Goal: Task Accomplishment & Management: Manage account settings

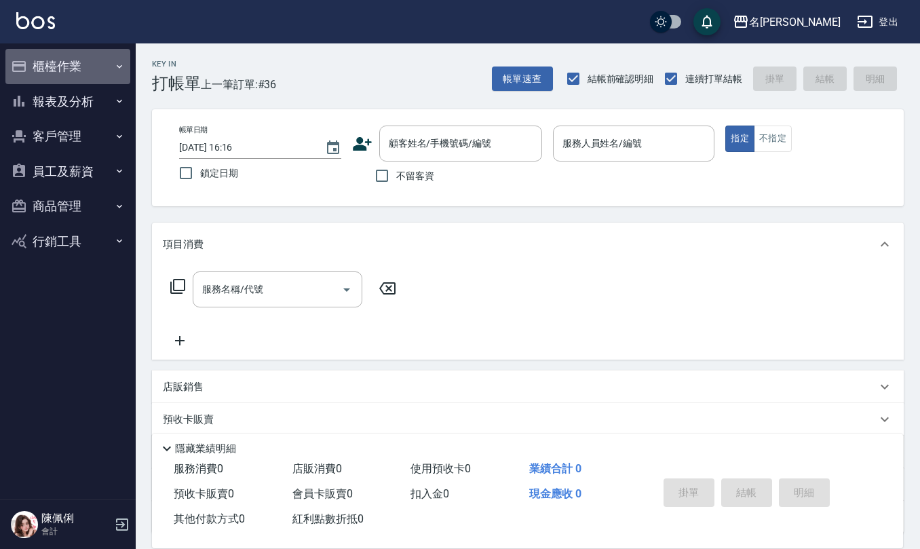
click at [80, 60] on button "櫃檯作業" at bounding box center [67, 66] width 125 height 35
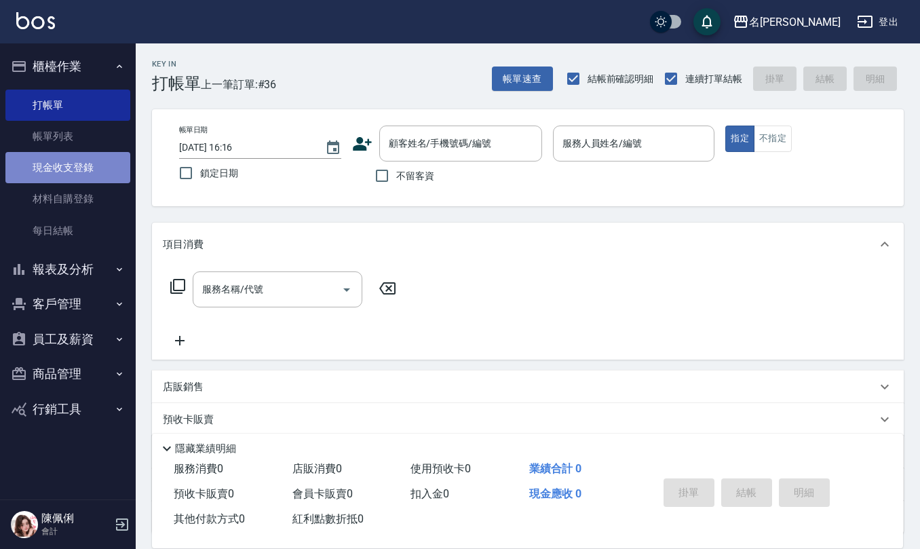
click at [81, 168] on link "現金收支登錄" at bounding box center [67, 167] width 125 height 31
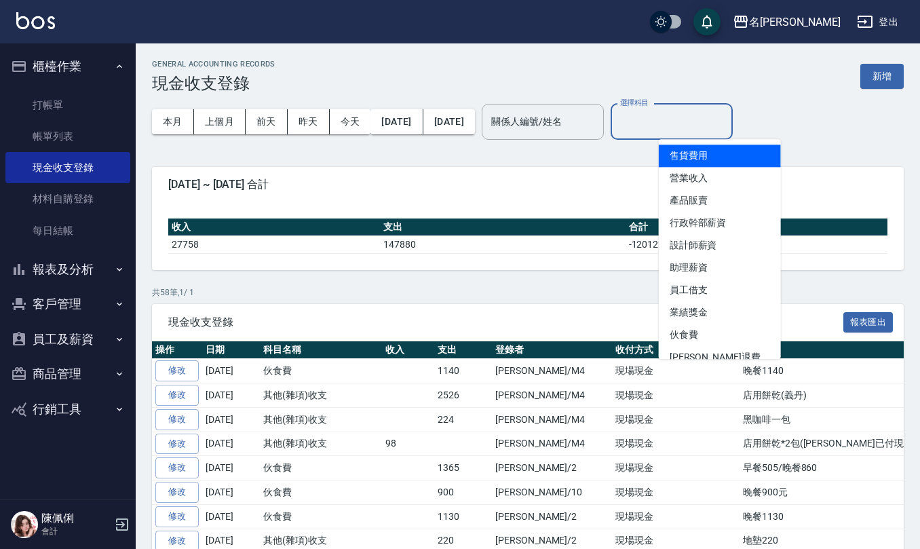
click at [688, 128] on input "選擇科目" at bounding box center [672, 122] width 110 height 24
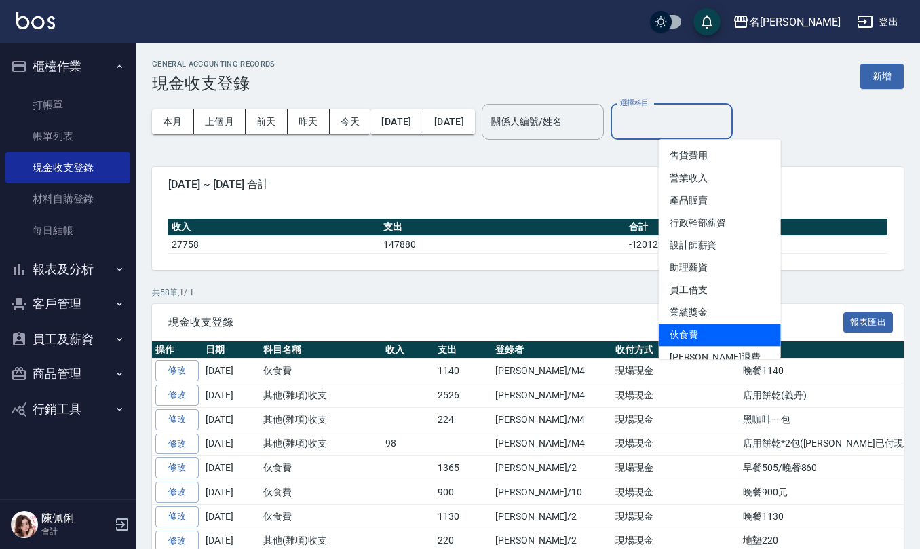
click at [715, 324] on li "伙食費" at bounding box center [720, 335] width 122 height 22
type input "伙食費"
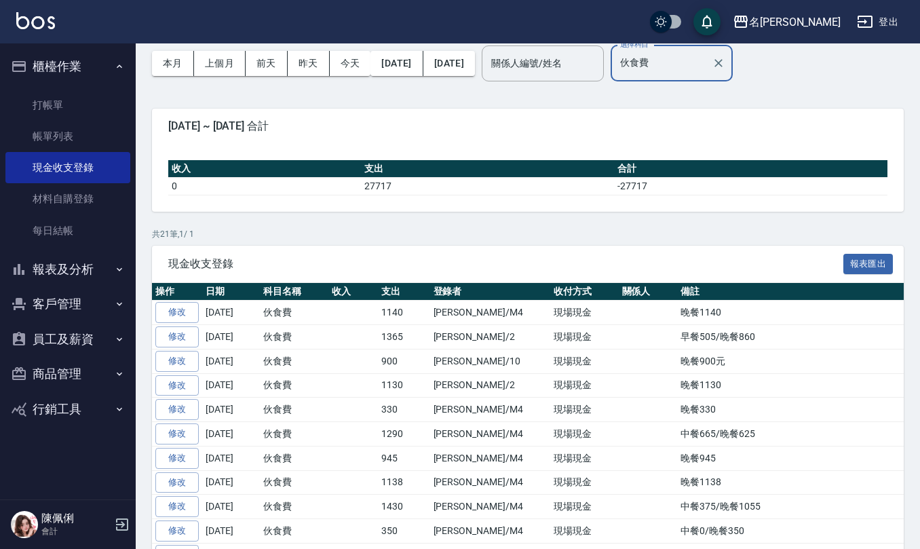
scroll to position [25, 0]
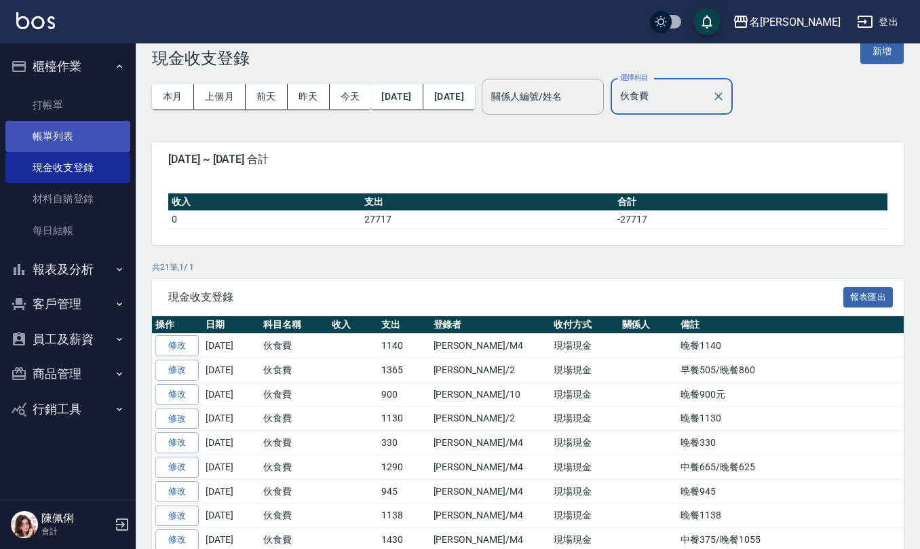
click at [68, 129] on link "帳單列表" at bounding box center [67, 136] width 125 height 31
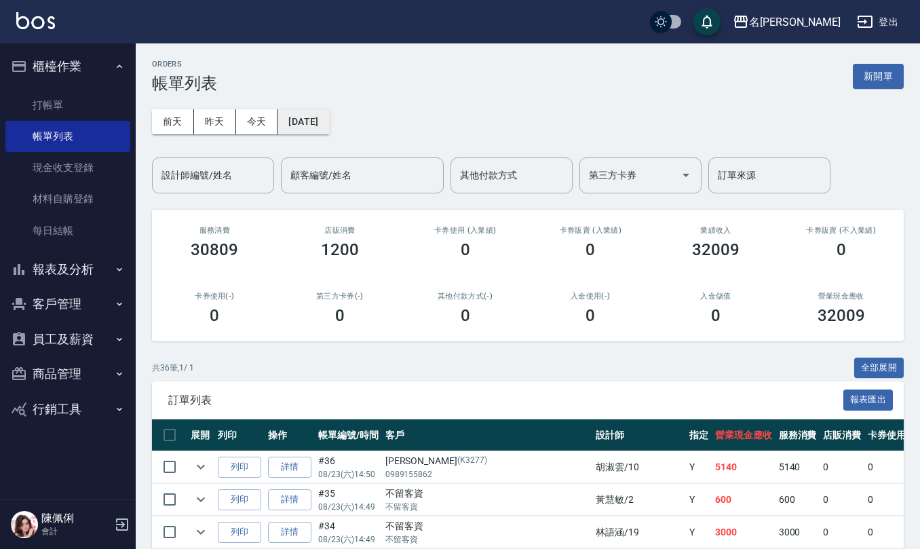
click at [329, 123] on button "[DATE]" at bounding box center [304, 121] width 52 height 25
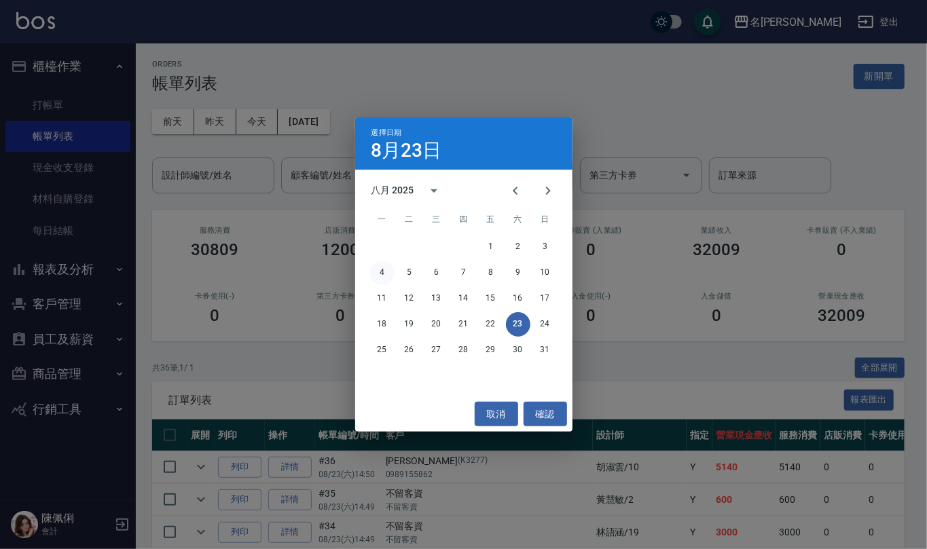
click at [386, 272] on button "4" at bounding box center [382, 273] width 24 height 24
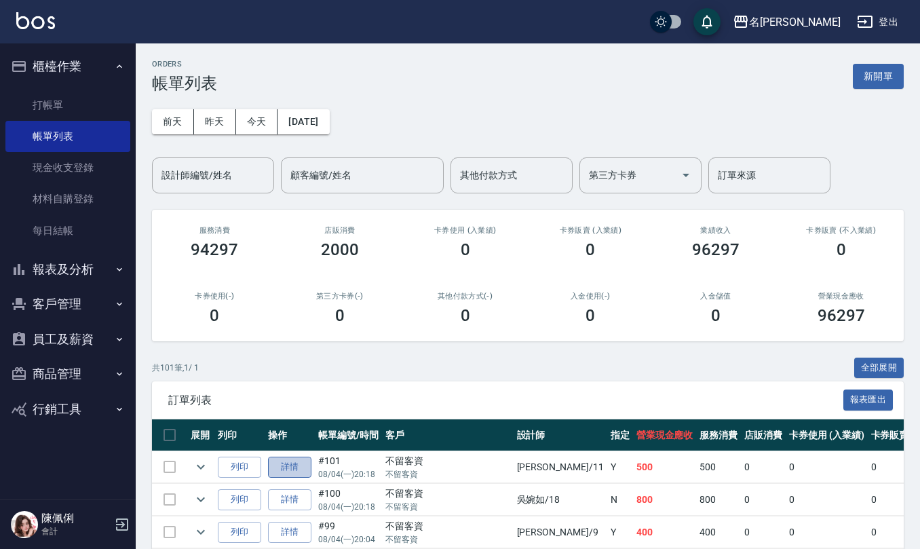
click at [299, 465] on link "詳情" at bounding box center [289, 467] width 43 height 21
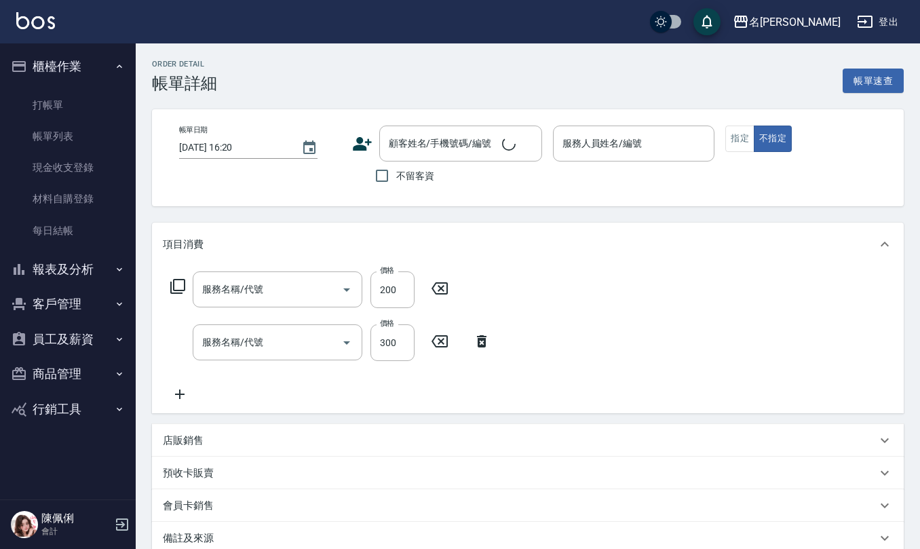
type input "剪髮(401)"
type input "[PERSON_NAME]洗髮精(210)"
type input "[DATE] 20:18"
checkbox input "true"
type input "[PERSON_NAME]橙-11"
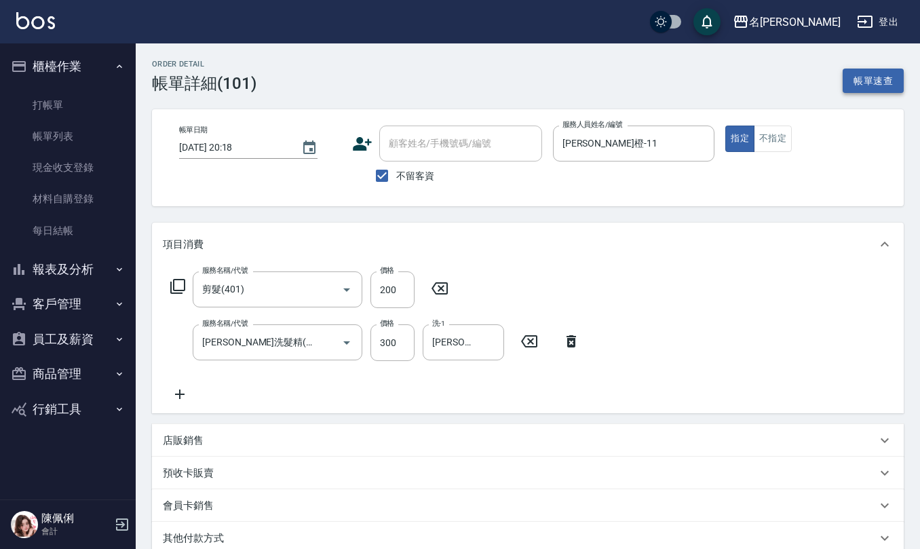
click at [884, 75] on button "帳單速查" at bounding box center [873, 81] width 61 height 25
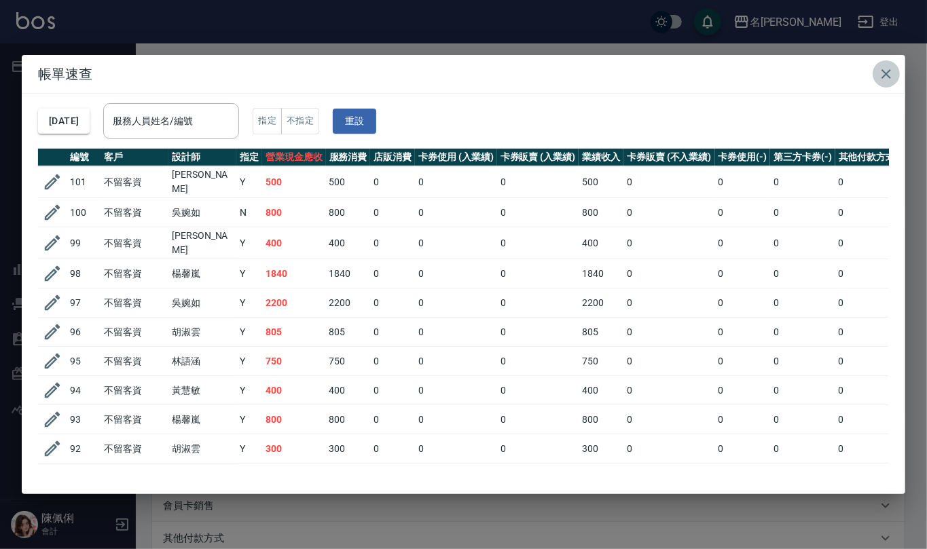
click at [891, 71] on icon "button" at bounding box center [886, 74] width 16 height 16
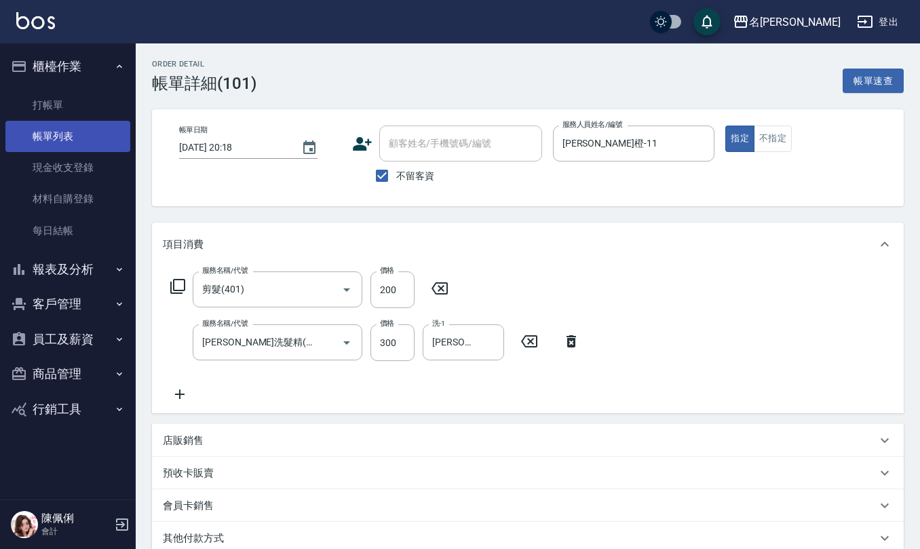
click at [44, 134] on link "帳單列表" at bounding box center [67, 136] width 125 height 31
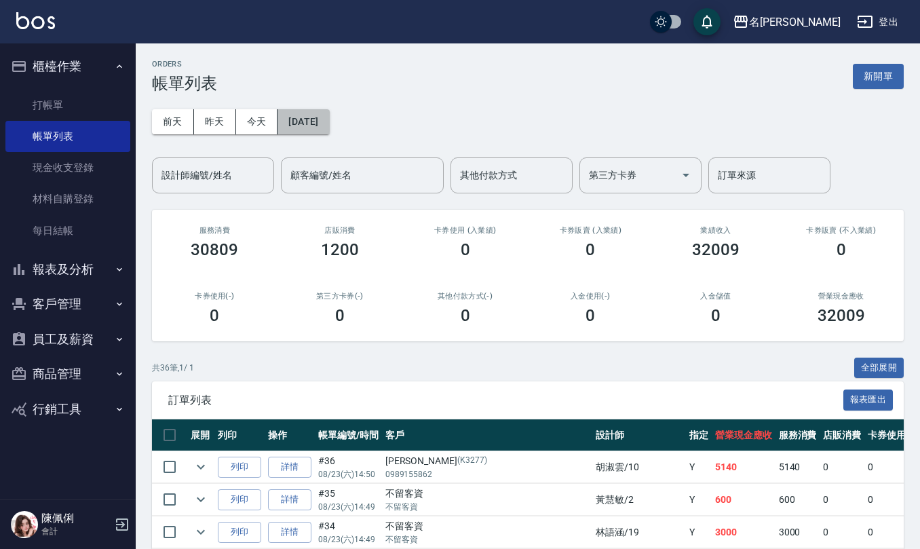
click at [319, 128] on button "[DATE]" at bounding box center [304, 121] width 52 height 25
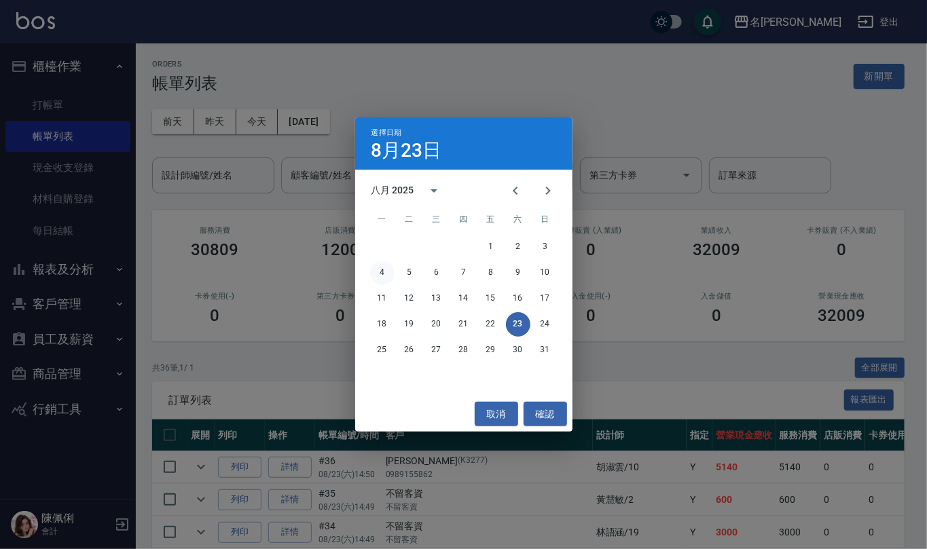
click at [384, 272] on button "4" at bounding box center [382, 273] width 24 height 24
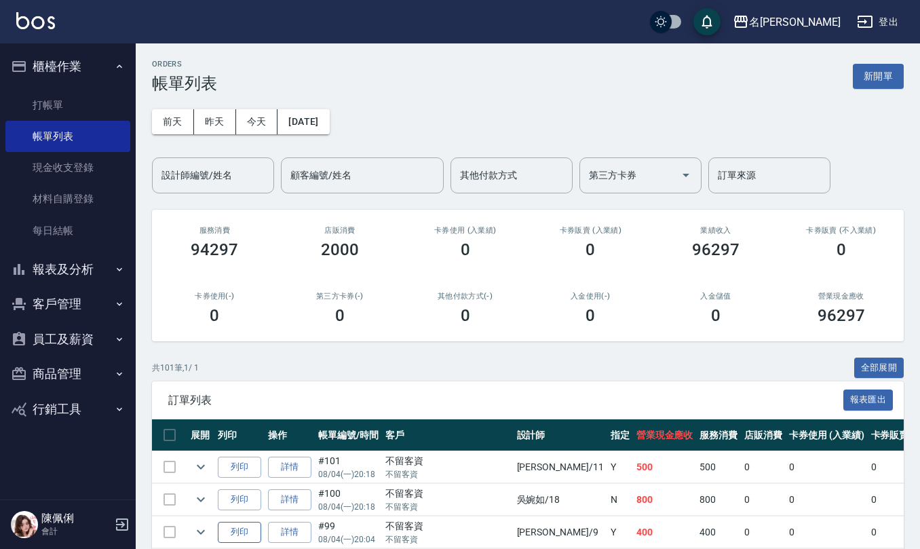
scroll to position [362, 0]
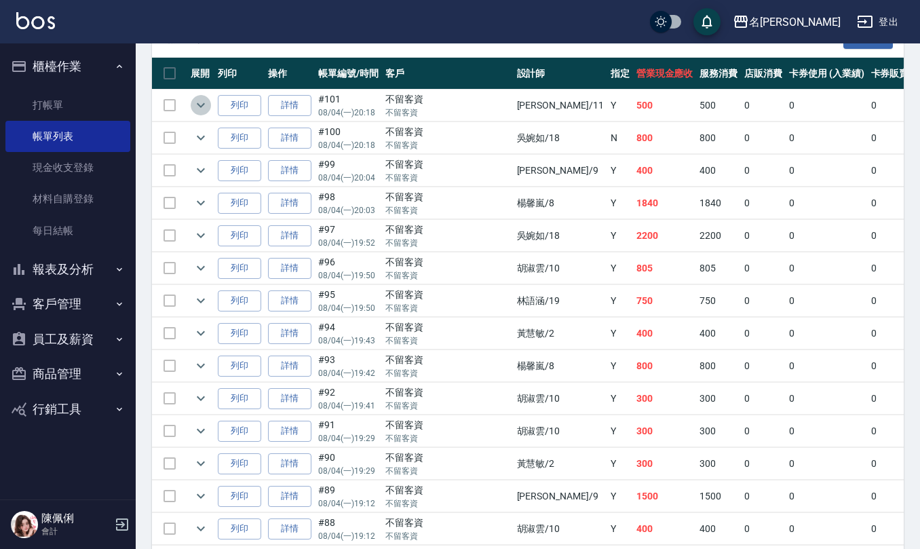
click at [194, 107] on icon "expand row" at bounding box center [201, 105] width 16 height 16
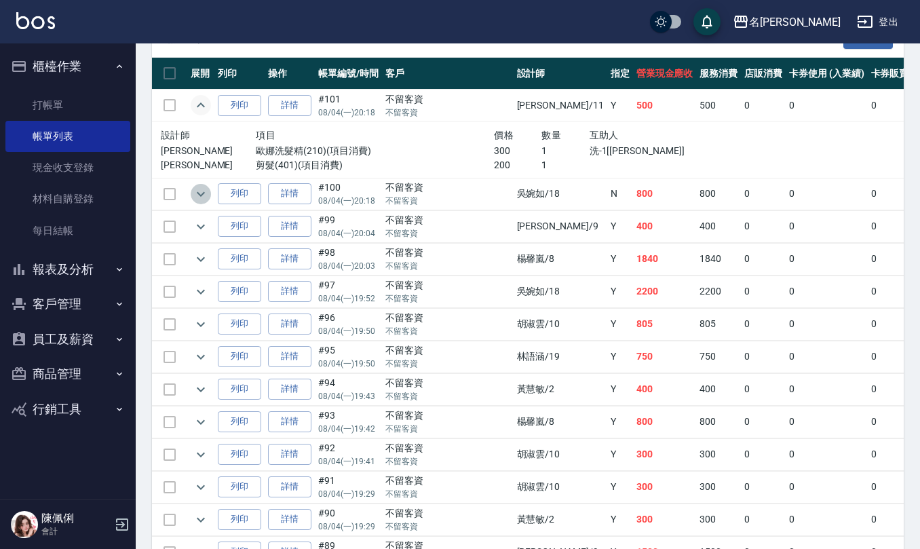
click at [198, 191] on icon "expand row" at bounding box center [201, 194] width 16 height 16
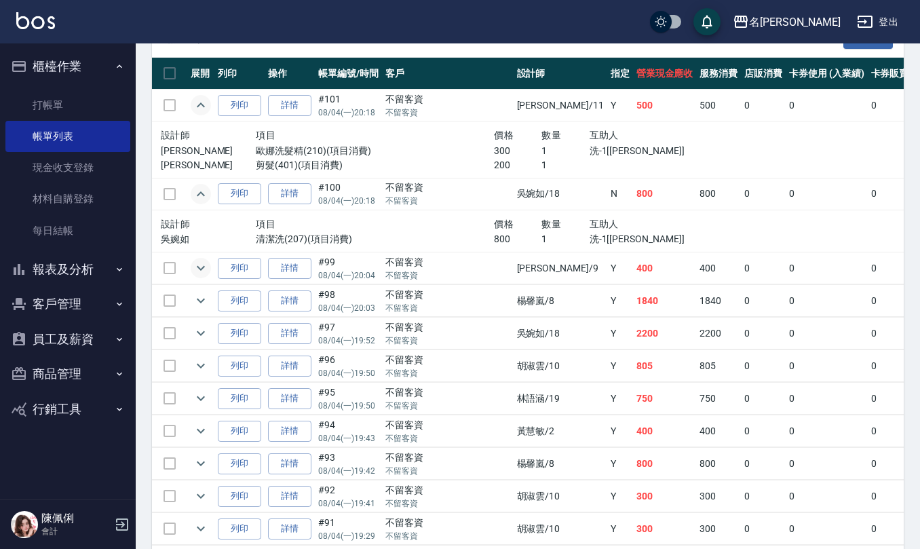
click at [198, 267] on icon "expand row" at bounding box center [201, 268] width 8 height 5
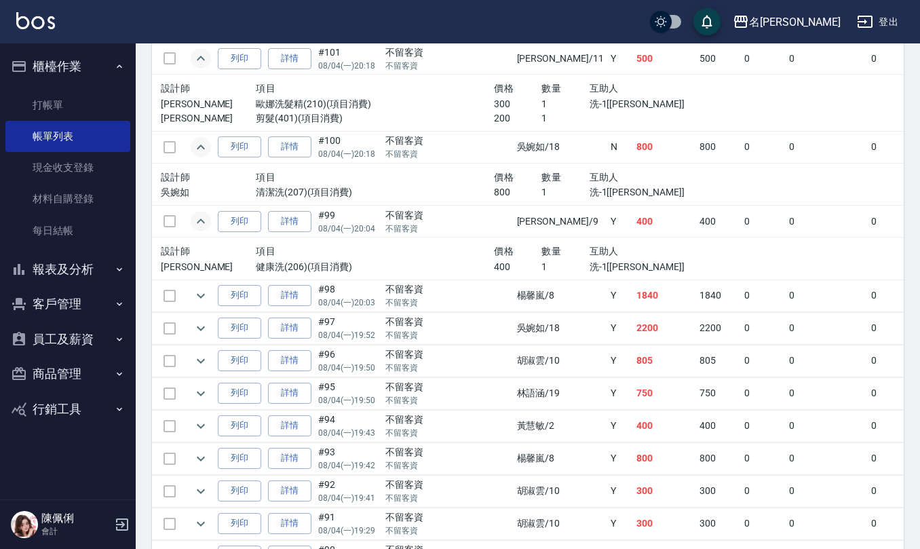
scroll to position [452, 0]
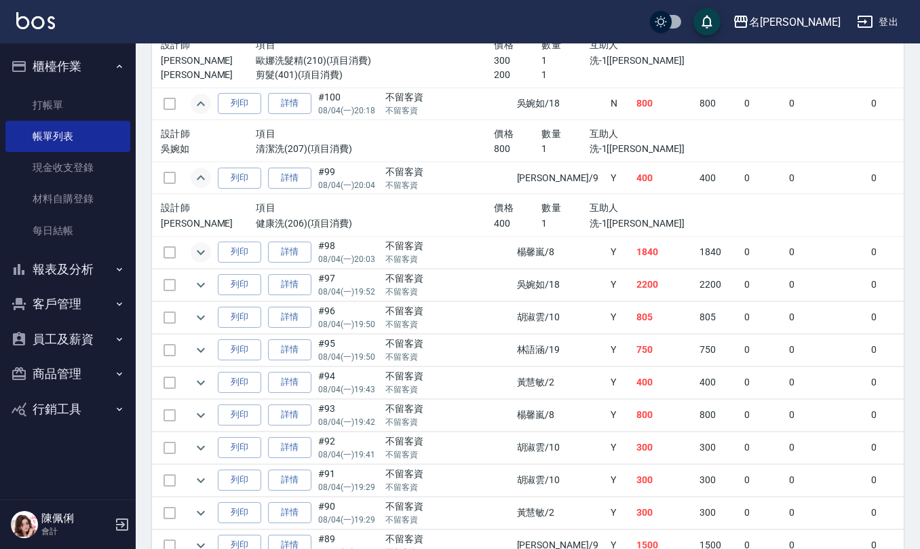
click at [198, 259] on icon "expand row" at bounding box center [201, 252] width 16 height 16
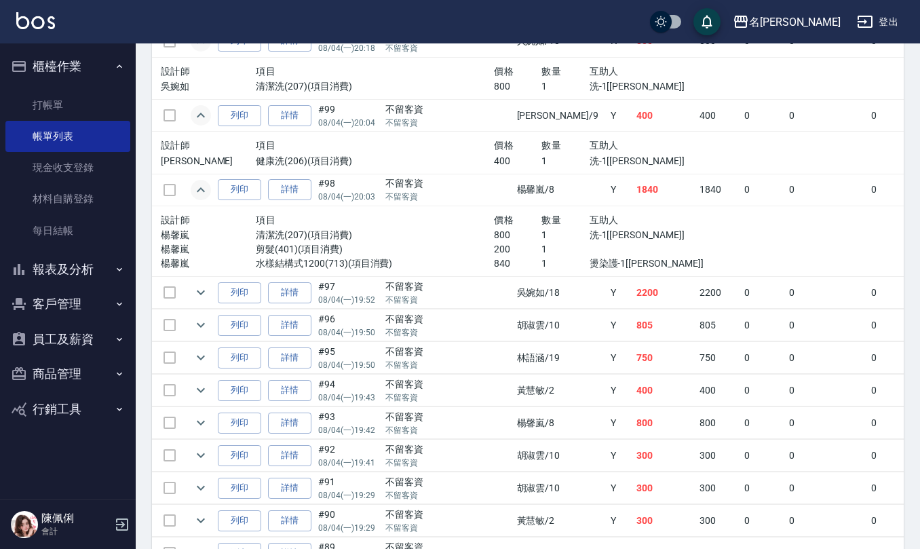
scroll to position [543, 0]
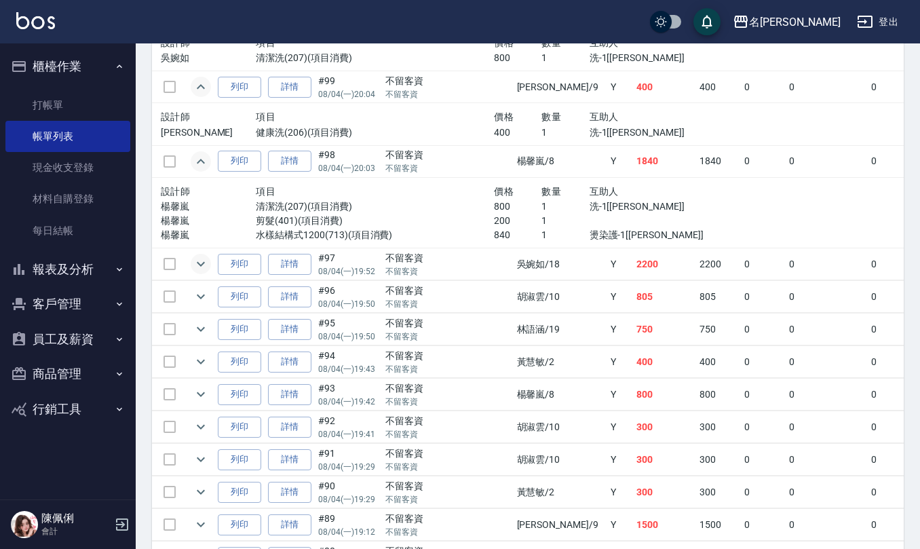
click at [199, 261] on icon "expand row" at bounding box center [201, 264] width 16 height 16
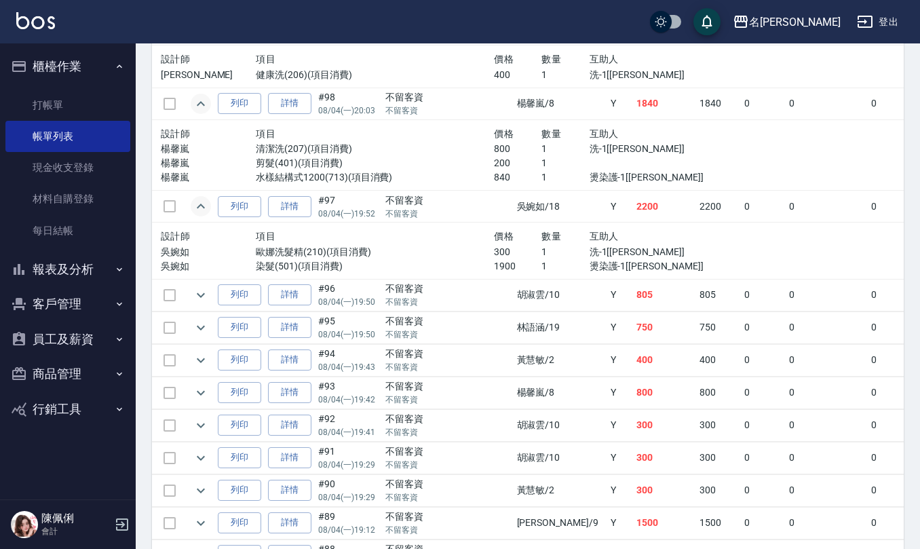
scroll to position [633, 0]
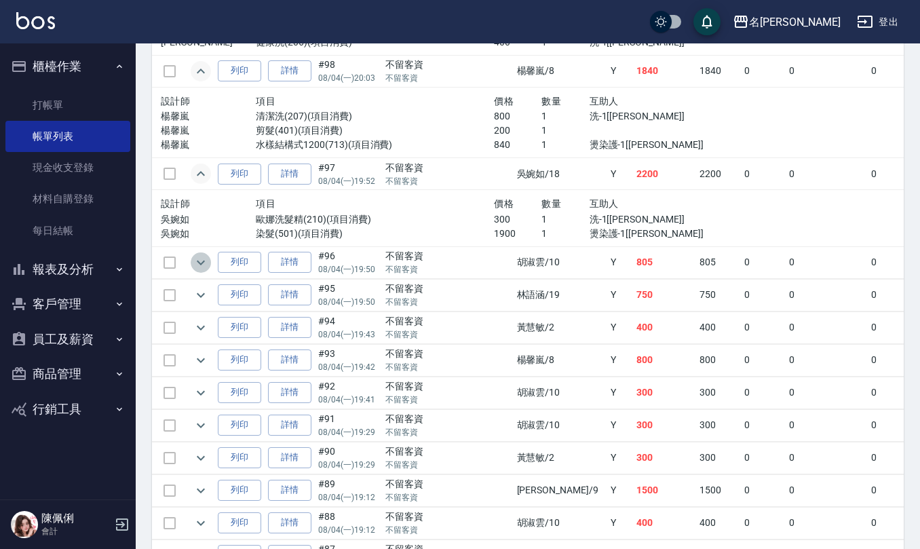
click at [195, 261] on icon "expand row" at bounding box center [201, 263] width 16 height 16
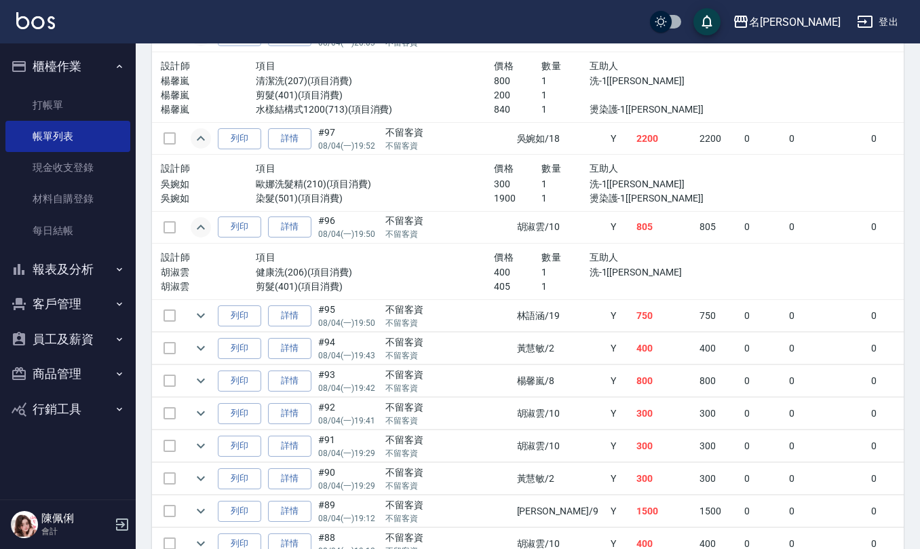
scroll to position [724, 0]
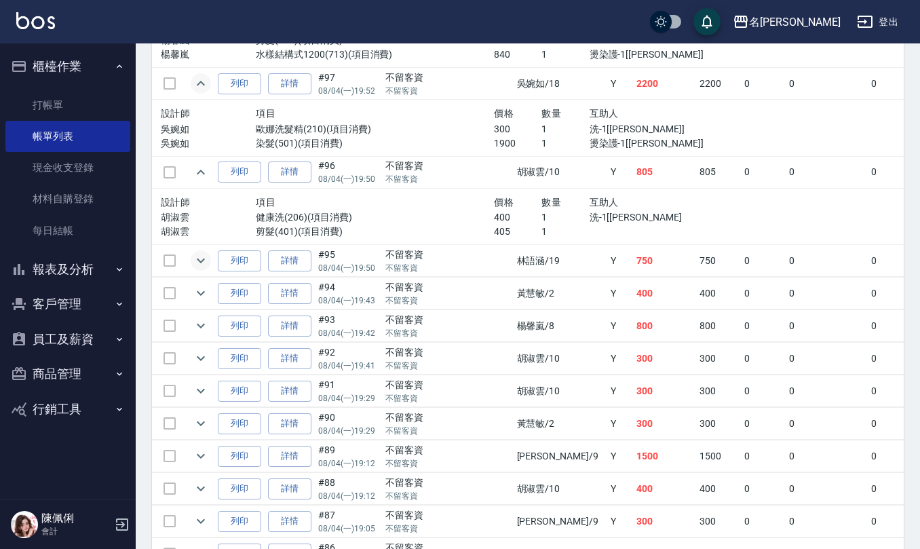
click at [201, 257] on icon "expand row" at bounding box center [201, 261] width 16 height 16
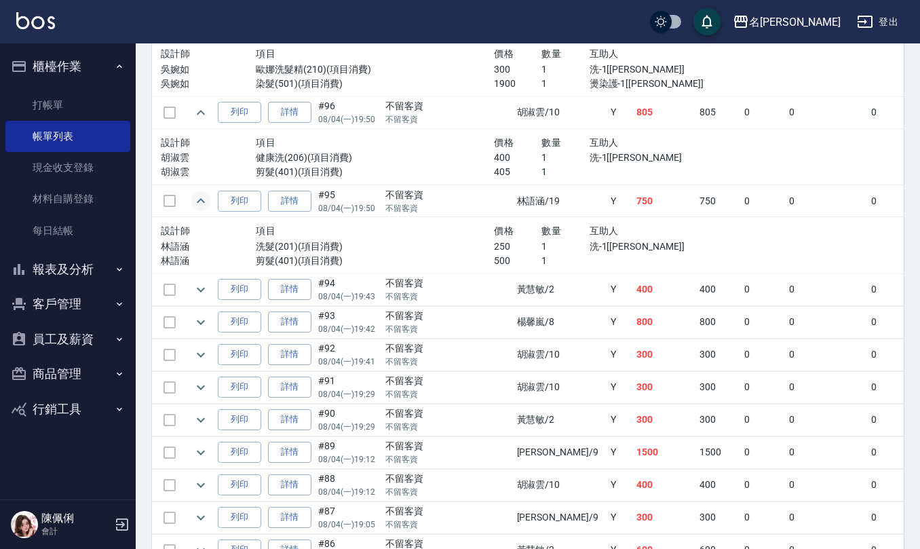
scroll to position [815, 0]
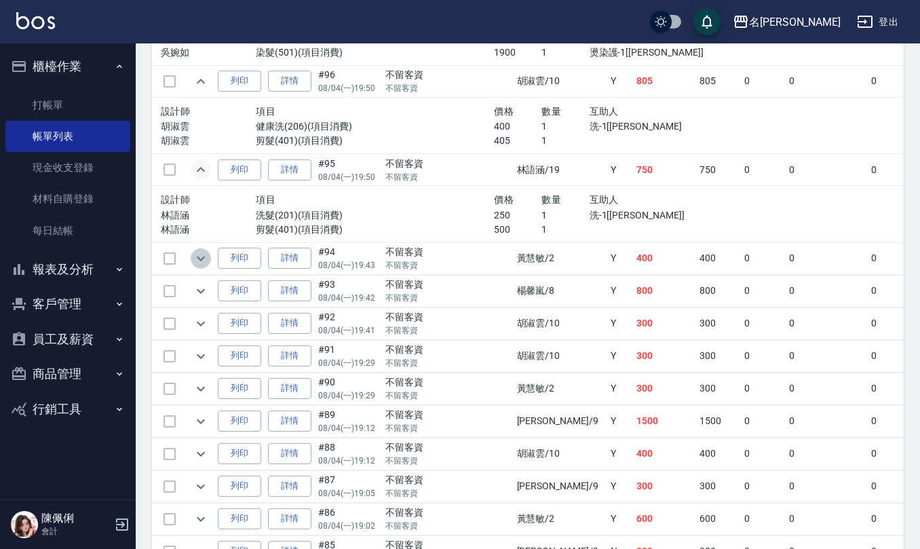
click at [199, 257] on icon "expand row" at bounding box center [201, 258] width 16 height 16
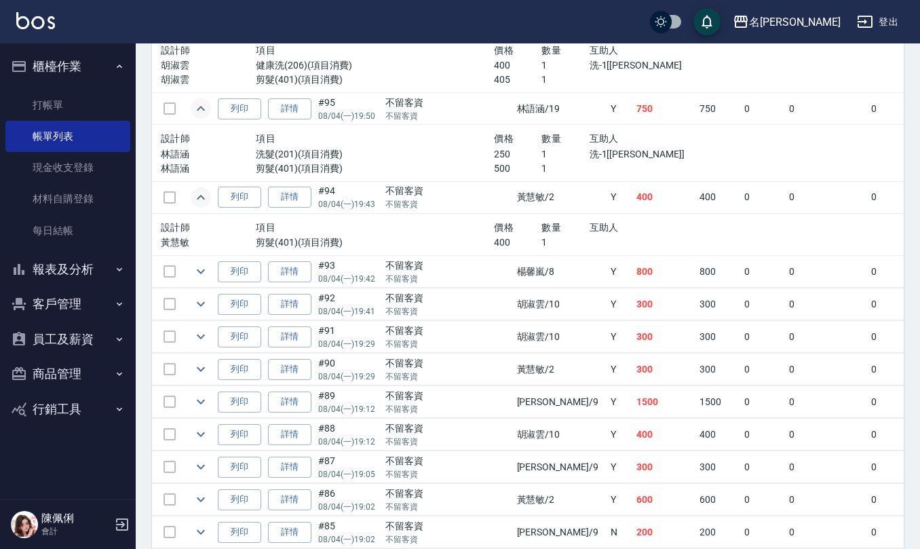
scroll to position [905, 0]
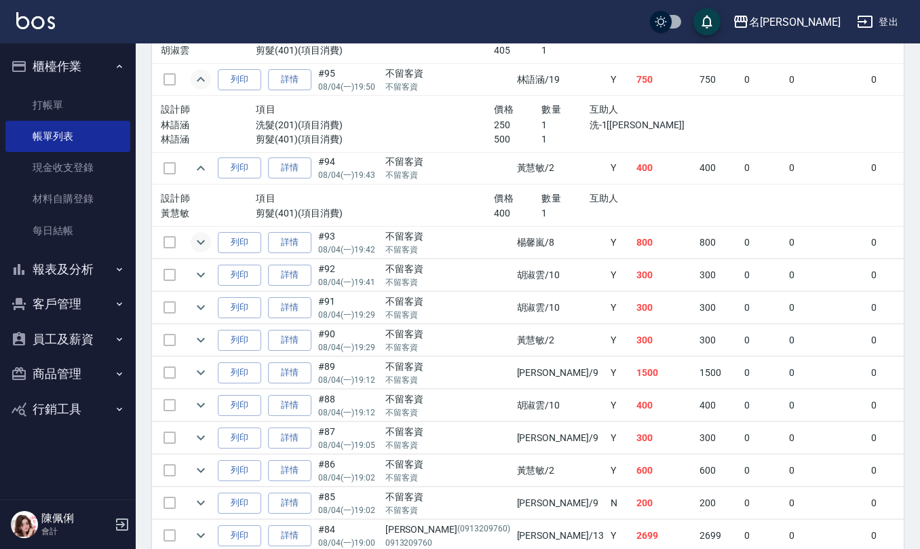
click at [197, 250] on icon "expand row" at bounding box center [201, 242] width 16 height 16
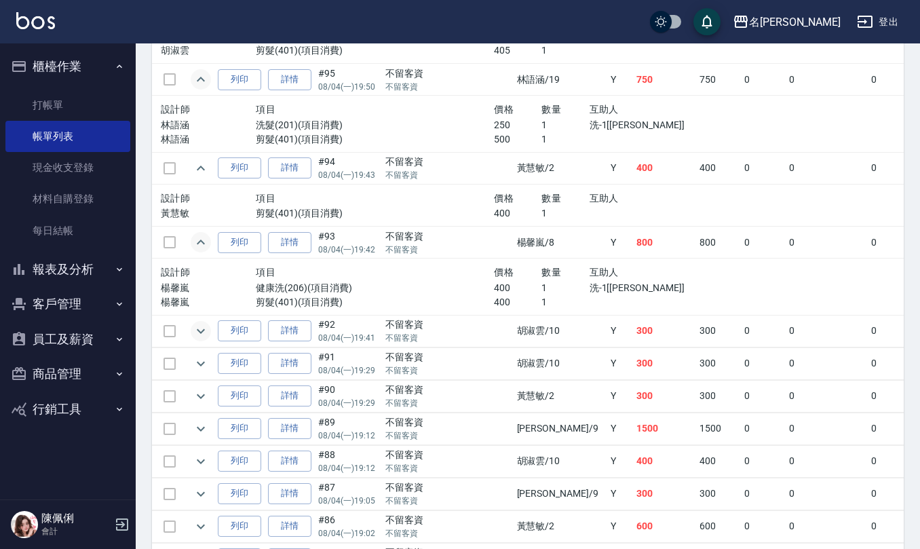
click at [200, 329] on icon "expand row" at bounding box center [201, 331] width 16 height 16
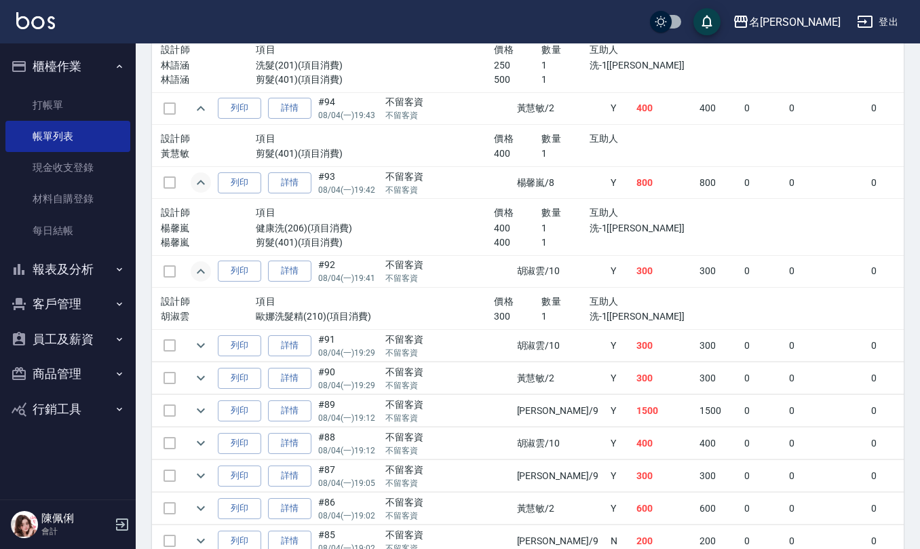
scroll to position [995, 0]
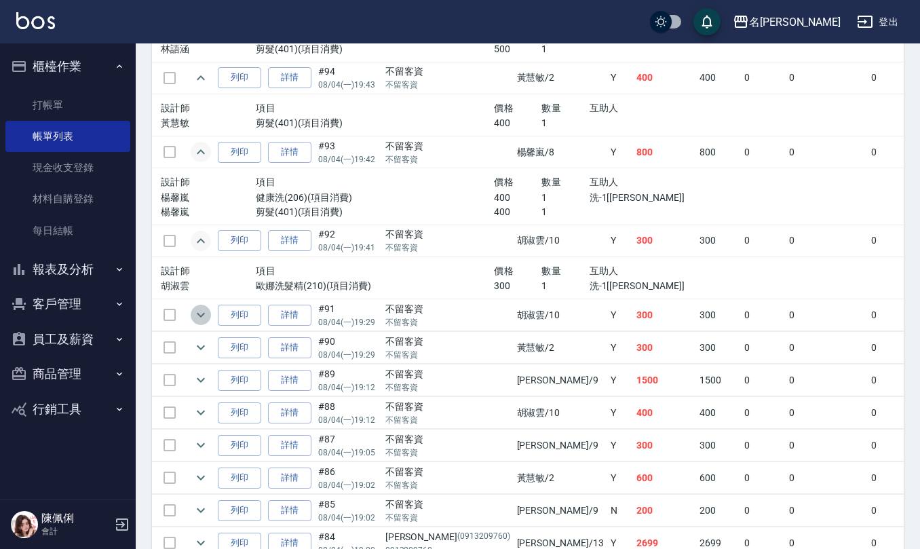
click at [201, 318] on icon "expand row" at bounding box center [201, 315] width 8 height 5
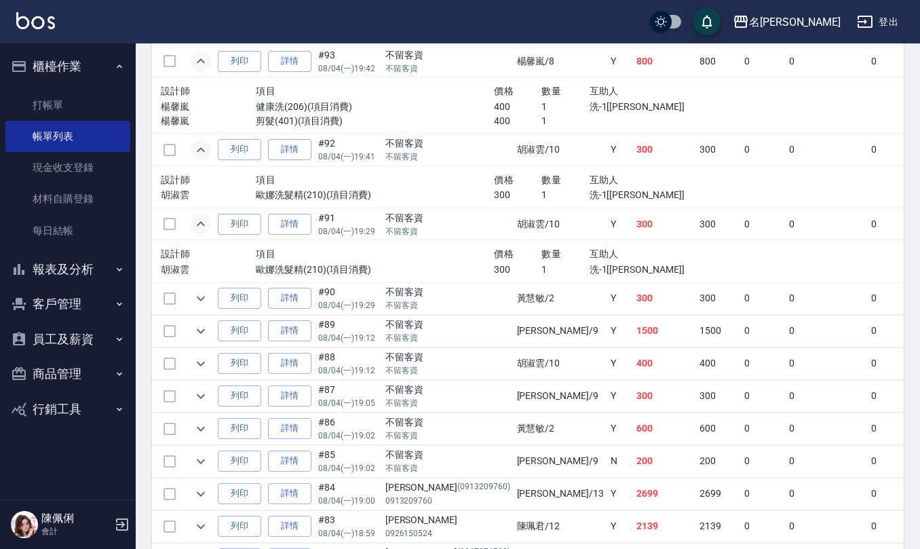
scroll to position [1176, 0]
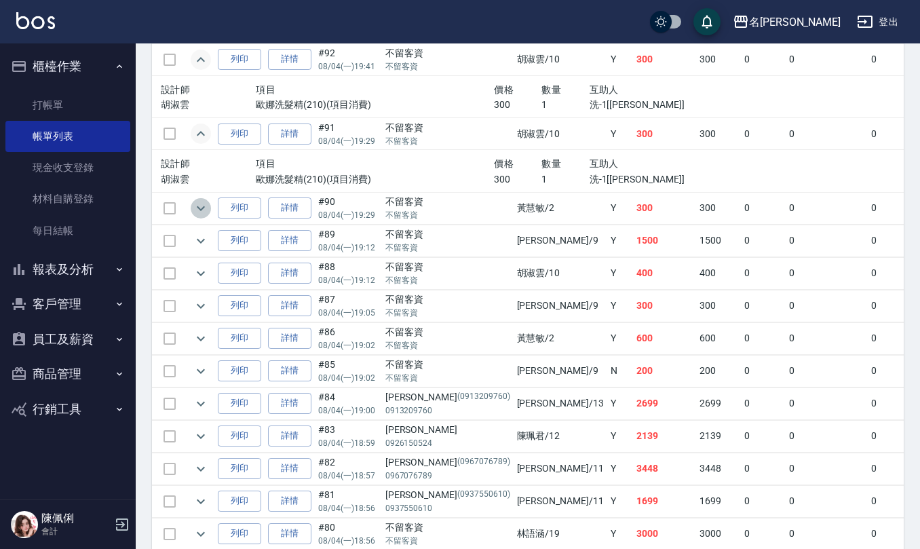
click at [202, 207] on icon "expand row" at bounding box center [201, 208] width 16 height 16
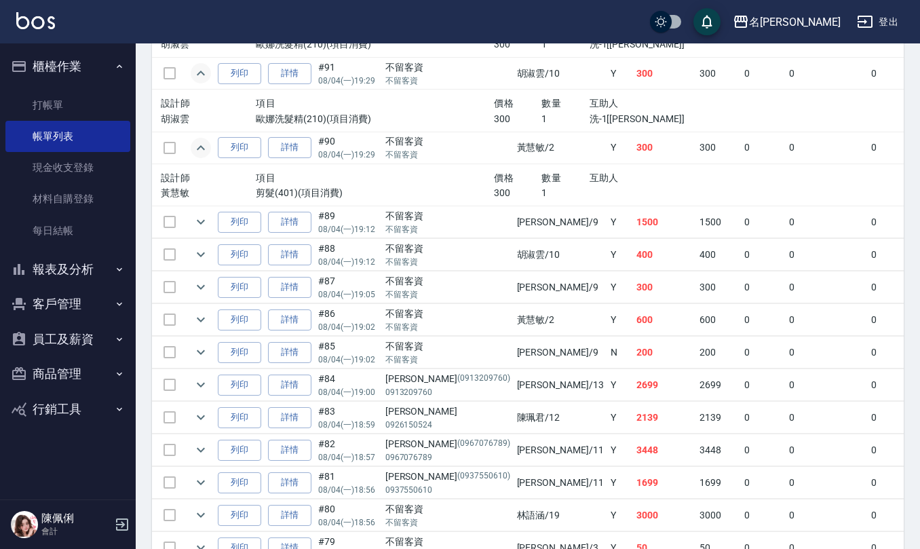
scroll to position [1267, 0]
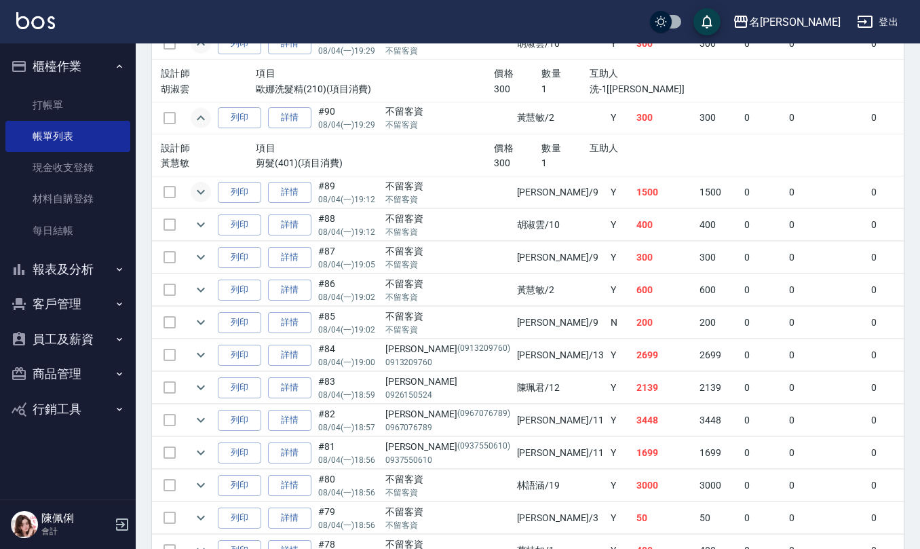
click at [200, 193] on icon "expand row" at bounding box center [201, 192] width 16 height 16
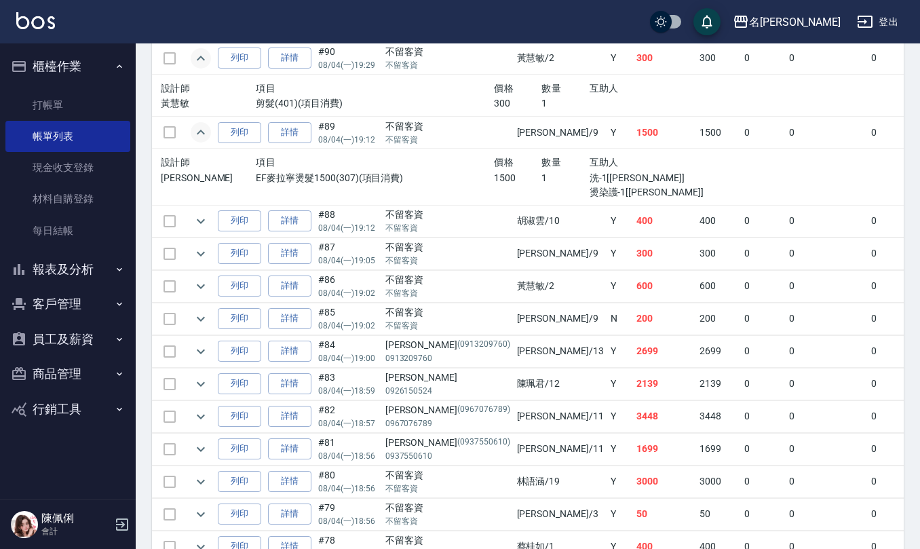
scroll to position [1358, 0]
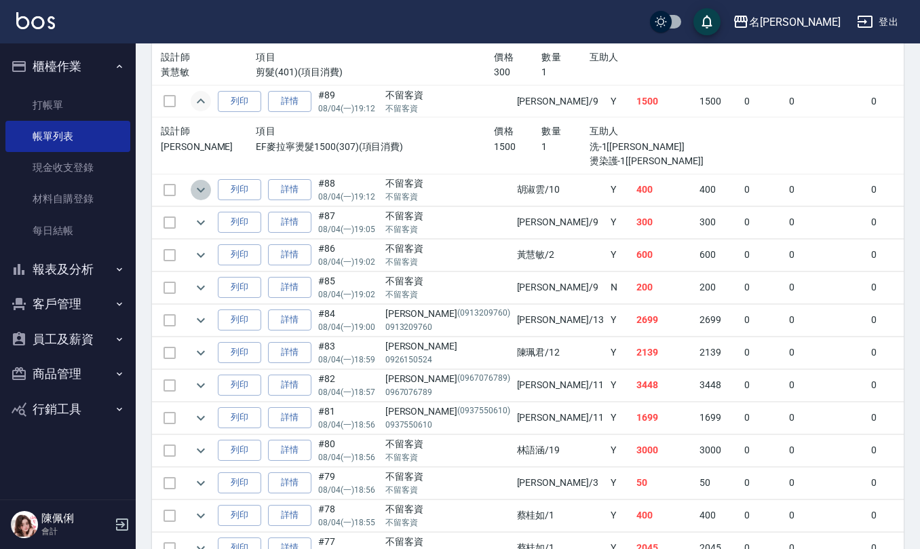
click at [199, 197] on icon "expand row" at bounding box center [201, 190] width 16 height 16
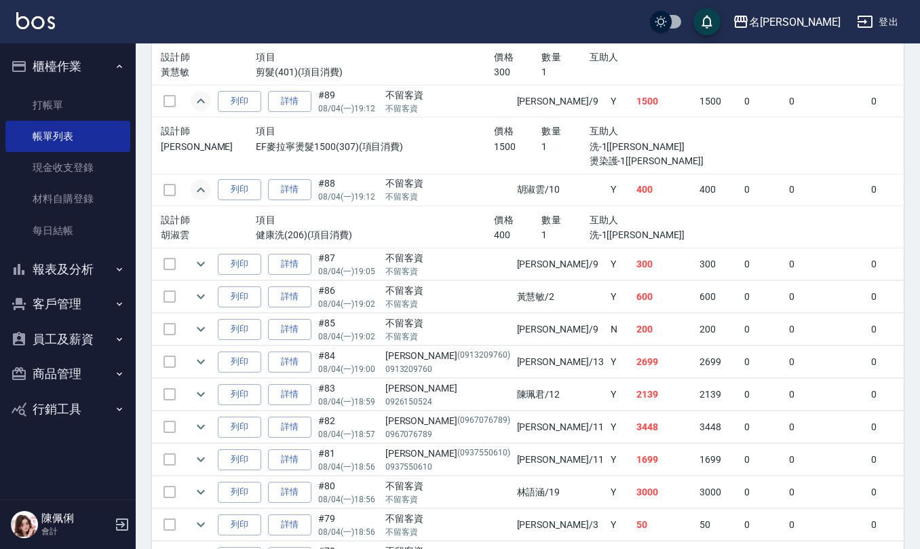
scroll to position [1448, 0]
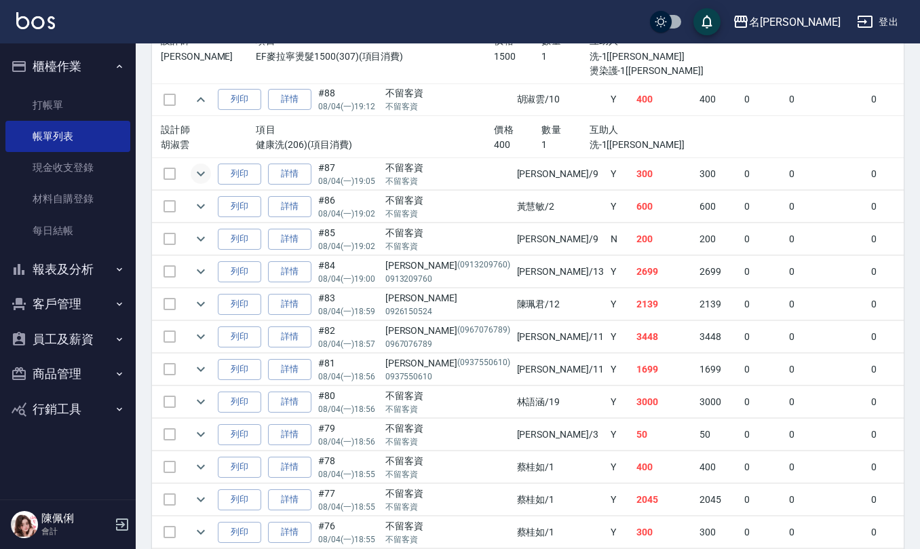
click at [199, 178] on icon "expand row" at bounding box center [201, 174] width 16 height 16
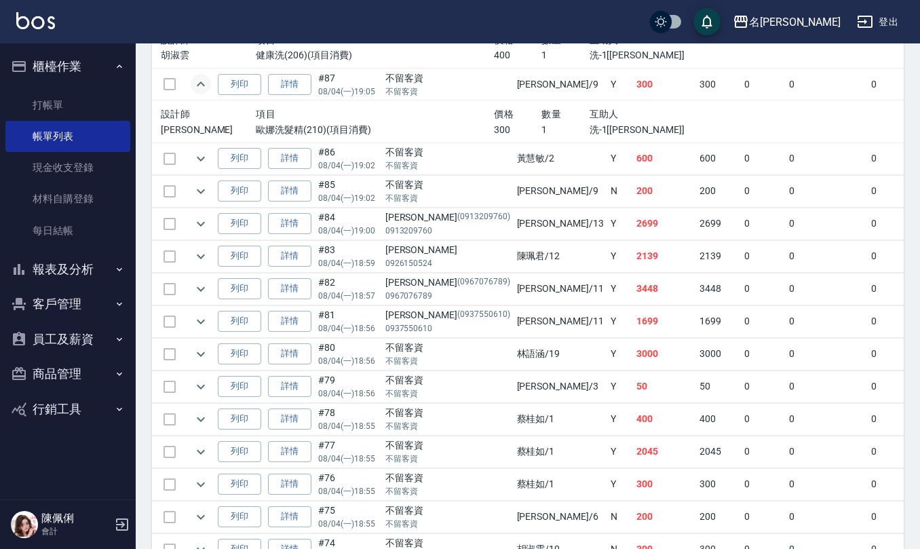
scroll to position [1538, 0]
click at [204, 166] on icon "expand row" at bounding box center [201, 158] width 16 height 16
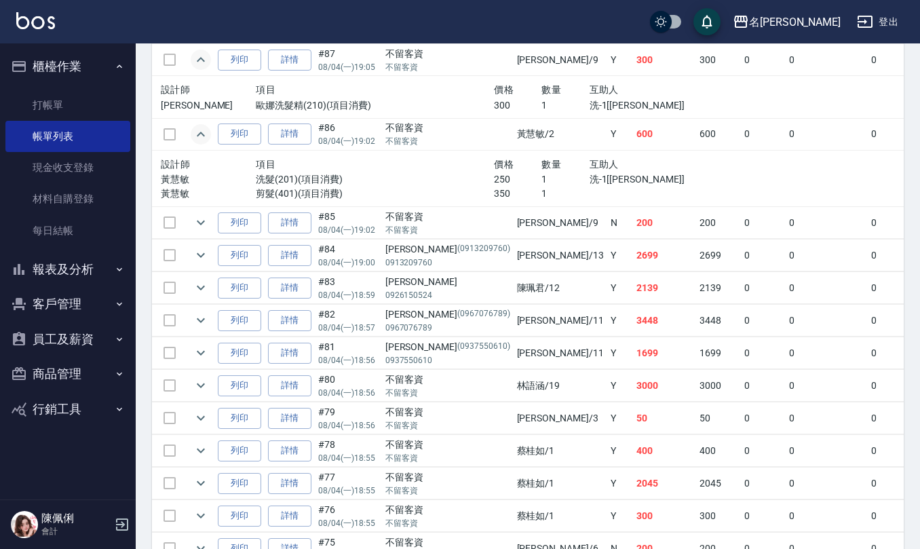
scroll to position [1629, 0]
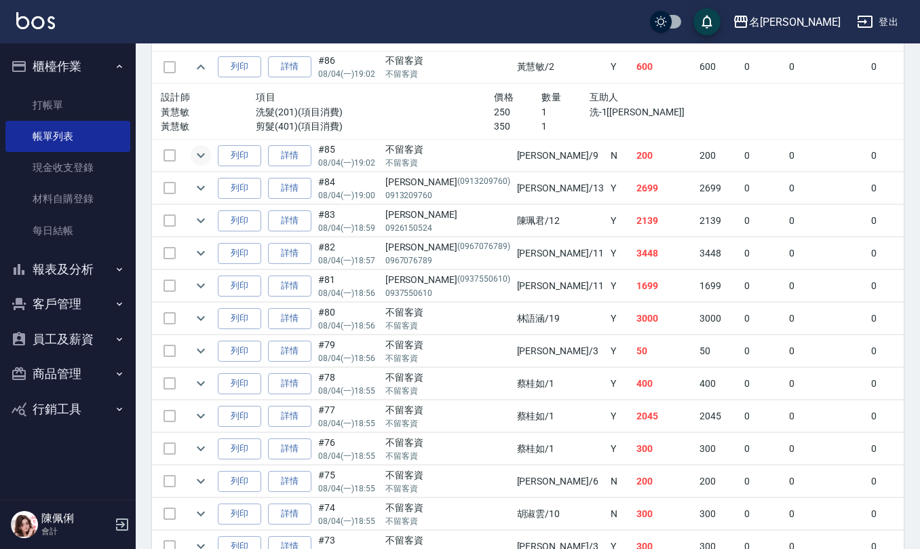
click at [198, 164] on icon "expand row" at bounding box center [201, 155] width 16 height 16
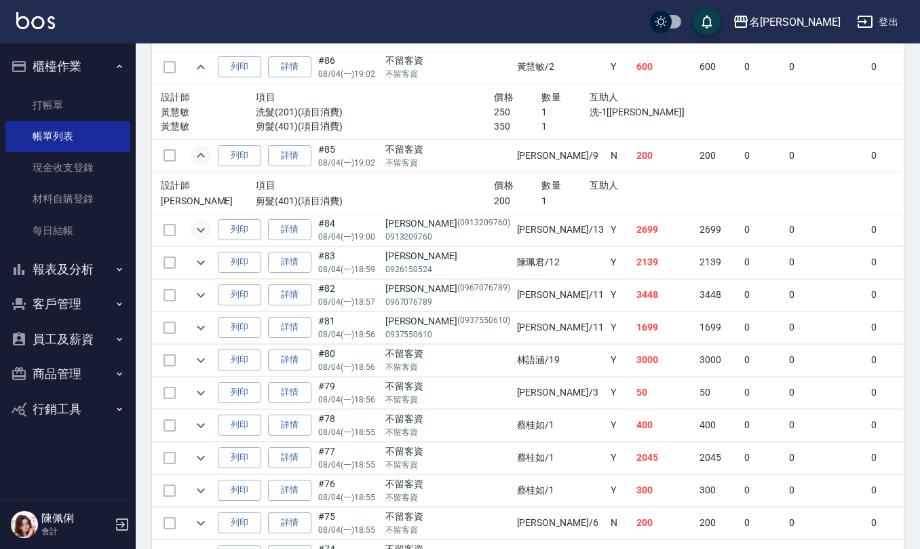
click at [205, 238] on icon "expand row" at bounding box center [201, 230] width 16 height 16
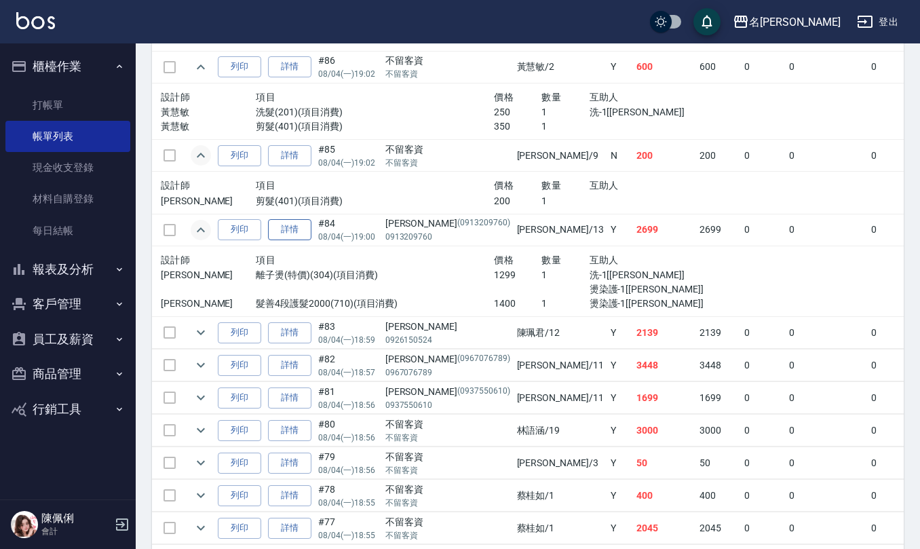
click at [295, 240] on link "詳情" at bounding box center [289, 229] width 43 height 21
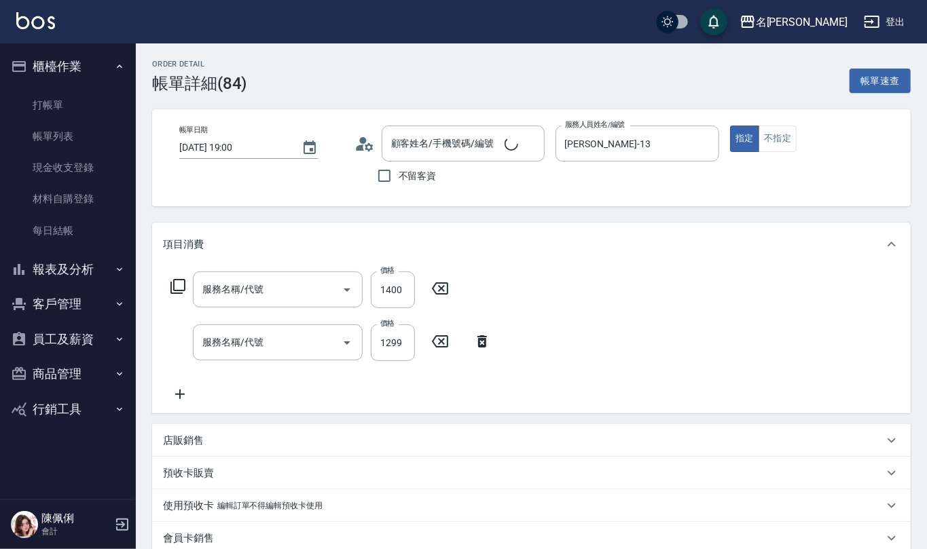
type input "2025/08/04 19:00"
type input "[PERSON_NAME]-13"
type input "髮善4段護髮2000(710)"
type input "離子燙(特價)(304)"
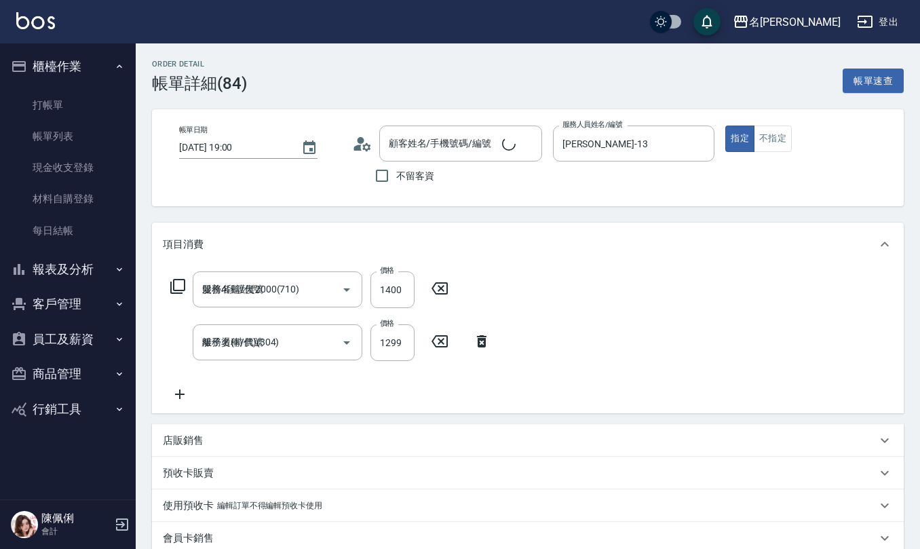
type input "陳柔伊/0913209760/0913209760"
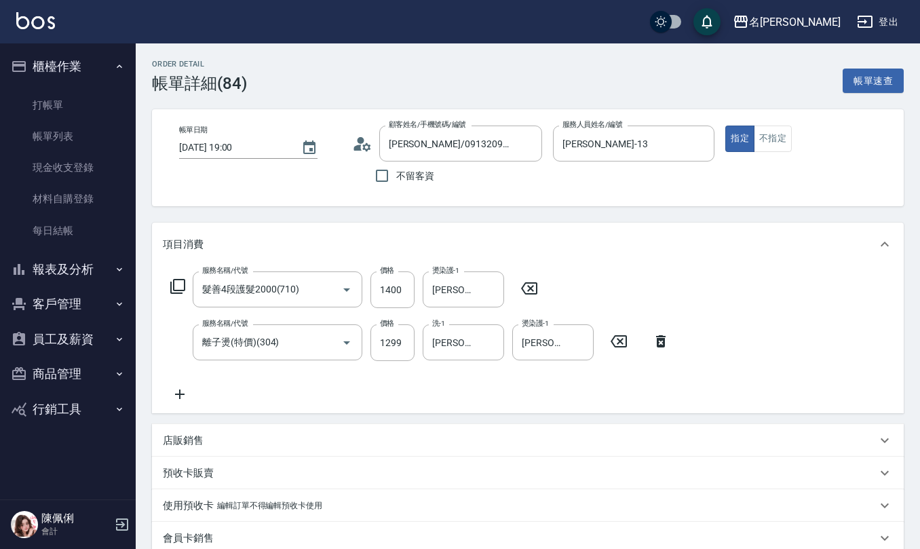
click at [362, 145] on icon at bounding box center [366, 147] width 8 height 8
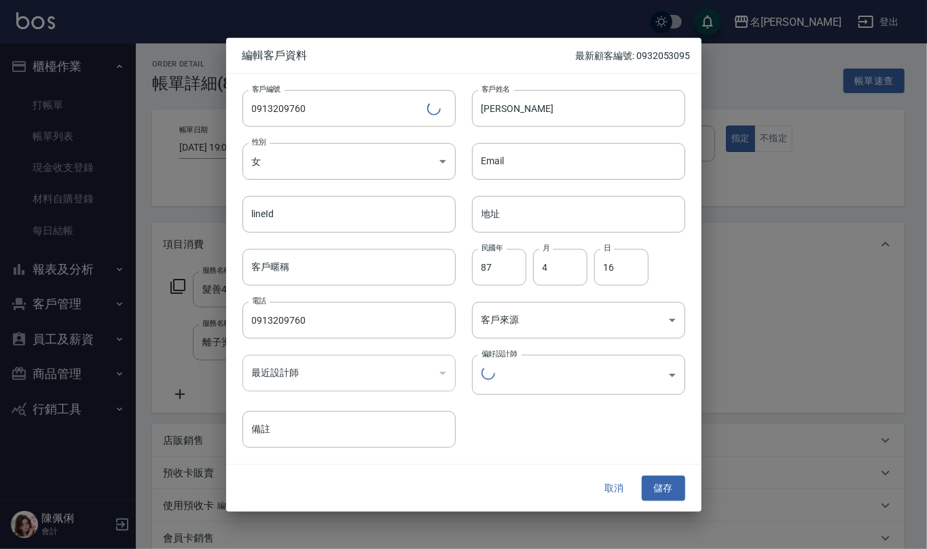
type input "267ed835-d5f9-4ca2-8e8e-2b821e3e66b0"
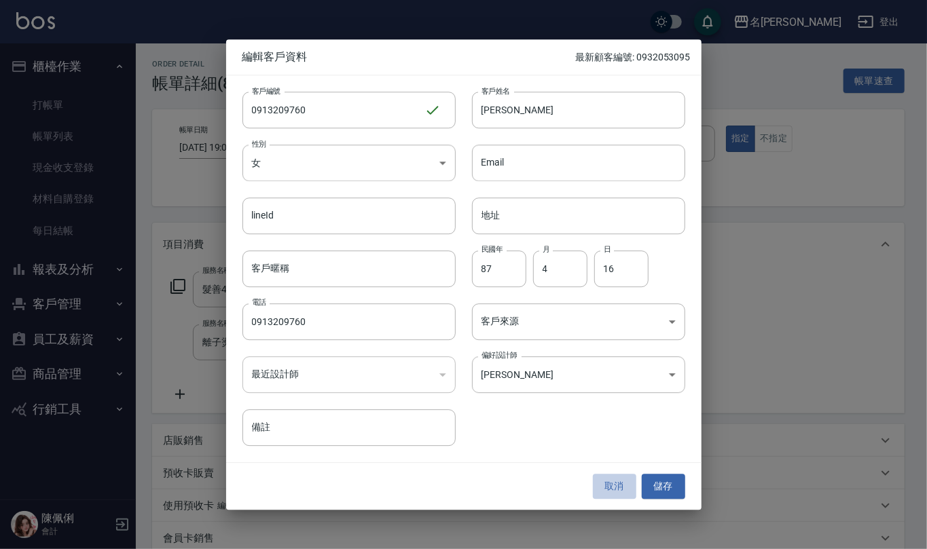
click at [608, 483] on button "取消" at bounding box center [614, 486] width 43 height 25
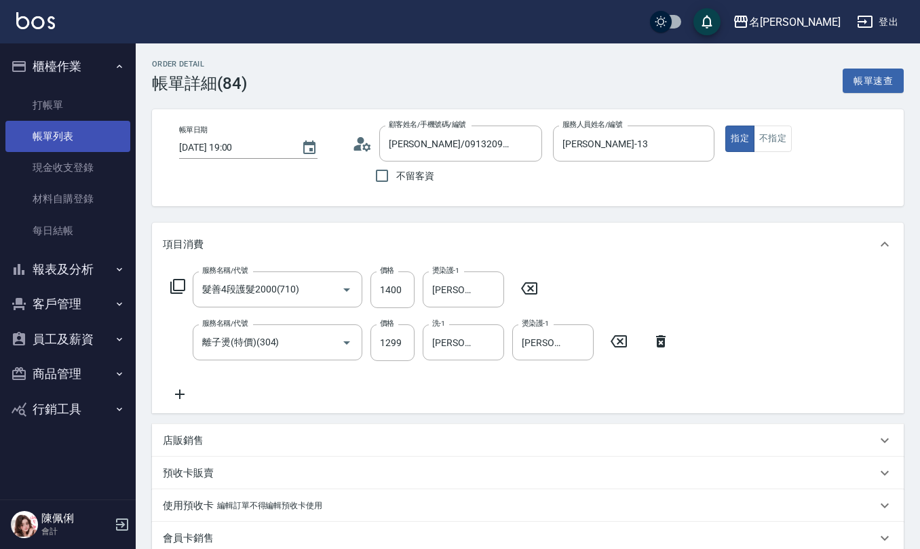
click at [76, 137] on link "帳單列表" at bounding box center [67, 136] width 125 height 31
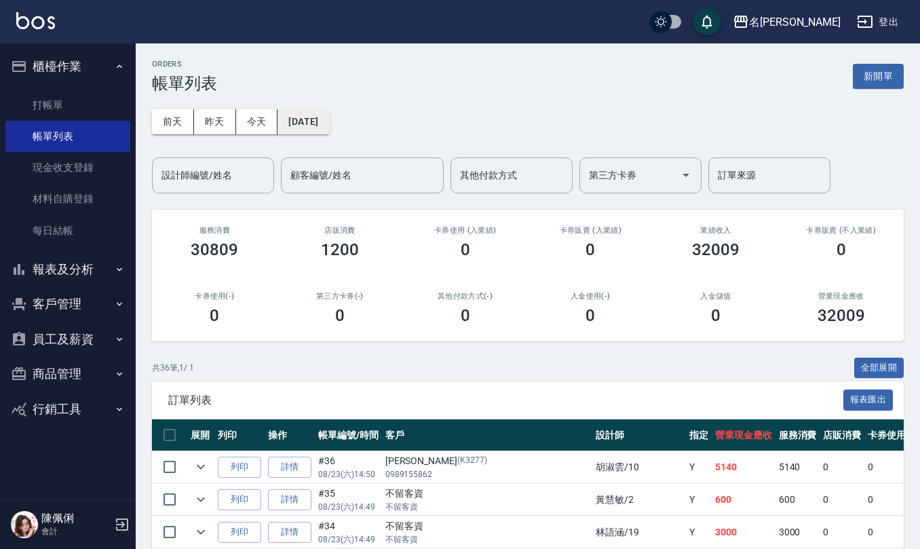
click at [318, 117] on button "[DATE]" at bounding box center [304, 121] width 52 height 25
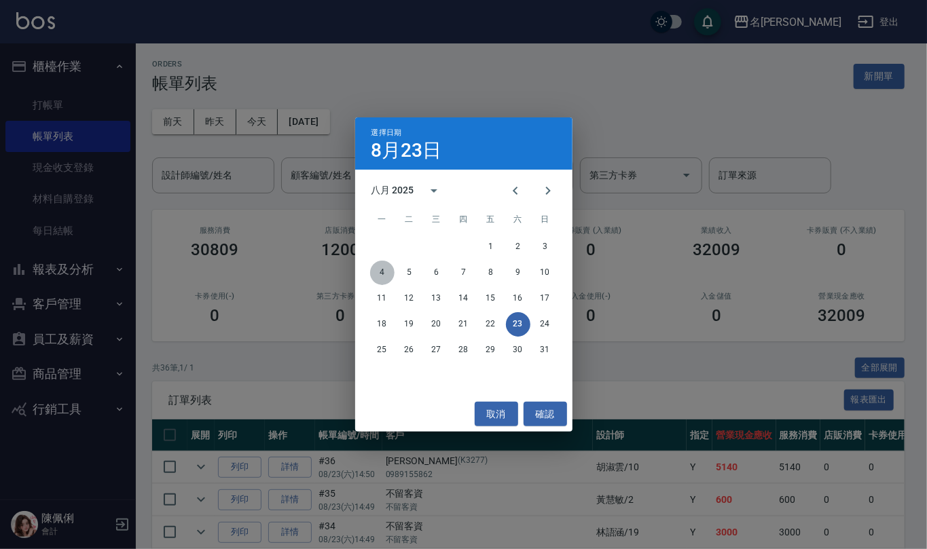
click at [384, 269] on button "4" at bounding box center [382, 273] width 24 height 24
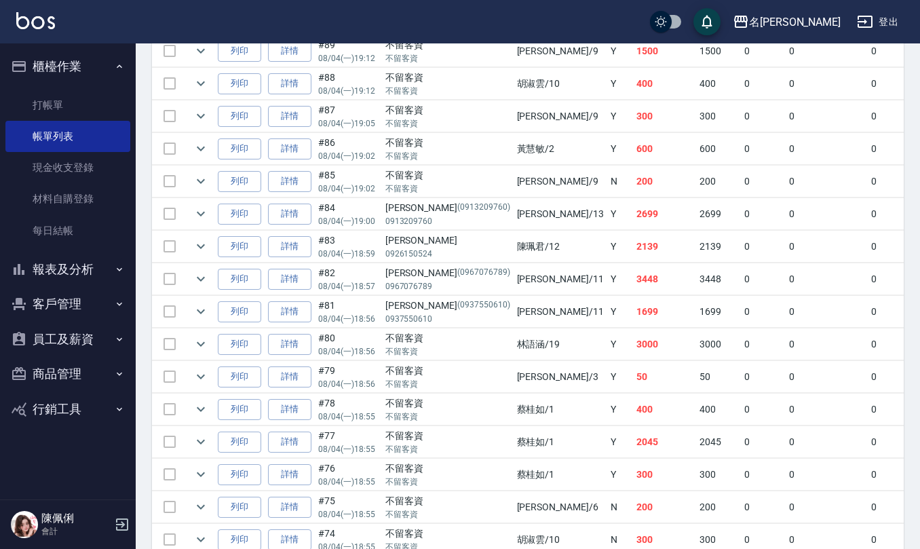
scroll to position [815, 0]
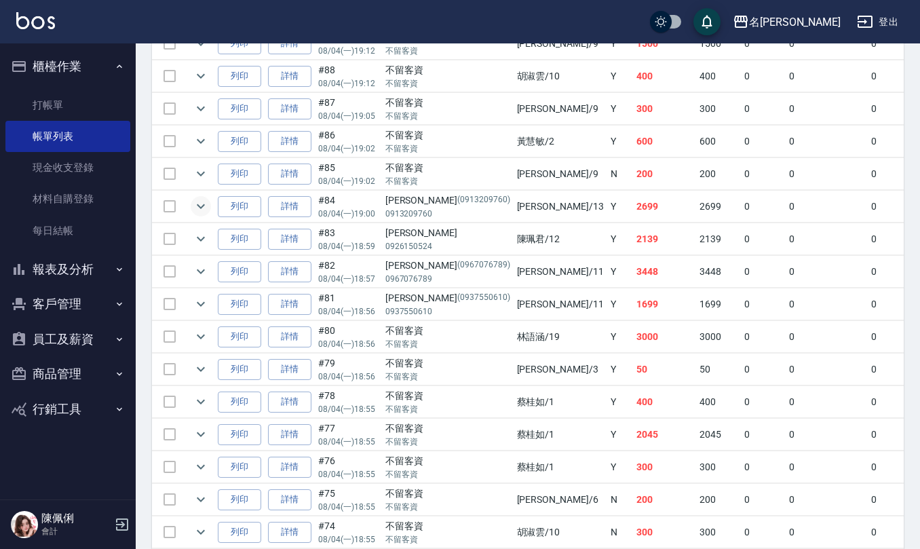
click at [202, 209] on icon "expand row" at bounding box center [201, 206] width 8 height 5
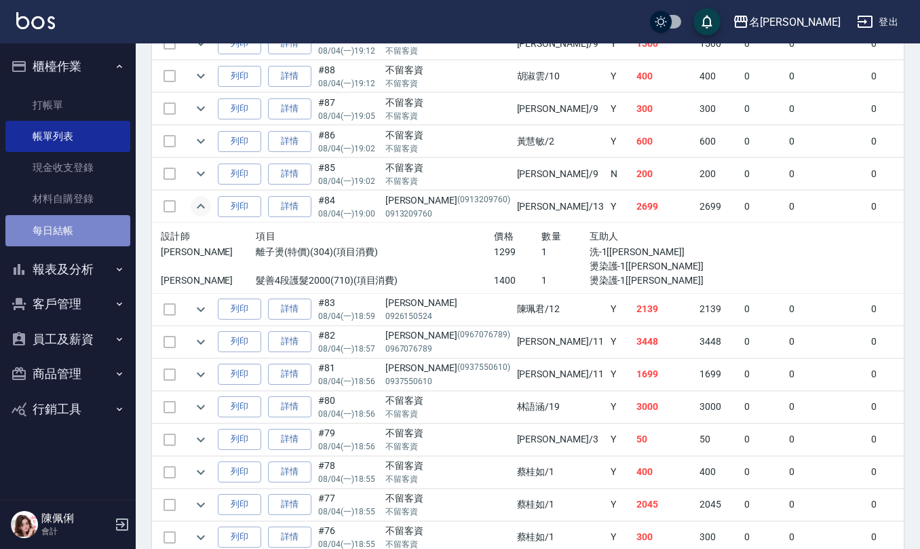
click at [93, 229] on link "每日結帳" at bounding box center [67, 230] width 125 height 31
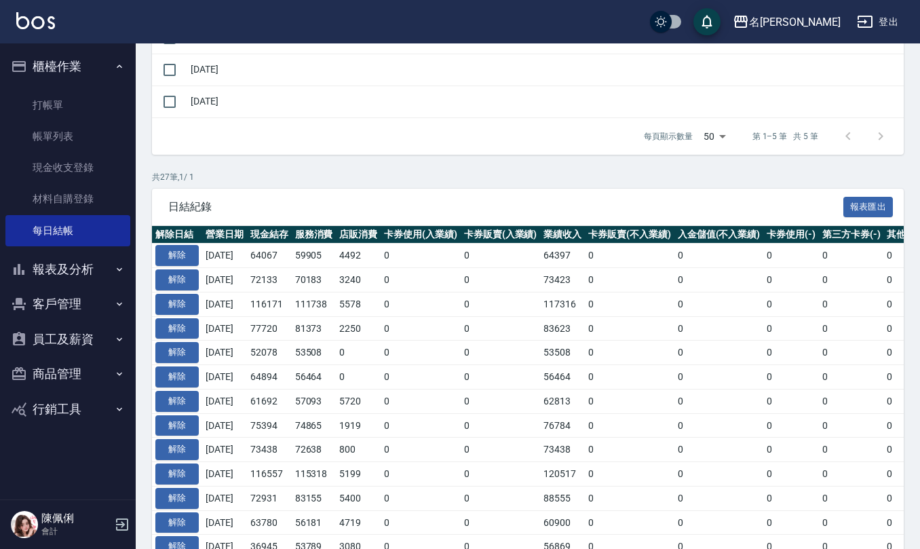
scroll to position [543, 0]
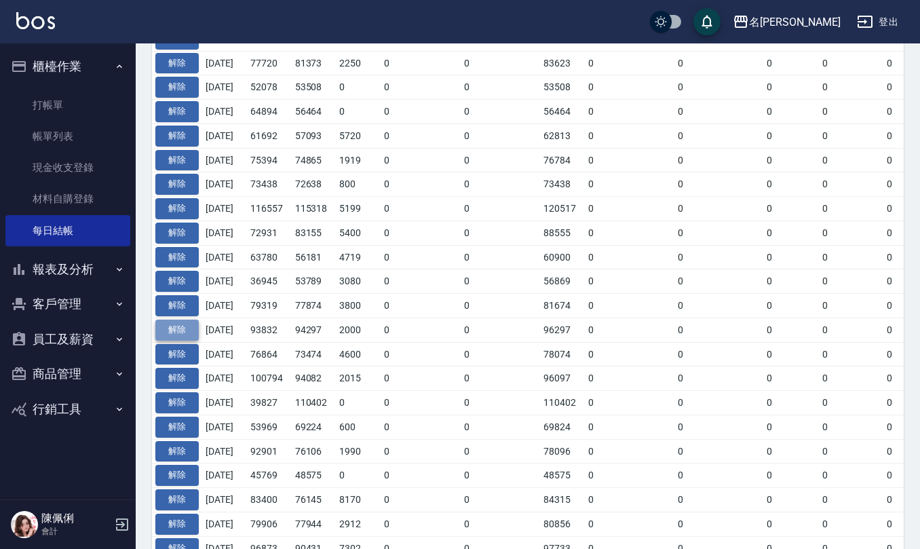
click at [189, 339] on button "解除" at bounding box center [176, 330] width 43 height 21
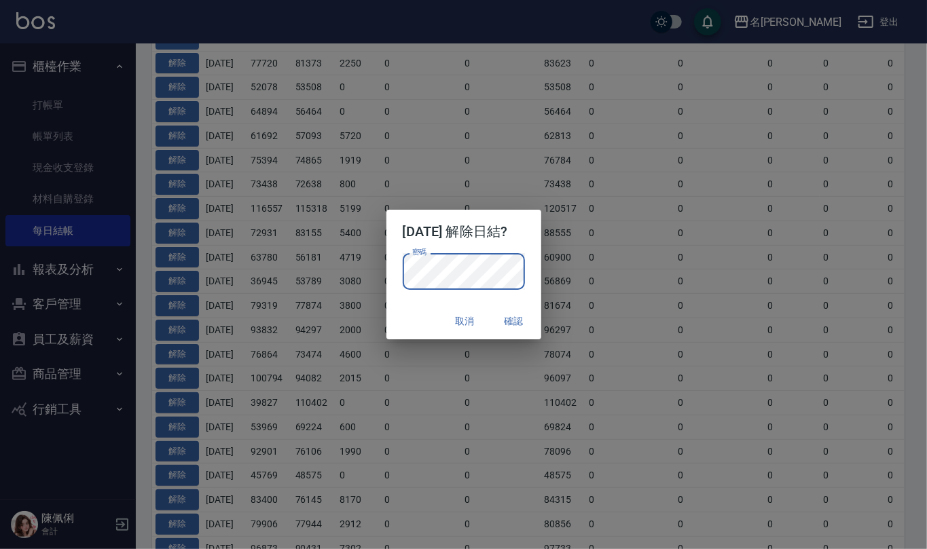
click at [519, 319] on button "確認" at bounding box center [513, 321] width 43 height 25
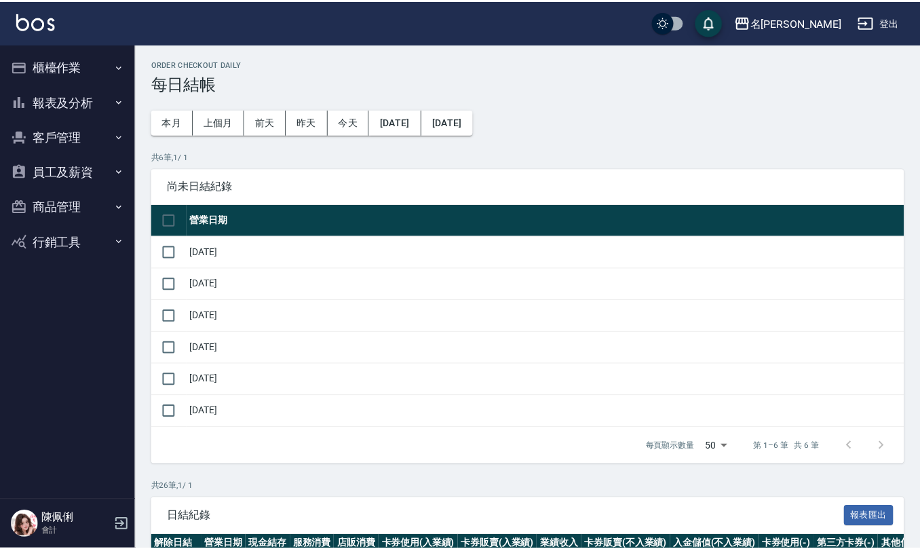
scroll to position [543, 0]
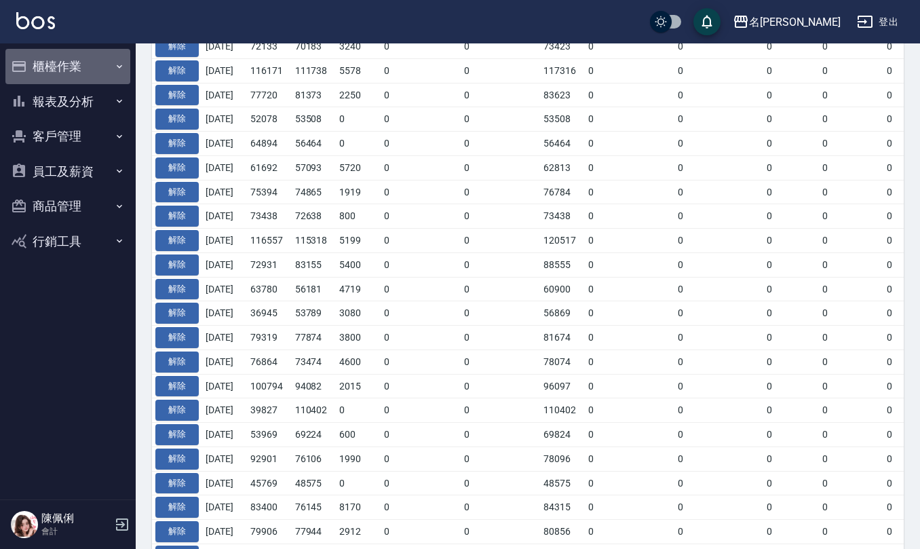
click at [73, 53] on button "櫃檯作業" at bounding box center [67, 66] width 125 height 35
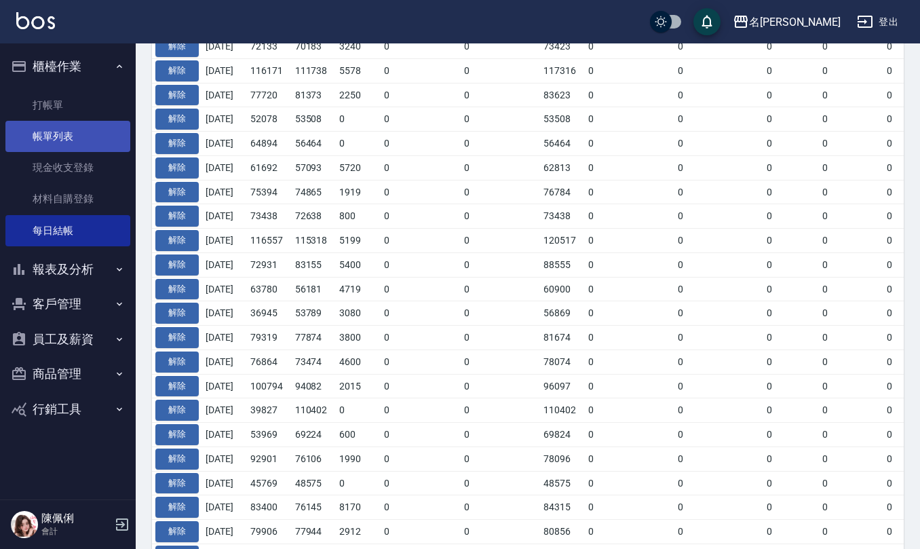
click at [60, 131] on link "帳單列表" at bounding box center [67, 136] width 125 height 31
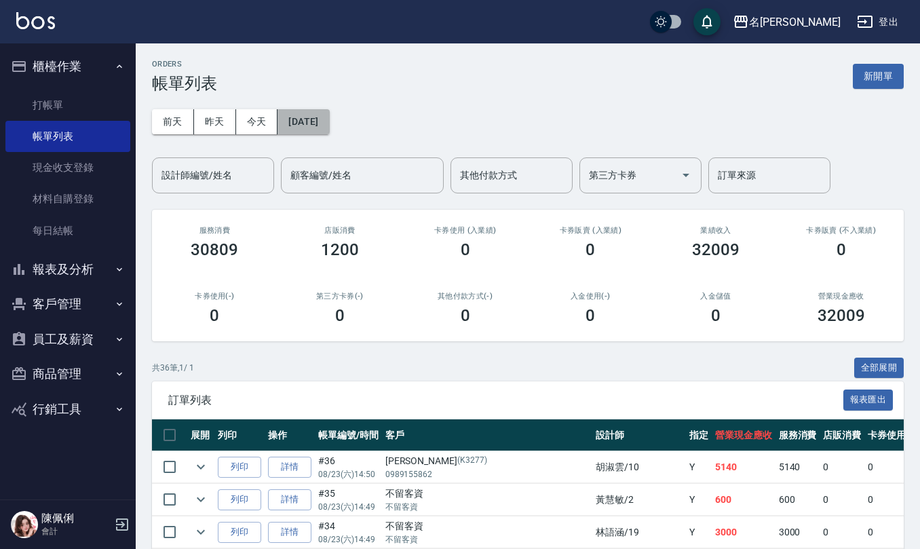
click at [329, 121] on button "[DATE]" at bounding box center [304, 121] width 52 height 25
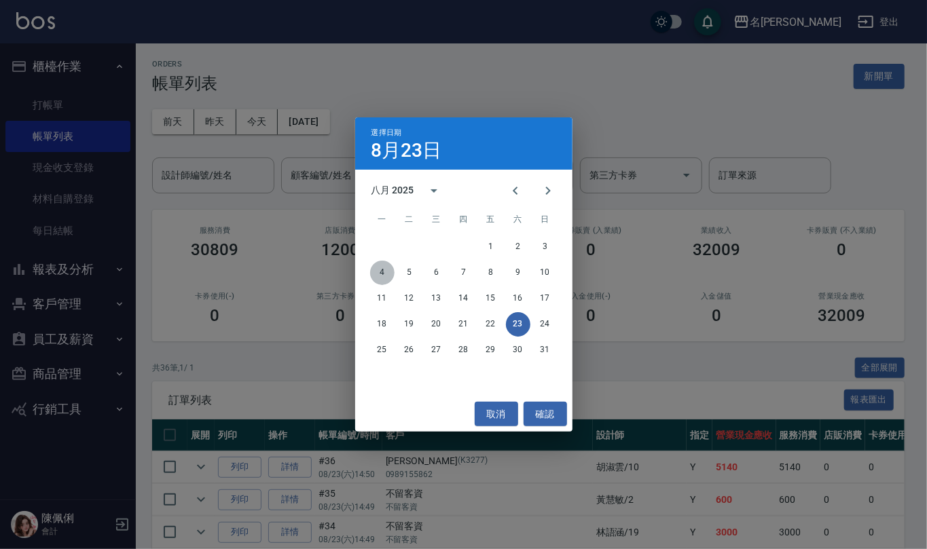
click at [378, 274] on button "4" at bounding box center [382, 273] width 24 height 24
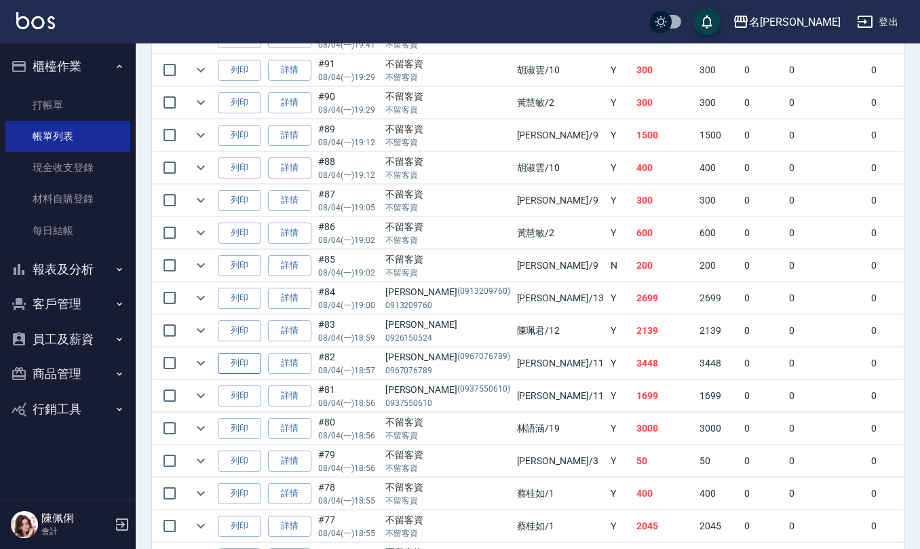
scroll to position [724, 0]
click at [204, 305] on icon "expand row" at bounding box center [201, 297] width 16 height 16
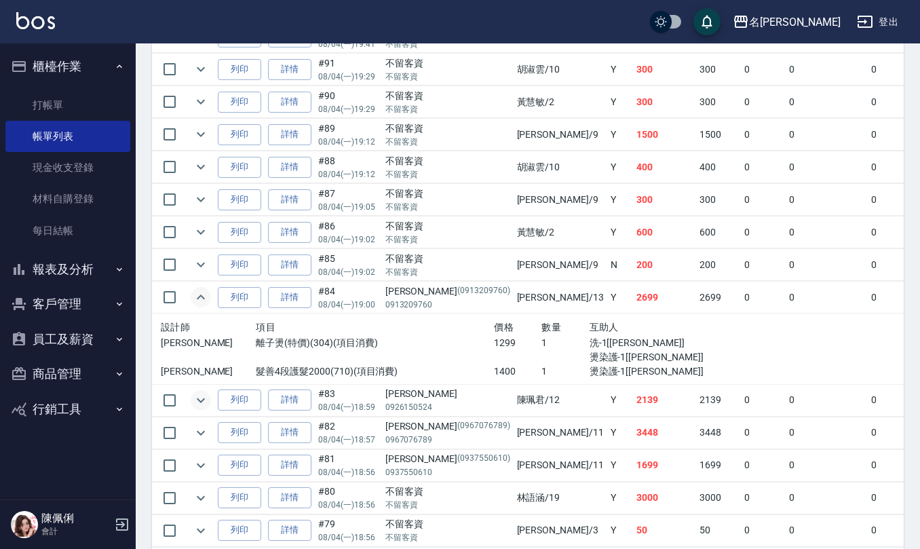
click at [204, 409] on icon "expand row" at bounding box center [201, 400] width 16 height 16
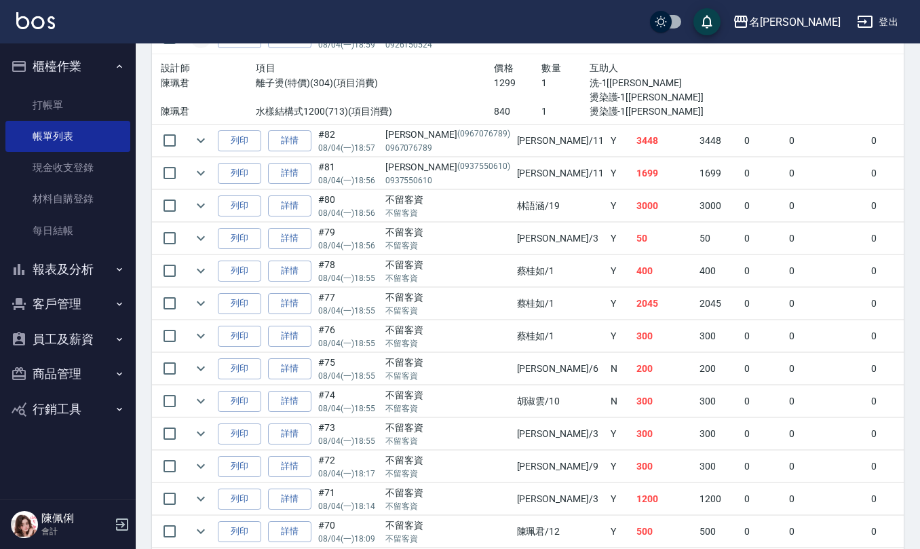
scroll to position [995, 0]
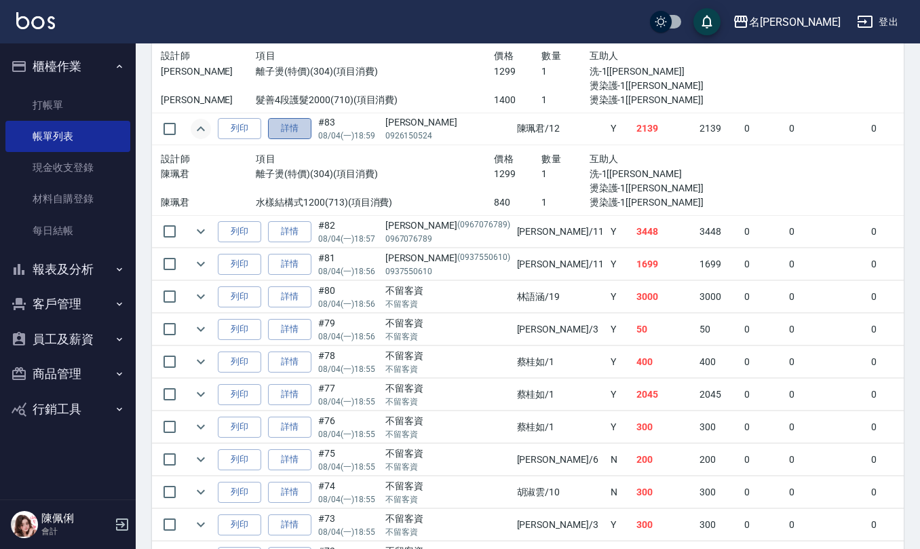
click at [299, 139] on link "詳情" at bounding box center [289, 128] width 43 height 21
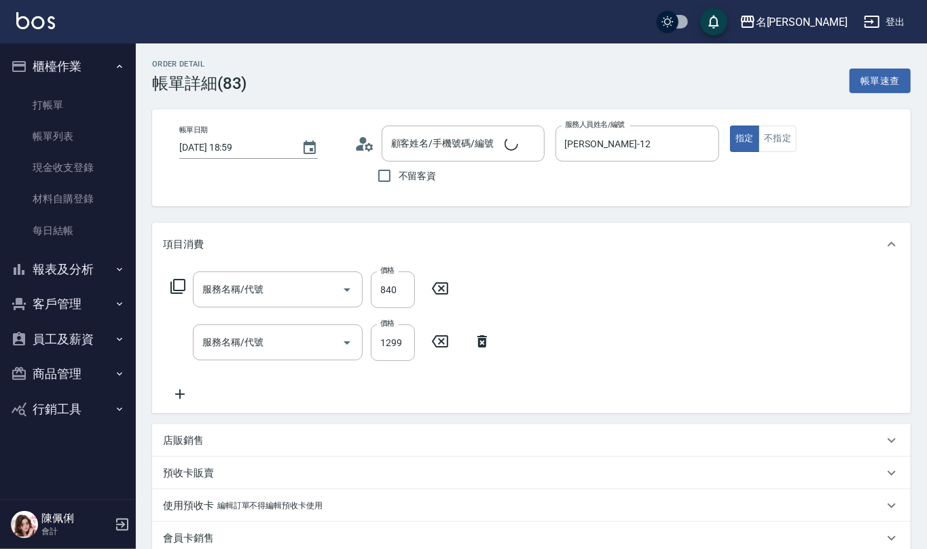
type input "2025/08/04 18:59"
type input "陳珮君-12"
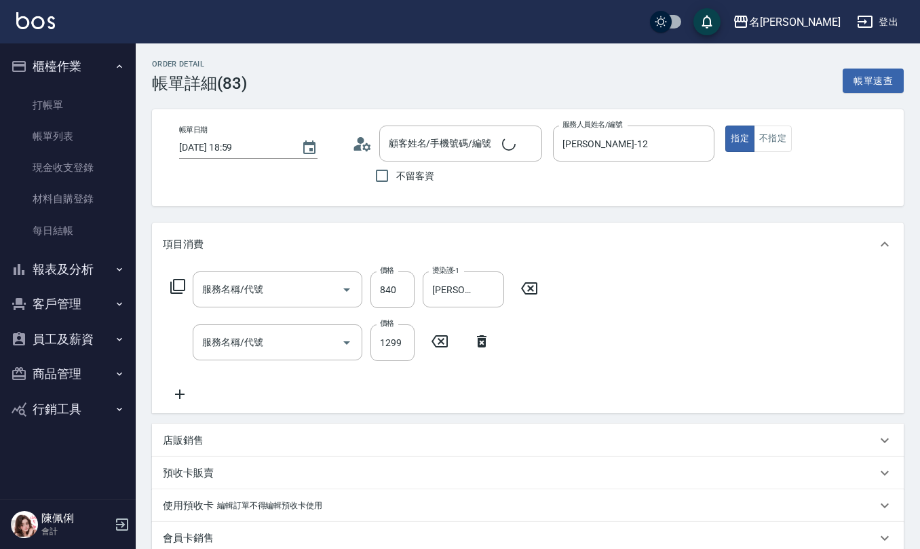
type input "陳淑華/0926150524/"
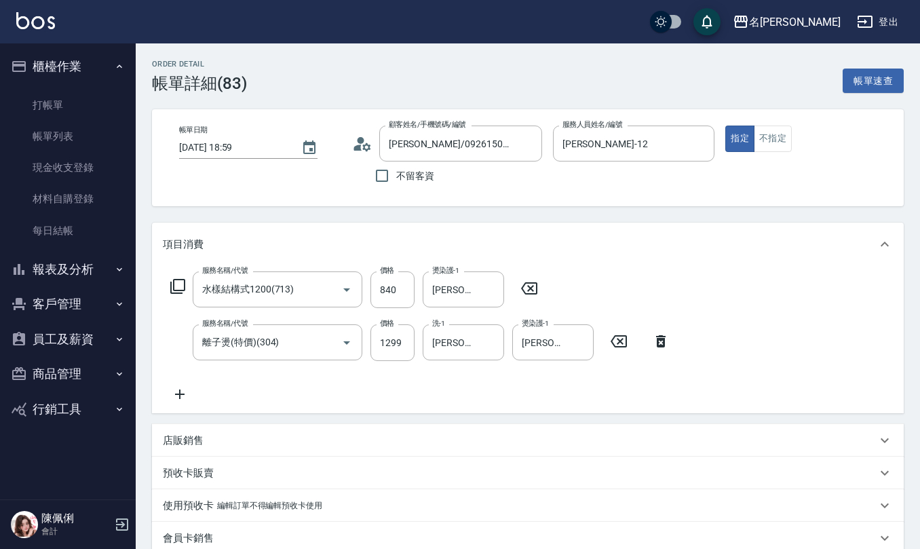
type input "水樣結構式1200(713)"
type input "離子燙(特價)(304)"
click at [329, 341] on icon "Clear" at bounding box center [328, 343] width 8 height 8
type input "效能離子燙1500(308)"
click at [493, 339] on icon "Clear" at bounding box center [490, 343] width 8 height 8
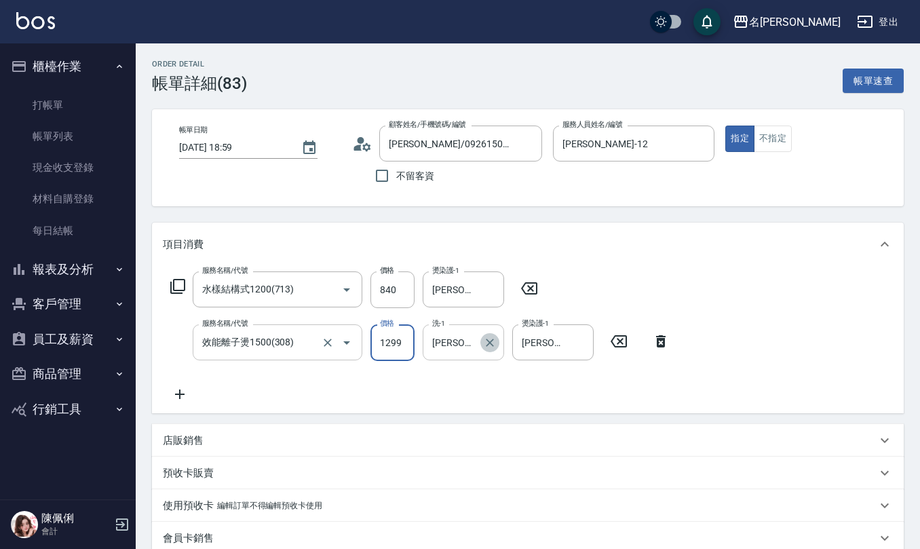
type input "1299"
type input "[PERSON_NAME]-21"
click at [579, 340] on icon "Clear" at bounding box center [580, 343] width 14 height 14
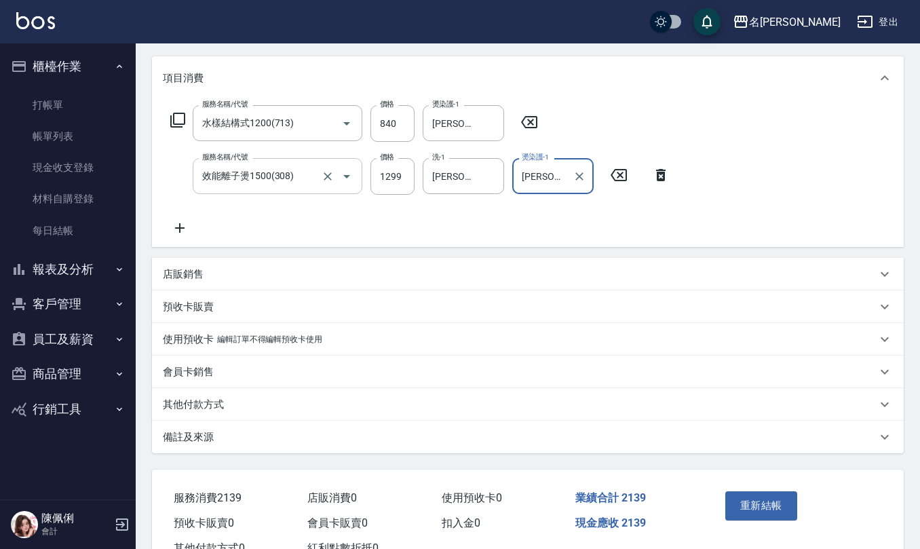
scroll to position [181, 0]
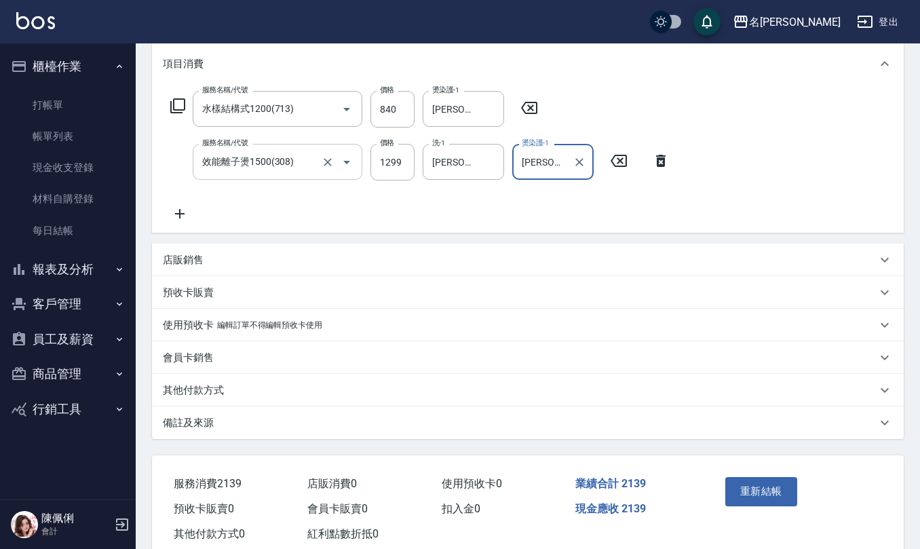
type input "[PERSON_NAME]-21"
click at [200, 426] on p "備註及來源" at bounding box center [188, 423] width 51 height 14
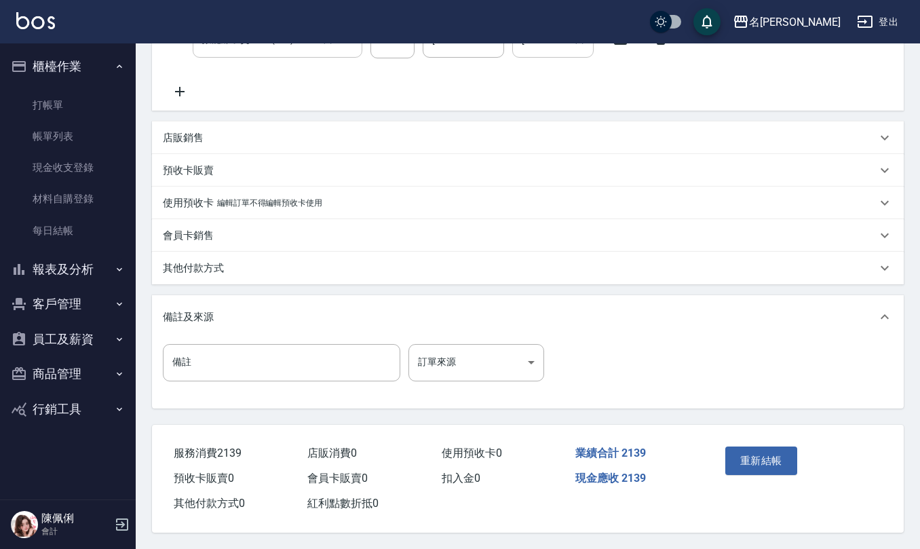
scroll to position [305, 0]
click at [263, 362] on input "備註" at bounding box center [282, 362] width 238 height 37
type input "水離子p"
click at [748, 452] on button "重新結帳" at bounding box center [762, 461] width 72 height 29
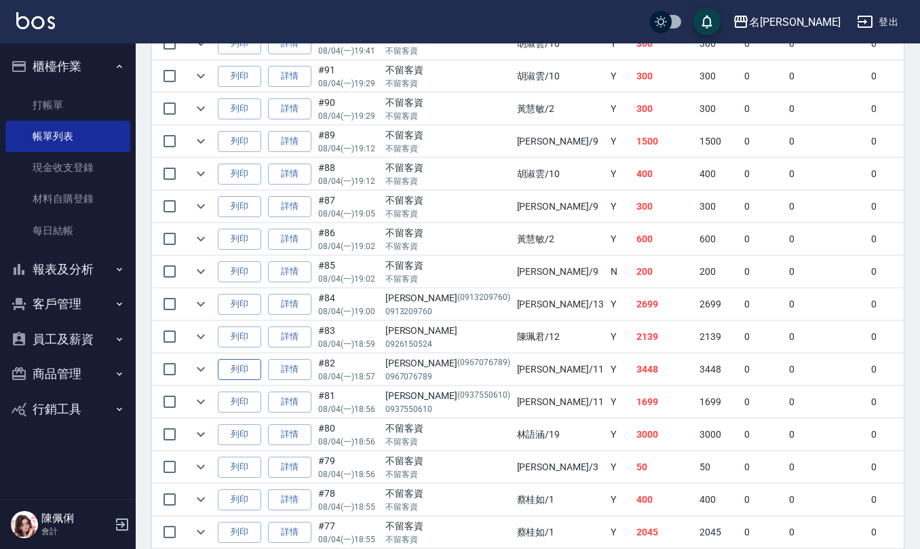
scroll to position [724, 0]
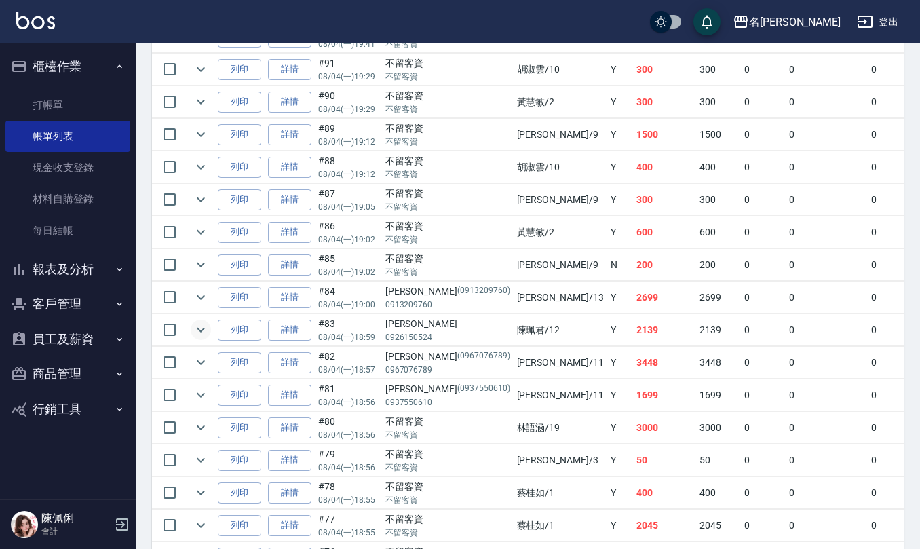
click at [205, 335] on icon "expand row" at bounding box center [201, 330] width 16 height 16
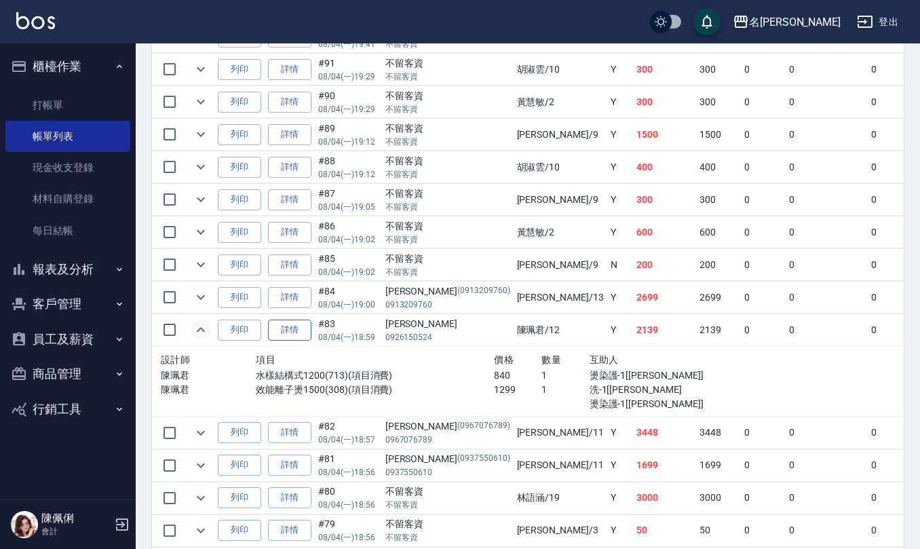
click at [304, 341] on link "詳情" at bounding box center [289, 330] width 43 height 21
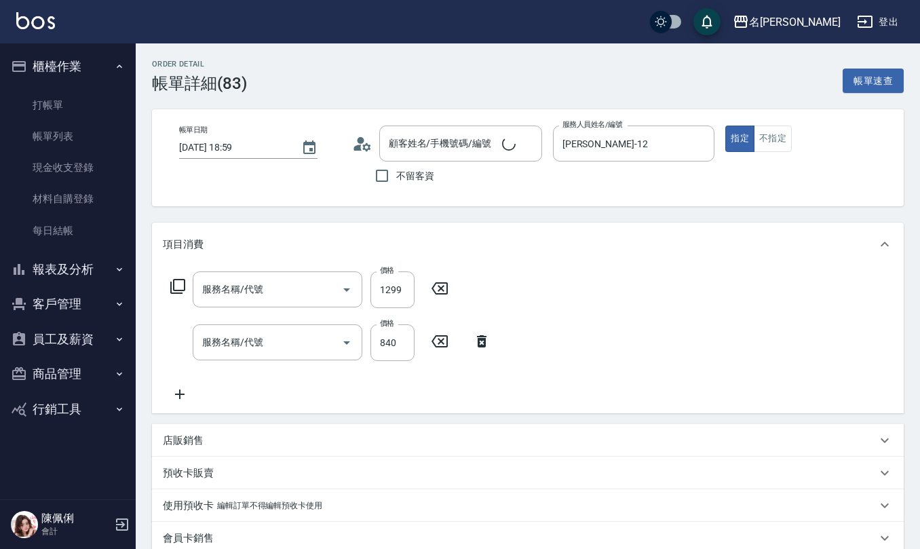
type input "2025/08/04 18:59"
type input "[PERSON_NAME]-12"
type input "水離子p"
type input "效能離子燙1500(308)"
type input "水樣結構式1200(713)"
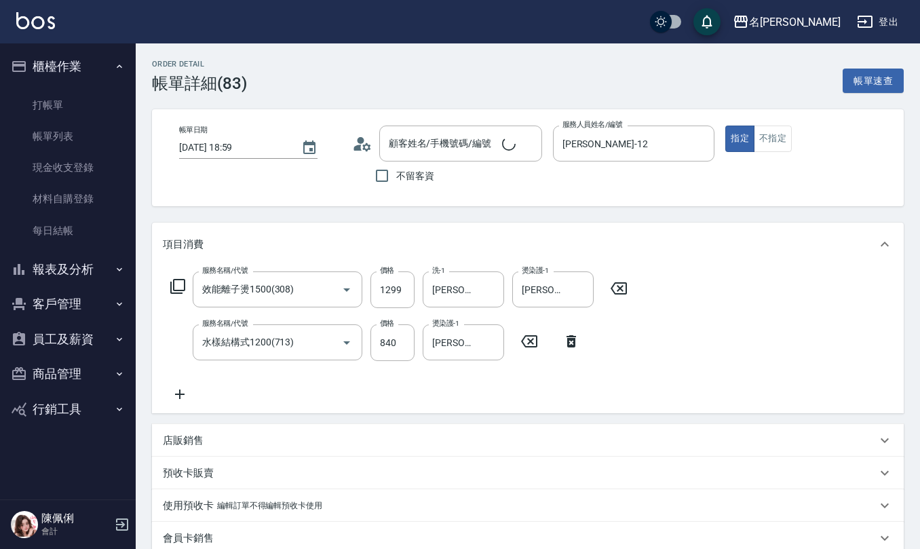
type input "陳淑華/0926150524/"
click at [365, 145] on icon at bounding box center [366, 147] width 8 height 8
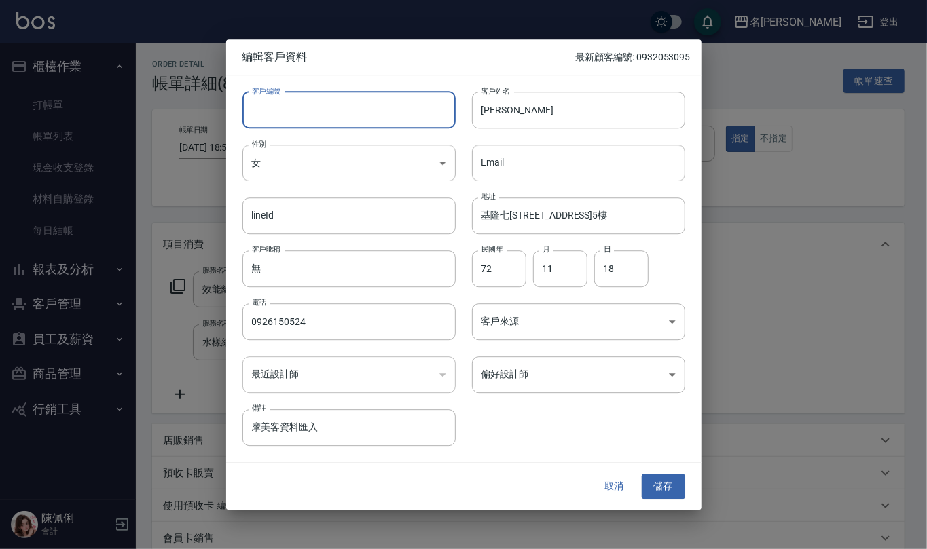
click at [354, 111] on input "客戶編號" at bounding box center [348, 110] width 213 height 37
type input "0926150524"
click at [660, 489] on button "儲存" at bounding box center [662, 486] width 43 height 25
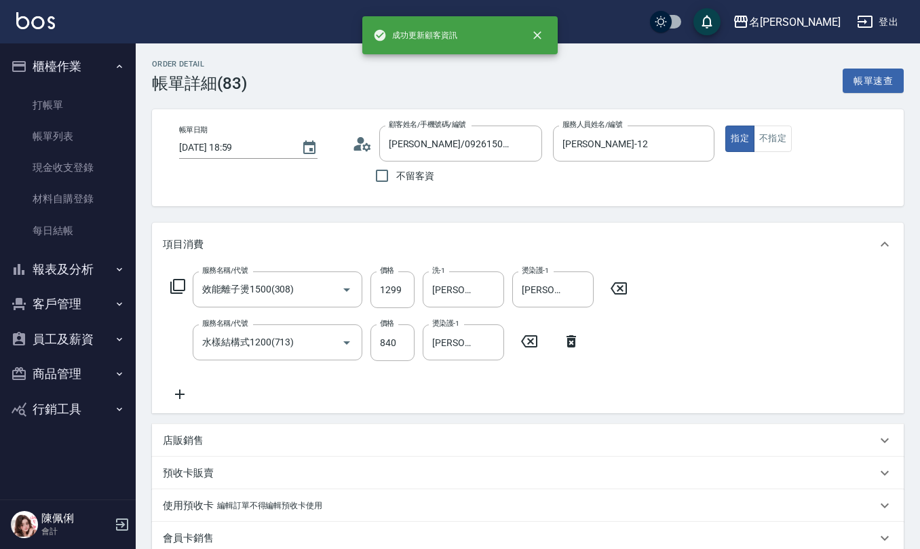
type input "[PERSON_NAME]/0926150524/0926150524"
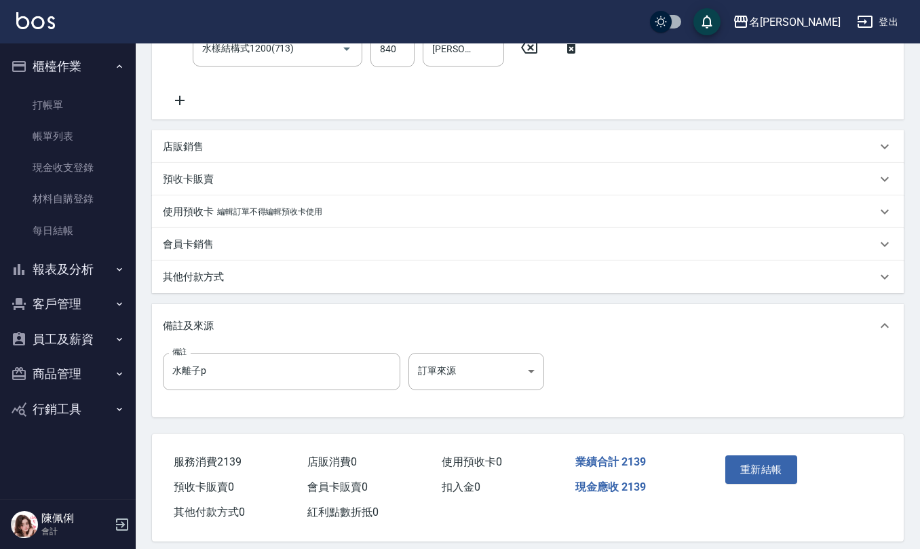
scroll to position [305, 0]
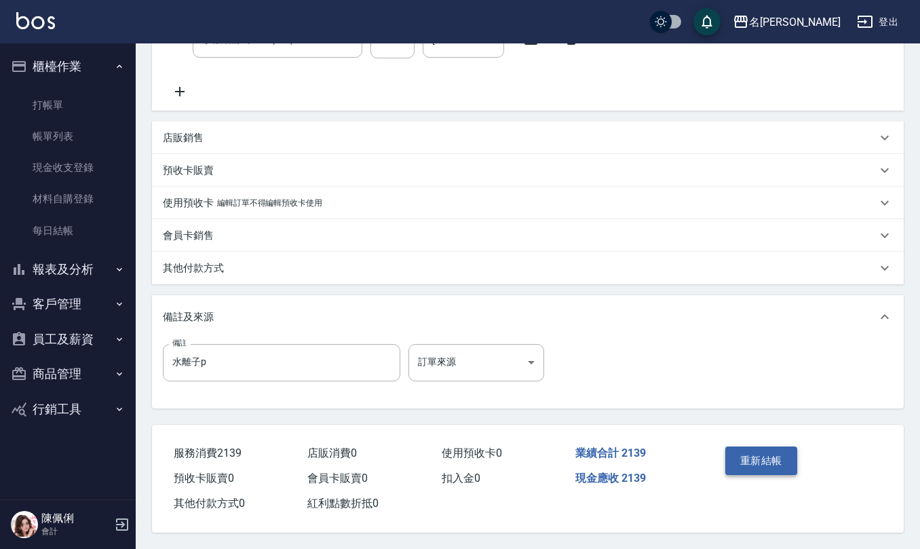
click at [747, 457] on button "重新結帳" at bounding box center [762, 461] width 72 height 29
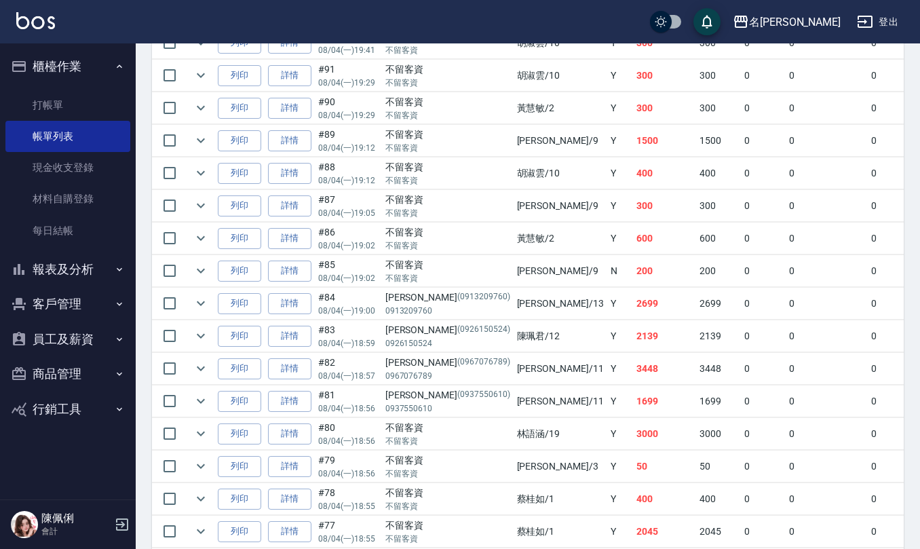
scroll to position [724, 0]
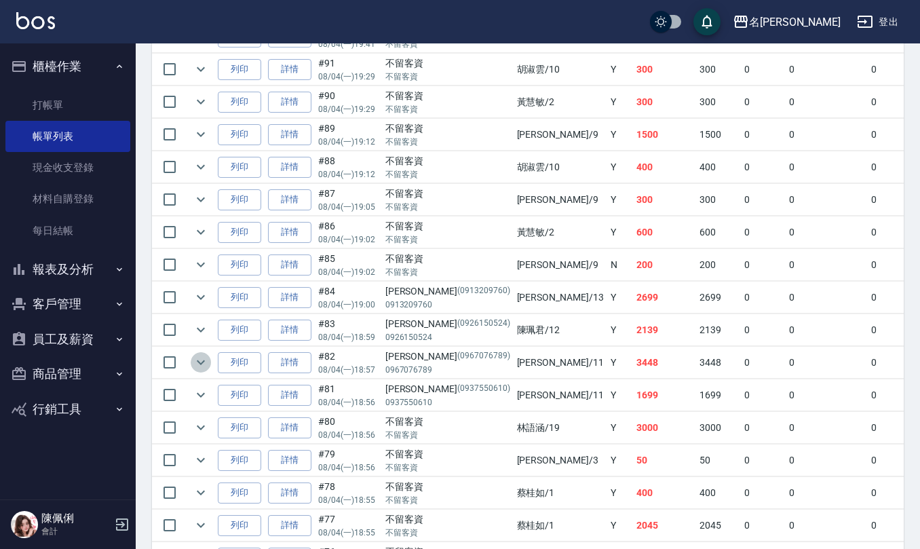
click at [200, 365] on icon "expand row" at bounding box center [201, 362] width 8 height 5
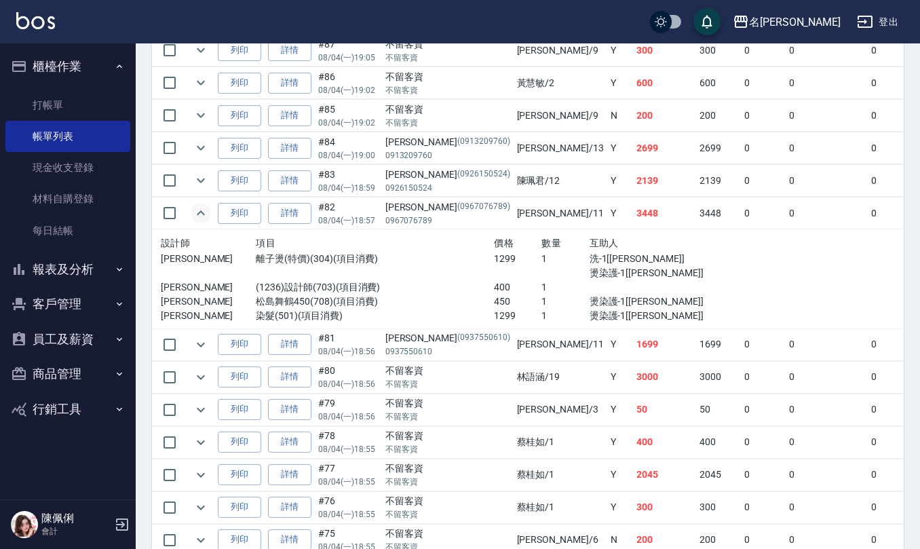
scroll to position [905, 0]
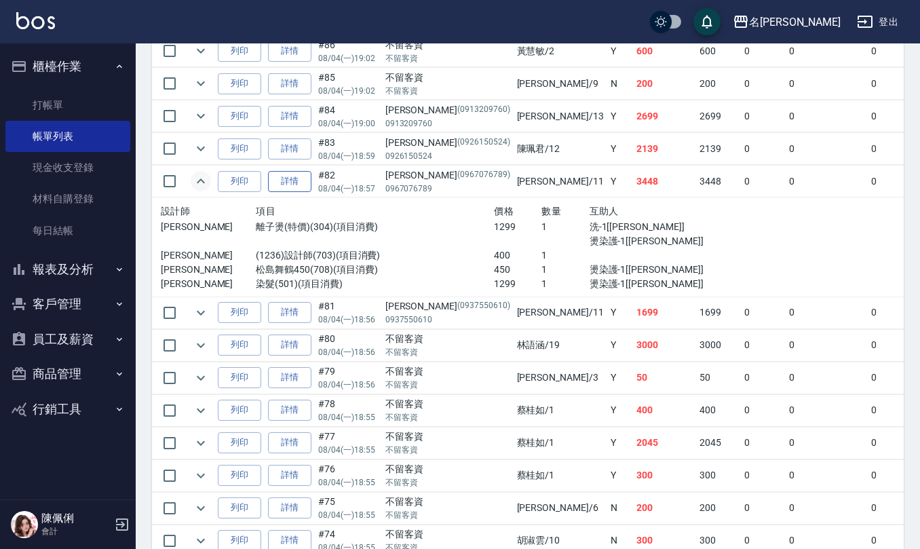
click at [286, 189] on link "詳情" at bounding box center [289, 181] width 43 height 21
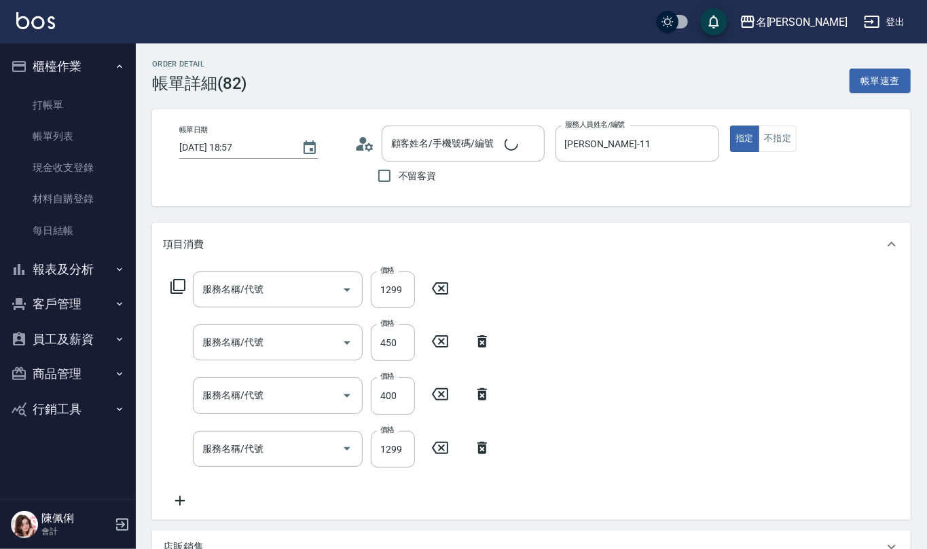
type input "2025/08/04 18:57"
type input "[PERSON_NAME]橙-11"
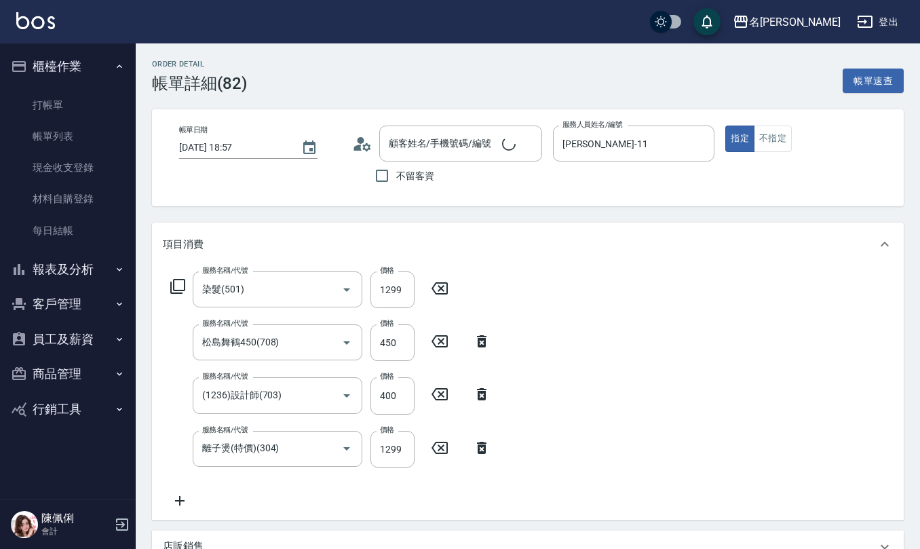
type input "染髮(501)"
type input "松島舞鶴450(708)"
type input "(1236)設計師(703)"
type input "離子燙(特價)(304)"
type input "[PERSON_NAME]/0967076789/0967076789"
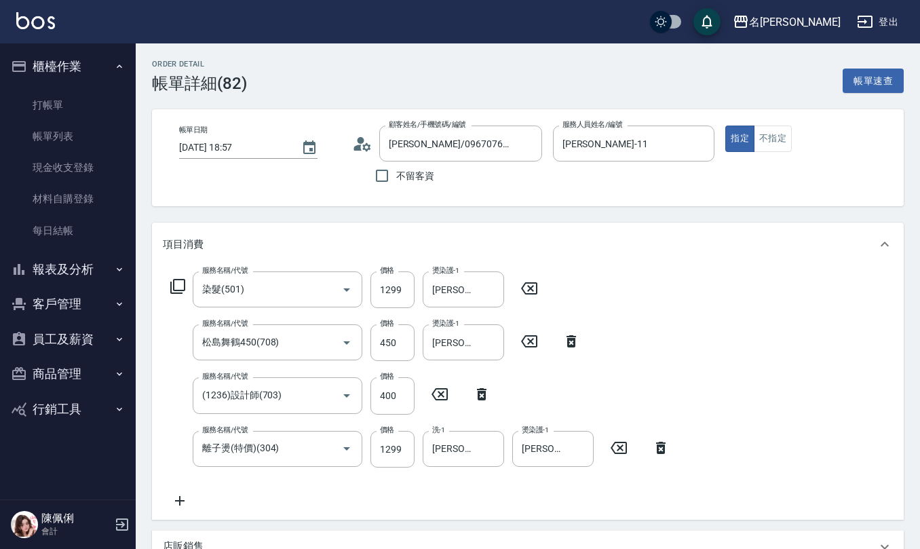
click at [362, 141] on circle at bounding box center [360, 140] width 7 height 7
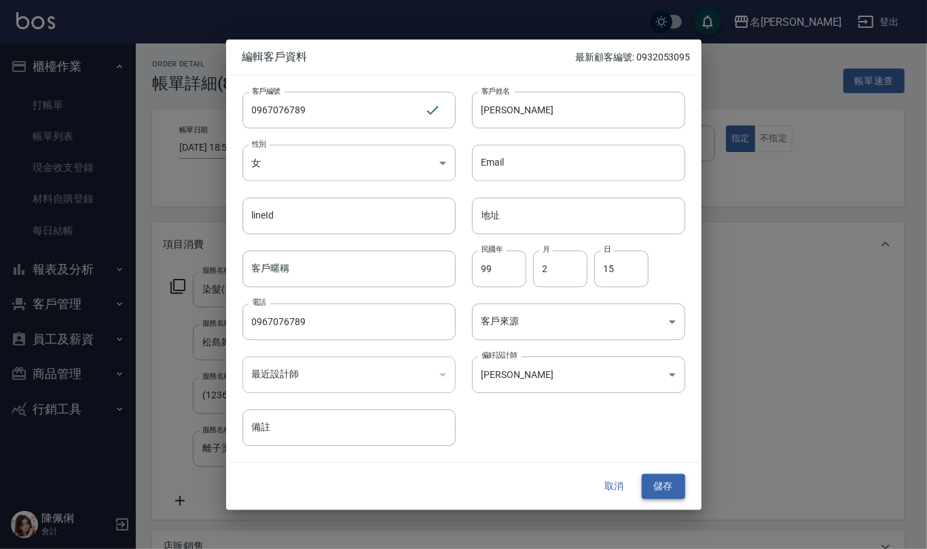
click at [660, 489] on button "儲存" at bounding box center [662, 486] width 43 height 25
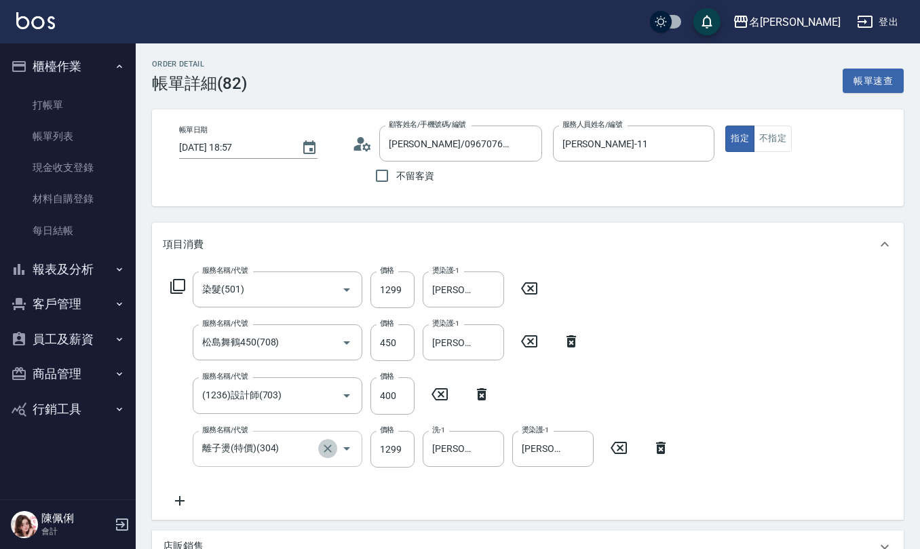
click at [329, 446] on icon "Clear" at bounding box center [328, 449] width 14 height 14
type input "效能離子燙1500(308)"
type input "1299"
click at [489, 451] on icon "Clear" at bounding box center [490, 449] width 8 height 8
click at [459, 481] on span "詹沛橙 -11" at bounding box center [477, 484] width 86 height 14
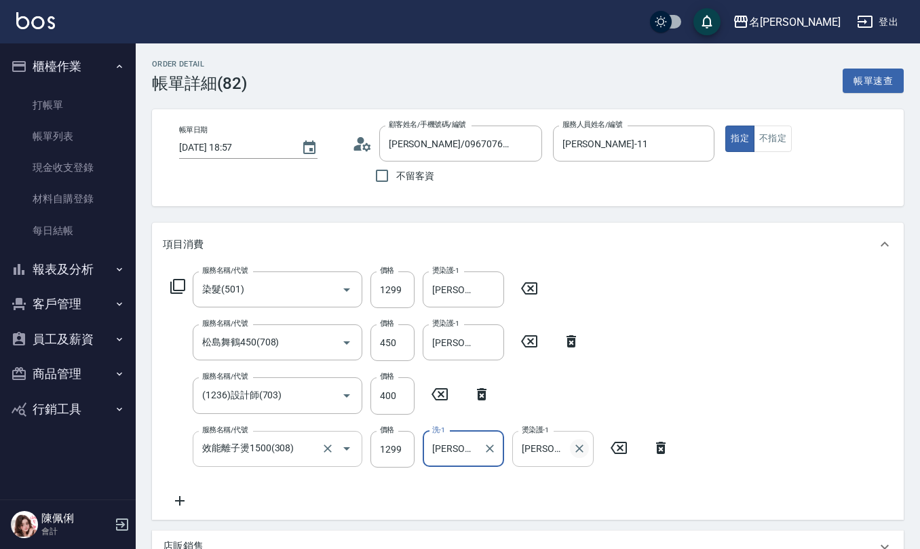
click at [584, 442] on icon "Clear" at bounding box center [580, 449] width 14 height 14
type input "[PERSON_NAME]橙-11"
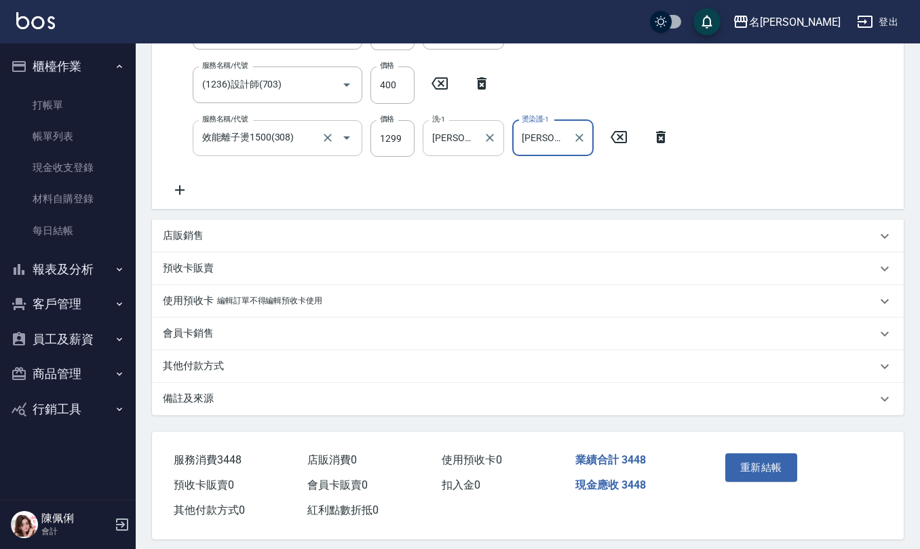
scroll to position [320, 0]
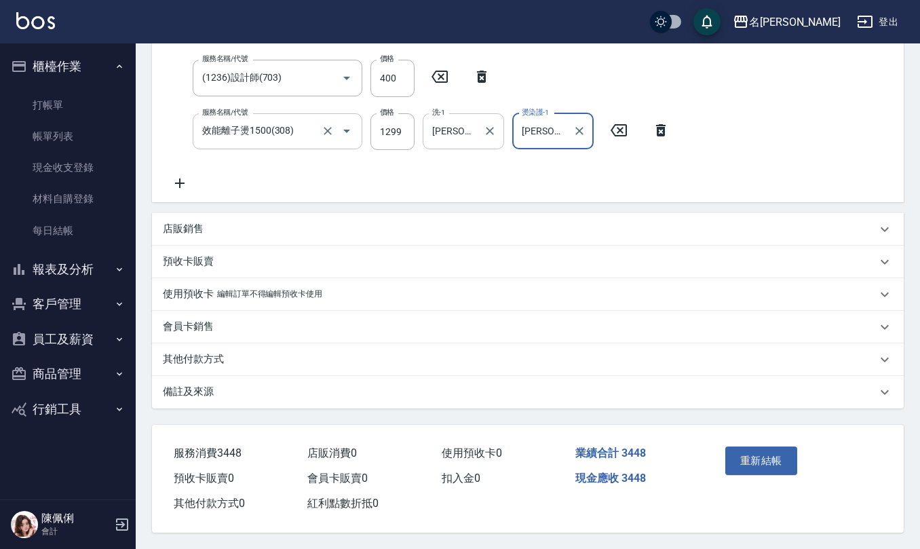
type input "[PERSON_NAME]橙-11"
click at [221, 392] on div "備註及來源" at bounding box center [520, 392] width 714 height 14
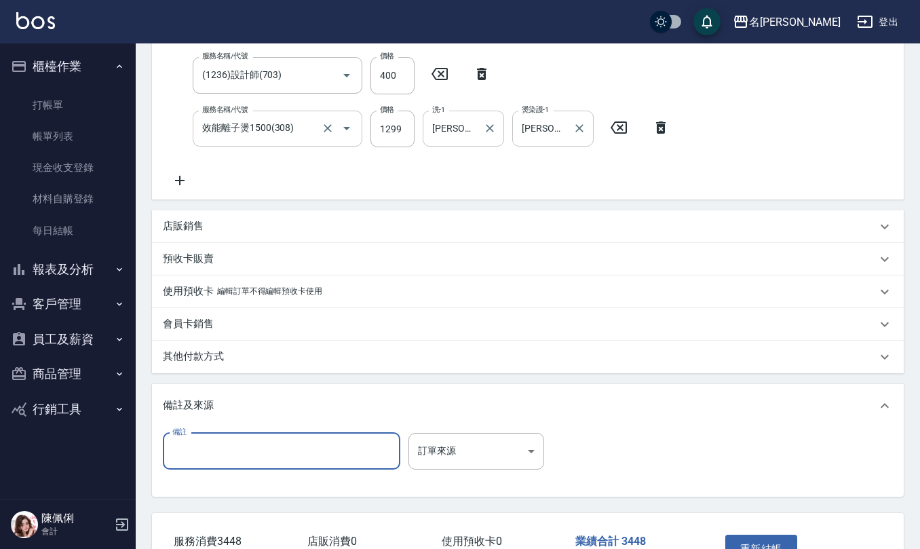
click at [262, 452] on input "備註" at bounding box center [282, 451] width 238 height 37
type input "水離子p"
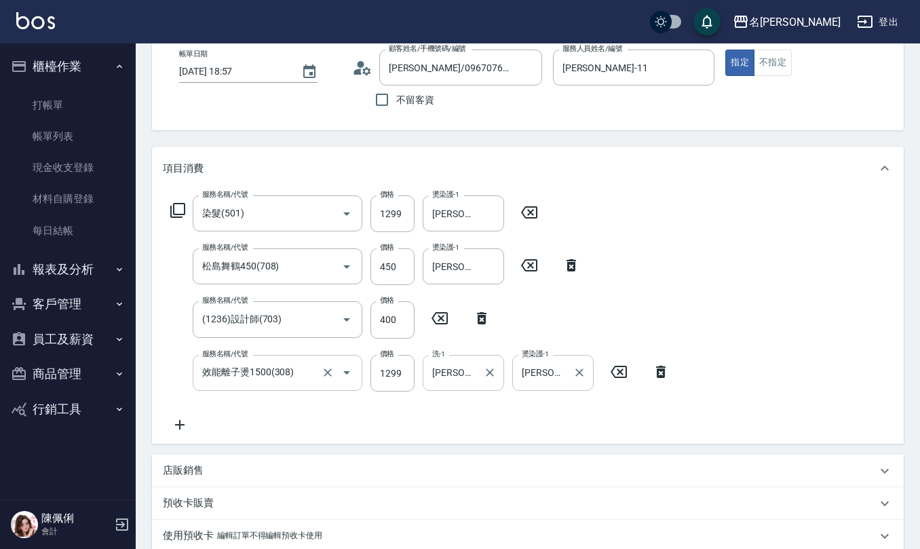
scroll to position [49, 0]
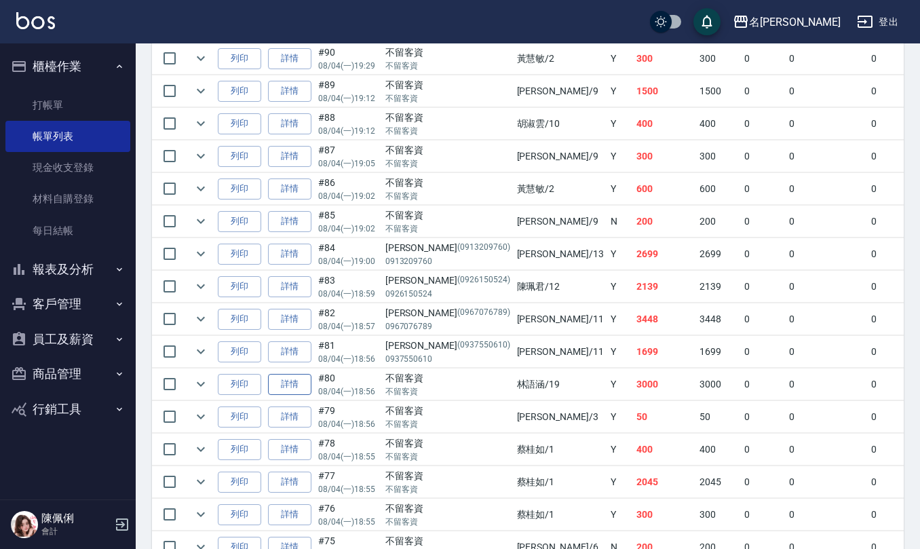
scroll to position [788, 0]
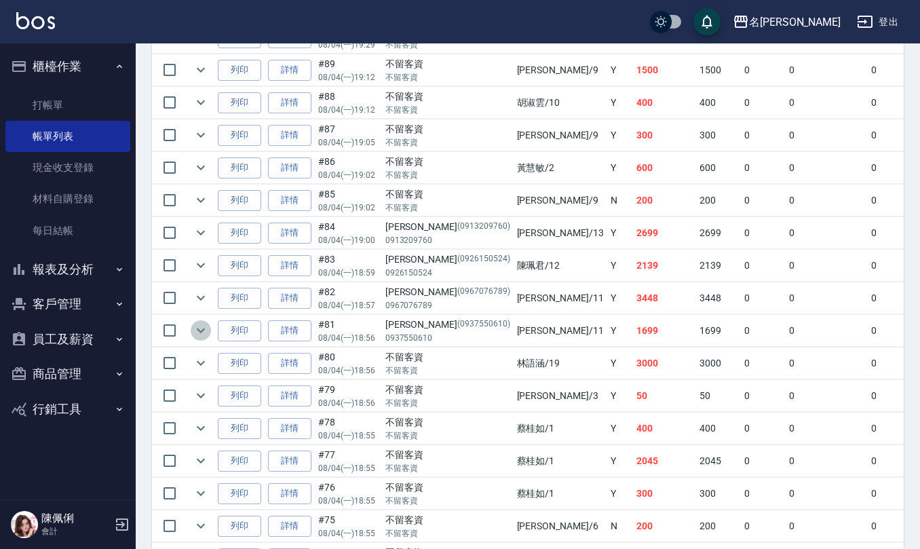
click at [202, 338] on icon "expand row" at bounding box center [201, 330] width 16 height 16
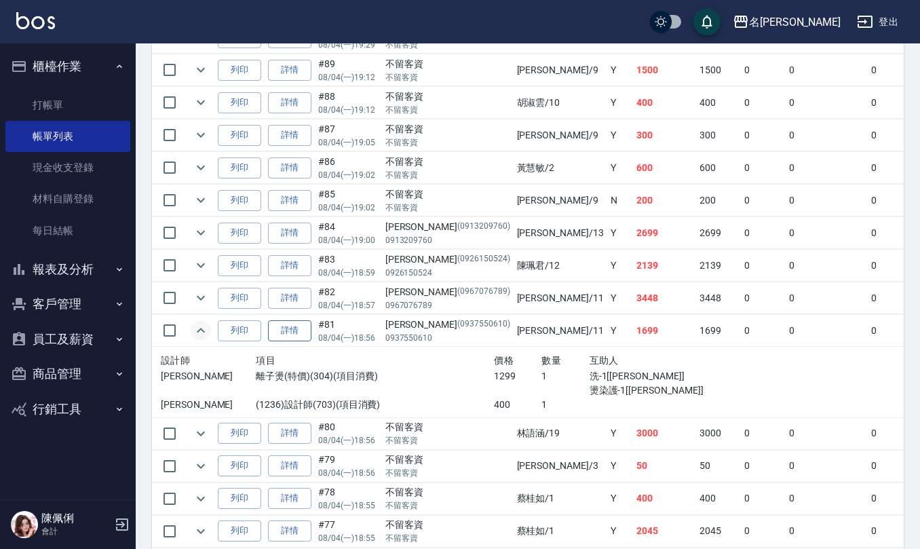
click at [299, 338] on link "詳情" at bounding box center [289, 330] width 43 height 21
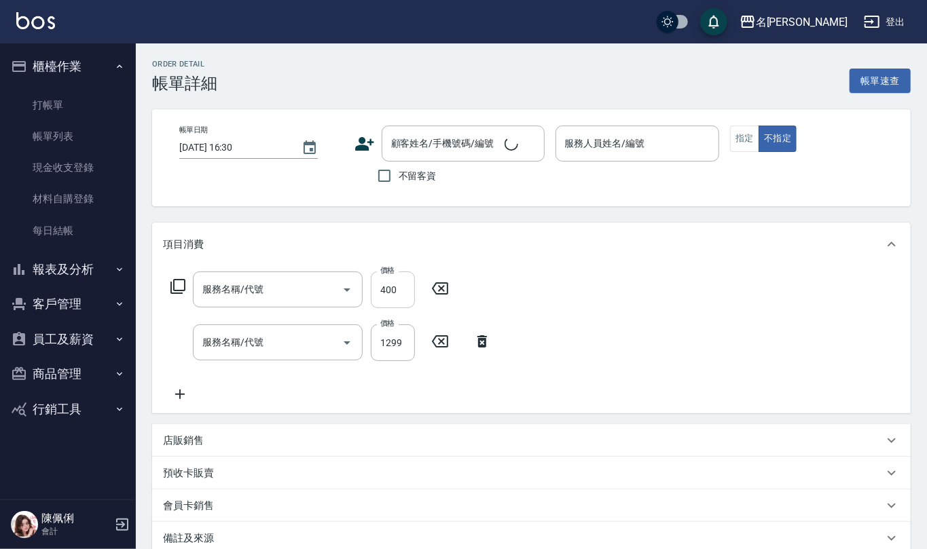
type input "2025/08/04 18:56"
type input "[PERSON_NAME]橙-11"
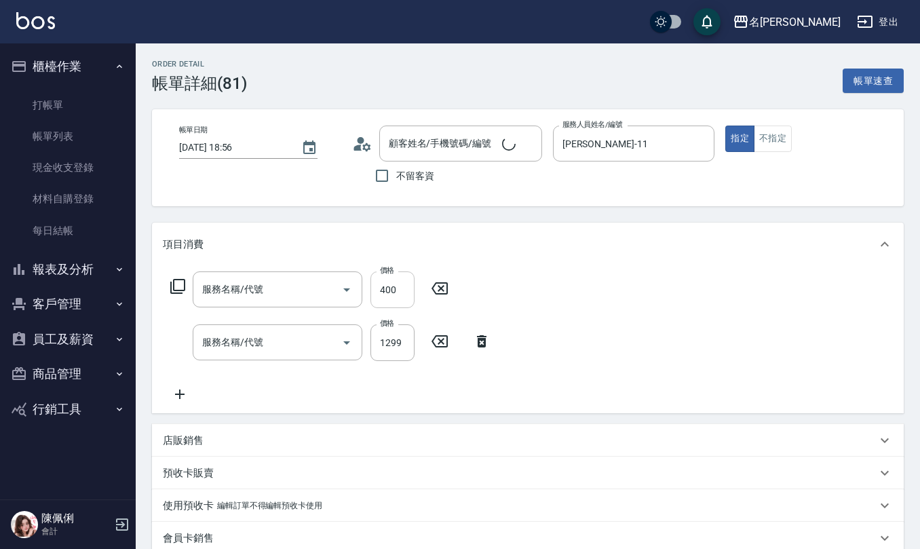
type input "(1236)設計師(703)"
type input "離子燙(特價)(304)"
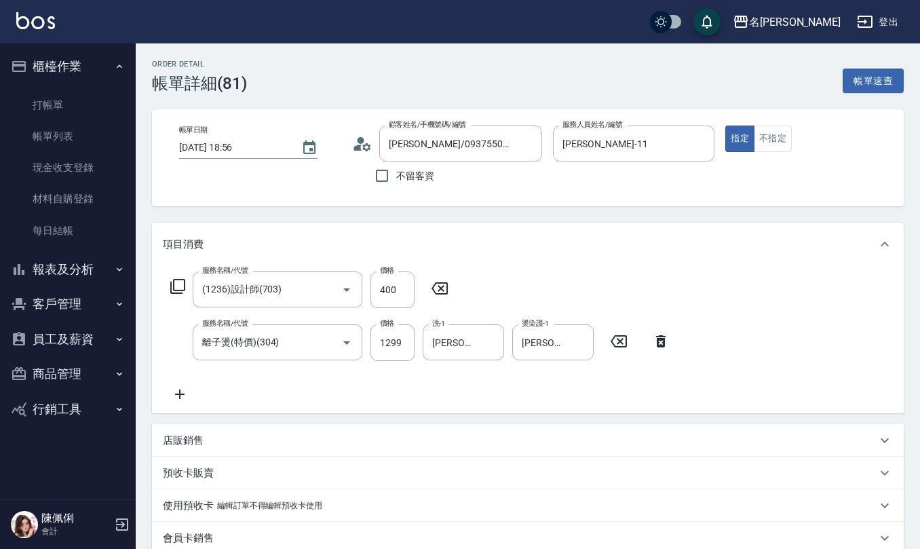
type input "許芷虹/0937550610/0937550610"
click at [327, 342] on icon "Clear" at bounding box center [328, 343] width 8 height 8
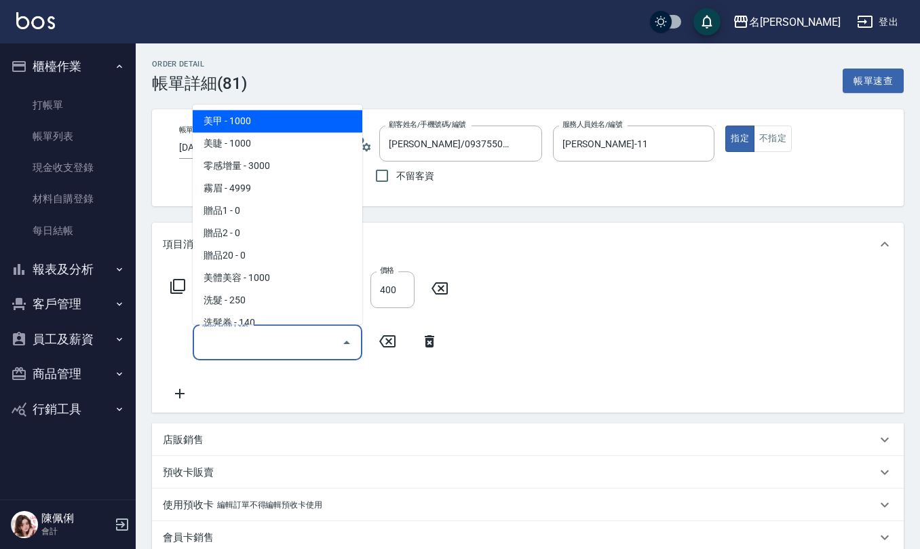
type input "0"
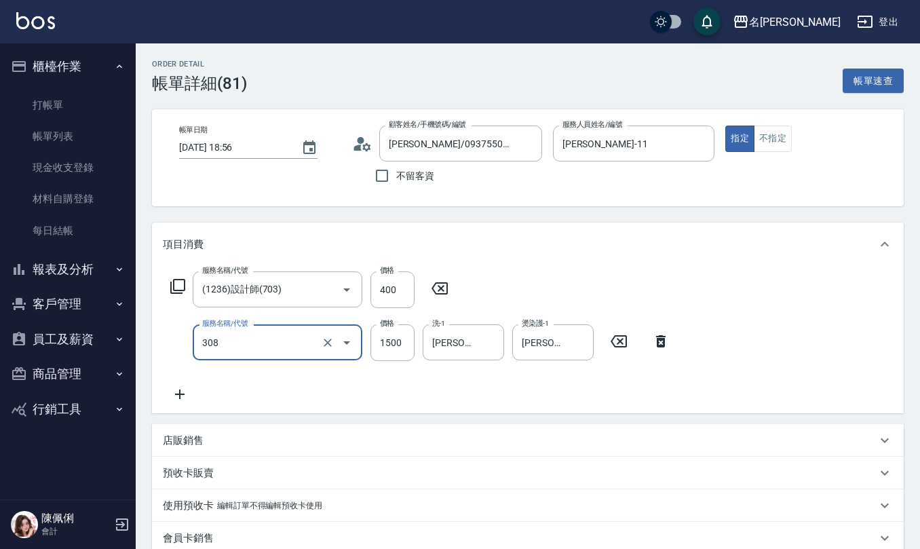
type input "效能離子燙1500(308)"
type input "1299"
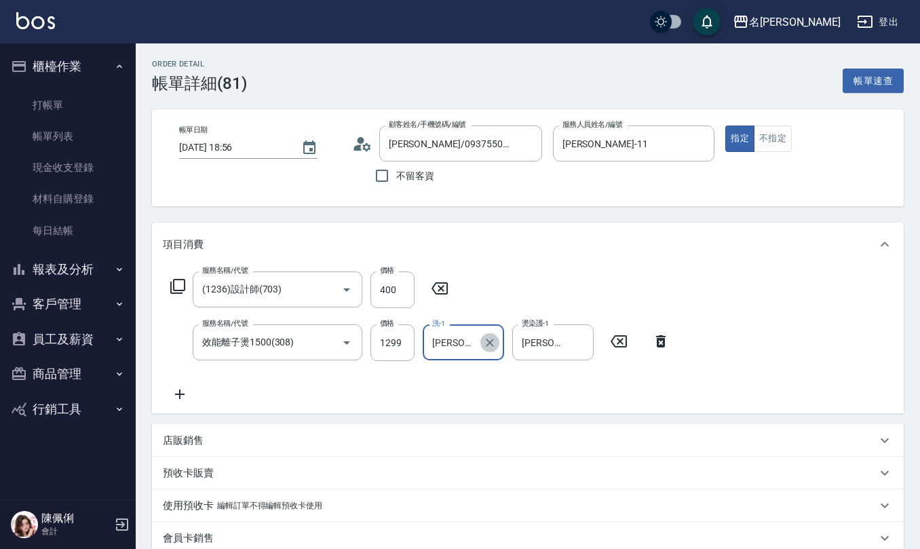
click at [491, 334] on button "Clear" at bounding box center [490, 342] width 19 height 19
type input "[PERSON_NAME]橙-11"
click at [585, 349] on icon "Clear" at bounding box center [580, 343] width 14 height 14
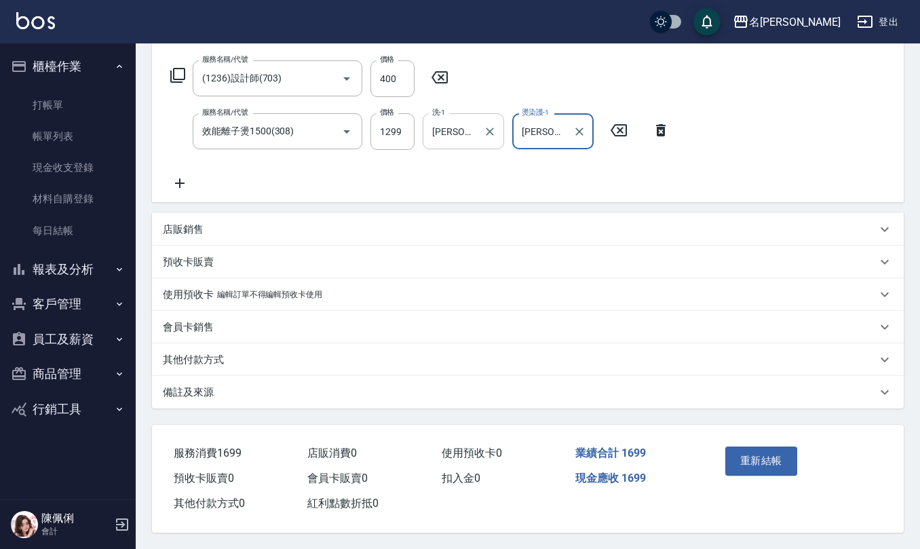
scroll to position [214, 0]
type input "[PERSON_NAME]橙-11"
click at [229, 391] on div "備註及來源" at bounding box center [520, 393] width 714 height 14
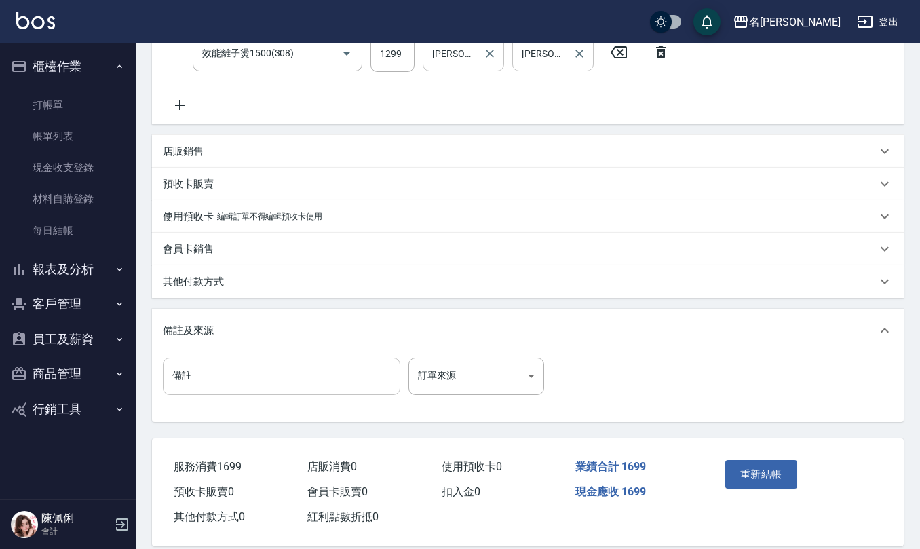
scroll to position [305, 0]
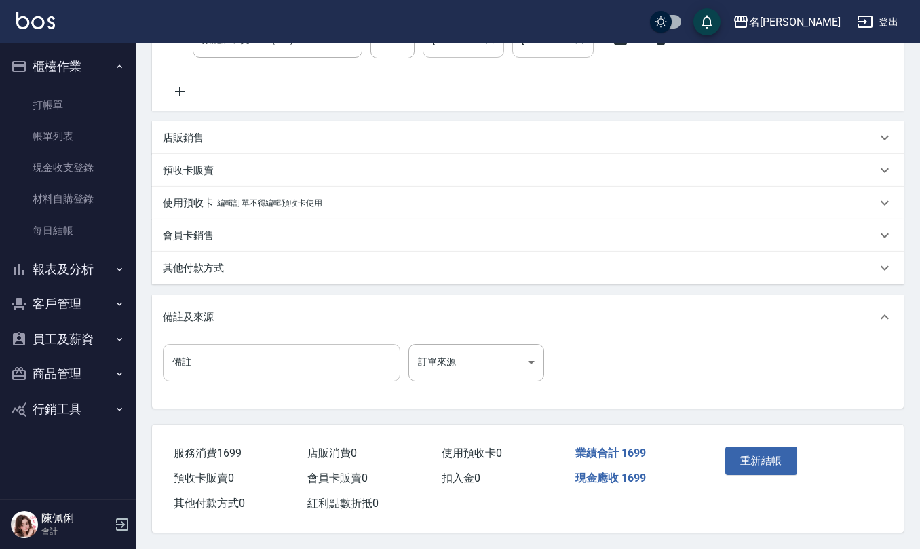
click at [274, 370] on input "備註" at bounding box center [282, 362] width 238 height 37
type input "水離子p"
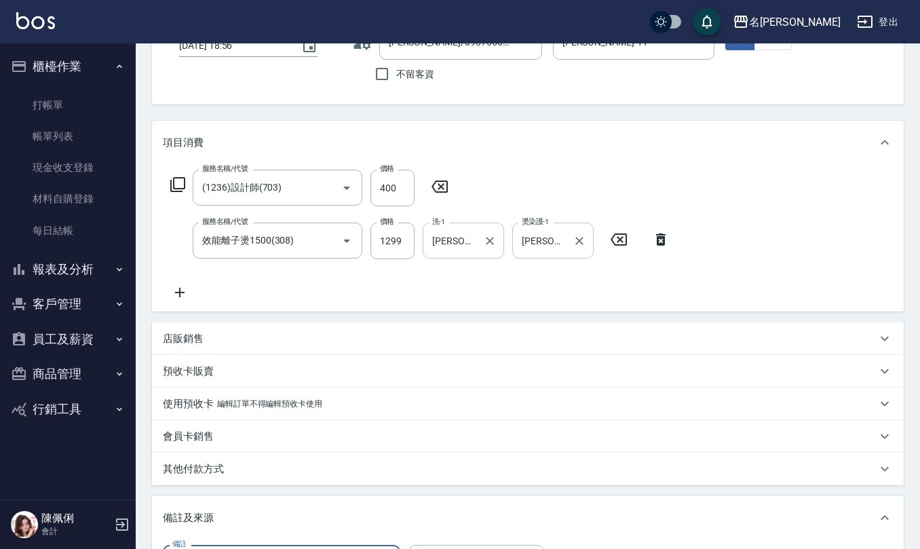
scroll to position [0, 0]
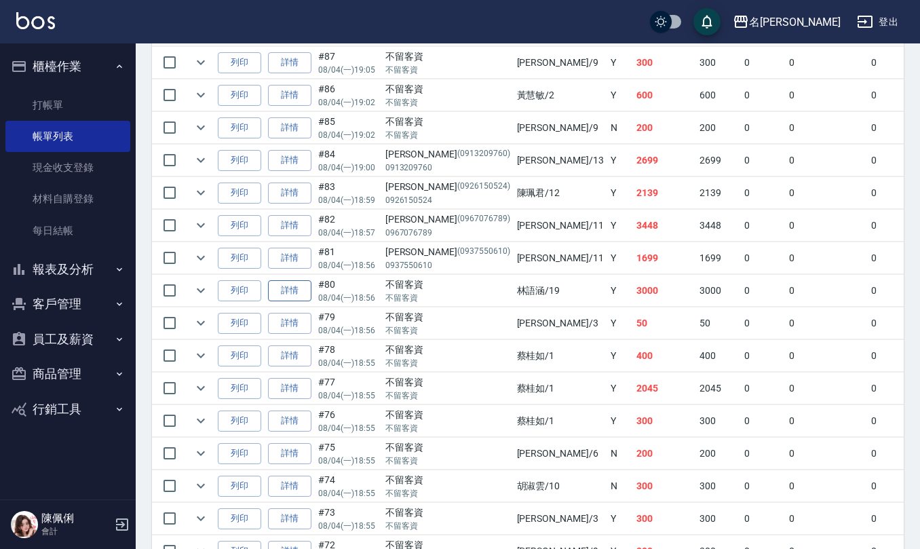
scroll to position [905, 0]
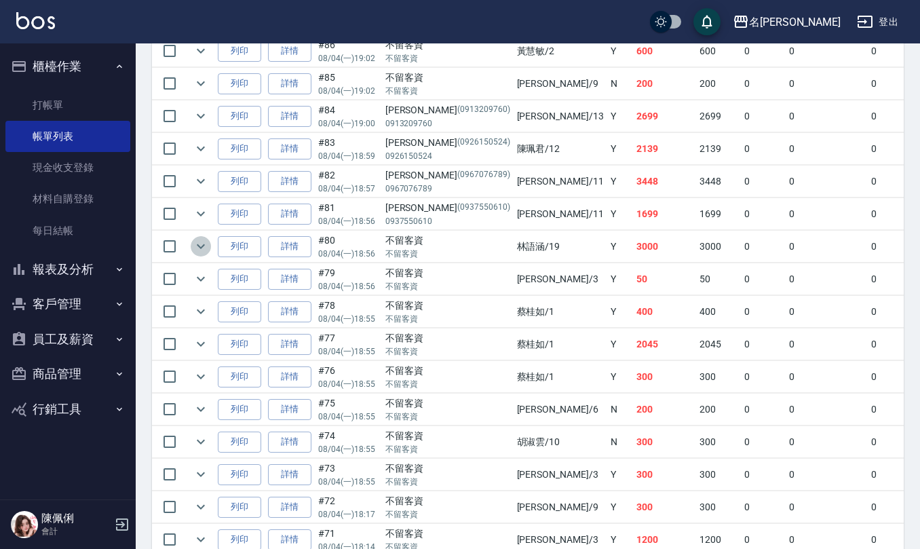
click at [205, 255] on icon "expand row" at bounding box center [201, 246] width 16 height 16
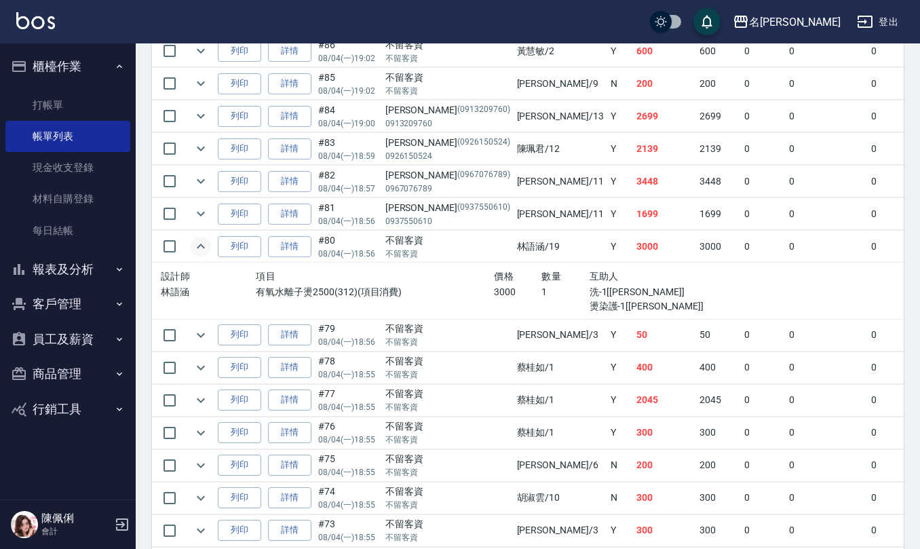
scroll to position [995, 0]
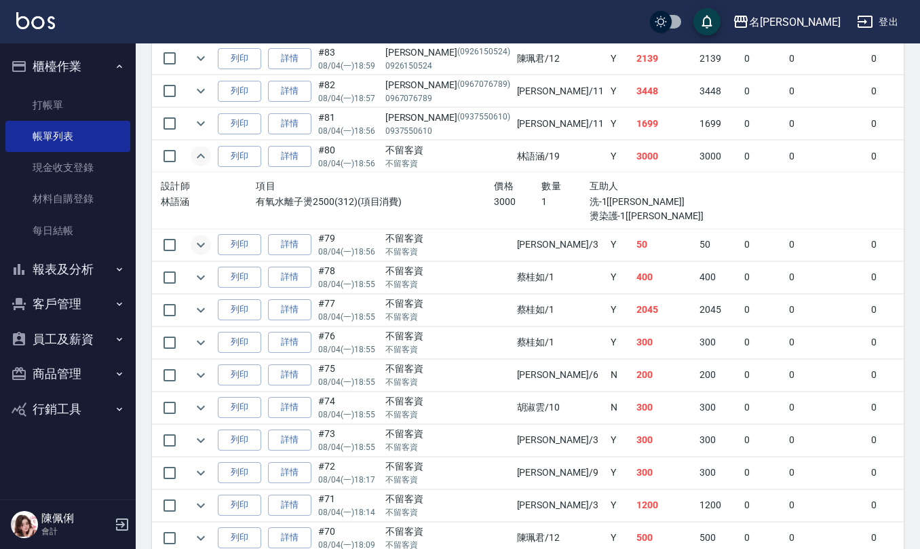
click at [204, 247] on icon "expand row" at bounding box center [201, 244] width 8 height 5
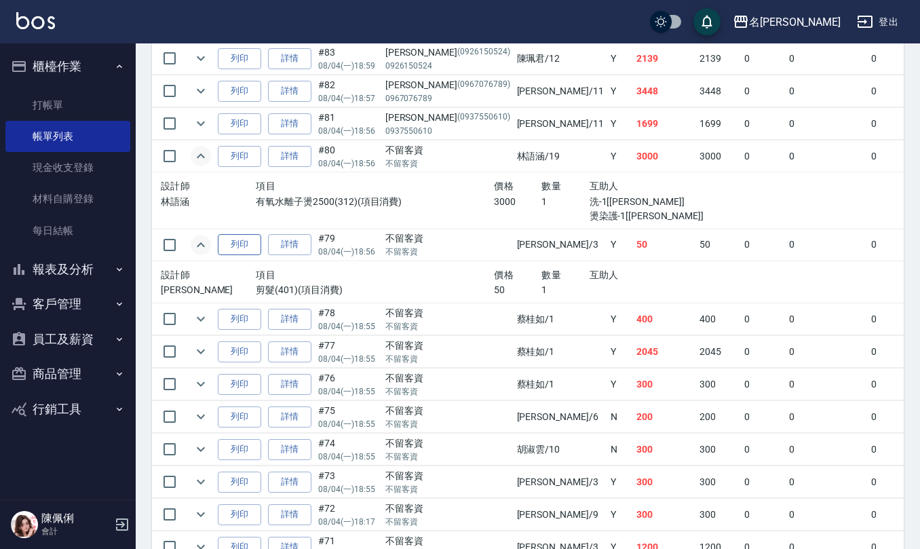
scroll to position [1086, 0]
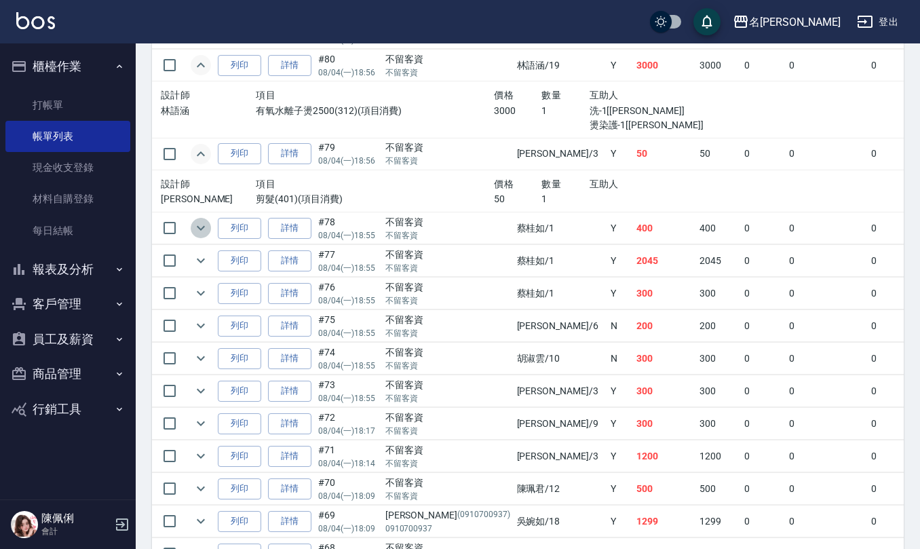
click at [201, 236] on icon "expand row" at bounding box center [201, 228] width 16 height 16
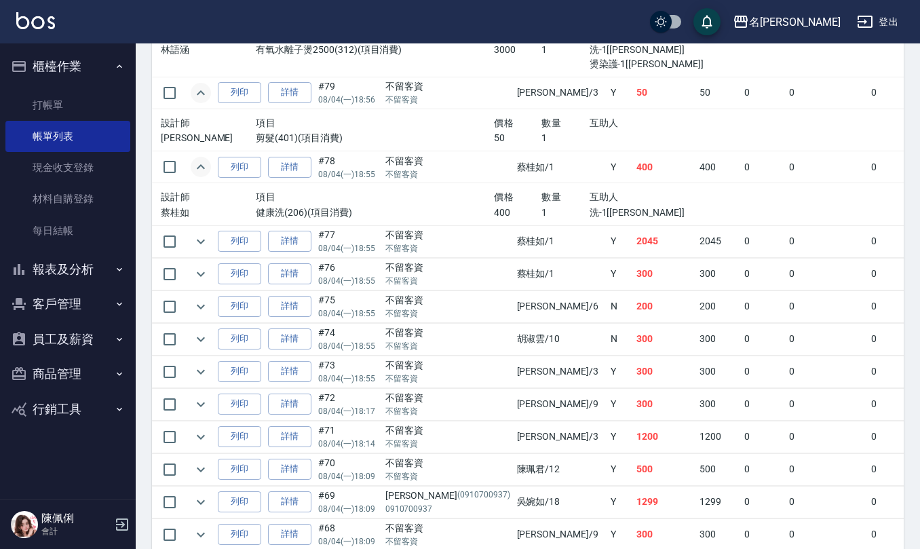
scroll to position [1176, 0]
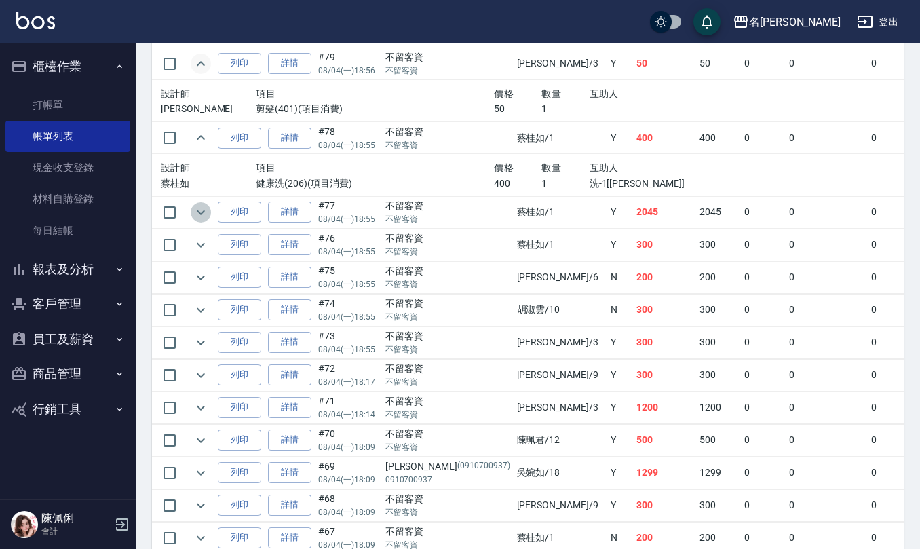
click at [204, 214] on icon "expand row" at bounding box center [201, 212] width 8 height 5
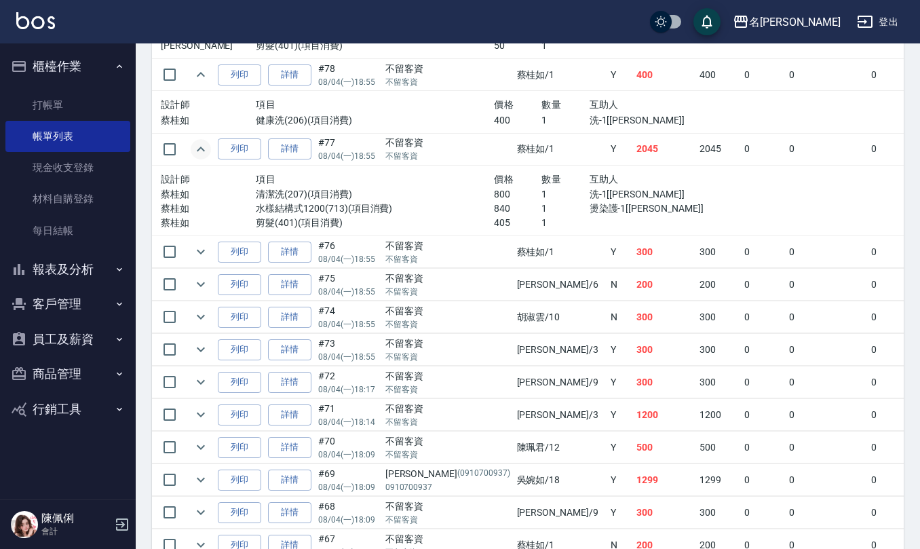
scroll to position [1267, 0]
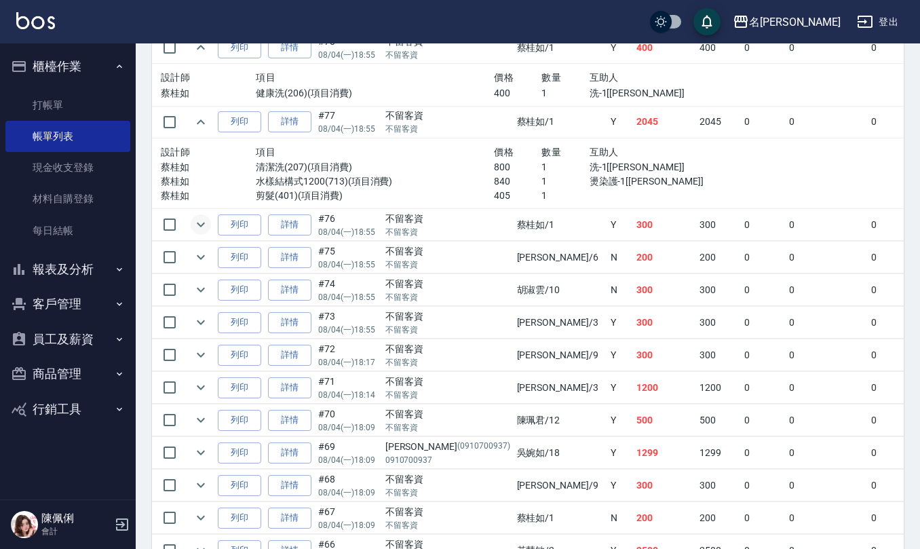
click at [201, 227] on icon "expand row" at bounding box center [201, 225] width 8 height 5
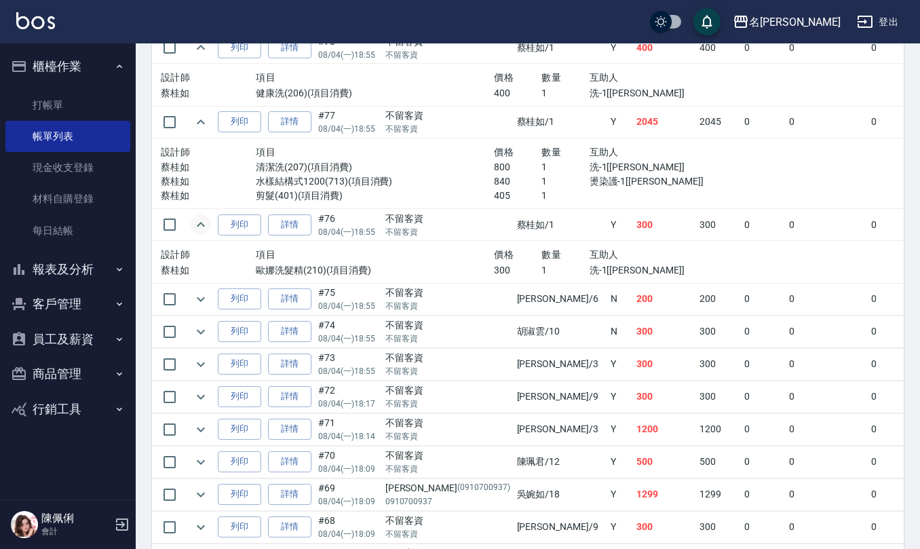
scroll to position [1358, 0]
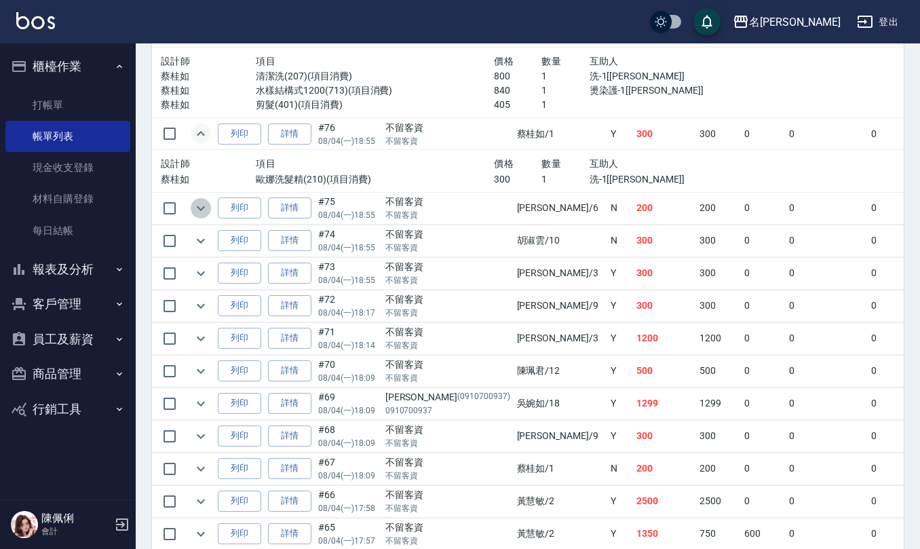
click at [205, 217] on icon "expand row" at bounding box center [201, 208] width 16 height 16
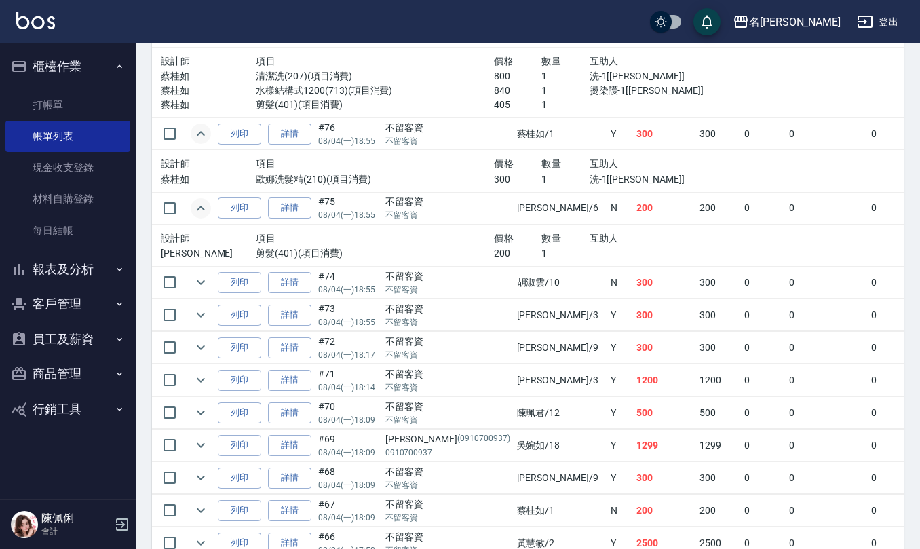
scroll to position [1448, 0]
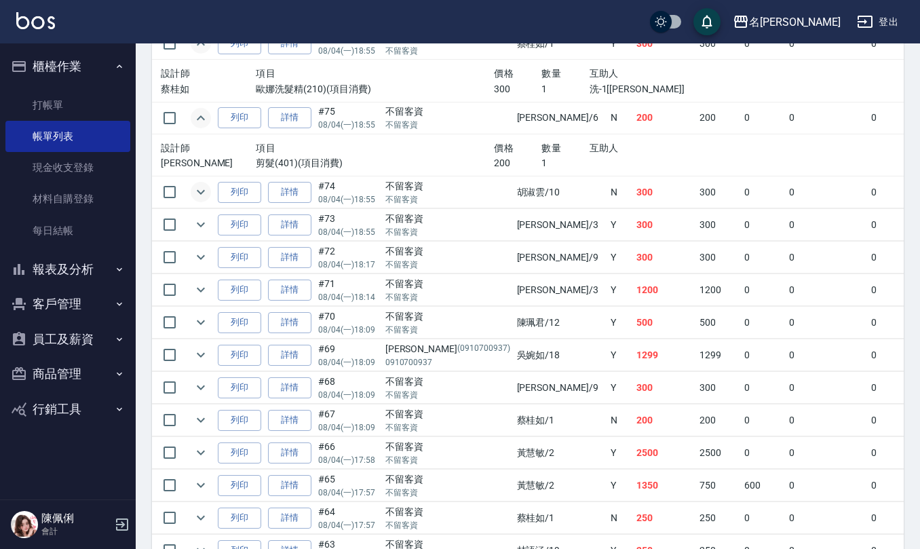
click at [200, 200] on icon "expand row" at bounding box center [201, 192] width 16 height 16
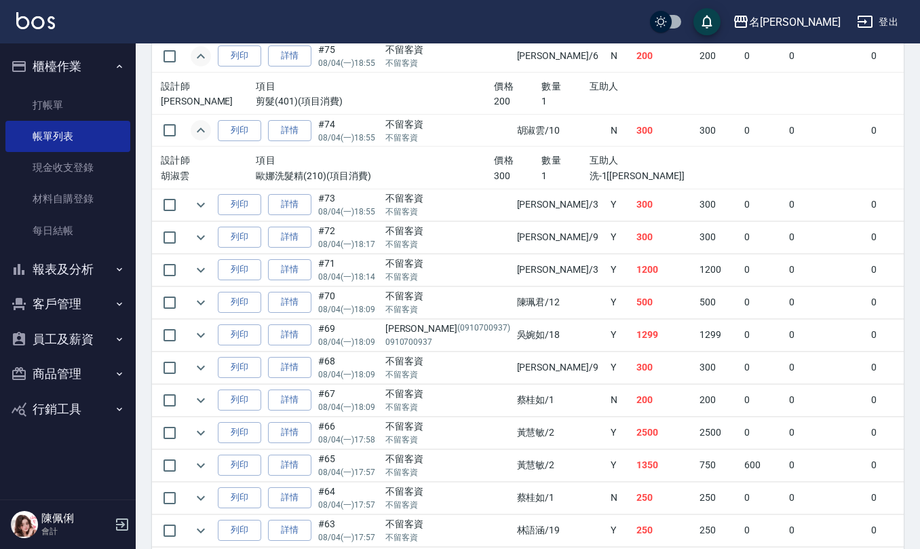
scroll to position [1538, 0]
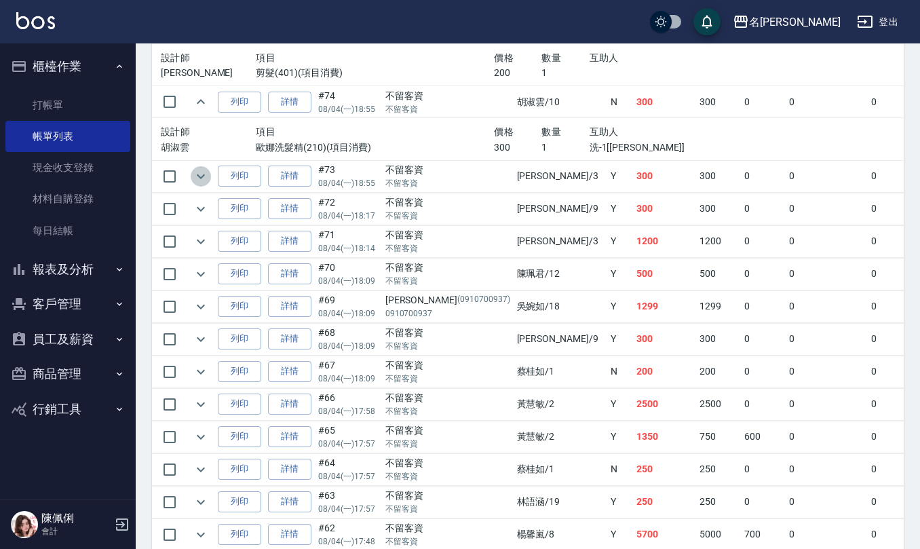
click at [202, 185] on icon "expand row" at bounding box center [201, 176] width 16 height 16
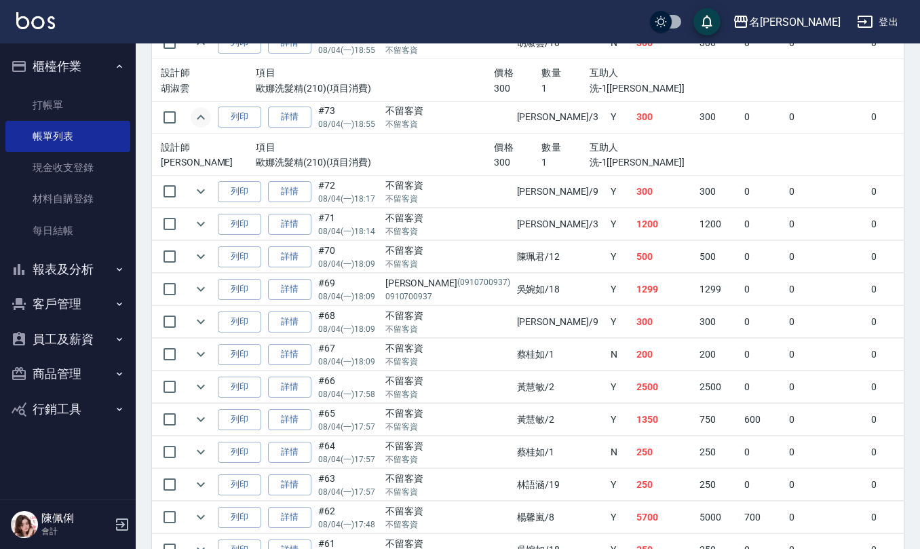
scroll to position [1629, 0]
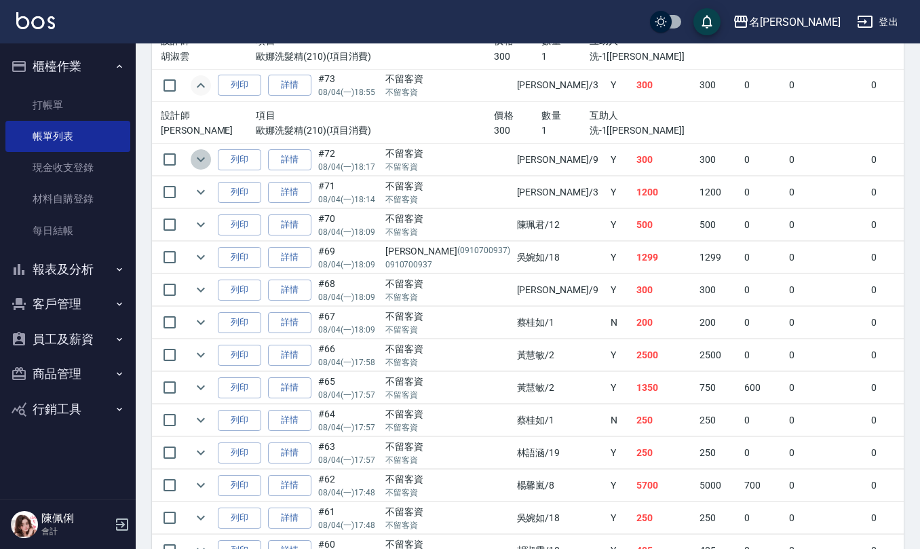
click at [206, 168] on icon "expand row" at bounding box center [201, 159] width 16 height 16
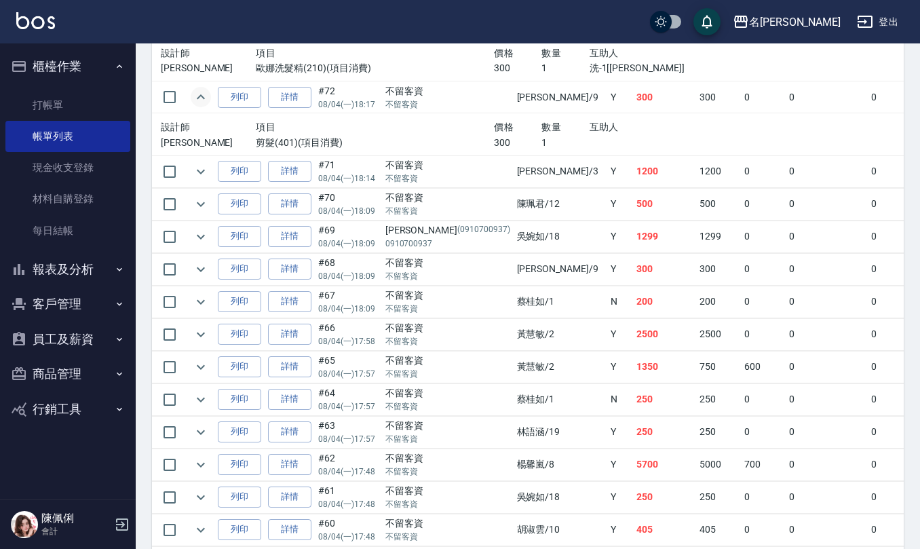
scroll to position [1719, 0]
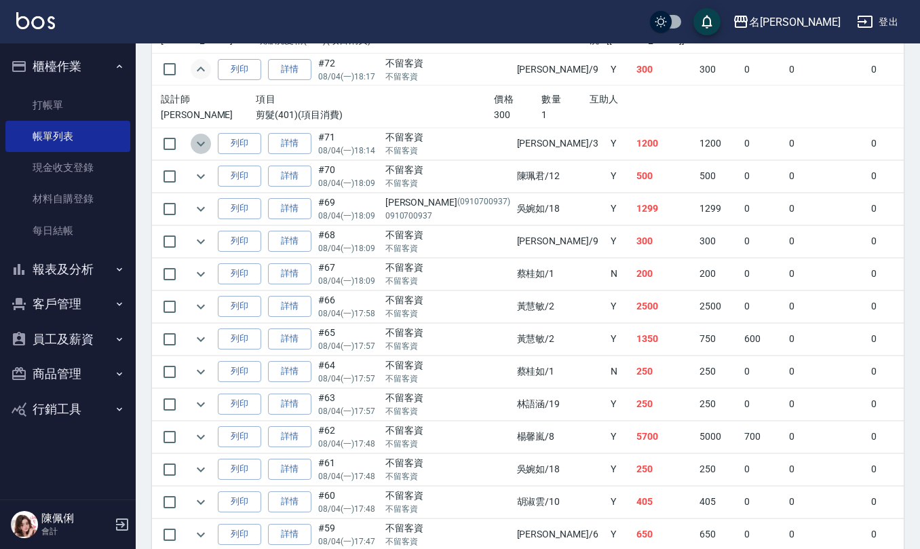
click at [201, 152] on icon "expand row" at bounding box center [201, 144] width 16 height 16
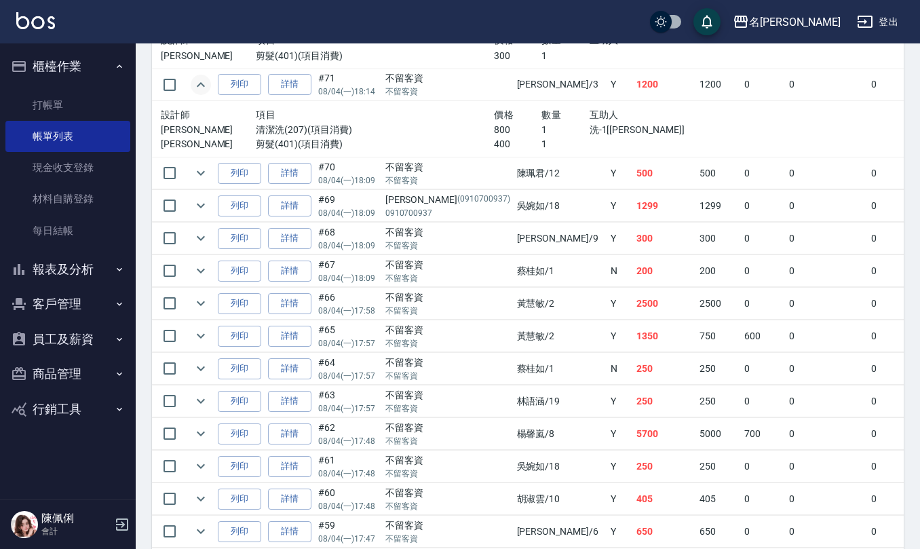
scroll to position [1810, 0]
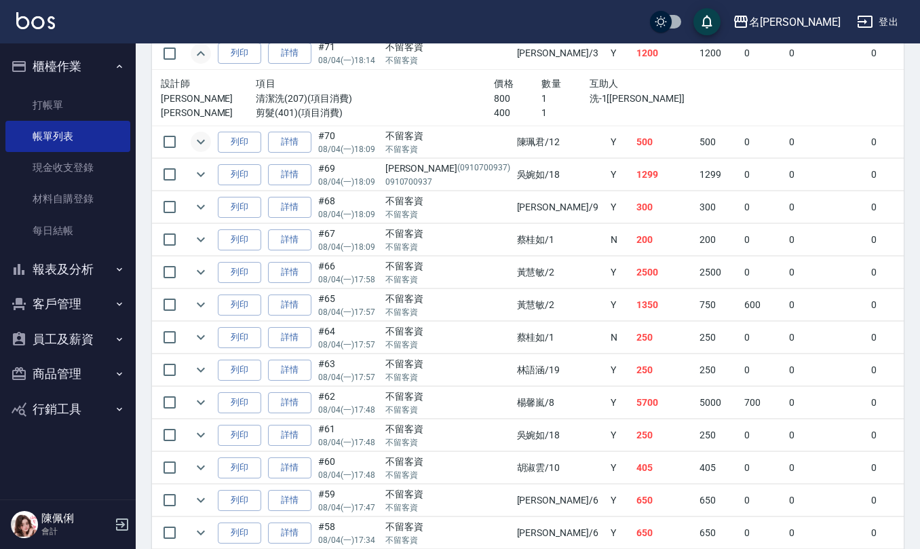
click at [208, 148] on icon "expand row" at bounding box center [201, 142] width 16 height 16
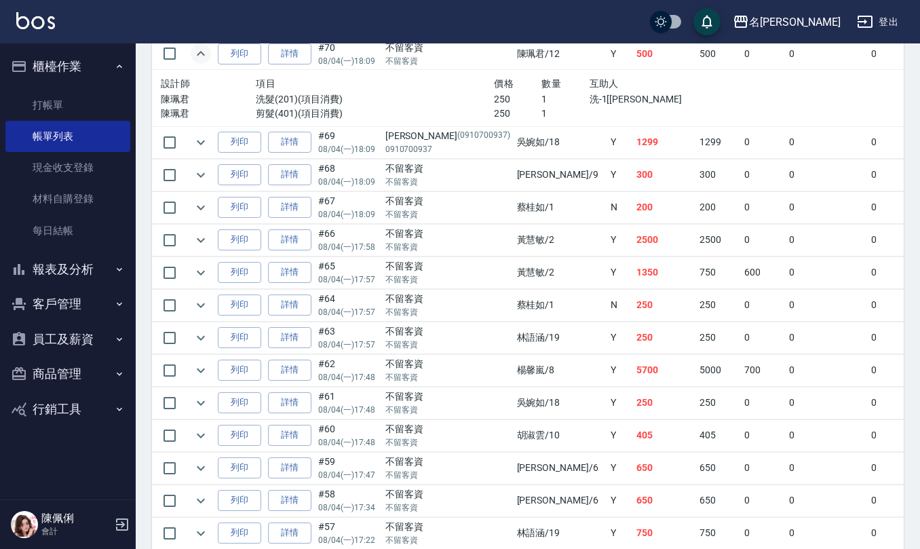
scroll to position [1901, 0]
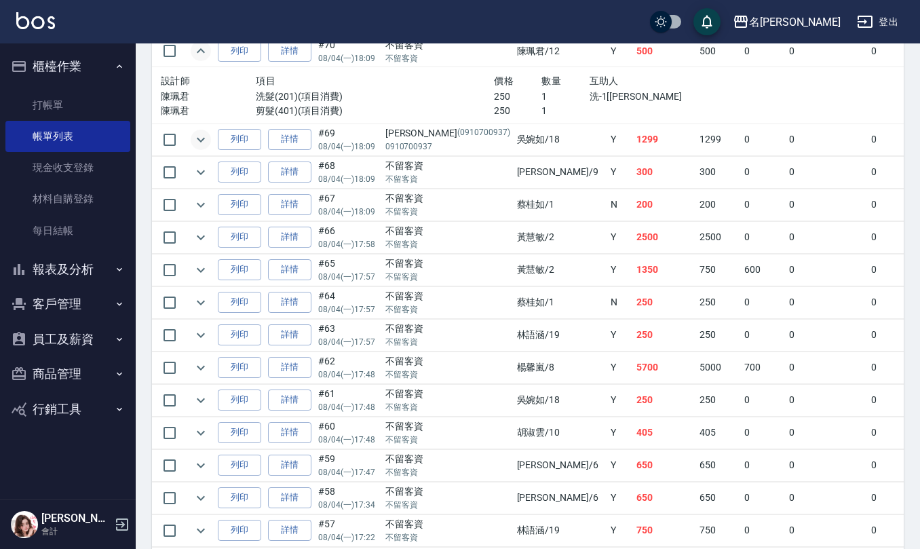
click at [194, 148] on icon "expand row" at bounding box center [201, 140] width 16 height 16
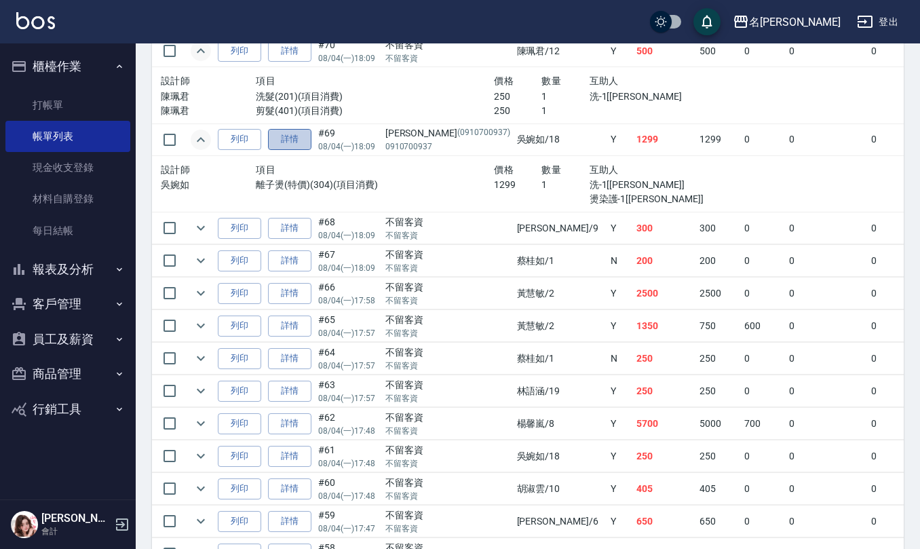
click at [283, 145] on link "詳情" at bounding box center [289, 139] width 43 height 21
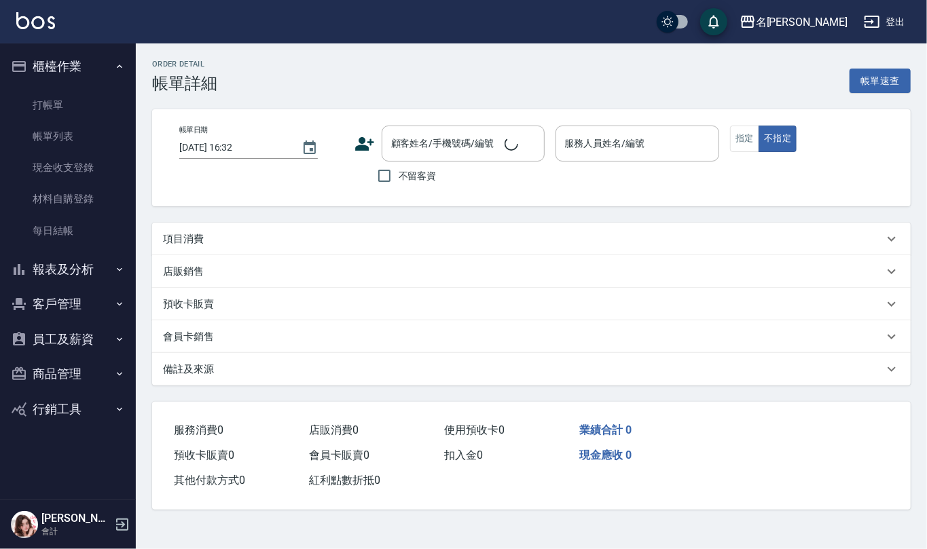
type input "2025/08/04 18:09"
type input "吳婉如-18"
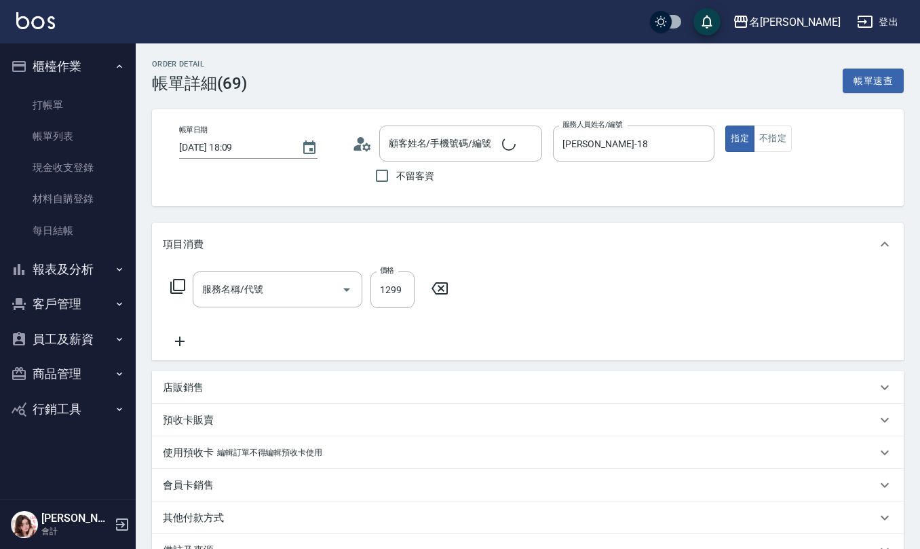
type input "張琦玲/0910700937/0910700937"
type input "離子燙(特價)(304)"
click at [362, 142] on circle at bounding box center [360, 140] width 7 height 7
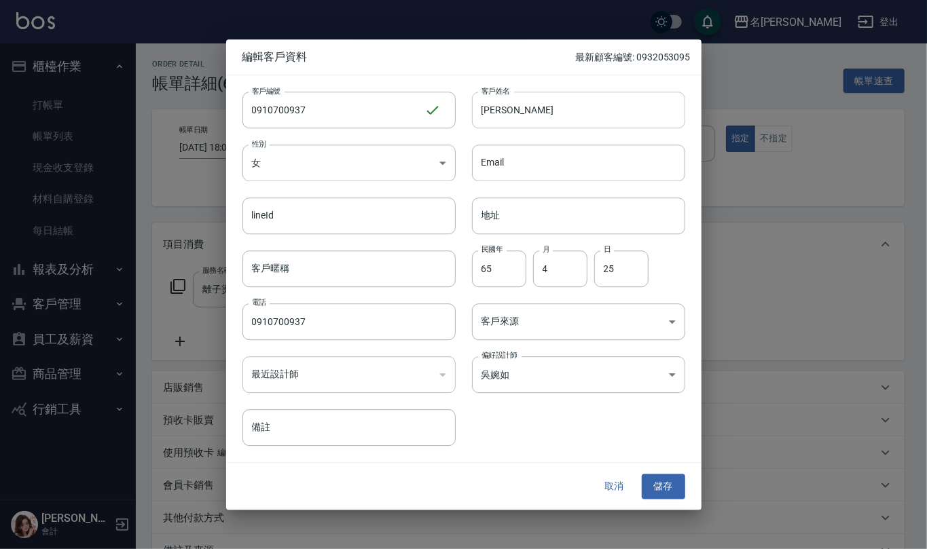
click at [521, 111] on input "張琦玲" at bounding box center [578, 110] width 213 height 37
type input "張琦蓉"
click at [662, 484] on button "儲存" at bounding box center [662, 486] width 43 height 25
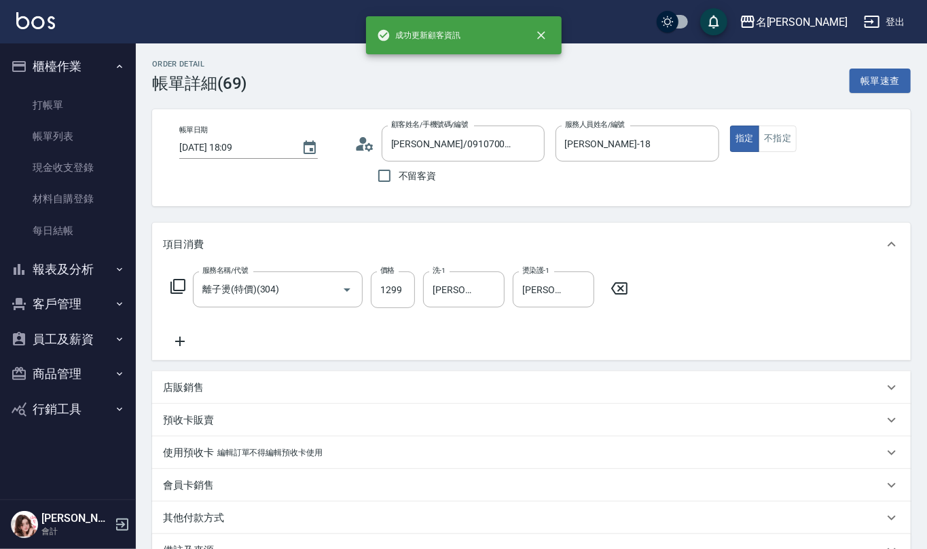
type input "[PERSON_NAME]/0910700937/0910700937"
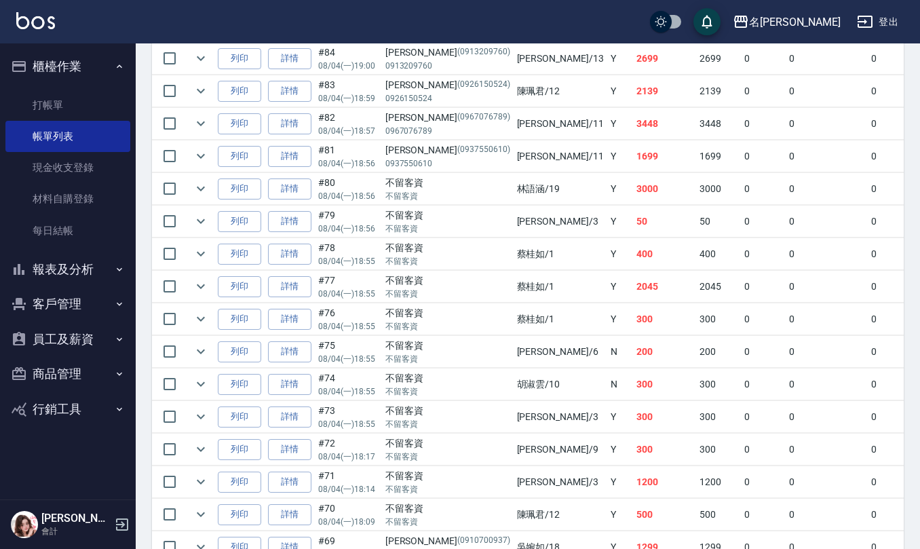
scroll to position [1176, 0]
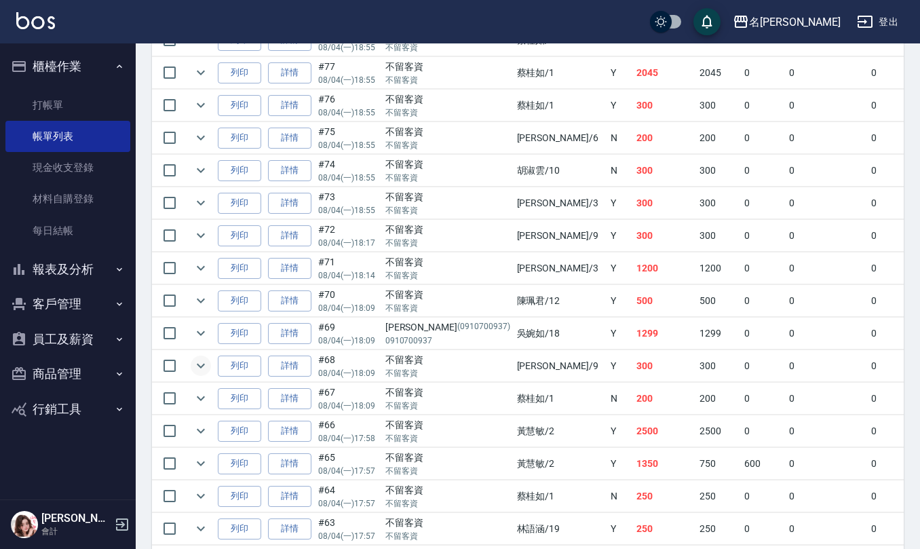
click at [202, 374] on icon "expand row" at bounding box center [201, 366] width 16 height 16
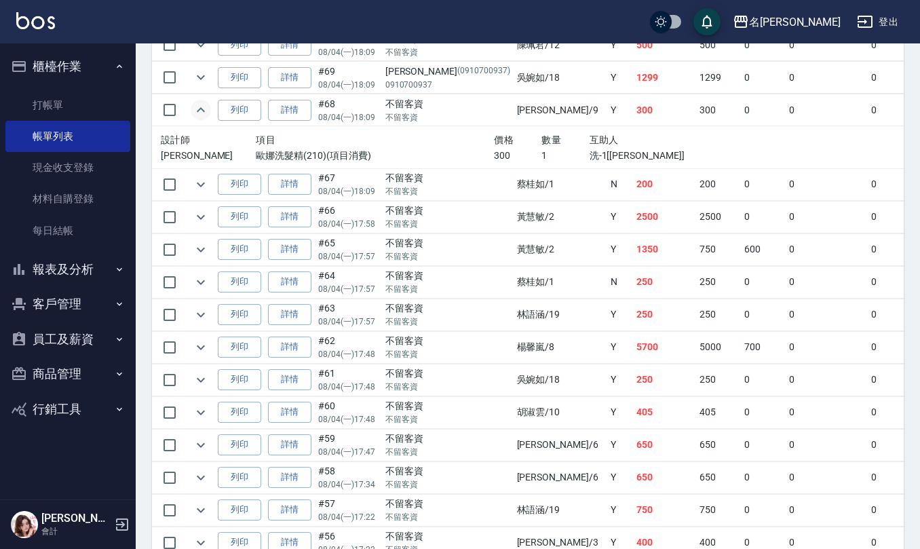
scroll to position [1448, 0]
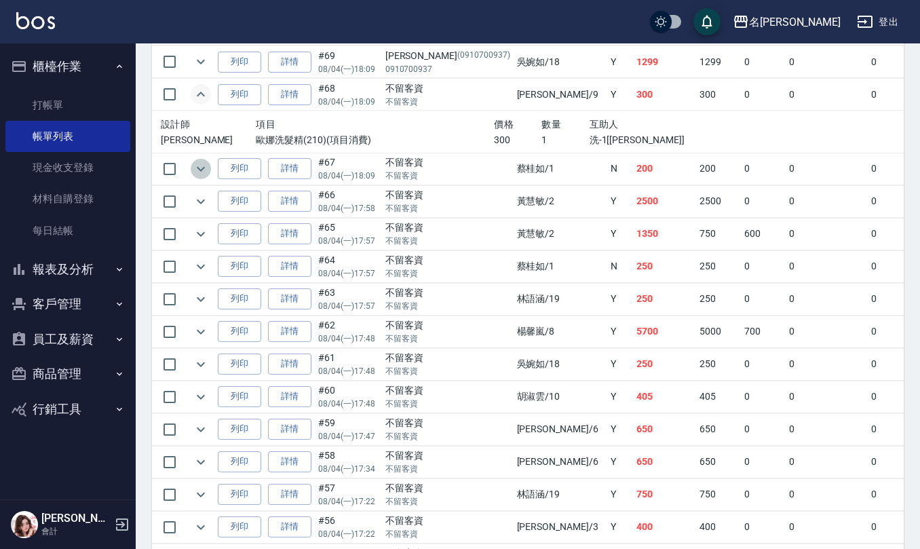
click at [202, 177] on icon "expand row" at bounding box center [201, 169] width 16 height 16
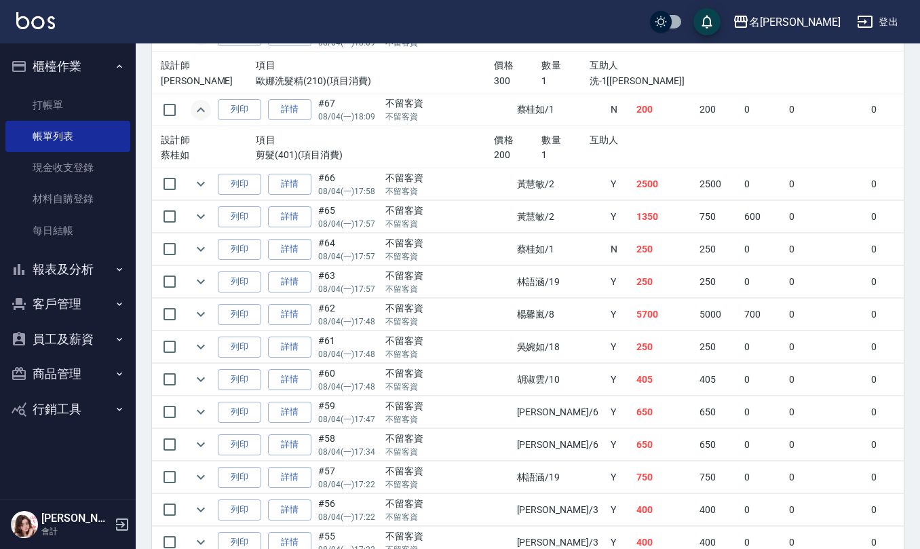
scroll to position [1538, 0]
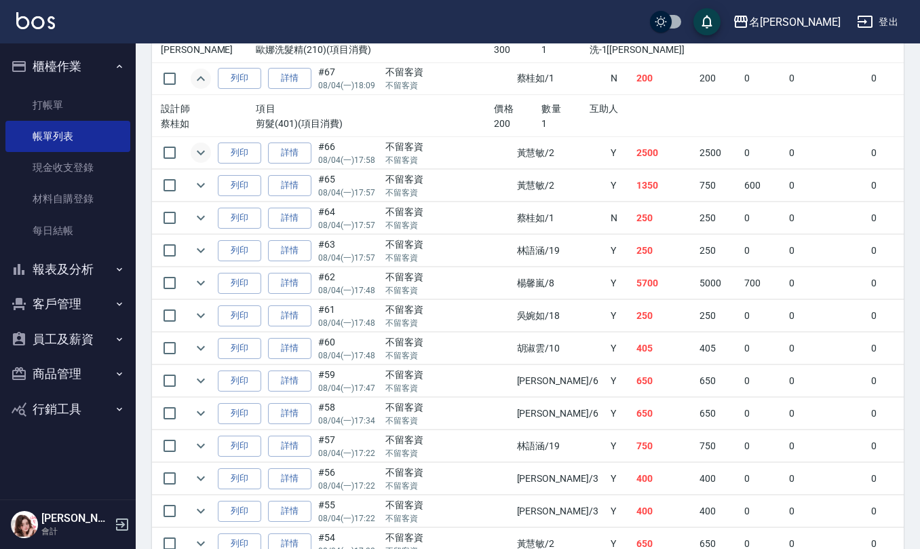
click at [201, 161] on icon "expand row" at bounding box center [201, 153] width 16 height 16
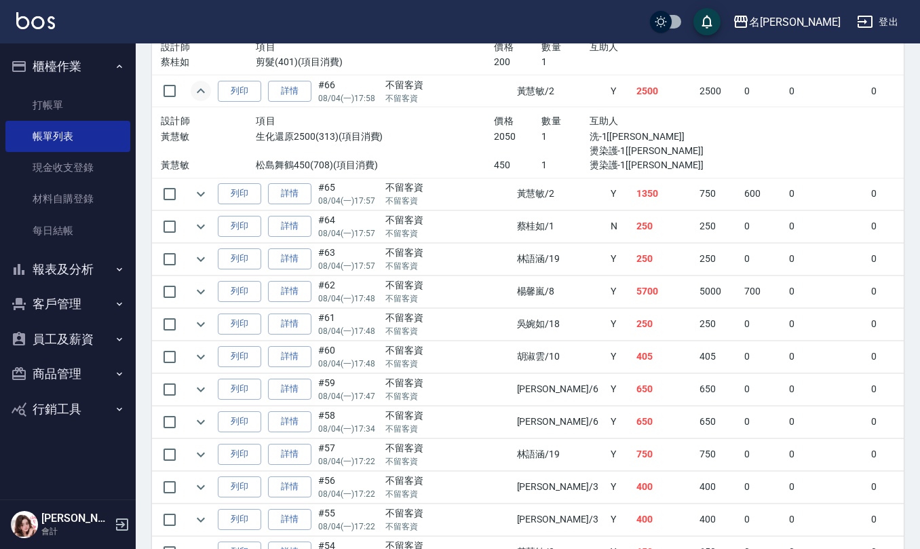
scroll to position [1629, 0]
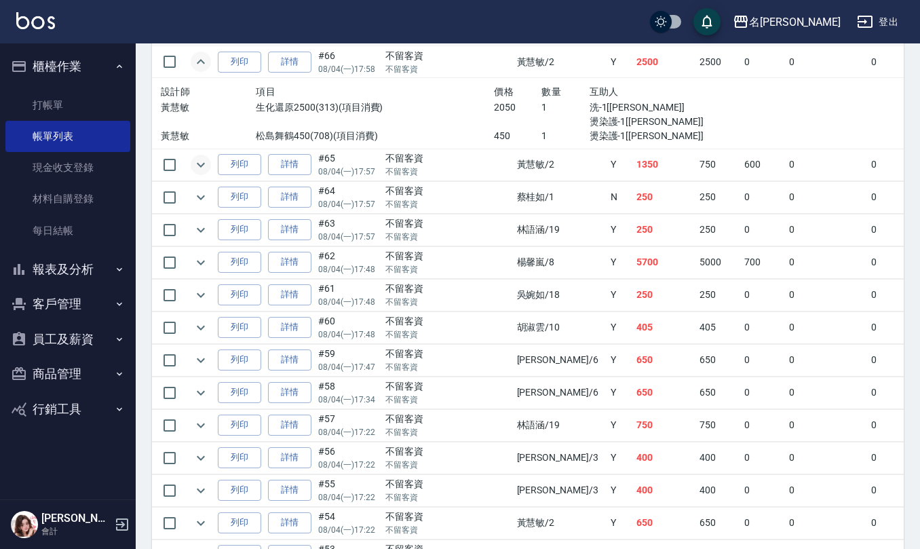
click at [195, 173] on icon "expand row" at bounding box center [201, 165] width 16 height 16
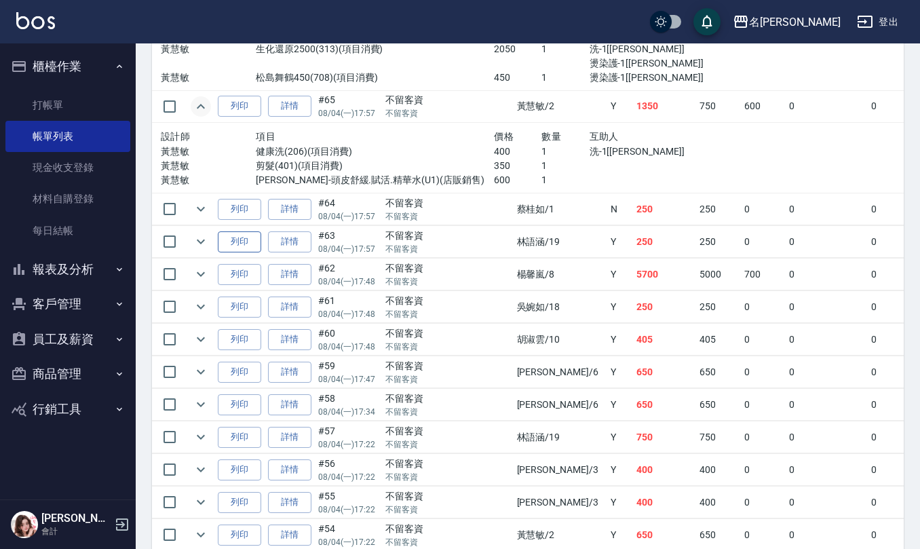
scroll to position [1719, 0]
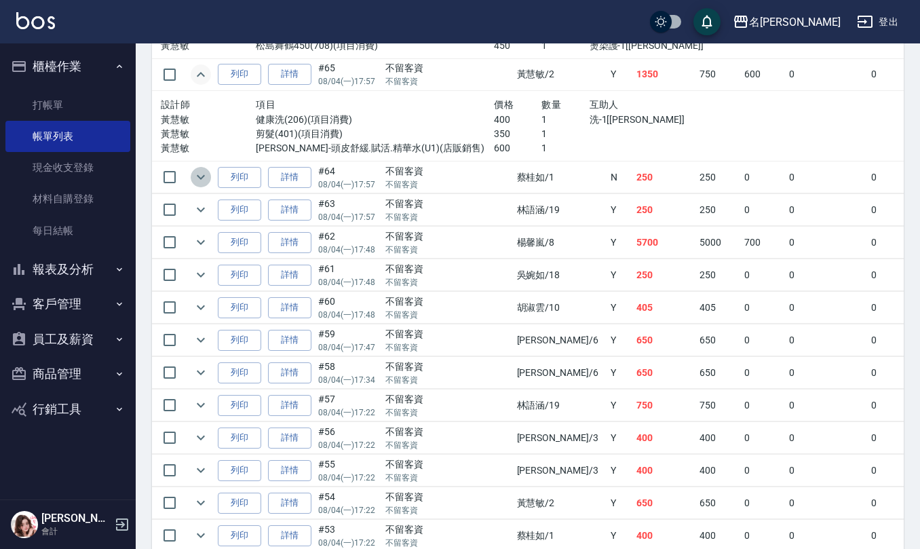
click at [201, 185] on icon "expand row" at bounding box center [201, 177] width 16 height 16
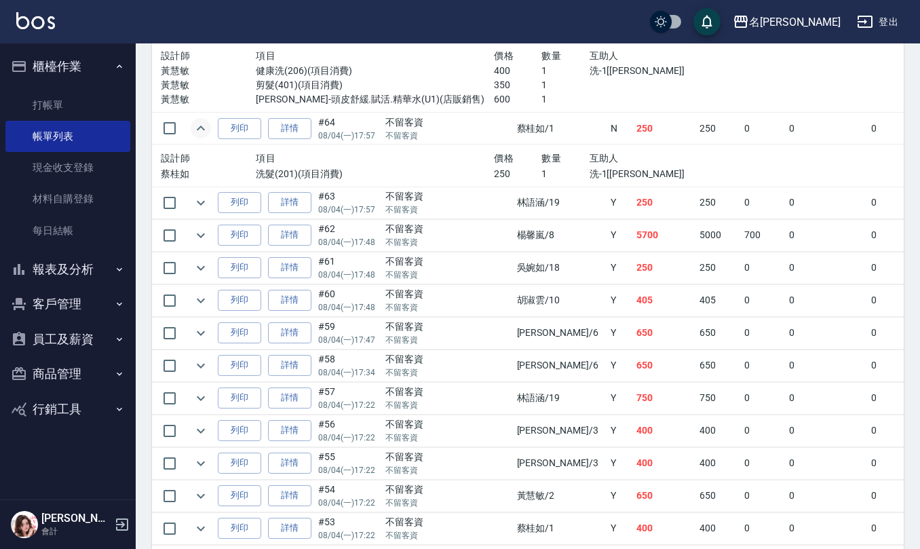
scroll to position [1810, 0]
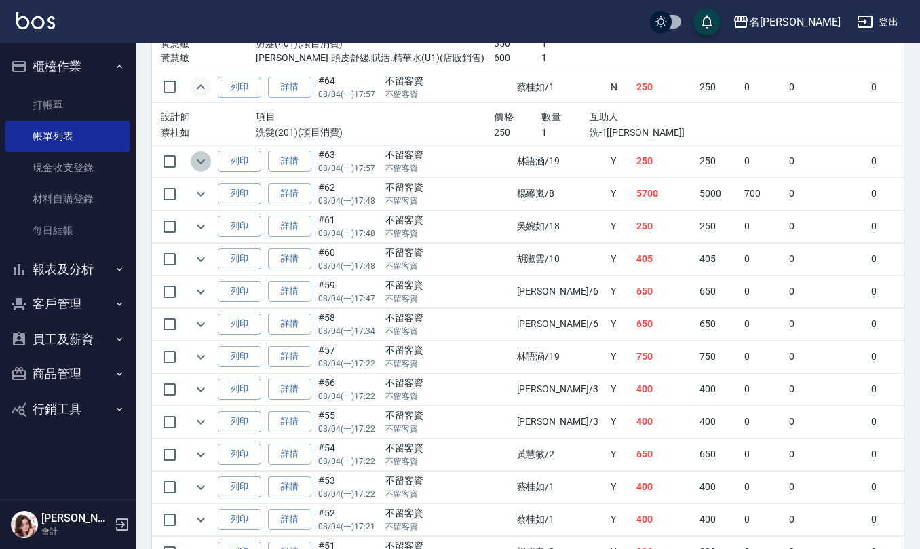
click at [200, 170] on icon "expand row" at bounding box center [201, 161] width 16 height 16
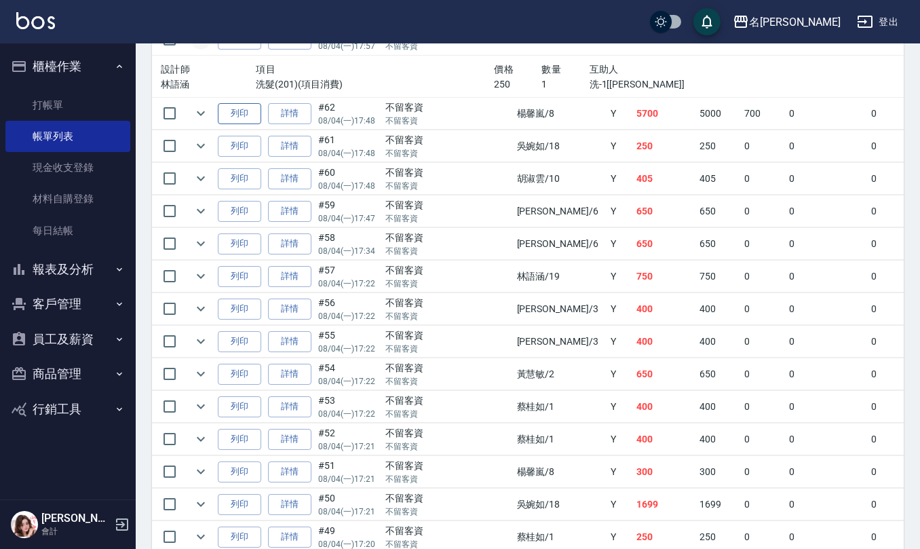
scroll to position [1901, 0]
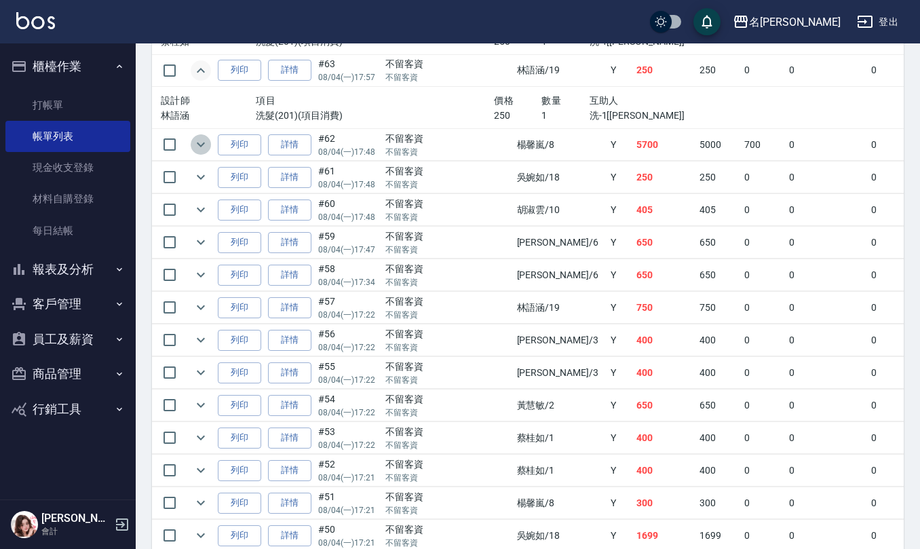
click at [196, 153] on icon "expand row" at bounding box center [201, 144] width 16 height 16
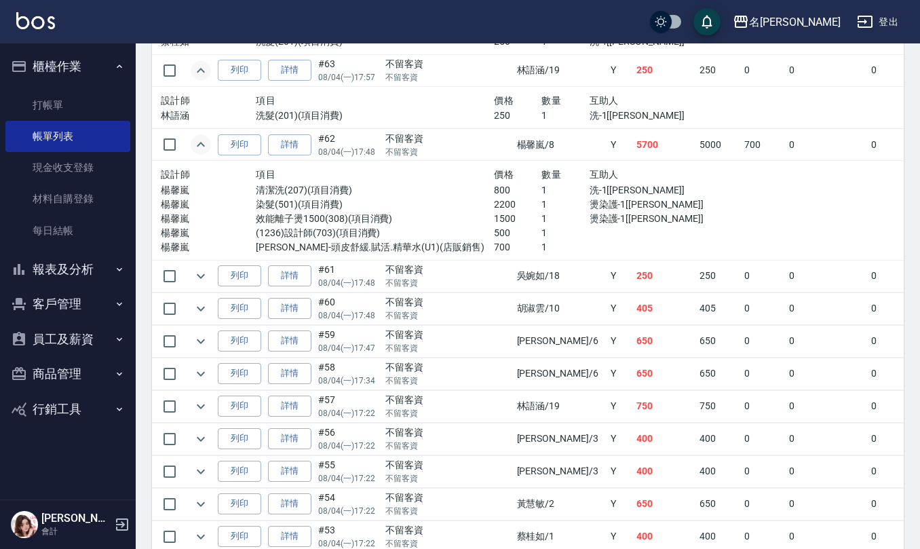
scroll to position [1991, 0]
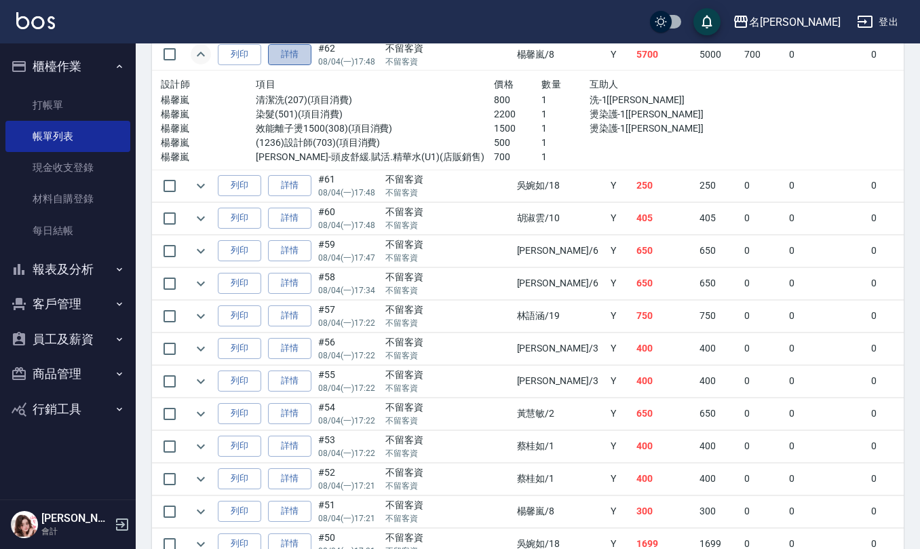
click at [295, 65] on link "詳情" at bounding box center [289, 54] width 43 height 21
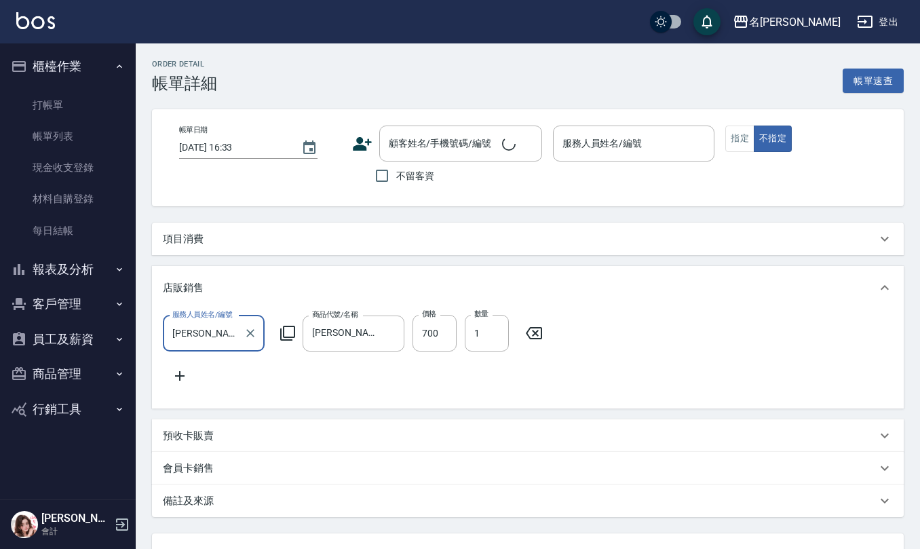
type input "2025/08/04 17:48"
checkbox input "true"
type input "楊馨嵐-8"
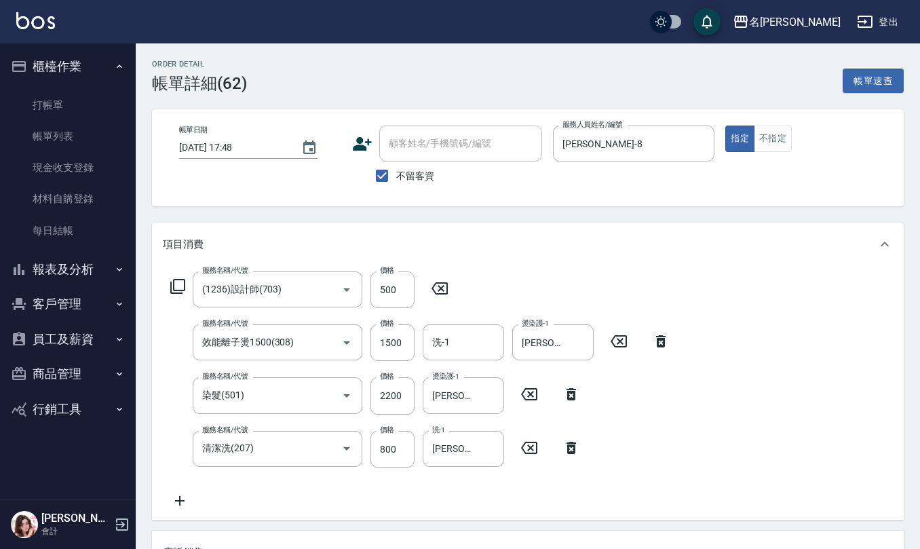
type input "(1236)設計師(703)"
type input "效能離子燙1500(308)"
type input "染髮(501)"
type input "清潔洗(207)"
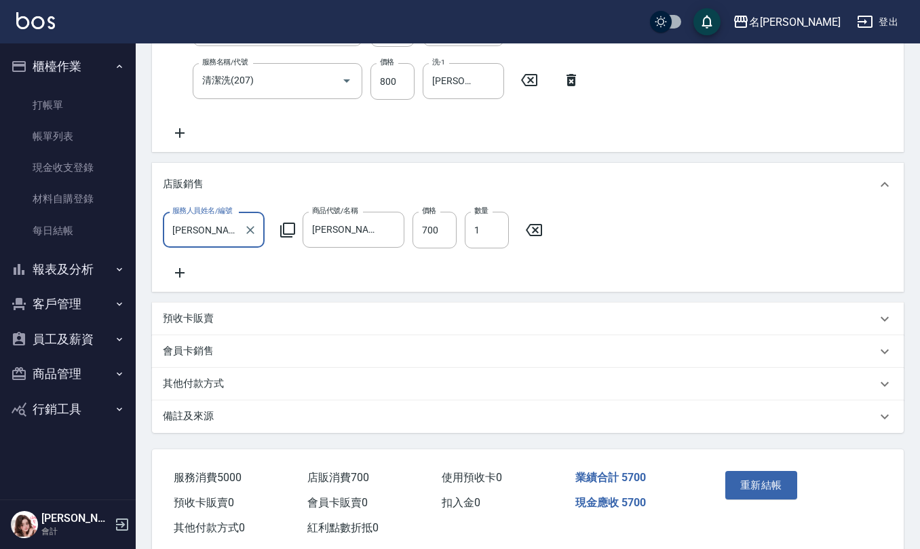
scroll to position [409, 0]
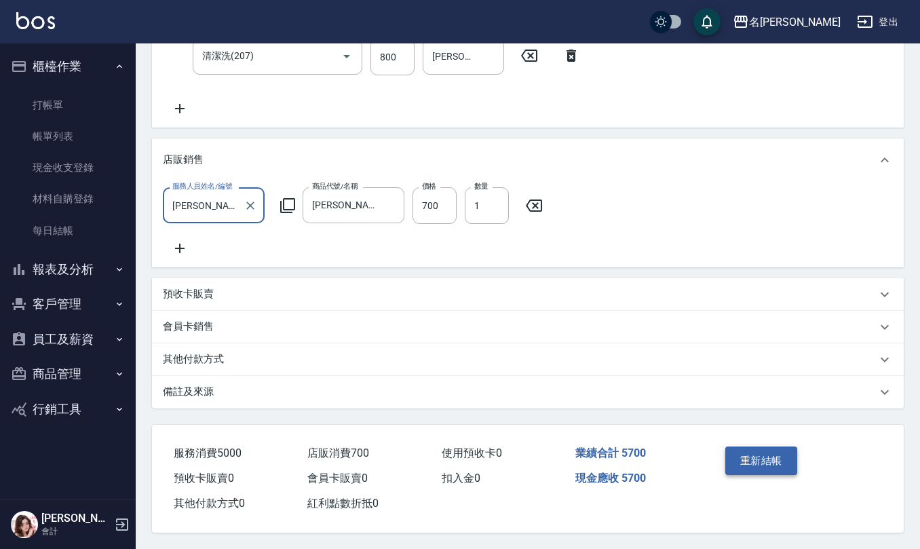
click at [739, 447] on button "重新結帳" at bounding box center [762, 461] width 72 height 29
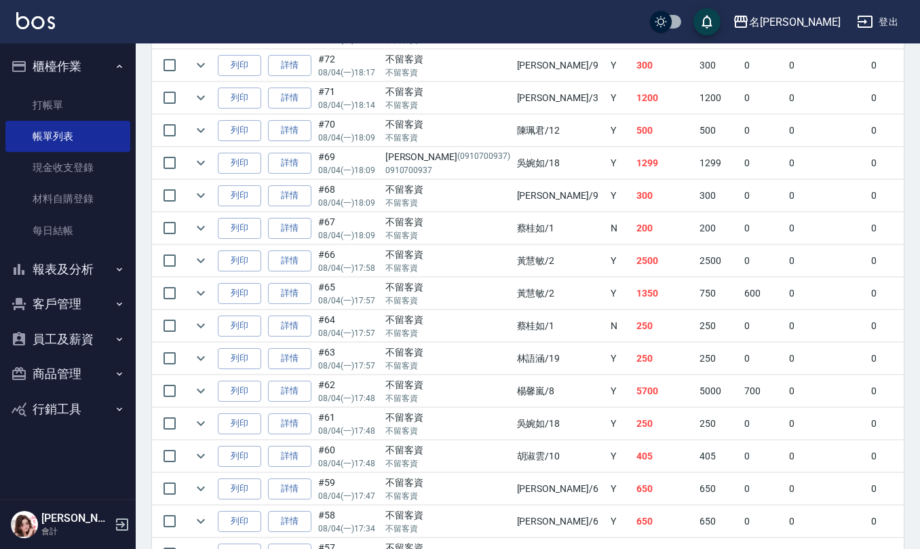
scroll to position [1358, 0]
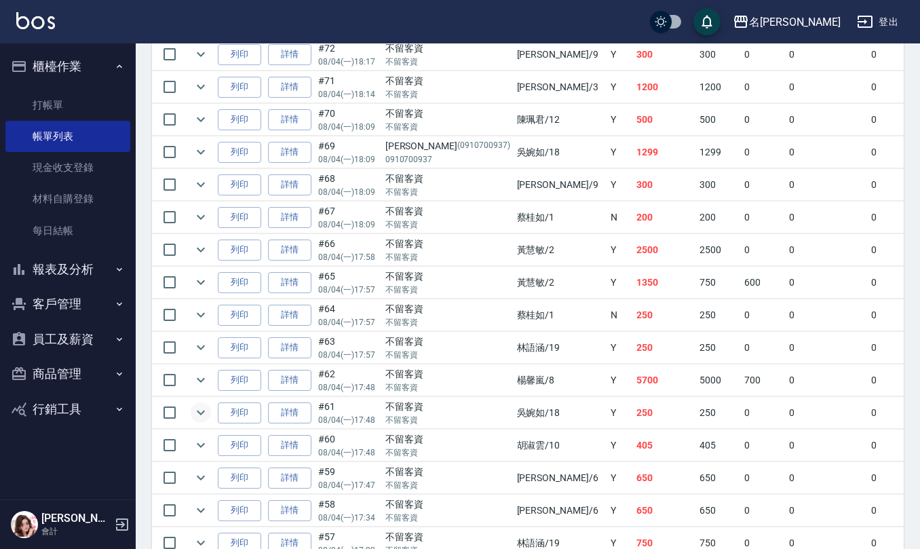
click at [202, 421] on icon "expand row" at bounding box center [201, 413] width 16 height 16
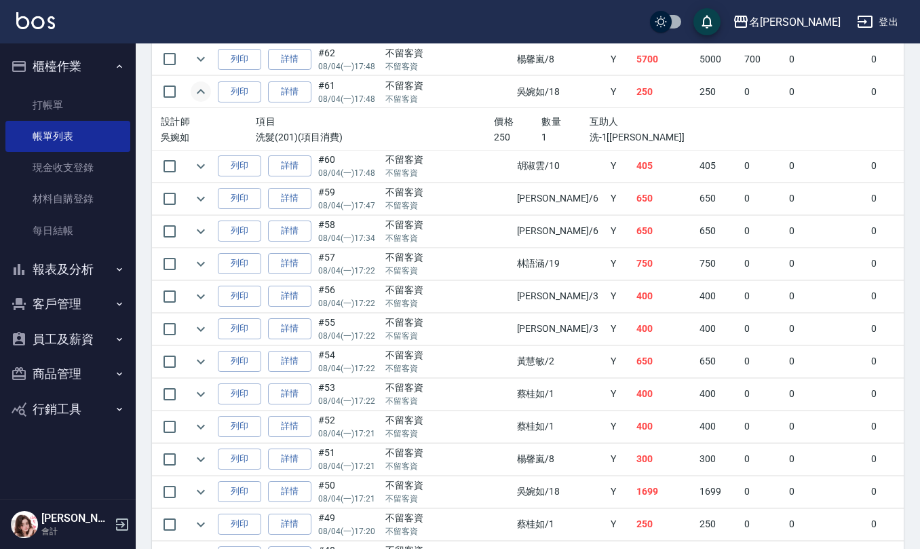
scroll to position [1719, 0]
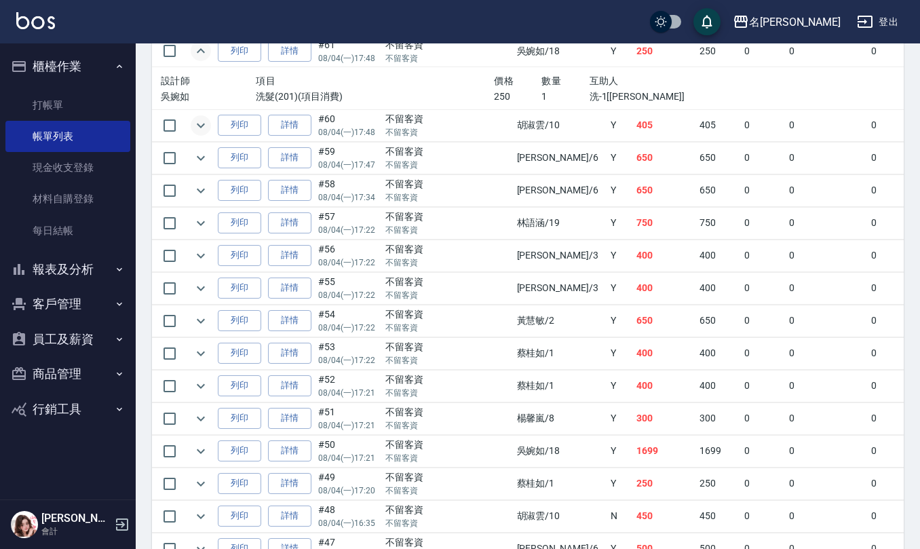
click at [196, 134] on icon "expand row" at bounding box center [201, 125] width 16 height 16
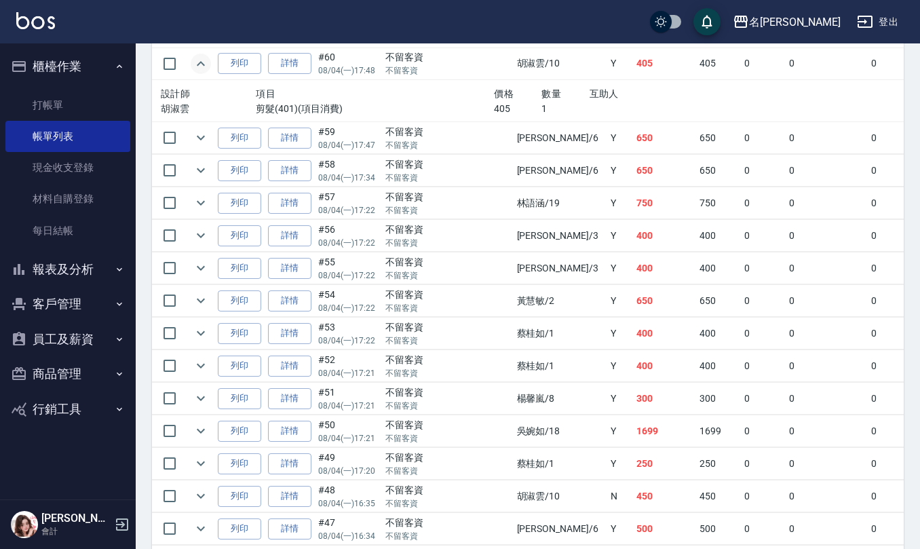
scroll to position [1810, 0]
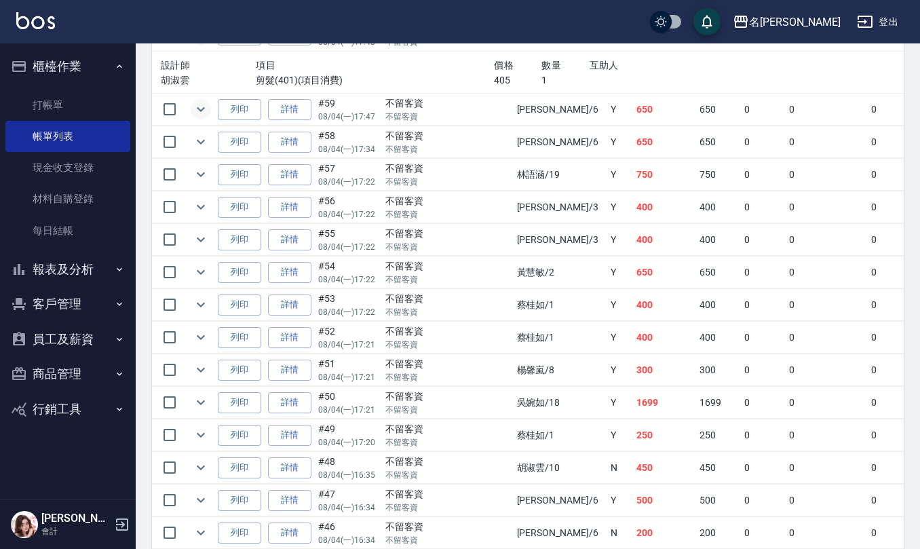
click at [202, 117] on icon "expand row" at bounding box center [201, 109] width 16 height 16
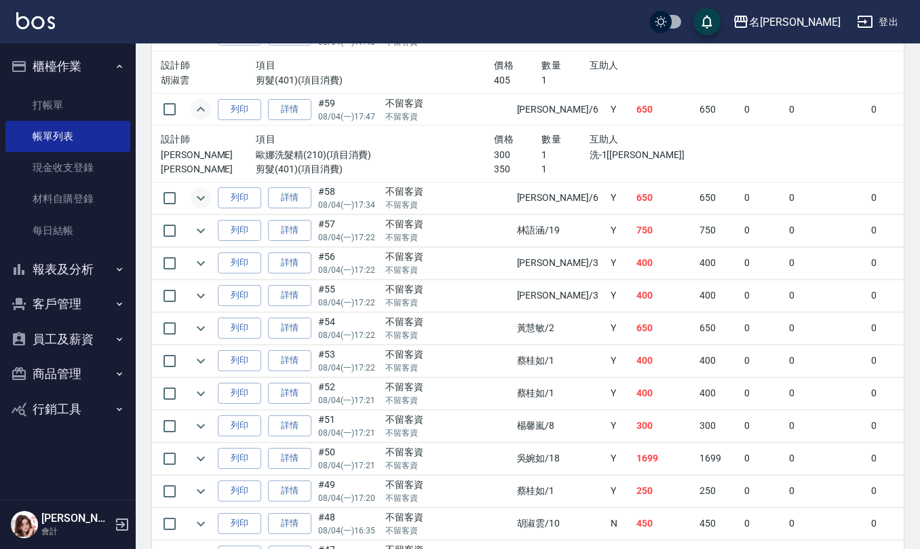
click at [204, 206] on icon "expand row" at bounding box center [201, 198] width 16 height 16
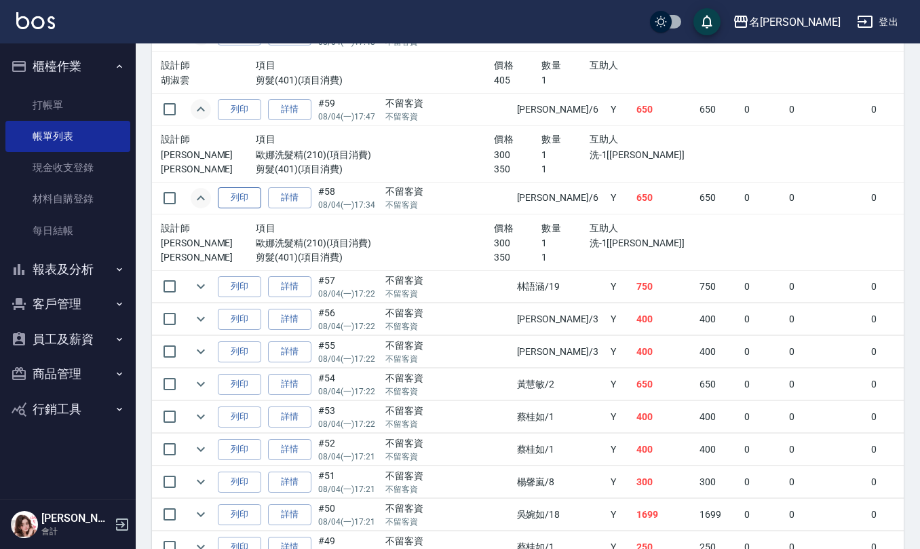
scroll to position [1901, 0]
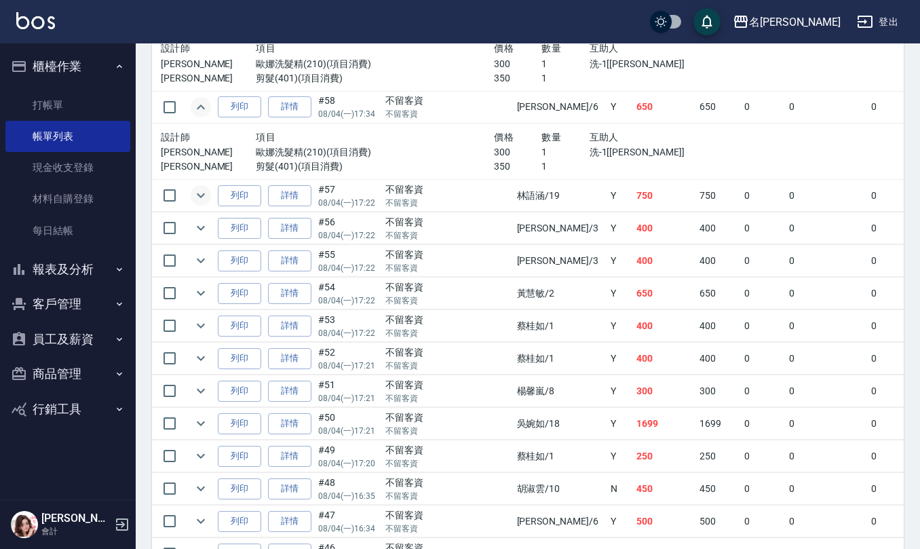
click at [205, 204] on icon "expand row" at bounding box center [201, 195] width 16 height 16
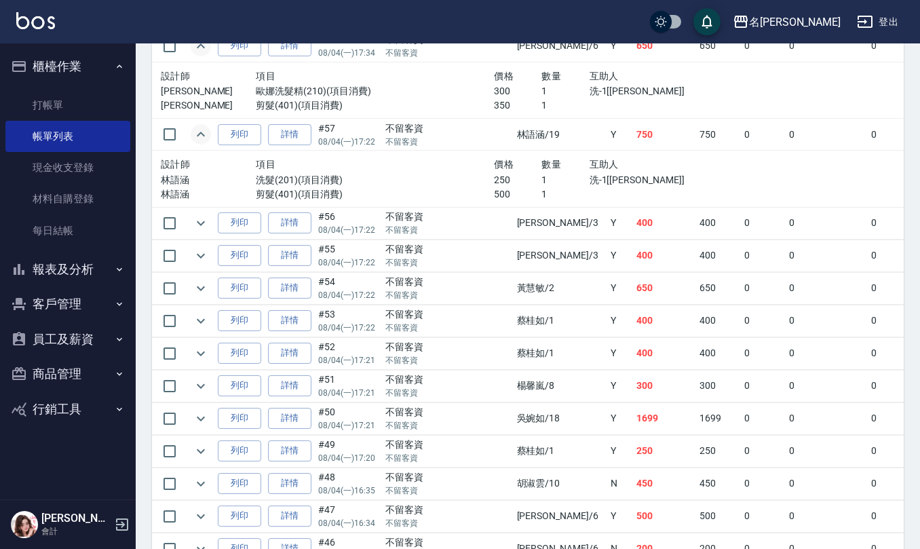
scroll to position [1991, 0]
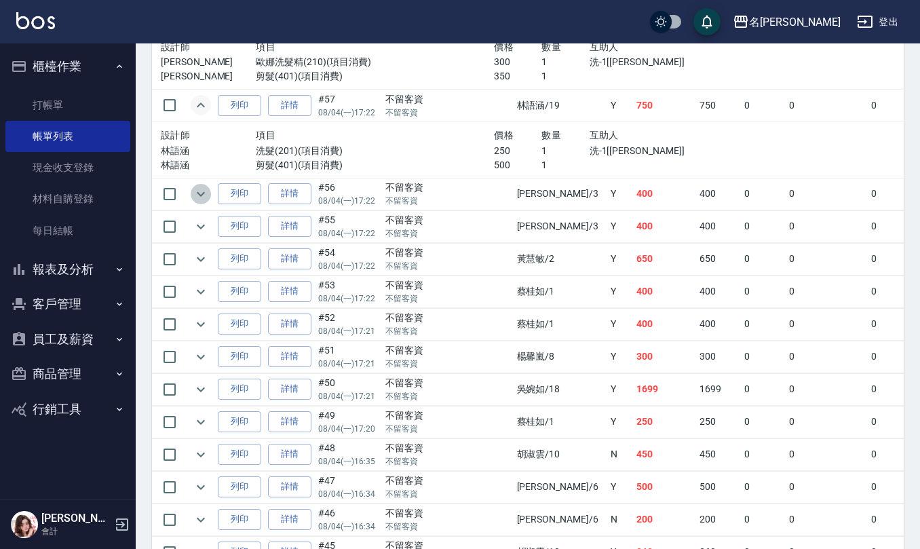
click at [200, 202] on icon "expand row" at bounding box center [201, 194] width 16 height 16
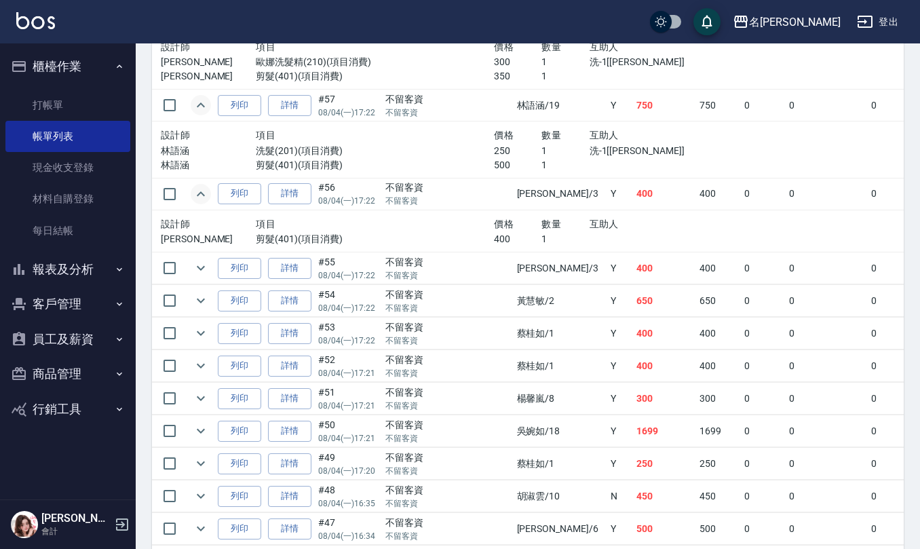
scroll to position [2081, 0]
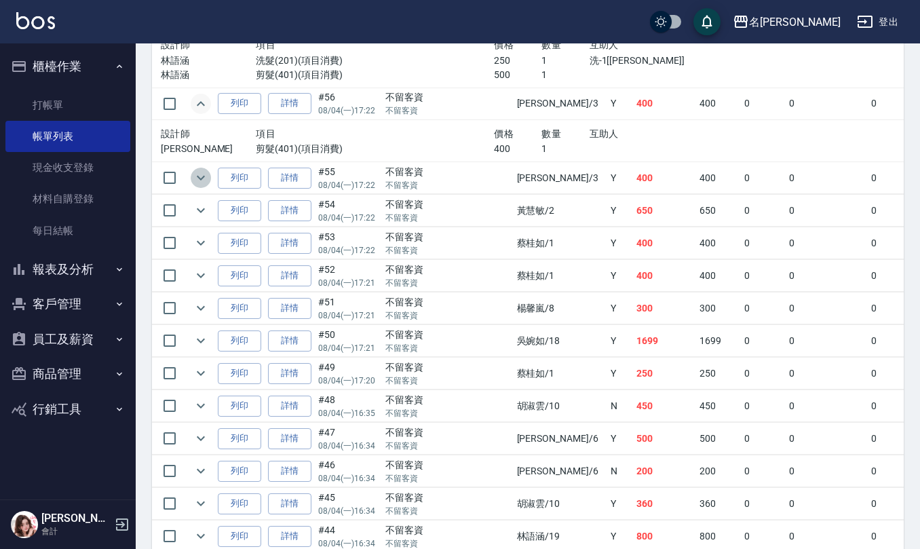
click at [202, 186] on icon "expand row" at bounding box center [201, 178] width 16 height 16
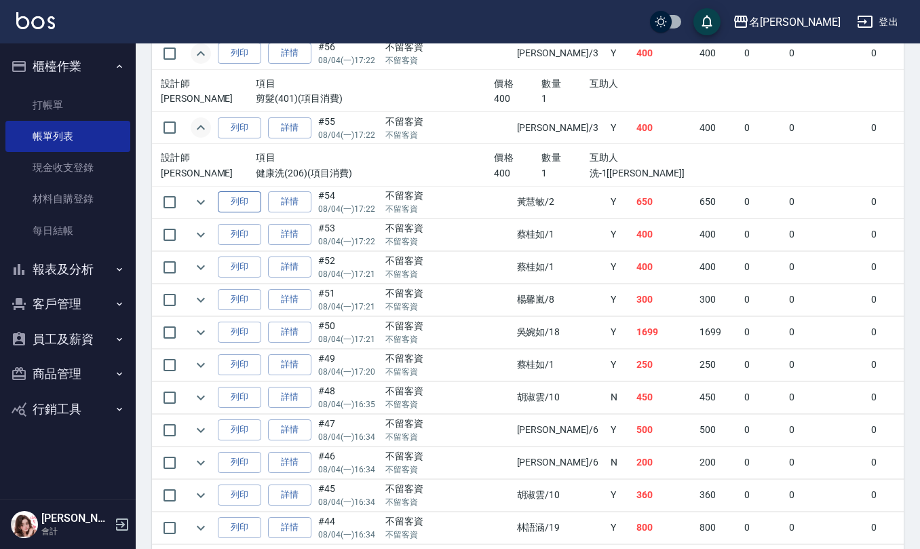
scroll to position [2172, 0]
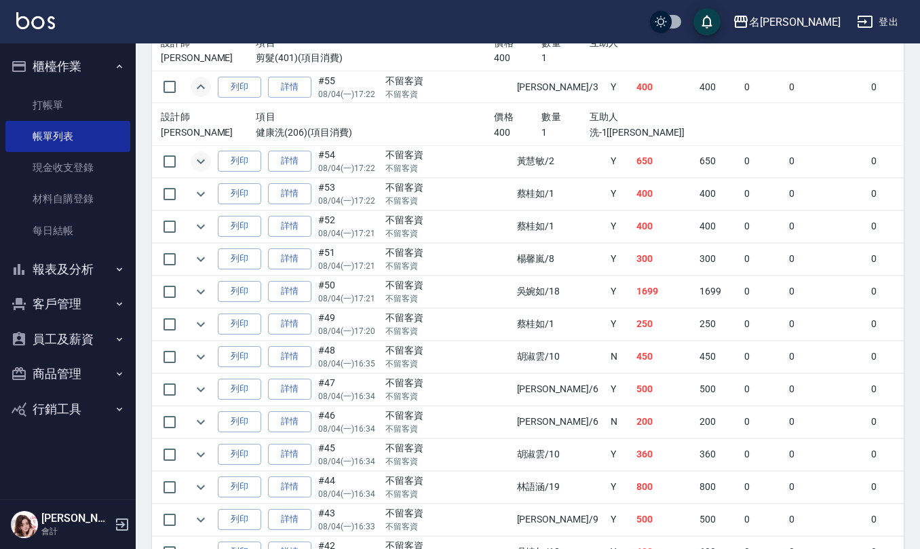
click at [201, 170] on icon "expand row" at bounding box center [201, 161] width 16 height 16
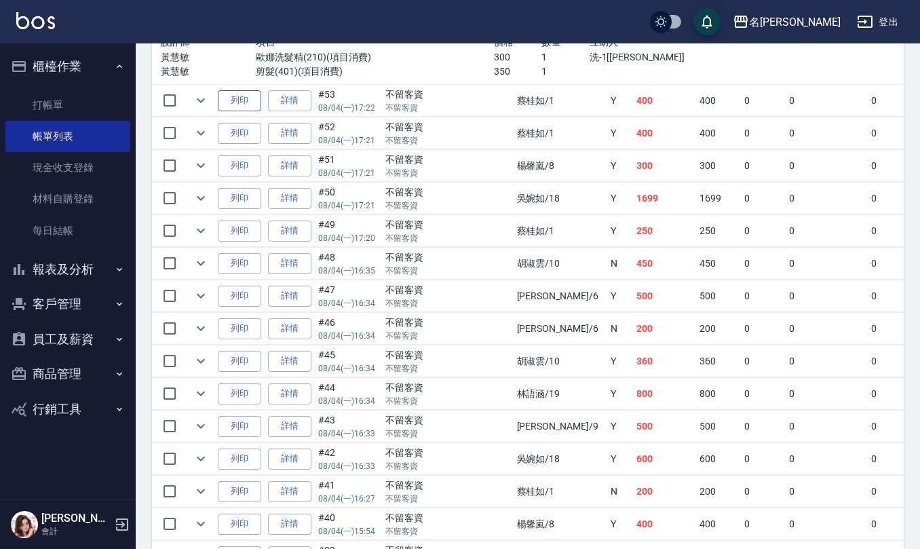
scroll to position [2353, 0]
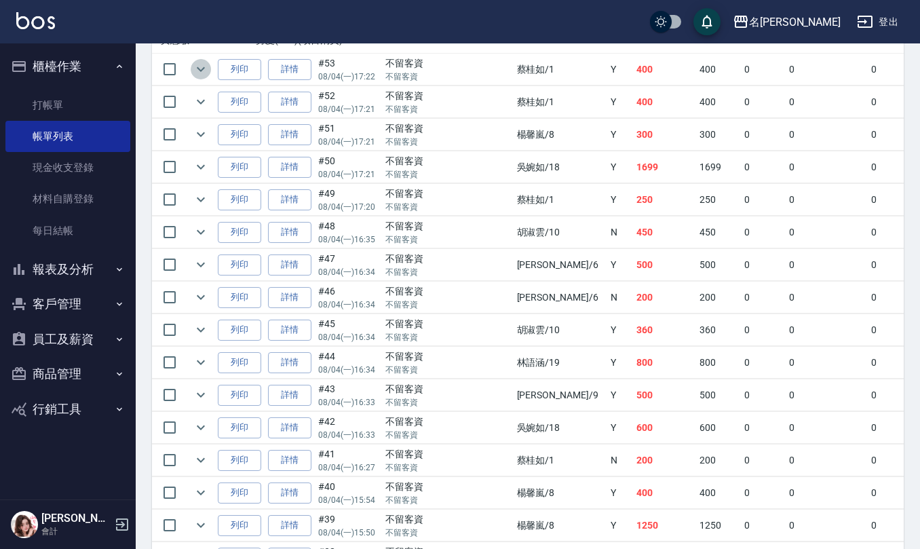
click at [195, 77] on icon "expand row" at bounding box center [201, 69] width 16 height 16
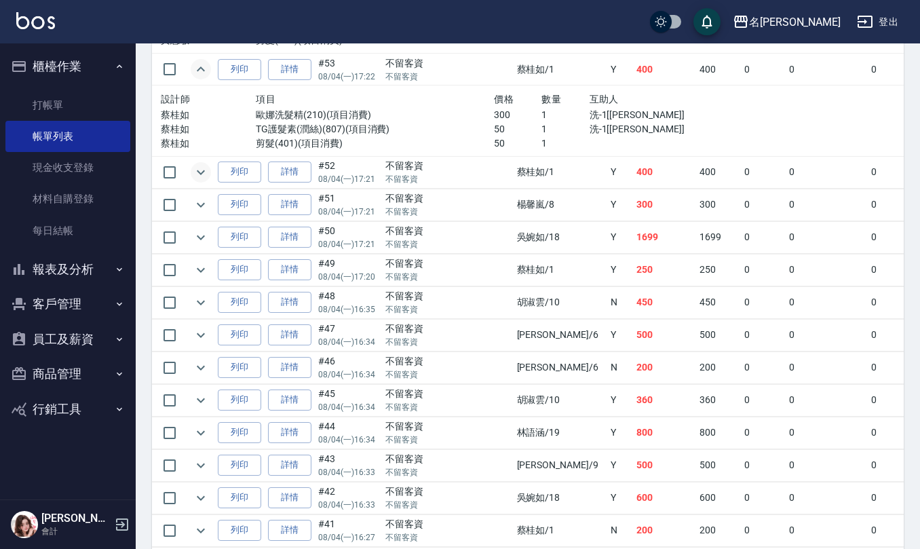
click at [204, 181] on icon "expand row" at bounding box center [201, 172] width 16 height 16
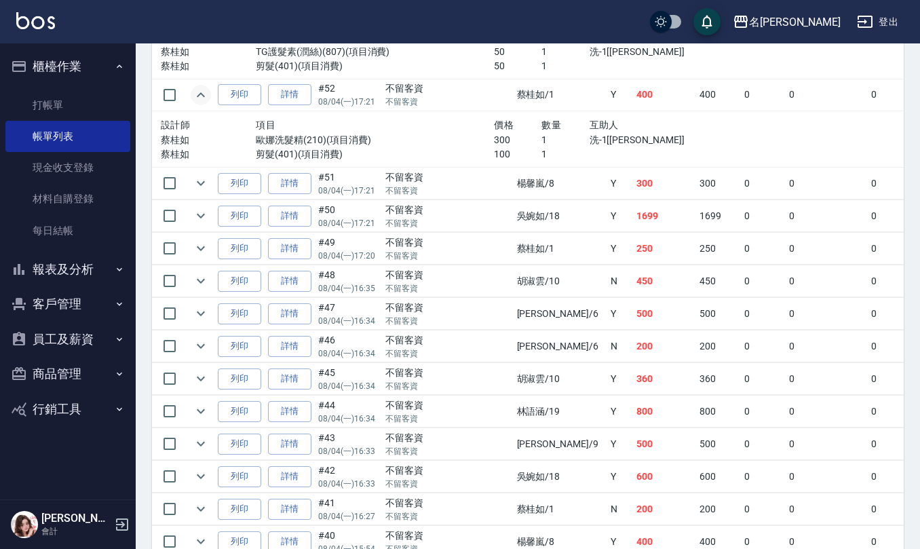
scroll to position [2534, 0]
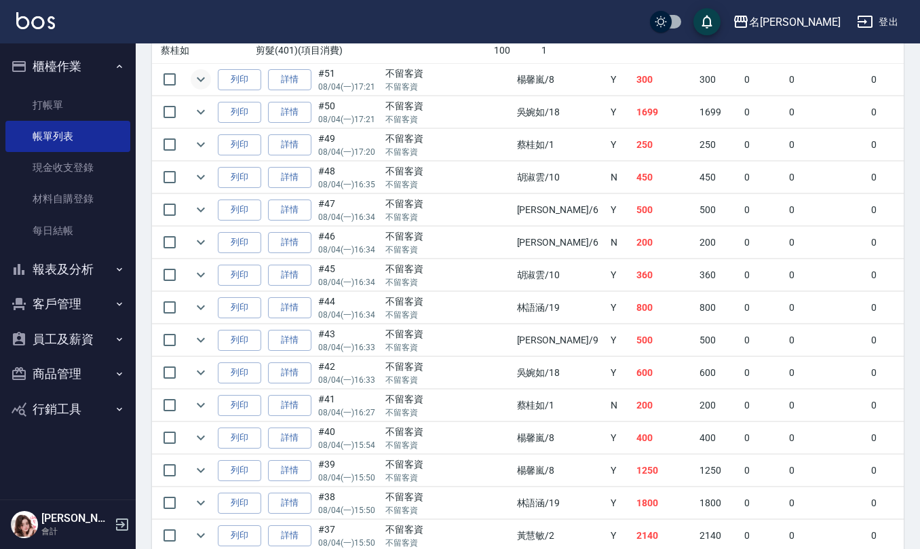
click at [198, 88] on icon "expand row" at bounding box center [201, 79] width 16 height 16
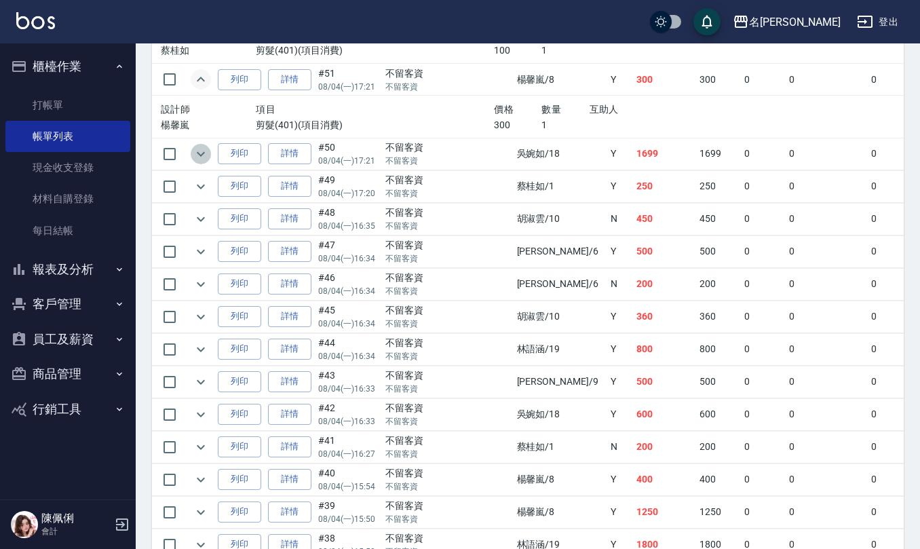
click at [195, 162] on icon "expand row" at bounding box center [201, 154] width 16 height 16
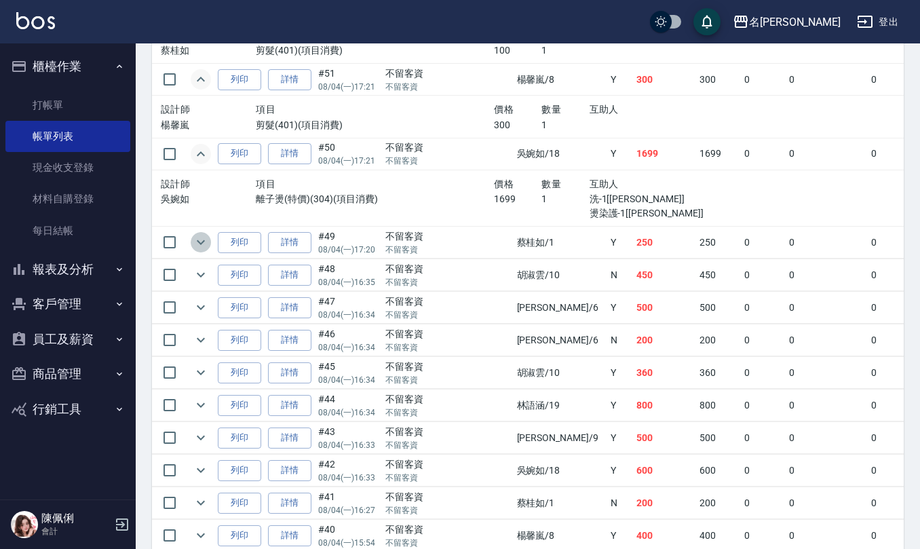
click at [202, 250] on icon "expand row" at bounding box center [201, 242] width 16 height 16
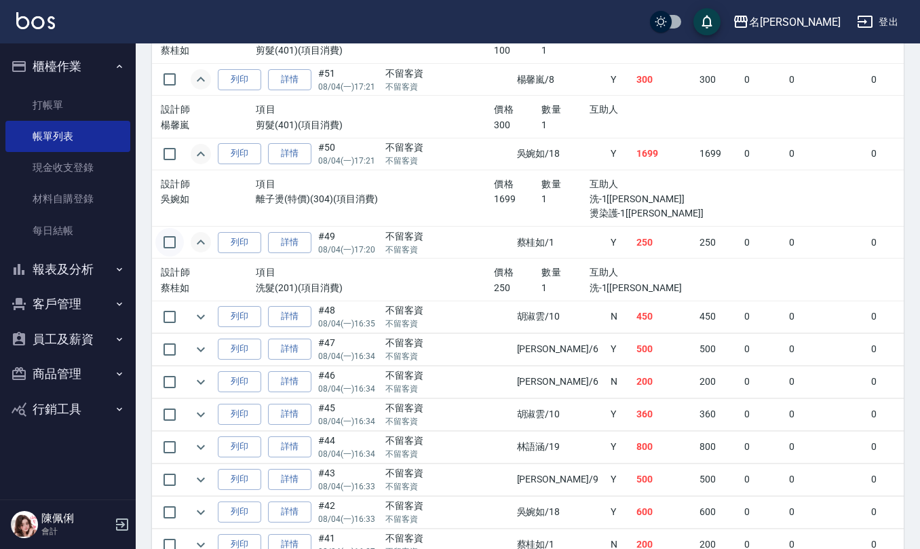
scroll to position [2624, 0]
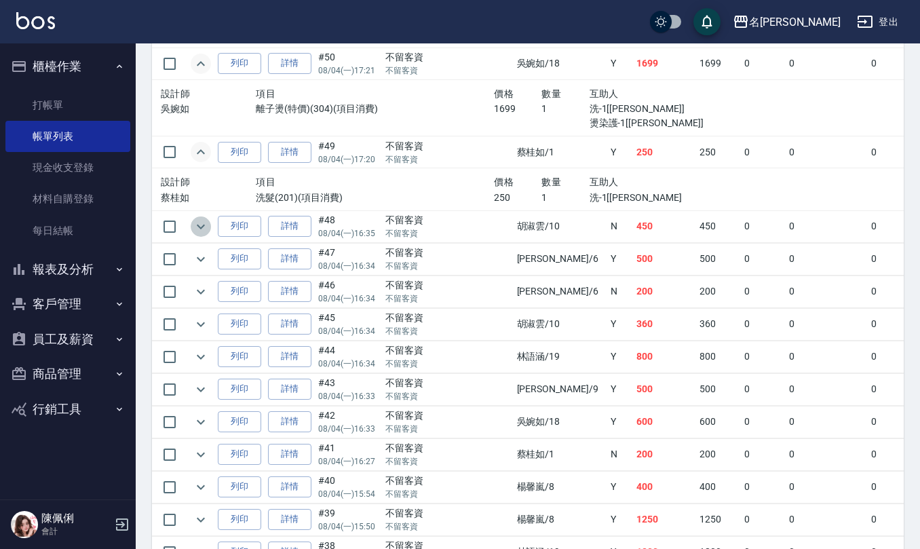
click at [193, 235] on icon "expand row" at bounding box center [201, 227] width 16 height 16
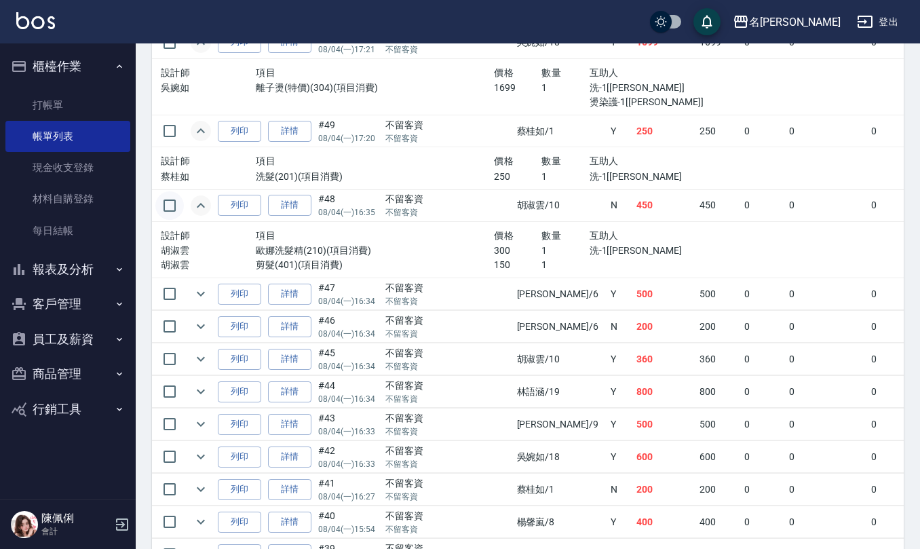
scroll to position [2715, 0]
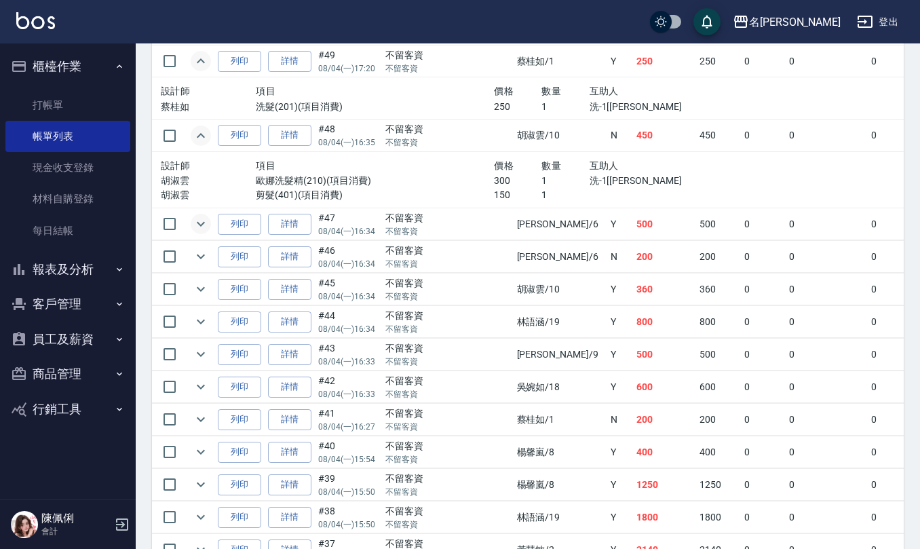
click at [199, 232] on icon "expand row" at bounding box center [201, 224] width 16 height 16
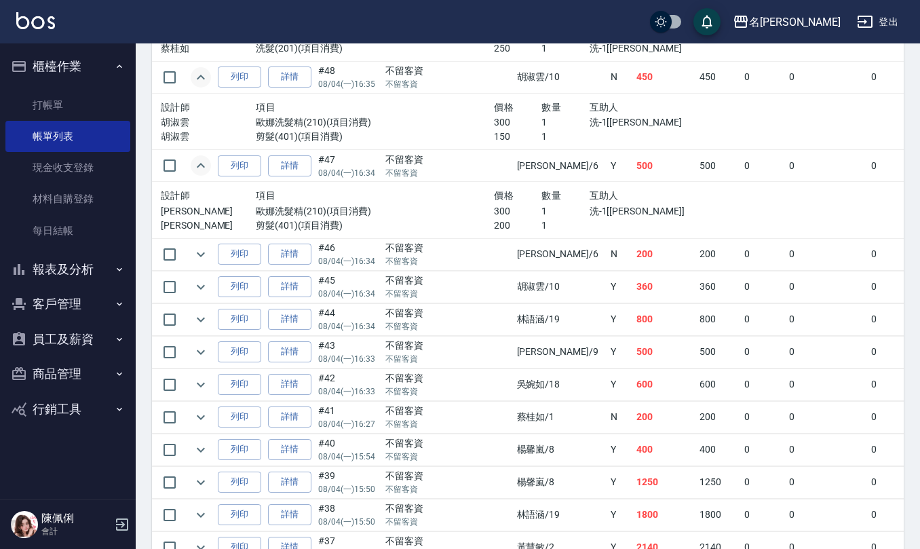
scroll to position [2805, 0]
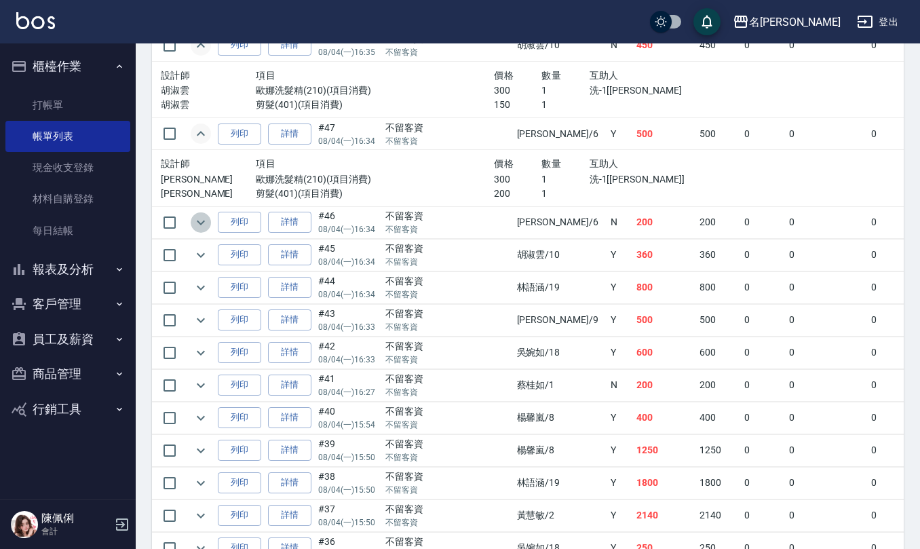
click at [205, 231] on icon "expand row" at bounding box center [201, 222] width 16 height 16
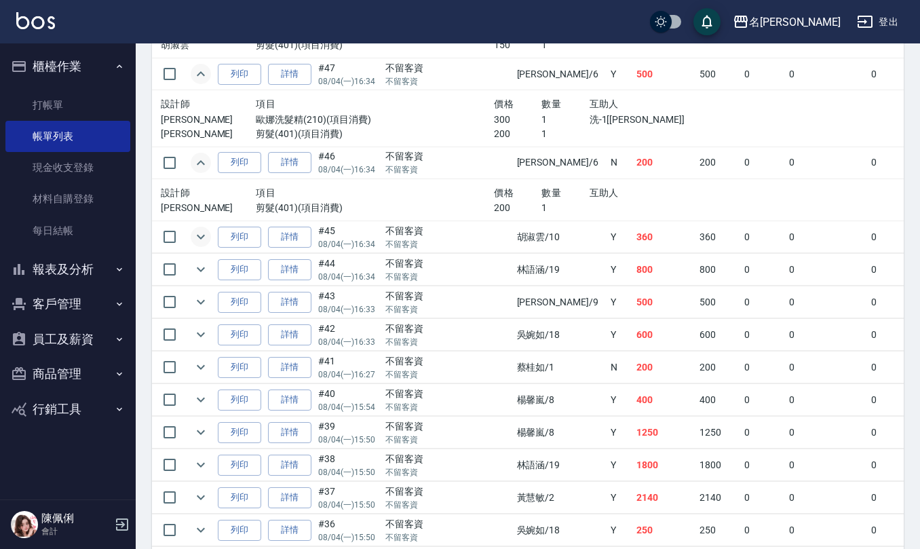
scroll to position [2896, 0]
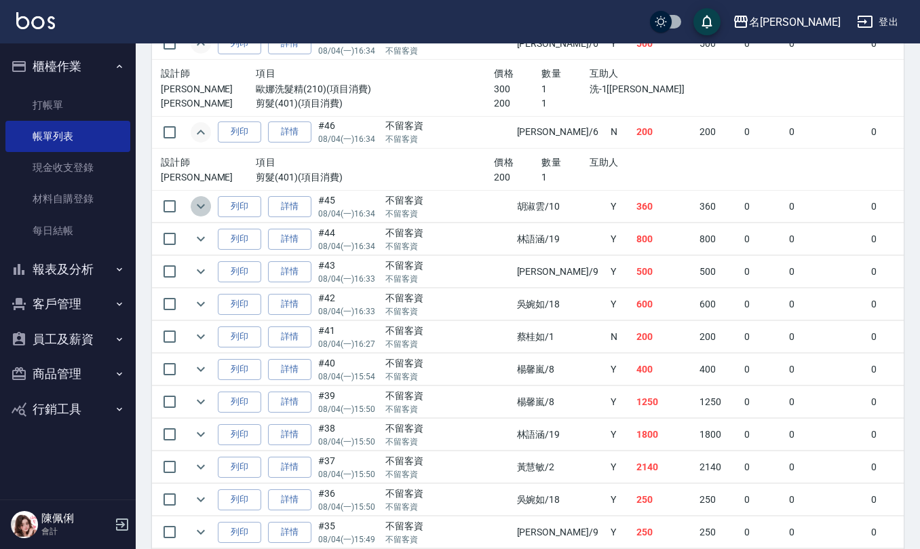
click at [200, 214] on icon "expand row" at bounding box center [201, 206] width 16 height 16
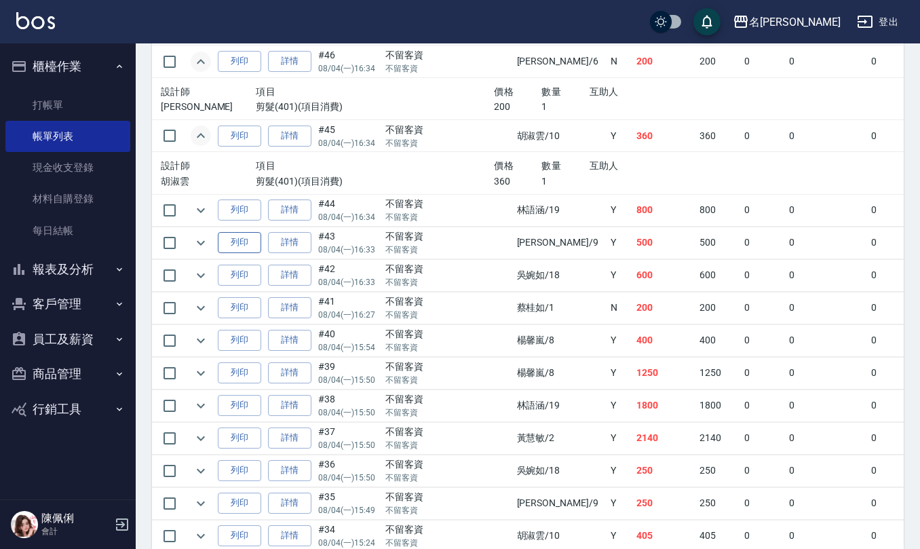
scroll to position [2987, 0]
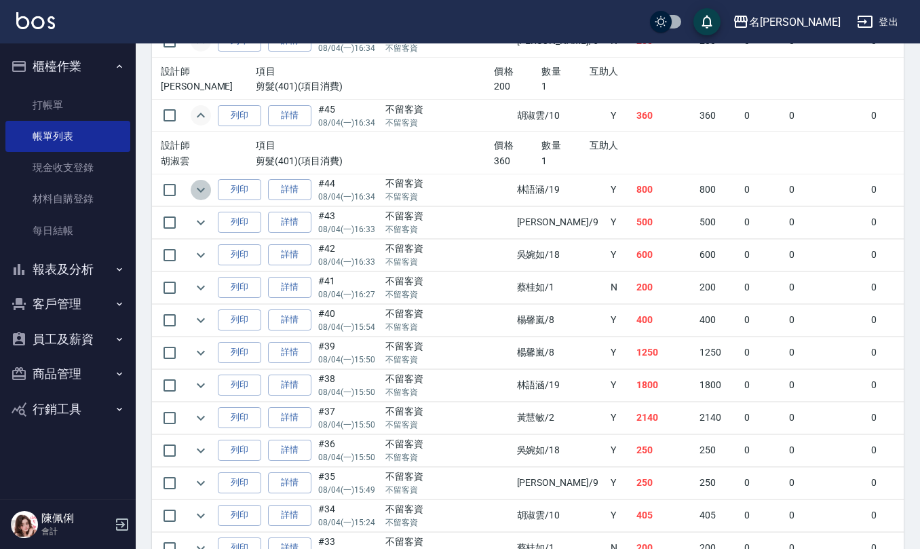
click at [200, 198] on icon "expand row" at bounding box center [201, 190] width 16 height 16
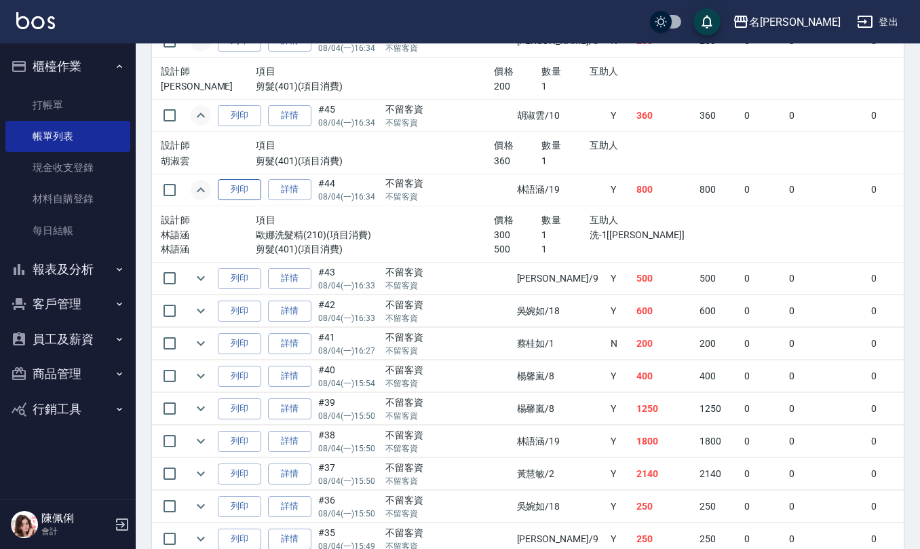
scroll to position [3077, 0]
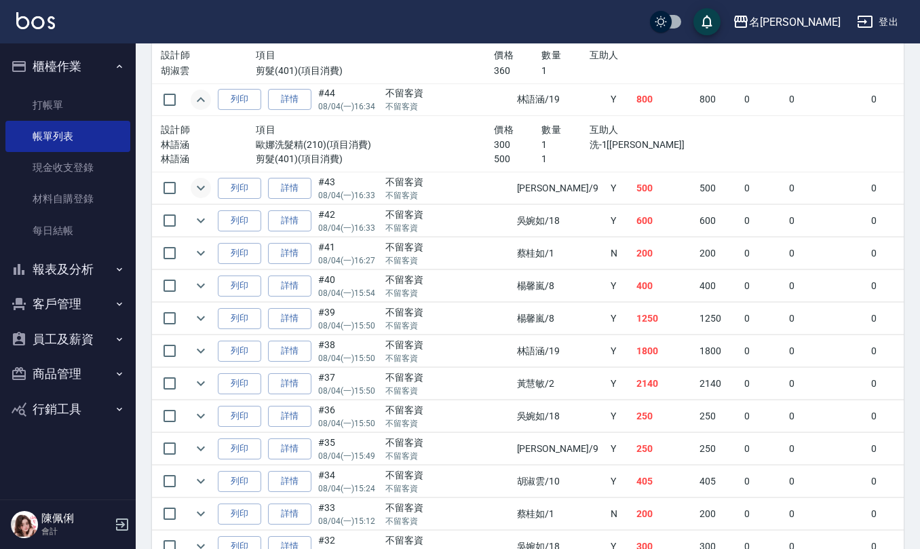
click at [199, 196] on icon "expand row" at bounding box center [201, 188] width 16 height 16
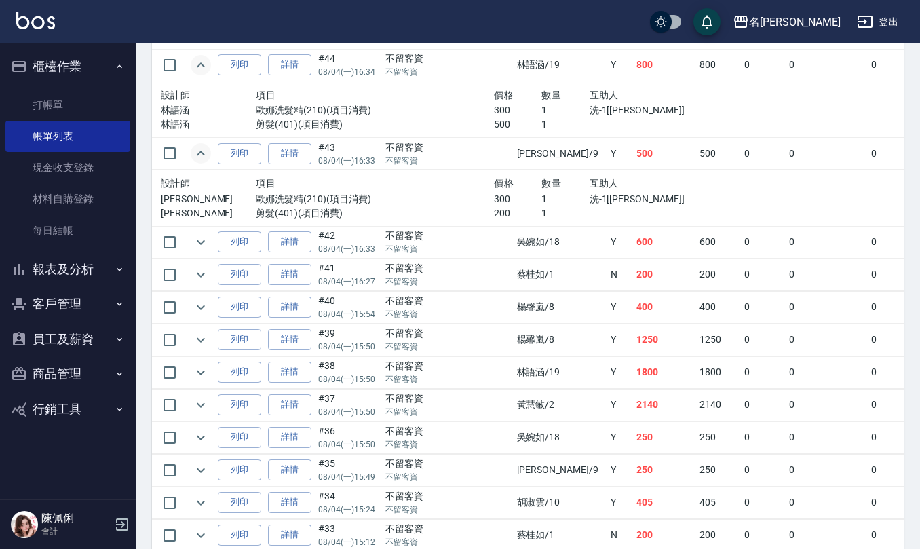
scroll to position [3167, 0]
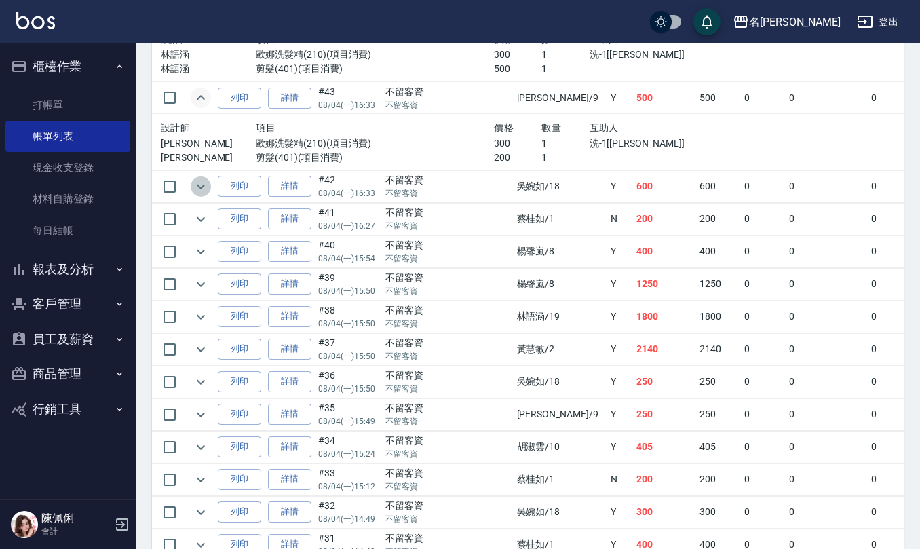
click at [195, 195] on icon "expand row" at bounding box center [201, 187] width 16 height 16
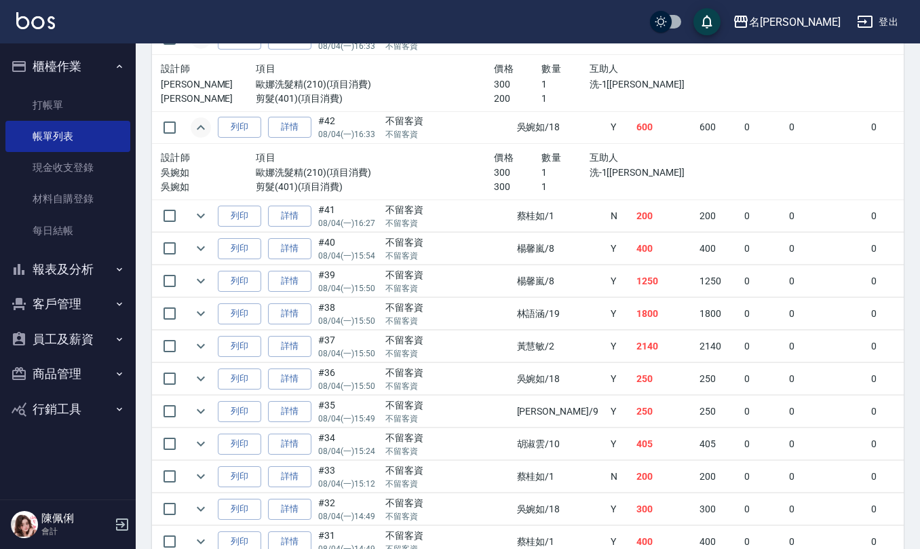
scroll to position [3258, 0]
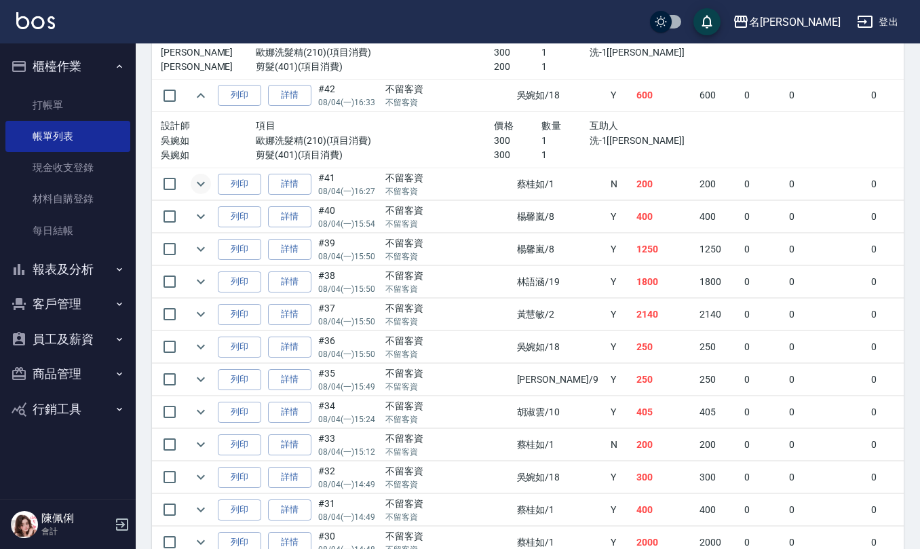
click at [206, 192] on icon "expand row" at bounding box center [201, 184] width 16 height 16
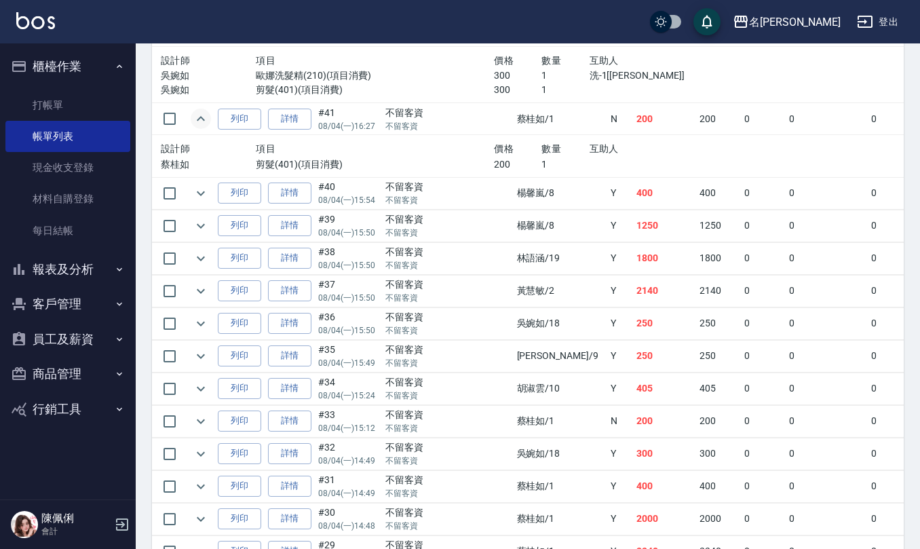
scroll to position [3348, 0]
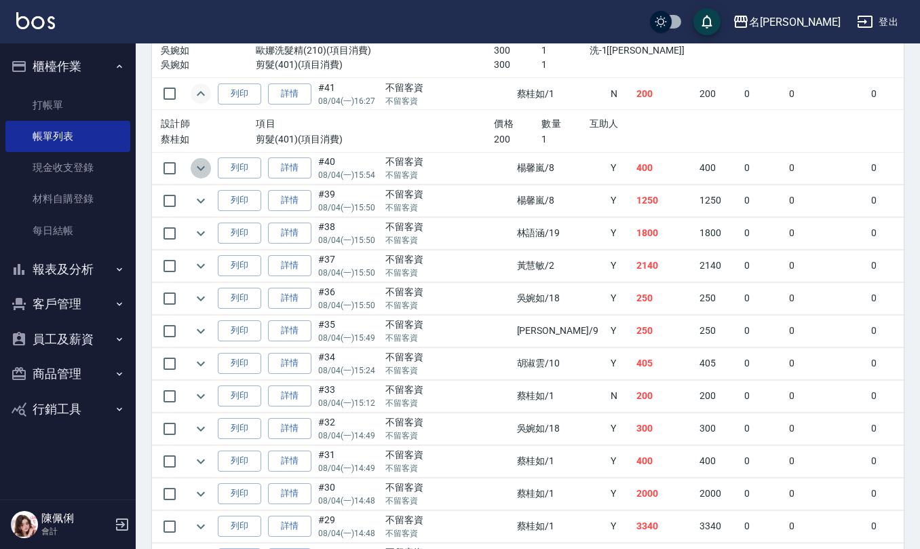
click at [204, 176] on icon "expand row" at bounding box center [201, 168] width 16 height 16
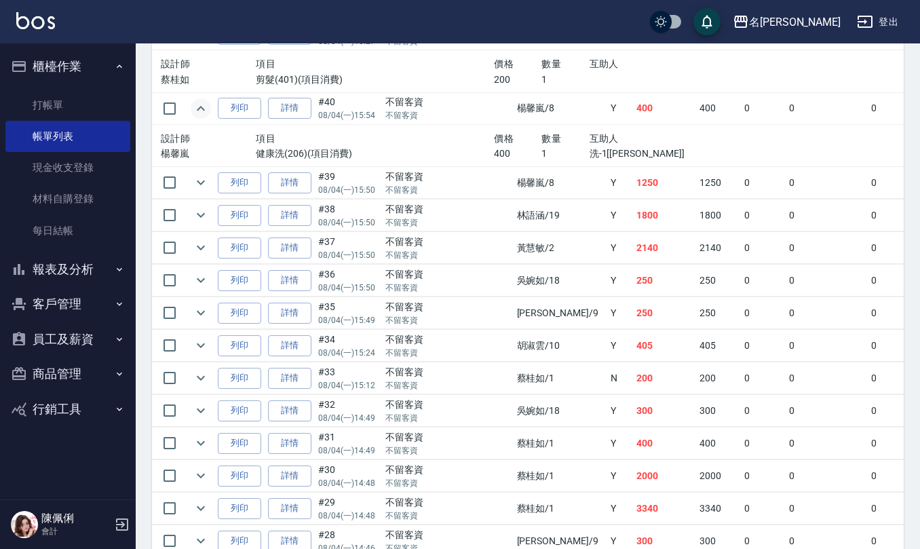
scroll to position [3439, 0]
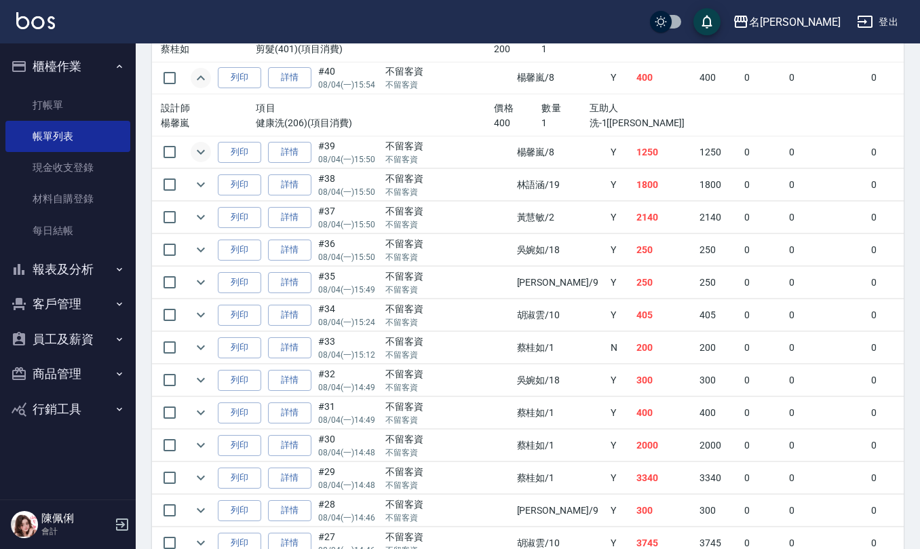
click at [202, 160] on icon "expand row" at bounding box center [201, 152] width 16 height 16
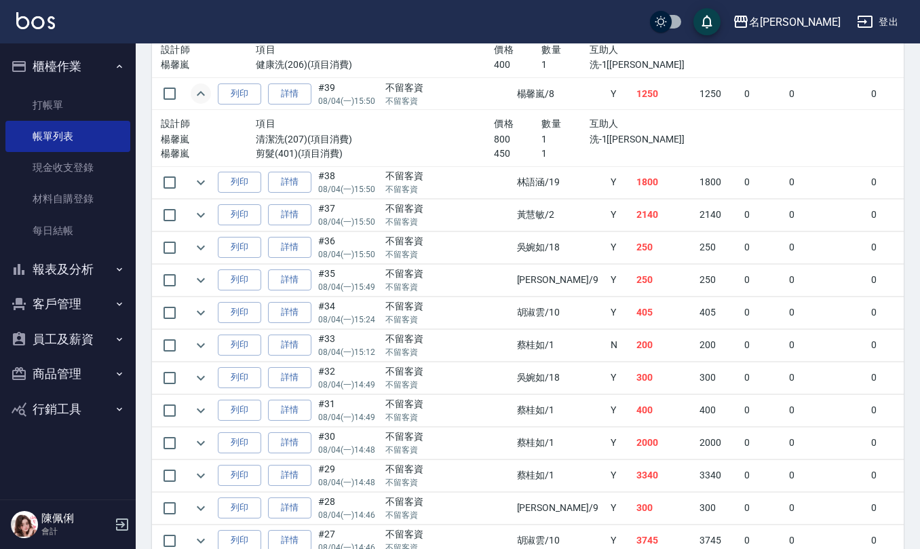
scroll to position [3530, 0]
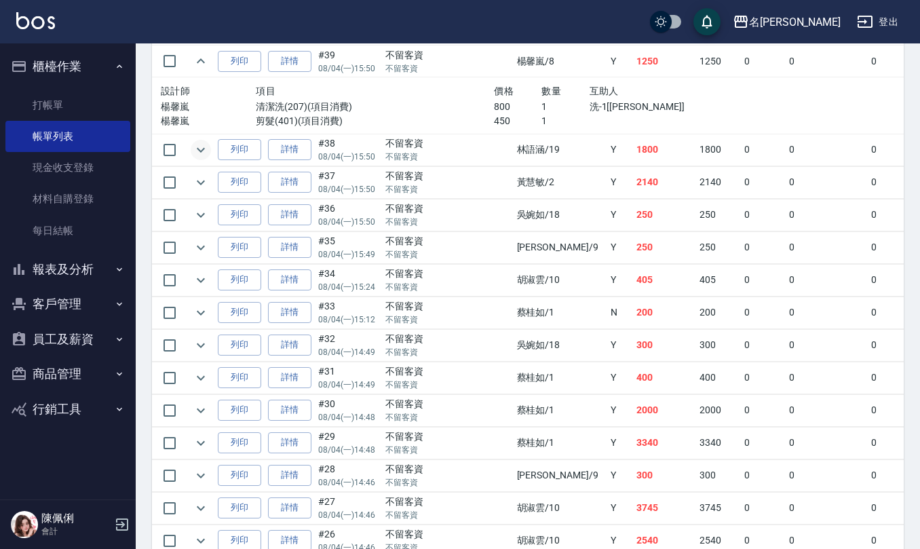
click at [202, 158] on icon "expand row" at bounding box center [201, 150] width 16 height 16
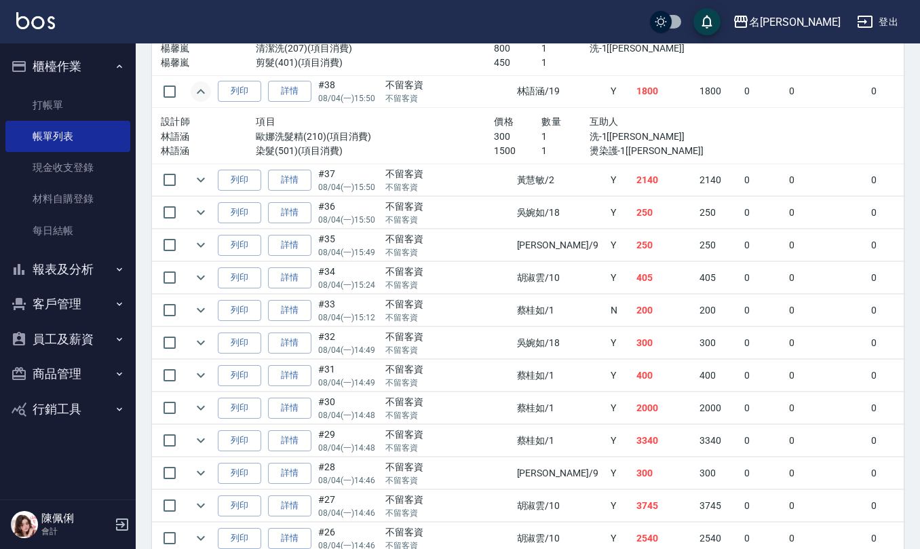
scroll to position [3620, 0]
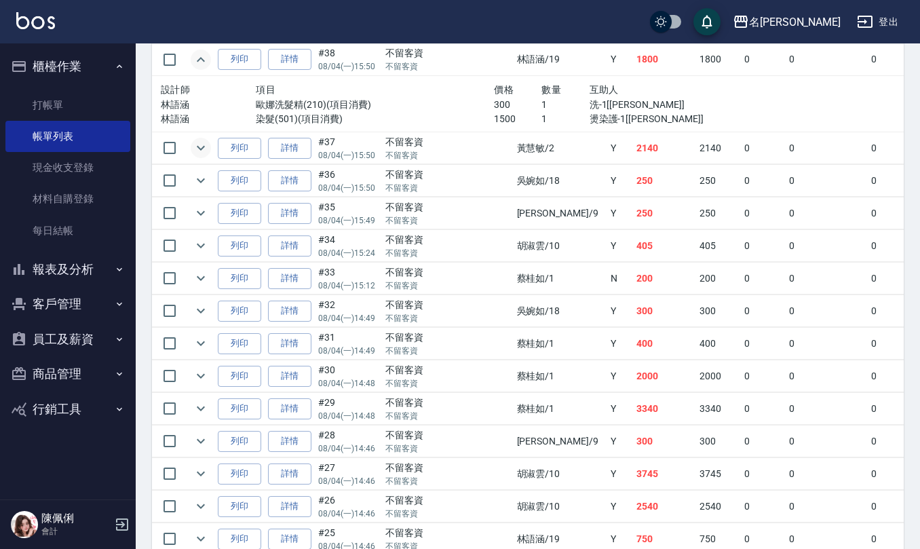
click at [201, 156] on icon "expand row" at bounding box center [201, 148] width 16 height 16
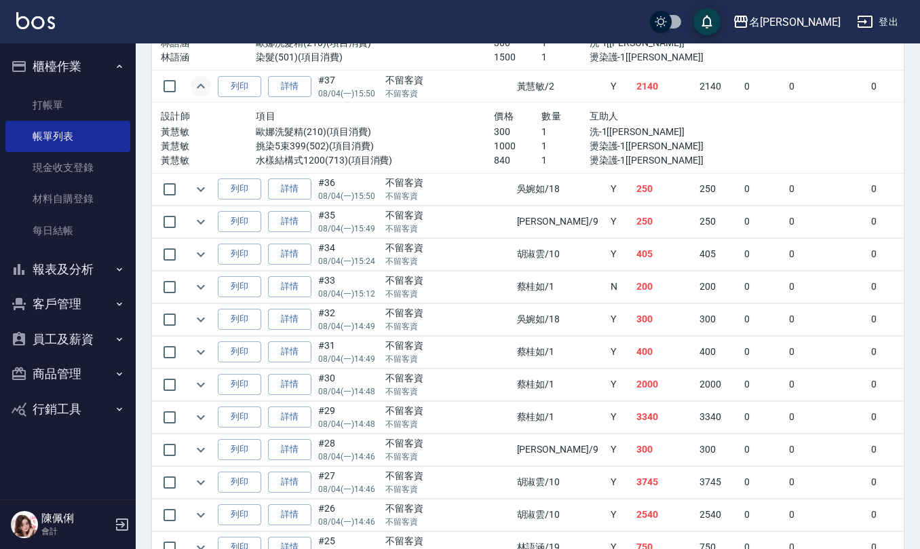
scroll to position [3710, 0]
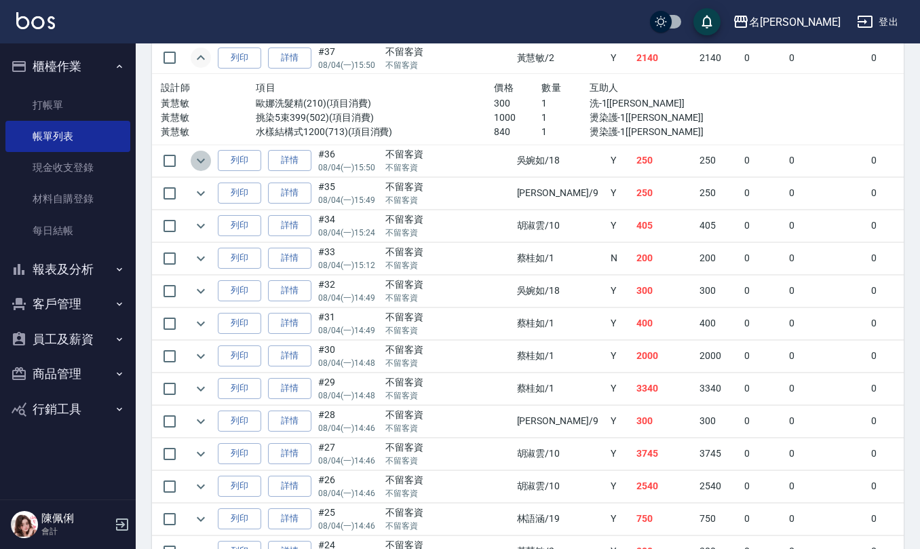
click at [205, 169] on icon "expand row" at bounding box center [201, 161] width 16 height 16
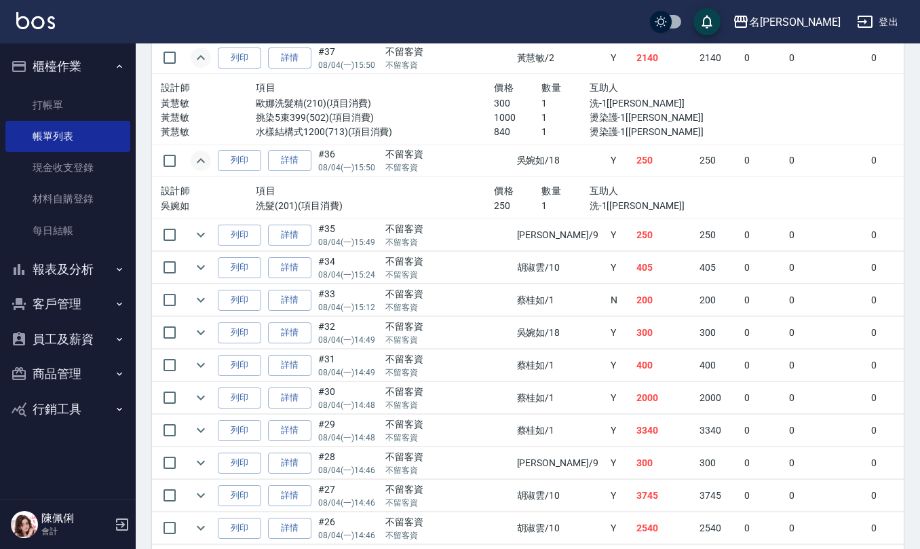
scroll to position [3801, 0]
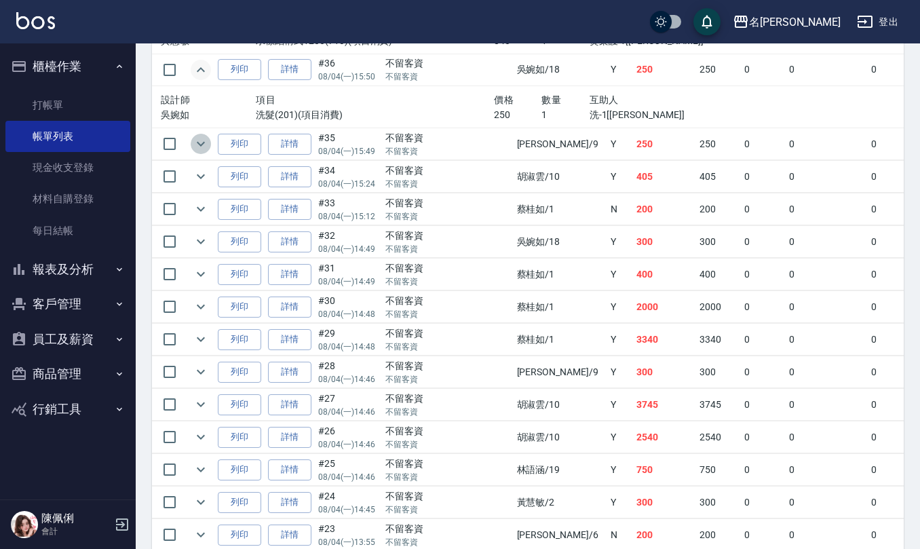
click at [200, 152] on icon "expand row" at bounding box center [201, 144] width 16 height 16
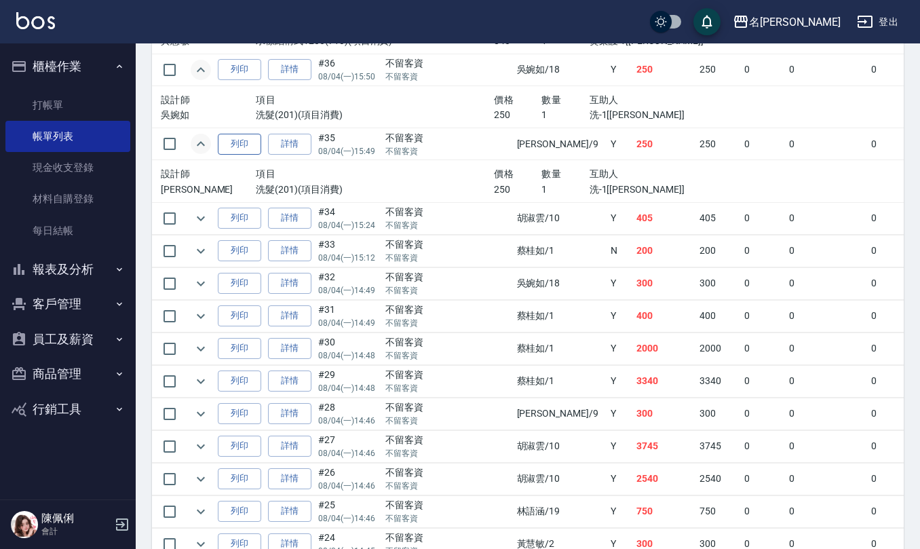
scroll to position [3891, 0]
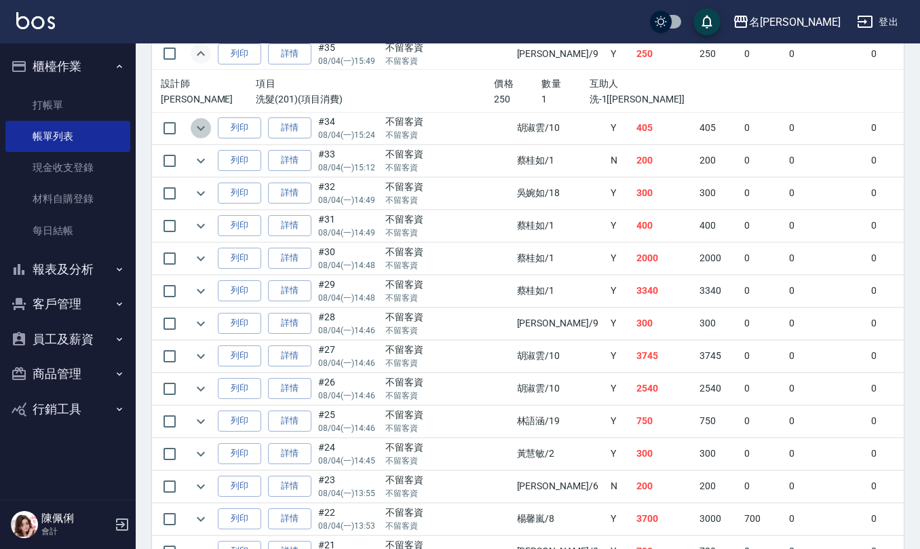
click at [204, 136] on icon "expand row" at bounding box center [201, 128] width 16 height 16
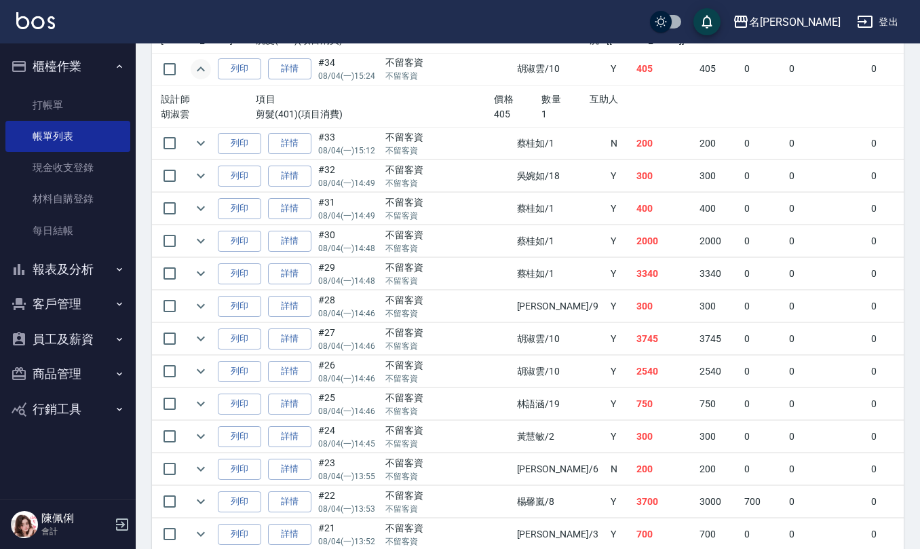
scroll to position [3982, 0]
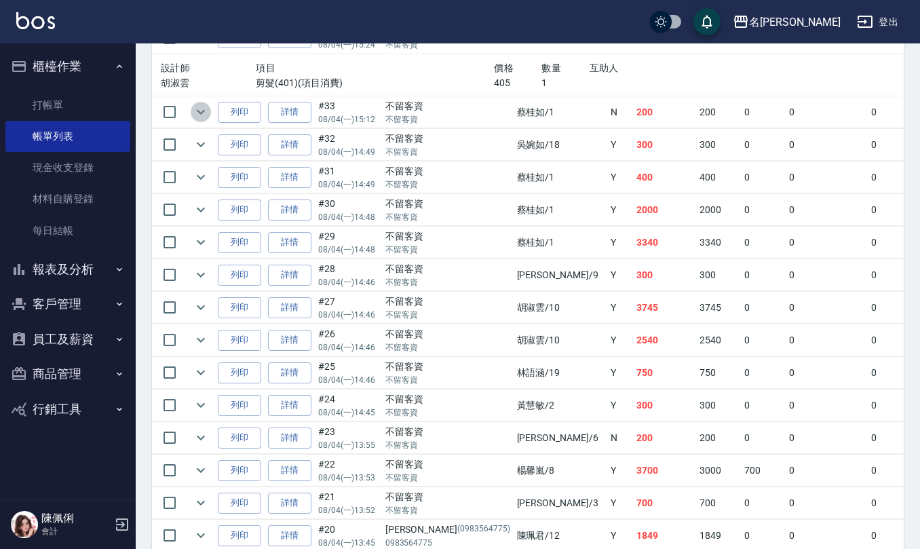
click at [193, 120] on icon "expand row" at bounding box center [201, 112] width 16 height 16
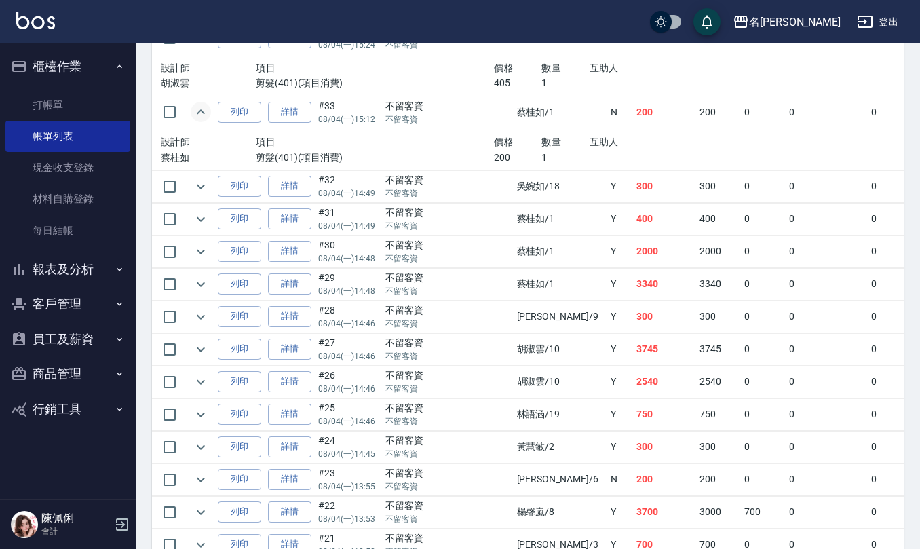
scroll to position [4073, 0]
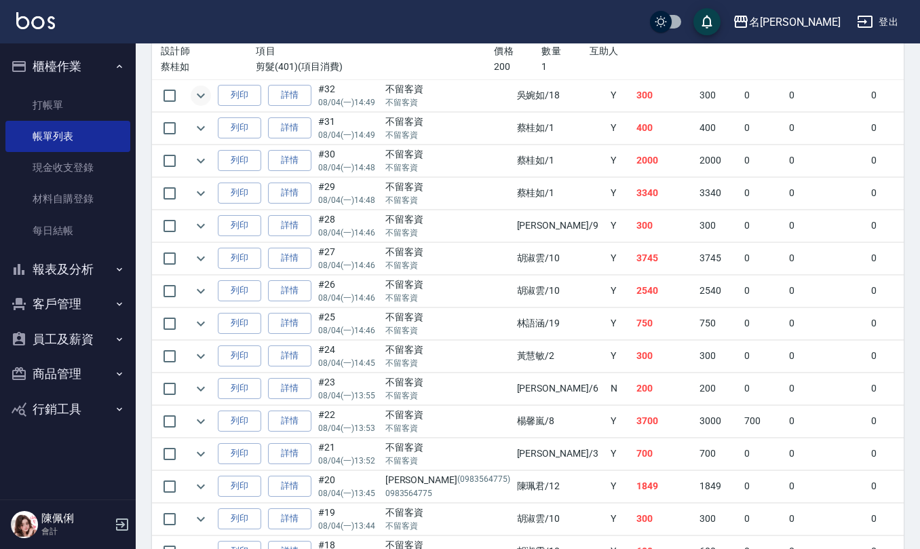
click at [200, 104] on icon "expand row" at bounding box center [201, 96] width 16 height 16
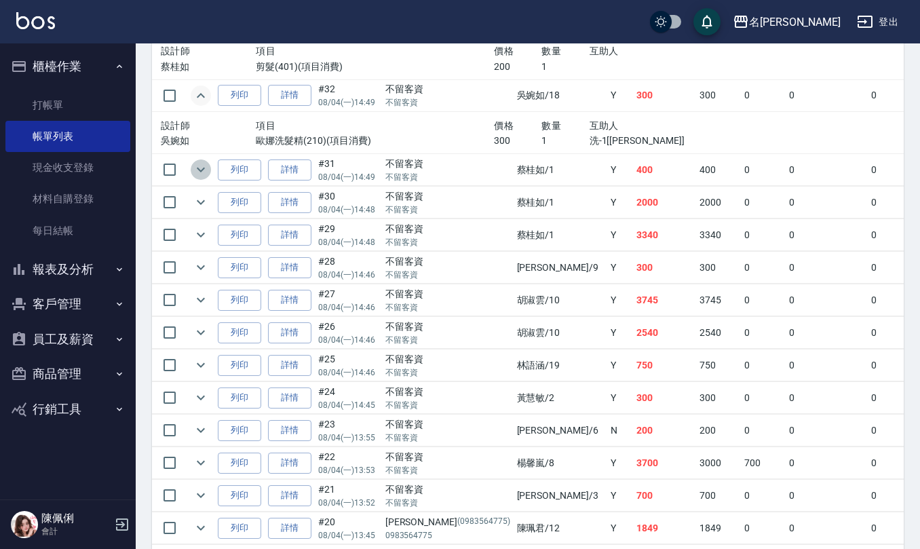
click at [202, 178] on icon "expand row" at bounding box center [201, 170] width 16 height 16
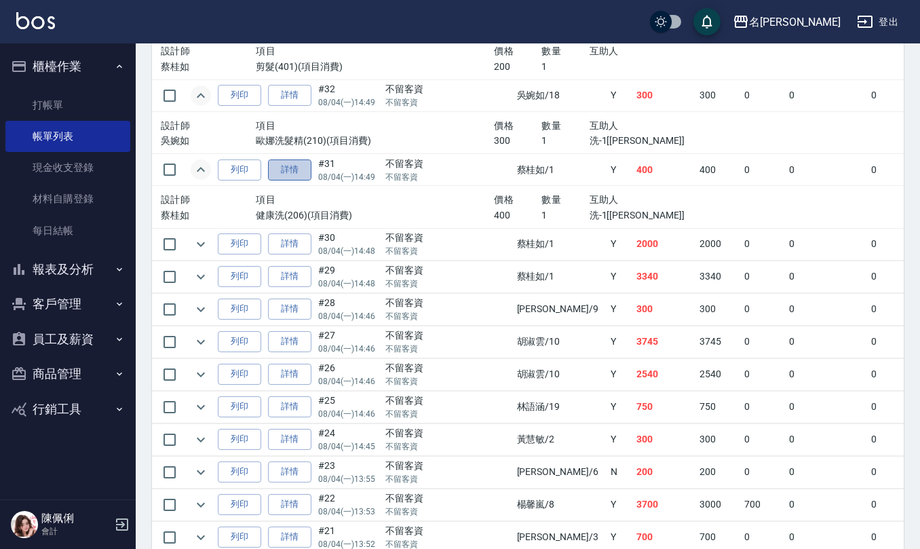
click at [288, 181] on link "詳情" at bounding box center [289, 170] width 43 height 21
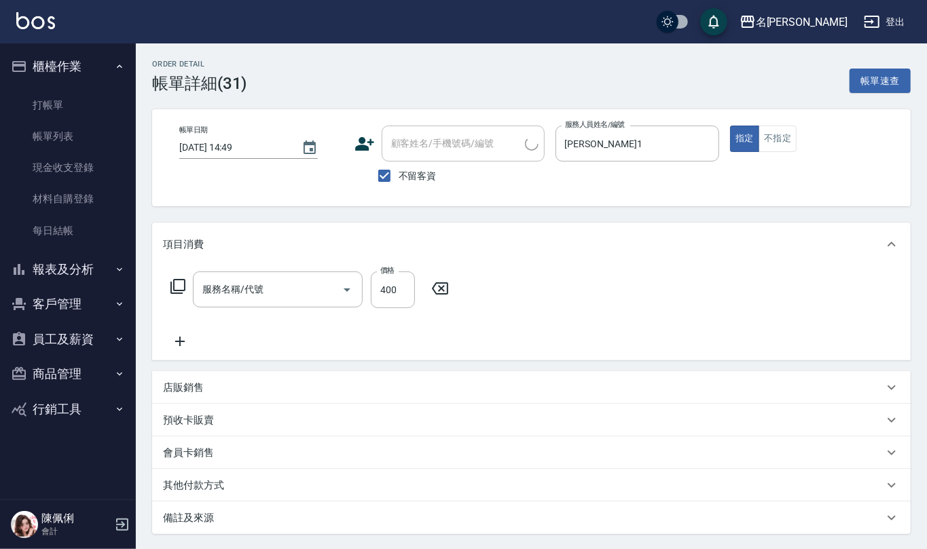
type input "2025/08/04 14:49"
checkbox input "true"
type input "蔡桂如-1"
type input "健康洗(206)"
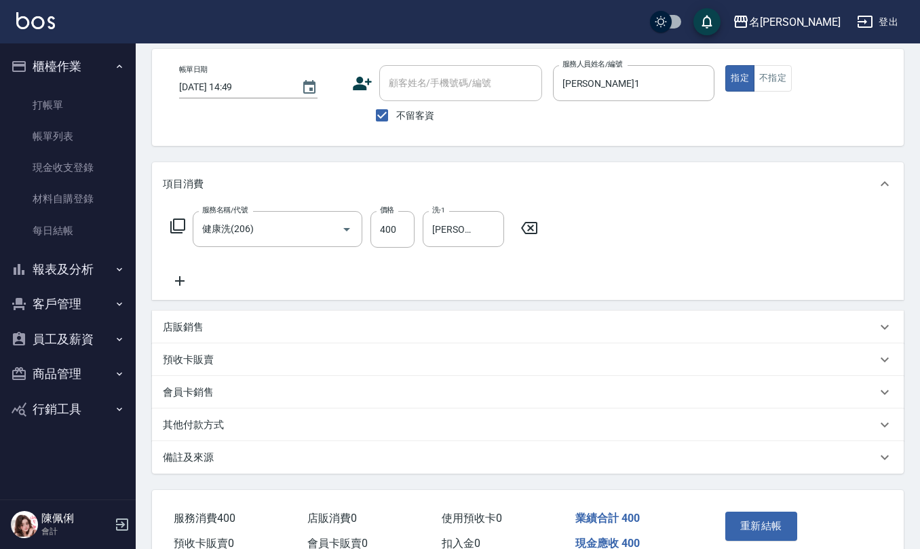
scroll to position [128, 0]
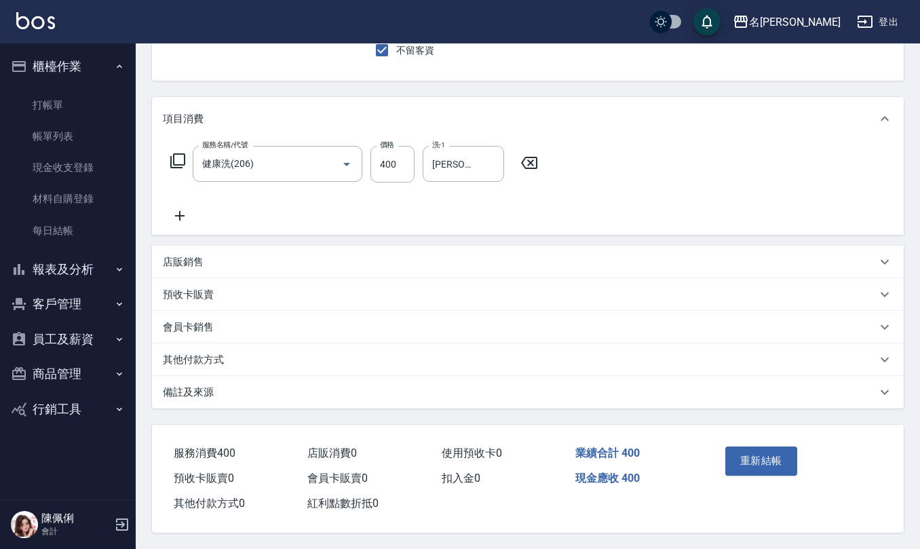
drag, startPoint x: 275, startPoint y: 380, endPoint x: 324, endPoint y: 353, distance: 56.5
click at [276, 380] on div "備註及來源" at bounding box center [528, 392] width 752 height 33
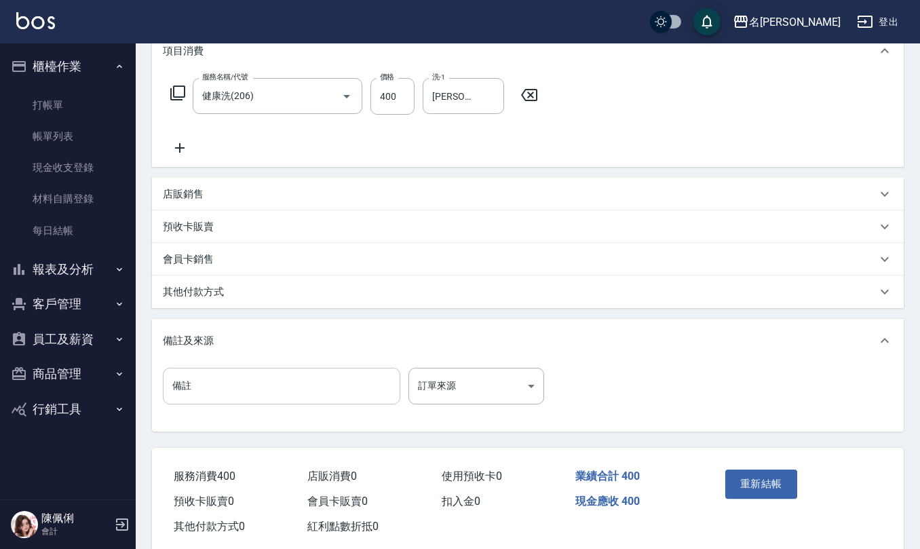
scroll to position [220, 0]
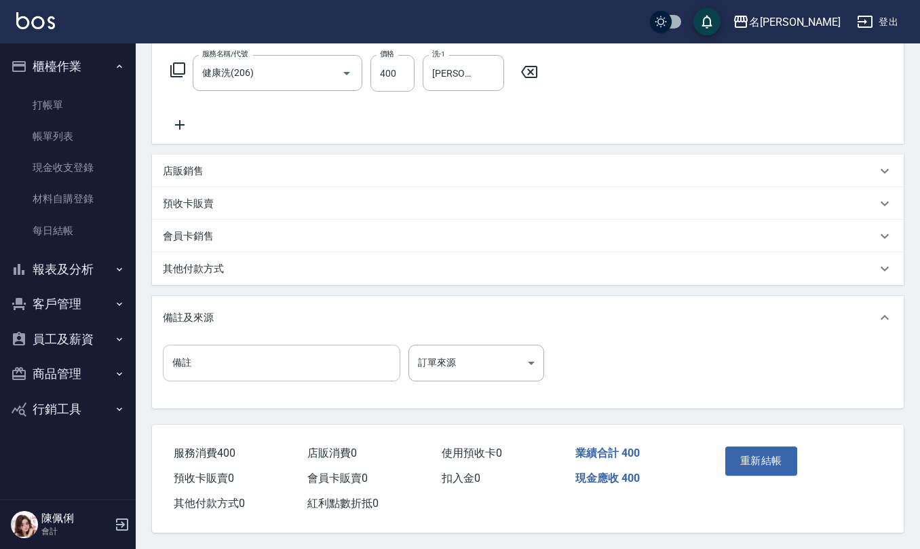
click at [300, 345] on input "備註" at bounding box center [282, 363] width 238 height 37
type input "生日面膜"
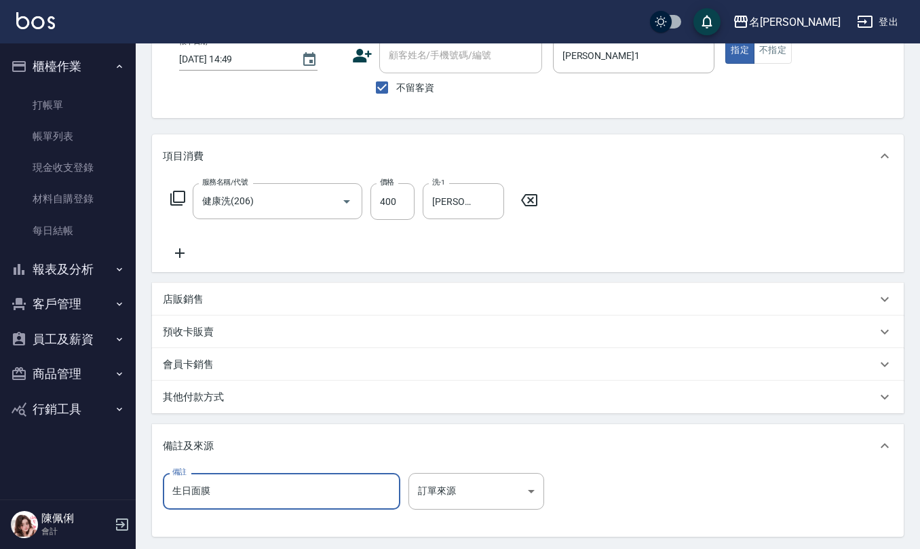
scroll to position [90, 0]
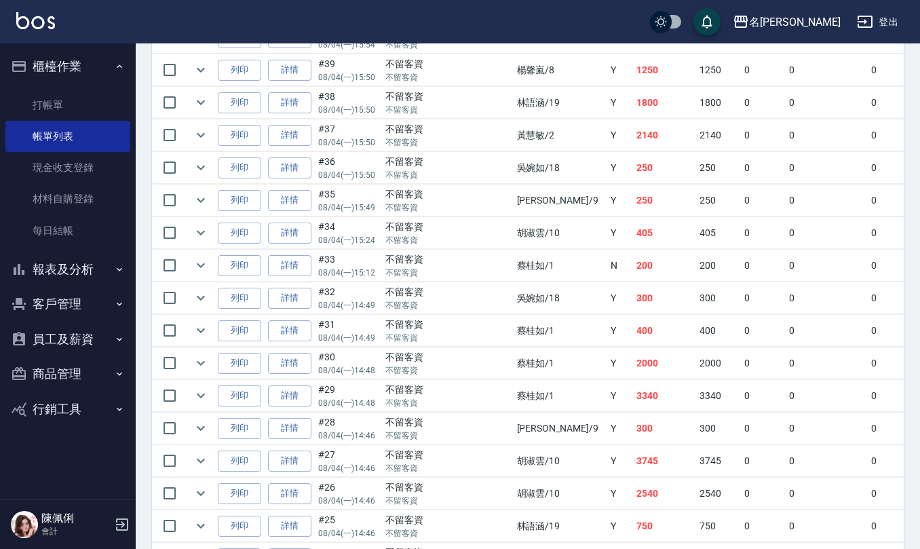
scroll to position [2534, 0]
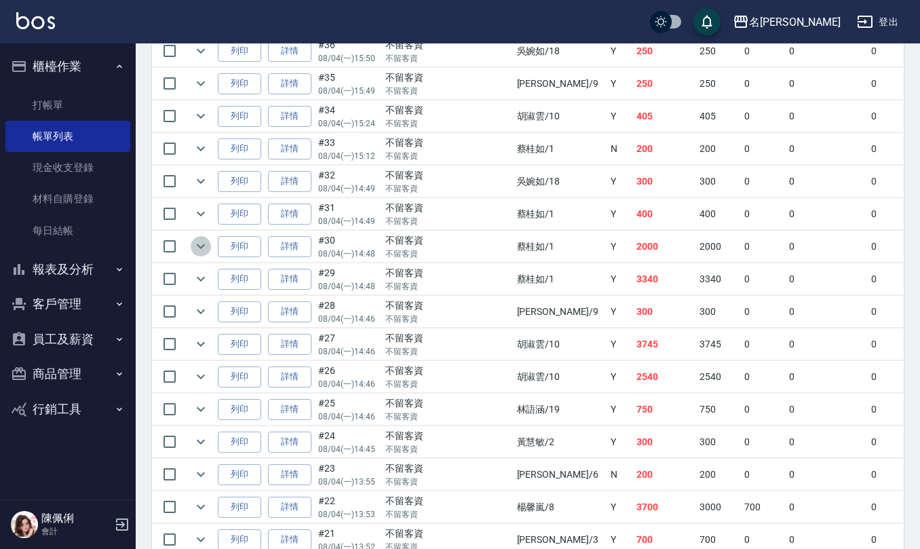
click at [197, 255] on icon "expand row" at bounding box center [201, 246] width 16 height 16
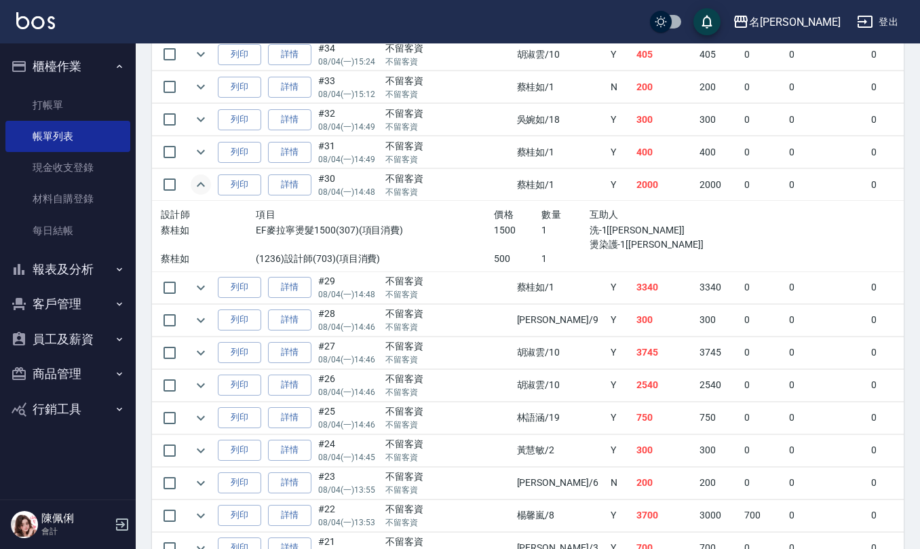
scroll to position [2624, 0]
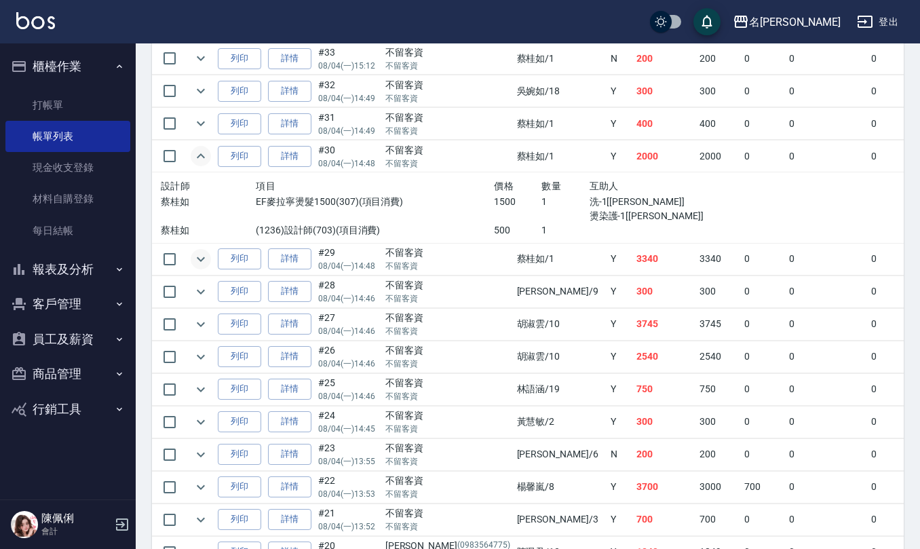
click at [198, 267] on icon "expand row" at bounding box center [201, 259] width 16 height 16
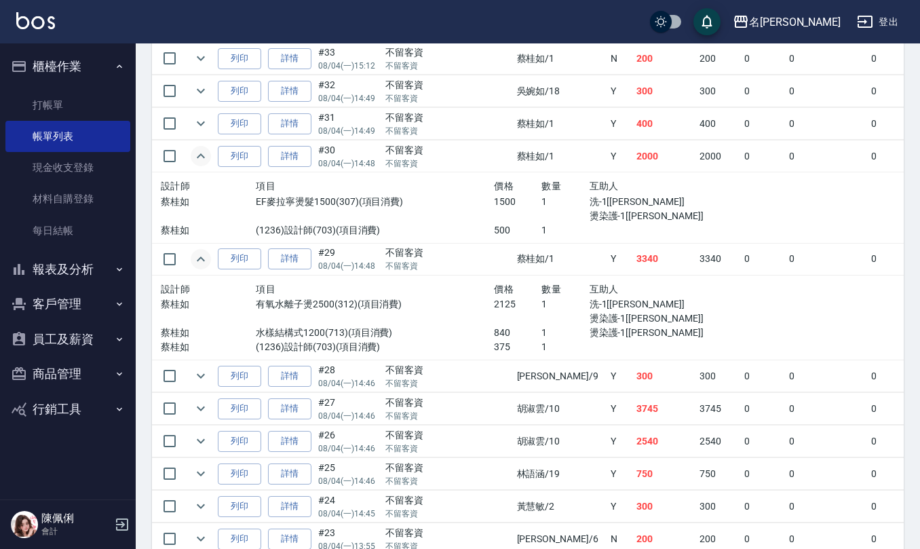
scroll to position [2715, 0]
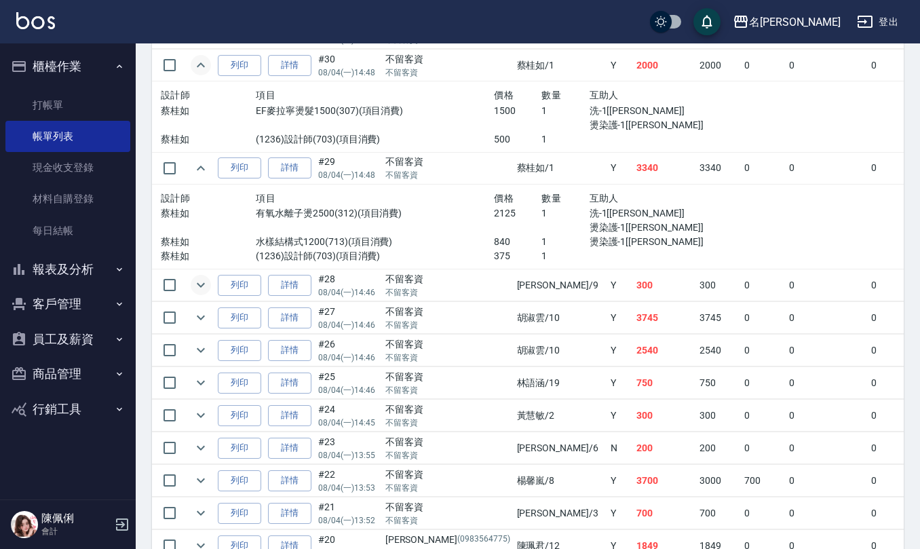
click at [201, 293] on icon "expand row" at bounding box center [201, 285] width 16 height 16
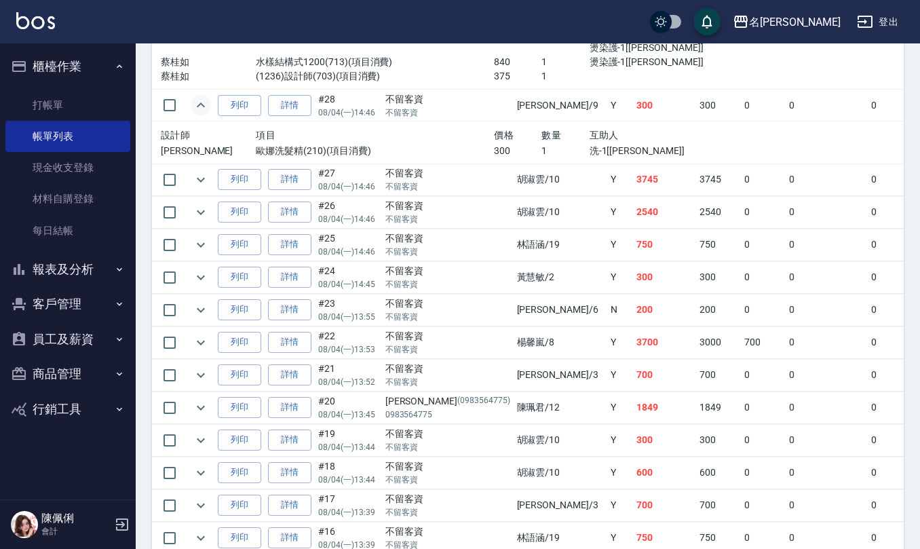
scroll to position [2896, 0]
click at [197, 187] on icon "expand row" at bounding box center [201, 179] width 16 height 16
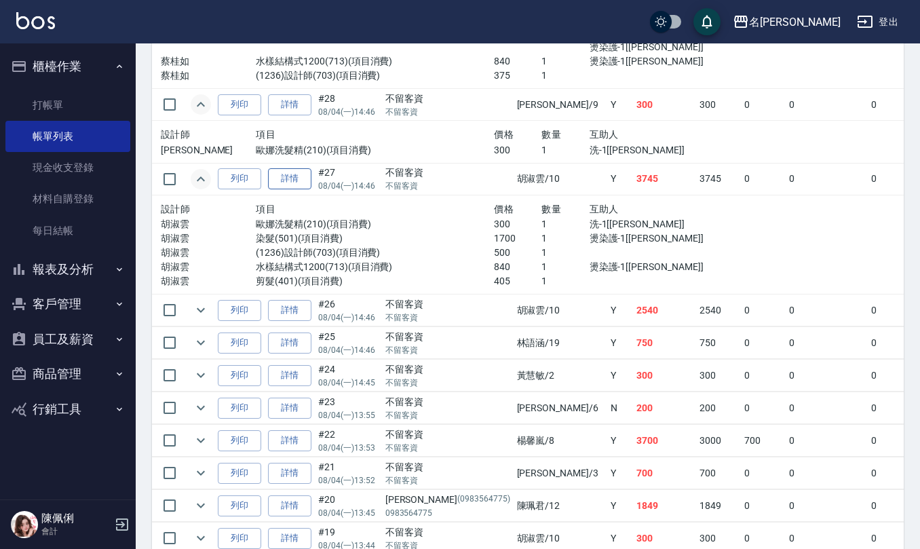
click at [300, 189] on link "詳情" at bounding box center [289, 178] width 43 height 21
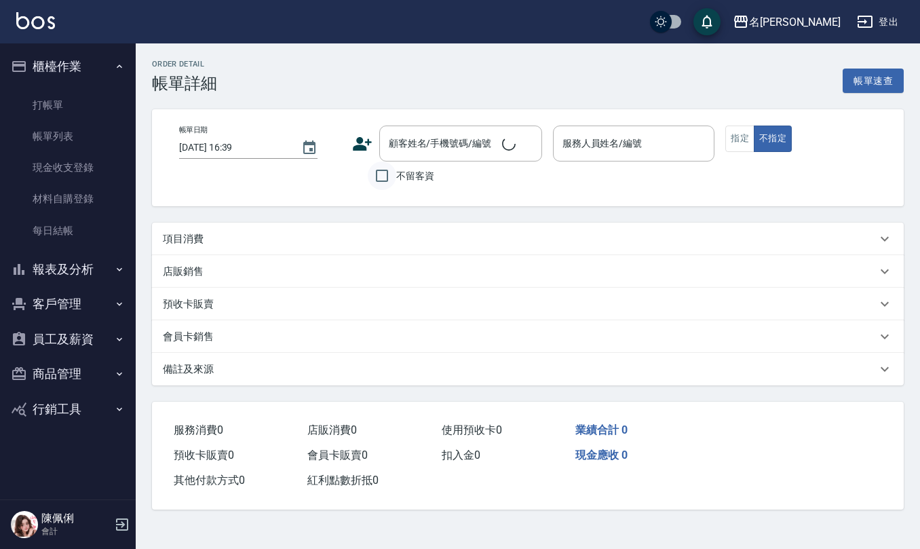
type input "2025/08/04 14:46"
checkbox input "true"
type input "胡淑雲-10"
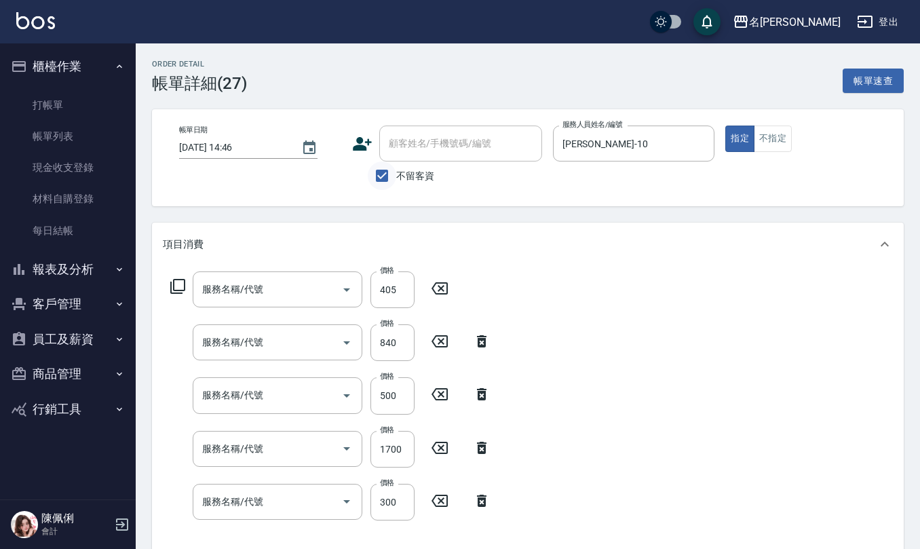
type input "剪髮(401)"
type input "水樣結構式1200(713)"
type input "(1236)設計師(703)"
type input "染髮(501)"
type input "歐娜洗髮精(210)"
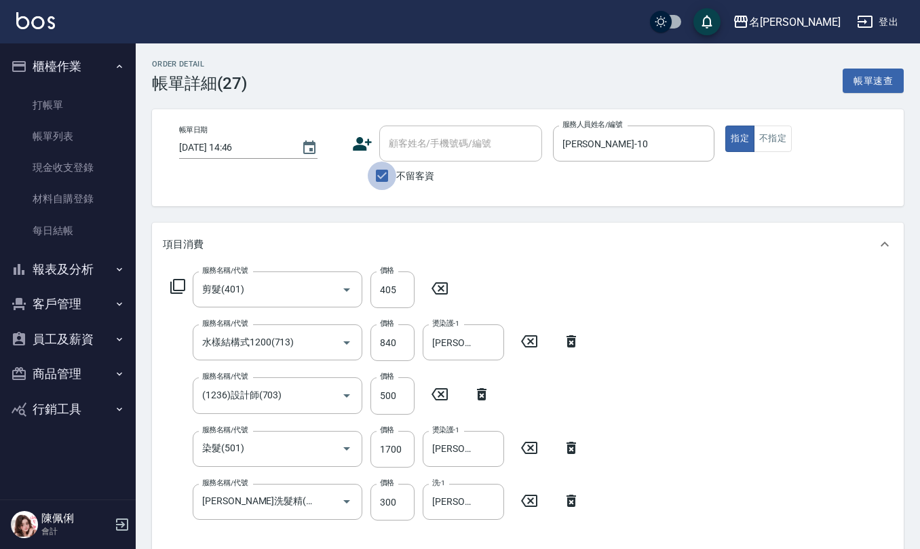
click at [389, 174] on input "不留客資" at bounding box center [382, 176] width 29 height 29
checkbox input "false"
click at [413, 152] on input "顧客姓名/手機號碼/編號" at bounding box center [451, 144] width 130 height 24
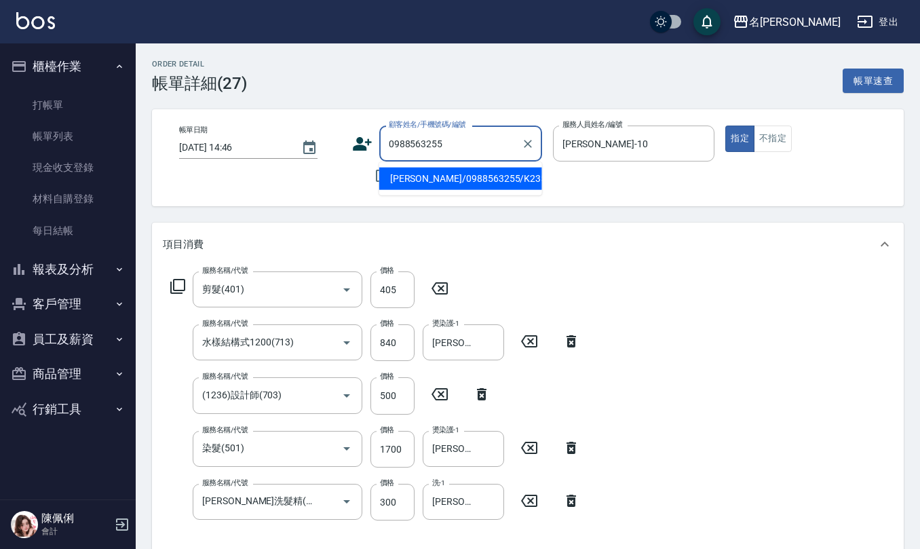
click at [414, 183] on li "廖雅筑/0988563255/K2352" at bounding box center [460, 179] width 163 height 22
type input "廖雅筑/0988563255/K2352"
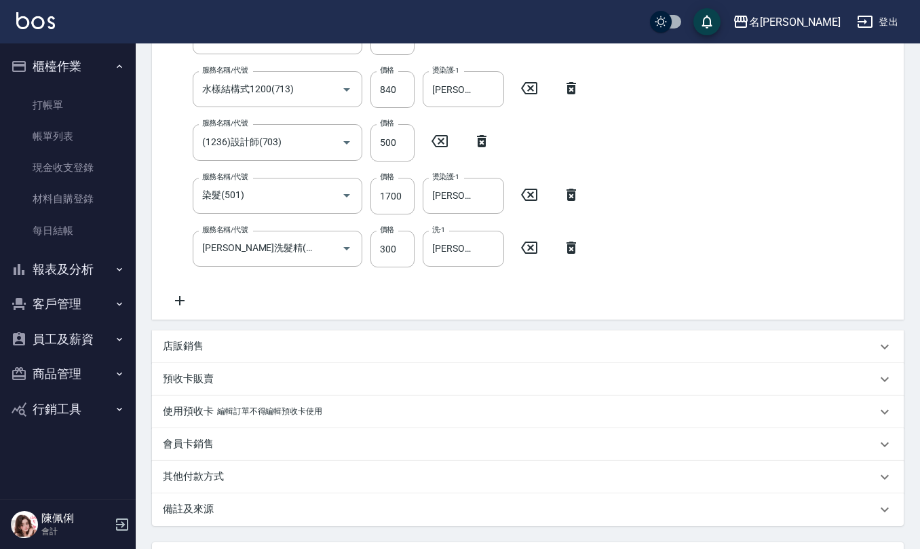
scroll to position [362, 0]
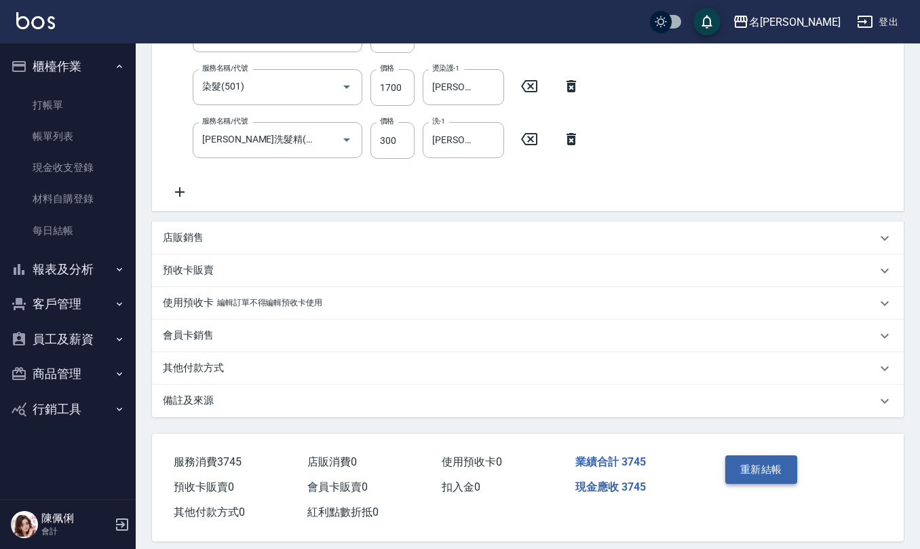
click at [739, 471] on button "重新結帳" at bounding box center [762, 469] width 72 height 29
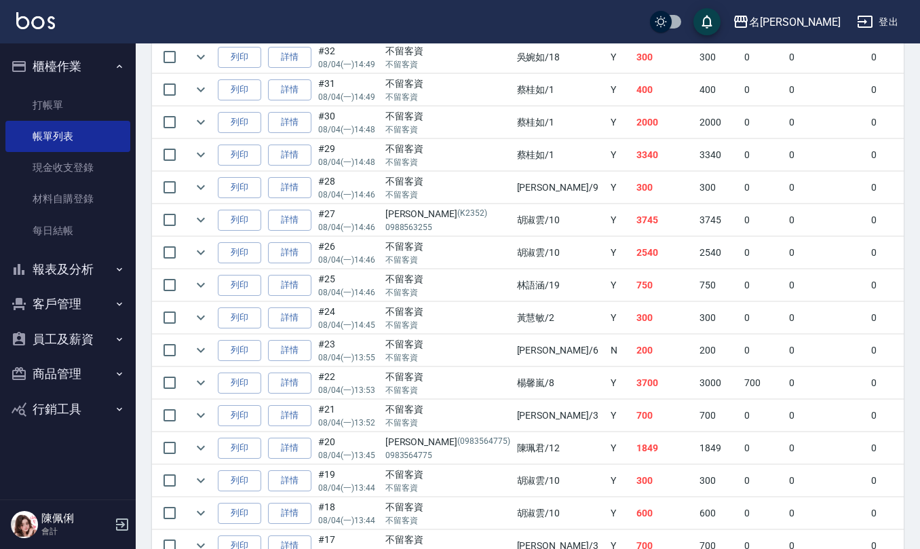
scroll to position [2715, 0]
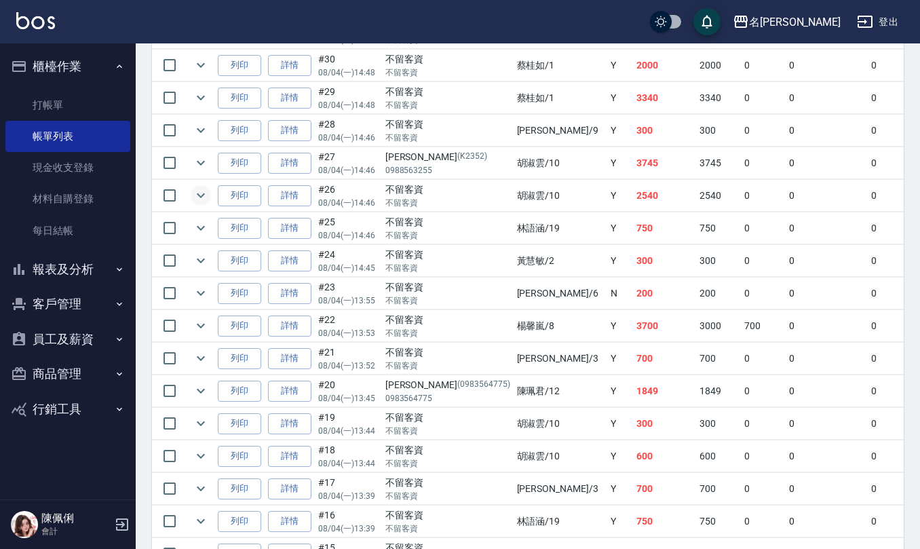
click at [206, 204] on icon "expand row" at bounding box center [201, 195] width 16 height 16
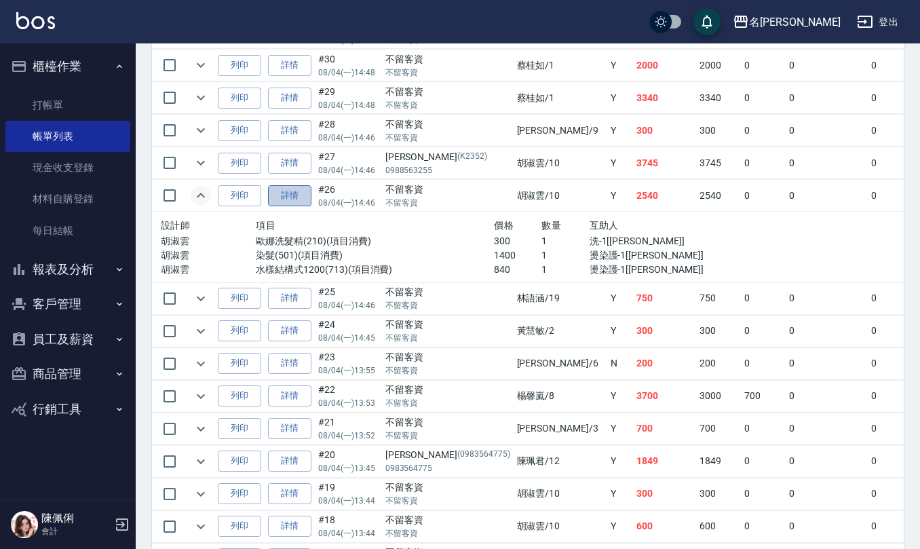
click at [301, 206] on link "詳情" at bounding box center [289, 195] width 43 height 21
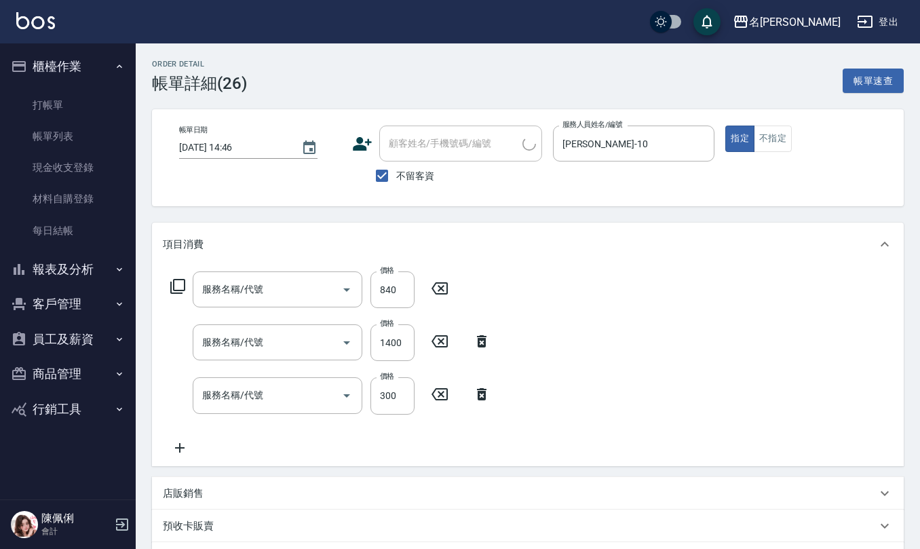
type input "2025/08/04 14:46"
checkbox input "true"
type input "胡淑雲-10"
type input "水樣結構式1200(713)"
type input "染髮(501)"
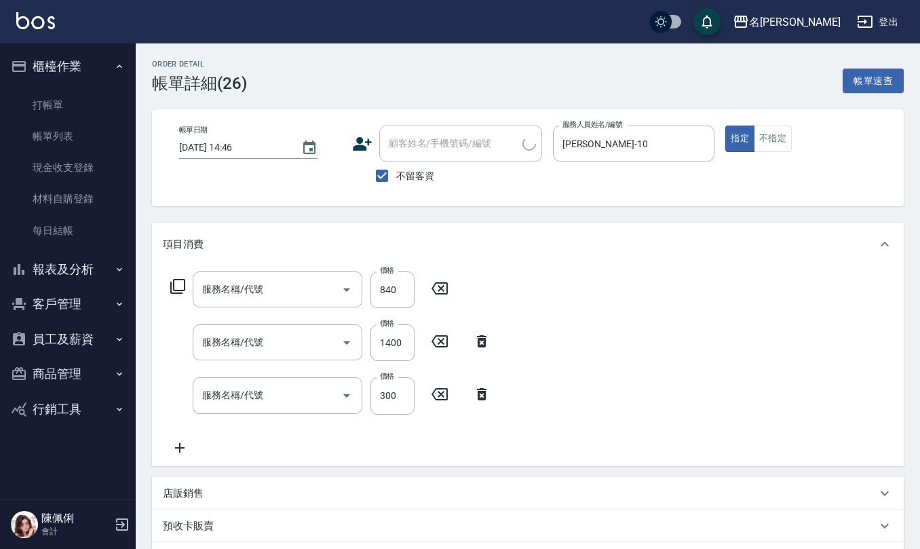
type input "歐娜洗髮精(210)"
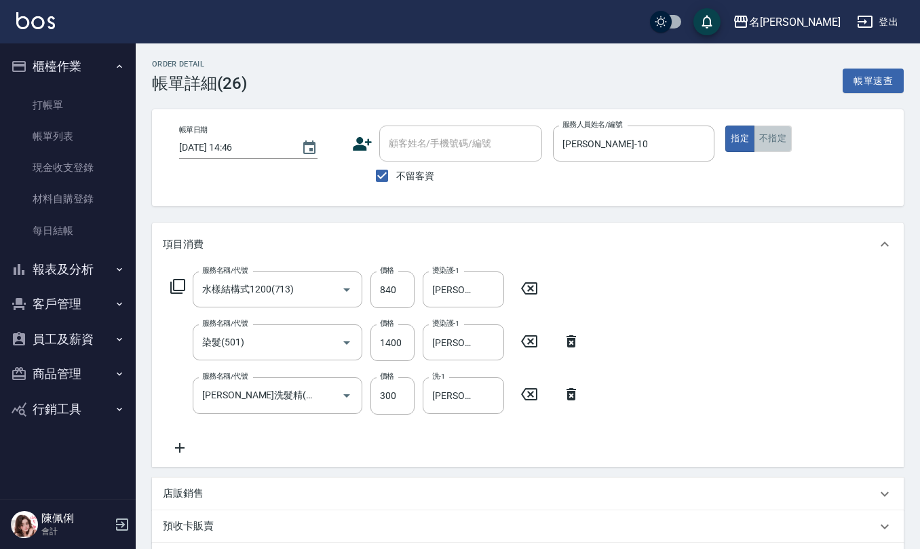
click at [785, 136] on button "不指定" at bounding box center [773, 139] width 38 height 26
click at [376, 175] on input "不留客資" at bounding box center [382, 176] width 29 height 29
checkbox input "false"
click at [432, 142] on input "顧客姓名/手機號碼/編號" at bounding box center [451, 144] width 130 height 24
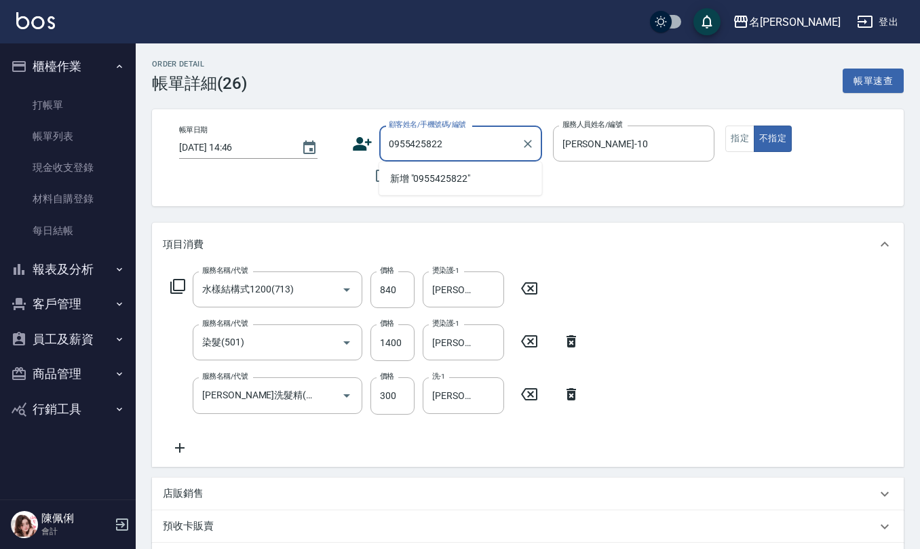
drag, startPoint x: 462, startPoint y: 142, endPoint x: 282, endPoint y: 134, distance: 179.4
click at [285, 134] on div "帳單日期 2025/08/04 14:46 顧客姓名/手機號碼/編號 0955425822 顧客姓名/手機號碼/編號 不留客資 服務人員姓名/編號 胡淑雲-1…" at bounding box center [528, 158] width 720 height 64
paste input "32053095"
drag, startPoint x: 457, startPoint y: 142, endPoint x: 200, endPoint y: 95, distance: 261.5
click at [200, 95] on div "Order detail 帳單詳細 (26) 帳單速查 帳單日期 2025/08/04 14:46 顧客姓名/手機號碼/編號 0932053095 顧客姓名/…" at bounding box center [528, 412] width 785 height 738
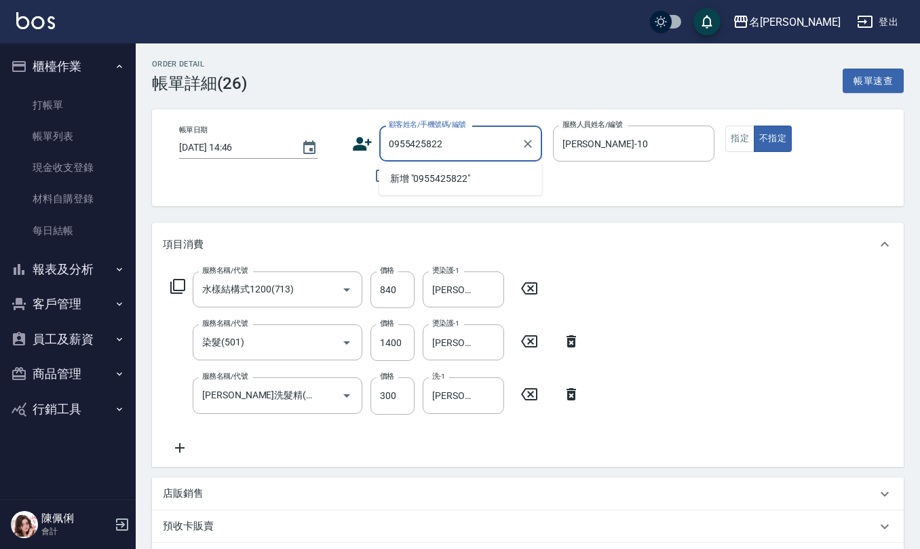
drag, startPoint x: 451, startPoint y: 138, endPoint x: 256, endPoint y: 132, distance: 195.6
click at [262, 130] on div "帳單日期 2025/08/04 14:46 顧客姓名/手機號碼/編號 0955425822 顧客姓名/手機號碼/編號 不留客資 服務人員姓名/編號 胡淑雲-1…" at bounding box center [528, 158] width 720 height 64
type input "0955425822"
click at [367, 134] on icon at bounding box center [362, 144] width 20 height 20
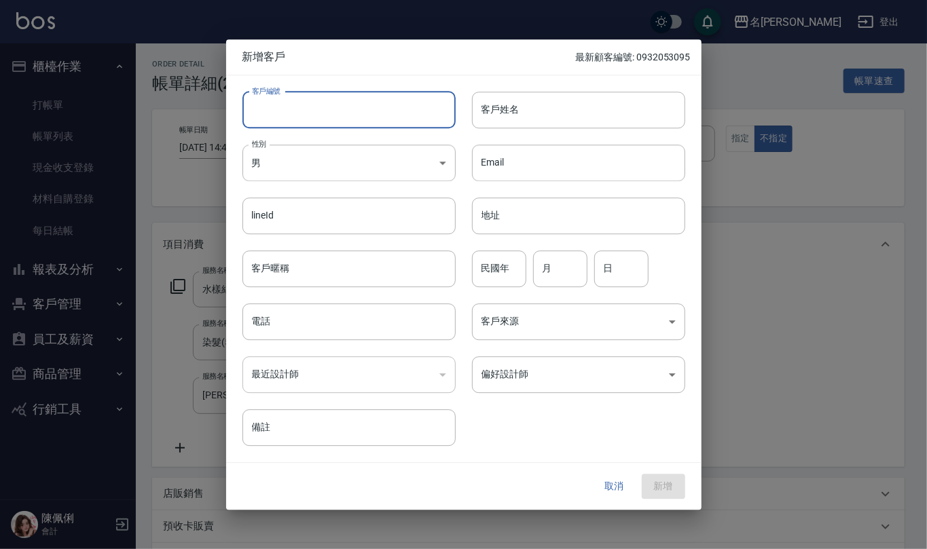
click at [348, 105] on input "客戶編號" at bounding box center [348, 110] width 213 height 37
paste input "0955425822"
type input "0955425822"
click at [335, 331] on input "電話" at bounding box center [348, 321] width 213 height 37
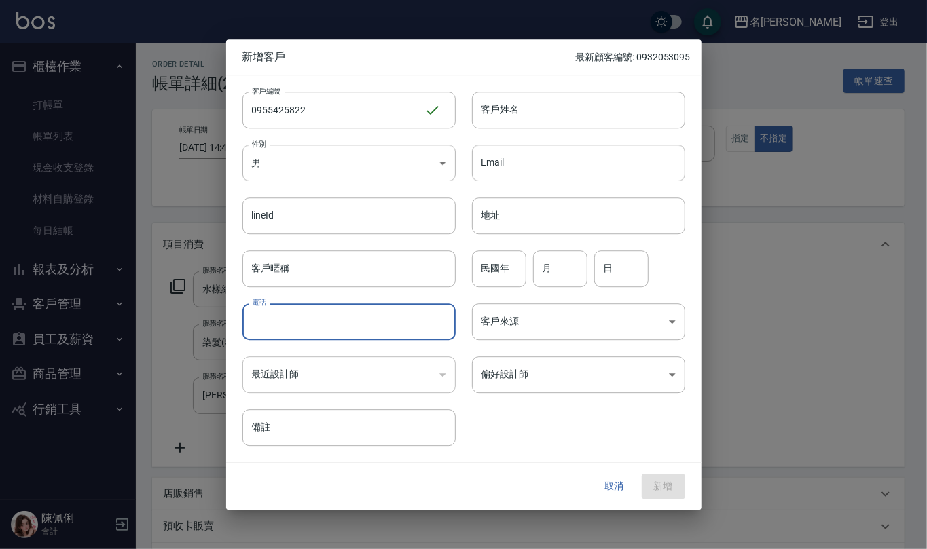
paste input "0955425822"
type input "0955425822"
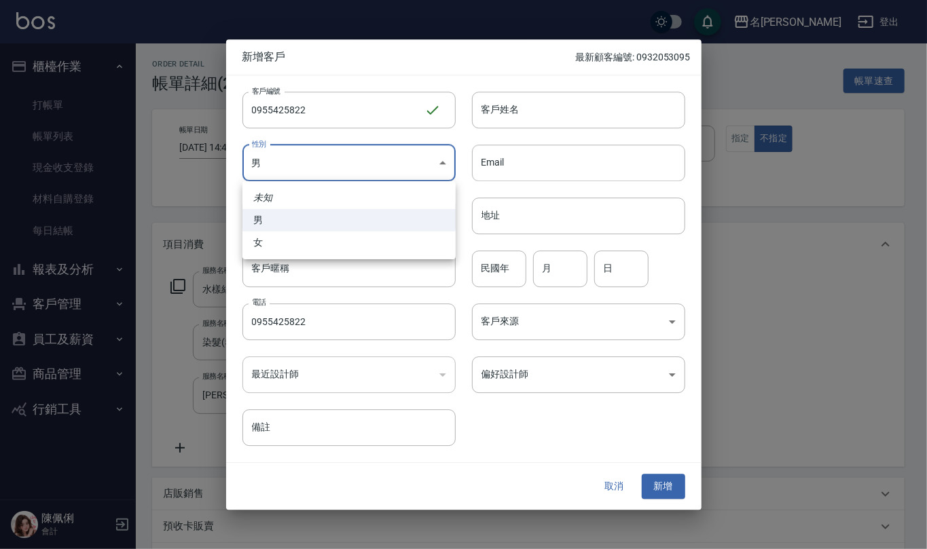
click at [402, 177] on body "名留仁二 登出 櫃檯作業 打帳單 帳單列表 現金收支登錄 材料自購登錄 每日結帳 報表及分析 報表目錄 店家區間累計表 店家日報表 互助日報表 互助月報表 互…" at bounding box center [463, 390] width 927 height 781
click at [386, 235] on li "女" at bounding box center [348, 242] width 213 height 22
type input "FEMALE"
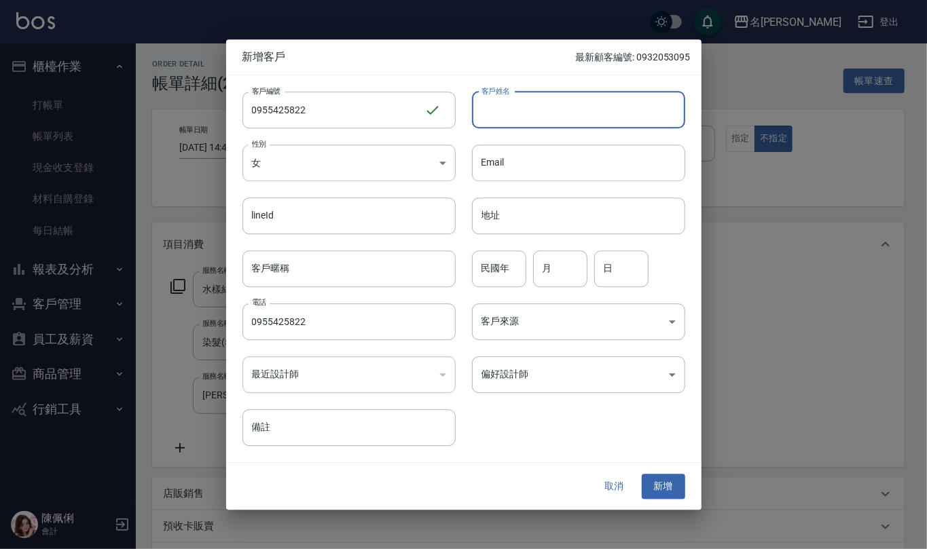
click at [513, 112] on input "客戶姓名" at bounding box center [578, 110] width 213 height 37
type input "呂秀敏"
click at [515, 277] on input "民國年" at bounding box center [499, 268] width 54 height 37
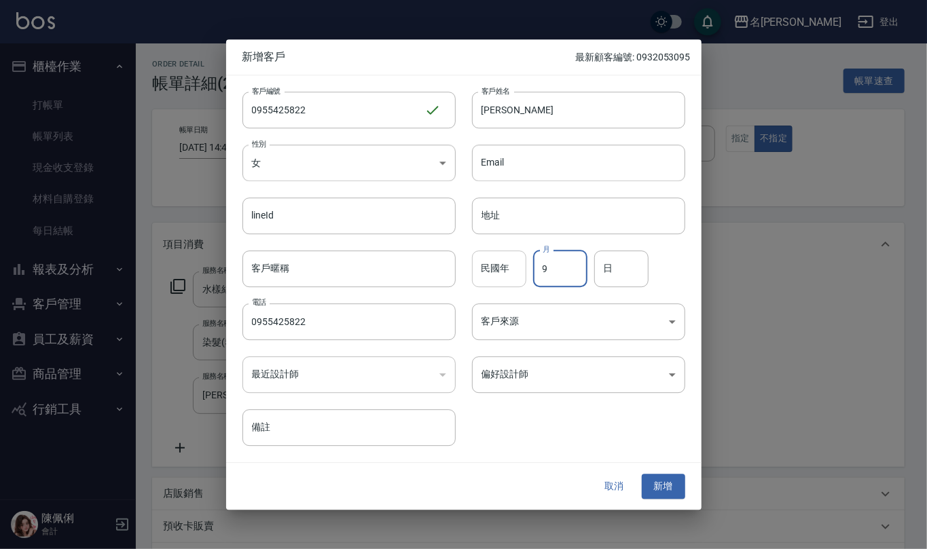
type input "9"
type input "15"
click at [667, 484] on button "新增" at bounding box center [662, 486] width 43 height 25
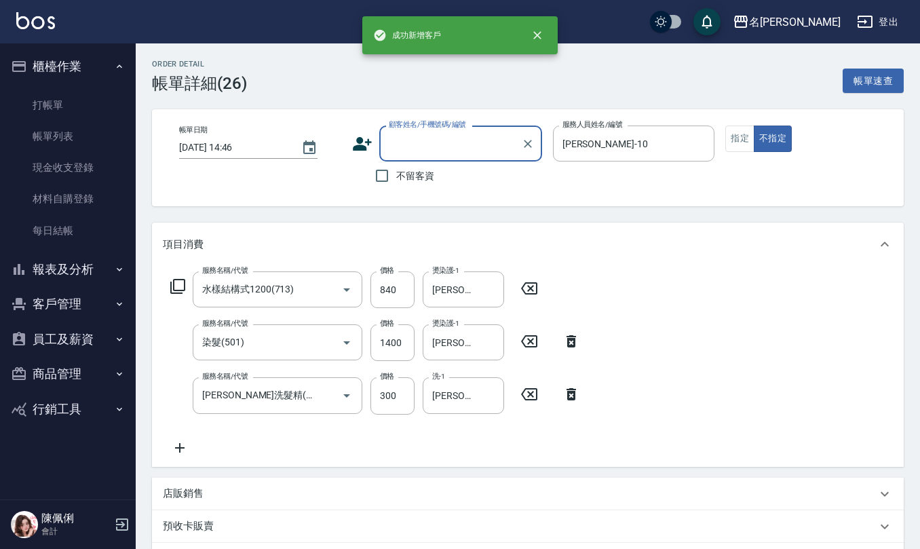
click at [443, 140] on input "顧客姓名/手機號碼/編號" at bounding box center [451, 144] width 130 height 24
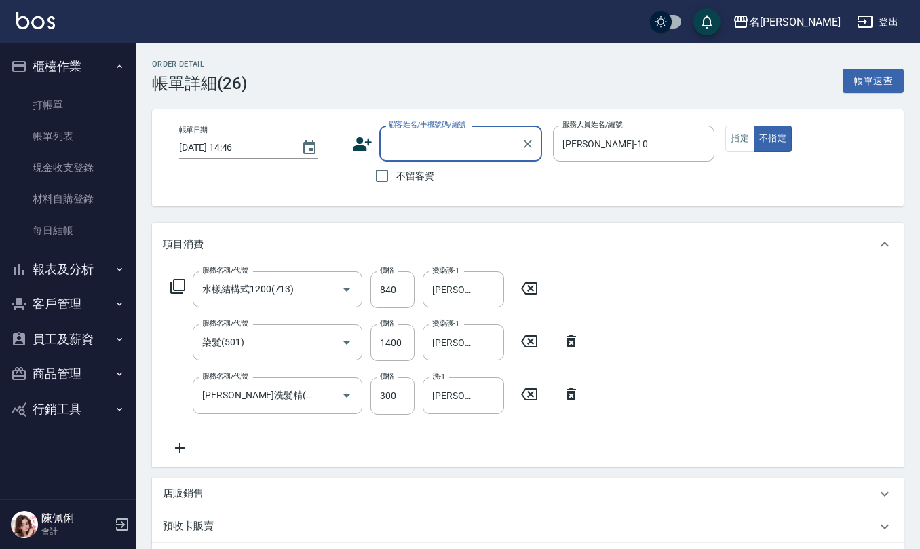
paste input "0955425822"
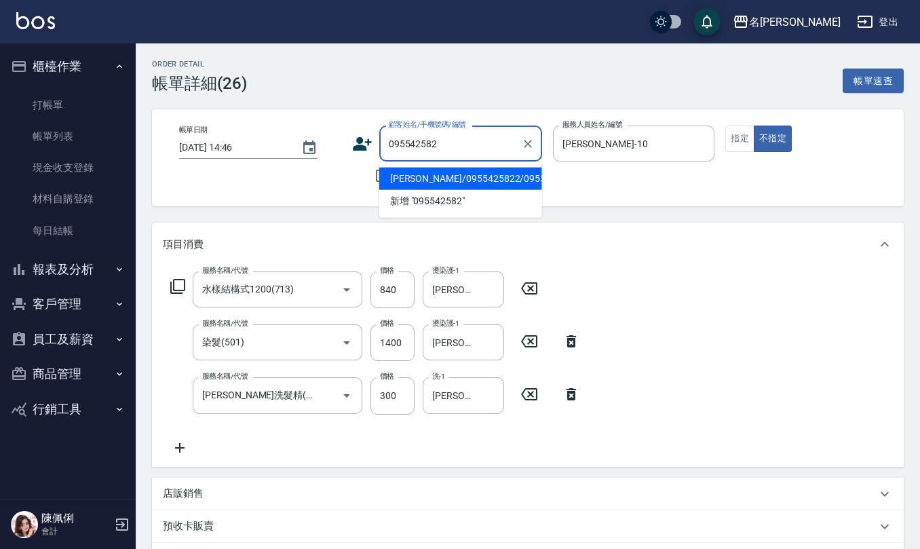
type input "呂秀敏/0955425822/0955425822"
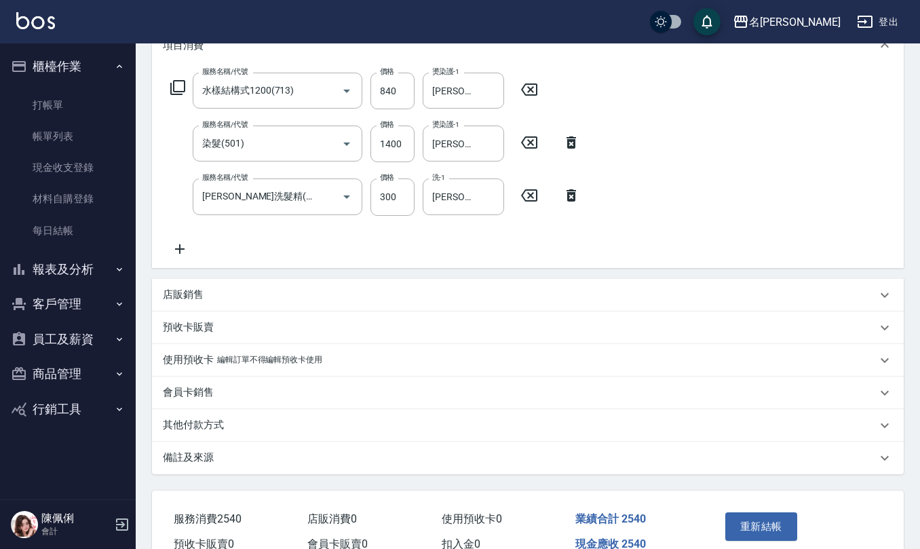
scroll to position [267, 0]
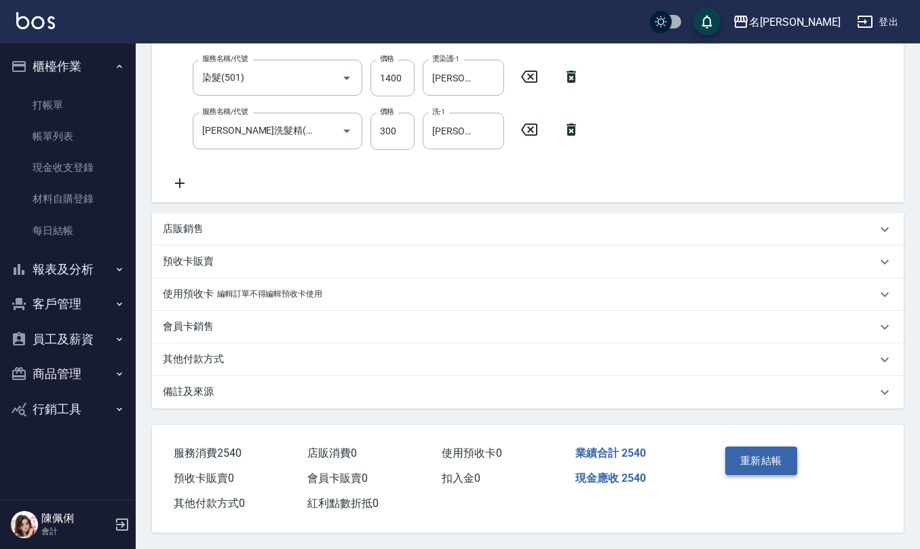
click at [759, 457] on button "重新結帳" at bounding box center [762, 461] width 72 height 29
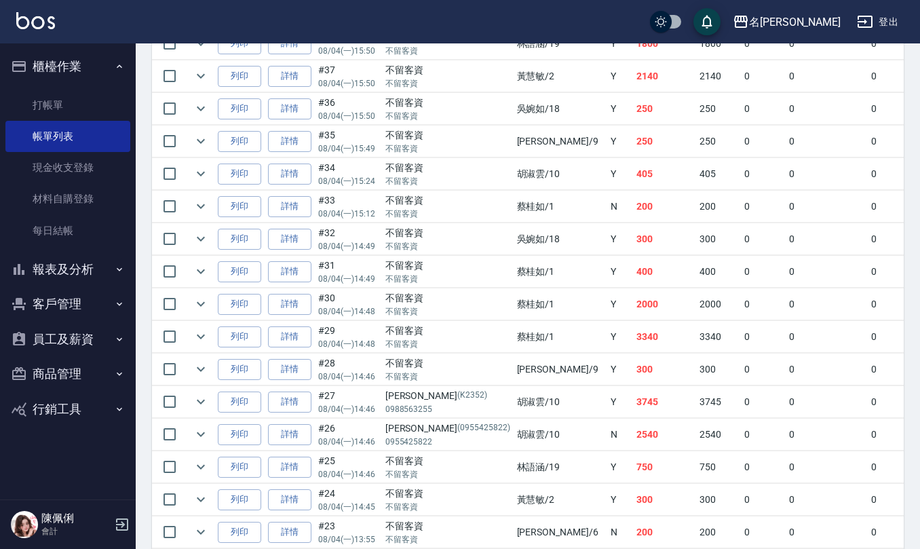
scroll to position [2624, 0]
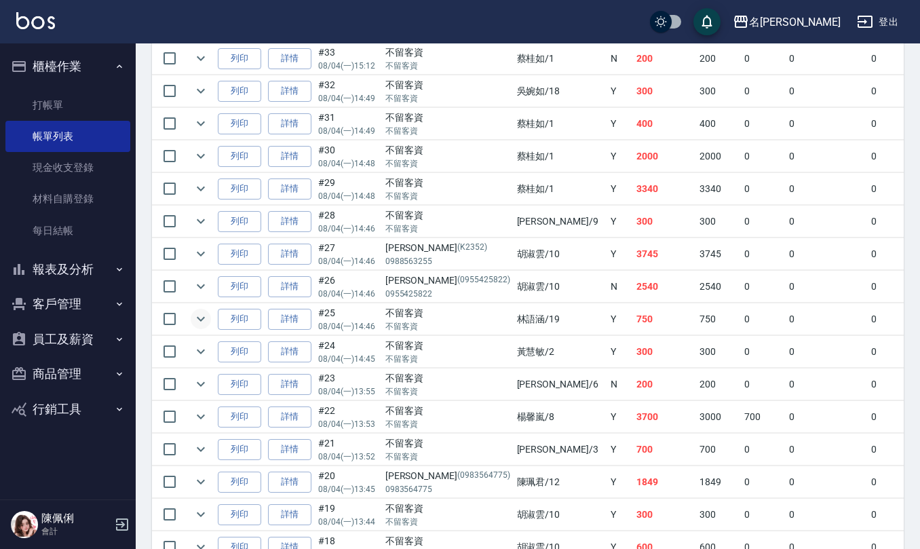
click at [202, 322] on icon "expand row" at bounding box center [201, 319] width 8 height 5
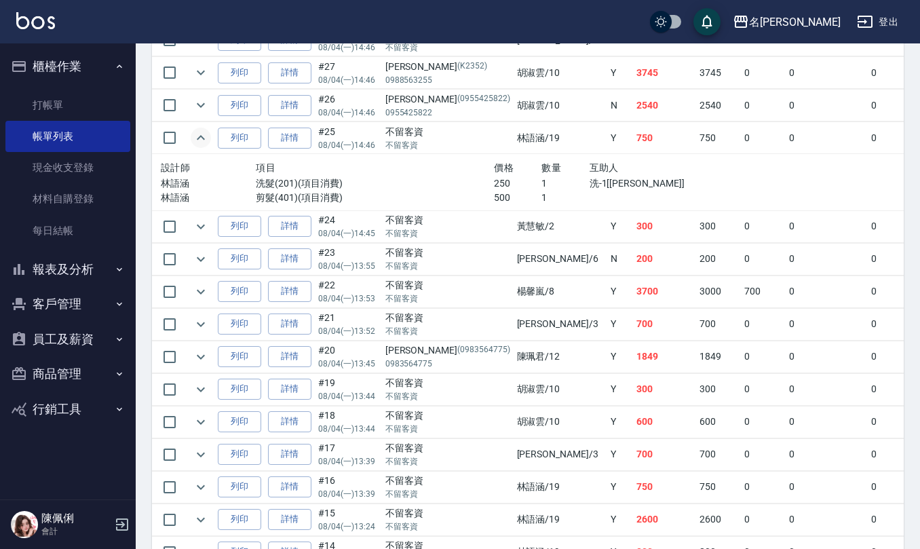
scroll to position [2896, 0]
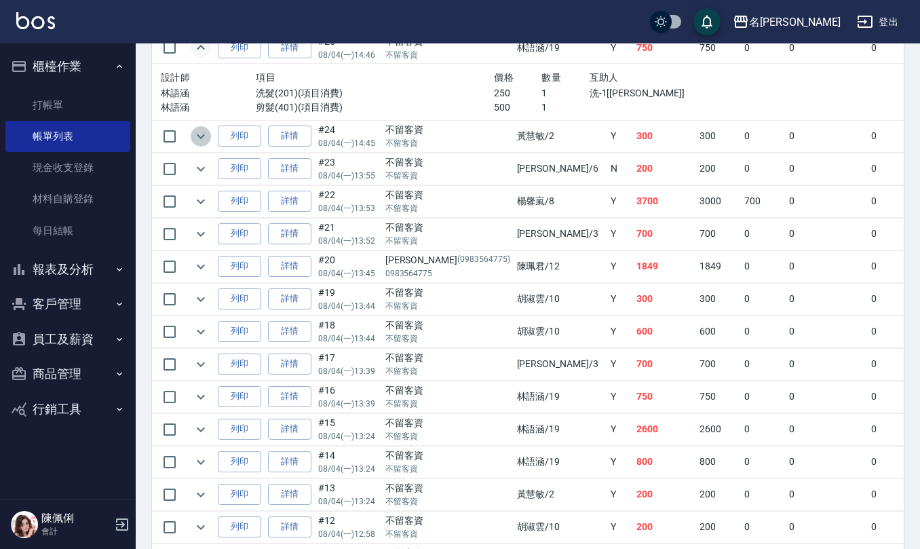
click at [209, 147] on button "expand row" at bounding box center [201, 136] width 20 height 20
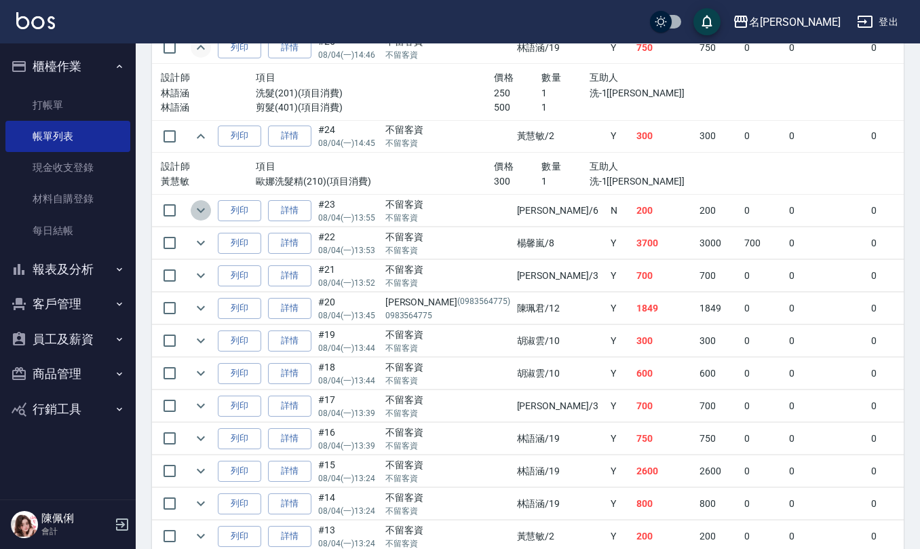
click at [197, 219] on icon "expand row" at bounding box center [201, 210] width 16 height 16
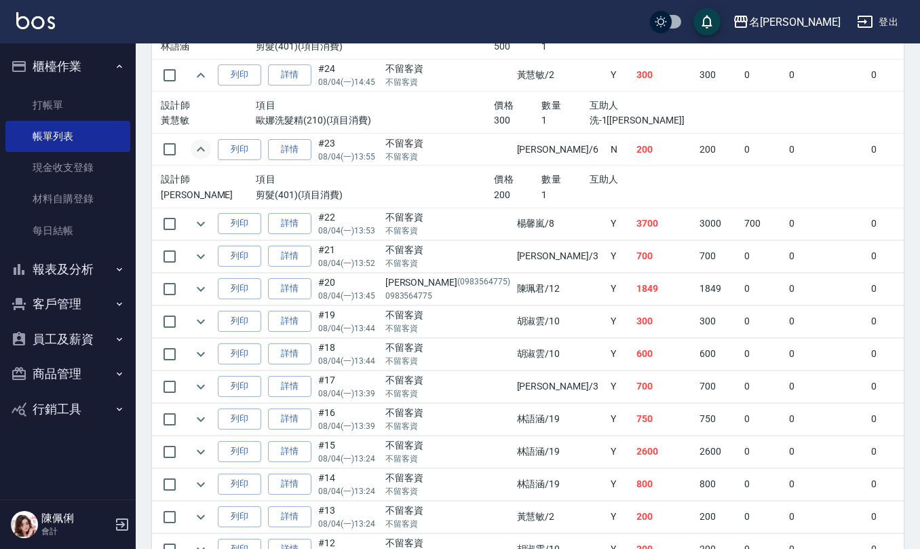
scroll to position [2987, 0]
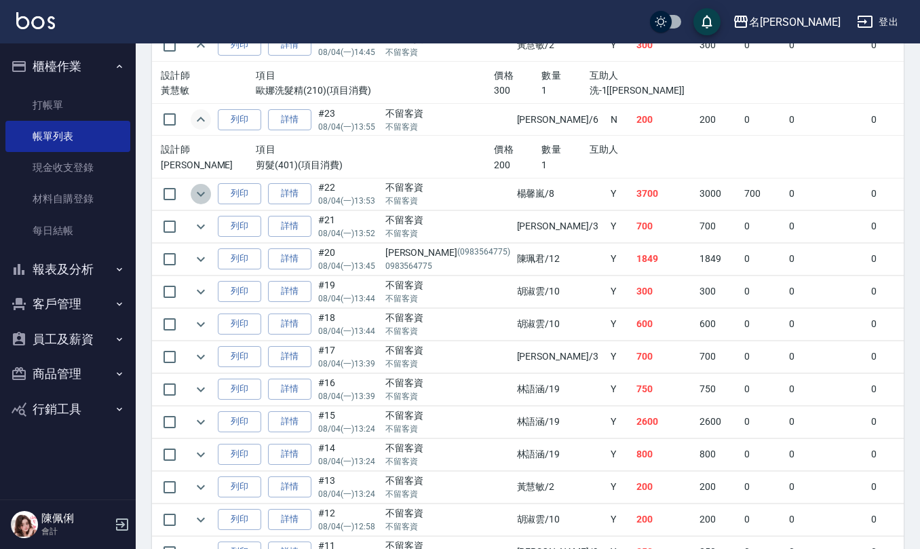
click at [204, 202] on icon "expand row" at bounding box center [201, 194] width 16 height 16
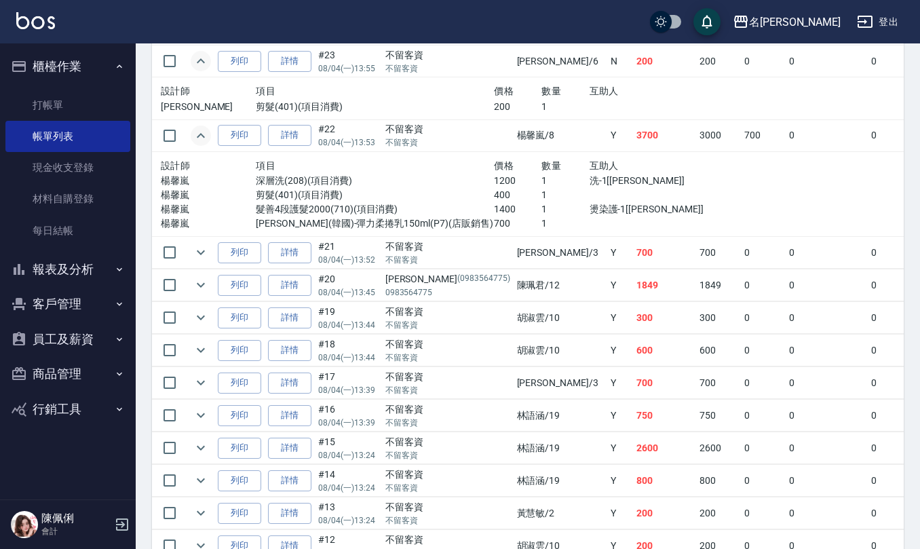
scroll to position [3077, 0]
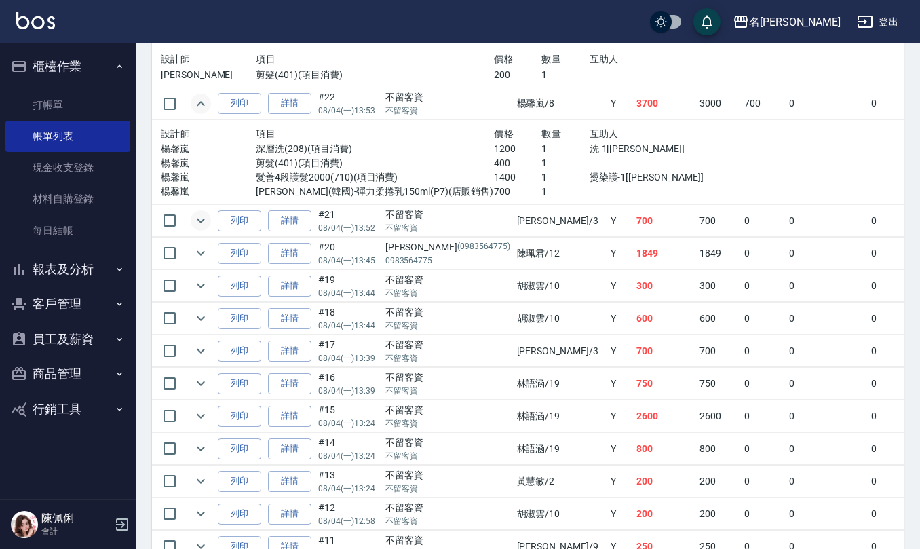
click at [200, 229] on icon "expand row" at bounding box center [201, 220] width 16 height 16
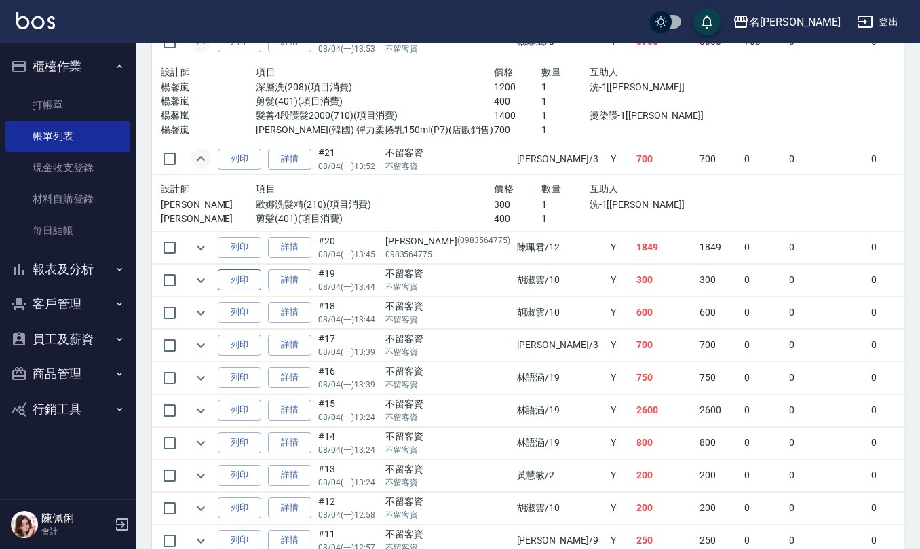
scroll to position [3167, 0]
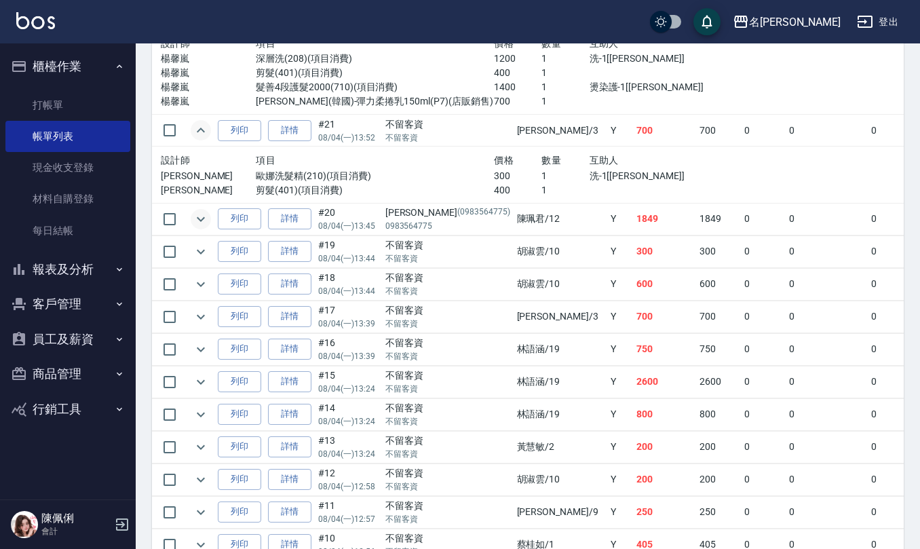
click at [204, 227] on icon "expand row" at bounding box center [201, 219] width 16 height 16
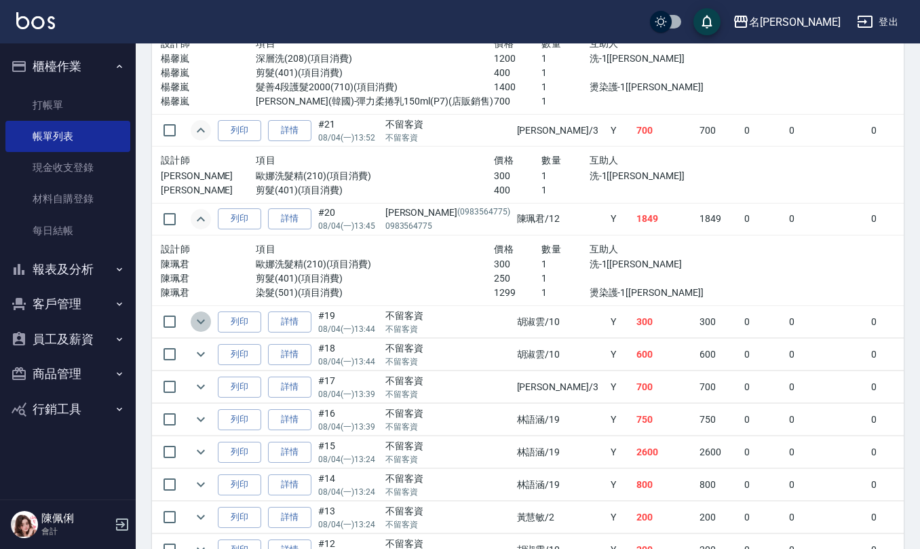
click at [202, 324] on icon "expand row" at bounding box center [201, 322] width 8 height 5
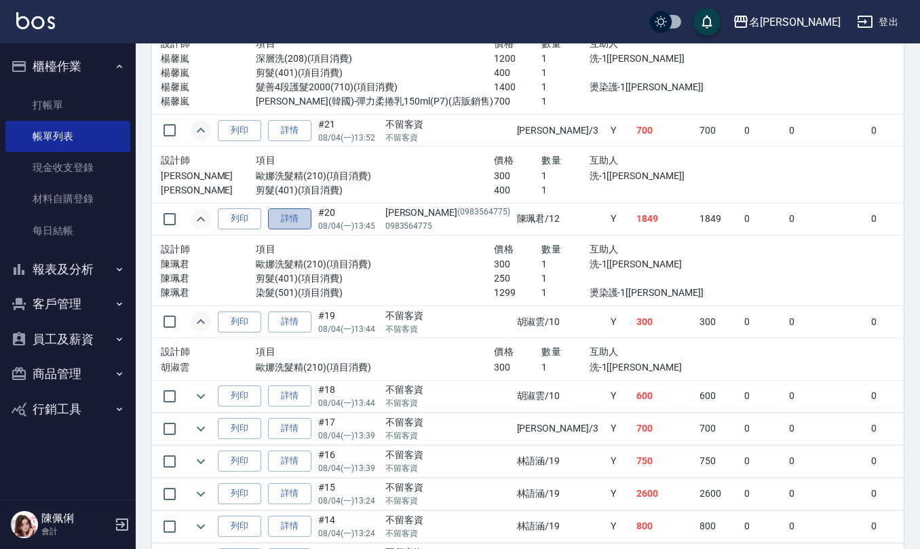
click at [303, 229] on link "詳情" at bounding box center [289, 218] width 43 height 21
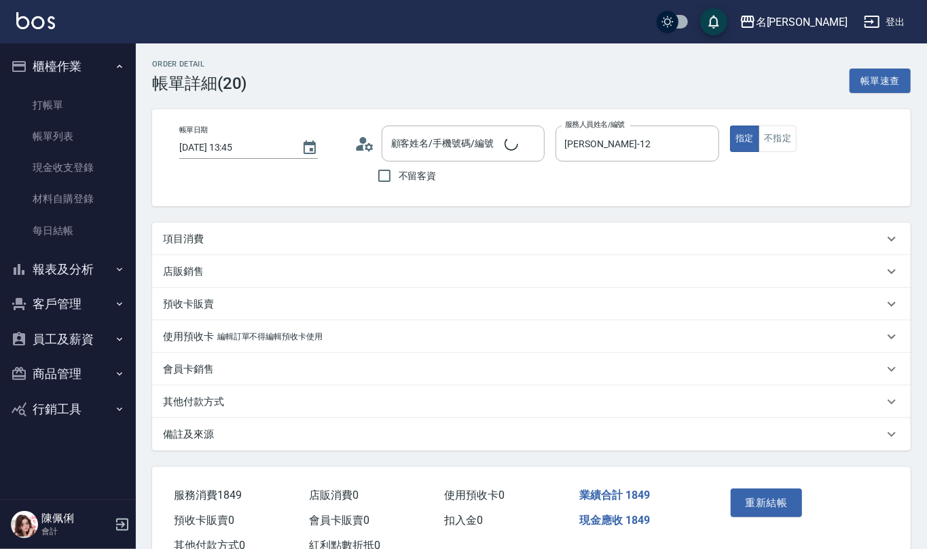
type input "2025/08/04 13:45"
type input "陳珮君-12"
type input "張子文/0983564775/0983564775"
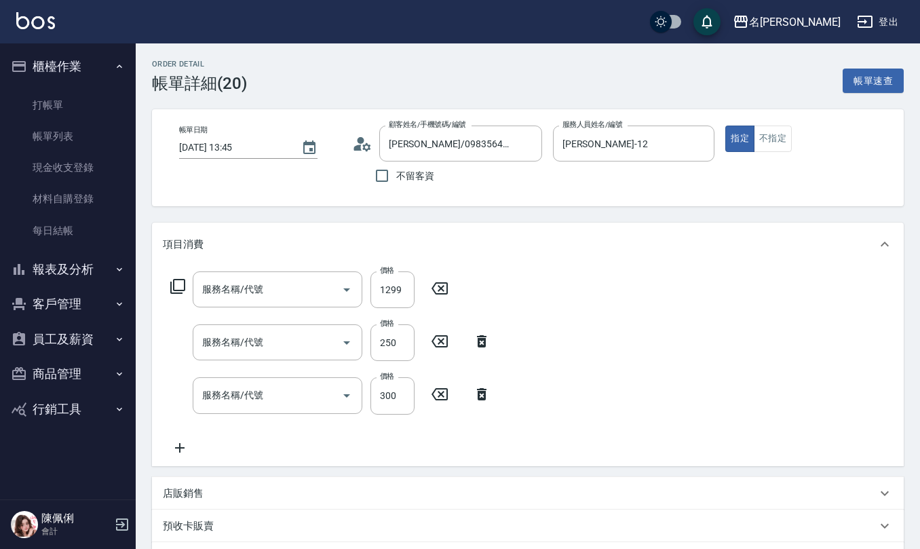
type input "染髮(501)"
type input "剪髮(401)"
type input "歐娜洗髮精(210)"
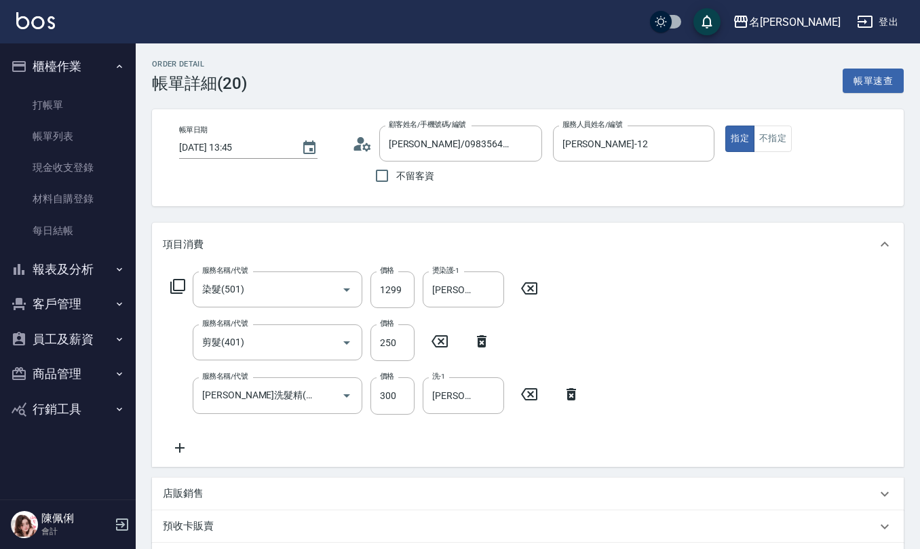
click at [362, 145] on icon at bounding box center [366, 147] width 8 height 8
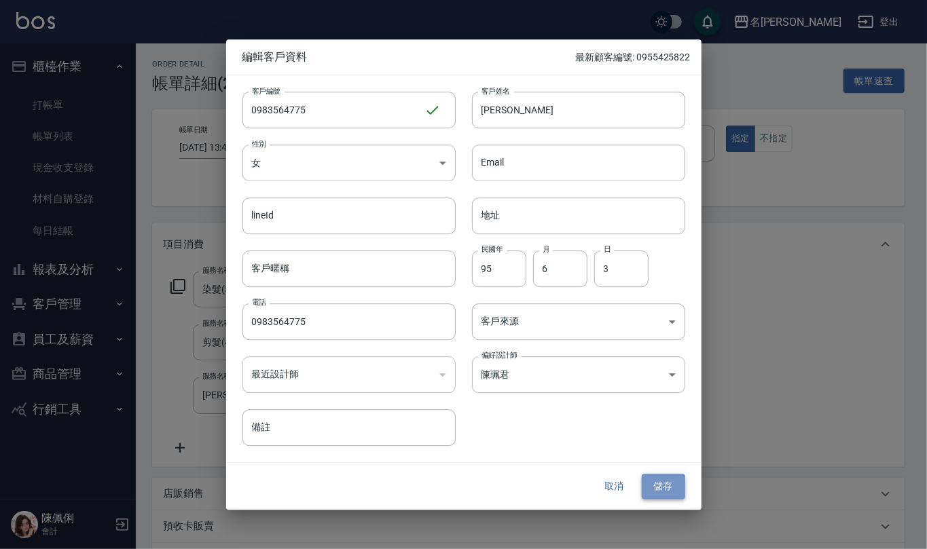
click at [653, 491] on button "儲存" at bounding box center [662, 486] width 43 height 25
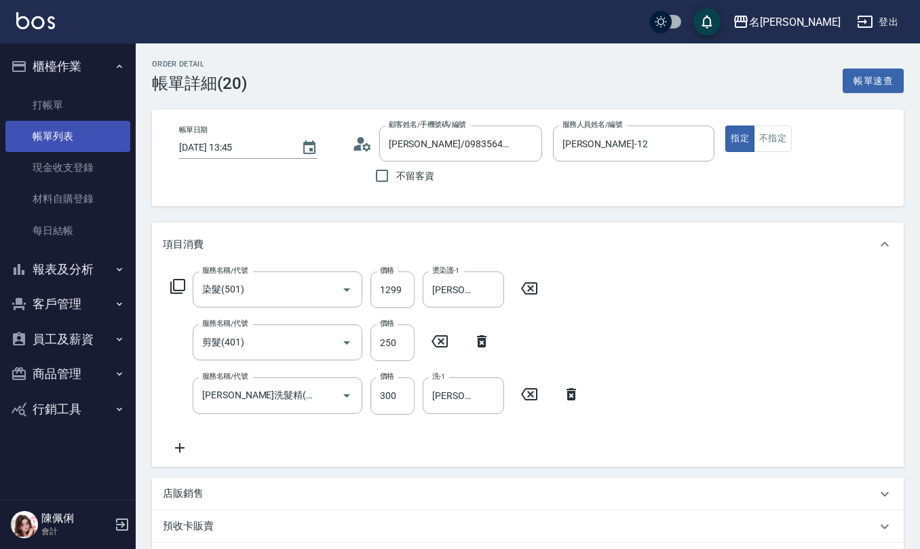
click at [42, 136] on link "帳單列表" at bounding box center [67, 136] width 125 height 31
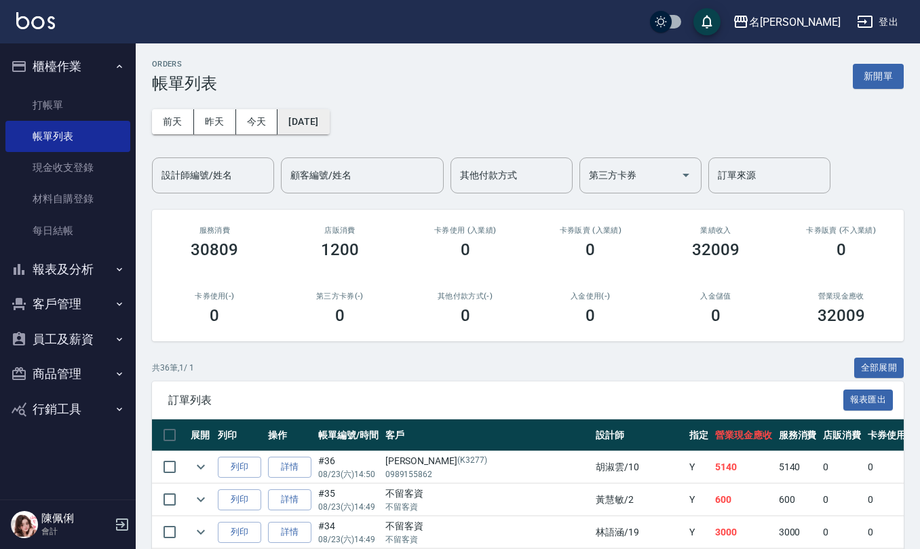
click at [329, 123] on button "[DATE]" at bounding box center [304, 121] width 52 height 25
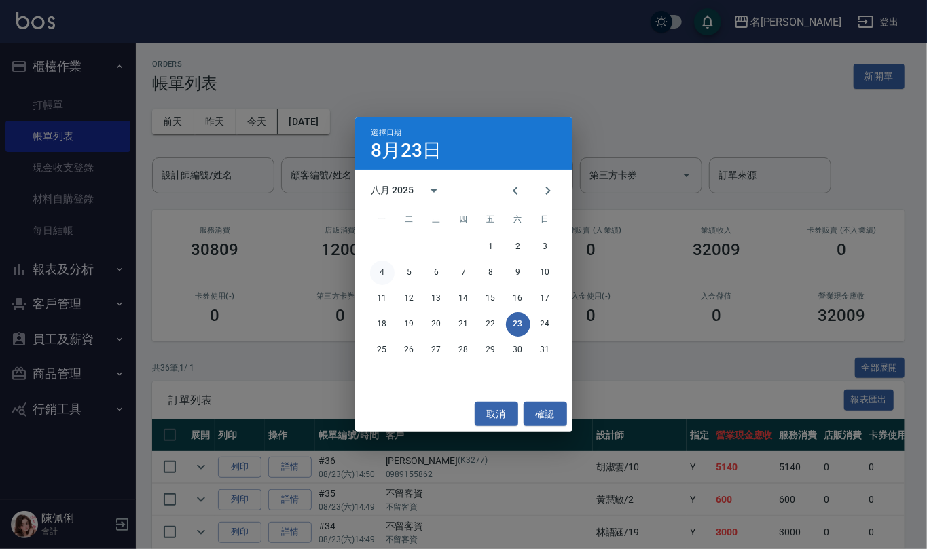
click at [383, 269] on button "4" at bounding box center [382, 273] width 24 height 24
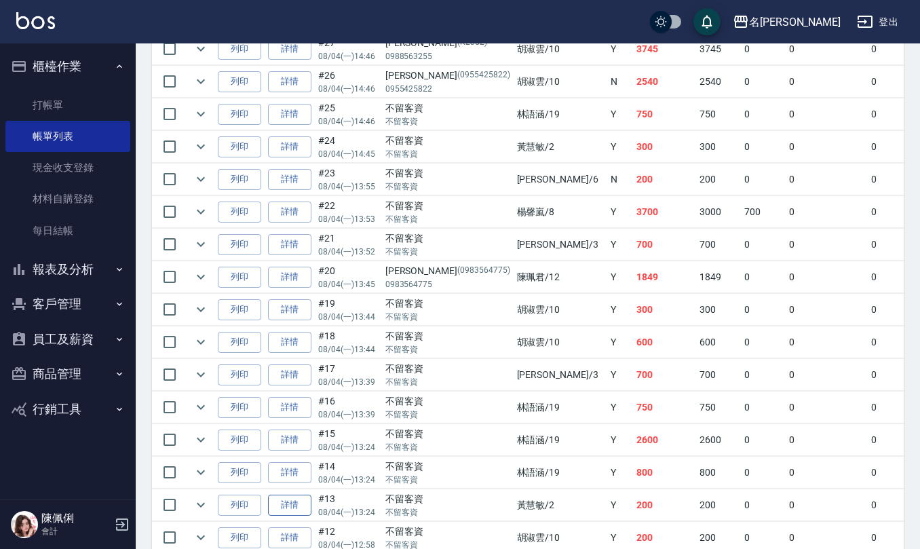
scroll to position [2987, 0]
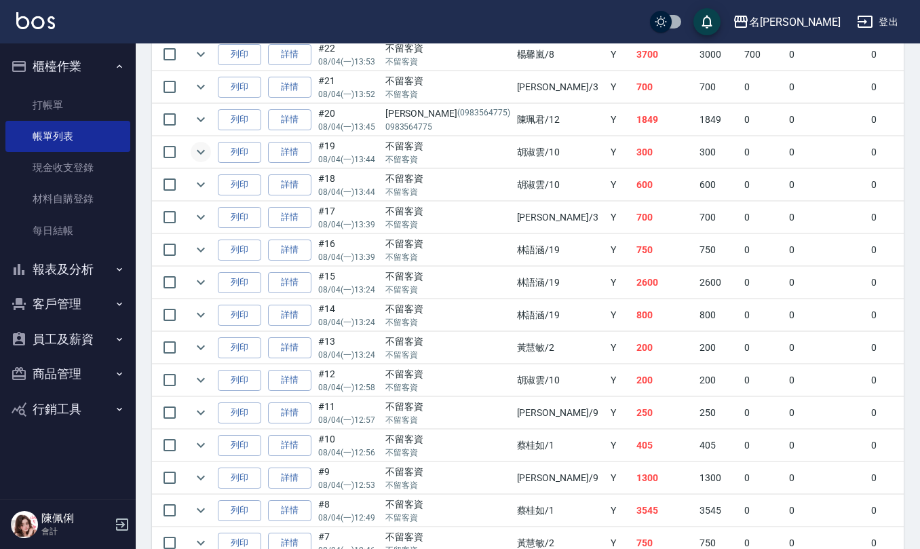
click at [200, 160] on icon "expand row" at bounding box center [201, 152] width 16 height 16
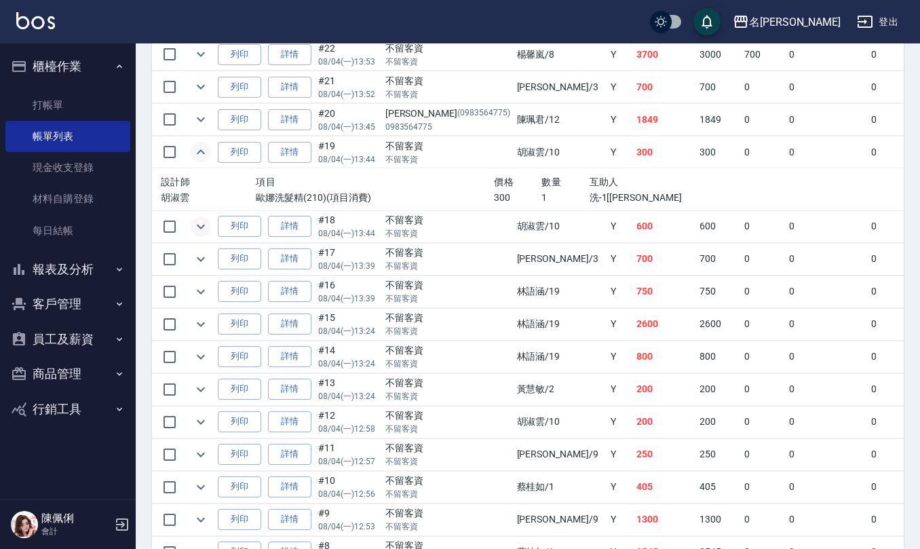
click at [200, 235] on icon "expand row" at bounding box center [201, 227] width 16 height 16
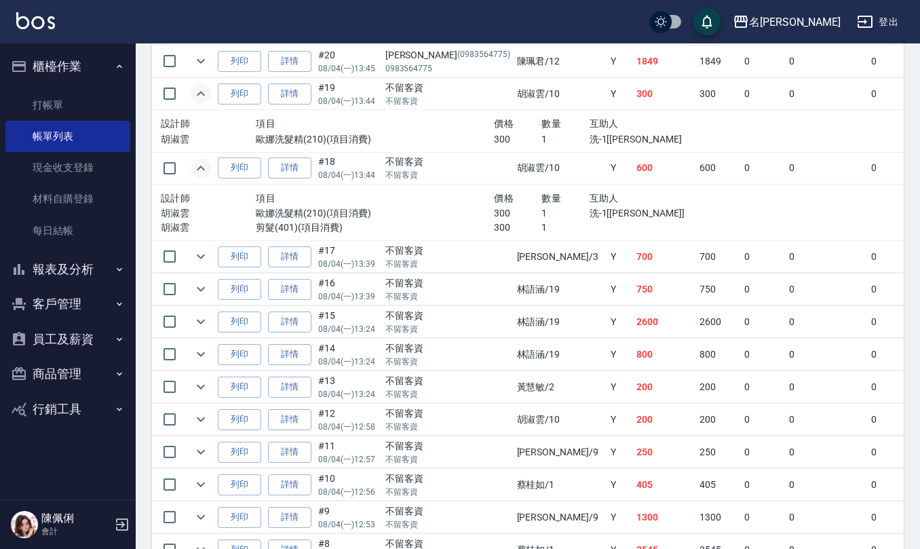
scroll to position [3077, 0]
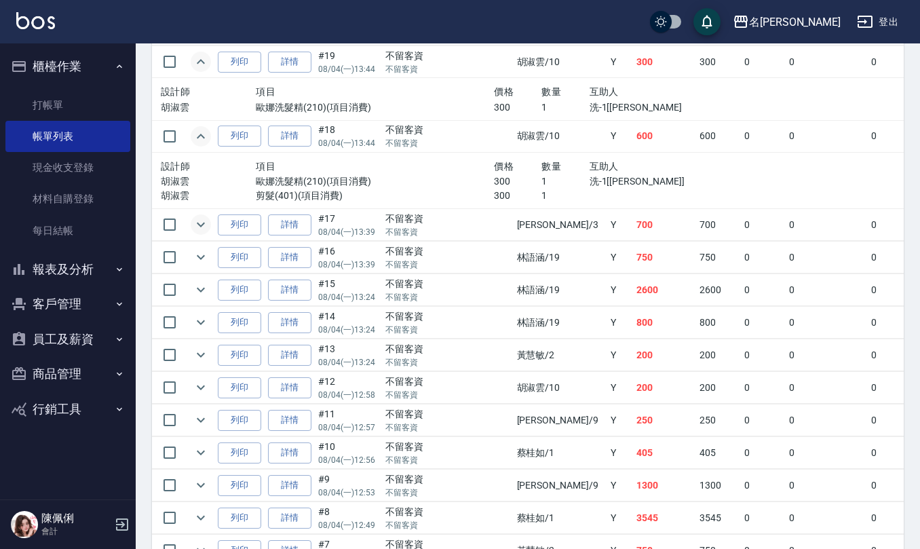
click at [202, 233] on icon "expand row" at bounding box center [201, 225] width 16 height 16
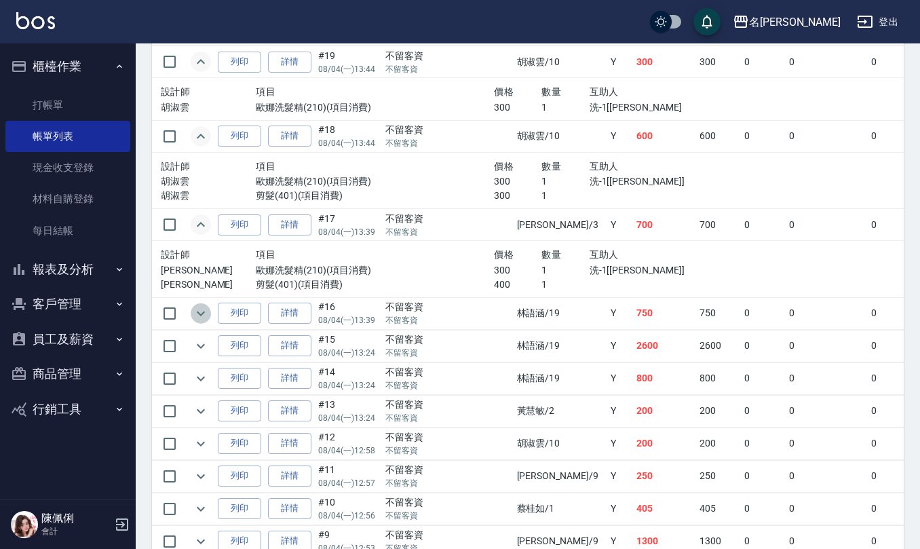
click at [198, 322] on icon "expand row" at bounding box center [201, 313] width 16 height 16
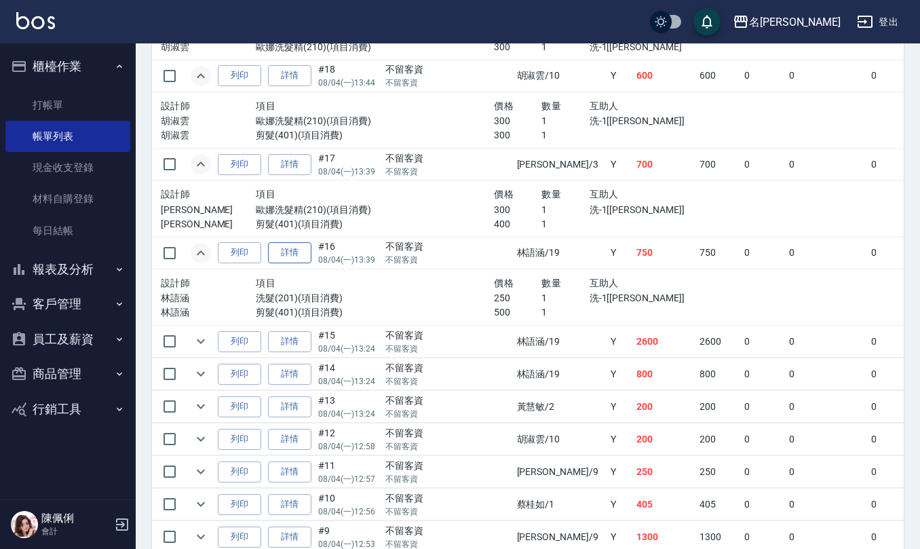
scroll to position [3167, 0]
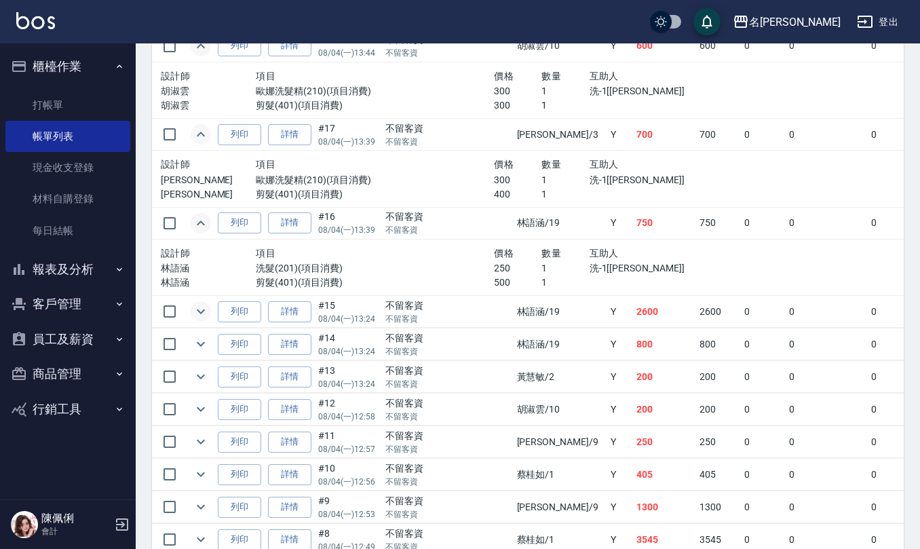
click at [201, 314] on icon "expand row" at bounding box center [201, 312] width 8 height 5
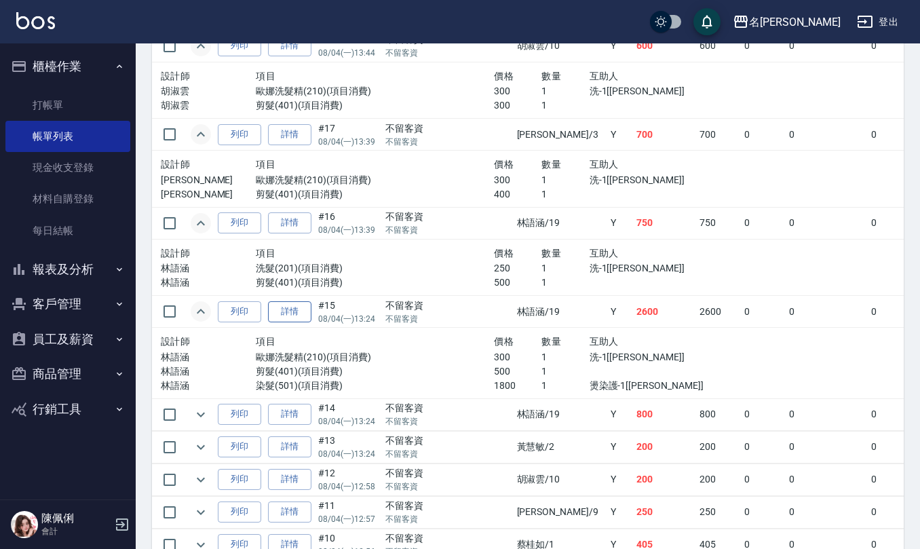
scroll to position [3258, 0]
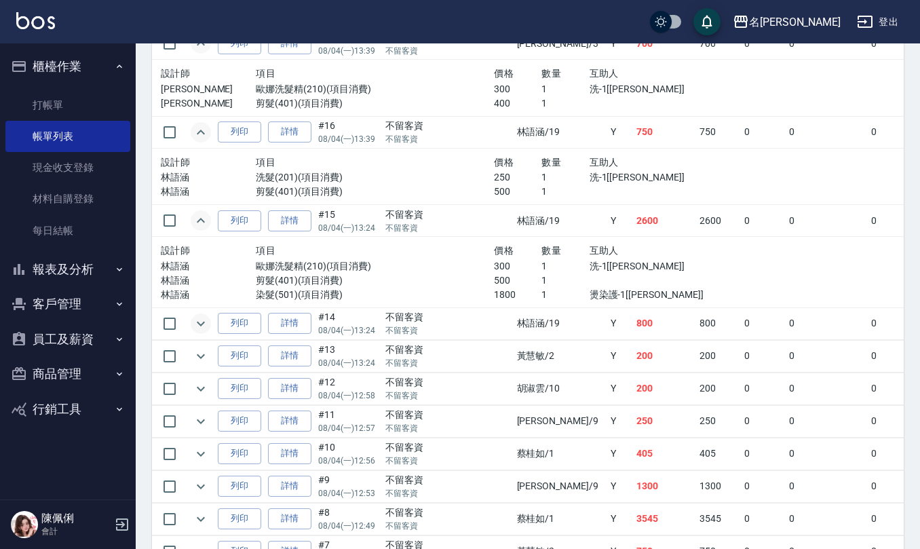
click at [201, 332] on icon "expand row" at bounding box center [201, 324] width 16 height 16
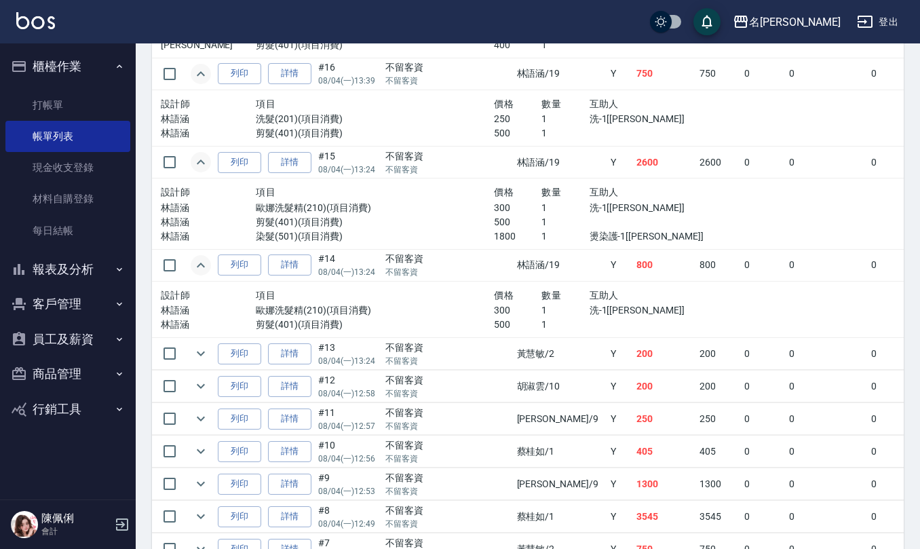
scroll to position [3348, 0]
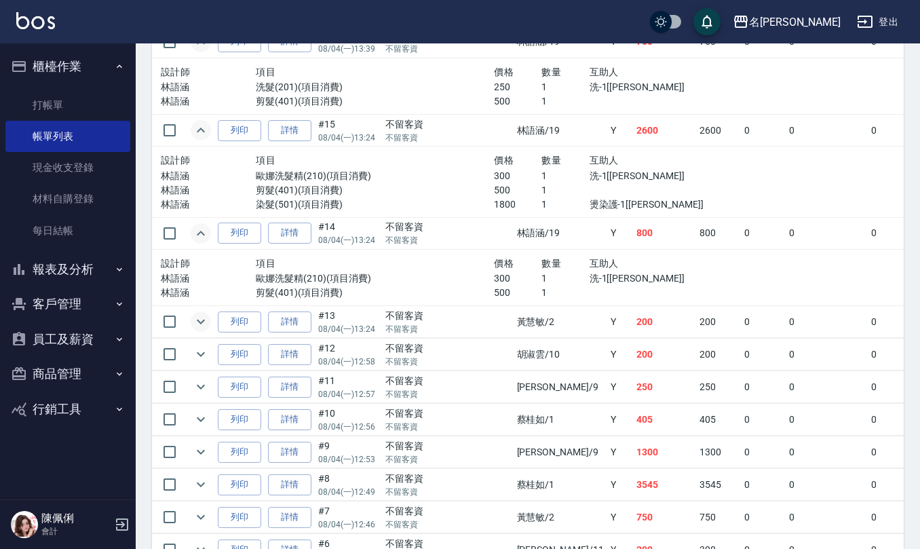
click at [198, 324] on icon "expand row" at bounding box center [201, 322] width 8 height 5
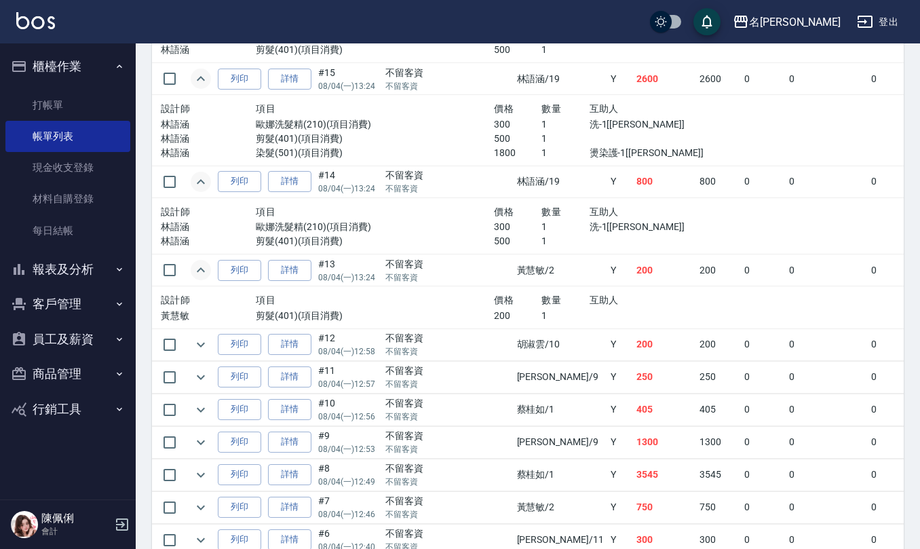
scroll to position [3439, 0]
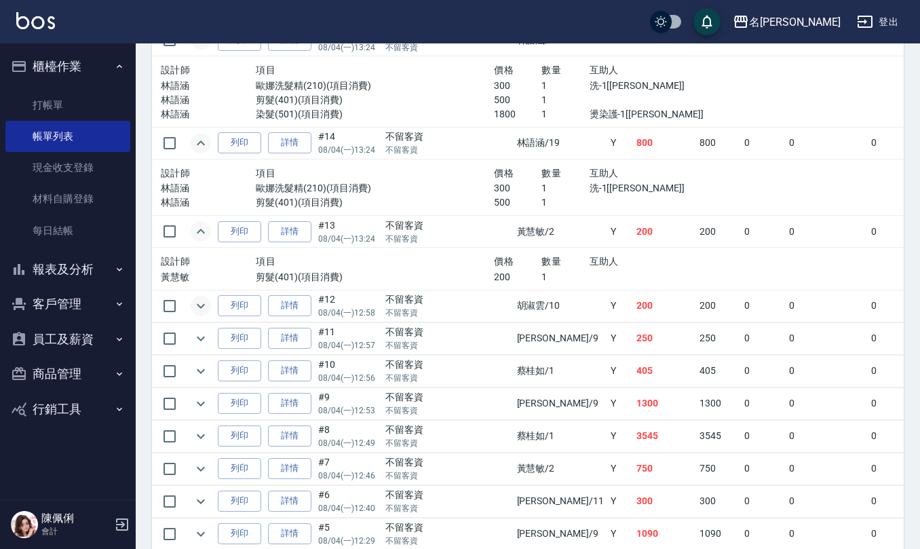
click at [205, 314] on icon "expand row" at bounding box center [201, 306] width 16 height 16
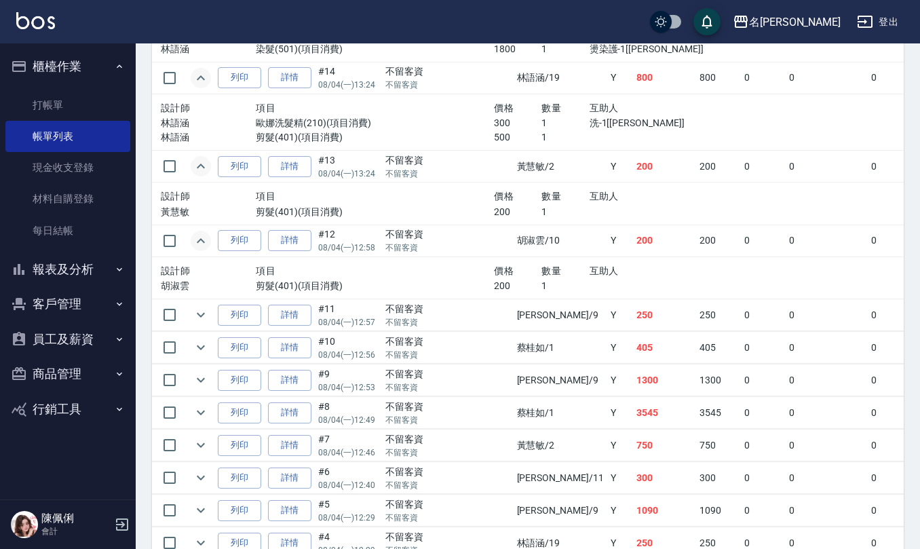
scroll to position [3530, 0]
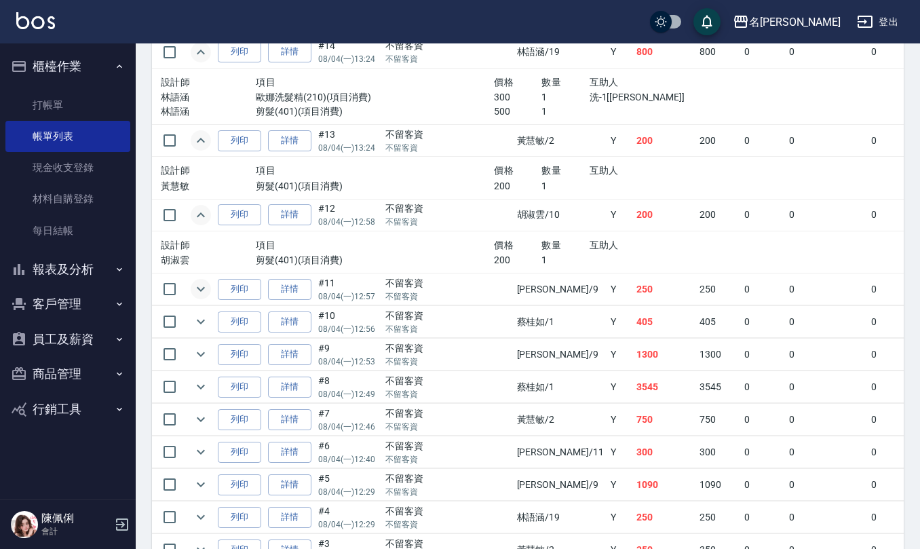
click at [200, 297] on icon "expand row" at bounding box center [201, 289] width 16 height 16
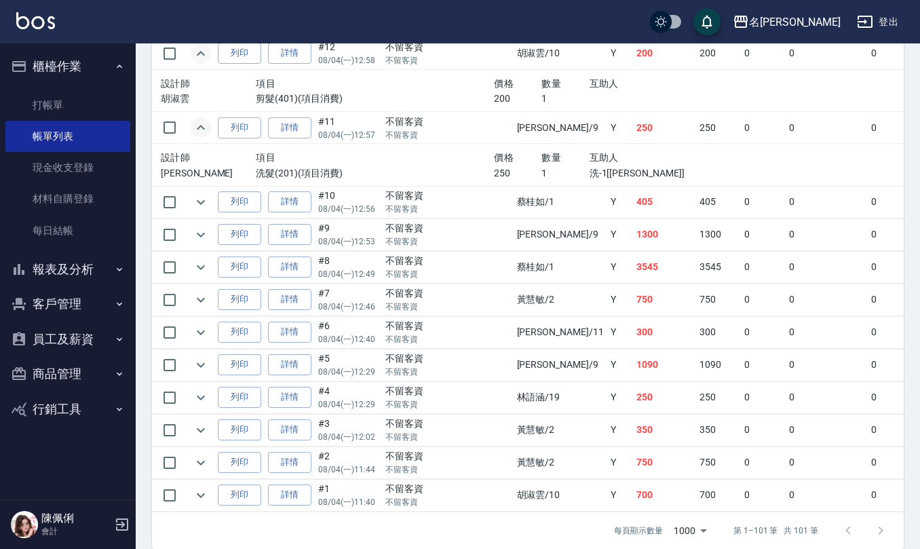
scroll to position [3710, 0]
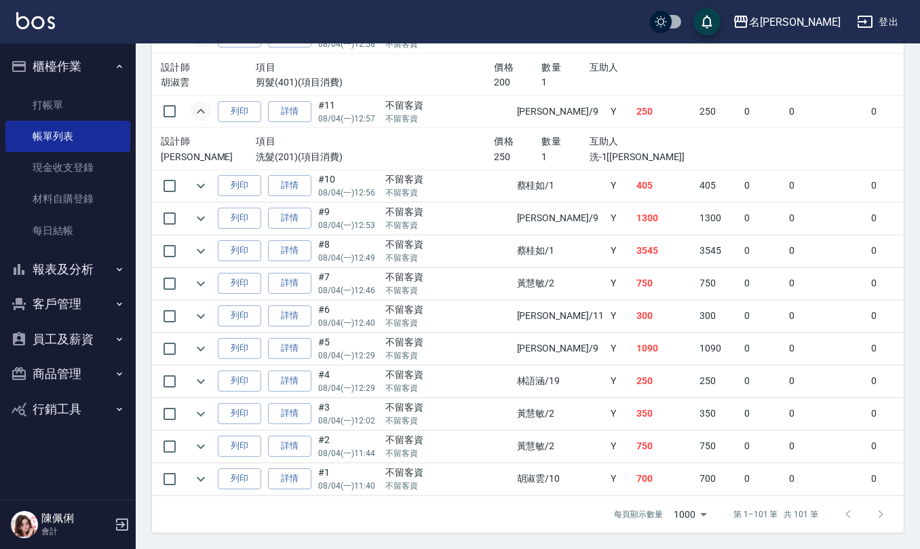
click at [213, 202] on td at bounding box center [200, 186] width 27 height 32
click at [202, 194] on icon "expand row" at bounding box center [201, 186] width 16 height 16
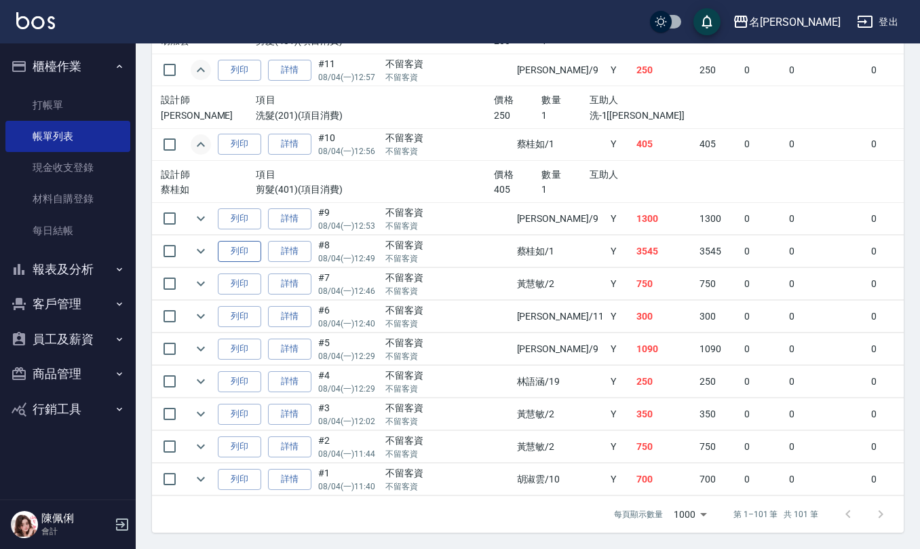
scroll to position [3801, 0]
click at [202, 210] on icon "expand row" at bounding box center [201, 218] width 16 height 16
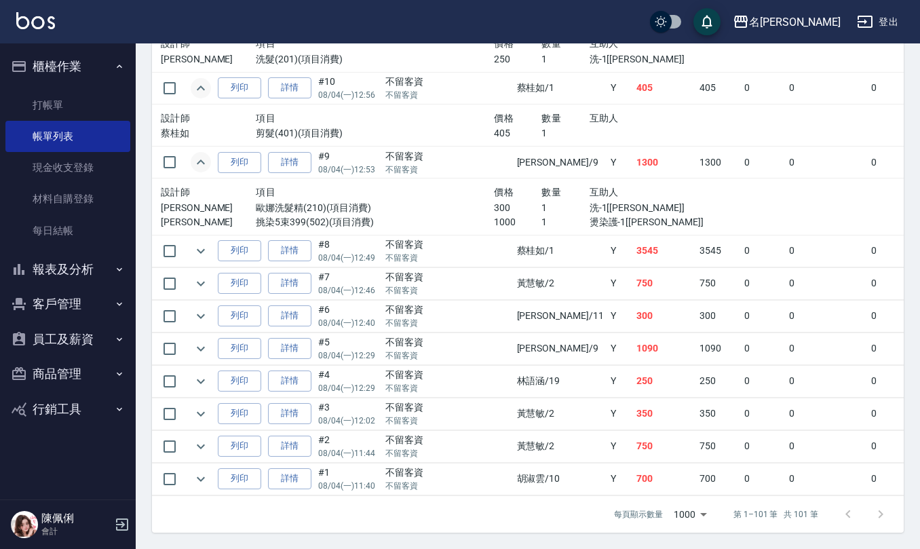
scroll to position [3864, 0]
click at [196, 243] on icon "expand row" at bounding box center [201, 251] width 16 height 16
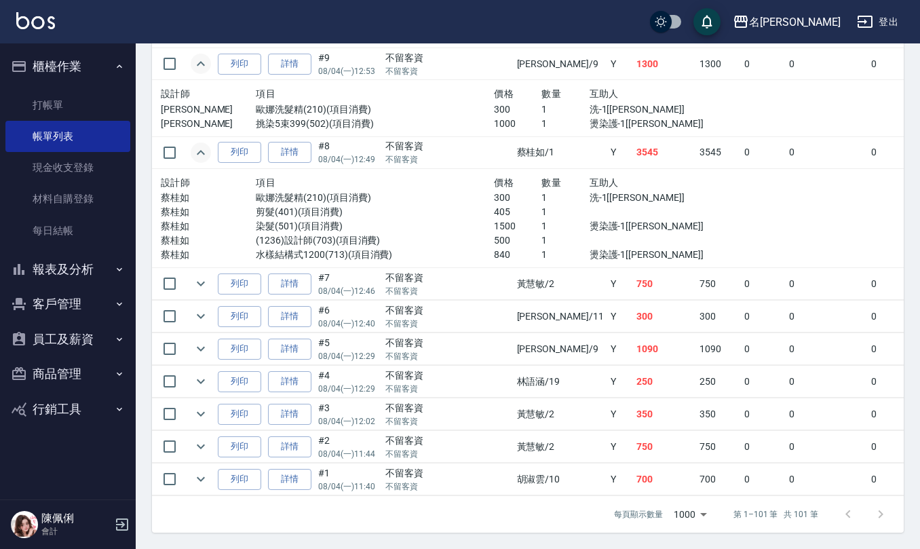
scroll to position [3963, 0]
click at [196, 276] on icon "expand row" at bounding box center [201, 284] width 16 height 16
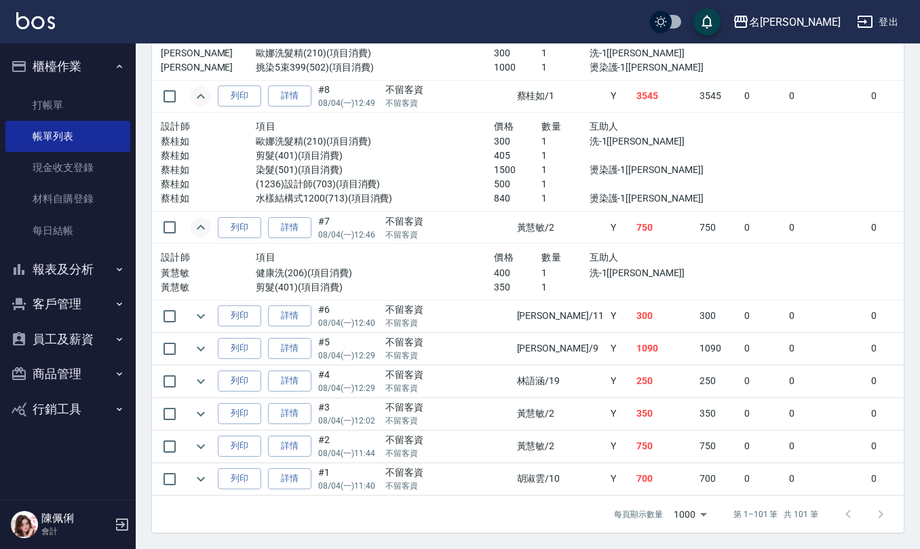
scroll to position [4019, 0]
click at [204, 308] on icon "expand row" at bounding box center [201, 316] width 16 height 16
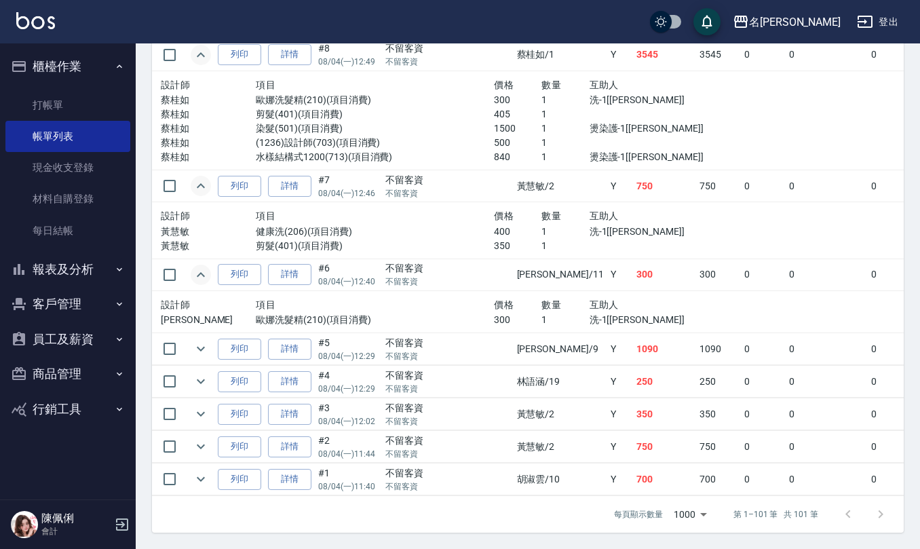
scroll to position [4060, 0]
click at [204, 341] on icon "expand row" at bounding box center [201, 349] width 16 height 16
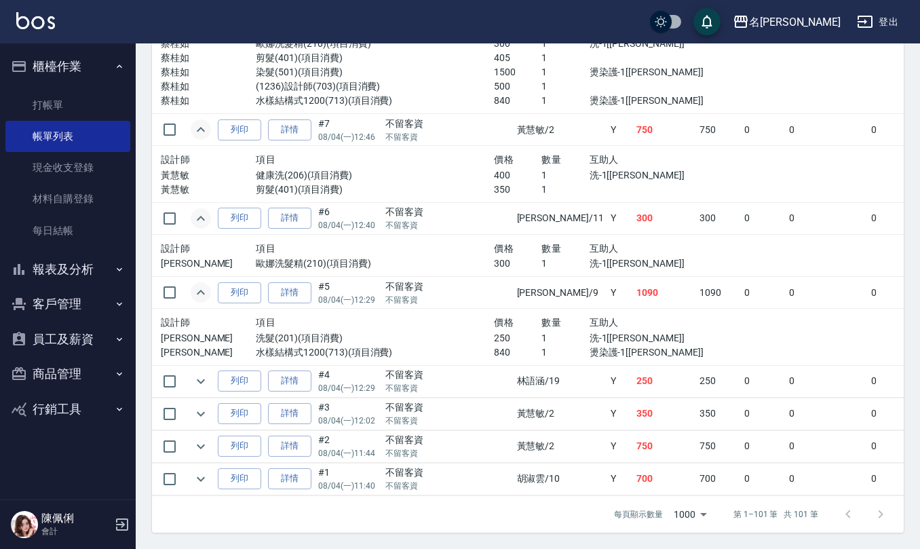
scroll to position [4117, 0]
click at [194, 373] on icon "expand row" at bounding box center [201, 381] width 16 height 16
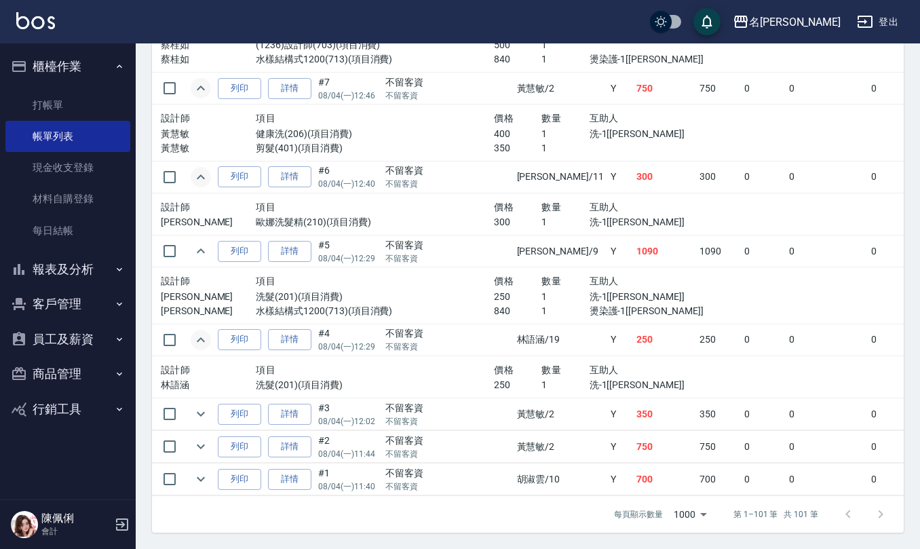
scroll to position [4158, 0]
click at [206, 406] on icon "expand row" at bounding box center [201, 414] width 16 height 16
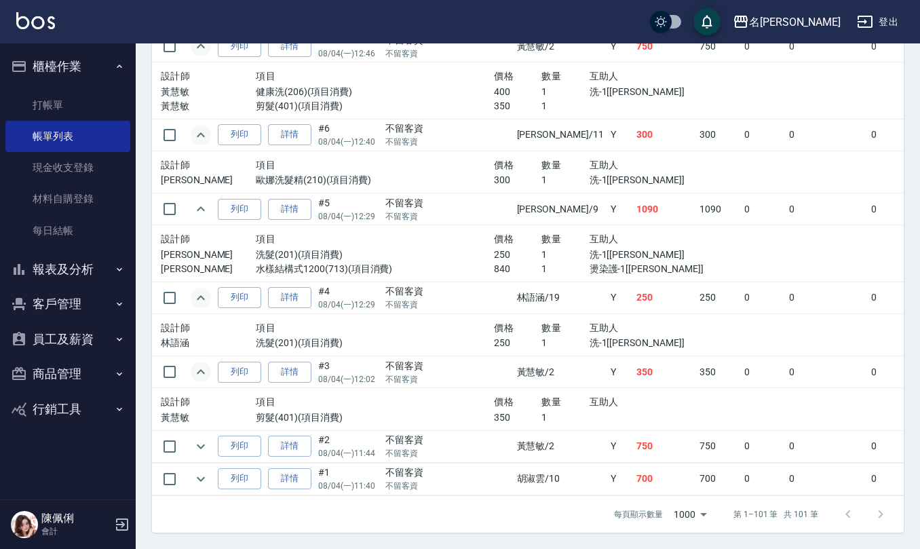
scroll to position [4200, 0]
click at [206, 438] on icon "expand row" at bounding box center [201, 446] width 16 height 16
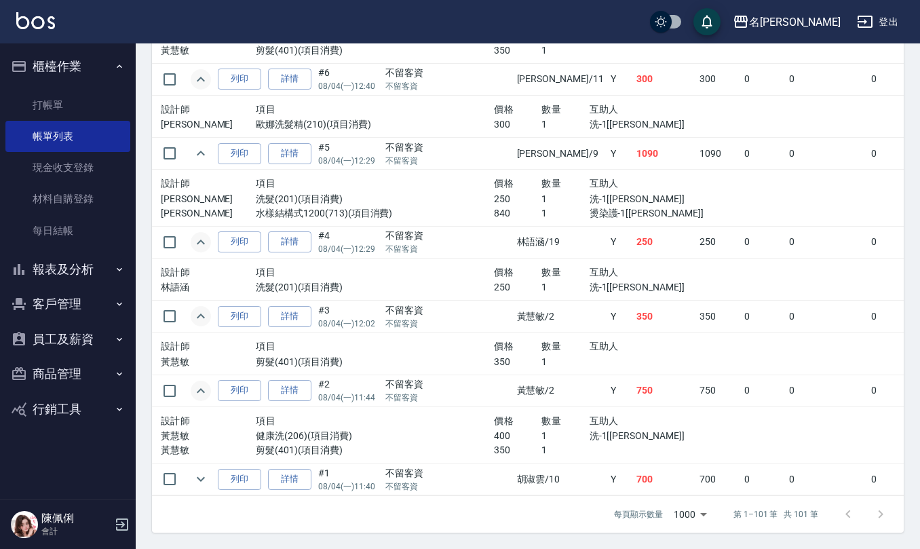
scroll to position [4256, 0]
click at [198, 477] on icon "expand row" at bounding box center [201, 479] width 8 height 5
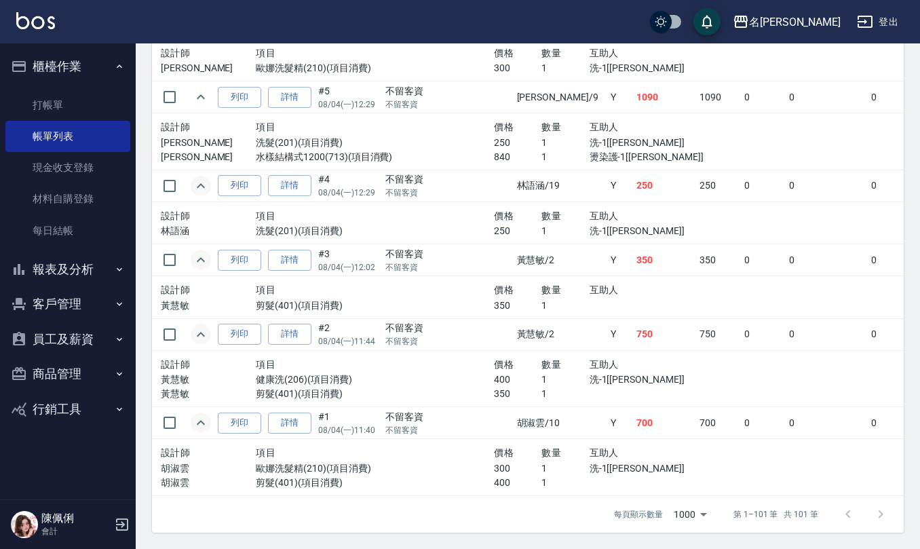
scroll to position [4312, 0]
click at [58, 227] on link "每日結帳" at bounding box center [67, 230] width 125 height 31
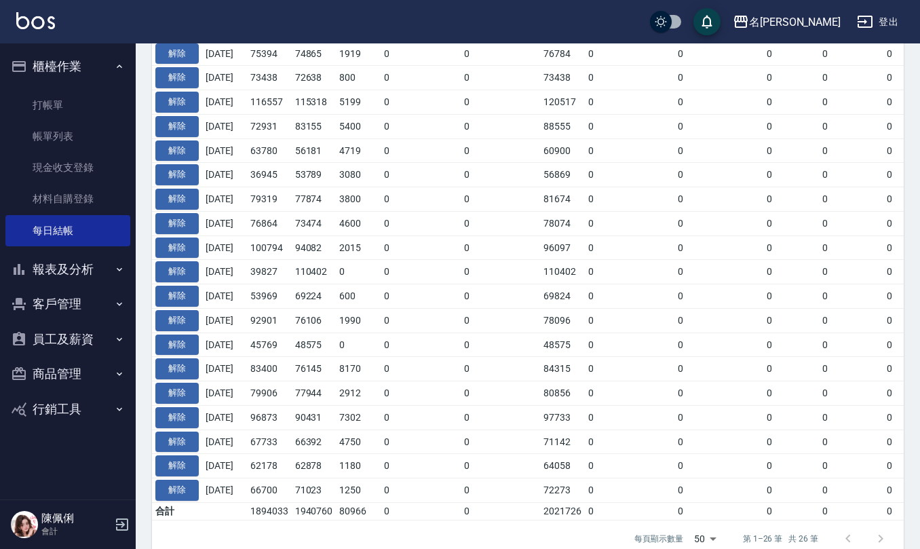
scroll to position [637, 0]
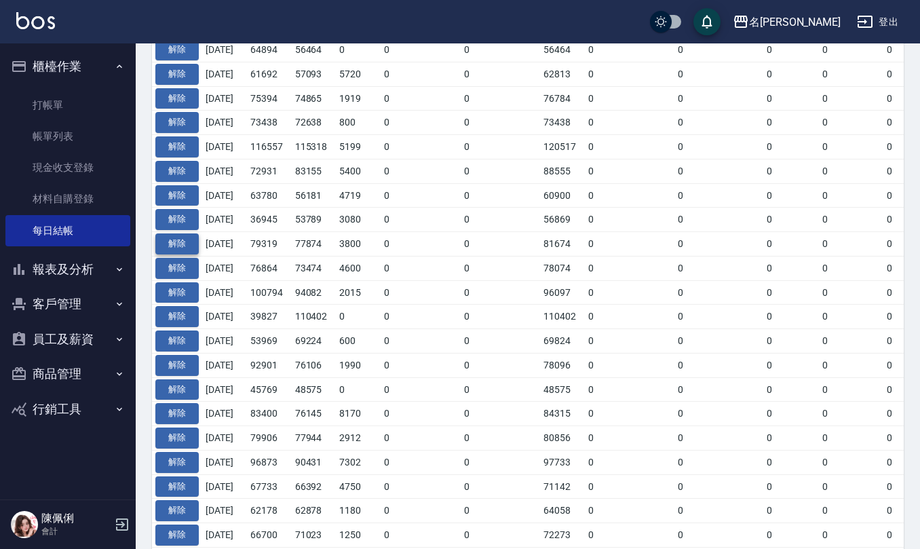
click at [185, 250] on button "解除" at bounding box center [176, 244] width 43 height 21
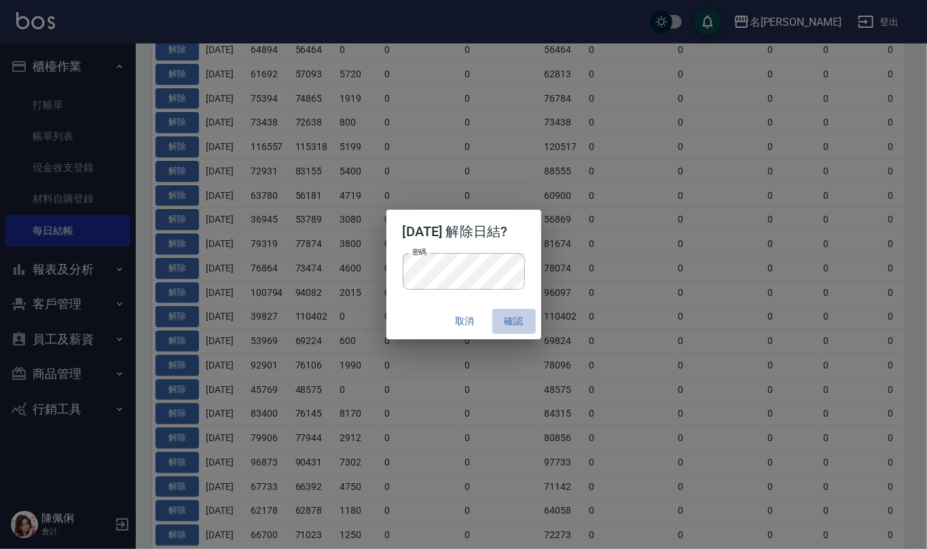
click at [524, 316] on button "確認" at bounding box center [513, 321] width 43 height 25
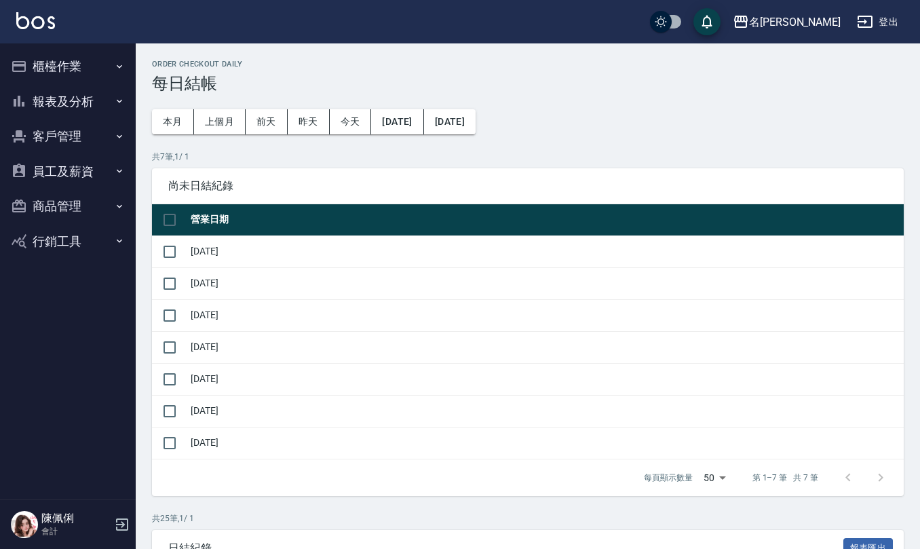
scroll to position [663, 0]
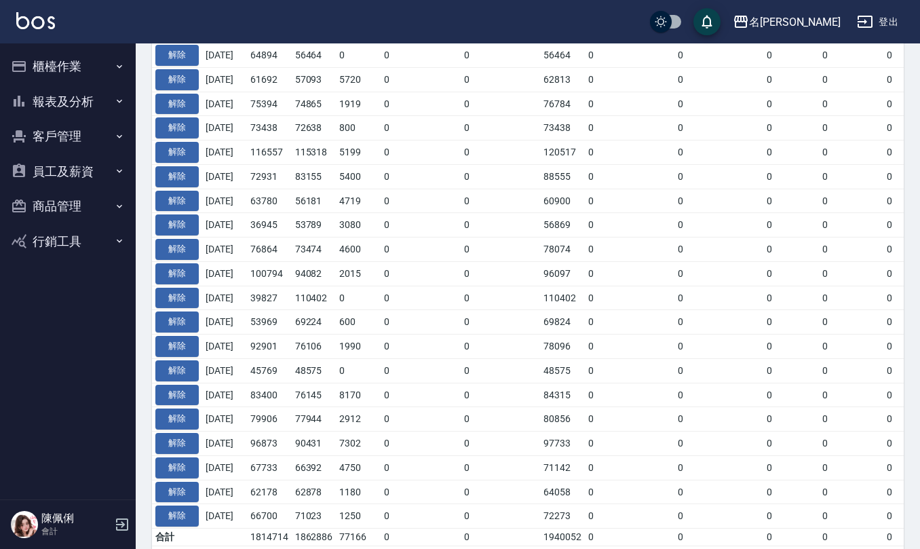
click at [65, 67] on button "櫃檯作業" at bounding box center [67, 66] width 125 height 35
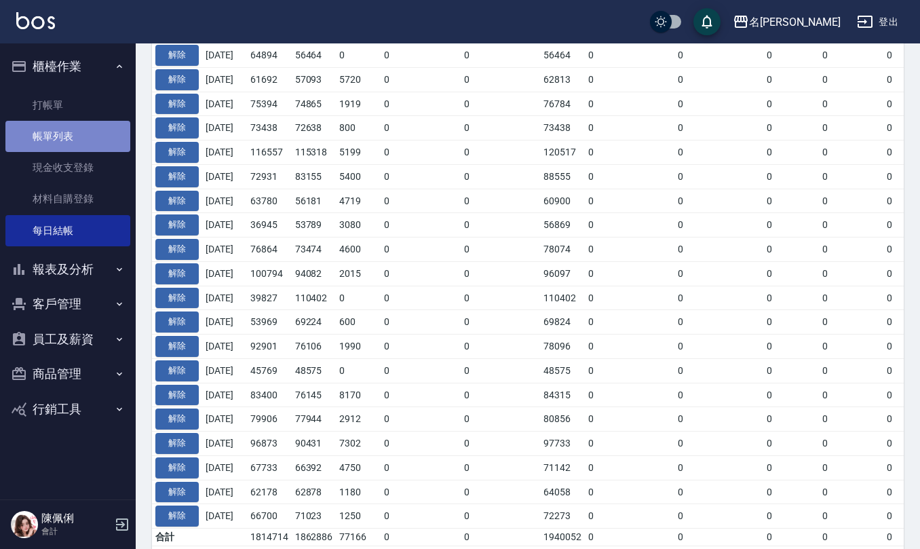
click at [77, 126] on link "帳單列表" at bounding box center [67, 136] width 125 height 31
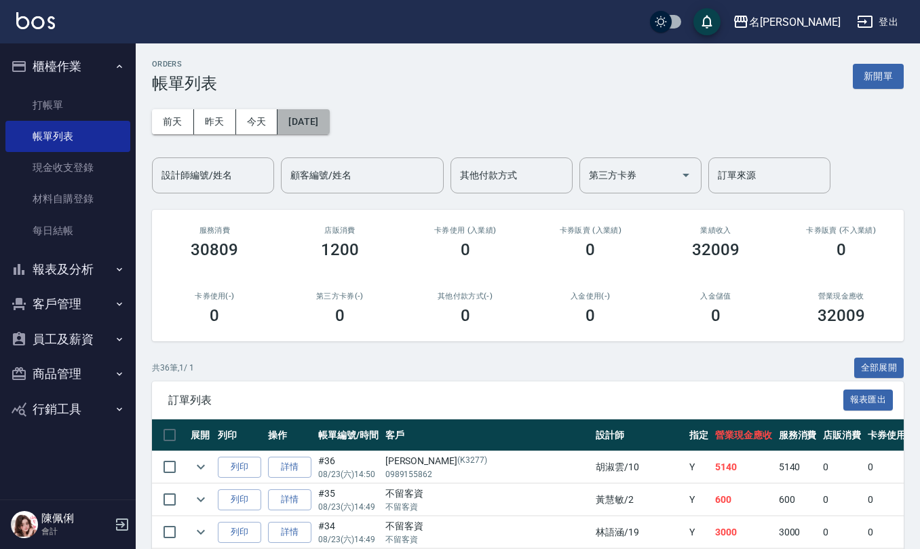
click at [329, 122] on button "[DATE]" at bounding box center [304, 121] width 52 height 25
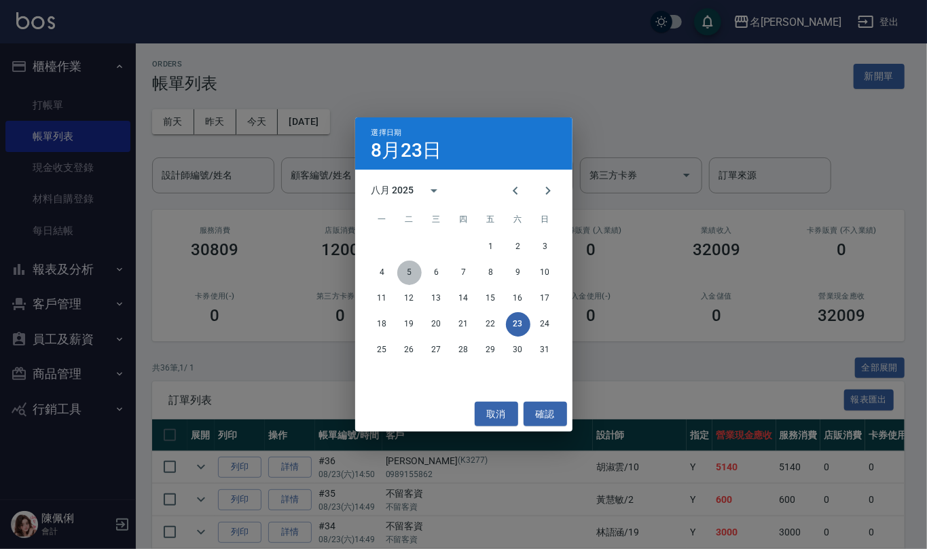
click at [411, 276] on button "5" at bounding box center [409, 273] width 24 height 24
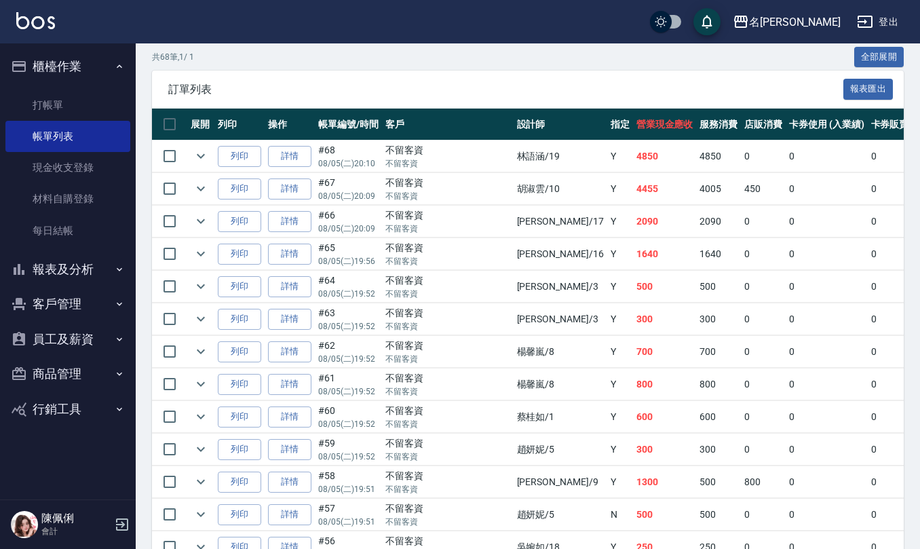
scroll to position [362, 0]
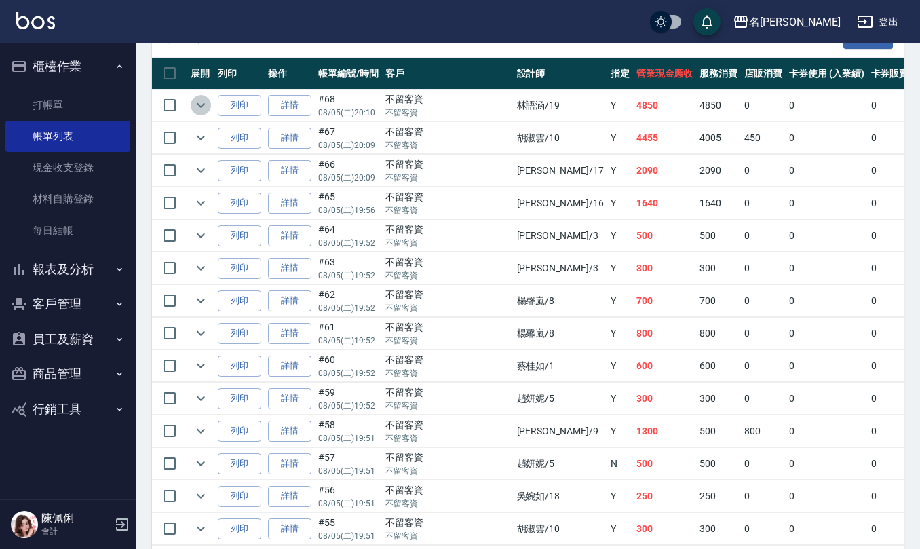
click at [204, 103] on icon "expand row" at bounding box center [201, 105] width 16 height 16
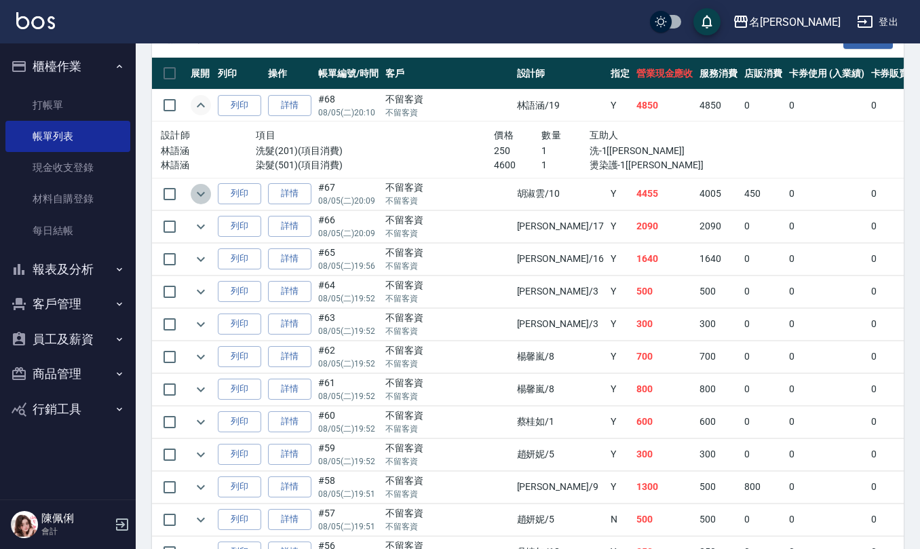
click at [202, 194] on icon "expand row" at bounding box center [201, 193] width 8 height 5
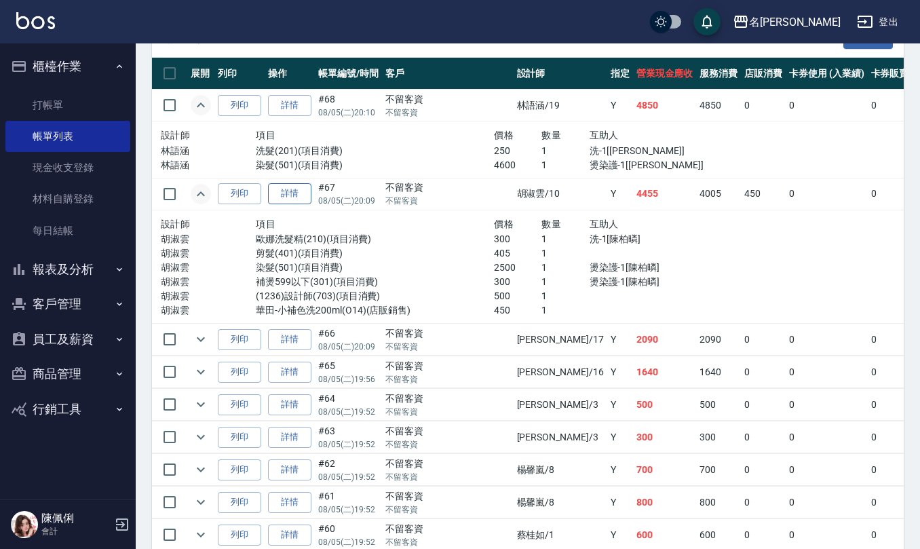
click at [304, 195] on link "詳情" at bounding box center [289, 193] width 43 height 21
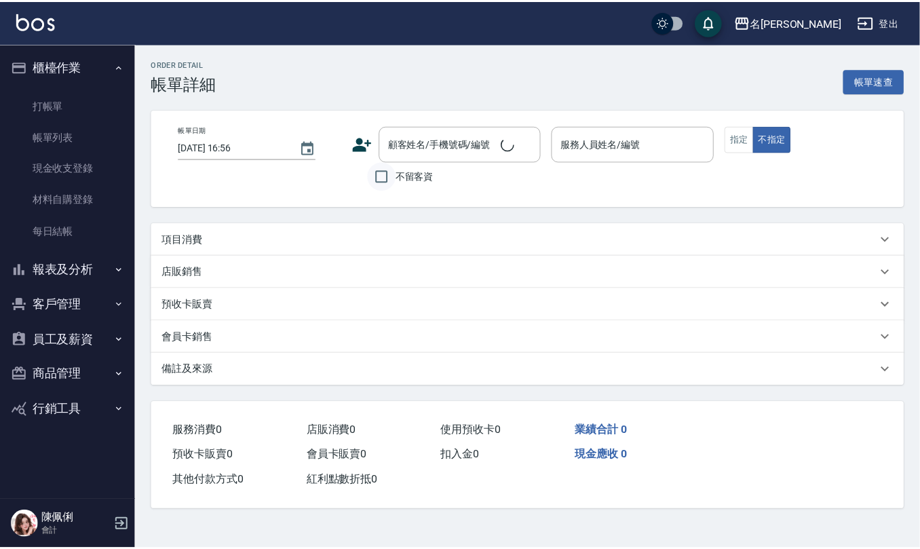
scroll to position [23, 0]
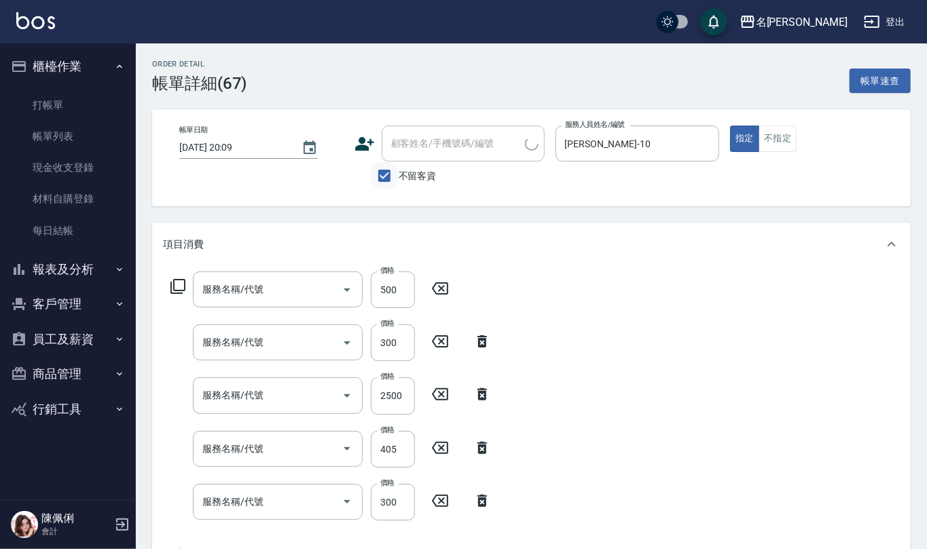
type input "2025/08/05 20:09"
checkbox input "true"
type input "胡淑雲-10"
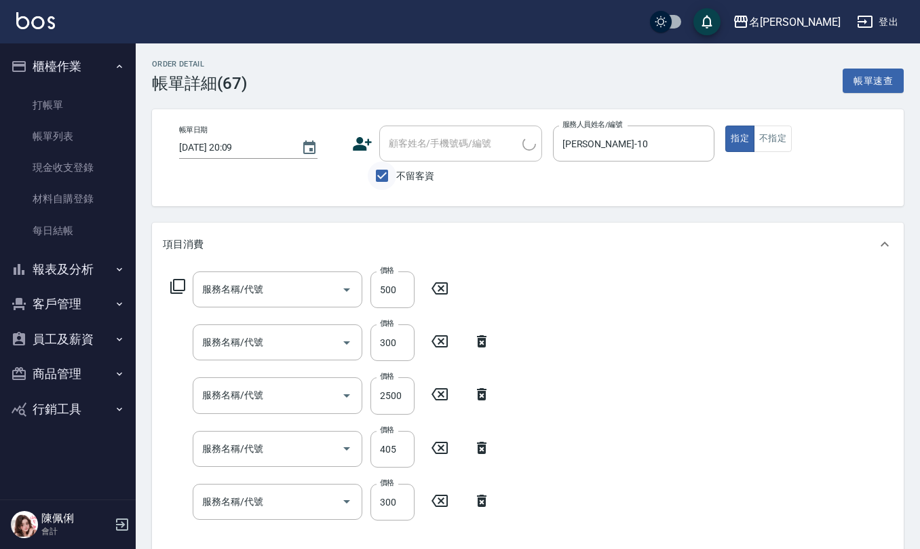
scroll to position [0, 0]
type input "華田-小補色洗200ml"
type input "(1236)設計師(703)"
type input "補燙599以下(301)"
type input "染髮(501)"
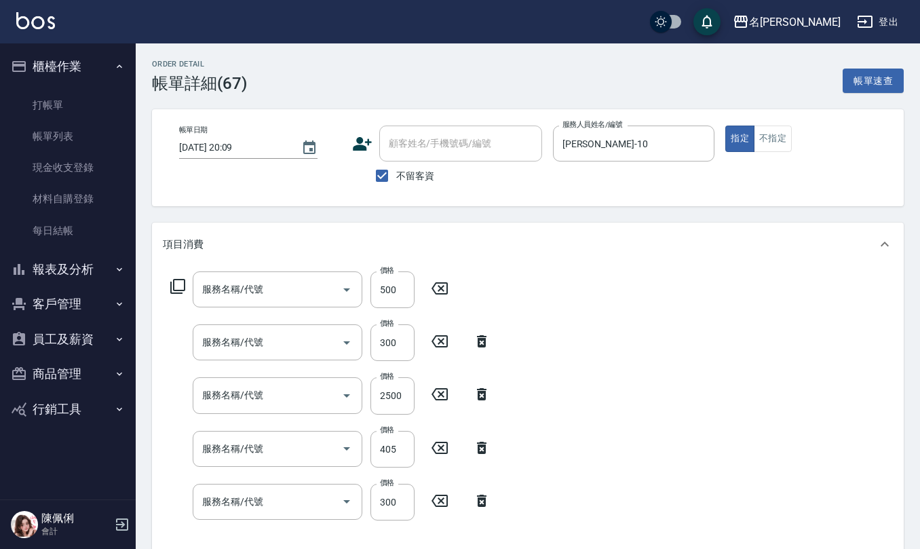
type input "剪髮(401)"
type input "[PERSON_NAME]洗髮精(210)"
click at [386, 174] on input "不留客資" at bounding box center [382, 176] width 29 height 29
checkbox input "false"
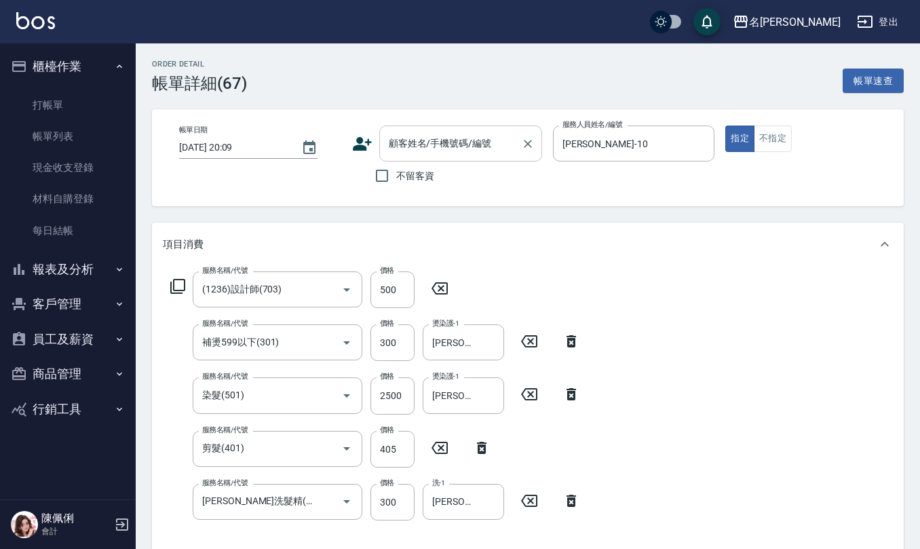
click at [421, 145] on div "顧客姓名/手機號碼/編號 顧客姓名/手機號碼/編號" at bounding box center [460, 144] width 163 height 36
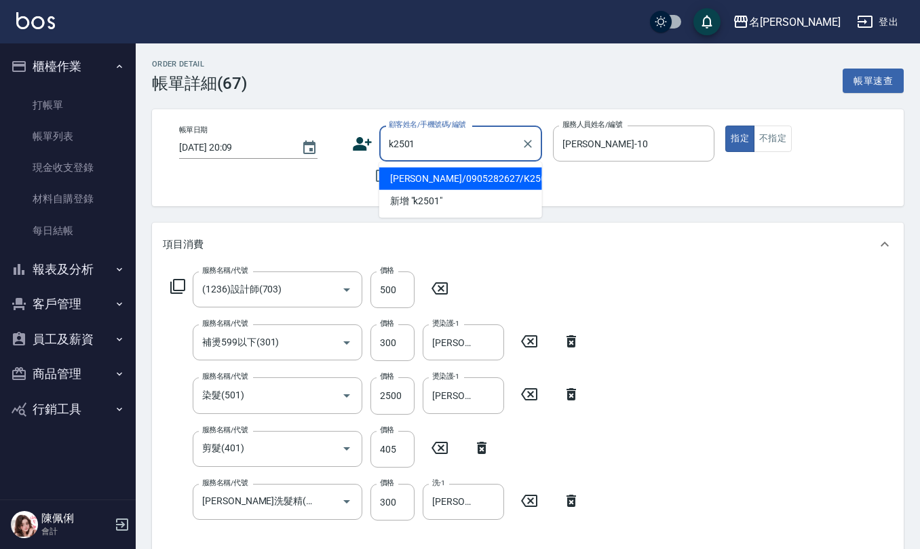
click at [421, 175] on li "王均育/0905282627/K2501" at bounding box center [460, 179] width 163 height 22
type input "王均育/0905282627/K2501"
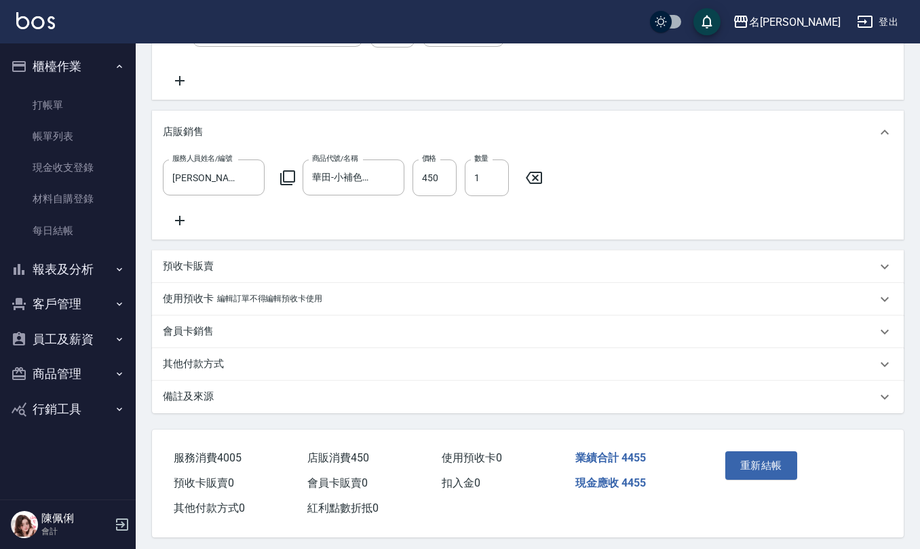
scroll to position [494, 0]
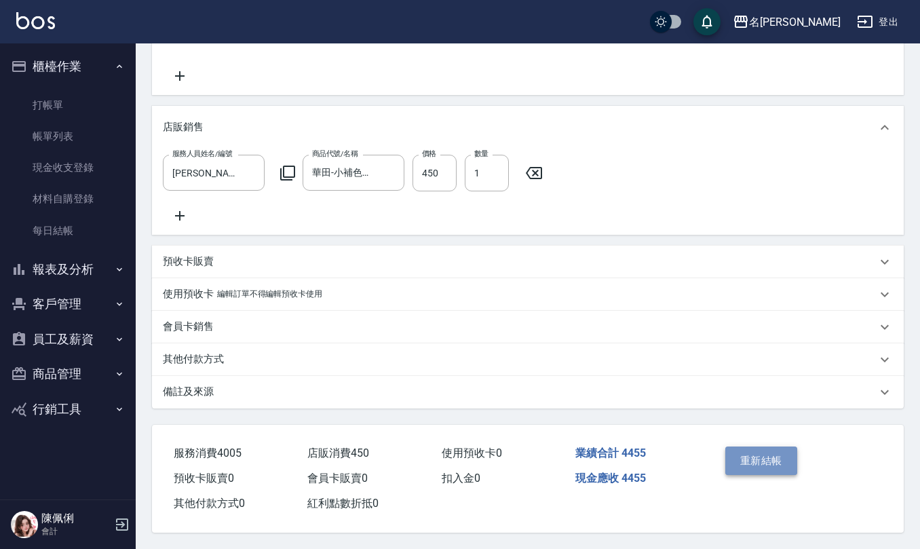
click at [740, 457] on button "重新結帳" at bounding box center [762, 461] width 72 height 29
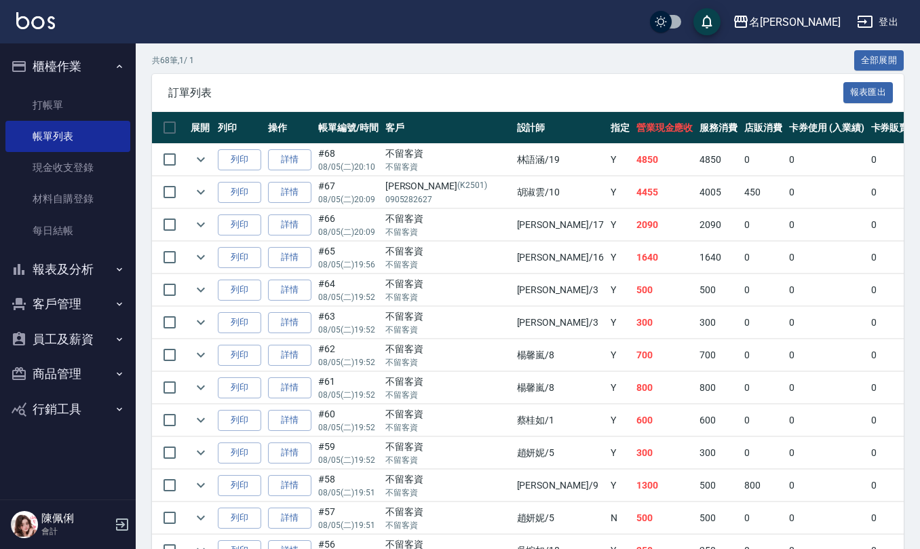
scroll to position [272, 0]
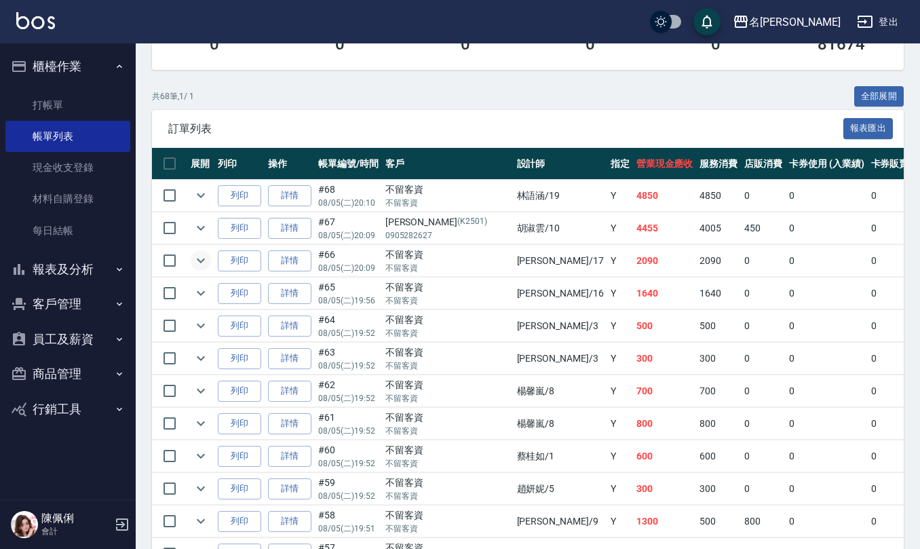
click at [198, 258] on icon "expand row" at bounding box center [201, 261] width 16 height 16
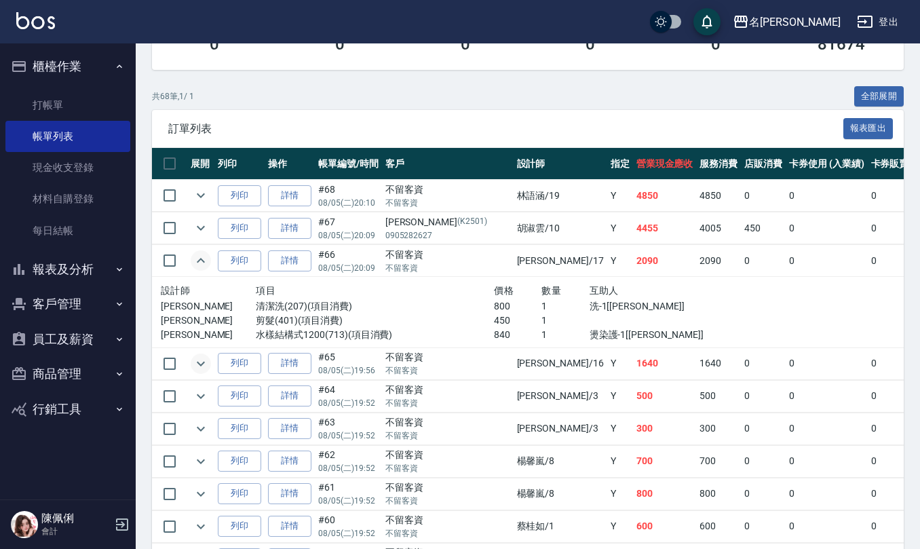
click at [202, 362] on icon "expand row" at bounding box center [201, 364] width 16 height 16
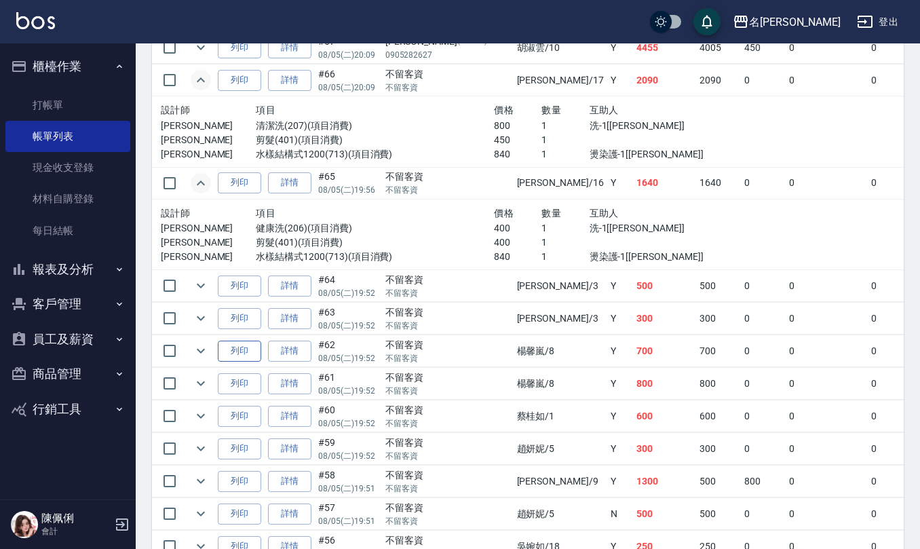
scroll to position [543, 0]
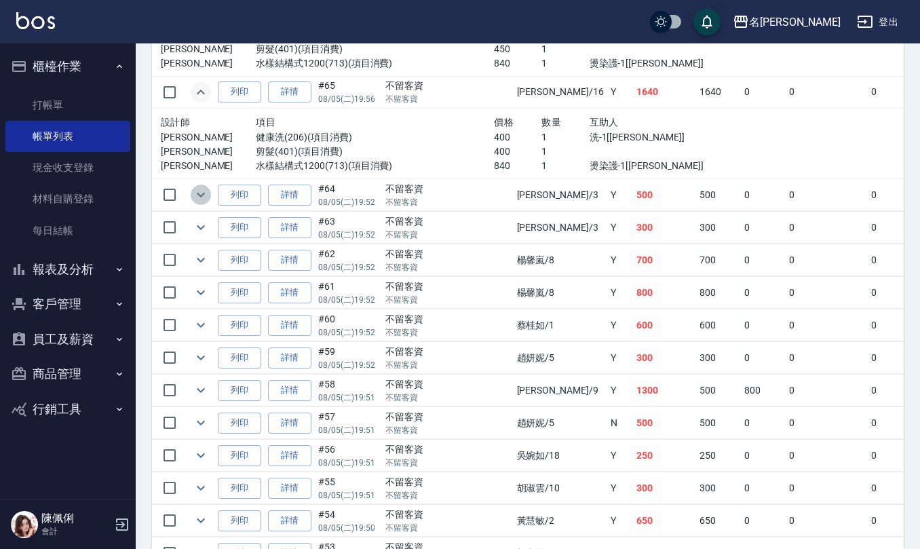
click at [202, 198] on icon "expand row" at bounding box center [201, 195] width 16 height 16
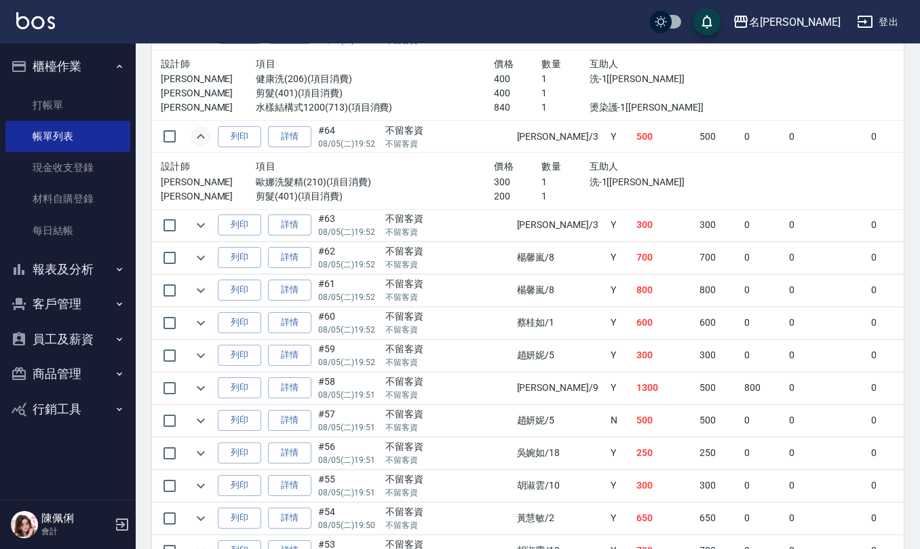
scroll to position [633, 0]
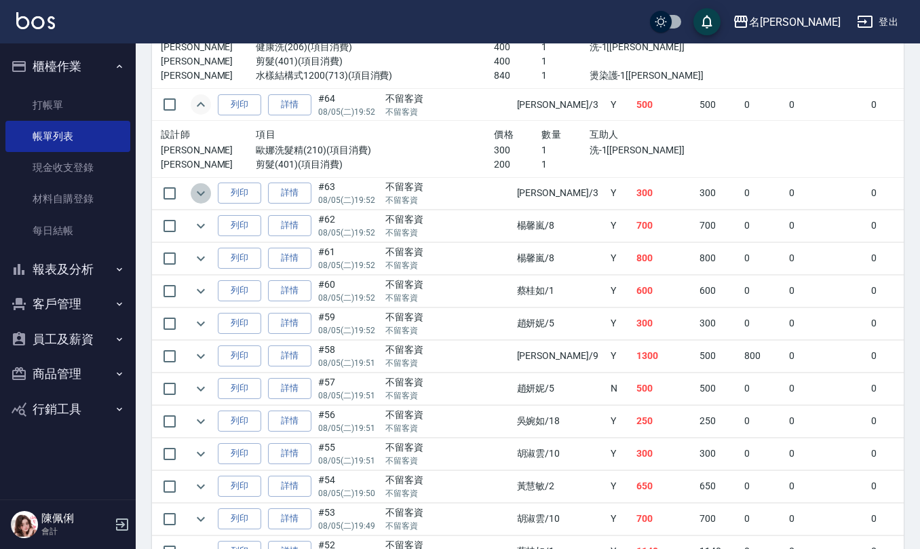
click at [197, 196] on icon "expand row" at bounding box center [201, 193] width 16 height 16
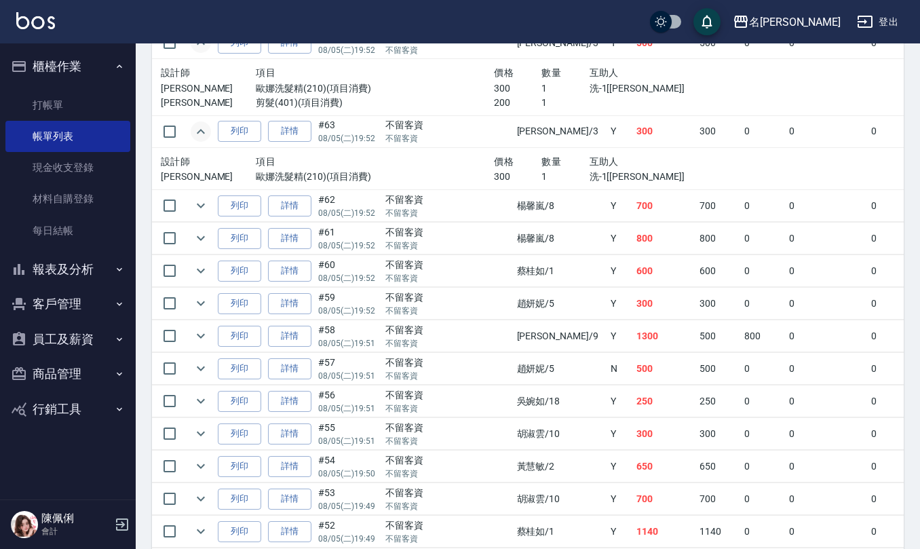
scroll to position [724, 0]
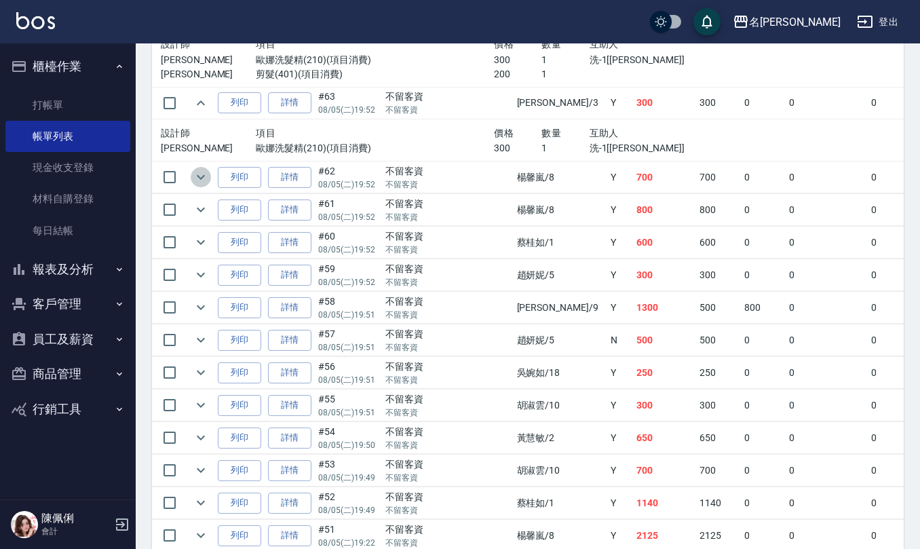
click at [206, 176] on icon "expand row" at bounding box center [201, 177] width 16 height 16
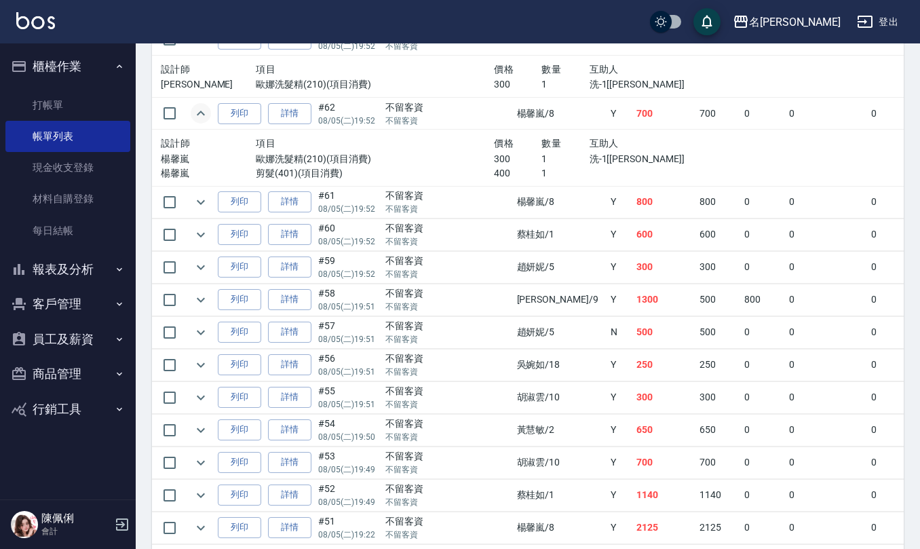
scroll to position [815, 0]
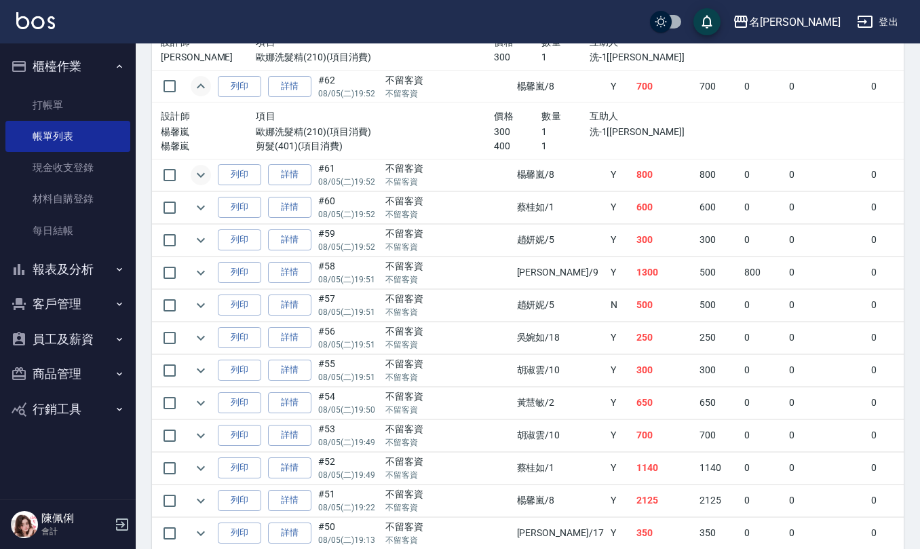
click at [204, 182] on icon "expand row" at bounding box center [201, 175] width 16 height 16
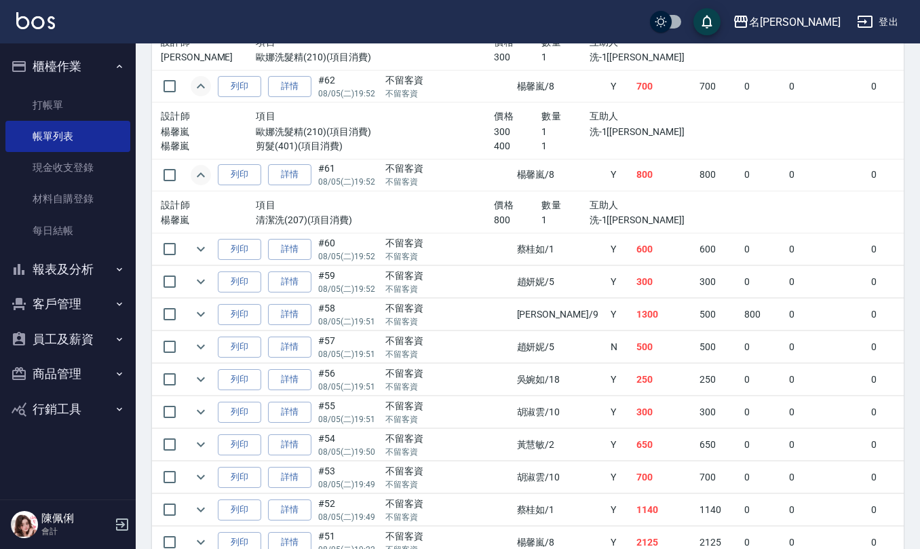
scroll to position [905, 0]
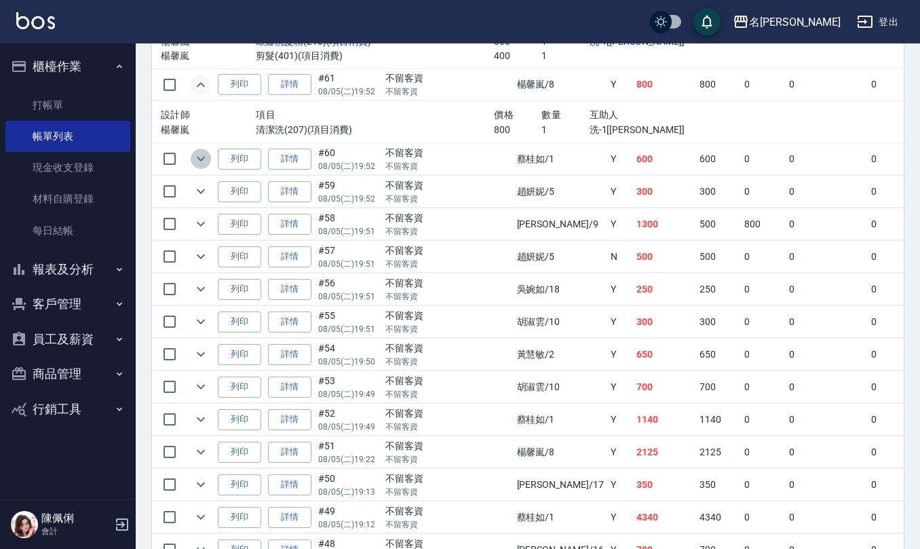
click at [195, 161] on icon "expand row" at bounding box center [201, 159] width 16 height 16
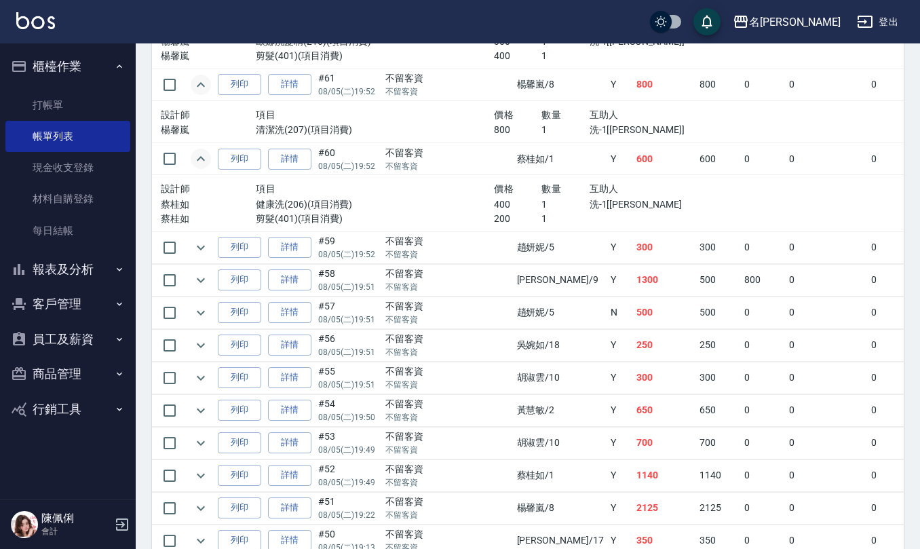
scroll to position [995, 0]
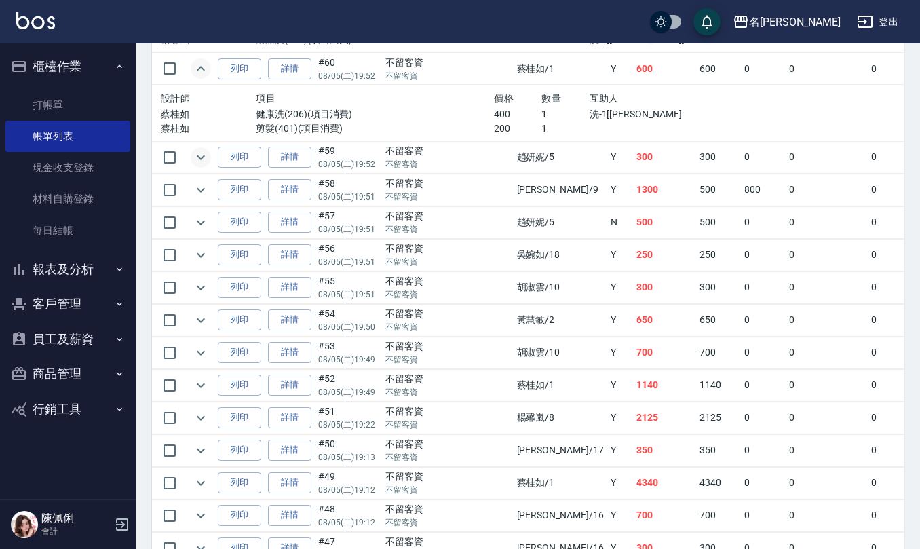
click at [204, 163] on icon "expand row" at bounding box center [201, 157] width 16 height 16
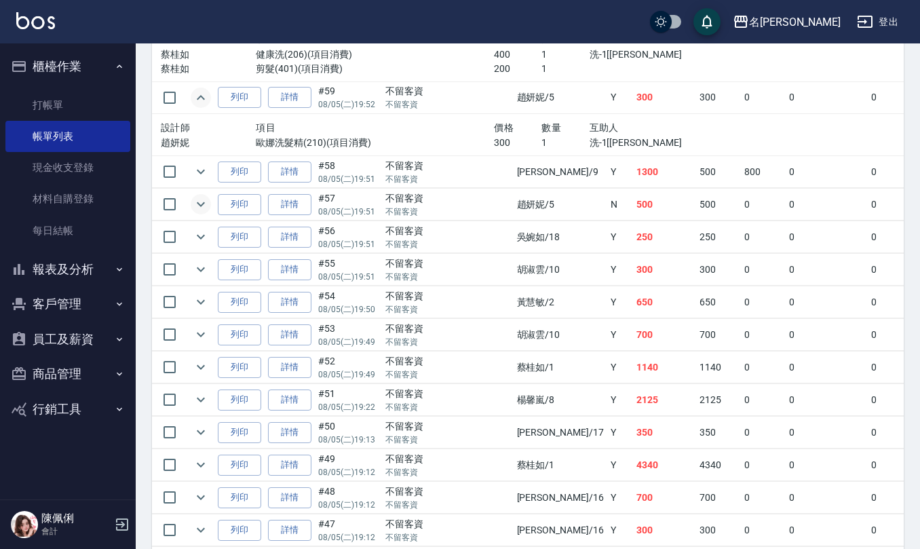
scroll to position [1086, 0]
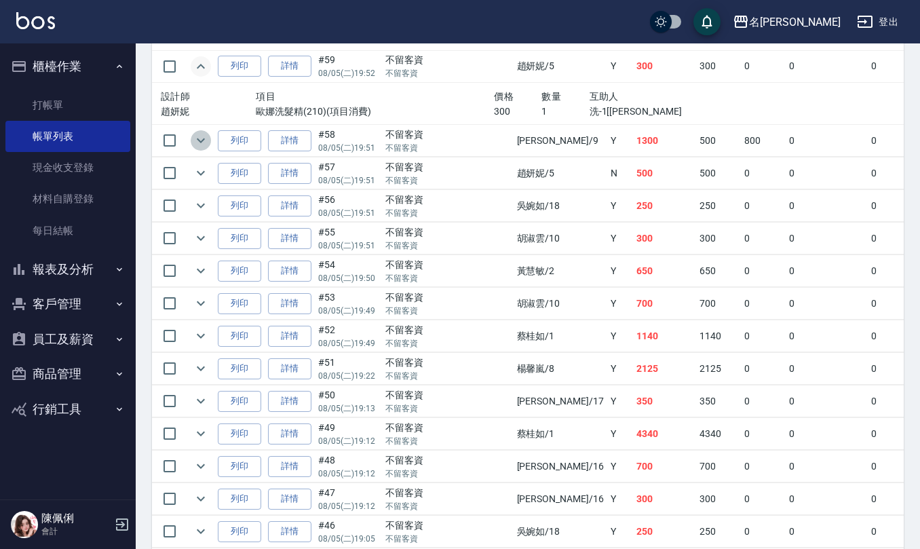
click at [200, 145] on icon "expand row" at bounding box center [201, 140] width 16 height 16
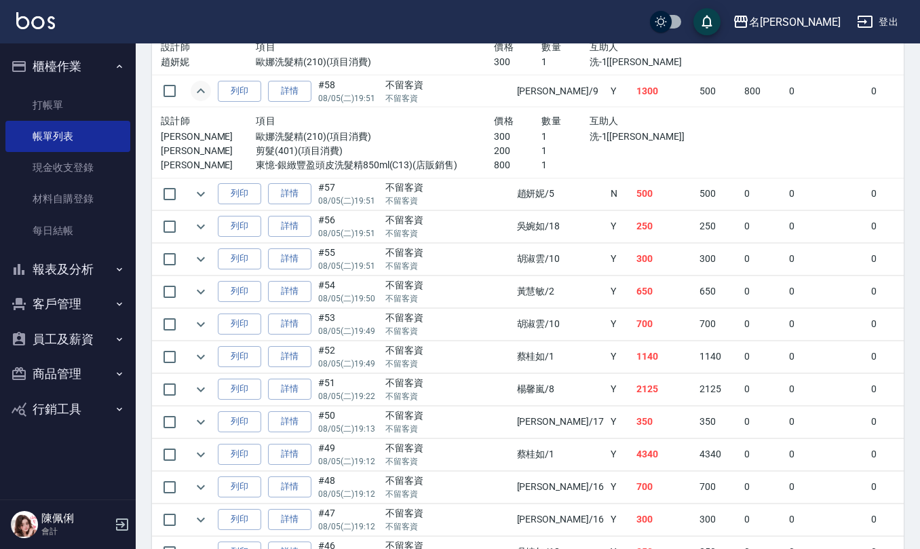
scroll to position [1176, 0]
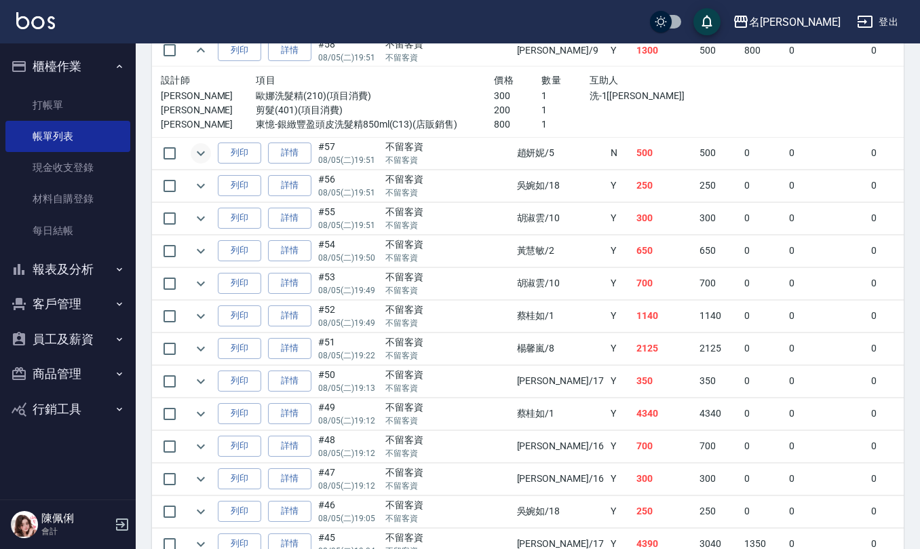
click at [200, 157] on icon "expand row" at bounding box center [201, 153] width 16 height 16
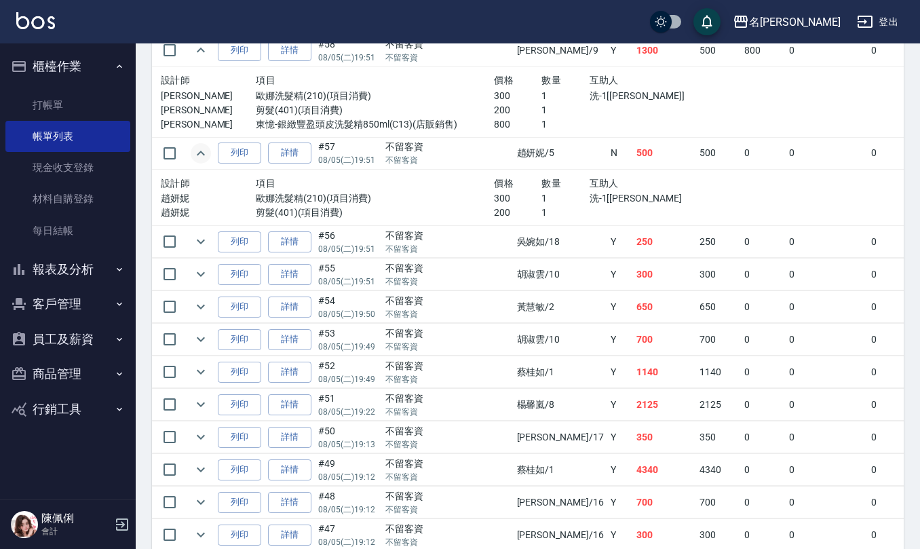
scroll to position [1267, 0]
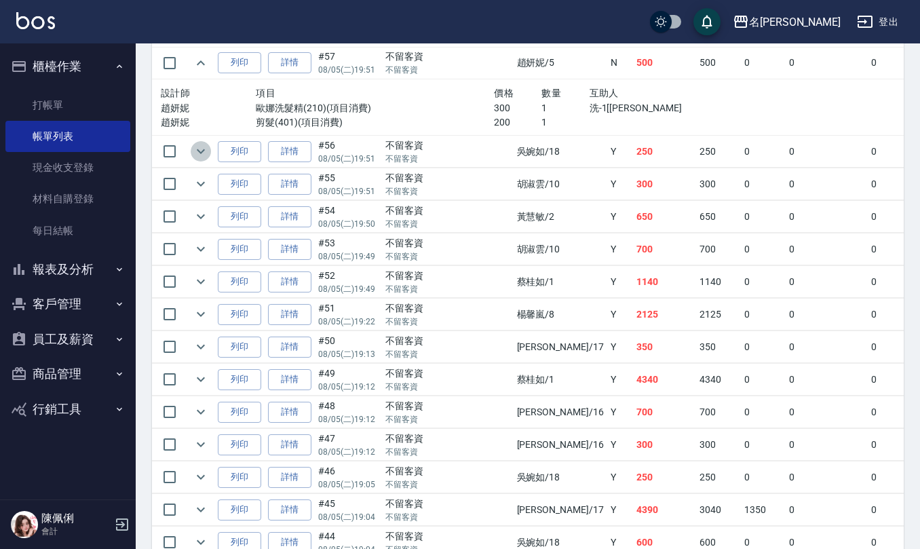
click at [201, 155] on icon "expand row" at bounding box center [201, 151] width 16 height 16
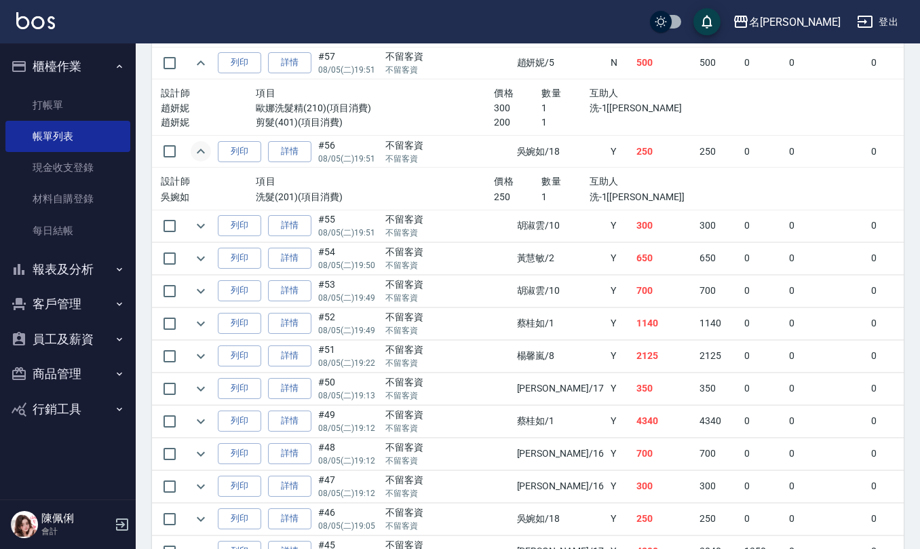
scroll to position [1358, 0]
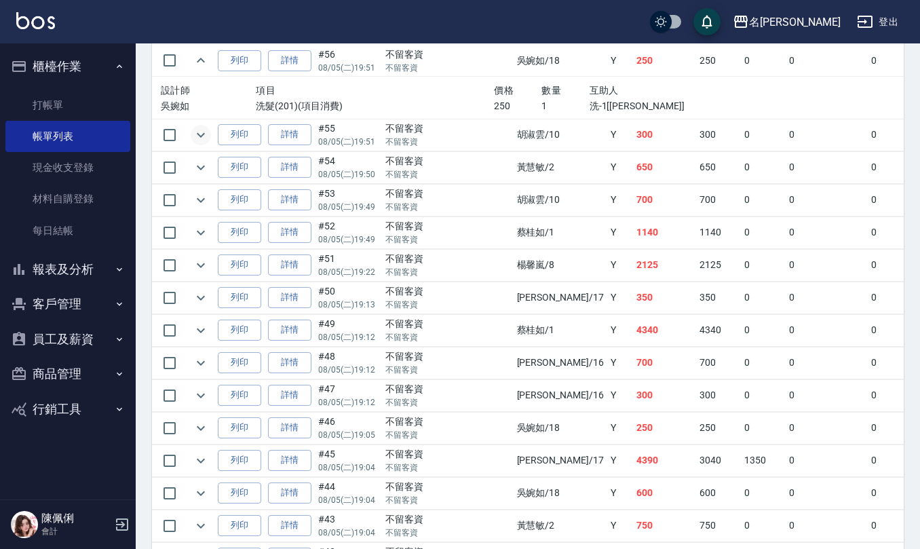
click at [204, 141] on icon "expand row" at bounding box center [201, 135] width 16 height 16
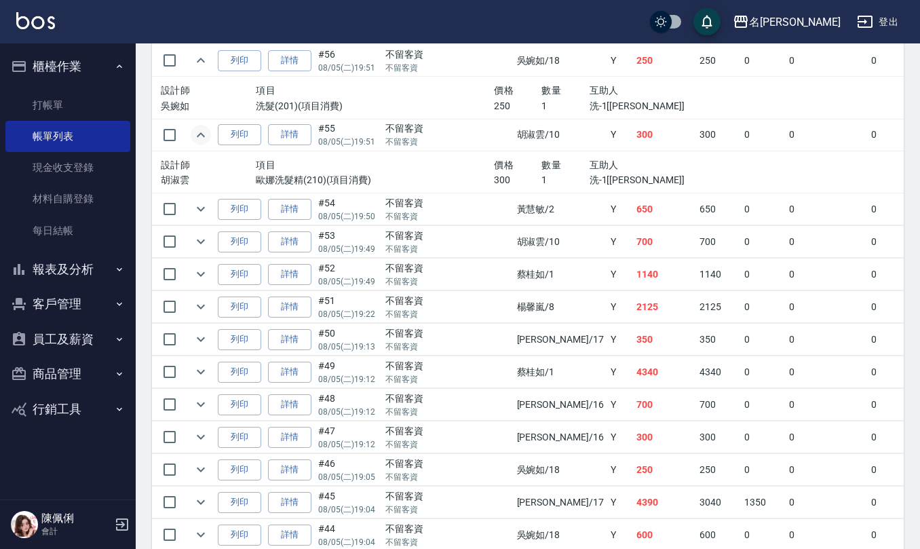
scroll to position [1448, 0]
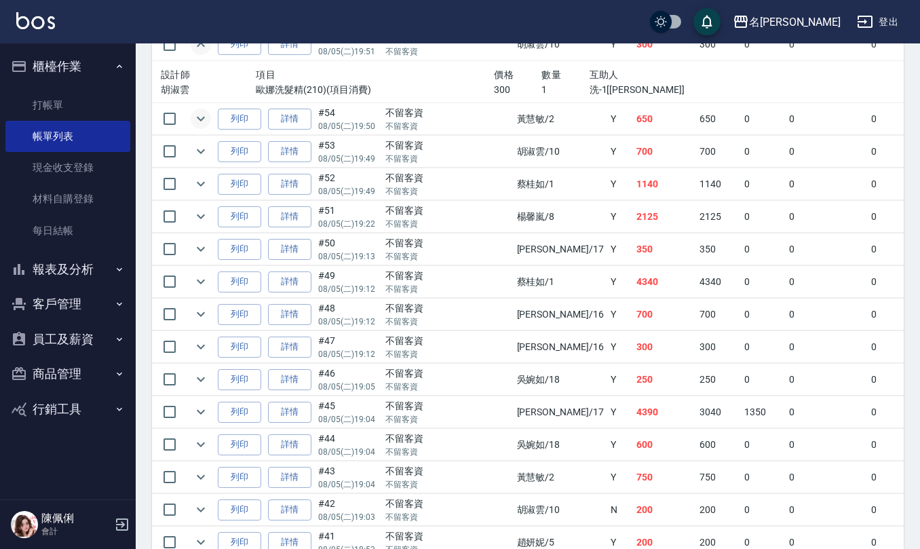
click at [202, 127] on icon "expand row" at bounding box center [201, 119] width 16 height 16
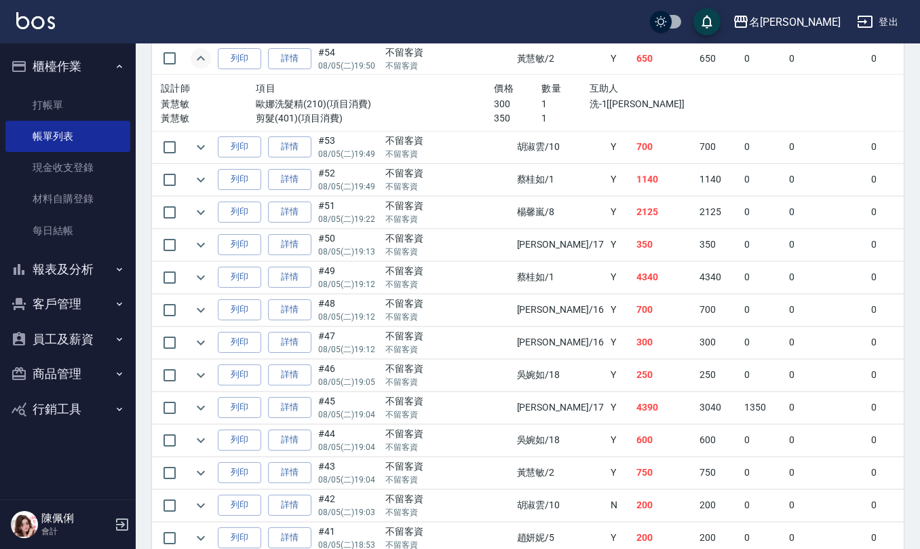
scroll to position [1538, 0]
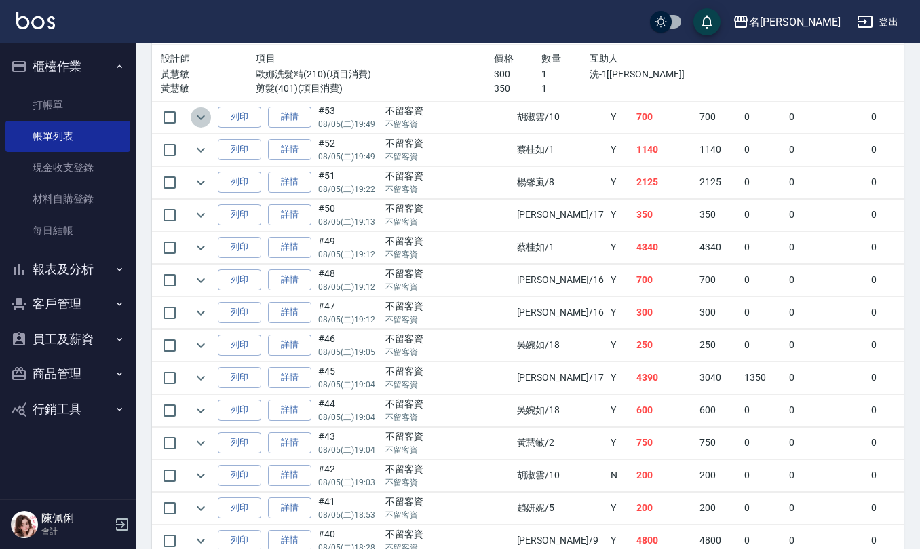
click at [204, 126] on icon "expand row" at bounding box center [201, 117] width 16 height 16
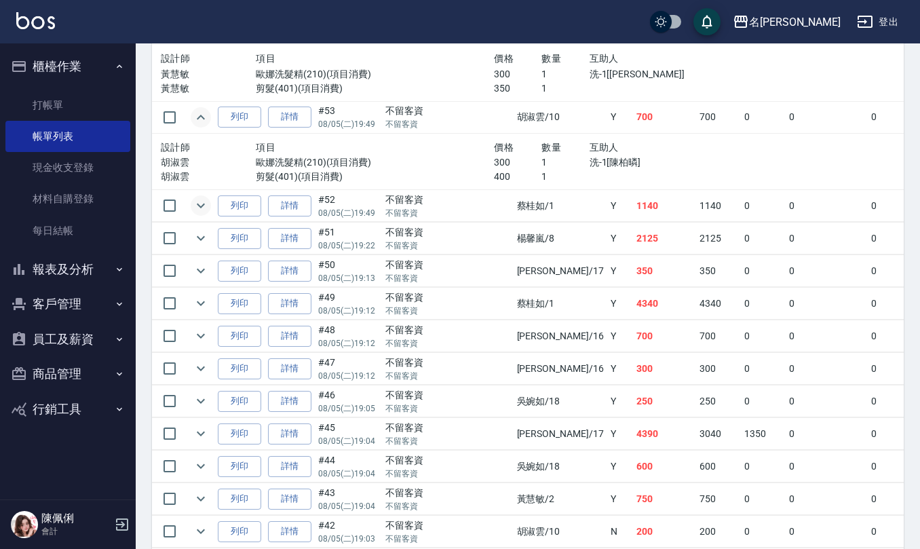
click at [202, 212] on icon "expand row" at bounding box center [201, 206] width 16 height 16
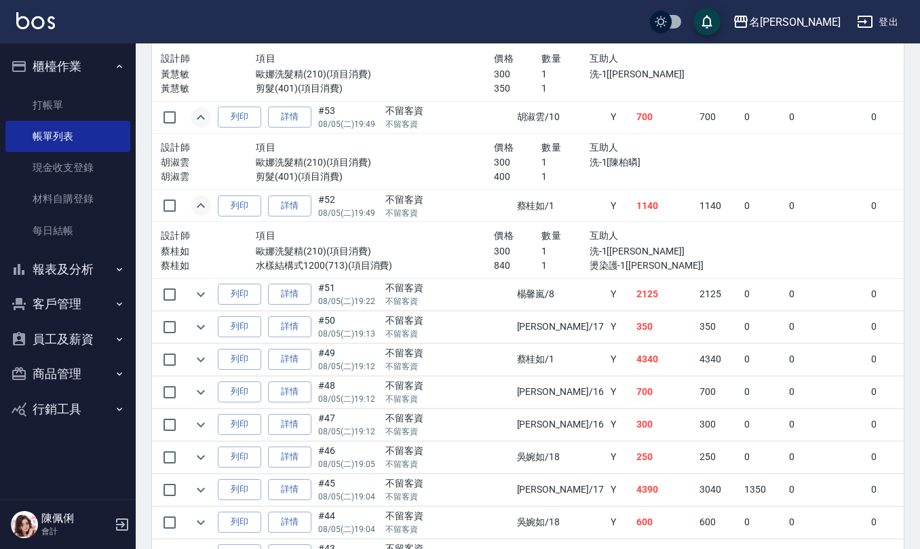
scroll to position [1629, 0]
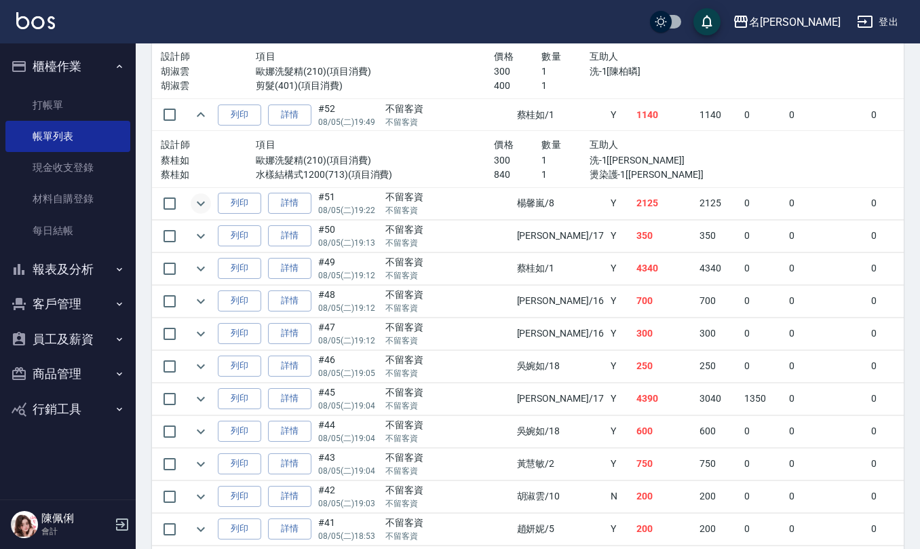
click at [204, 212] on icon "expand row" at bounding box center [201, 203] width 16 height 16
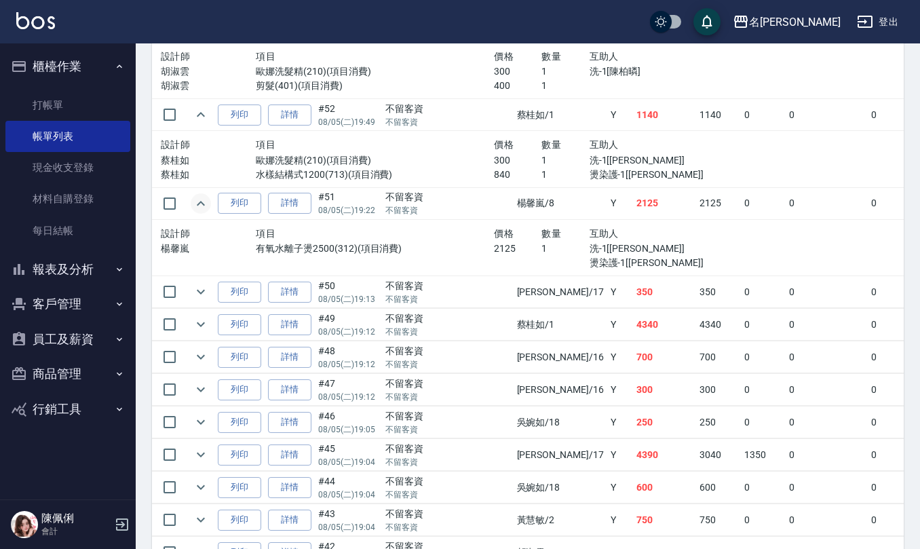
scroll to position [1719, 0]
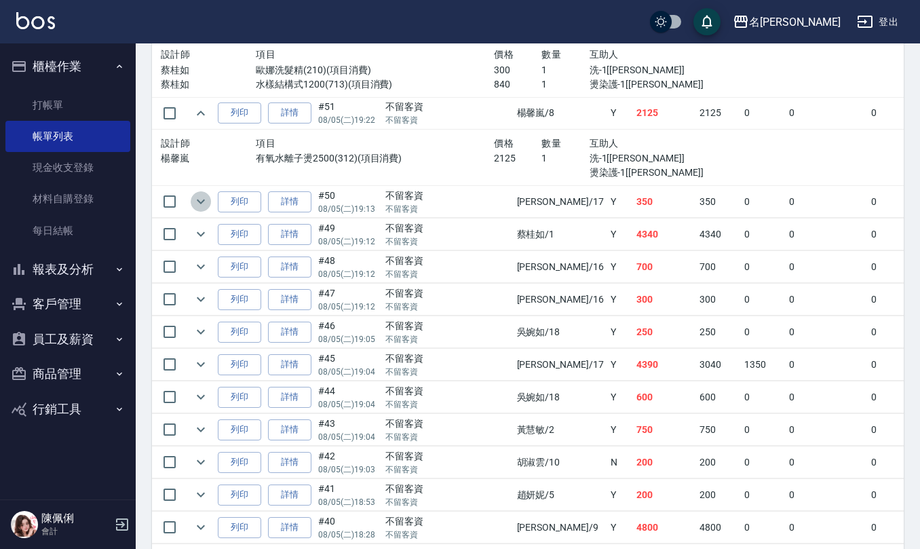
click at [196, 204] on icon "expand row" at bounding box center [201, 201] width 16 height 16
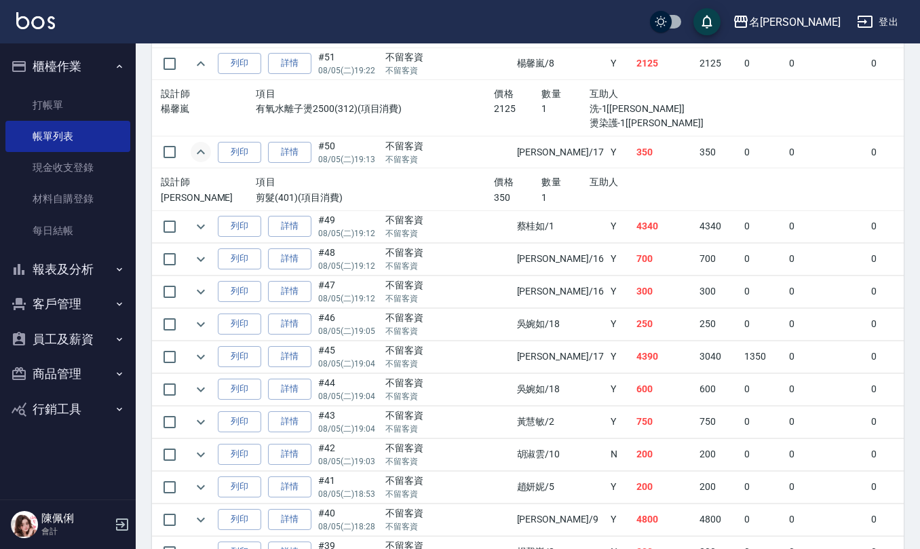
scroll to position [1810, 0]
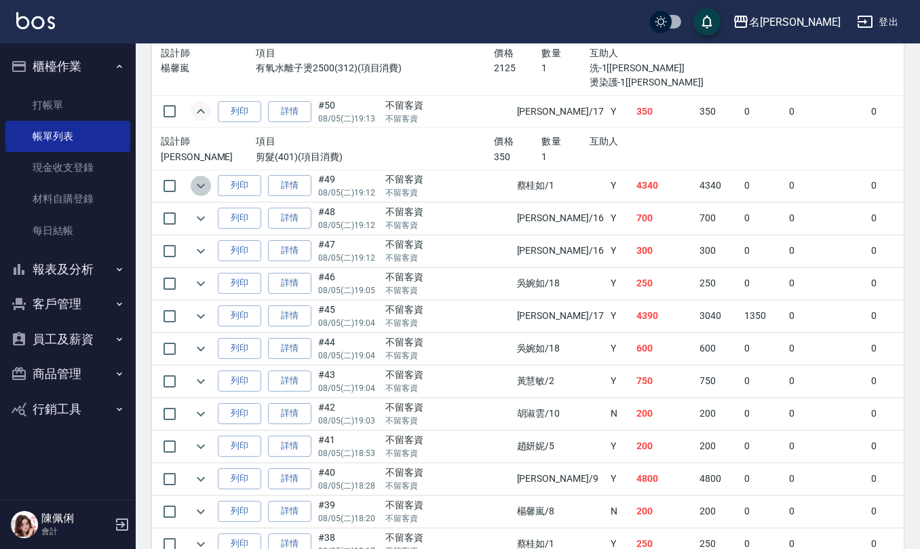
click at [195, 194] on icon "expand row" at bounding box center [201, 186] width 16 height 16
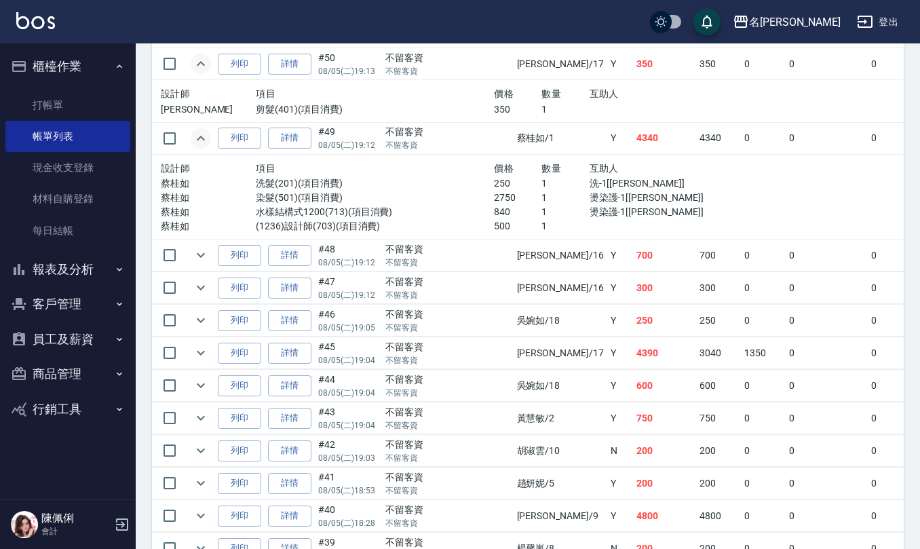
scroll to position [1901, 0]
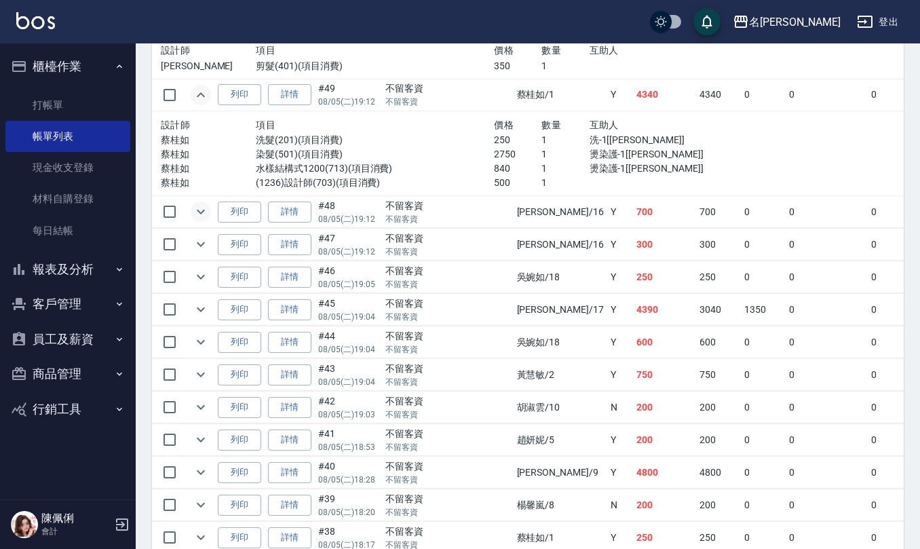
click at [196, 220] on icon "expand row" at bounding box center [201, 212] width 16 height 16
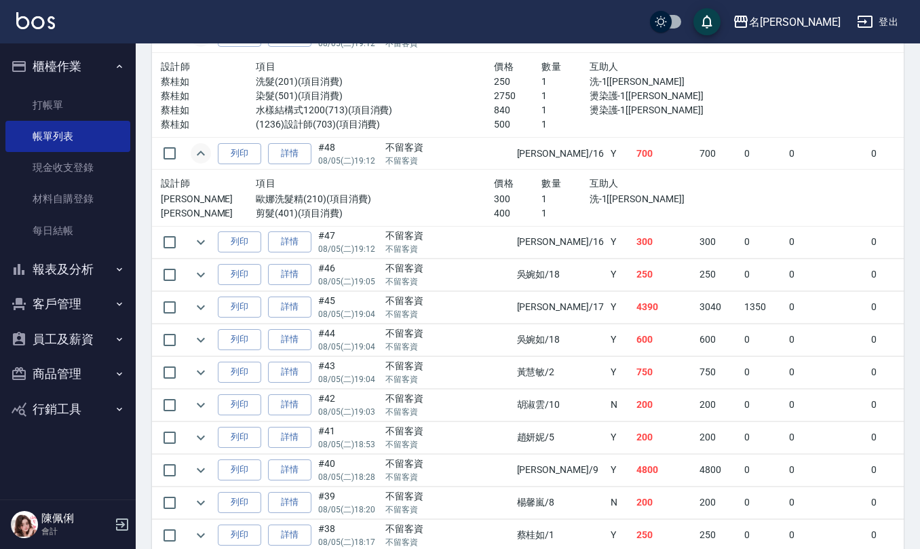
scroll to position [1991, 0]
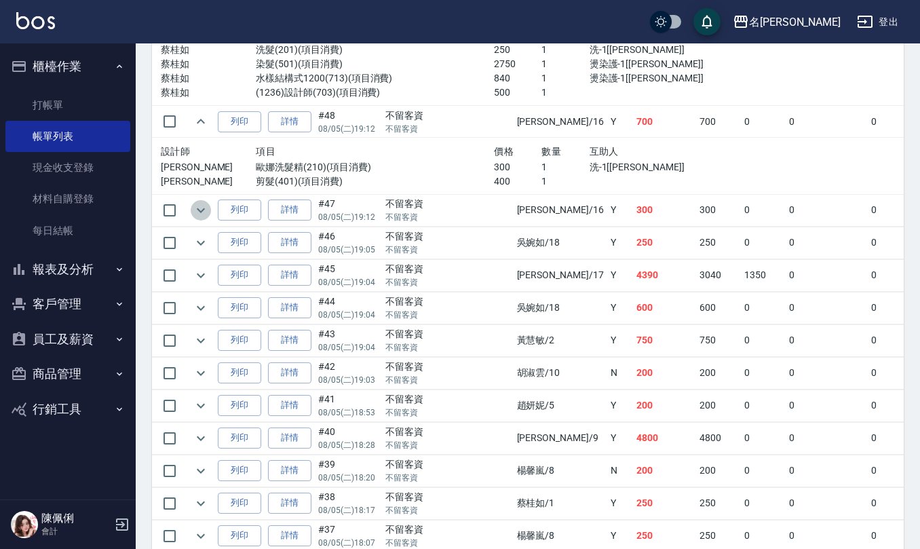
click at [195, 215] on icon "expand row" at bounding box center [201, 210] width 16 height 16
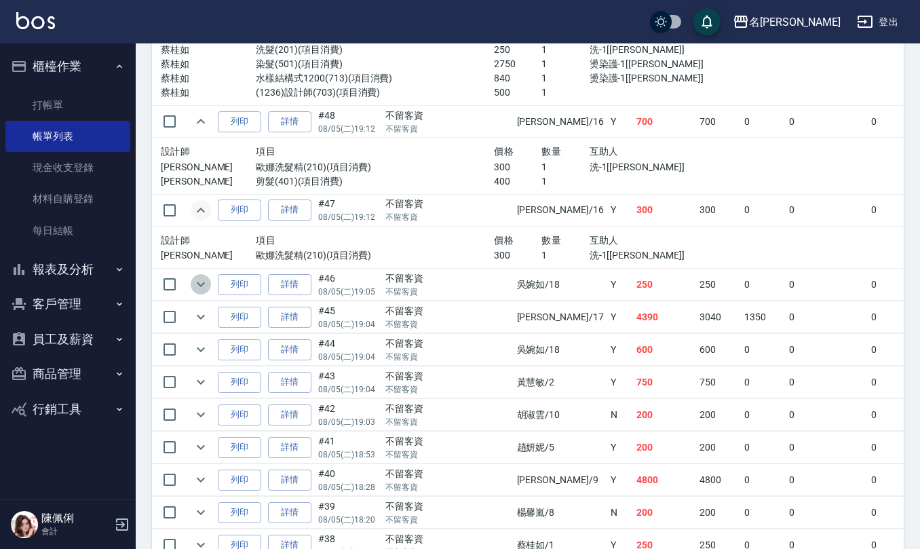
click at [202, 293] on icon "expand row" at bounding box center [201, 284] width 16 height 16
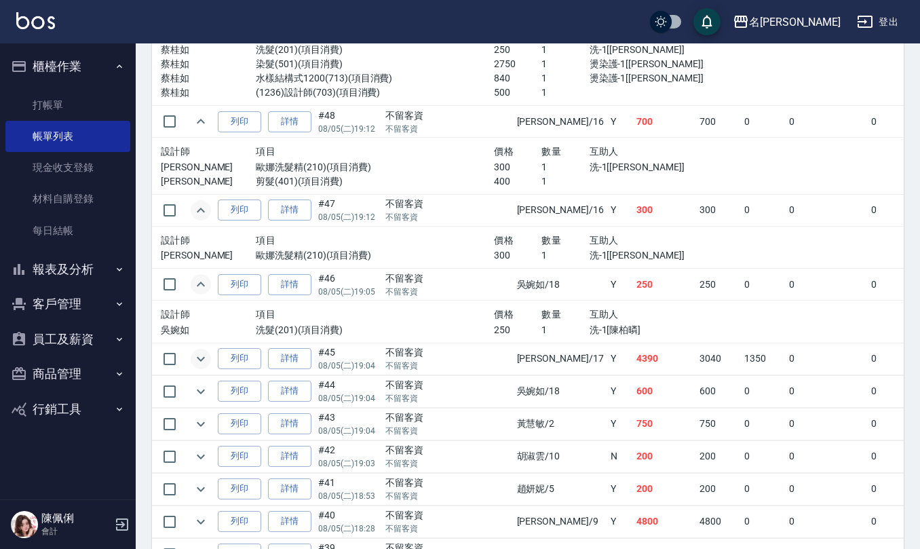
click at [196, 365] on icon "expand row" at bounding box center [201, 359] width 16 height 16
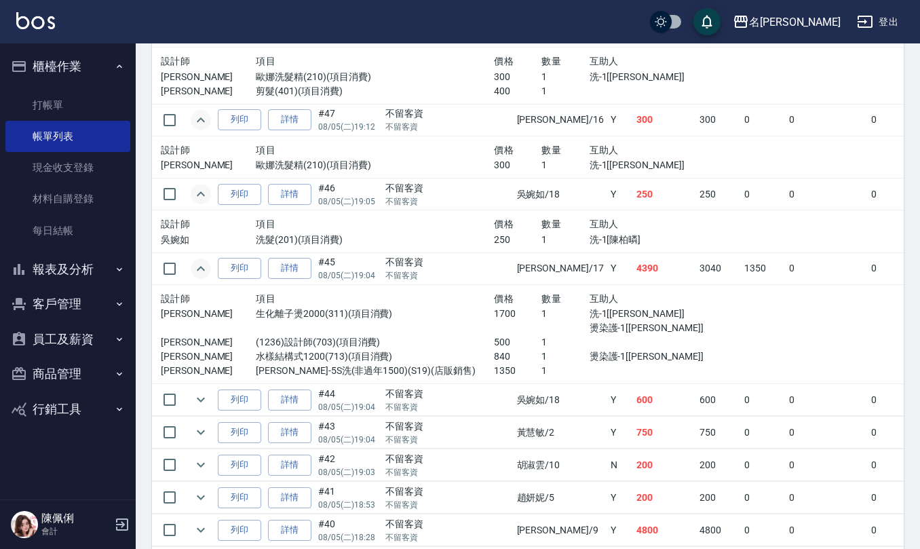
scroll to position [2172, 0]
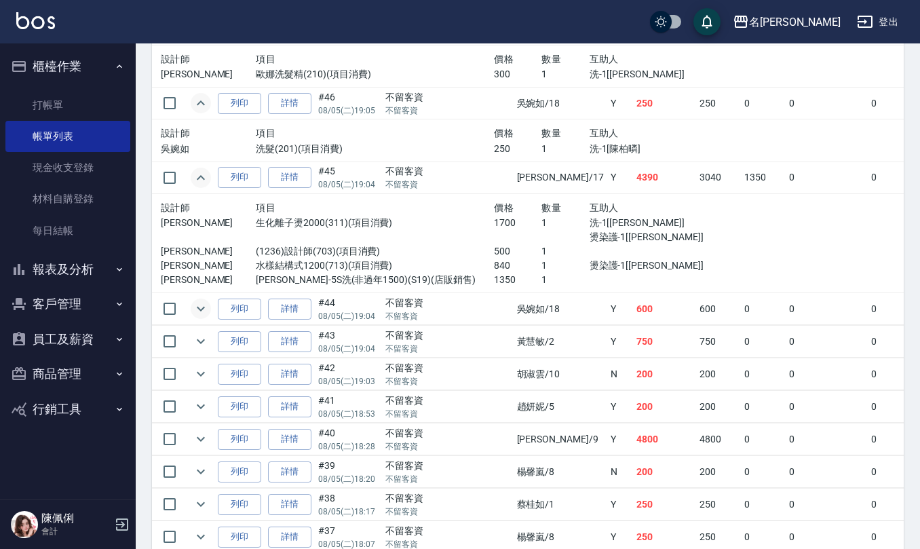
click at [202, 316] on icon "expand row" at bounding box center [201, 309] width 16 height 16
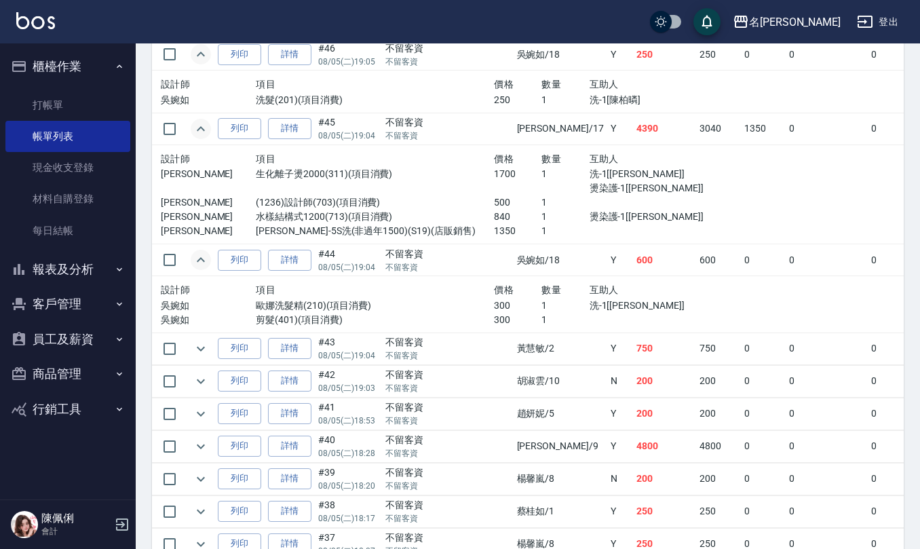
scroll to position [2262, 0]
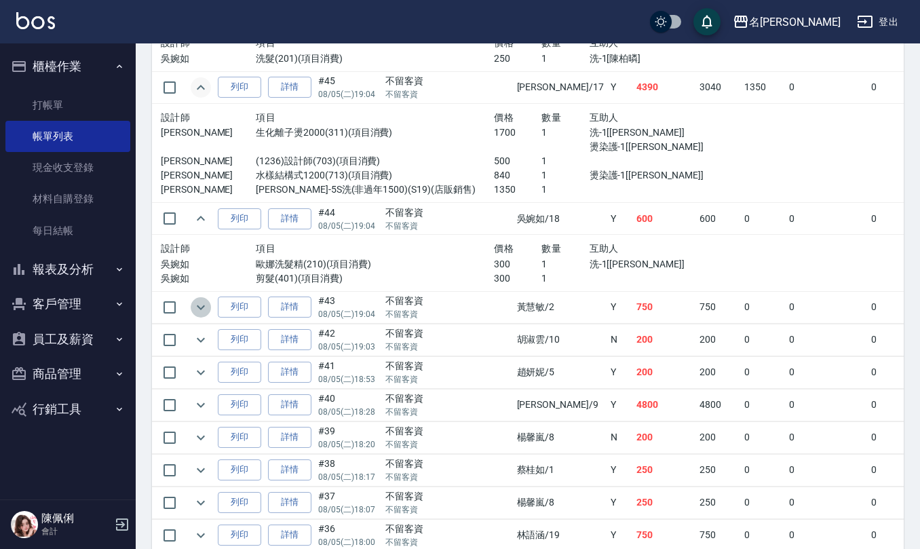
click at [198, 316] on icon "expand row" at bounding box center [201, 307] width 16 height 16
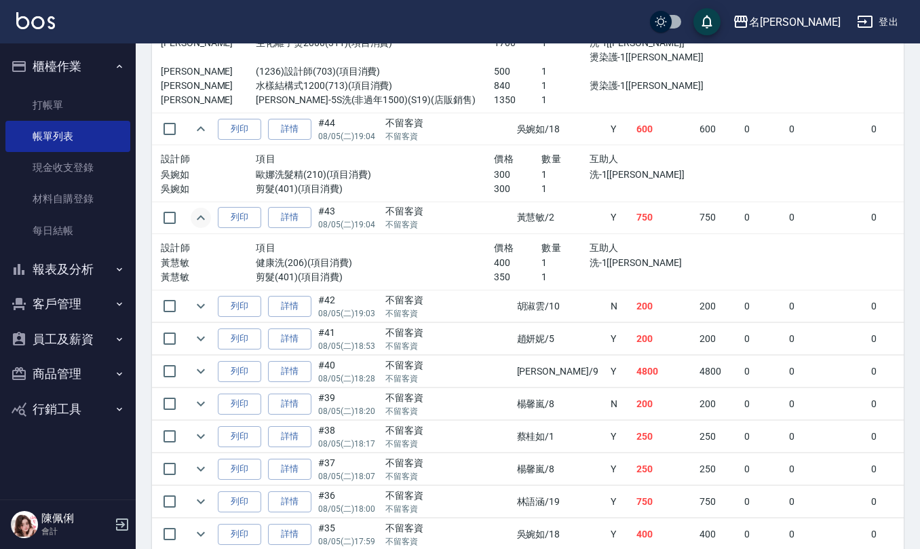
scroll to position [2353, 0]
click at [204, 311] on icon "expand row" at bounding box center [201, 305] width 16 height 16
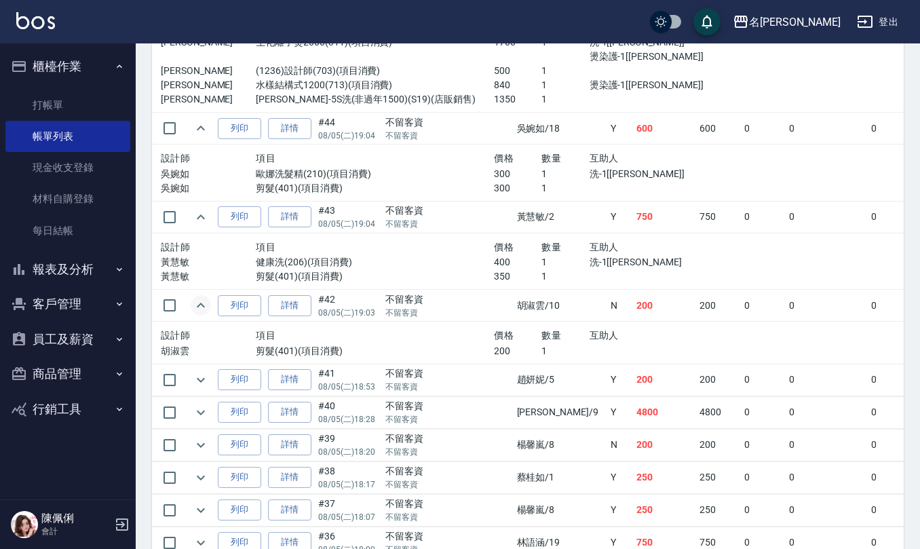
scroll to position [2444, 0]
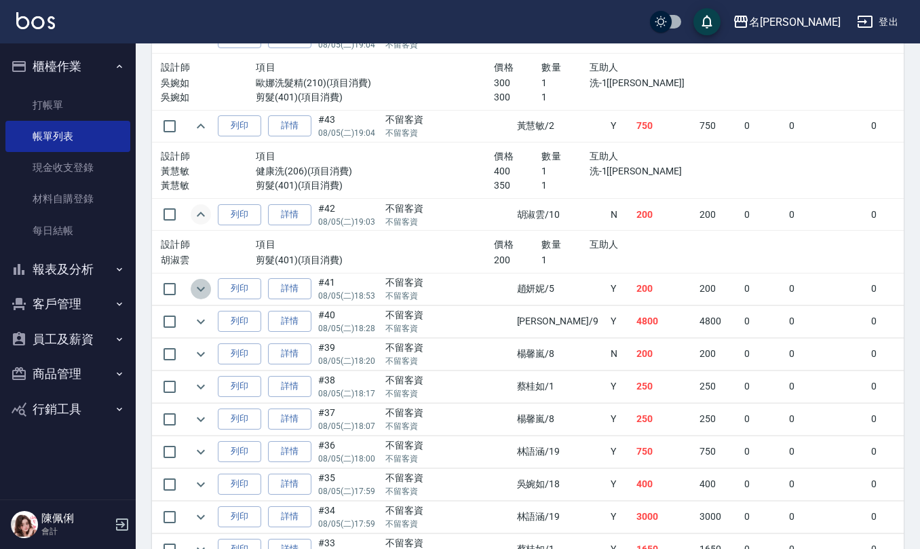
click at [198, 297] on icon "expand row" at bounding box center [201, 289] width 16 height 16
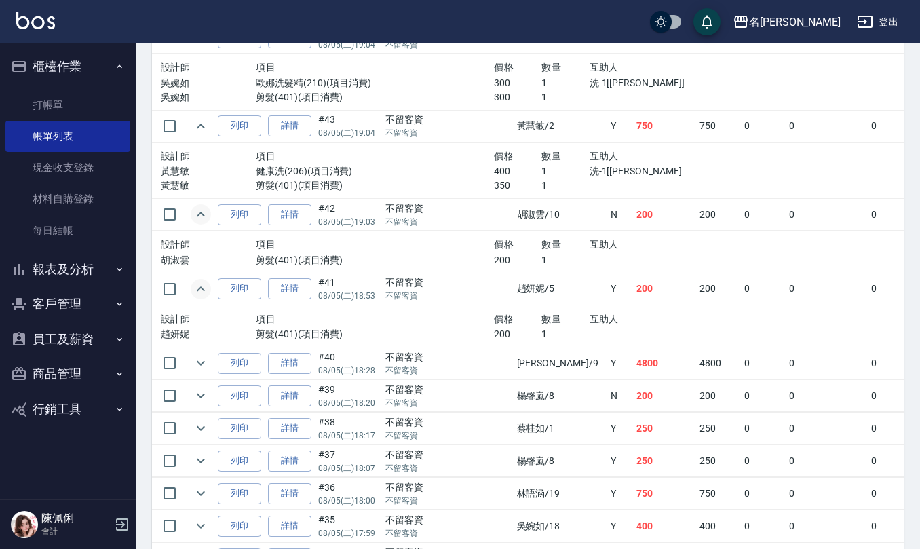
scroll to position [2534, 0]
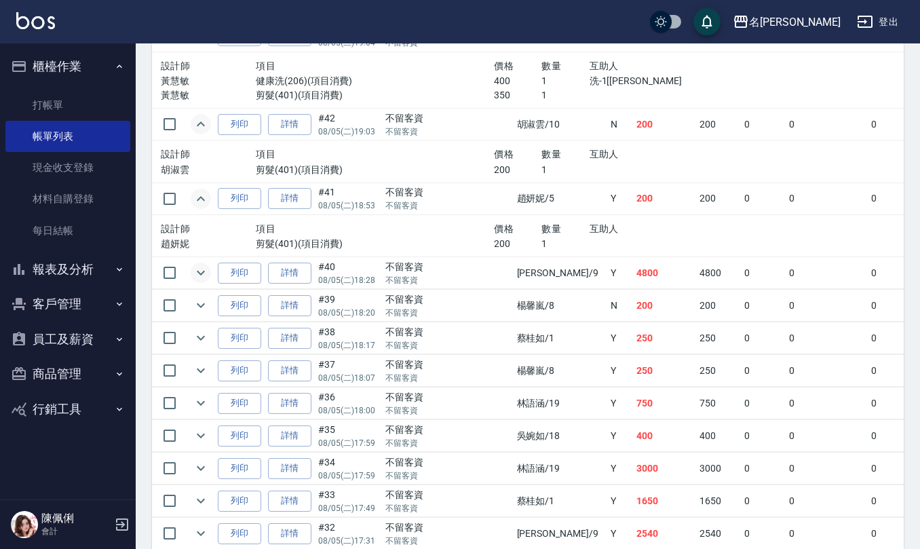
click at [204, 281] on icon "expand row" at bounding box center [201, 273] width 16 height 16
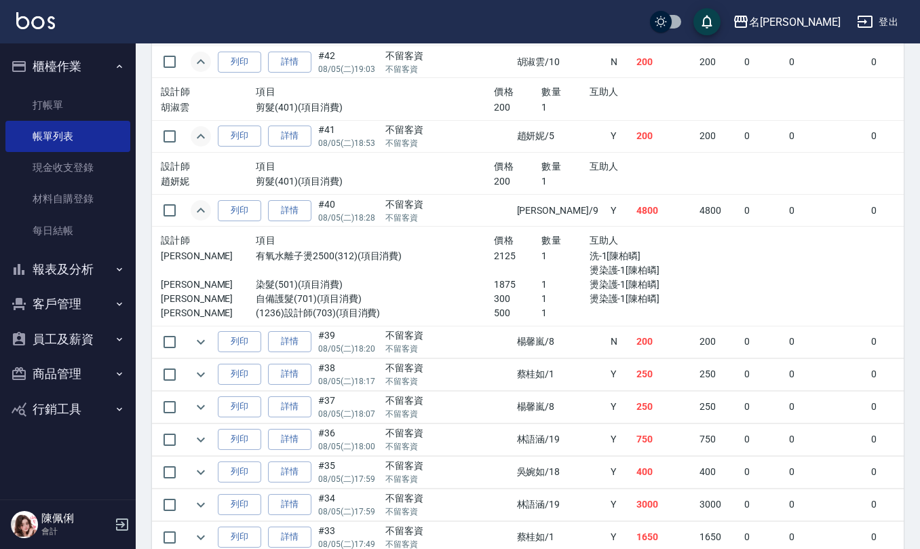
scroll to position [2624, 0]
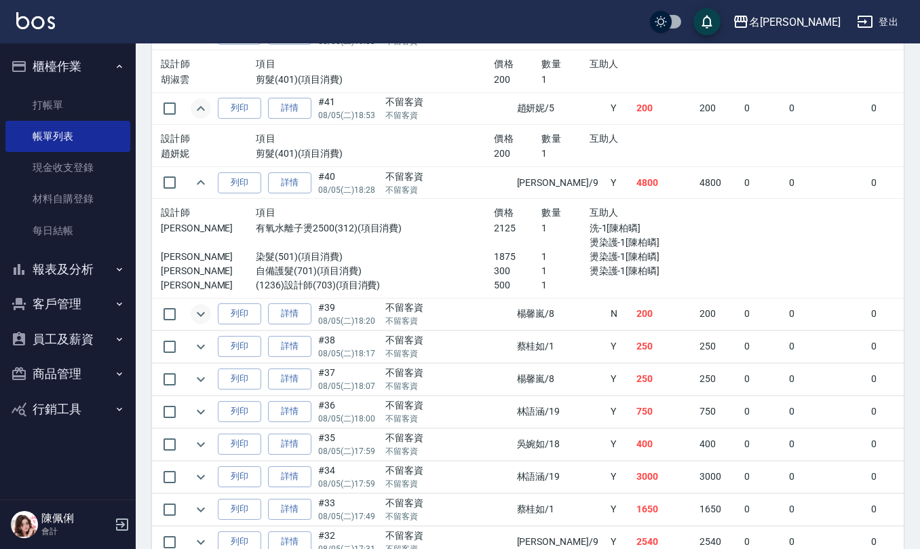
click at [195, 322] on icon "expand row" at bounding box center [201, 314] width 16 height 16
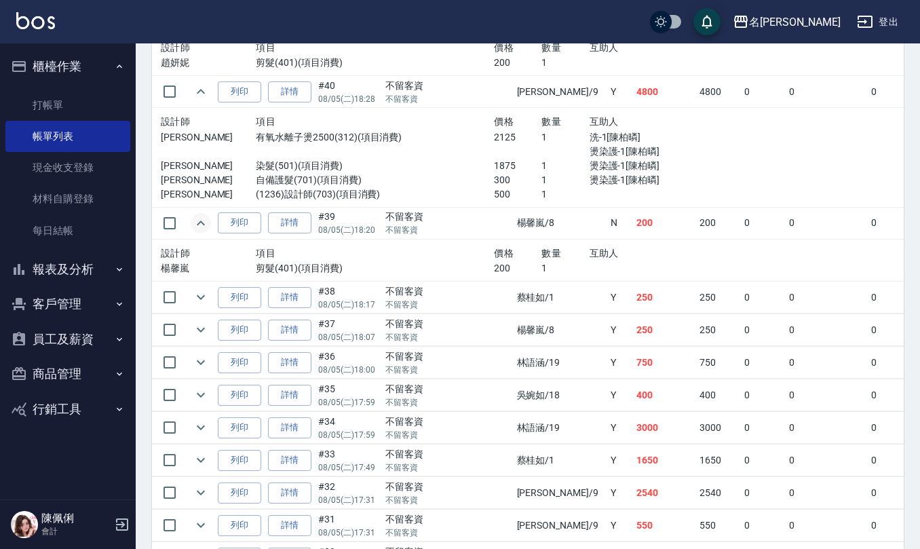
scroll to position [2805, 0]
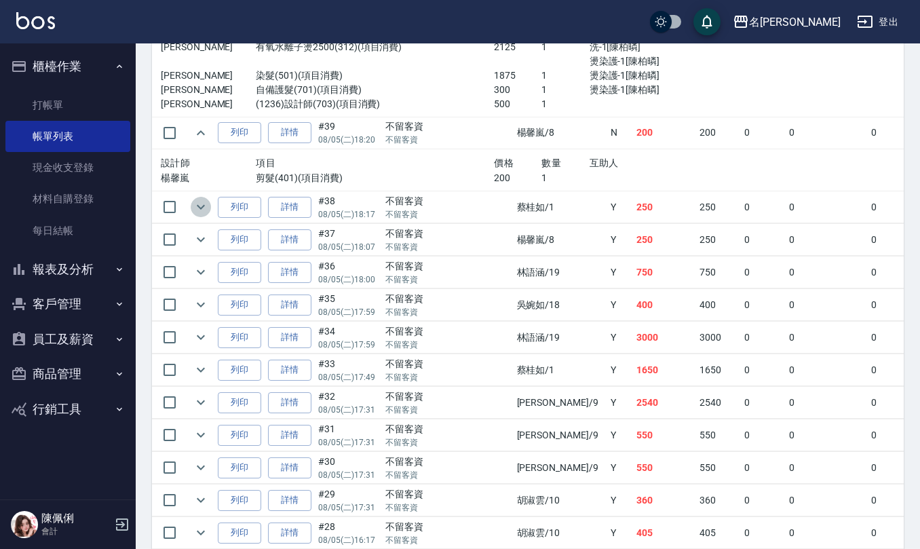
click at [198, 210] on icon "expand row" at bounding box center [201, 207] width 8 height 5
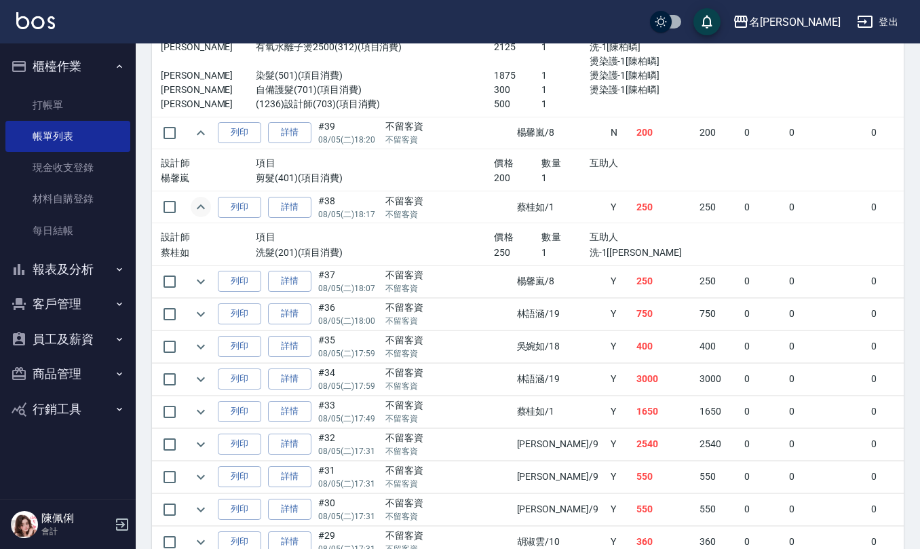
scroll to position [2896, 0]
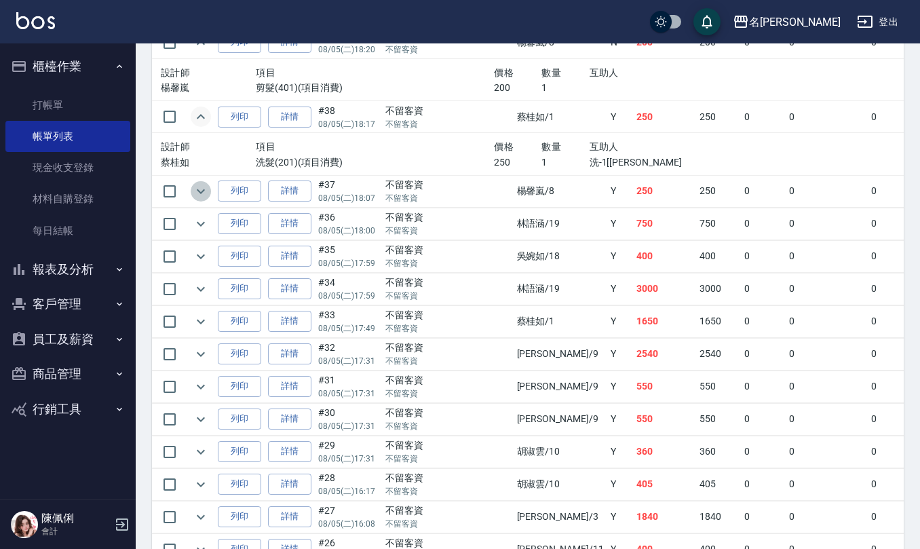
click at [194, 200] on icon "expand row" at bounding box center [201, 191] width 16 height 16
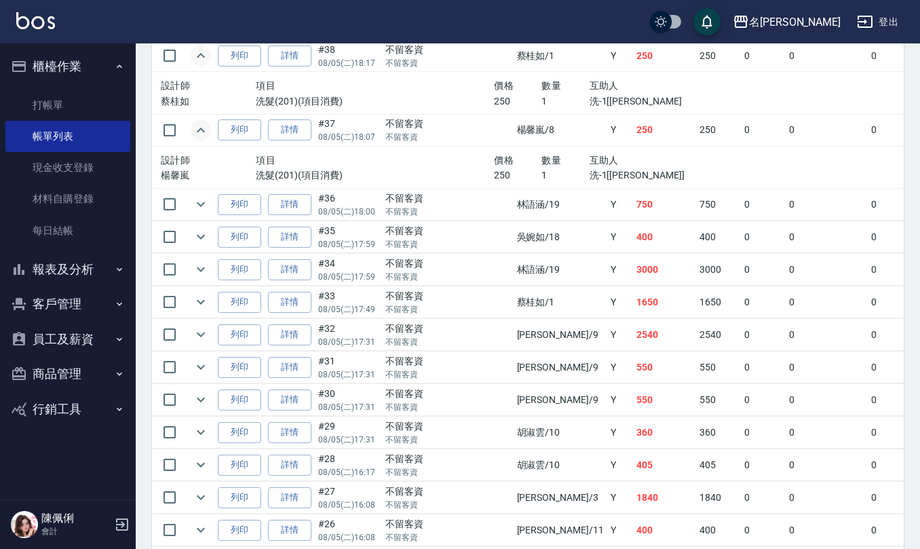
scroll to position [2987, 0]
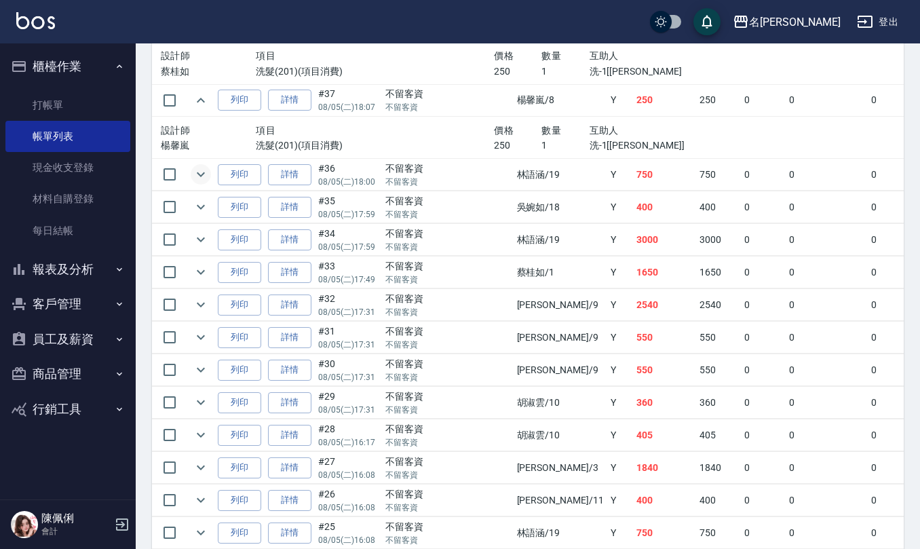
click at [200, 177] on icon "expand row" at bounding box center [201, 174] width 8 height 5
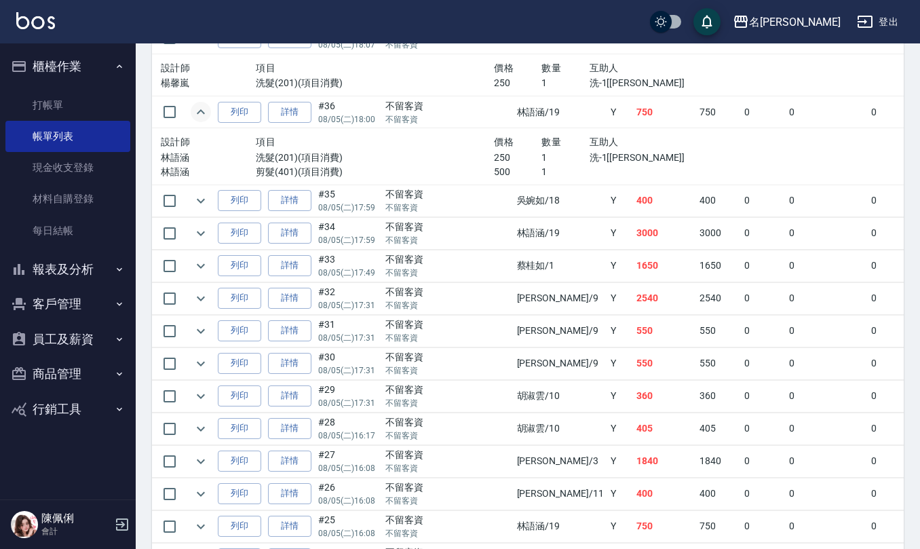
scroll to position [3077, 0]
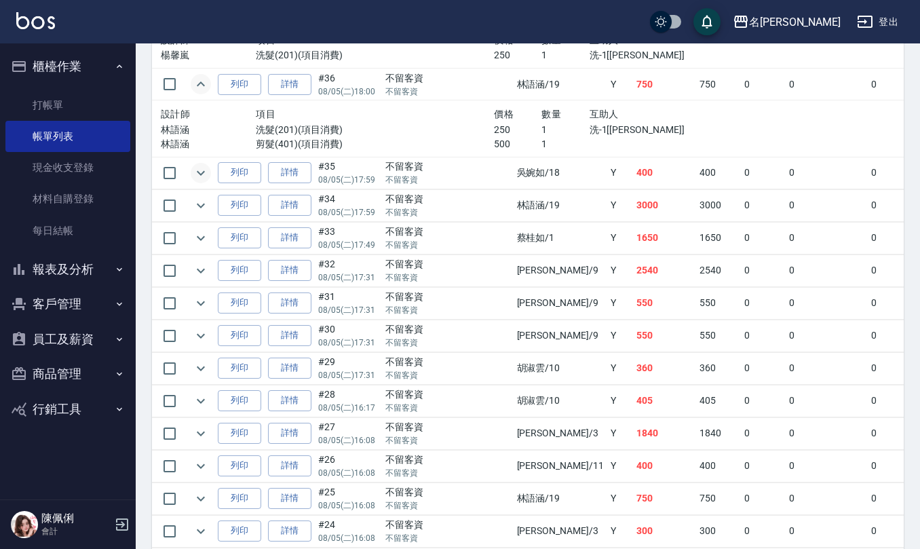
click at [199, 181] on icon "expand row" at bounding box center [201, 173] width 16 height 16
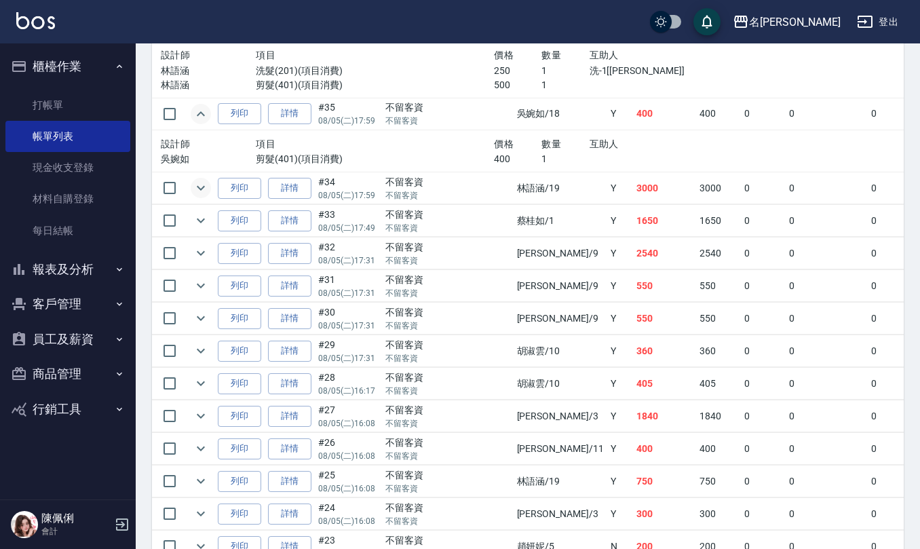
scroll to position [3167, 0]
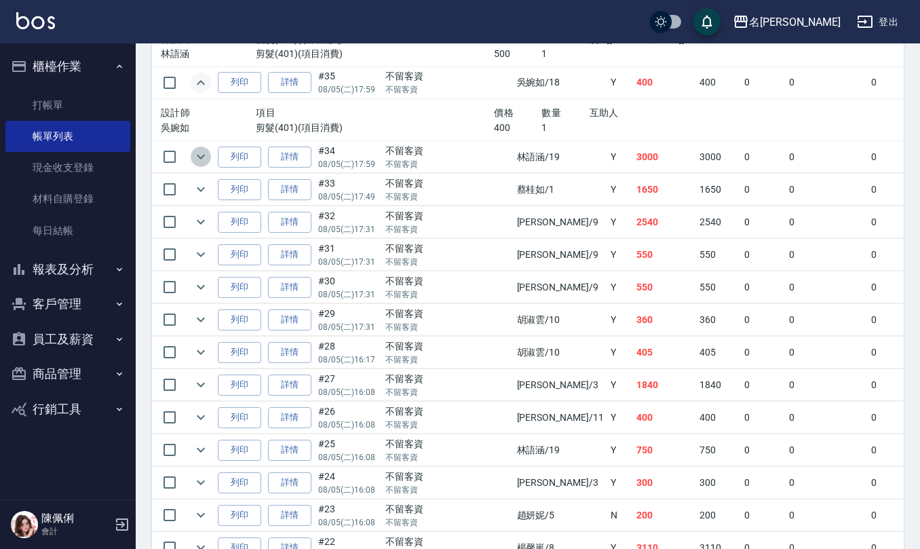
click at [197, 165] on icon "expand row" at bounding box center [201, 157] width 16 height 16
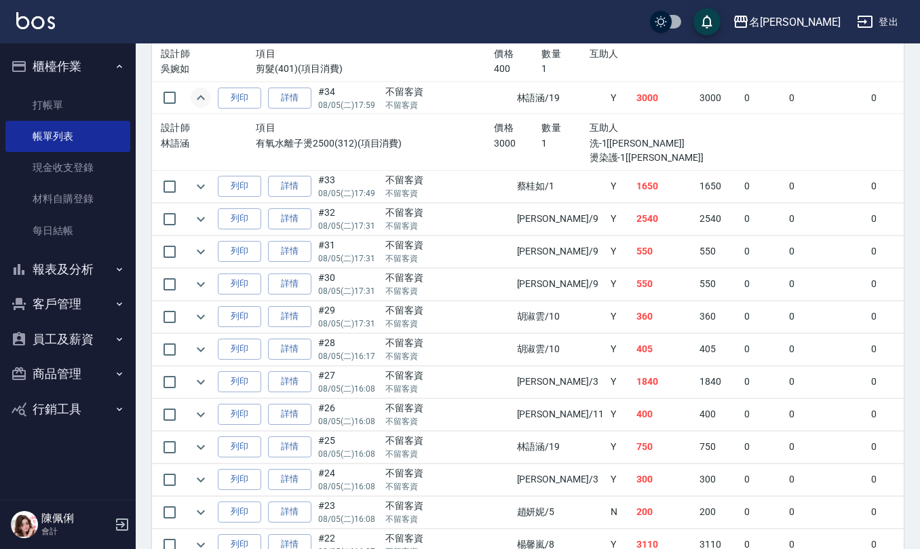
scroll to position [3258, 0]
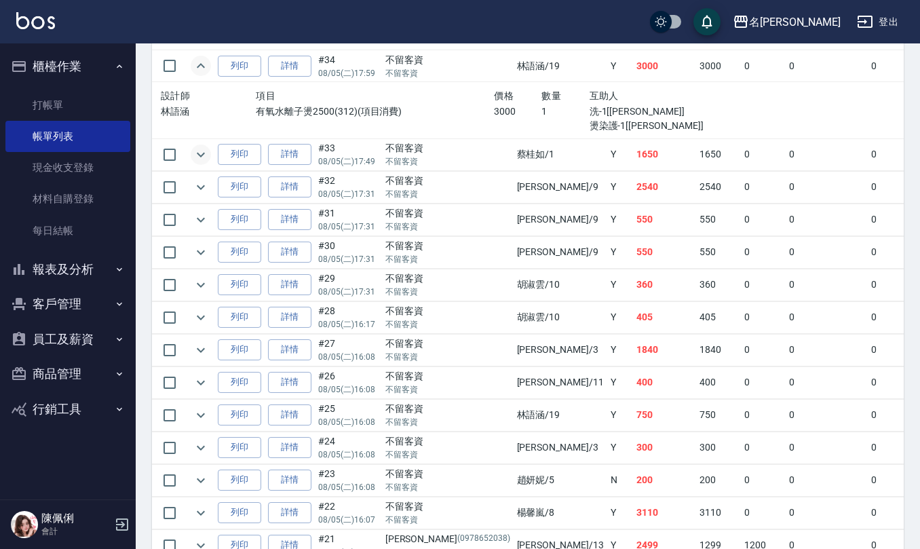
click at [202, 163] on icon "expand row" at bounding box center [201, 155] width 16 height 16
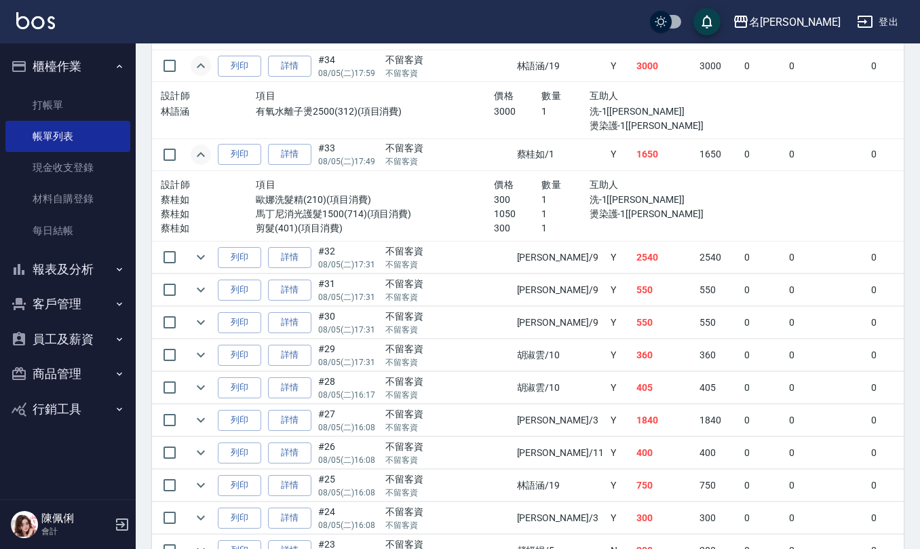
scroll to position [3348, 0]
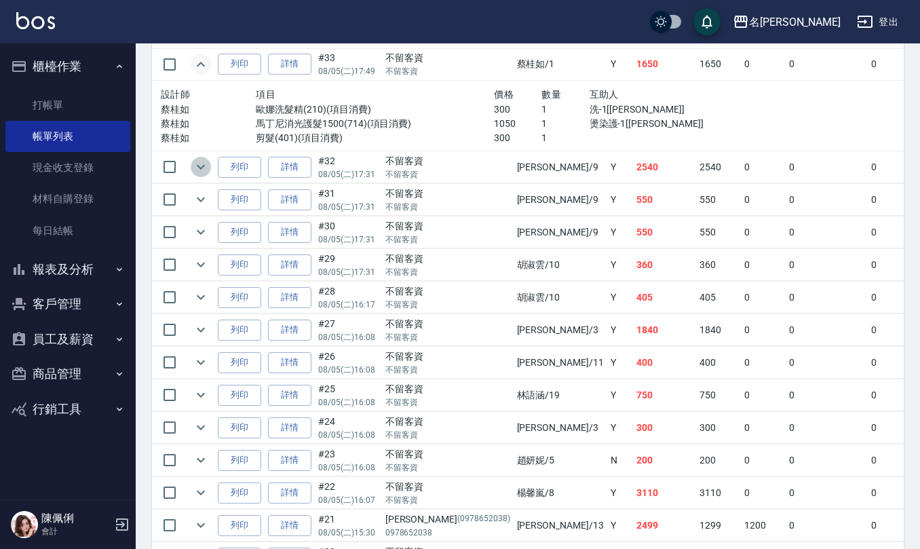
click at [200, 175] on icon "expand row" at bounding box center [201, 167] width 16 height 16
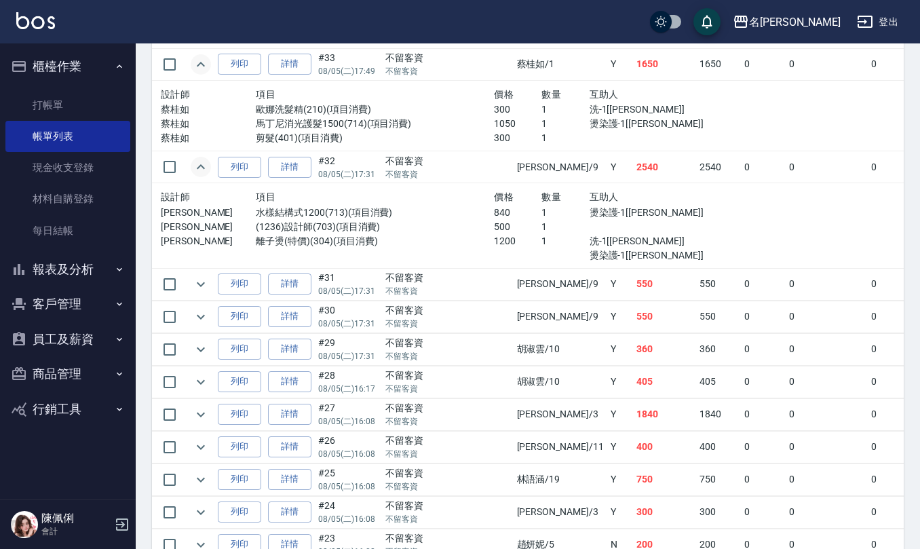
scroll to position [3439, 0]
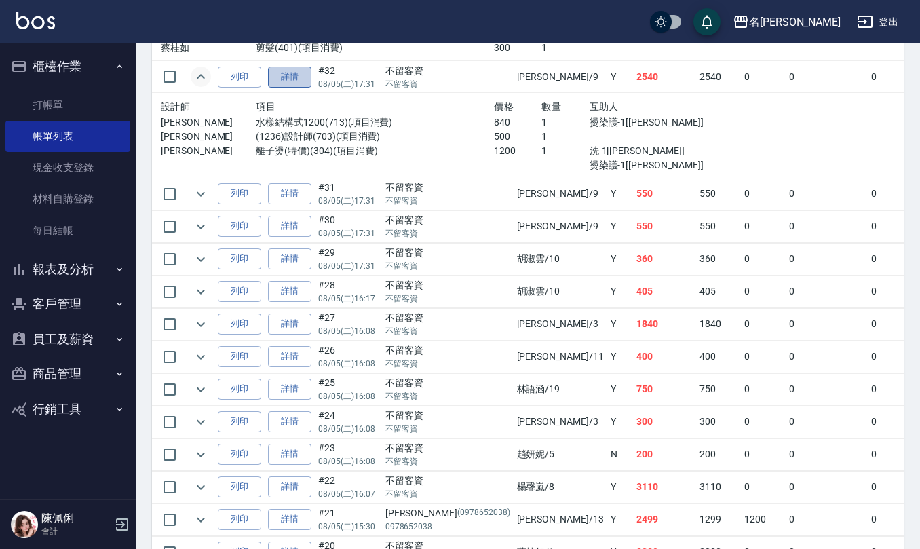
click at [282, 88] on link "詳情" at bounding box center [289, 77] width 43 height 21
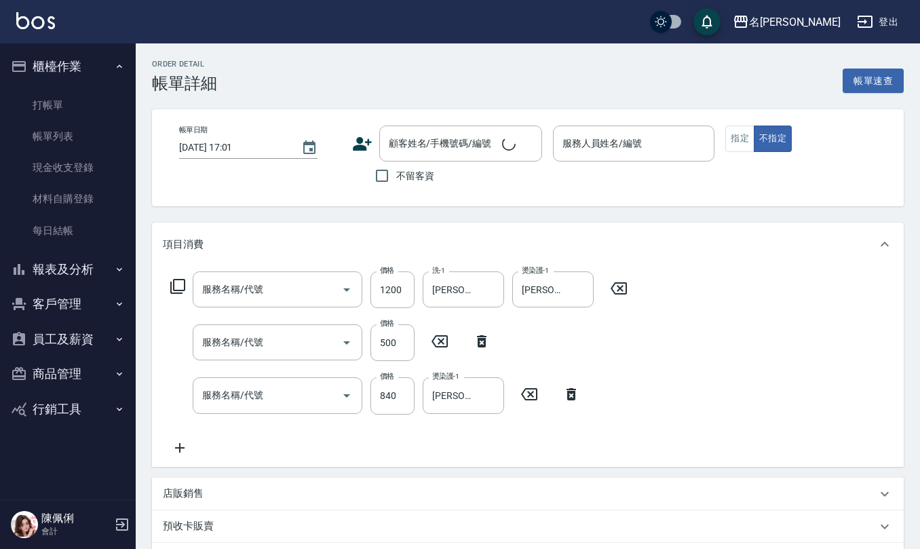
type input "2025/08/05 17:31"
checkbox input "true"
type input "江依潔-9"
type input "離子燙(特價)(304)"
type input "(1236)設計師(703)"
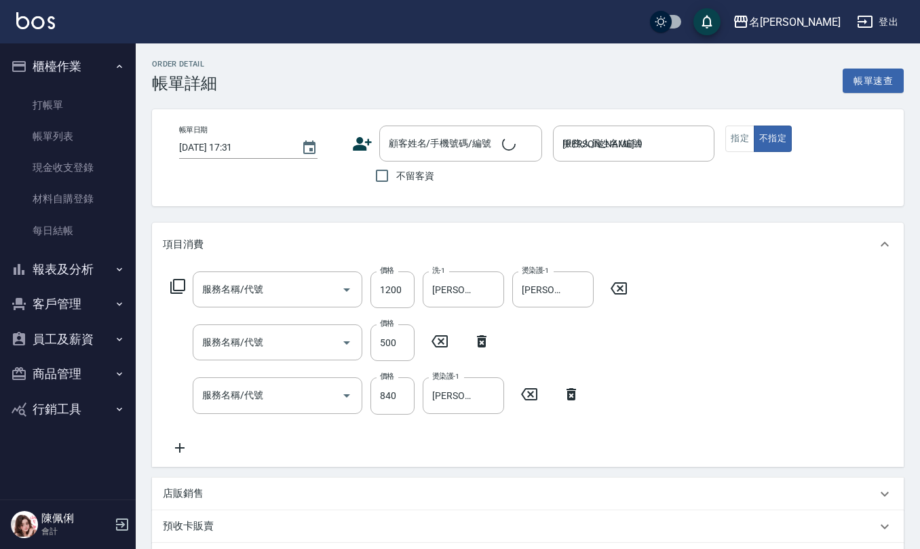
type input "水樣結構式1200(713)"
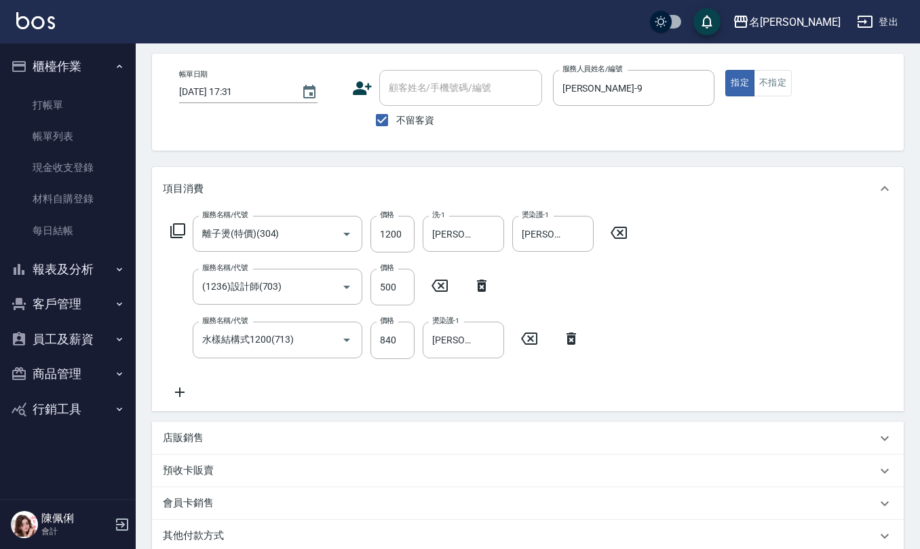
scroll to position [54, 0]
click at [399, 235] on input "1200" at bounding box center [393, 235] width 44 height 37
click at [333, 236] on icon "Clear" at bounding box center [328, 236] width 14 height 14
type input "127"
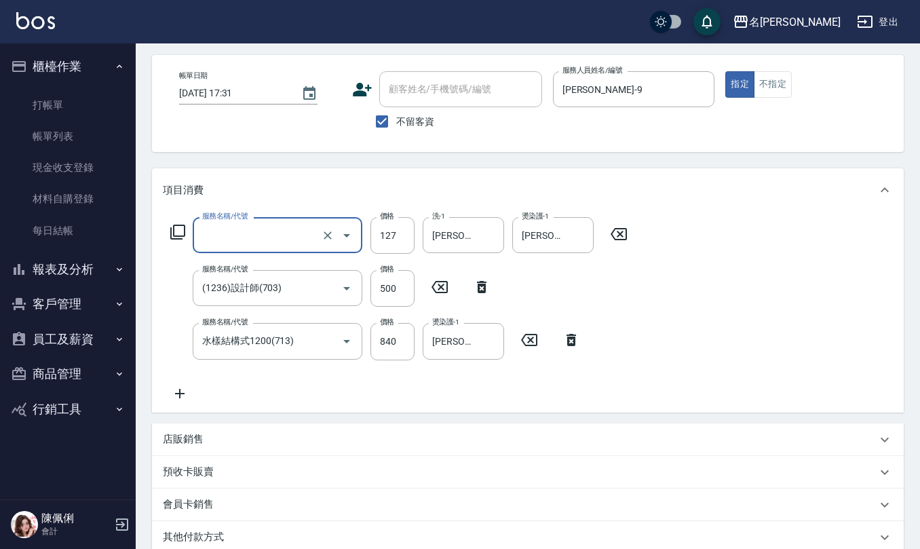
click at [310, 232] on input "服務名稱/代號" at bounding box center [258, 235] width 119 height 24
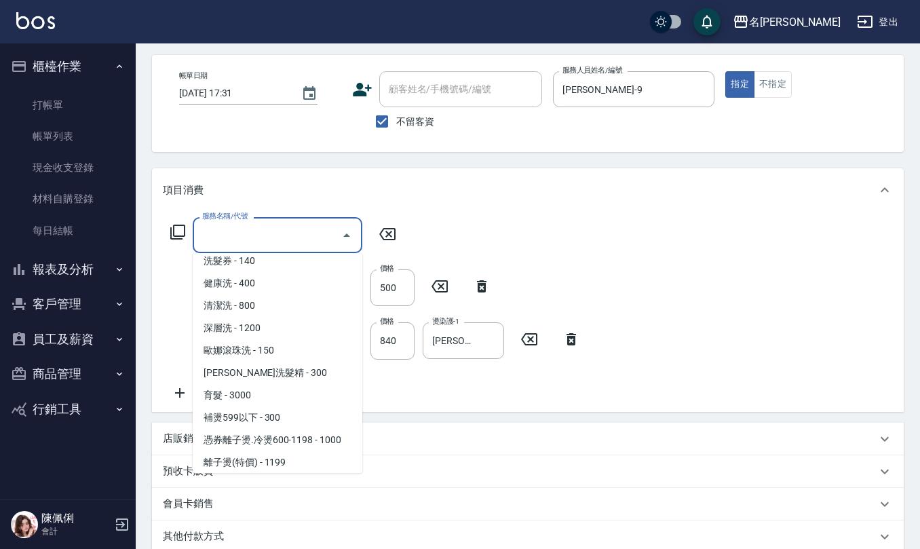
scroll to position [0, 0]
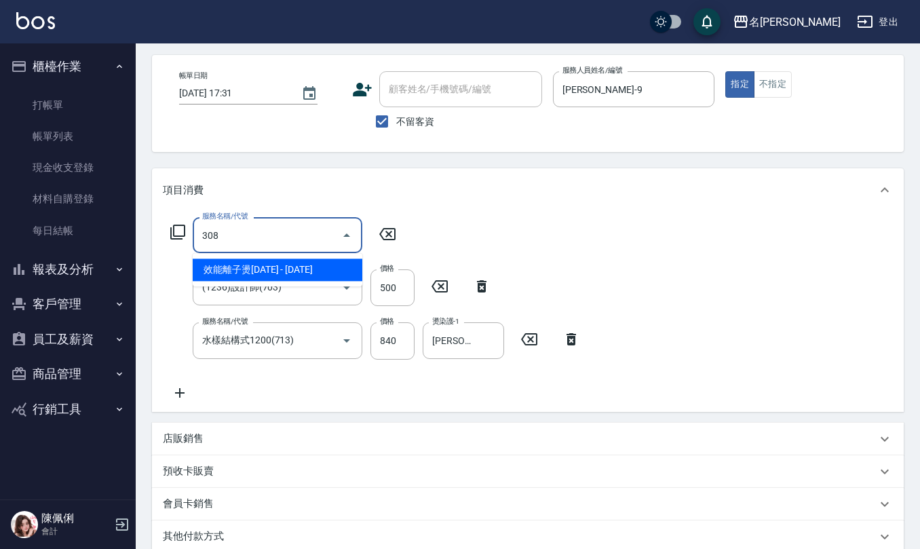
type input "效能離子燙1500(308)"
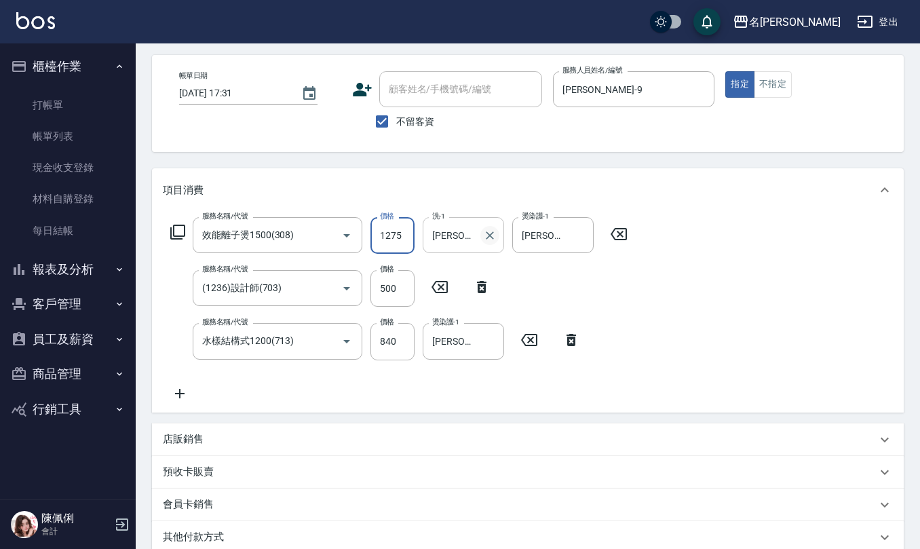
click at [493, 232] on icon "Clear" at bounding box center [490, 235] width 8 height 8
type input "1275"
type input "[PERSON_NAME]-20"
click at [579, 236] on icon "Clear" at bounding box center [580, 235] width 8 height 8
type input "[PERSON_NAME]-20"
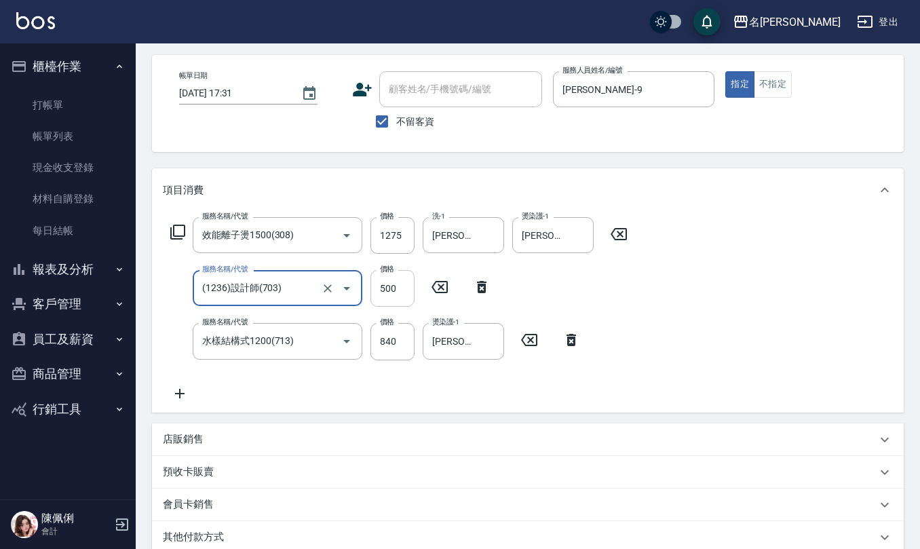
click at [405, 285] on input "500" at bounding box center [393, 288] width 44 height 37
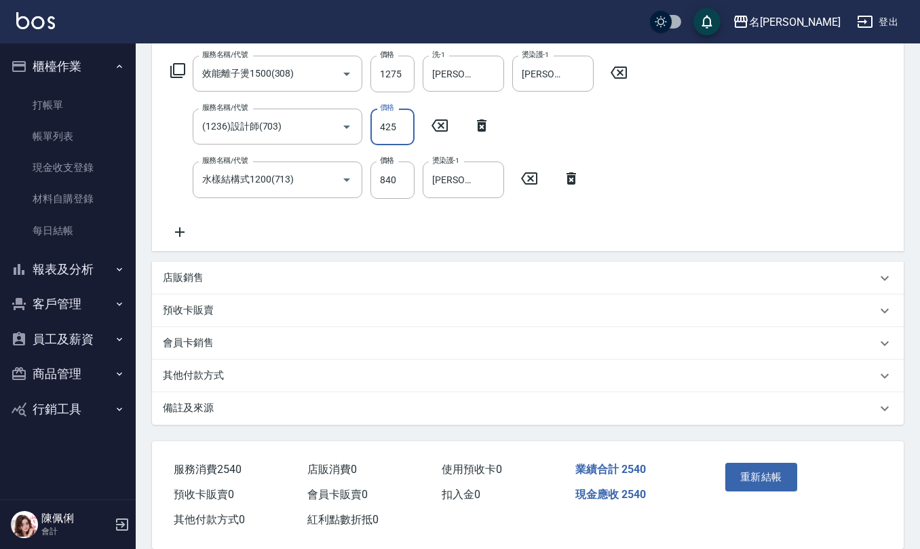
scroll to position [235, 0]
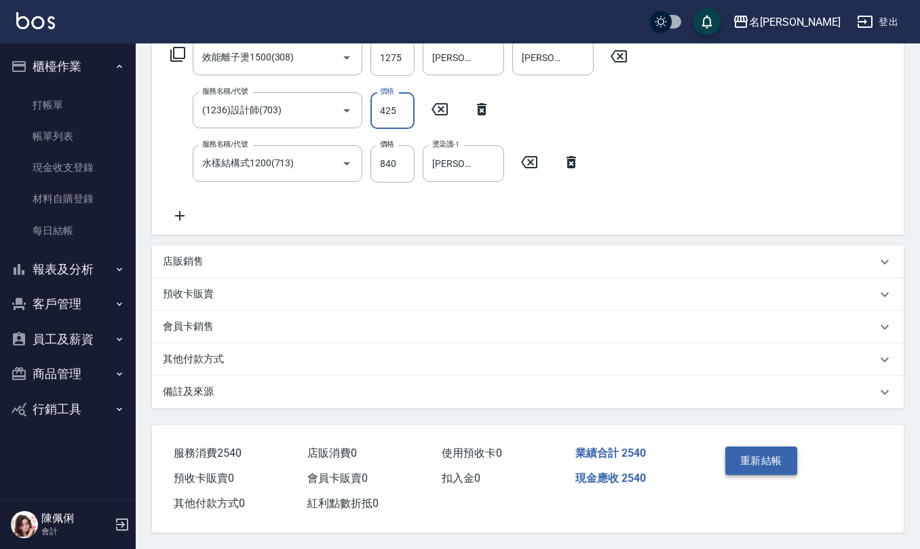
type input "425"
click at [764, 468] on button "重新結帳" at bounding box center [762, 461] width 72 height 29
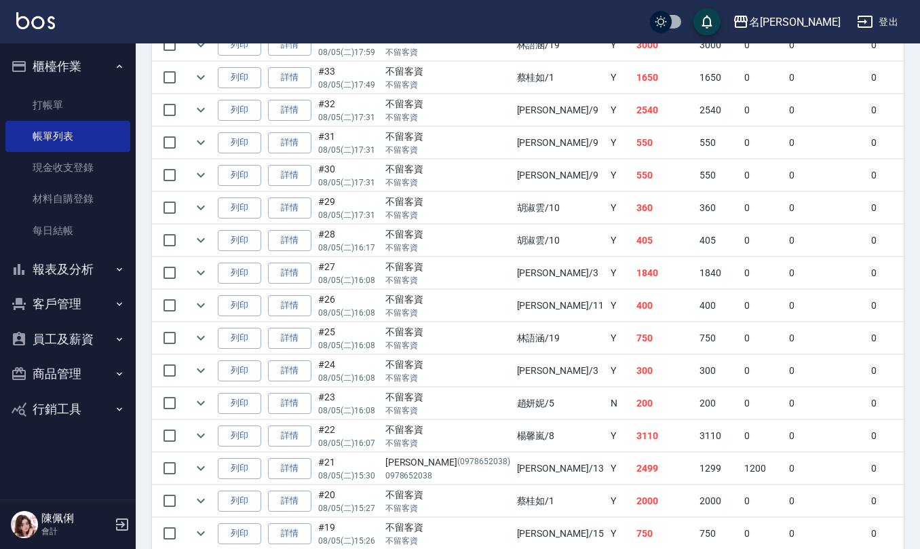
scroll to position [1538, 0]
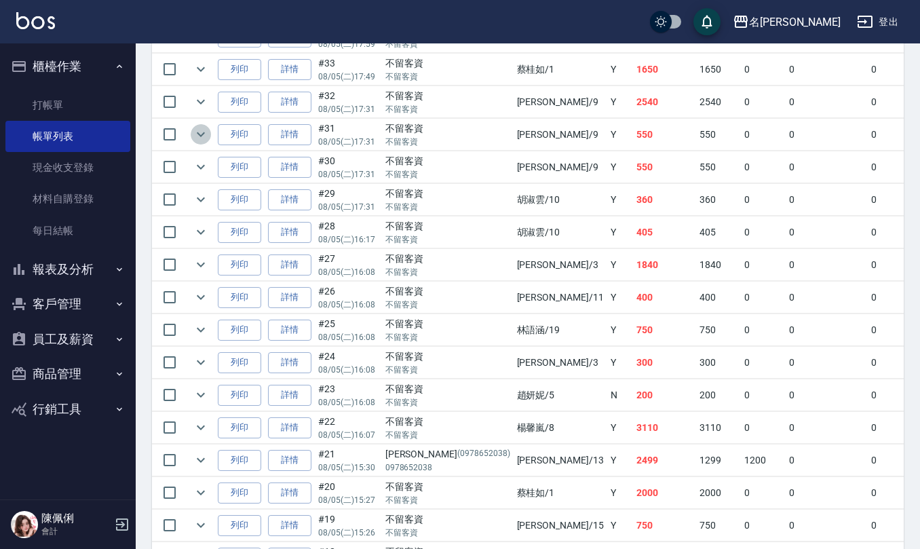
click at [204, 143] on icon "expand row" at bounding box center [201, 134] width 16 height 16
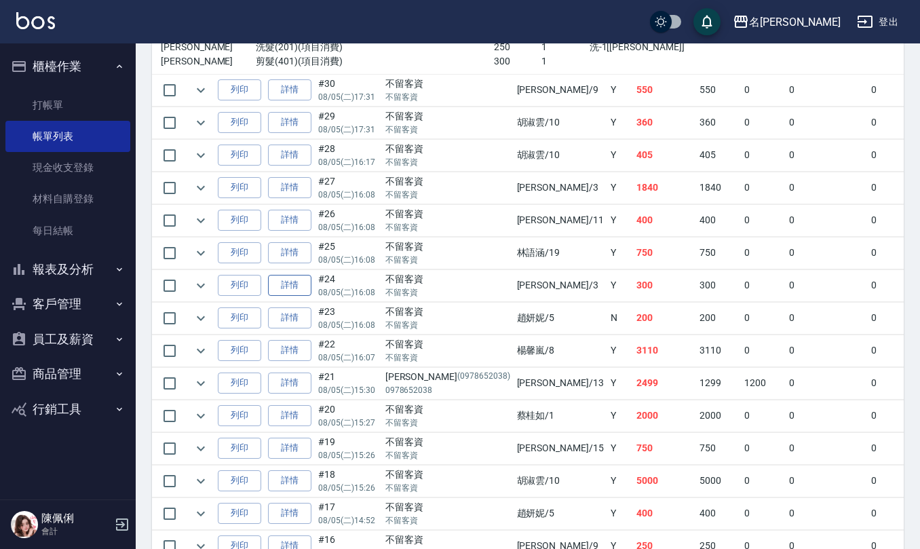
scroll to position [1629, 0]
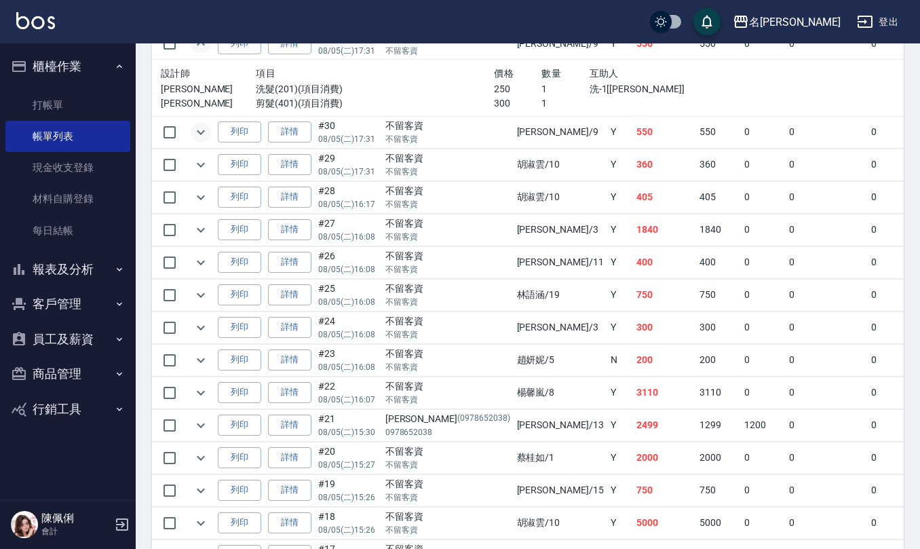
click at [202, 141] on icon "expand row" at bounding box center [201, 132] width 16 height 16
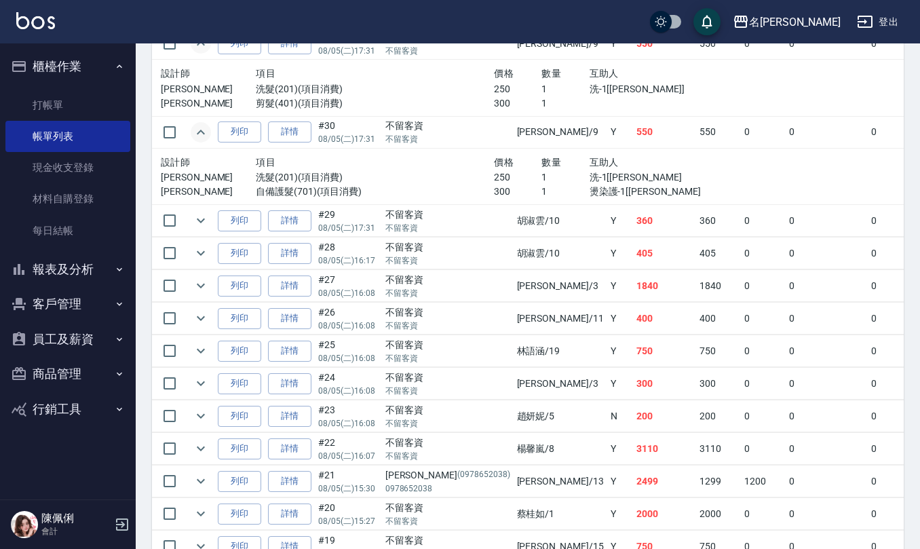
scroll to position [1719, 0]
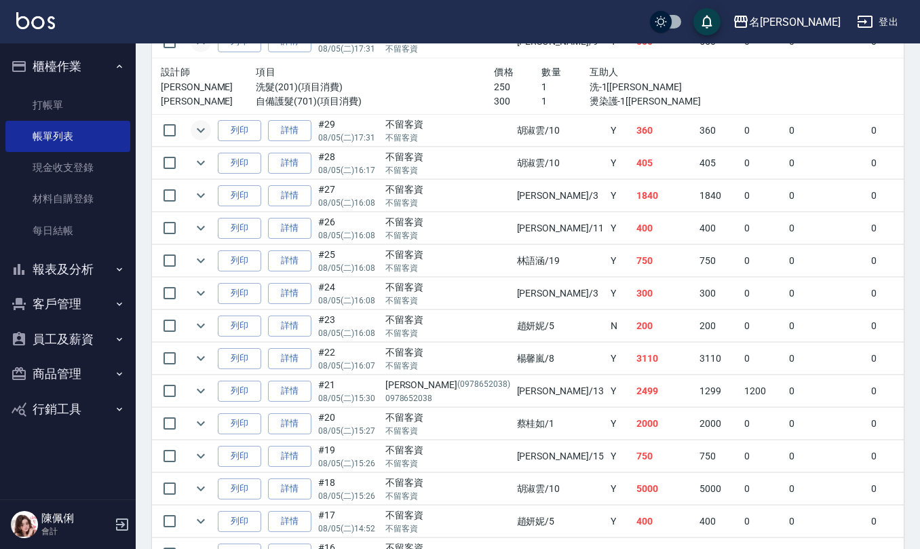
click at [202, 138] on icon "expand row" at bounding box center [201, 130] width 16 height 16
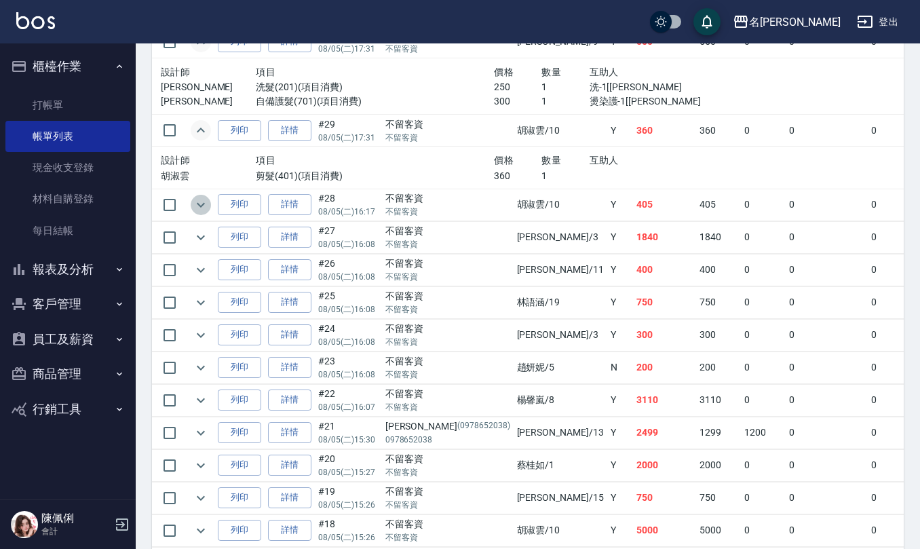
click at [204, 213] on icon "expand row" at bounding box center [201, 205] width 16 height 16
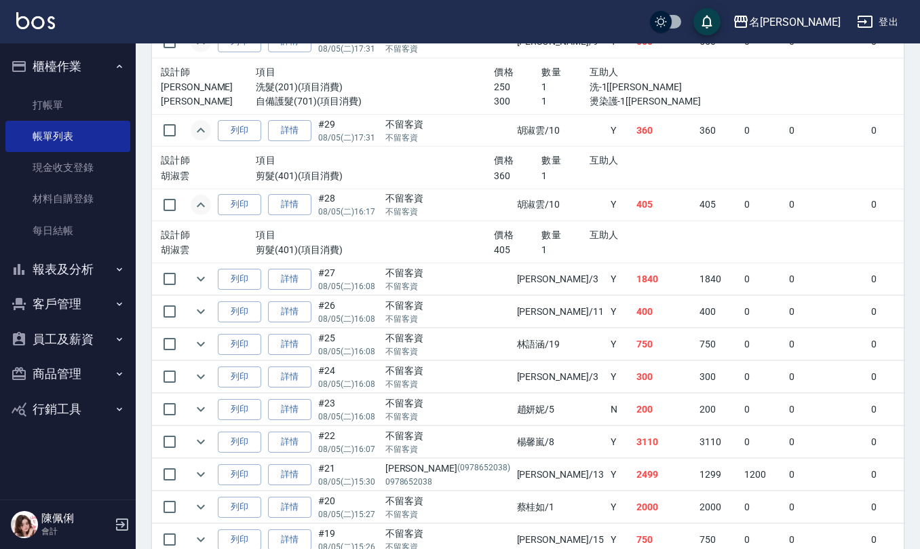
scroll to position [1810, 0]
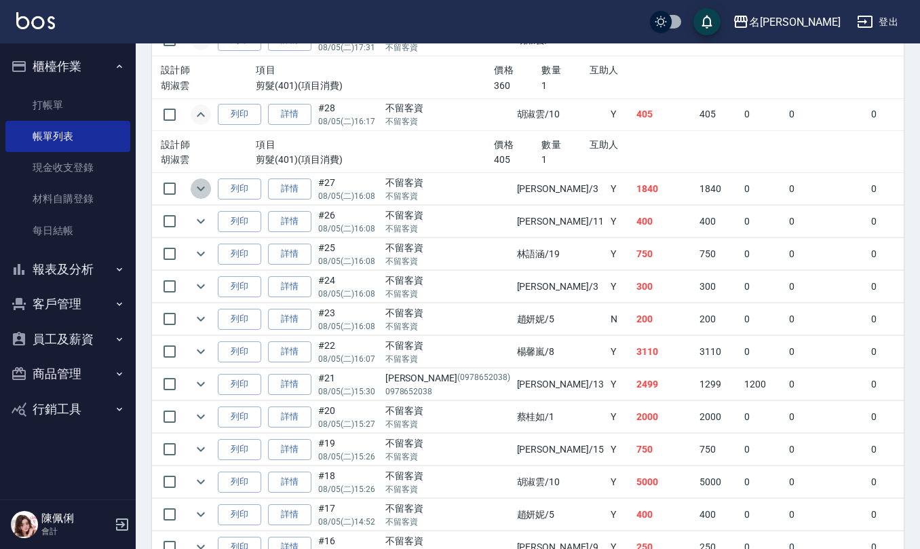
click at [199, 197] on icon "expand row" at bounding box center [201, 189] width 16 height 16
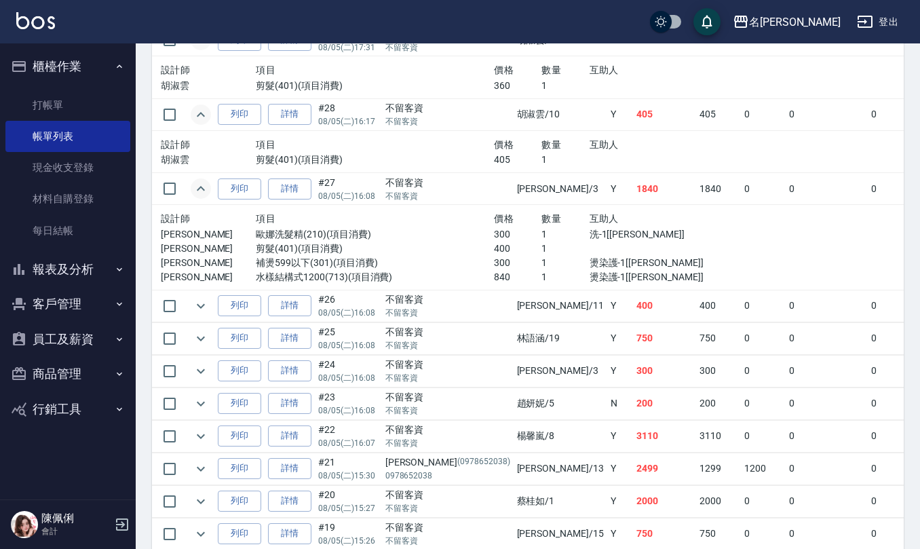
scroll to position [1901, 0]
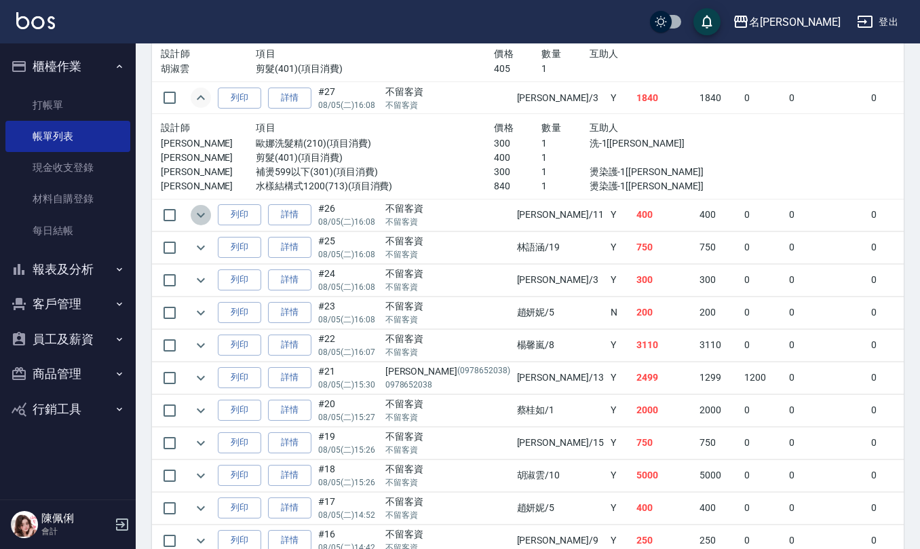
click at [202, 223] on icon "expand row" at bounding box center [201, 215] width 16 height 16
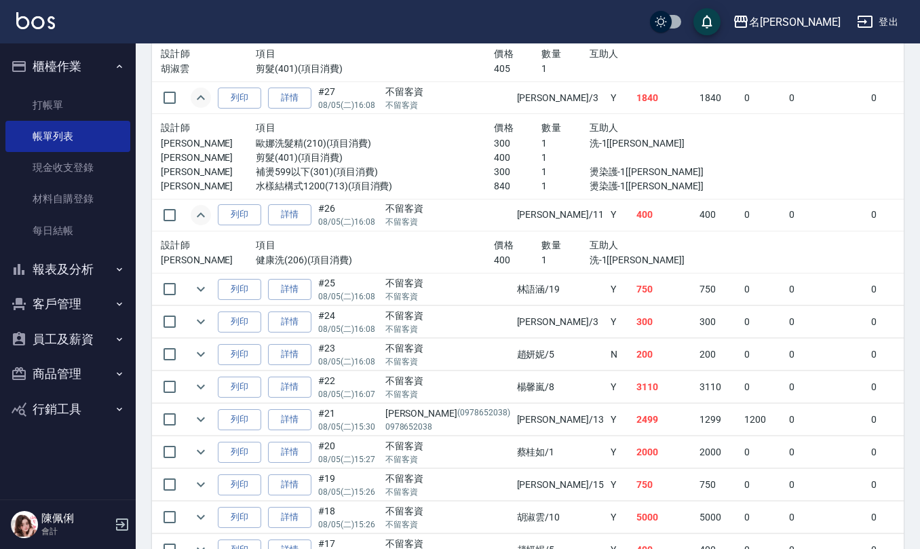
scroll to position [1991, 0]
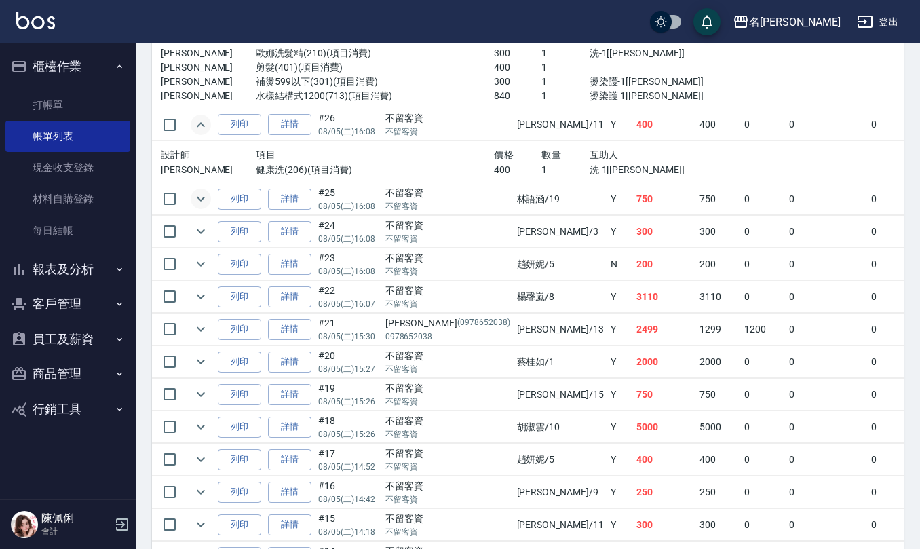
click at [204, 207] on icon "expand row" at bounding box center [201, 199] width 16 height 16
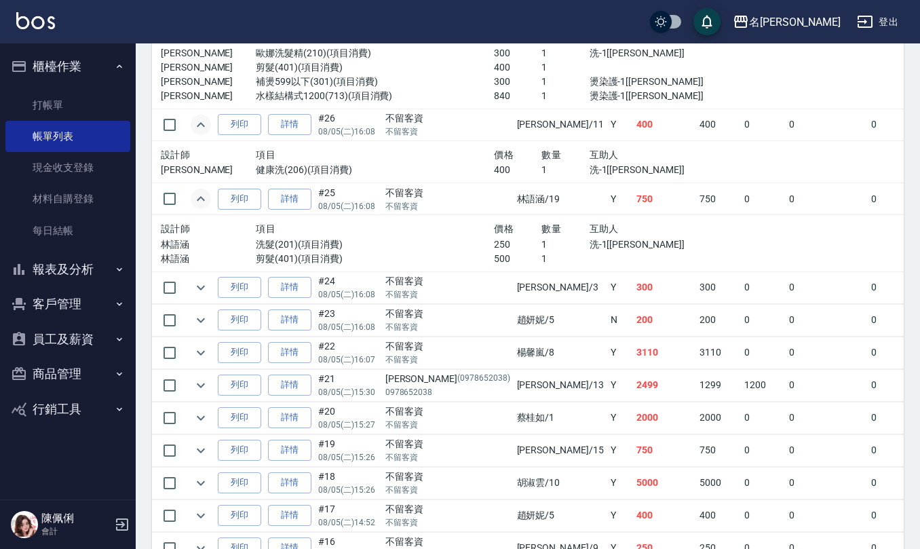
scroll to position [2081, 0]
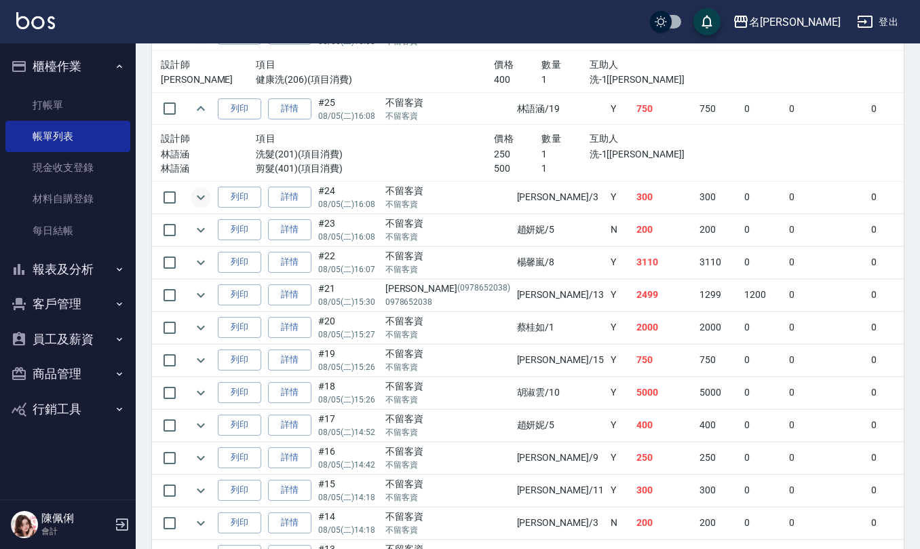
click at [202, 206] on icon "expand row" at bounding box center [201, 197] width 16 height 16
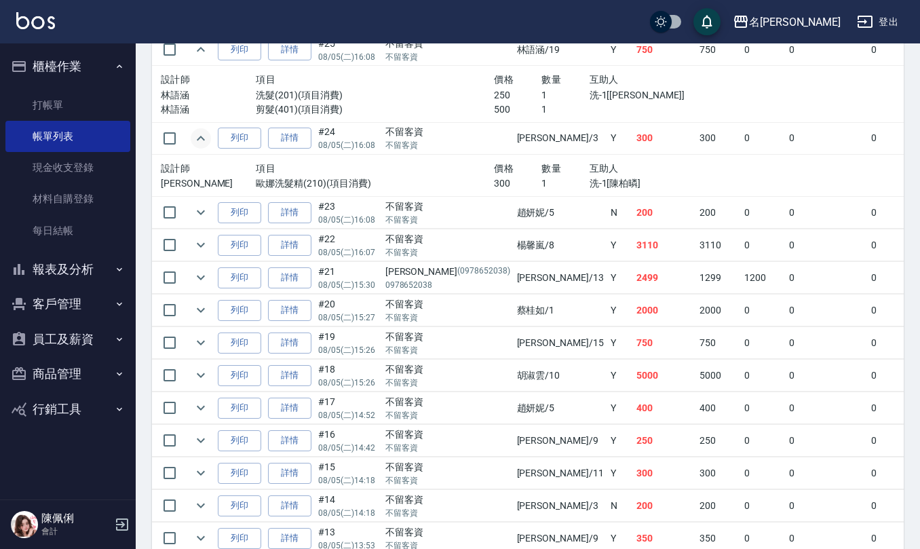
scroll to position [2172, 0]
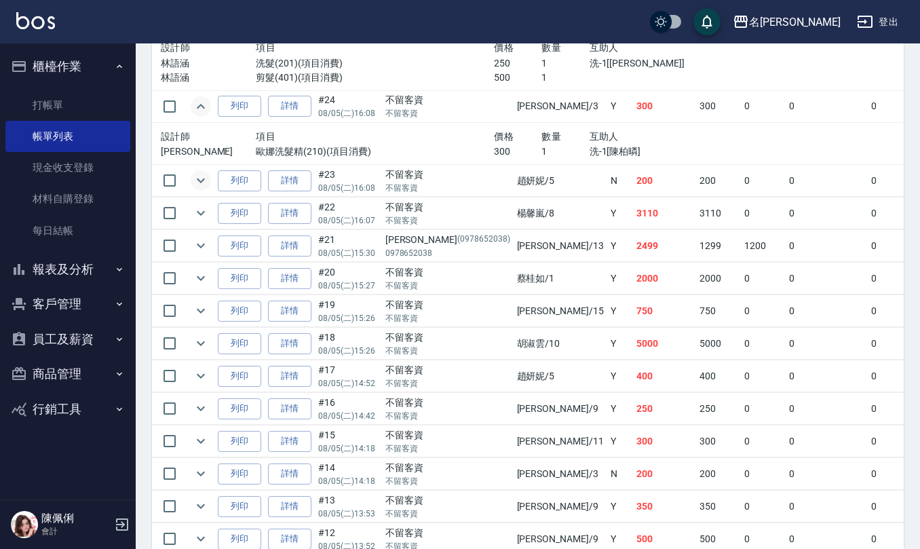
click at [201, 189] on icon "expand row" at bounding box center [201, 180] width 16 height 16
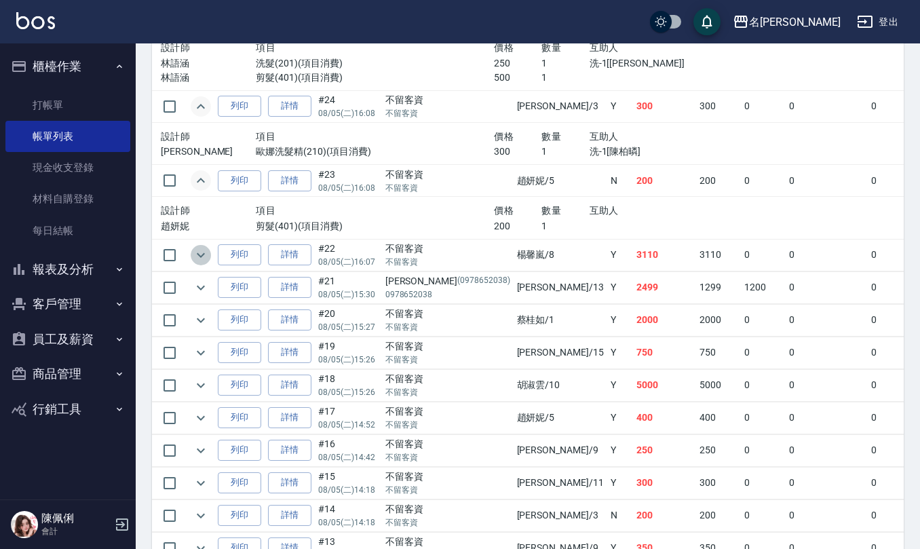
click at [205, 263] on icon "expand row" at bounding box center [201, 255] width 16 height 16
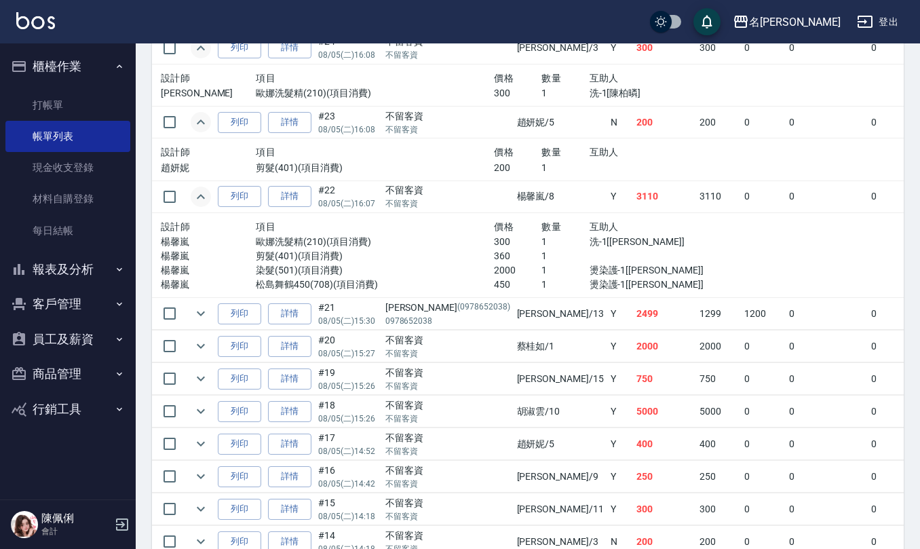
scroll to position [2262, 0]
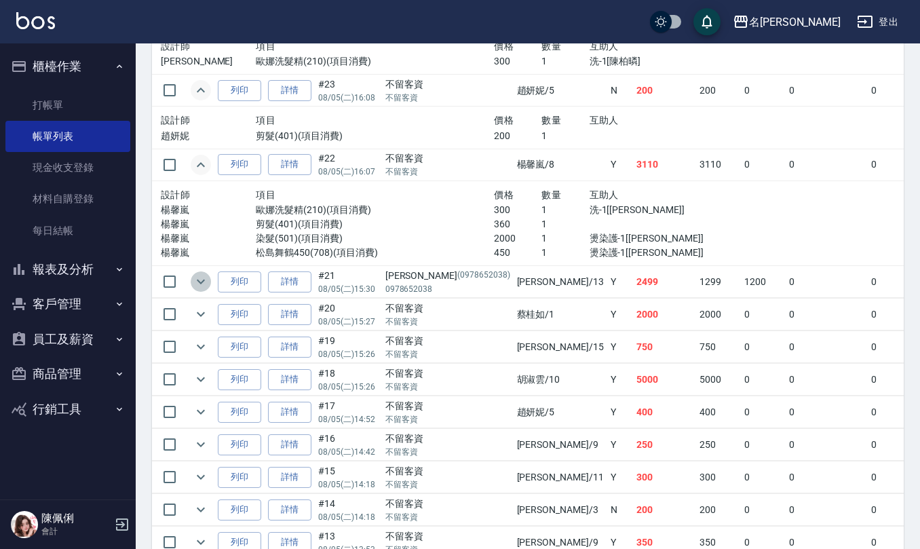
click at [197, 290] on icon "expand row" at bounding box center [201, 282] width 16 height 16
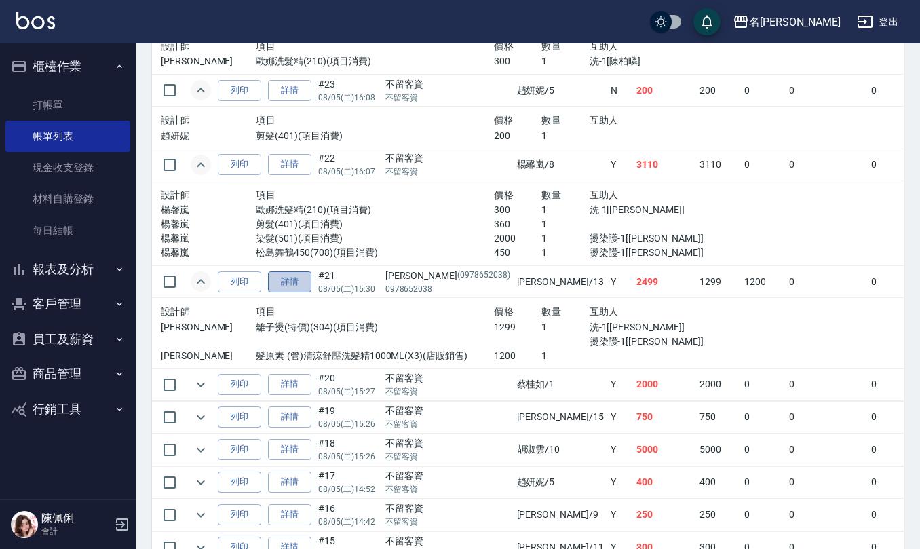
click at [286, 293] on link "詳情" at bounding box center [289, 282] width 43 height 21
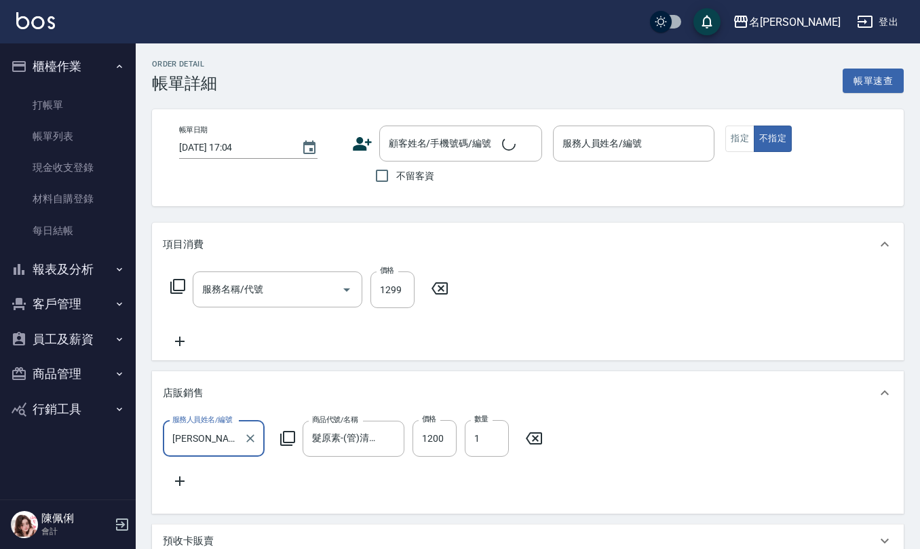
type input "2025/08/05 15:30"
type input "[PERSON_NAME]-13"
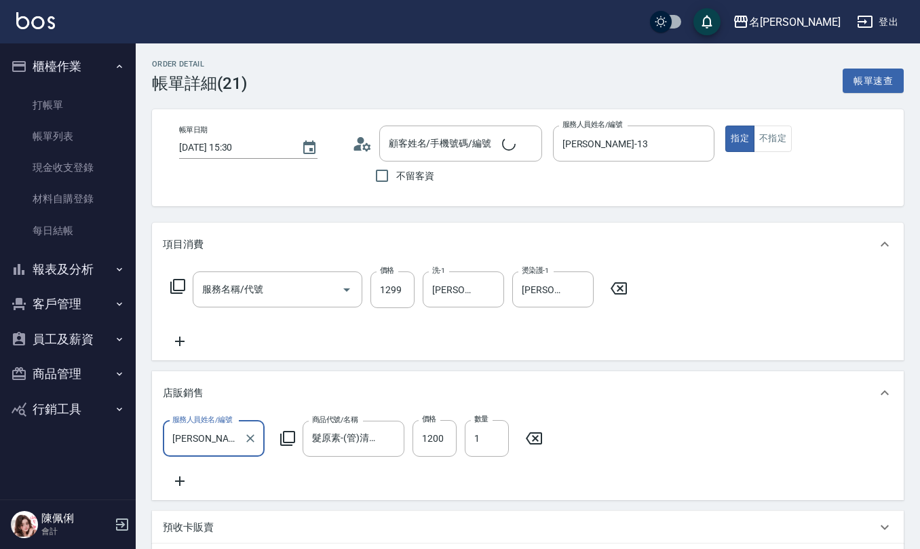
type input "趙曉梅/0978652038/0978652038"
type input "離子燙(特價)(304)"
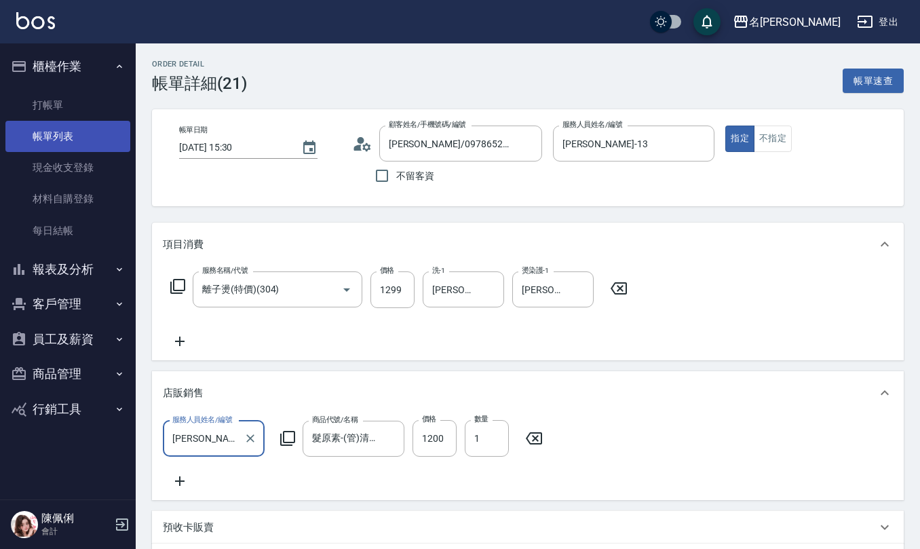
click at [80, 134] on link "帳單列表" at bounding box center [67, 136] width 125 height 31
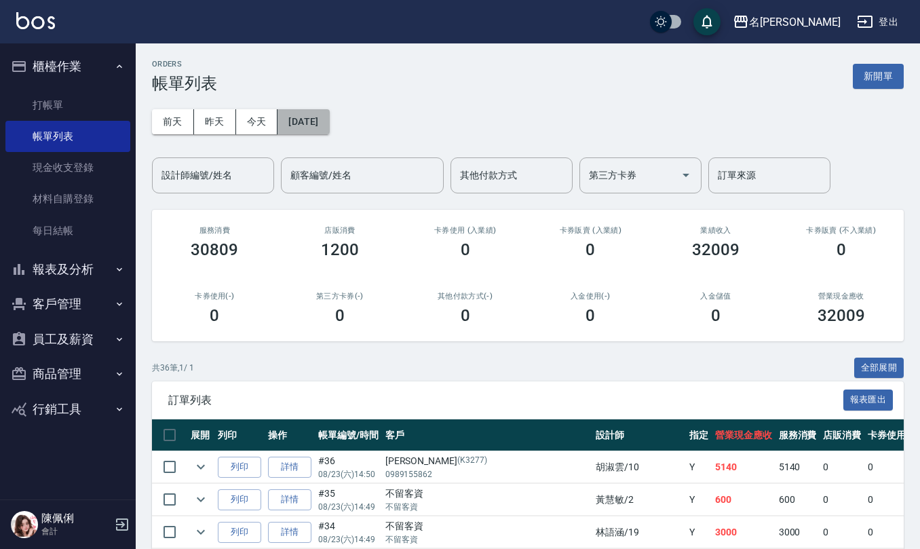
click at [326, 120] on button "[DATE]" at bounding box center [304, 121] width 52 height 25
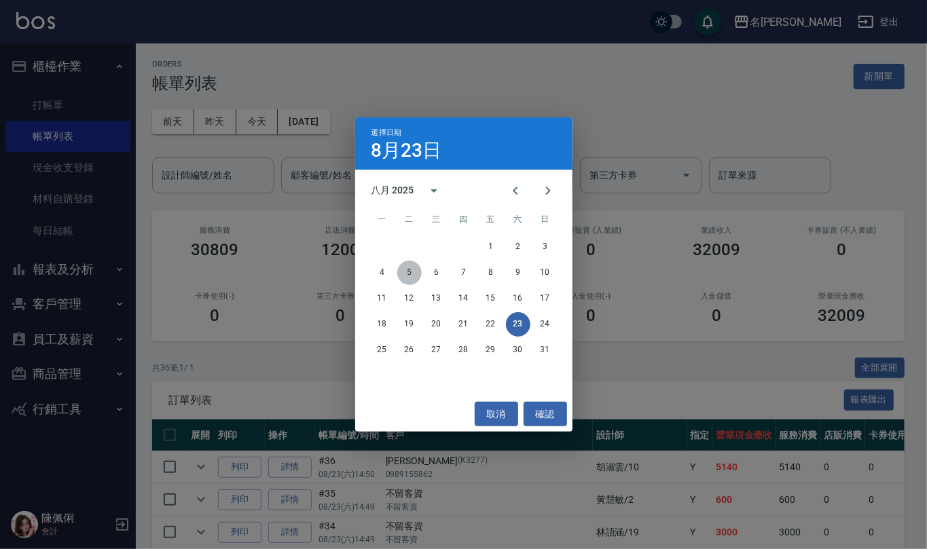
click at [406, 273] on button "5" at bounding box center [409, 273] width 24 height 24
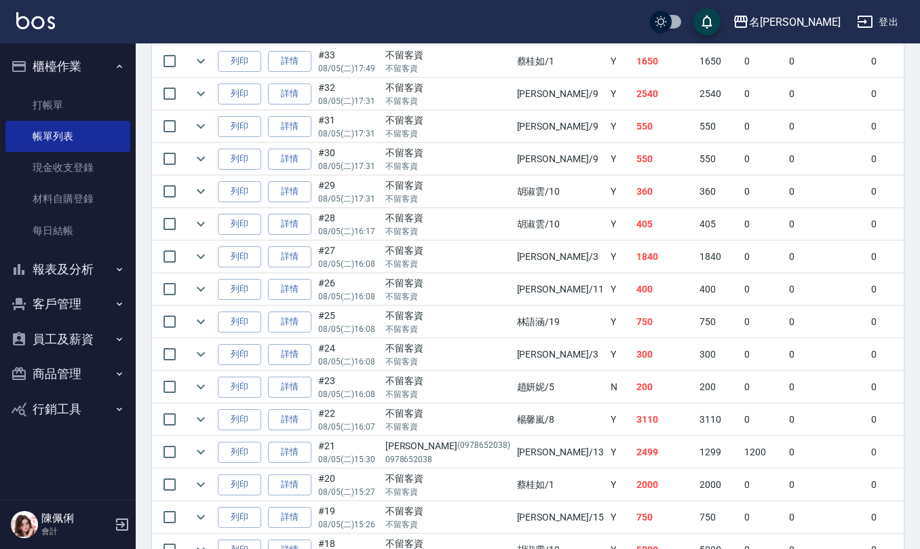
scroll to position [1901, 0]
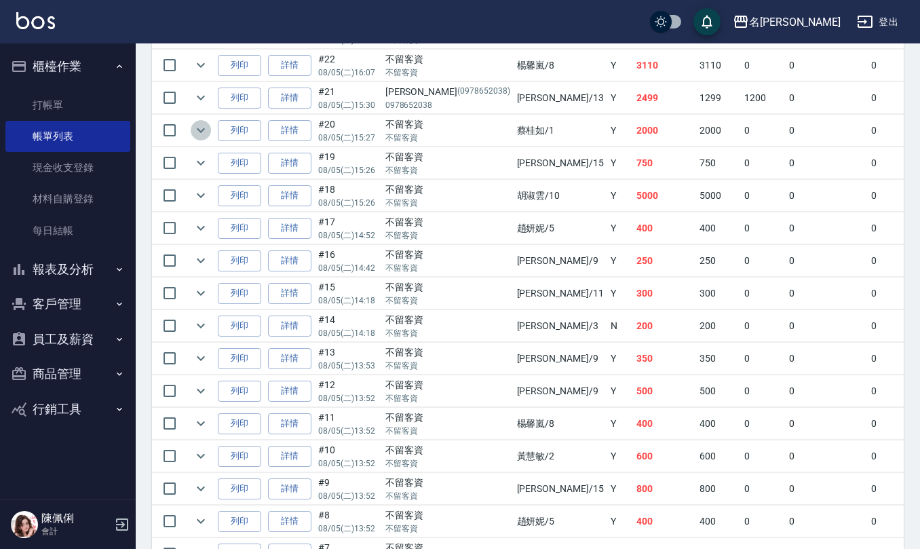
click at [202, 133] on icon "expand row" at bounding box center [201, 130] width 8 height 5
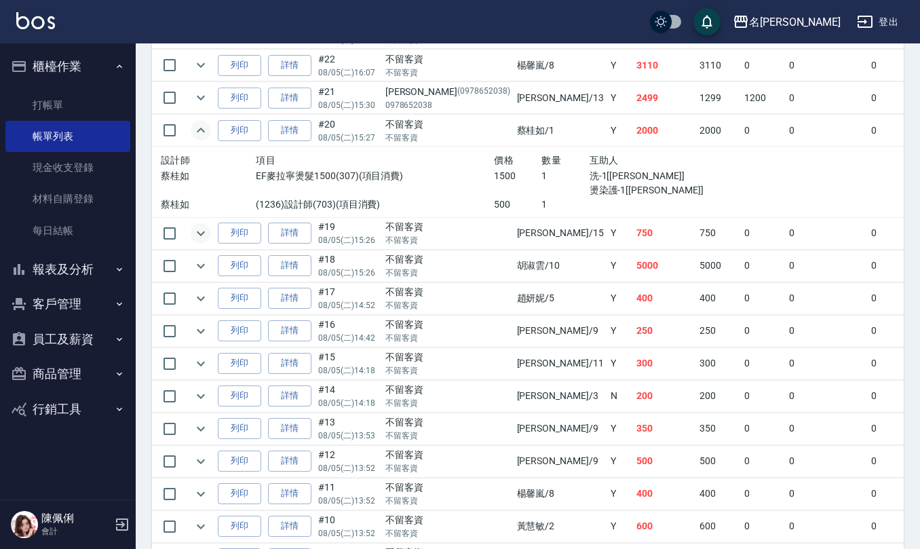
click at [202, 242] on icon "expand row" at bounding box center [201, 233] width 16 height 16
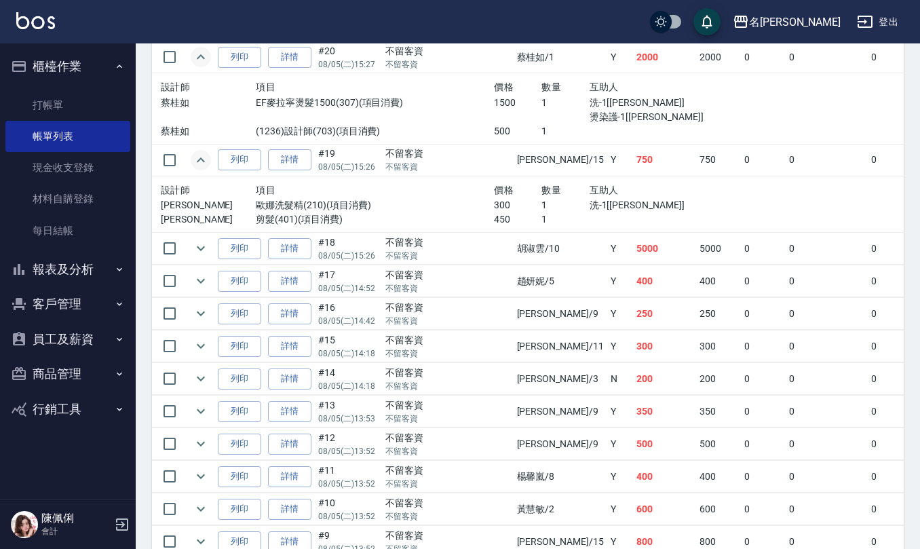
scroll to position [1991, 0]
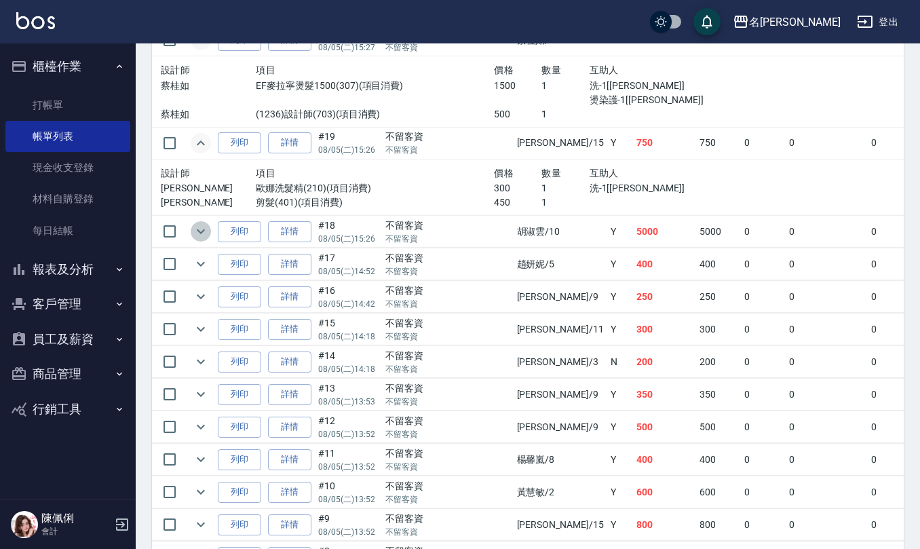
click at [204, 240] on icon "expand row" at bounding box center [201, 231] width 16 height 16
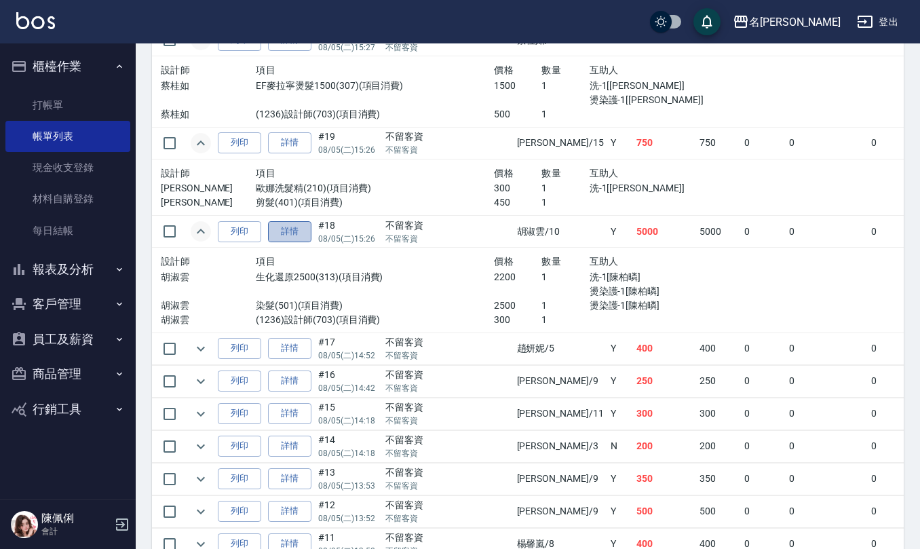
click at [291, 242] on link "詳情" at bounding box center [289, 231] width 43 height 21
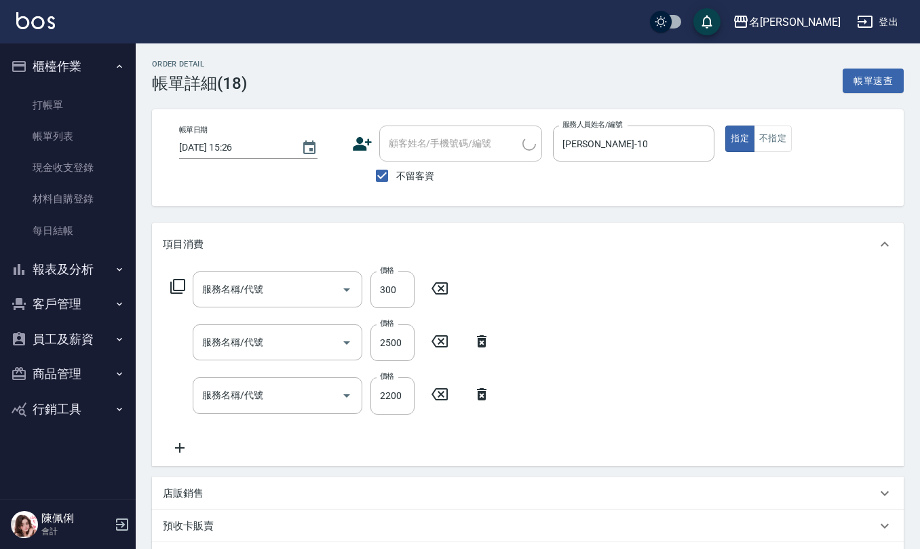
type input "2025/08/05 15:26"
checkbox input "true"
type input "胡淑雲-10"
type input "(1236)設計師(703)"
type input "染髮(501)"
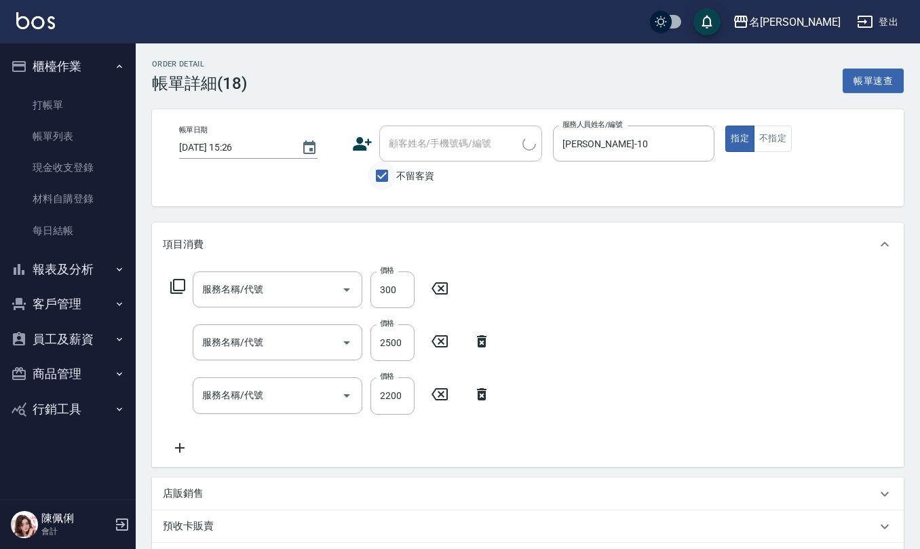
type input "生化還原2500(313)"
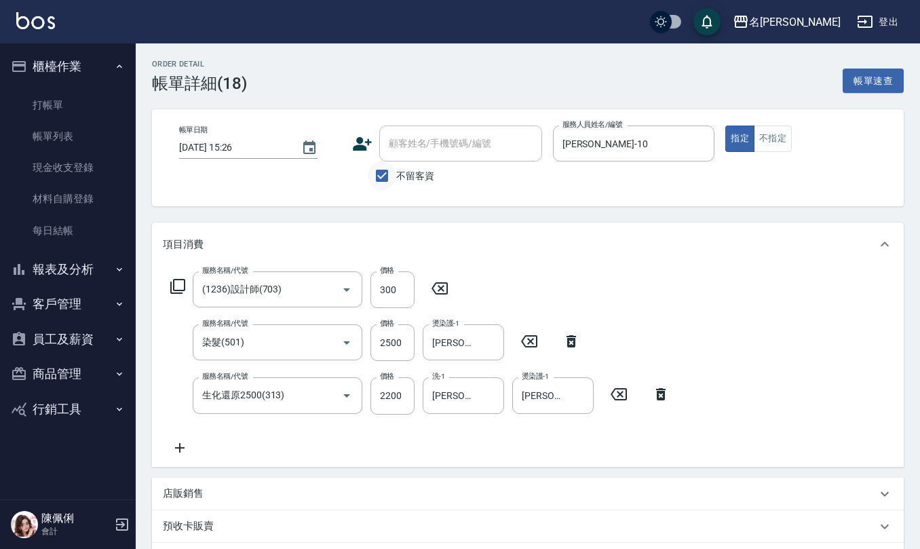
click at [379, 178] on input "不留客資" at bounding box center [382, 176] width 29 height 29
checkbox input "false"
click at [443, 137] on input "顧客姓名/手機號碼/編號" at bounding box center [451, 144] width 130 height 24
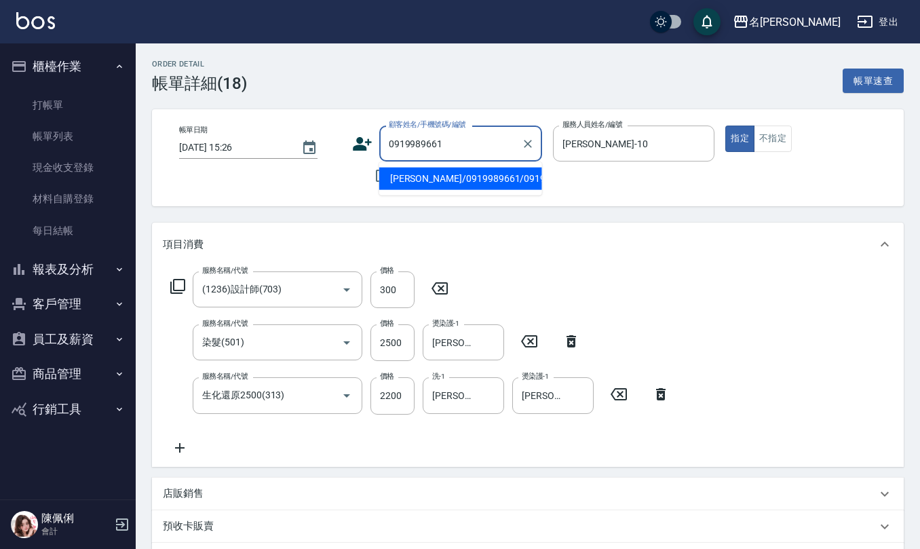
click at [429, 186] on li "[PERSON_NAME]/0919989661/0919989661" at bounding box center [460, 179] width 163 height 22
type input "[PERSON_NAME]/0919989661/0919989661"
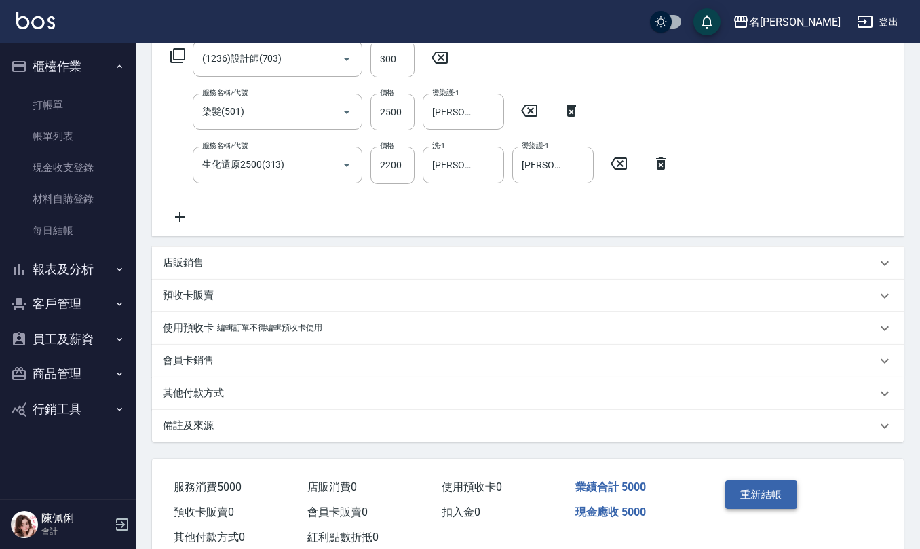
scroll to position [267, 0]
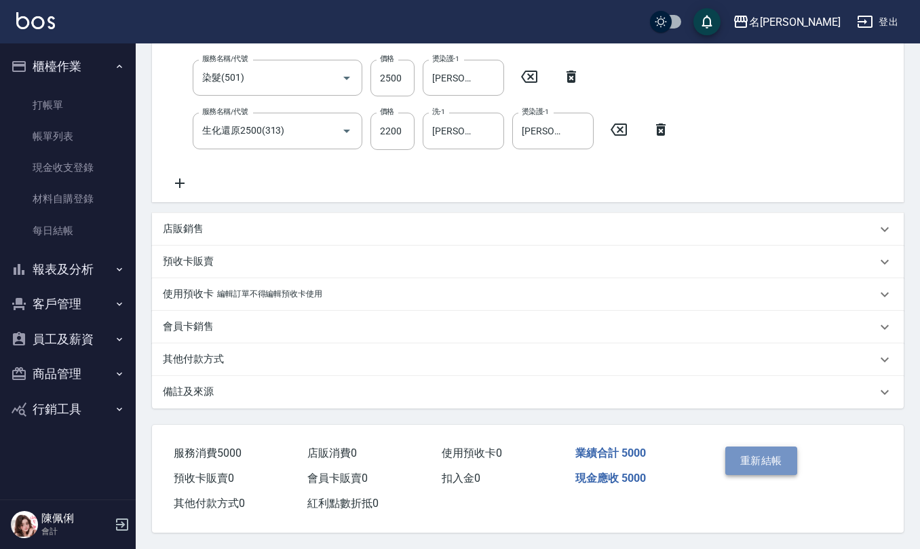
click at [766, 447] on button "重新結帳" at bounding box center [762, 461] width 72 height 29
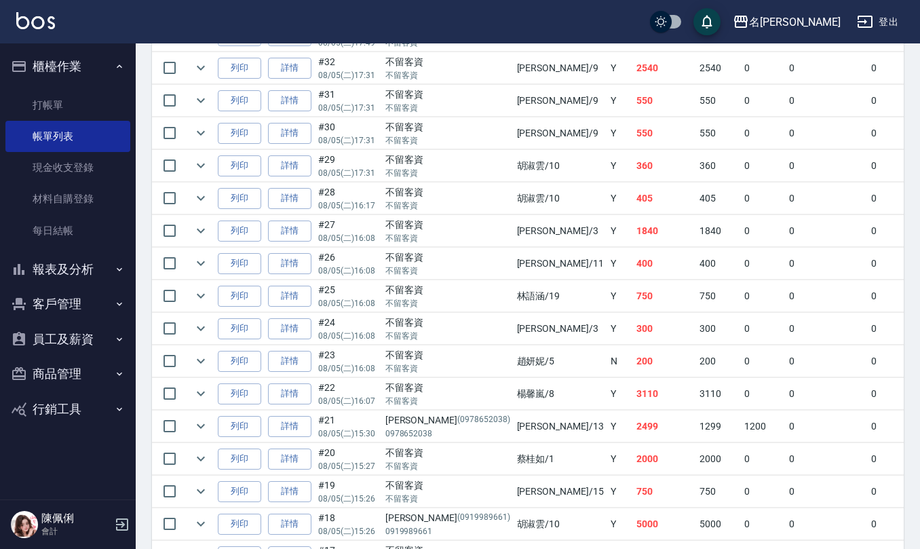
scroll to position [1719, 0]
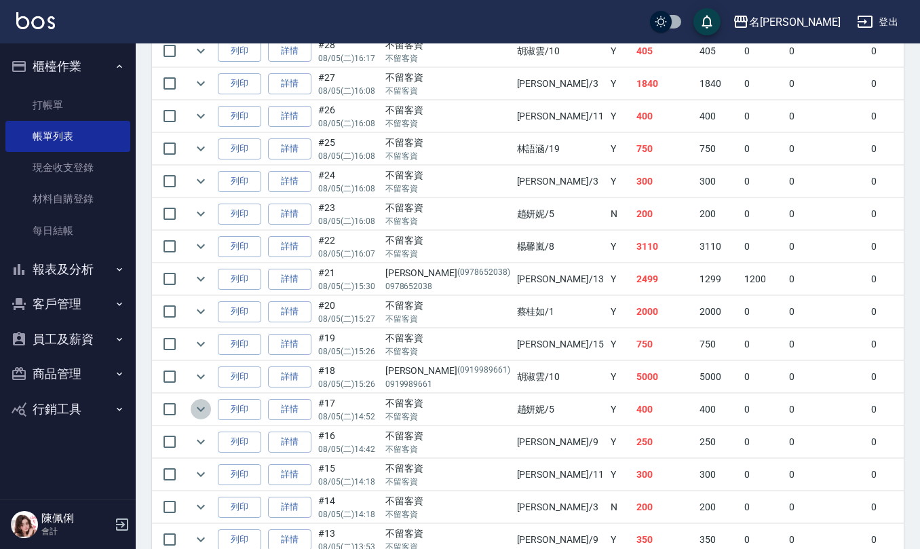
click at [199, 417] on icon "expand row" at bounding box center [201, 409] width 16 height 16
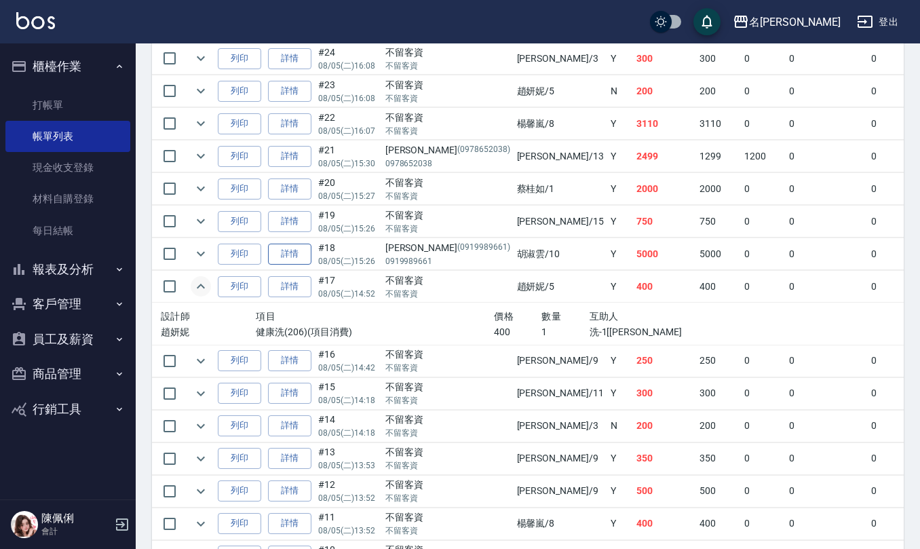
scroll to position [1901, 0]
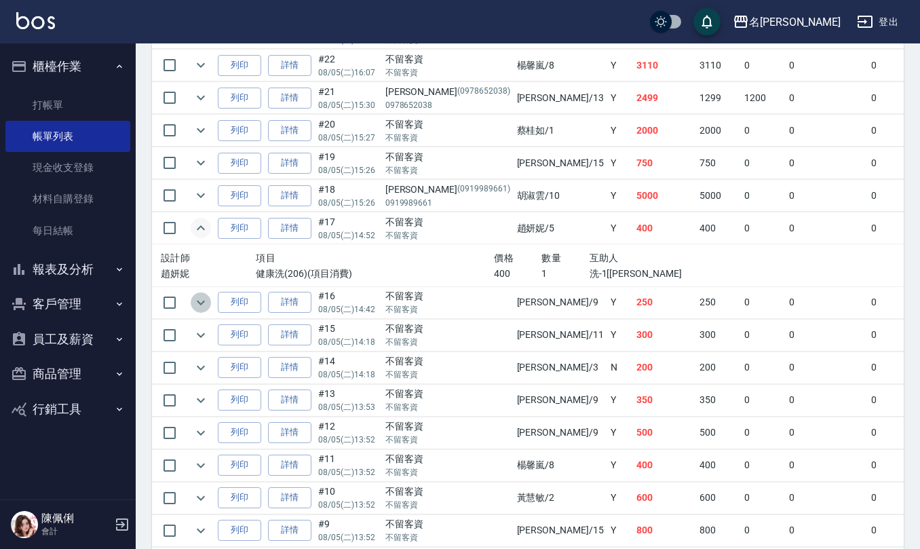
click at [197, 311] on icon "expand row" at bounding box center [201, 303] width 16 height 16
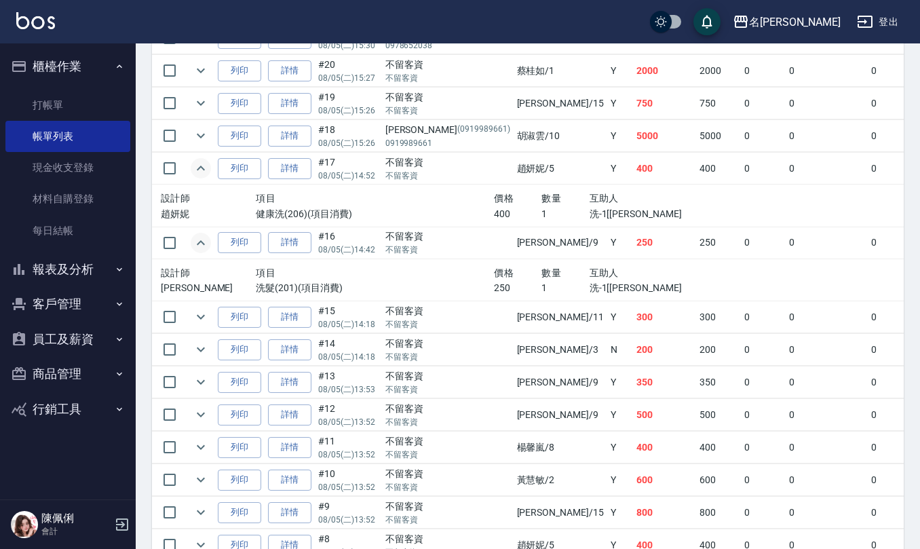
scroll to position [1991, 0]
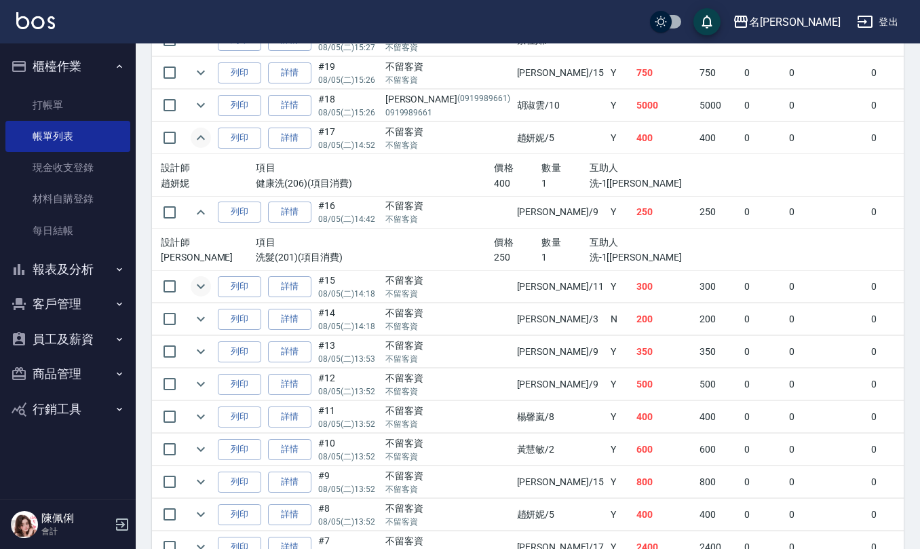
click at [200, 295] on icon "expand row" at bounding box center [201, 286] width 16 height 16
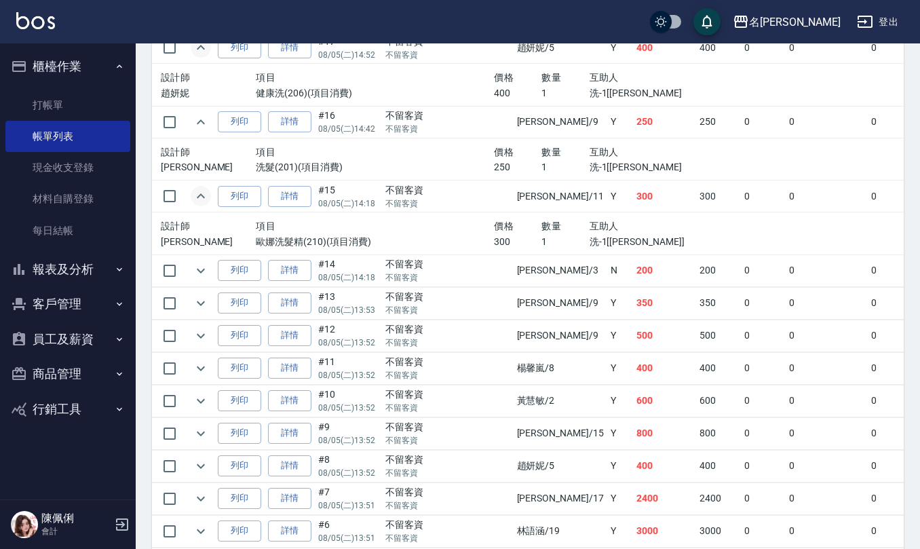
scroll to position [2172, 0]
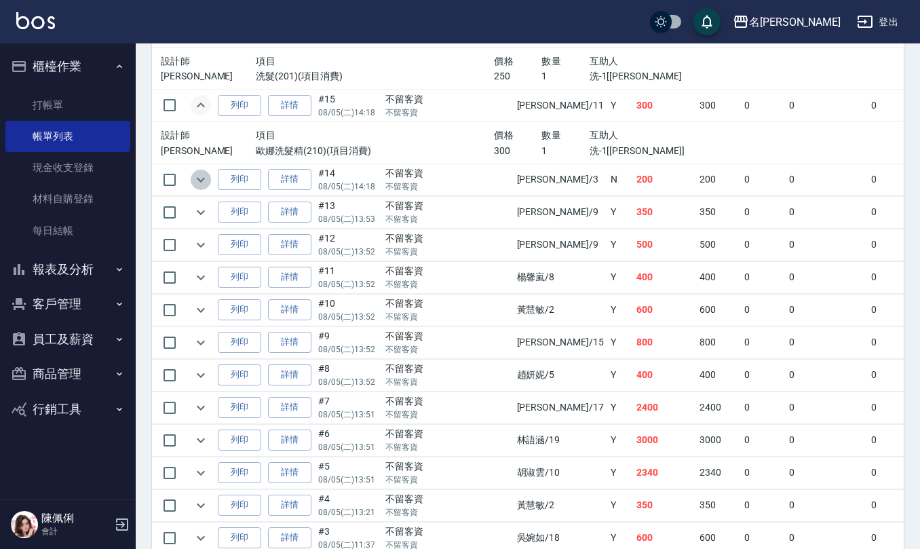
click at [202, 188] on icon "expand row" at bounding box center [201, 180] width 16 height 16
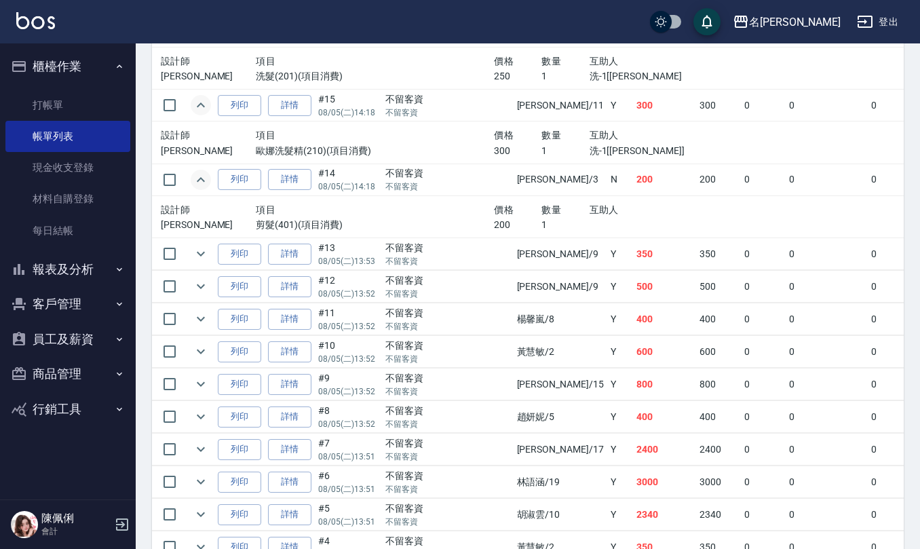
scroll to position [2262, 0]
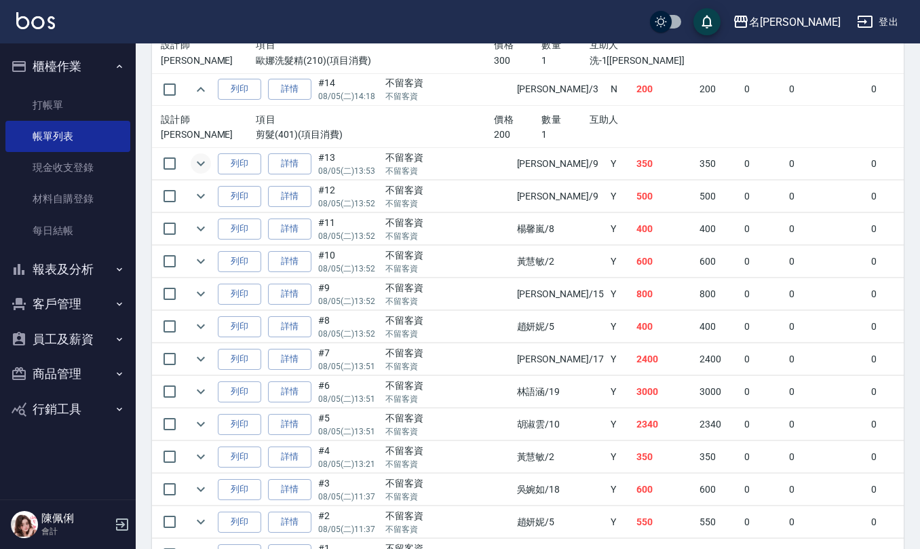
click at [204, 172] on icon "expand row" at bounding box center [201, 163] width 16 height 16
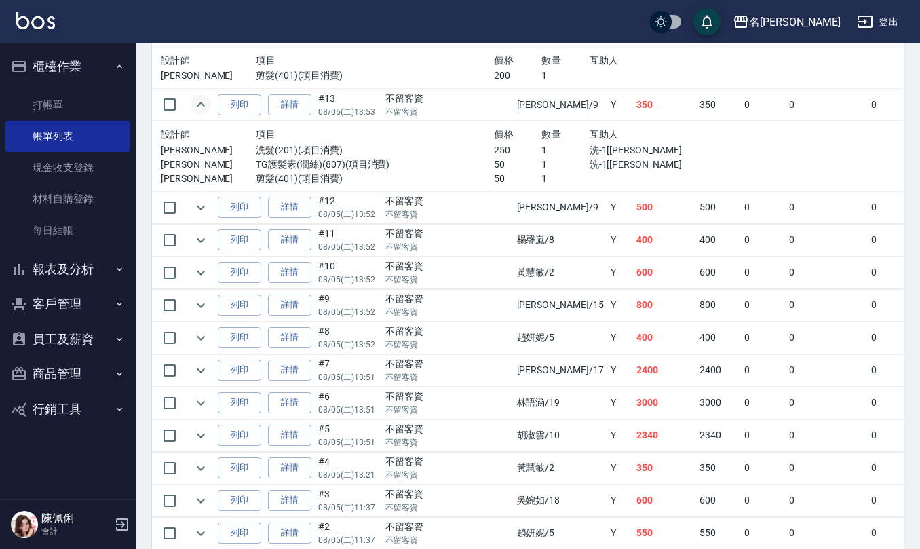
scroll to position [2353, 0]
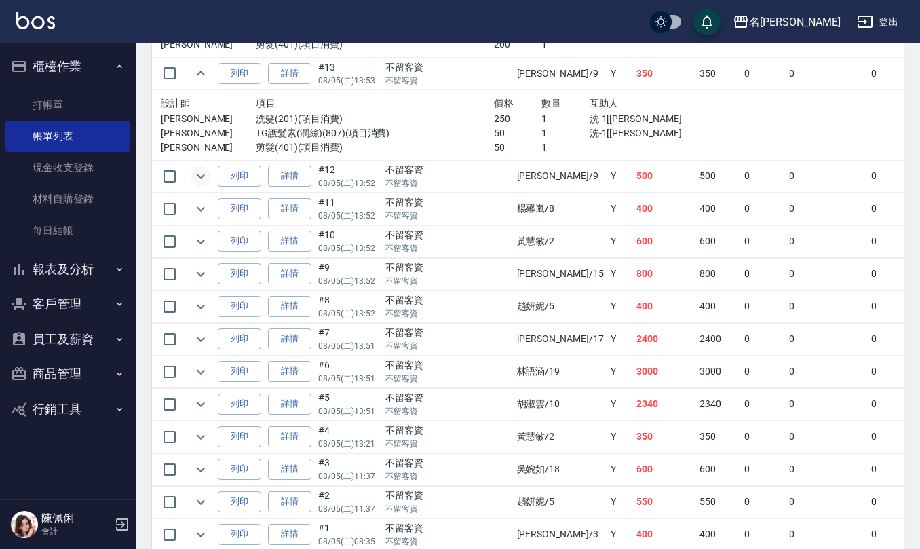
click at [202, 185] on icon "expand row" at bounding box center [201, 176] width 16 height 16
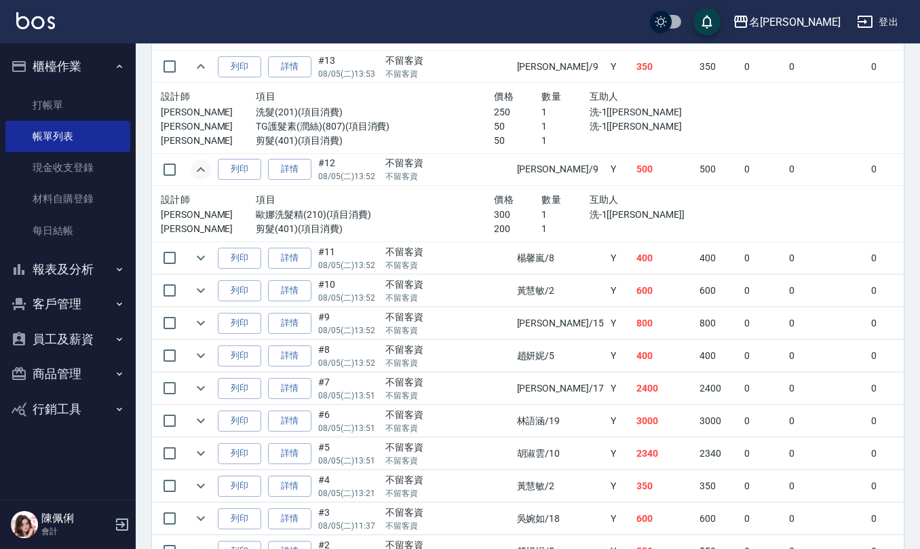
scroll to position [2444, 0]
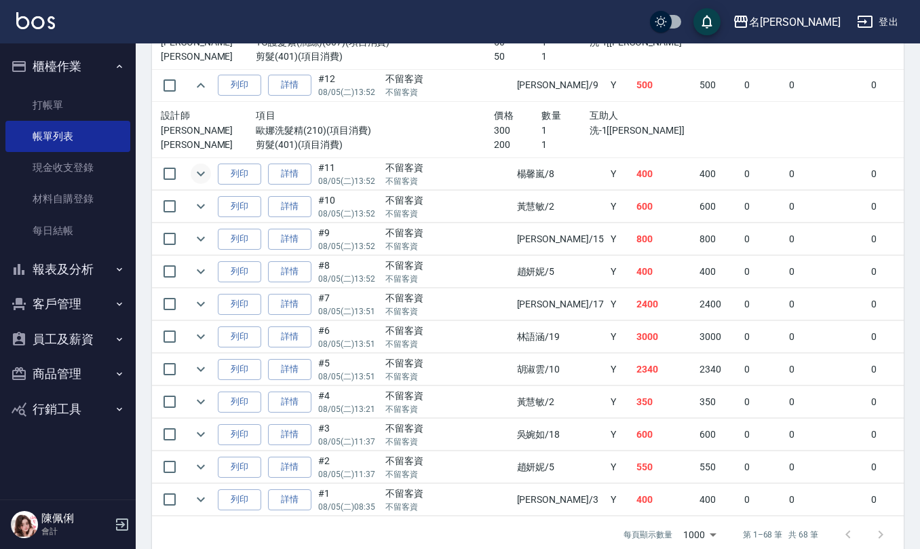
click at [199, 176] on icon "expand row" at bounding box center [201, 174] width 8 height 5
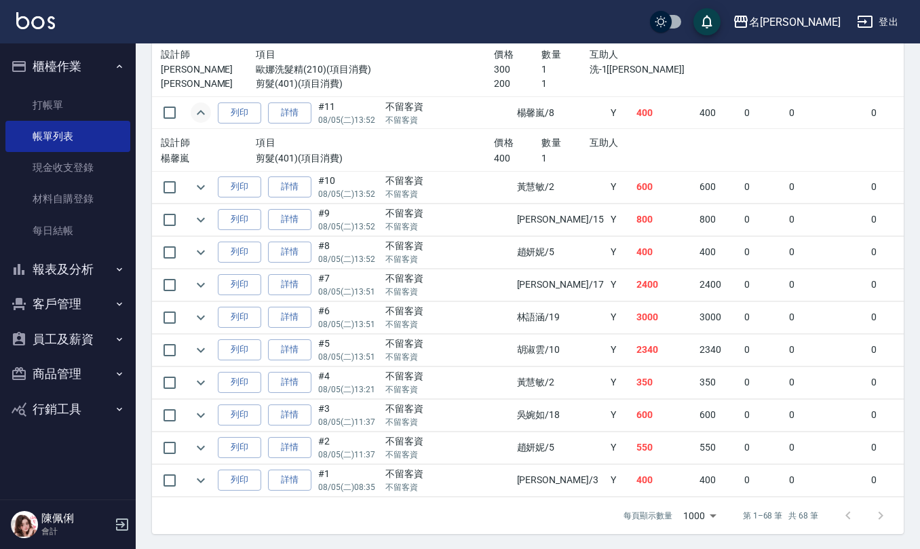
scroll to position [2550, 0]
click at [195, 178] on icon "expand row" at bounding box center [201, 186] width 16 height 16
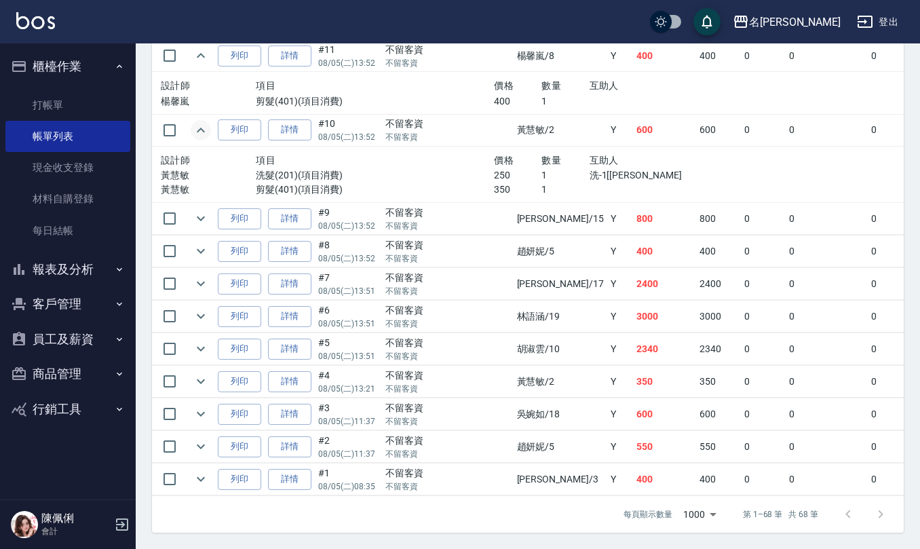
scroll to position [2607, 0]
click at [202, 217] on icon "expand row" at bounding box center [201, 219] width 8 height 5
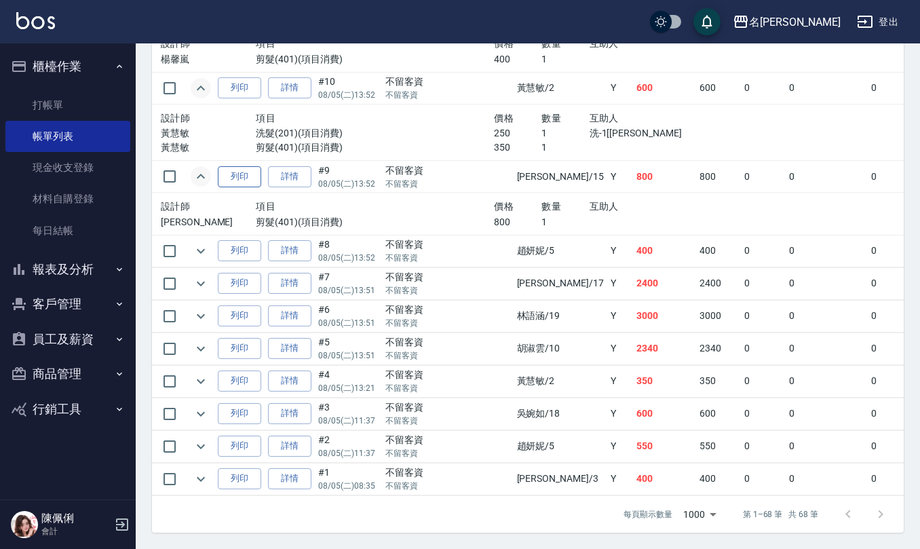
scroll to position [2648, 0]
click at [200, 243] on icon "expand row" at bounding box center [201, 251] width 16 height 16
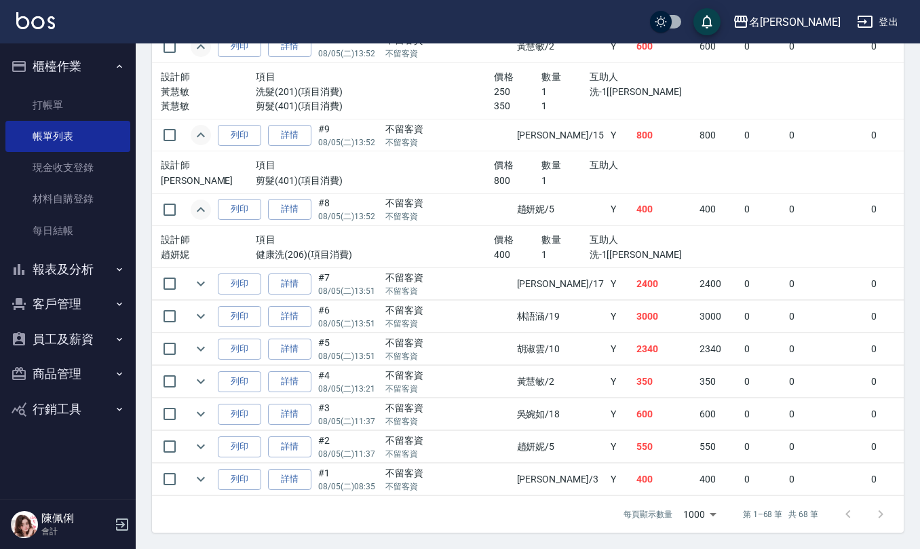
scroll to position [2689, 0]
click at [205, 276] on icon "expand row" at bounding box center [201, 284] width 16 height 16
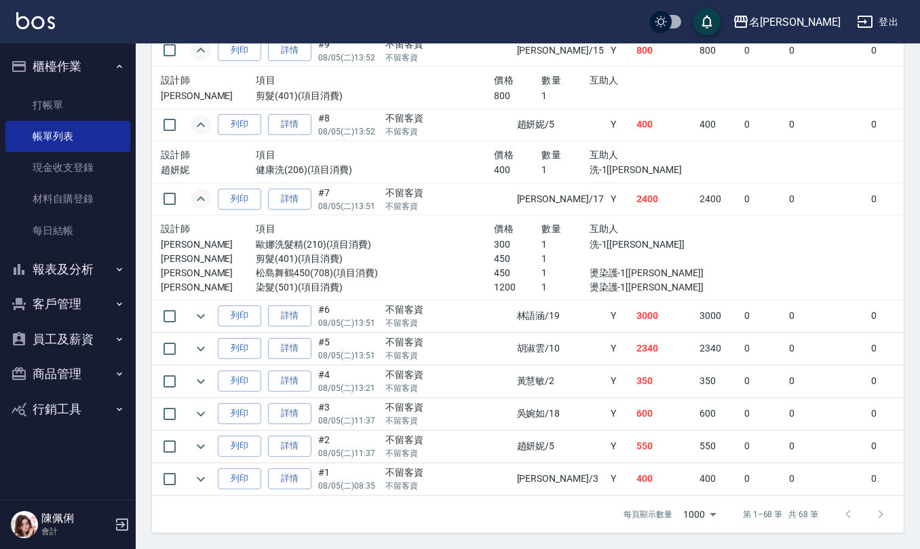
scroll to position [2775, 0]
click at [195, 308] on icon "expand row" at bounding box center [201, 316] width 16 height 16
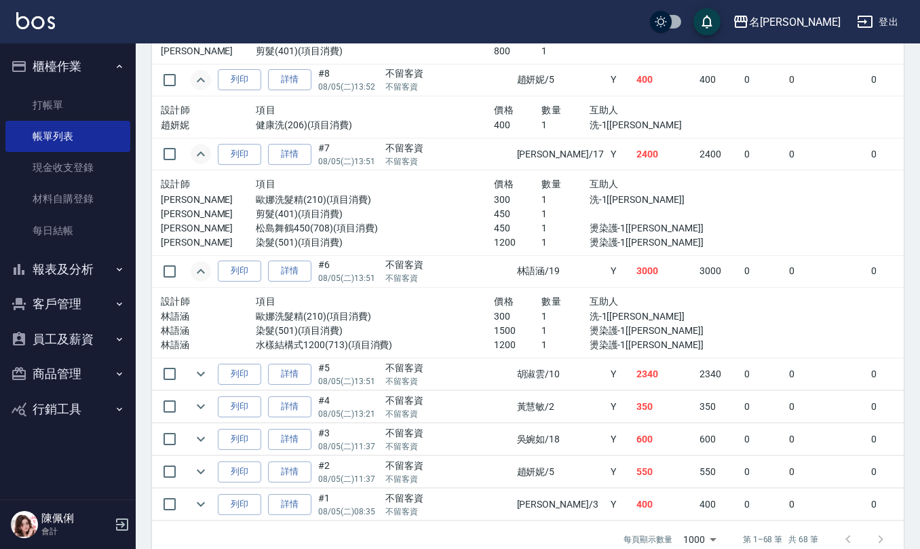
scroll to position [2844, 0]
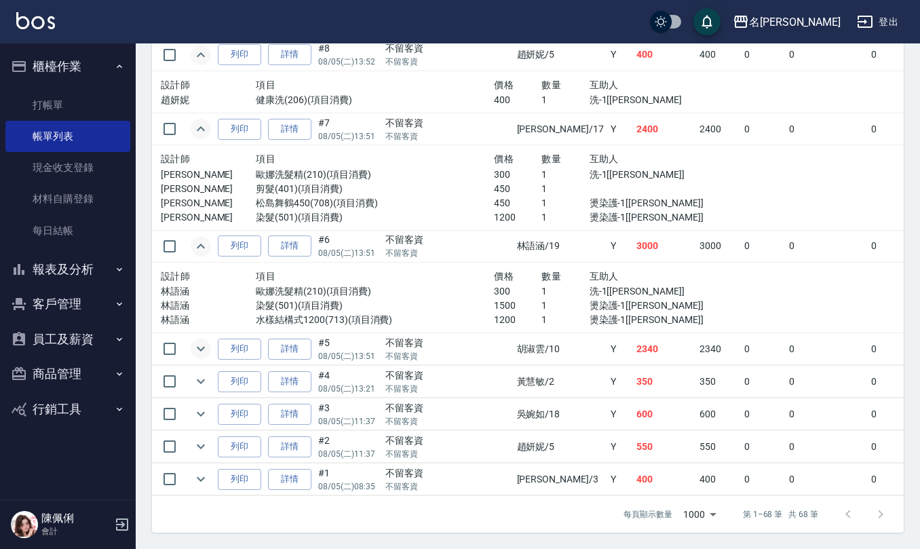
click at [202, 347] on icon "expand row" at bounding box center [201, 349] width 8 height 5
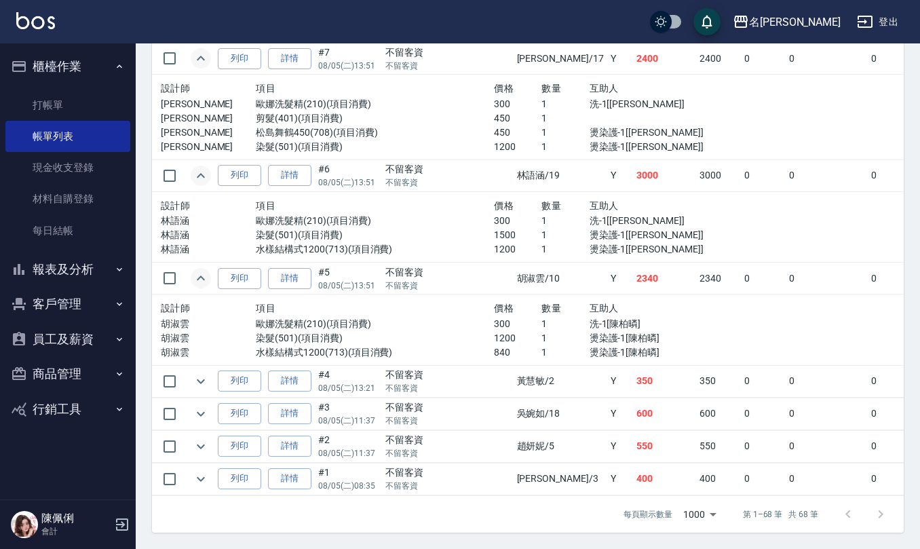
scroll to position [2915, 0]
click at [205, 373] on icon "expand row" at bounding box center [201, 381] width 16 height 16
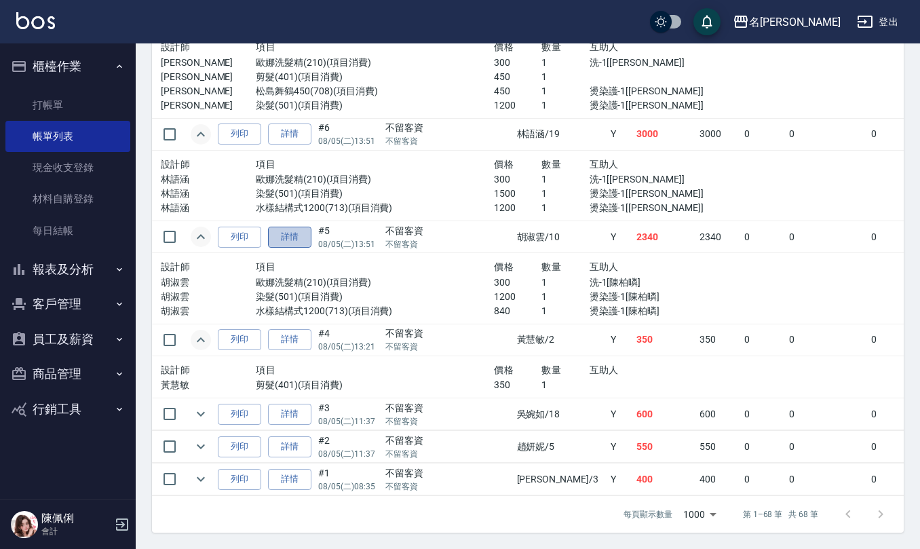
click at [291, 248] on link "詳情" at bounding box center [289, 237] width 43 height 21
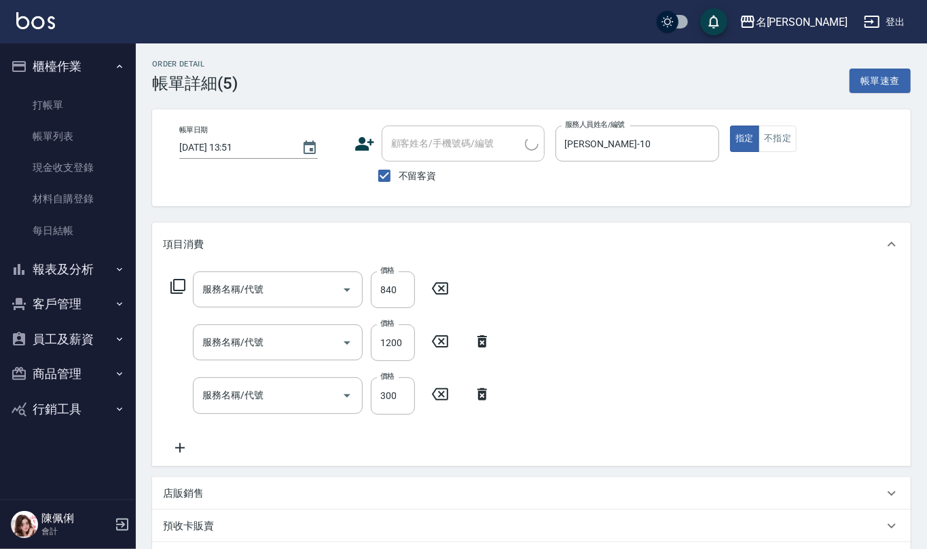
type input "2025/08/05 13:51"
checkbox input "true"
type input "胡淑雲-10"
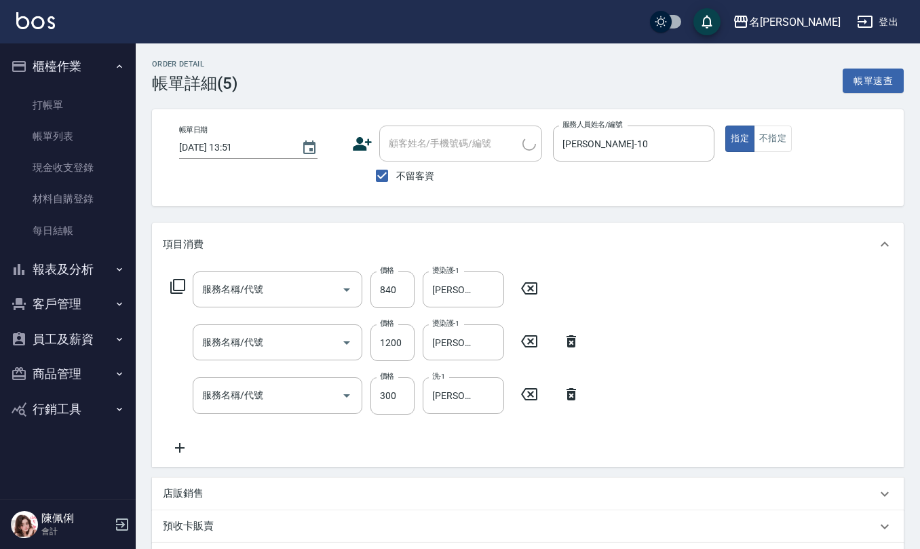
type input "水樣結構式1200(713)"
type input "染髮(501)"
type input "歐娜洗髮精(210)"
click at [384, 176] on input "不留客資" at bounding box center [382, 176] width 29 height 29
checkbox input "false"
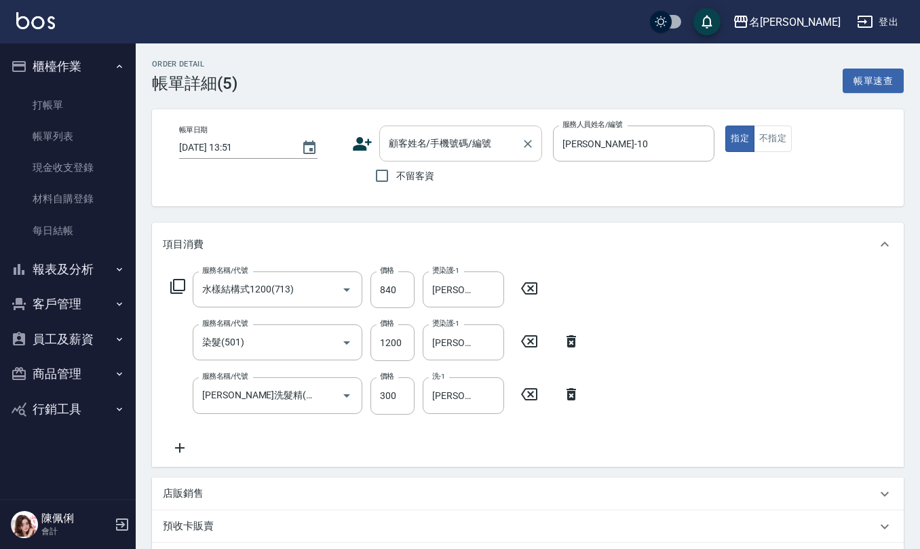
click at [419, 145] on input "顧客姓名/手機號碼/編號" at bounding box center [451, 144] width 130 height 24
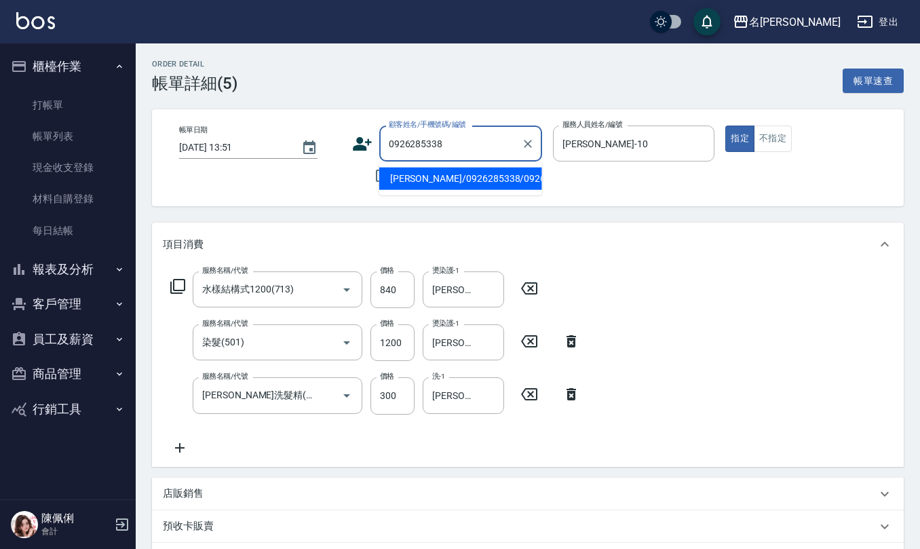
click at [430, 178] on li "[PERSON_NAME]/0926285338/0926285338" at bounding box center [460, 179] width 163 height 22
type input "[PERSON_NAME]/0926285338/0926285338"
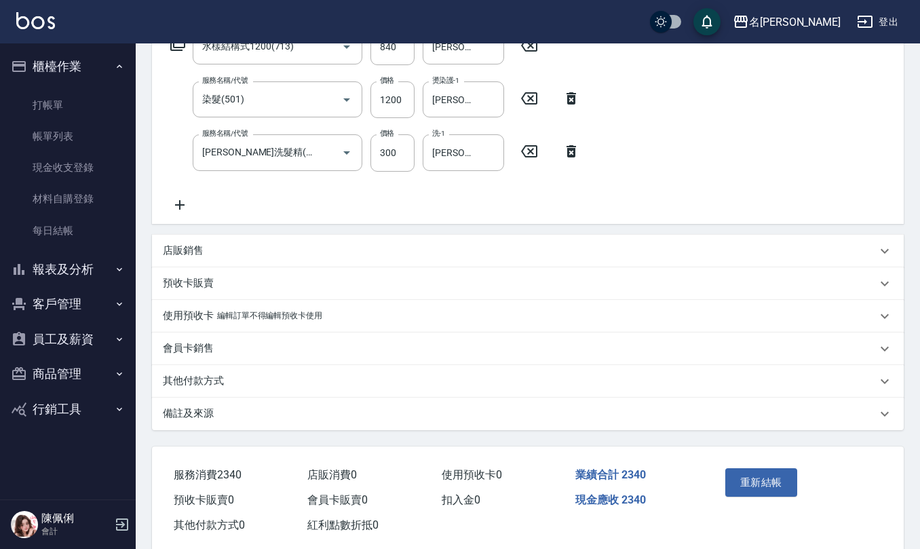
scroll to position [267, 0]
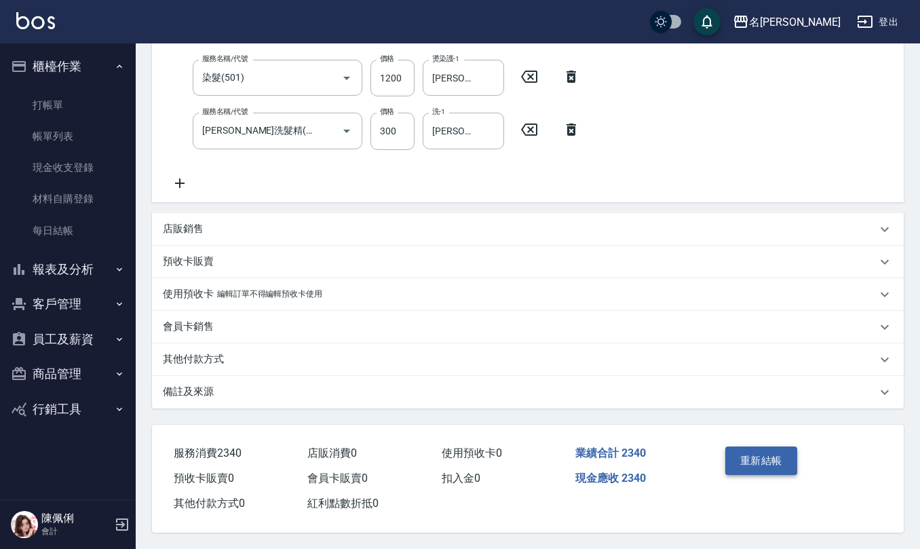
click at [745, 457] on button "重新結帳" at bounding box center [762, 461] width 72 height 29
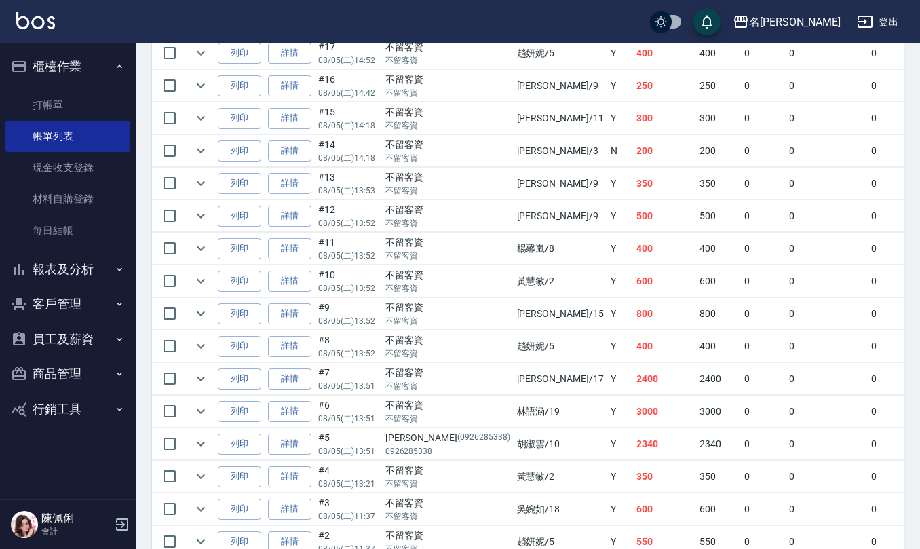
scroll to position [2172, 0]
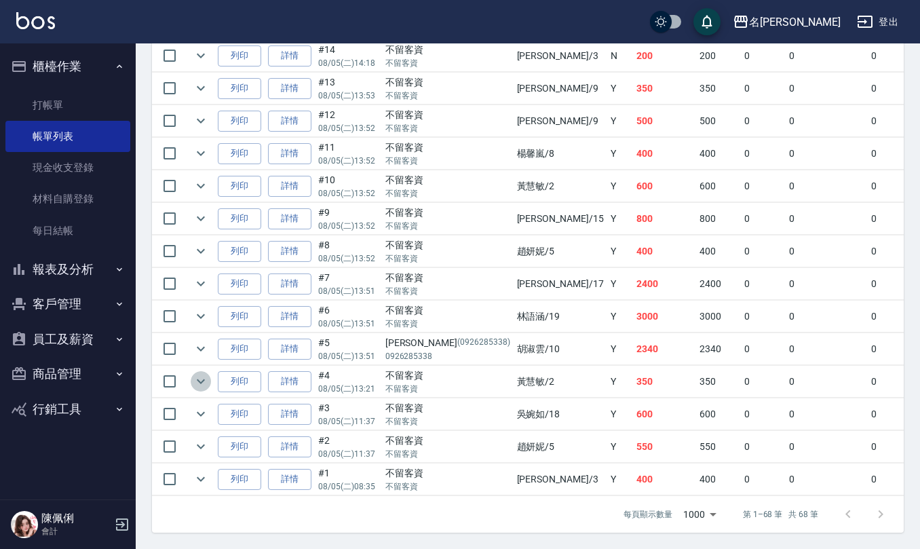
click at [201, 390] on icon "expand row" at bounding box center [201, 381] width 16 height 16
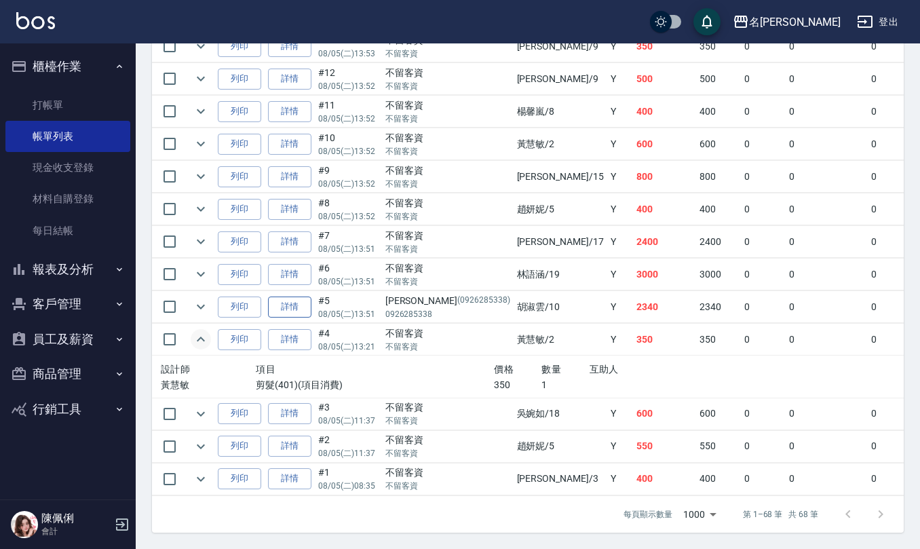
scroll to position [2257, 0]
click at [205, 406] on icon "expand row" at bounding box center [201, 414] width 16 height 16
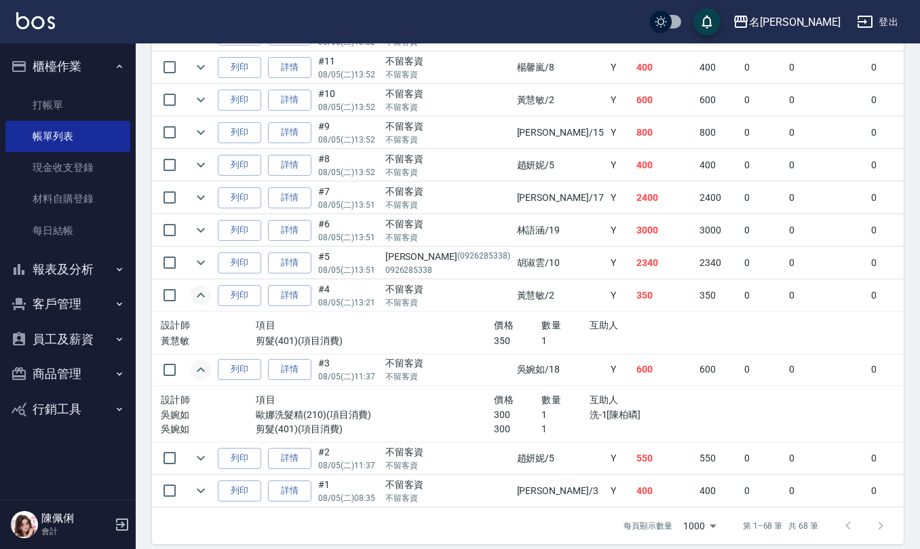
scroll to position [2313, 0]
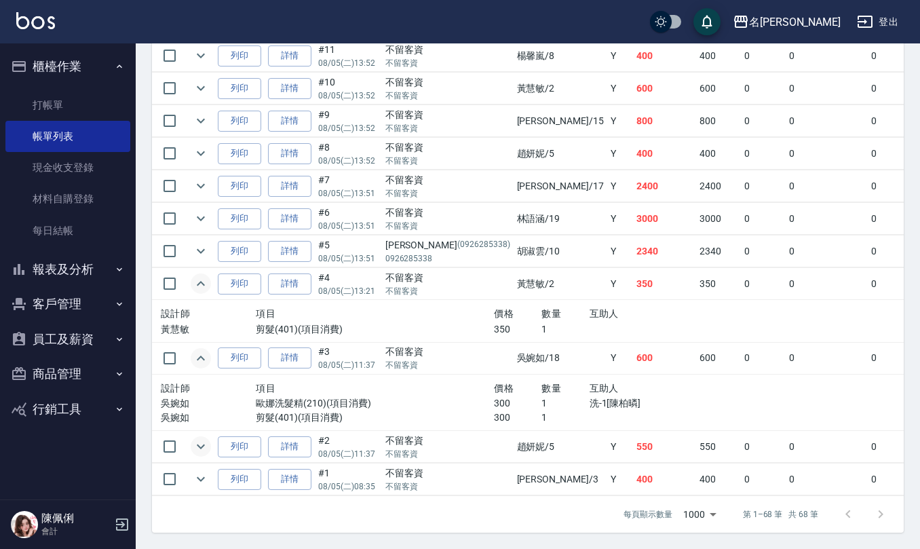
click at [195, 438] on icon "expand row" at bounding box center [201, 446] width 16 height 16
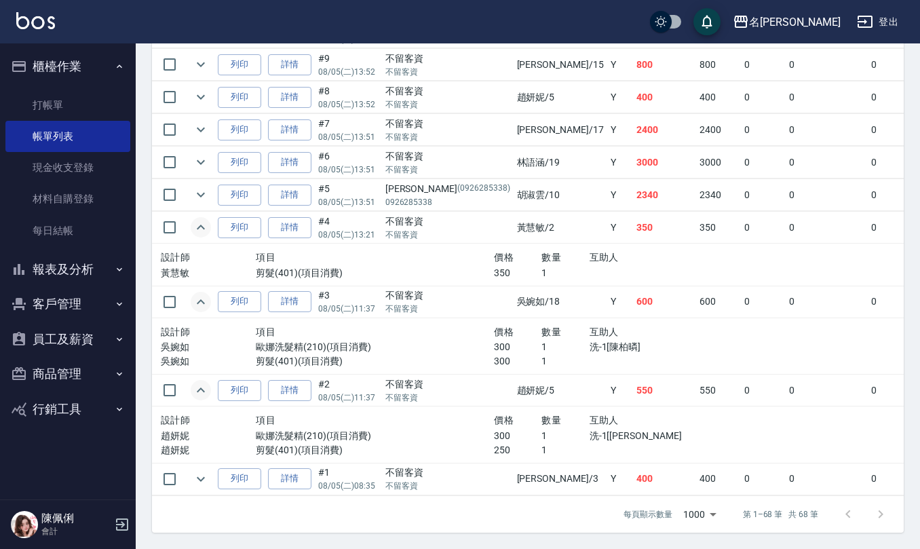
scroll to position [2369, 0]
click at [202, 471] on icon "expand row" at bounding box center [201, 479] width 16 height 16
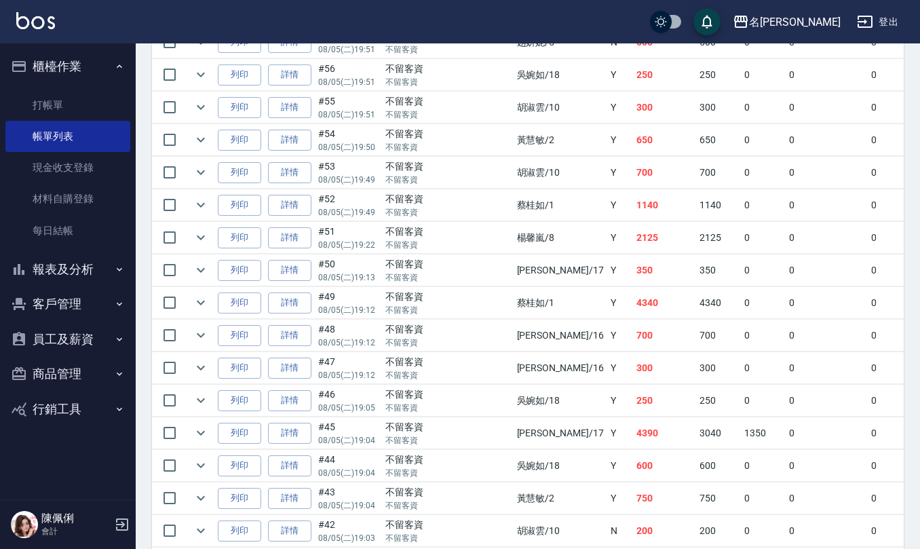
scroll to position [782, 0]
click at [69, 234] on link "每日結帳" at bounding box center [67, 230] width 125 height 31
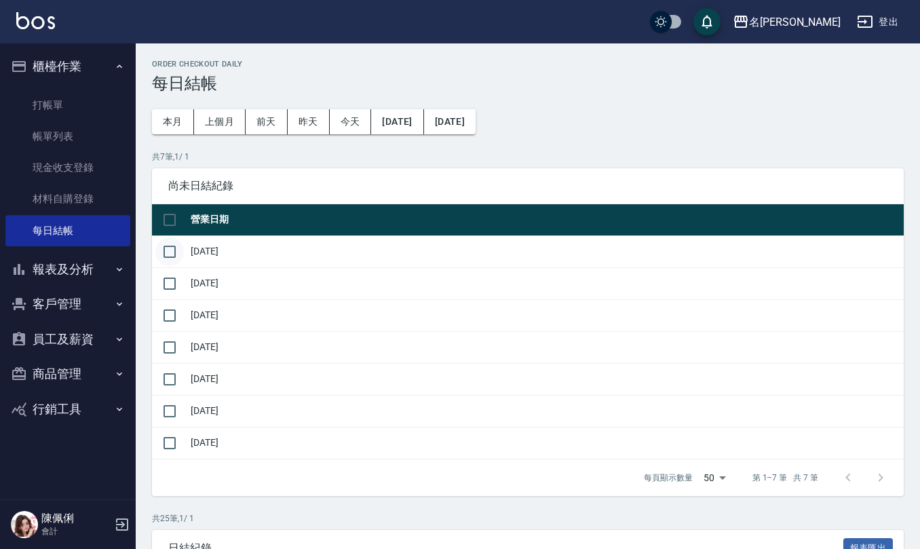
click at [167, 253] on input "checkbox" at bounding box center [169, 252] width 29 height 29
checkbox input "true"
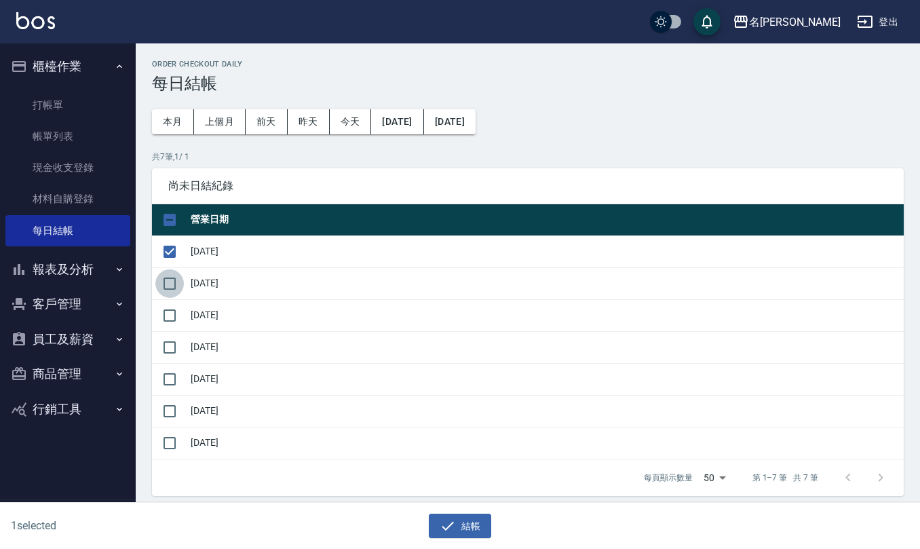
click at [174, 280] on input "checkbox" at bounding box center [169, 283] width 29 height 29
checkbox input "true"
click at [449, 521] on icon "button" at bounding box center [448, 526] width 16 height 16
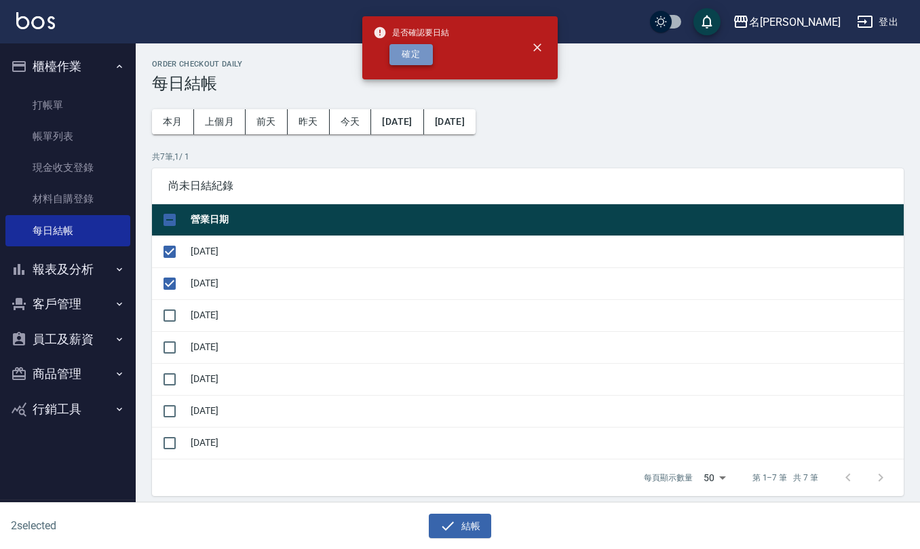
click at [422, 56] on button "確定" at bounding box center [411, 54] width 43 height 21
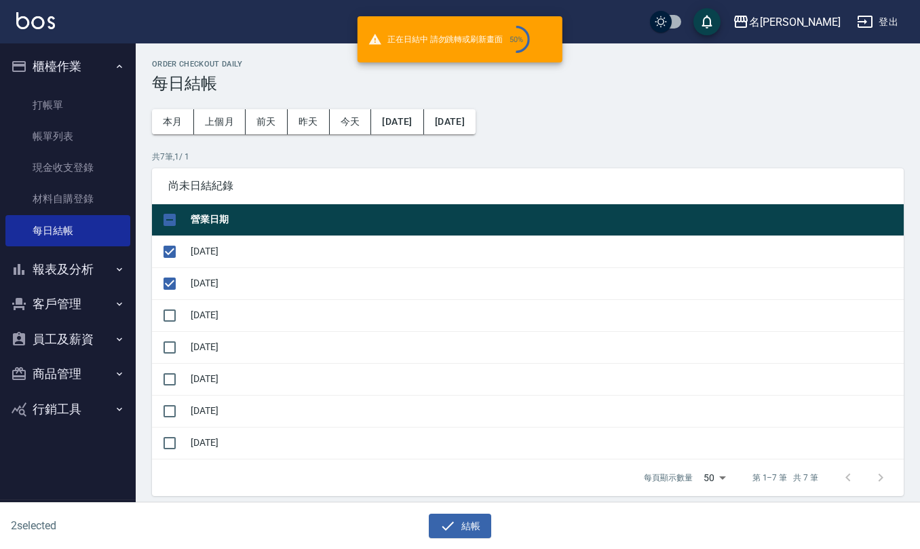
checkbox input "false"
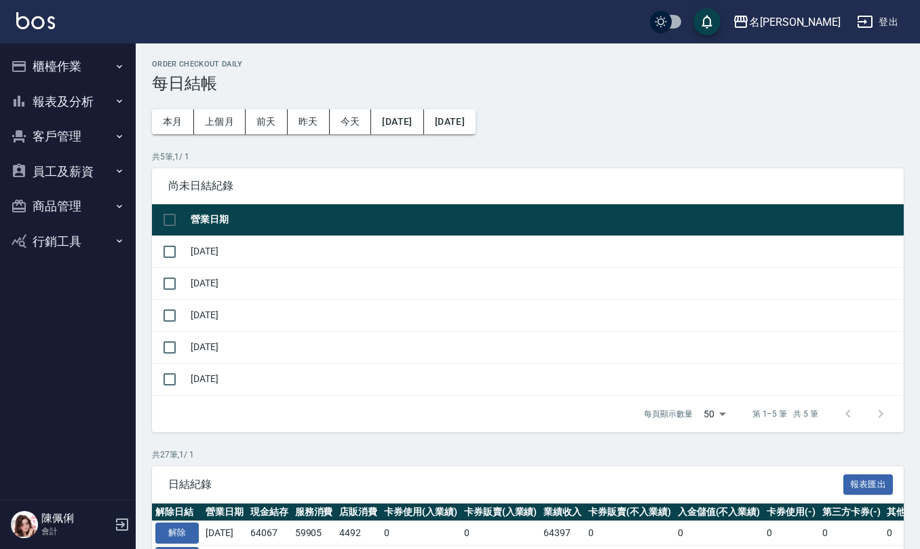
click at [61, 56] on button "櫃檯作業" at bounding box center [67, 66] width 125 height 35
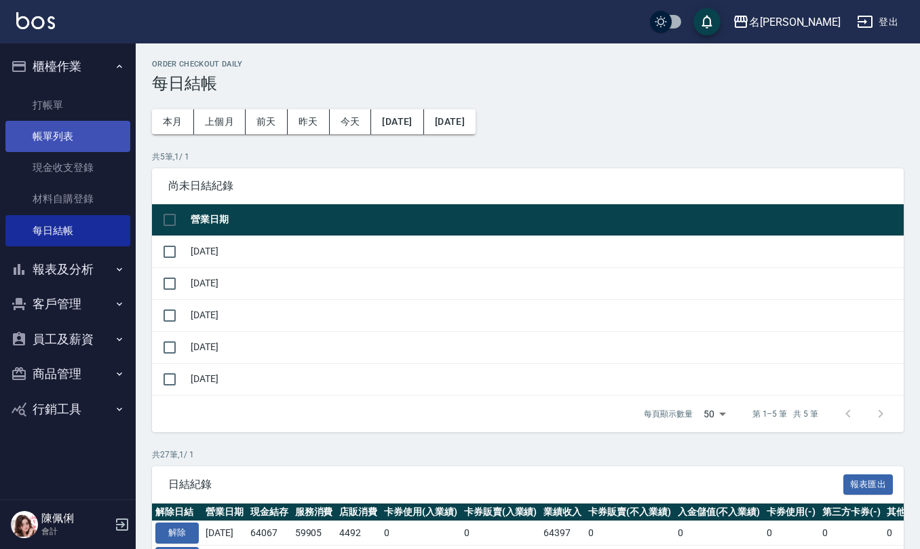
click at [80, 145] on link "帳單列表" at bounding box center [67, 136] width 125 height 31
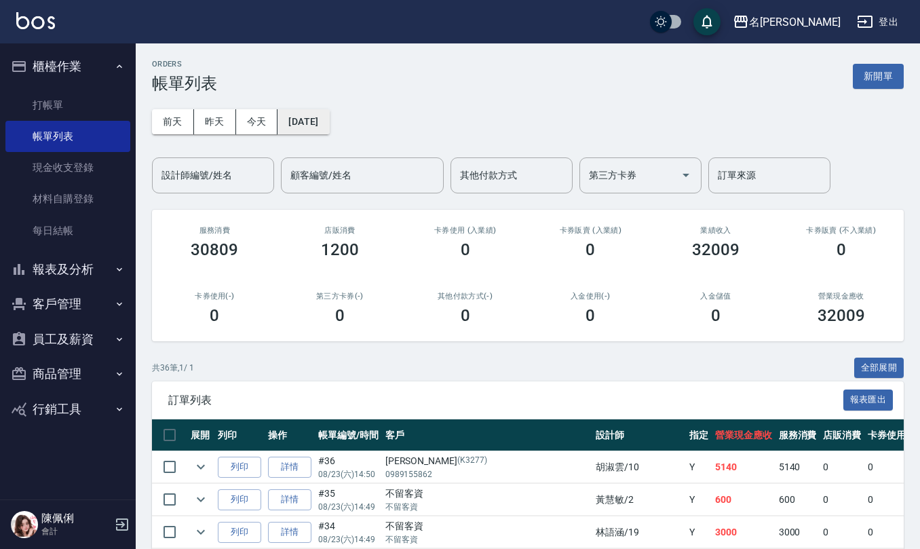
click at [324, 122] on button "[DATE]" at bounding box center [304, 121] width 52 height 25
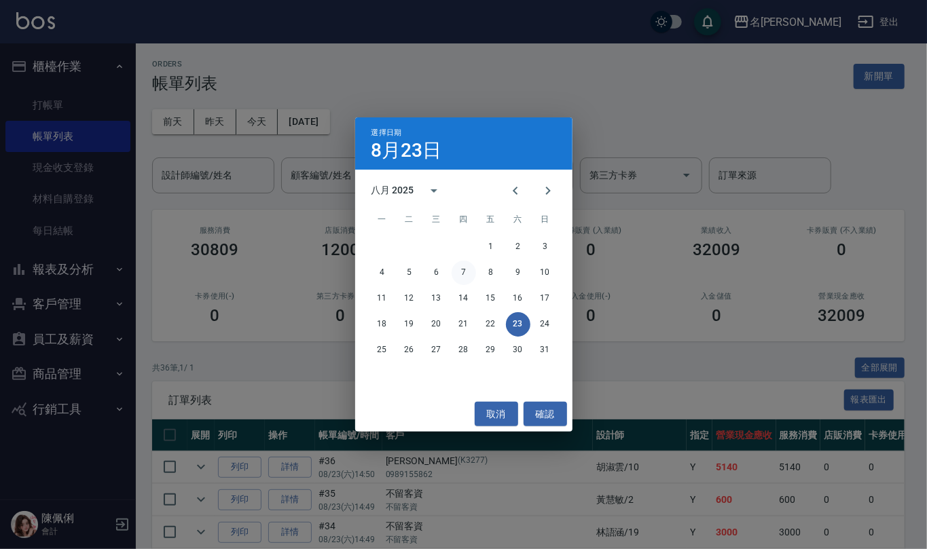
click at [460, 272] on button "7" at bounding box center [463, 273] width 24 height 24
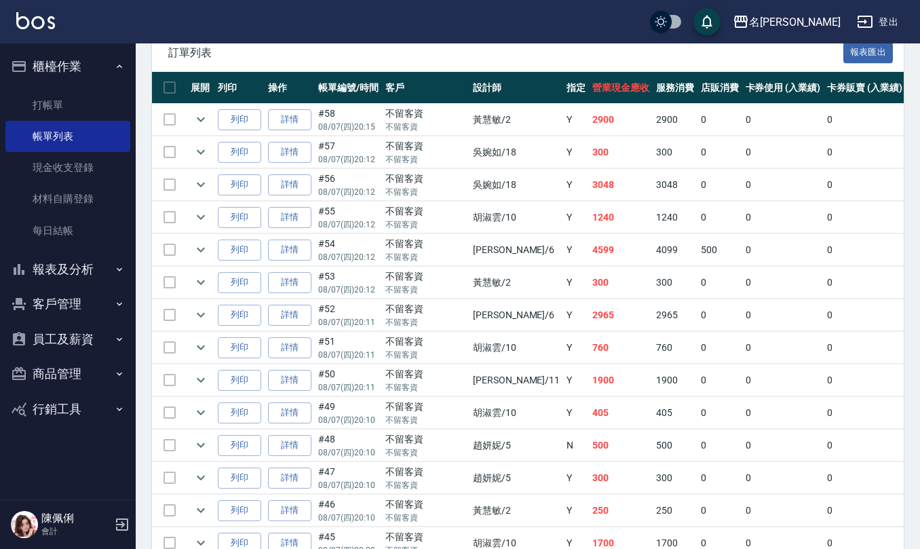
scroll to position [362, 0]
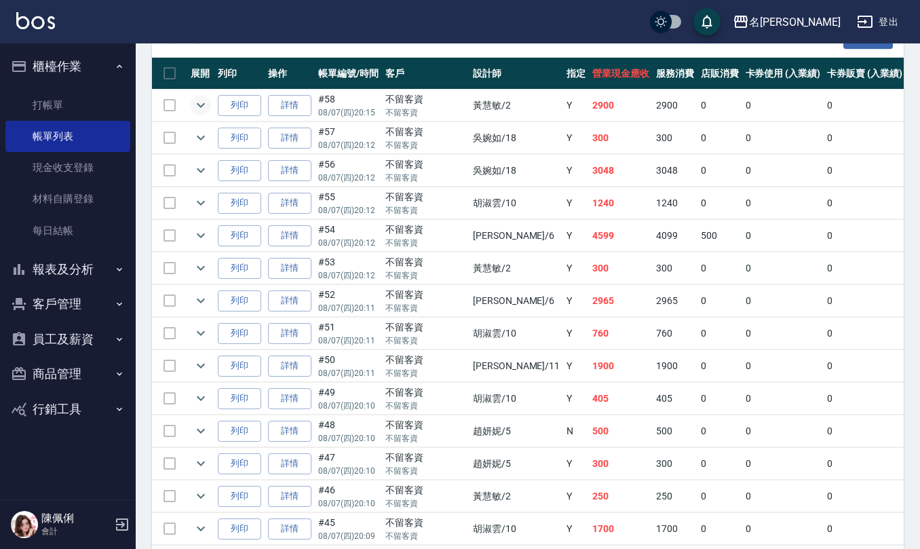
click at [204, 109] on icon "expand row" at bounding box center [201, 105] width 16 height 16
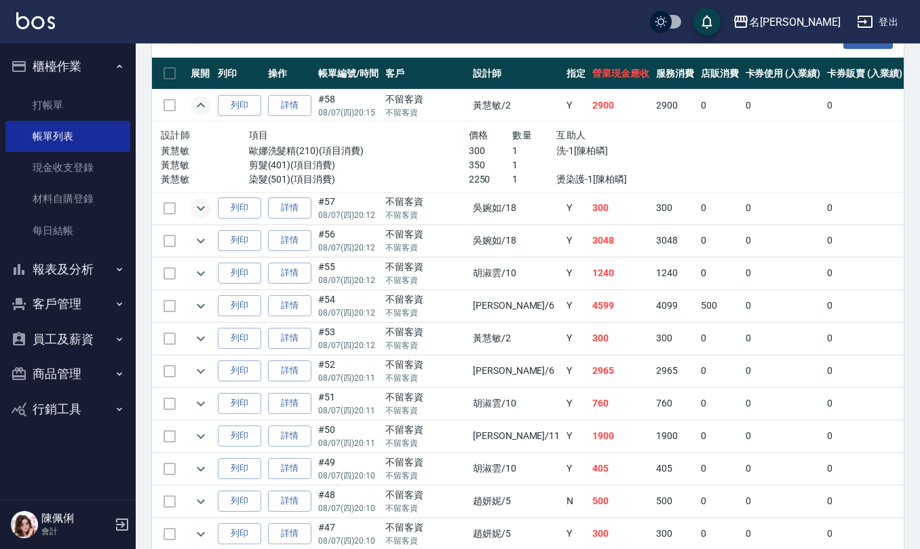
click at [198, 217] on button "expand row" at bounding box center [201, 208] width 20 height 20
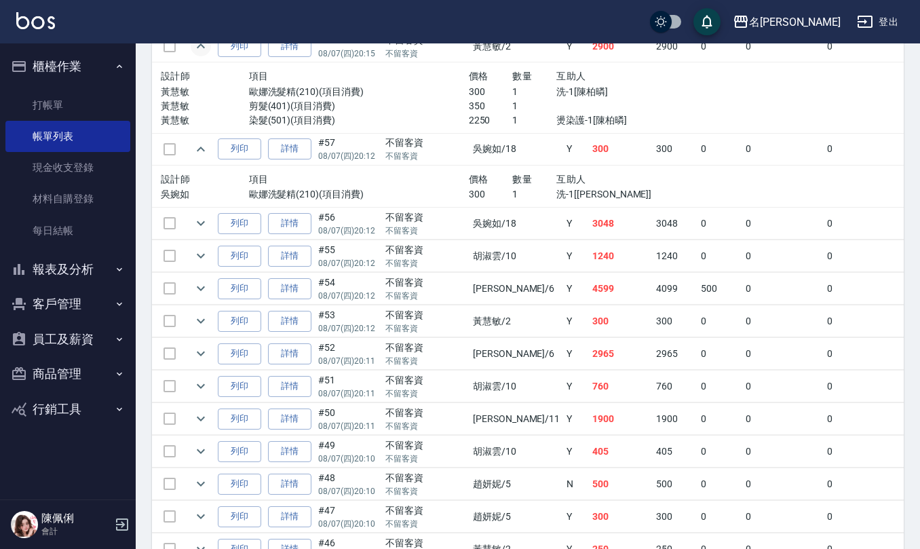
scroll to position [452, 0]
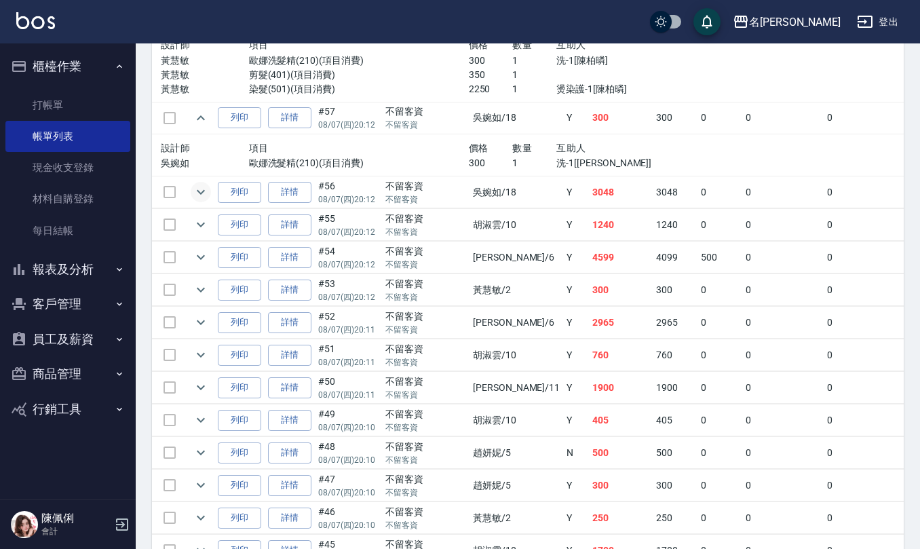
click at [198, 185] on icon "expand row" at bounding box center [201, 192] width 16 height 16
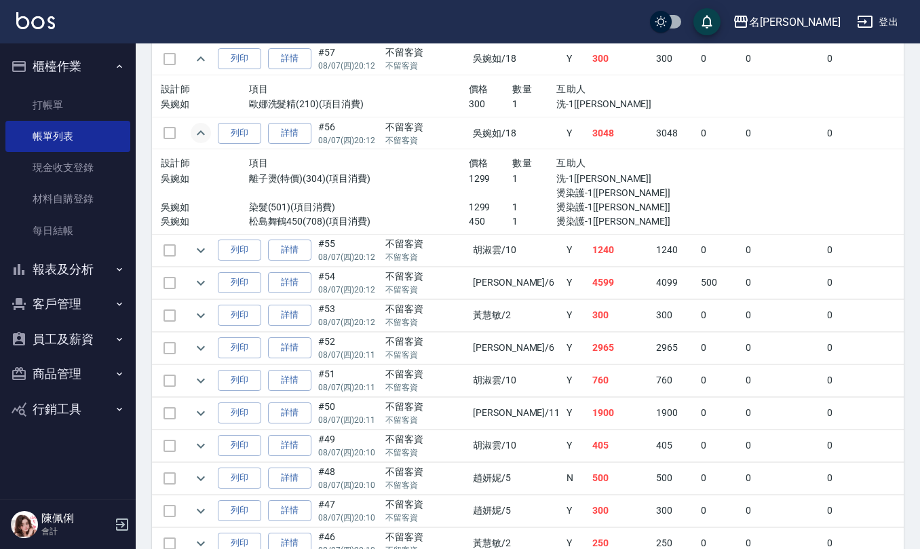
scroll to position [543, 0]
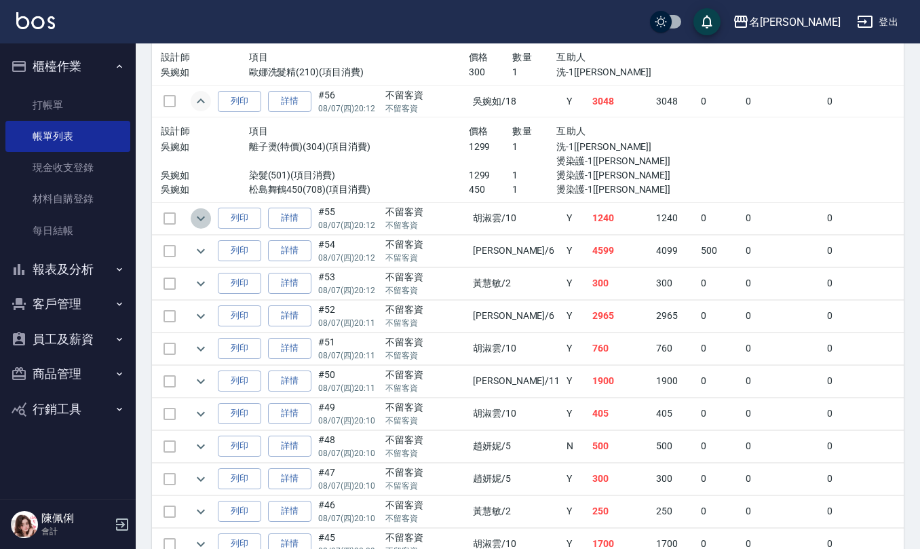
click at [193, 220] on icon "expand row" at bounding box center [201, 218] width 16 height 16
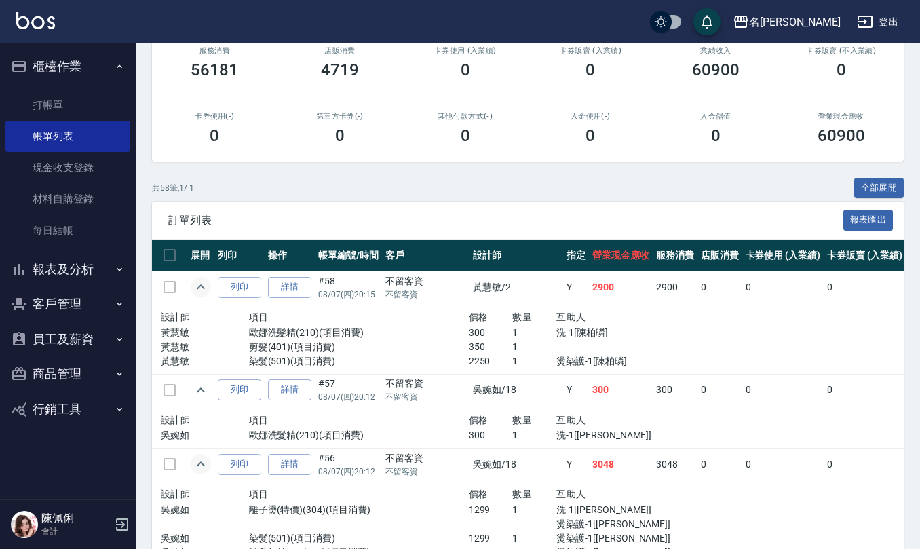
scroll to position [0, 0]
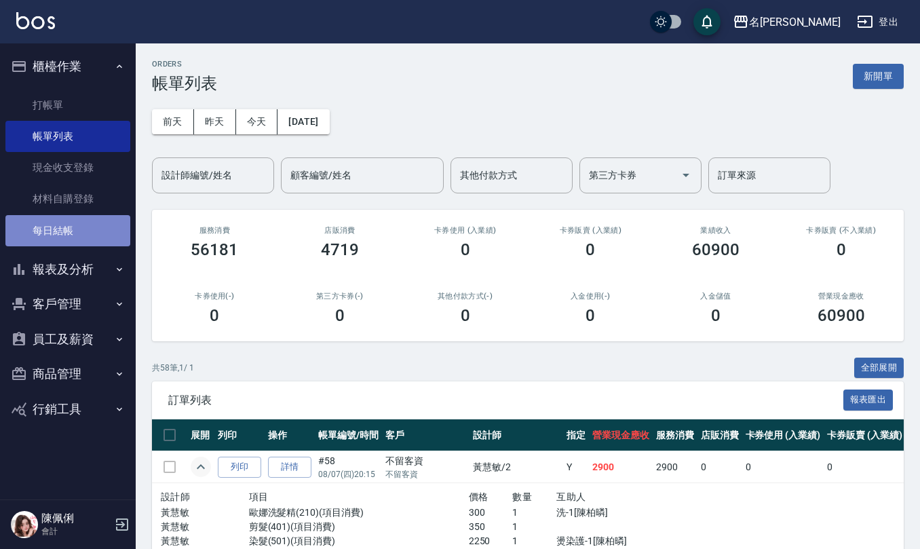
click at [52, 223] on link "每日結帳" at bounding box center [67, 230] width 125 height 31
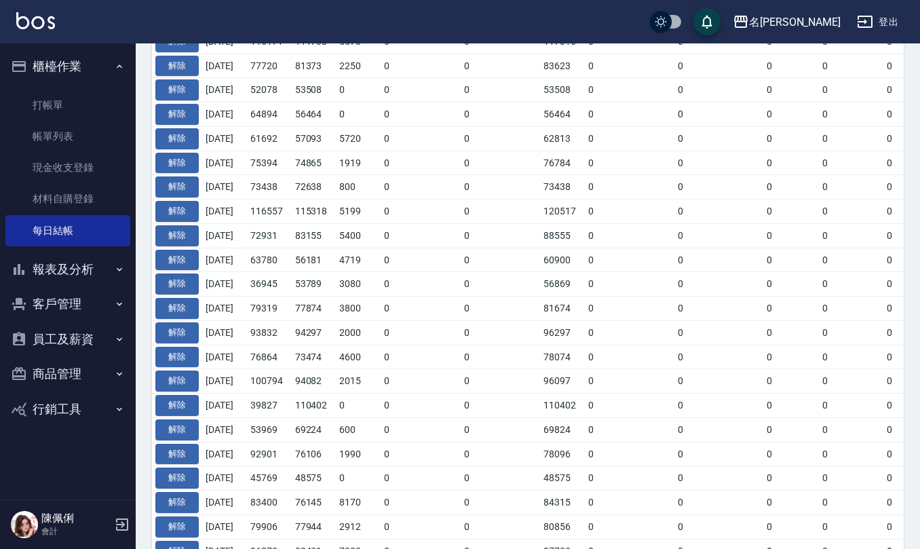
scroll to position [539, 0]
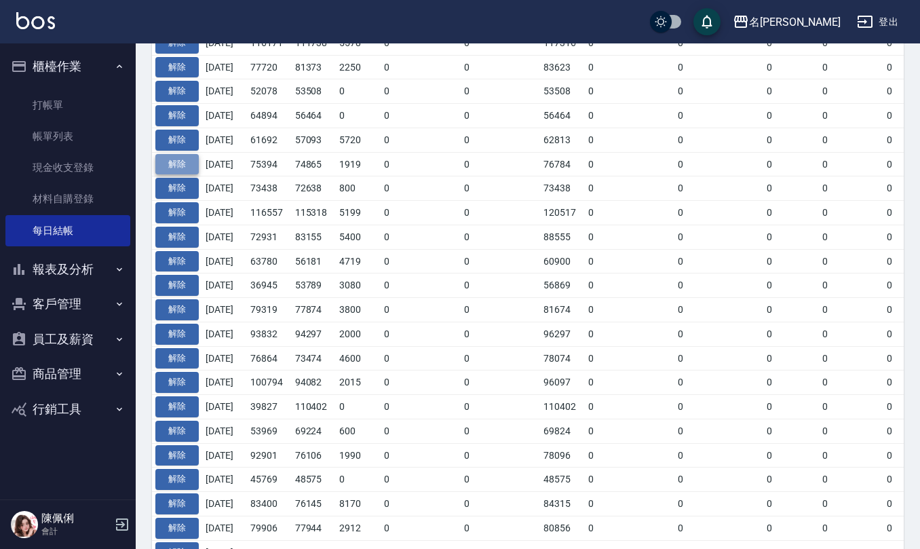
click at [174, 164] on button "解除" at bounding box center [176, 164] width 43 height 21
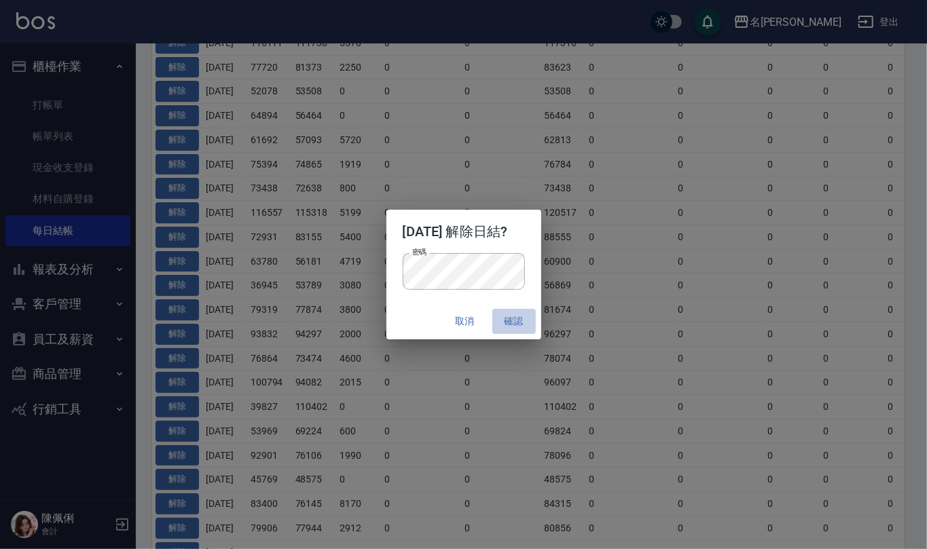
click at [527, 318] on button "確認" at bounding box center [513, 321] width 43 height 25
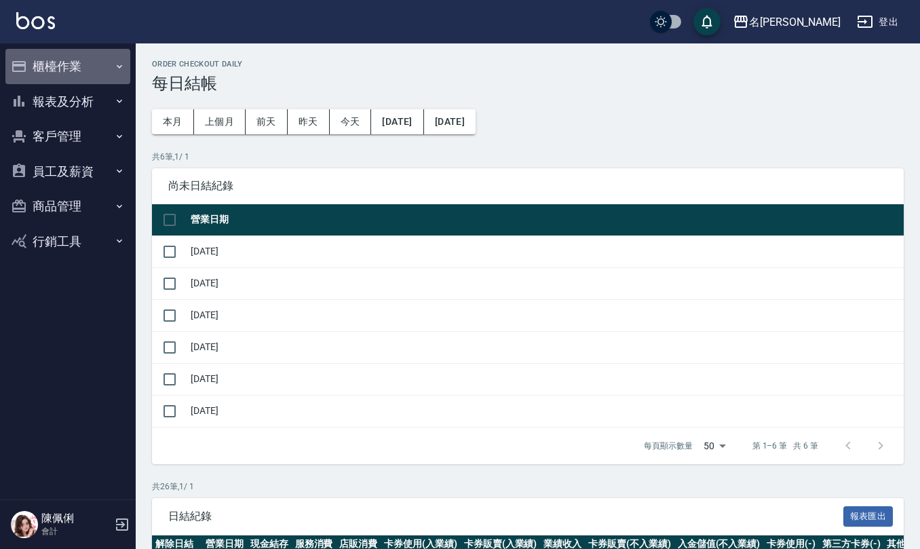
click at [64, 69] on button "櫃檯作業" at bounding box center [67, 66] width 125 height 35
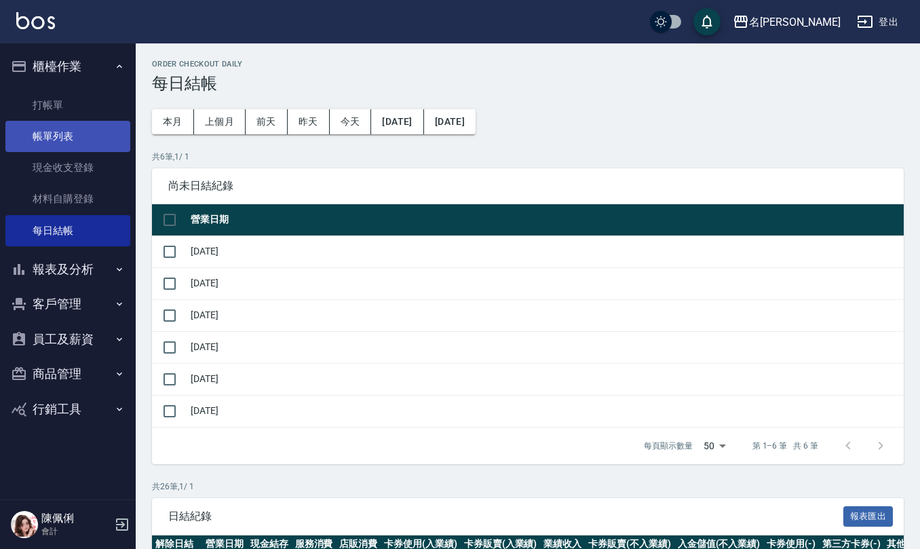
click at [77, 145] on link "帳單列表" at bounding box center [67, 136] width 125 height 31
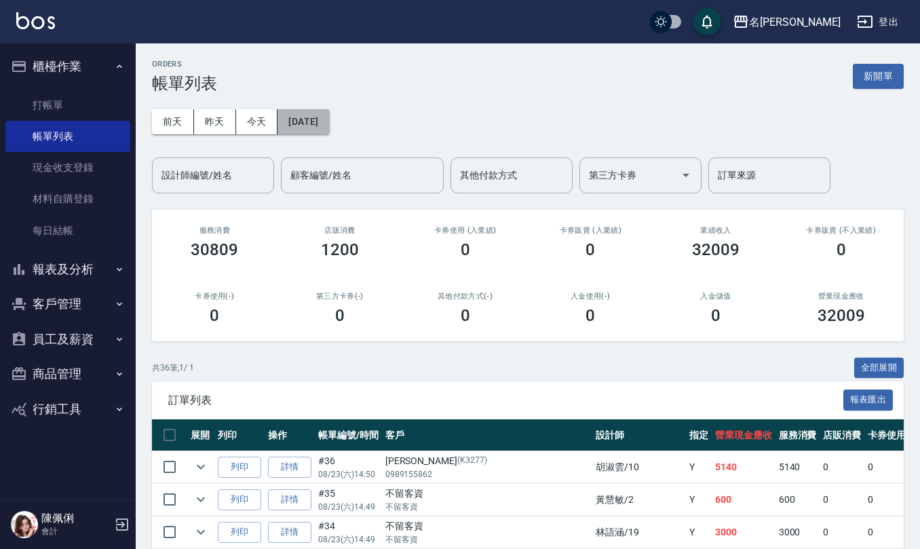
click at [323, 123] on button "[DATE]" at bounding box center [304, 121] width 52 height 25
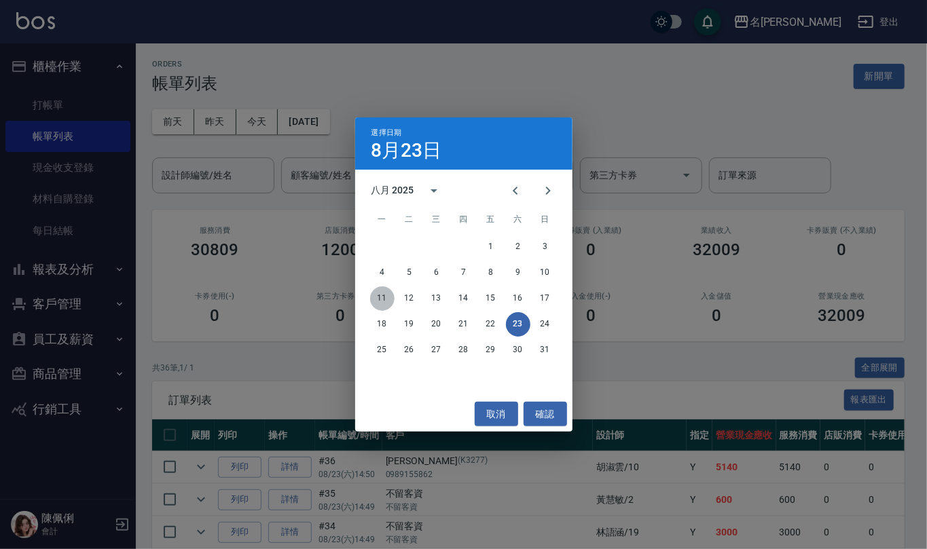
click at [384, 301] on button "11" at bounding box center [382, 298] width 24 height 24
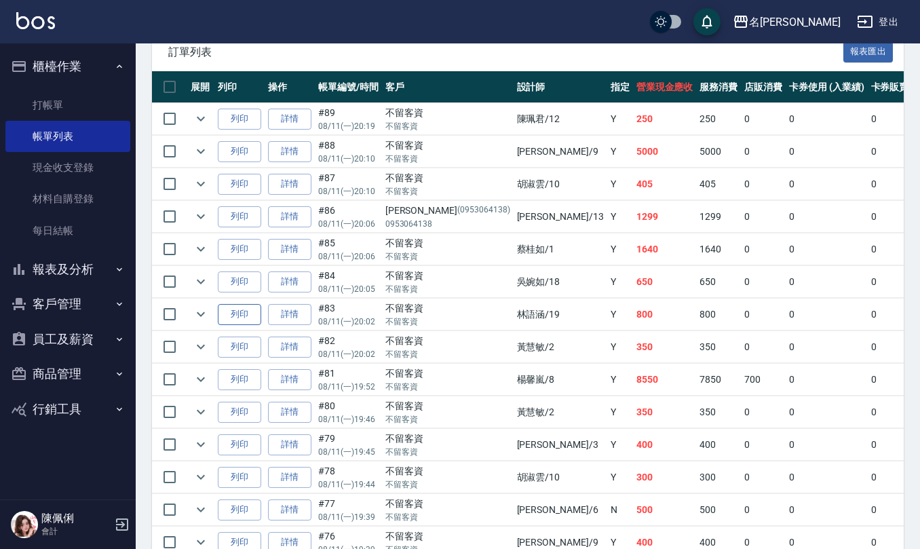
scroll to position [362, 0]
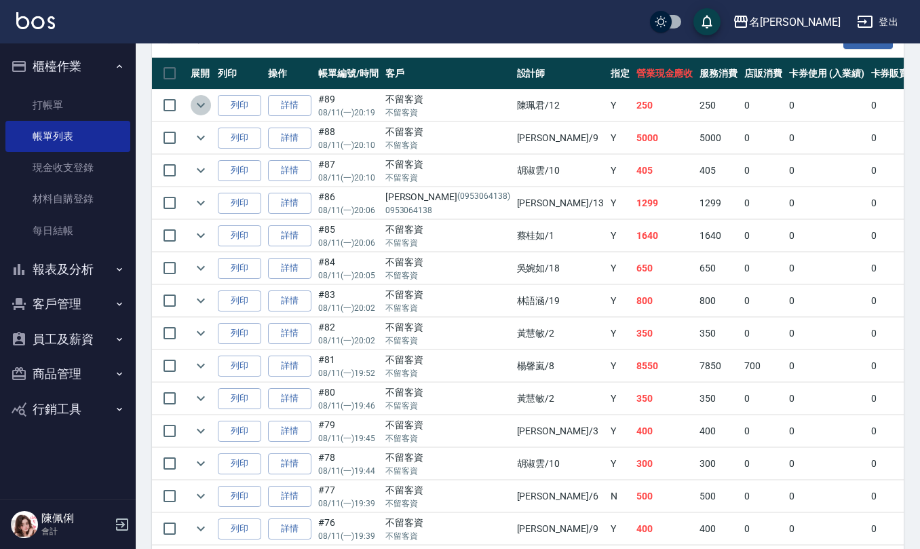
click at [202, 103] on icon "expand row" at bounding box center [201, 105] width 16 height 16
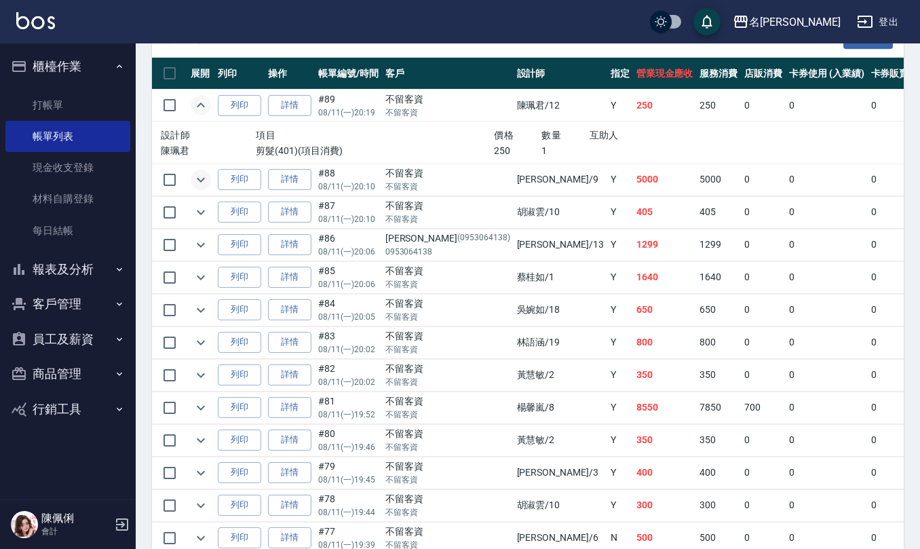
click at [202, 182] on icon "expand row" at bounding box center [201, 179] width 8 height 5
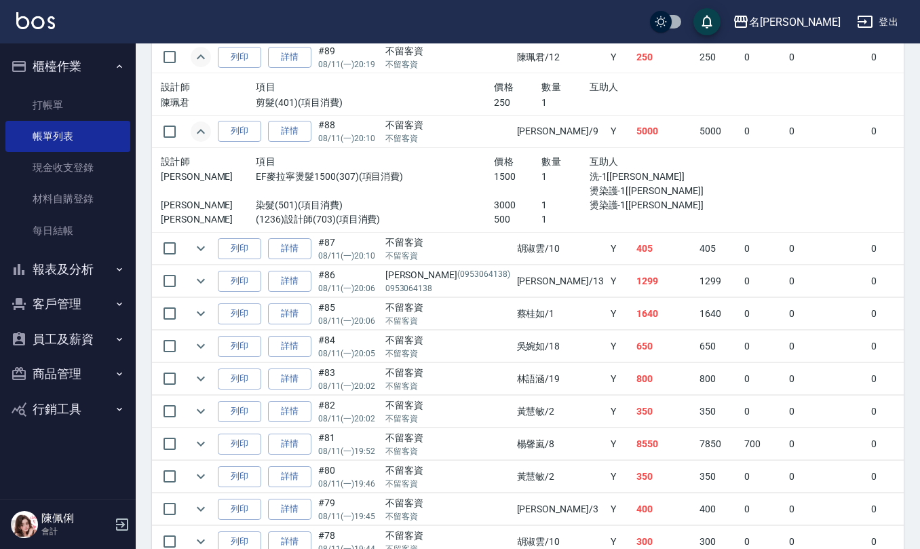
scroll to position [452, 0]
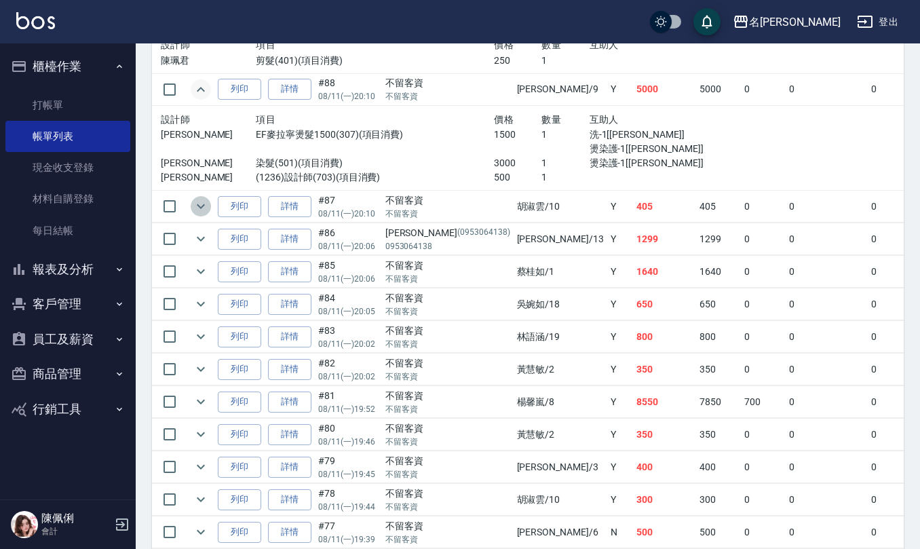
click at [204, 205] on icon "expand row" at bounding box center [201, 206] width 8 height 5
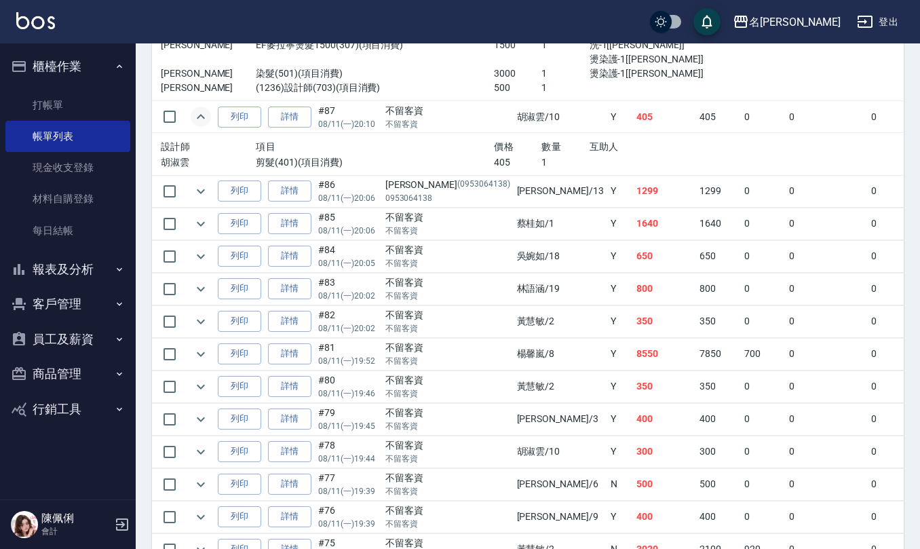
scroll to position [543, 0]
click at [201, 192] on icon "expand row" at bounding box center [201, 189] width 8 height 5
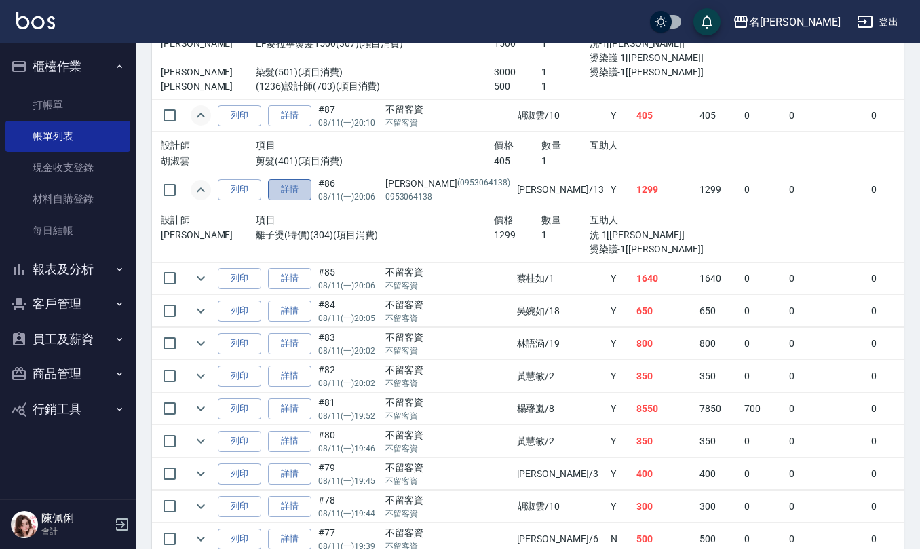
click at [292, 193] on link "詳情" at bounding box center [289, 189] width 43 height 21
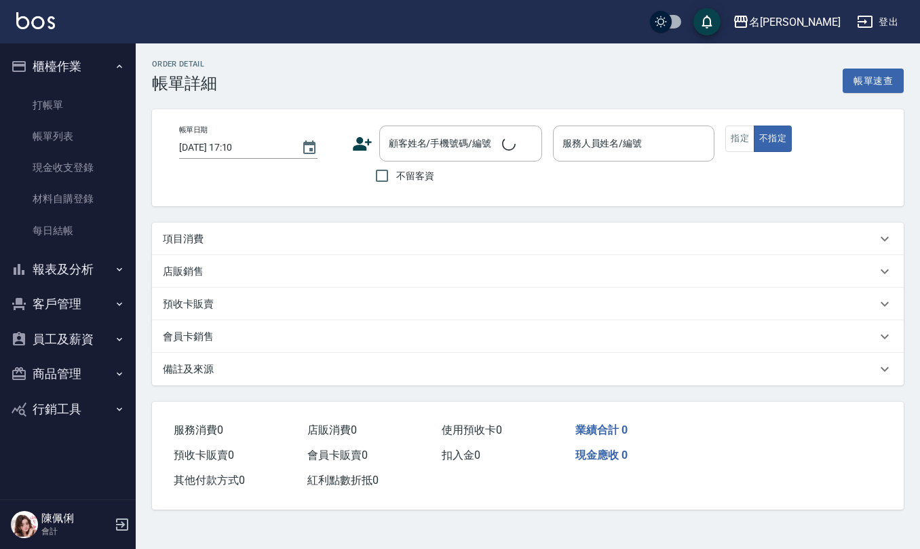
type input "[DATE] 20:06"
type input "[PERSON_NAME]-13"
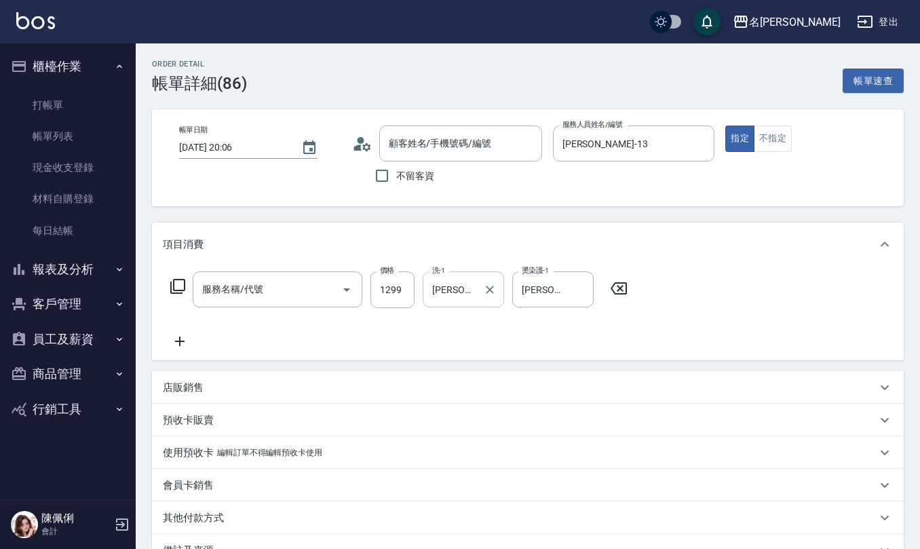
type input "[PERSON_NAME]/0953064138/0953064138"
type input "離子燙(特價)(304)"
click at [330, 286] on icon "Clear" at bounding box center [328, 290] width 14 height 14
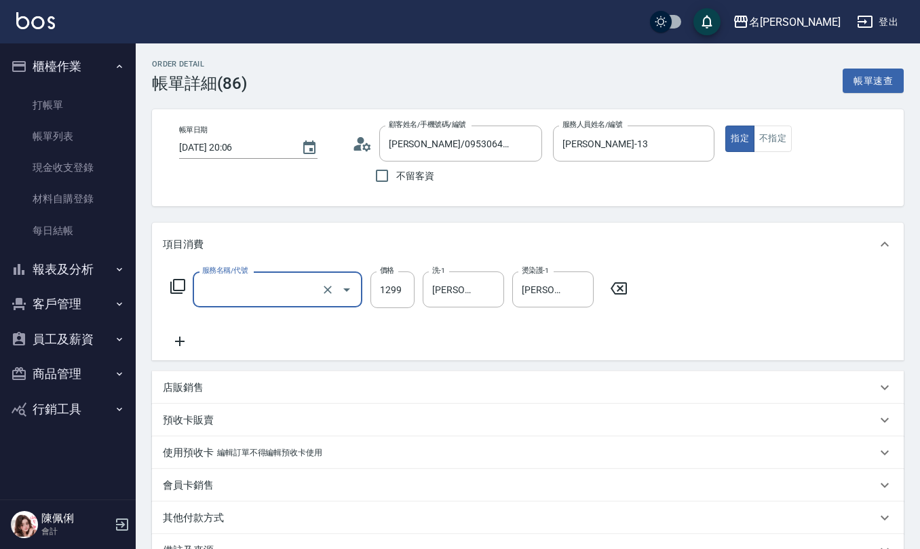
type input "2"
type input "效能離子燙1500(308)"
type input "1299"
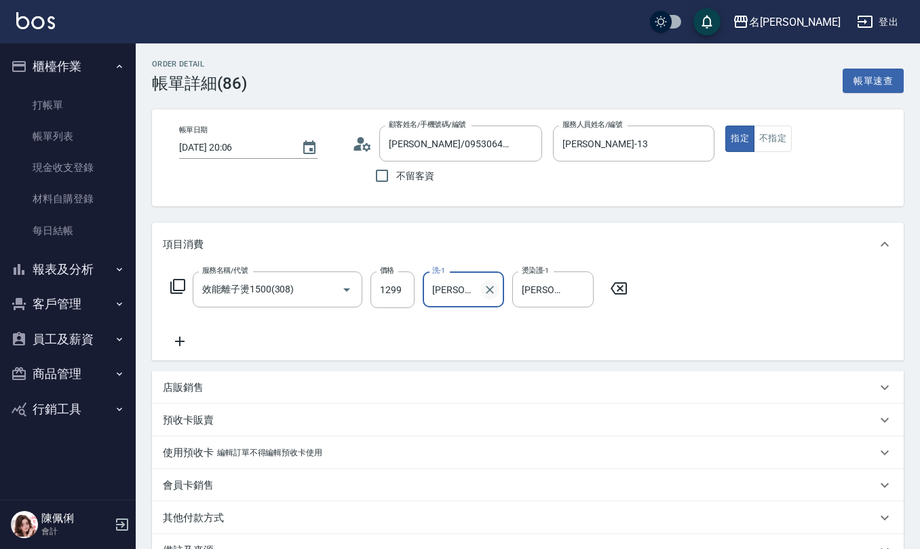
click at [489, 295] on icon "Clear" at bounding box center [490, 290] width 14 height 14
type input "[PERSON_NAME]-24"
click at [578, 286] on icon "Clear" at bounding box center [580, 290] width 14 height 14
type input "[PERSON_NAME]-24"
click at [362, 149] on icon at bounding box center [362, 144] width 20 height 20
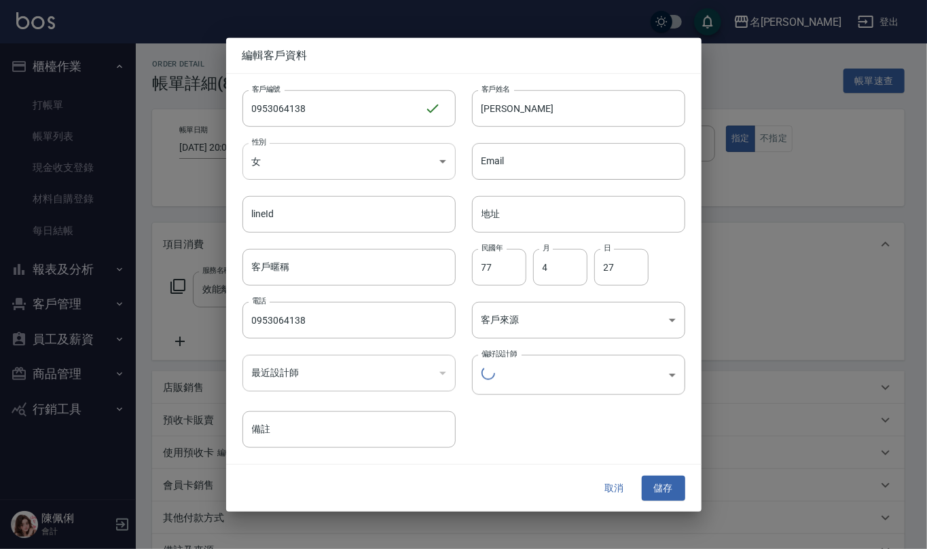
type input "267ed835-d5f9-4ca2-8e8e-2b821e3e66b0"
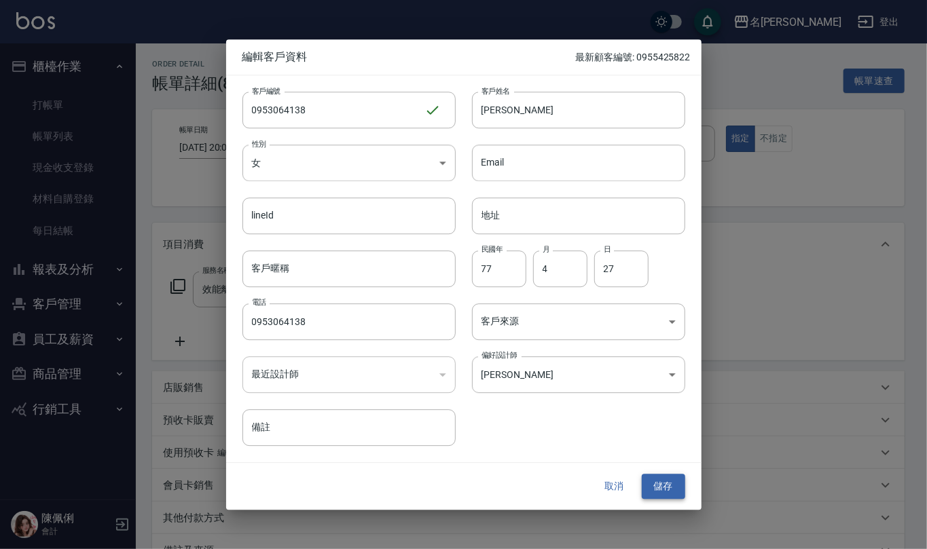
click at [671, 489] on button "儲存" at bounding box center [662, 486] width 43 height 25
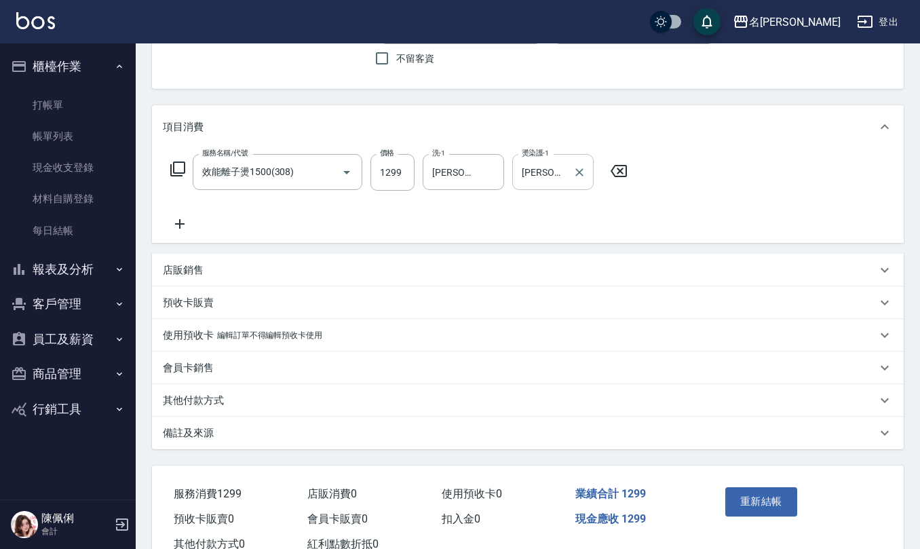
scroll to position [161, 0]
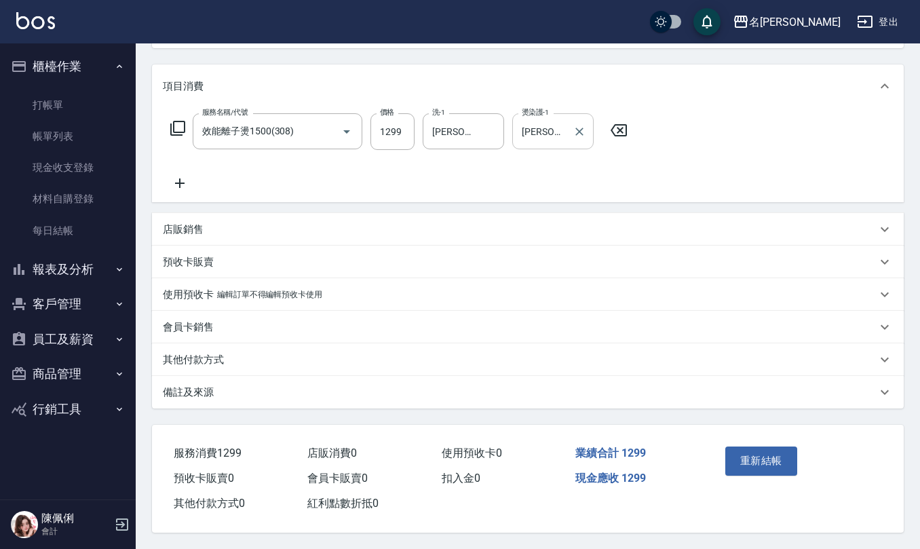
click at [733, 457] on button "重新結帳" at bounding box center [762, 461] width 72 height 29
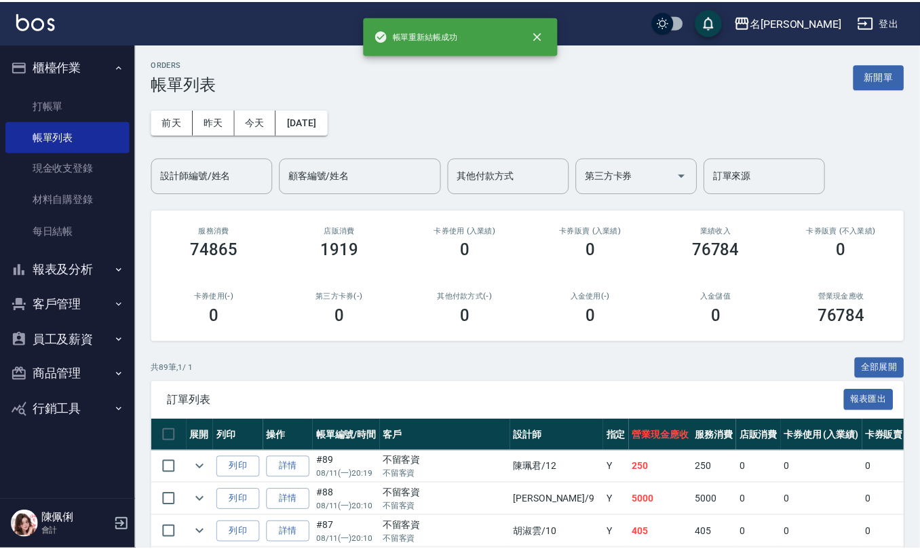
scroll to position [452, 0]
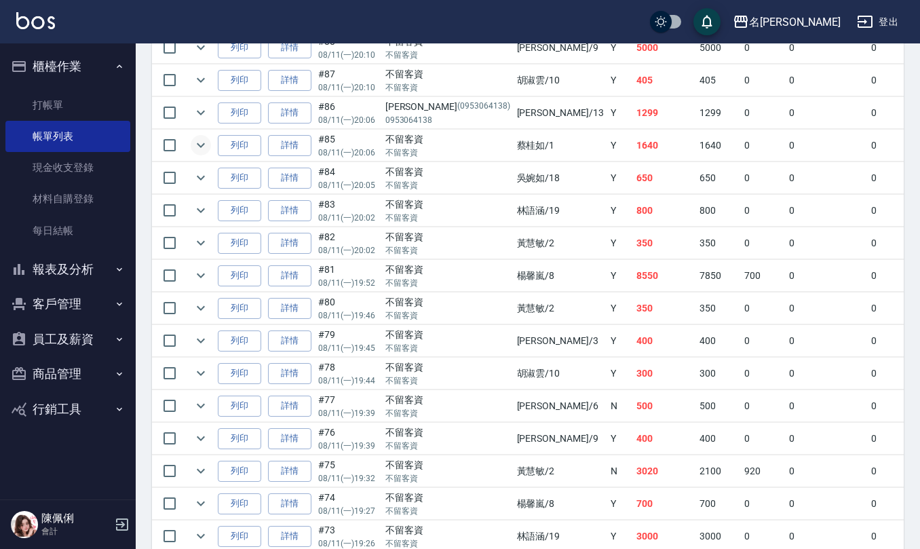
click at [201, 148] on icon "expand row" at bounding box center [201, 145] width 8 height 5
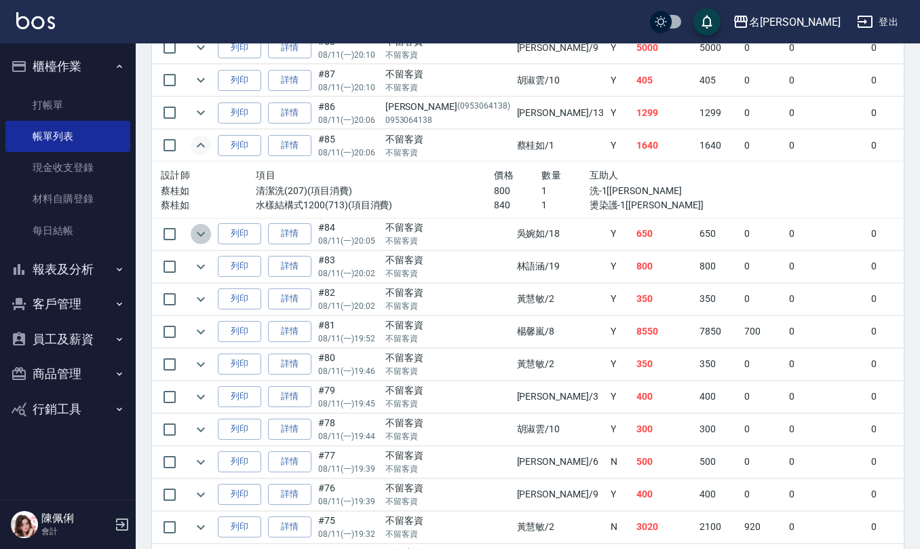
click at [201, 236] on icon "expand row" at bounding box center [201, 234] width 16 height 16
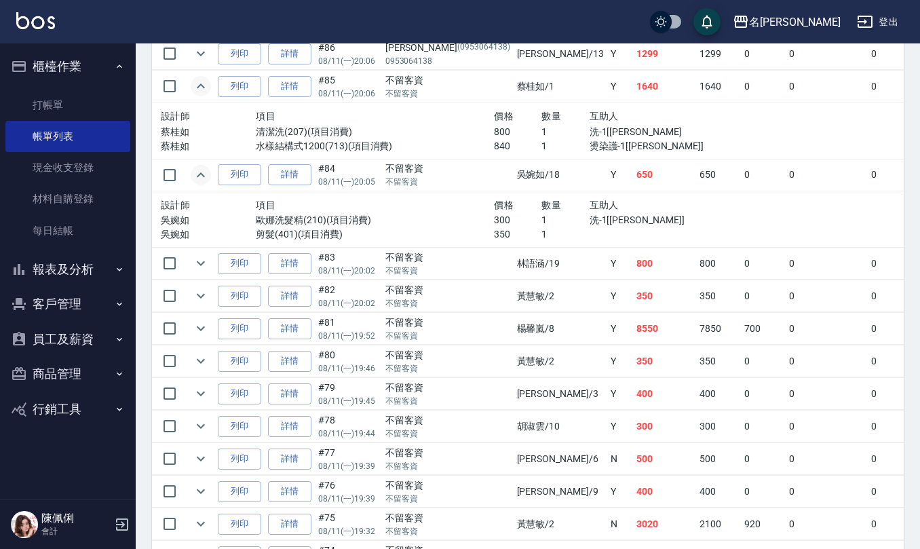
scroll to position [543, 0]
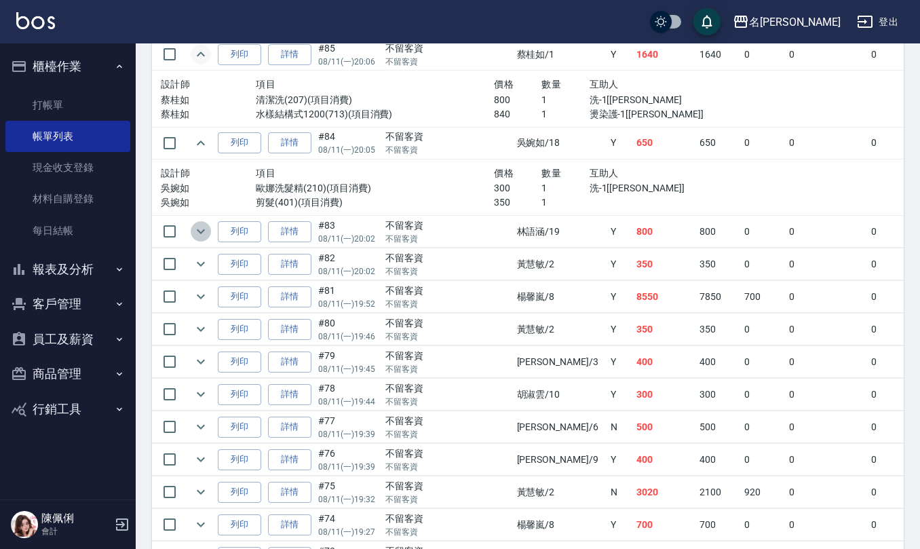
click at [206, 237] on icon "expand row" at bounding box center [201, 231] width 16 height 16
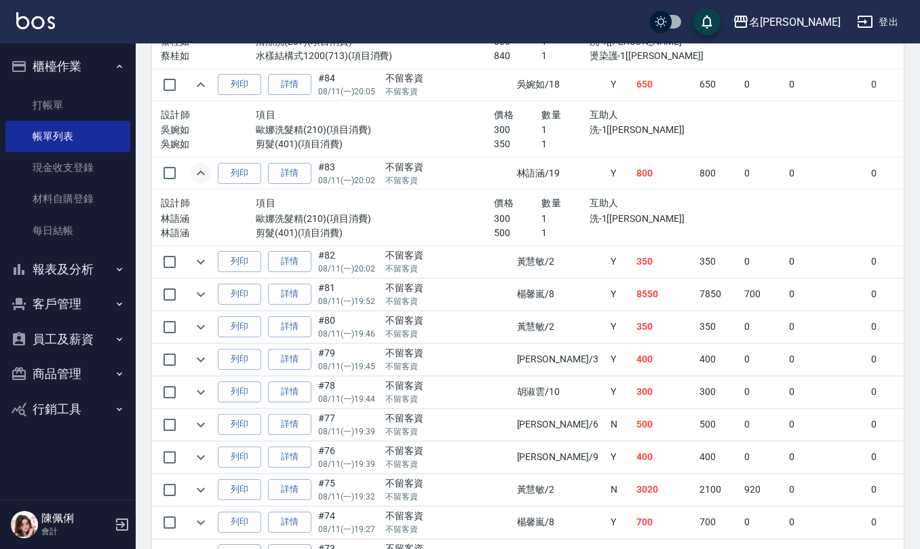
scroll to position [633, 0]
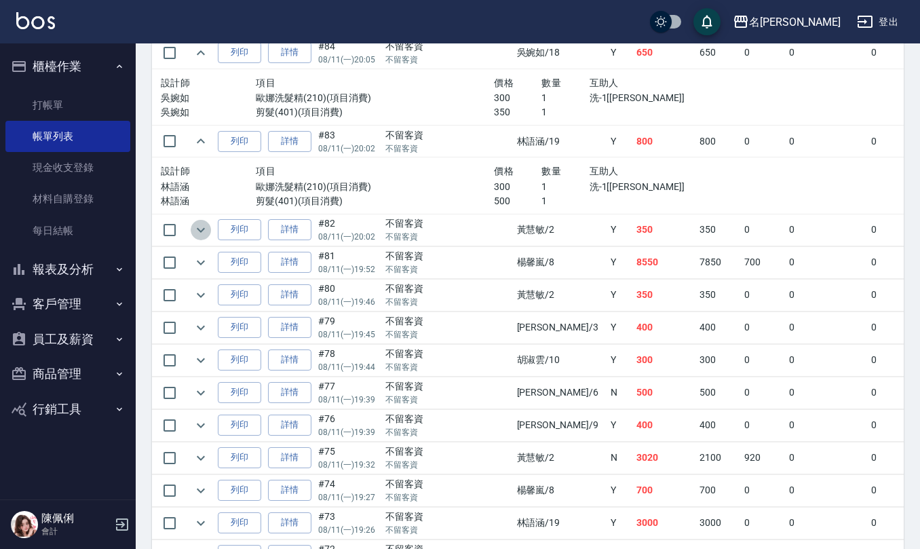
click at [206, 231] on icon "expand row" at bounding box center [201, 230] width 16 height 16
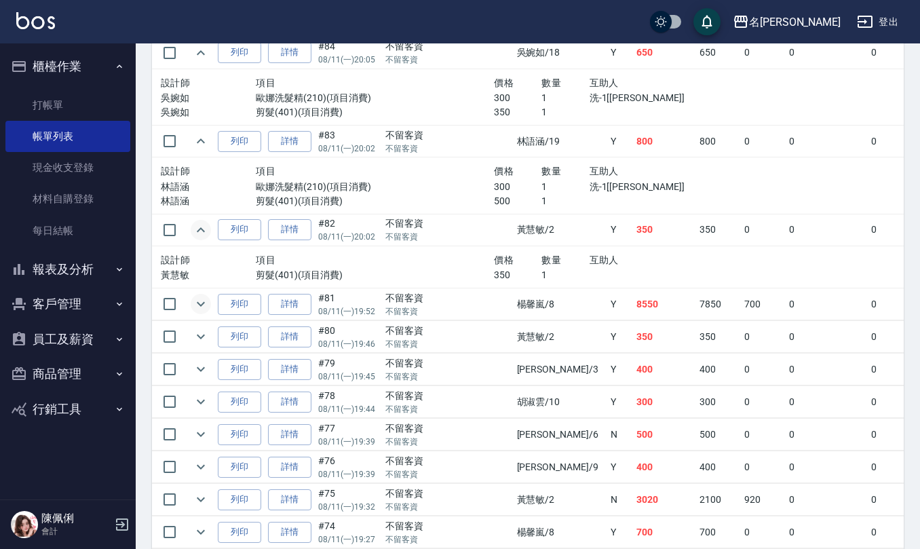
click at [198, 307] on icon "expand row" at bounding box center [201, 304] width 8 height 5
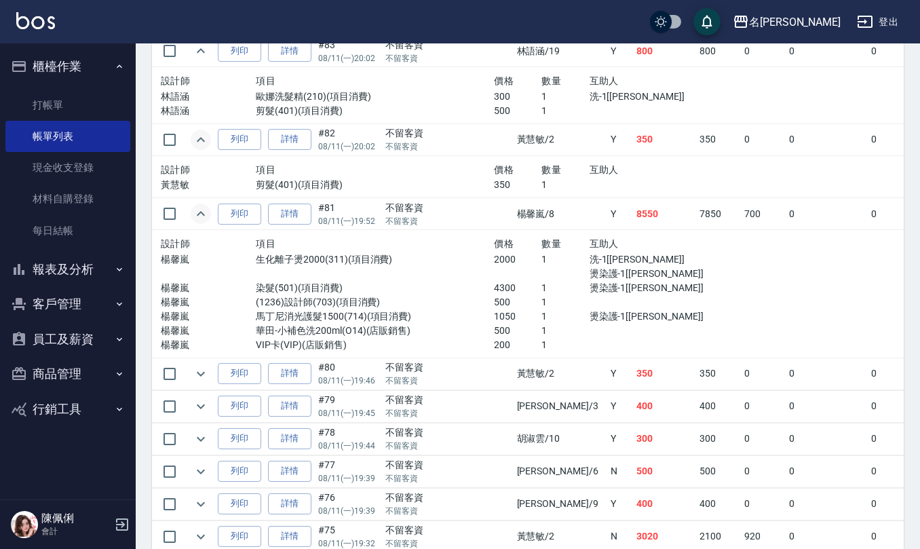
scroll to position [815, 0]
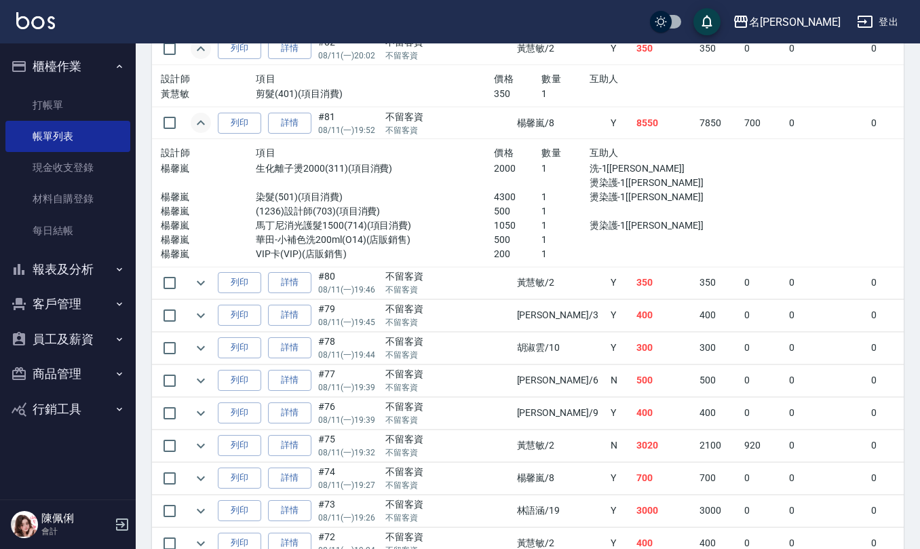
click at [189, 281] on td at bounding box center [200, 283] width 27 height 32
click at [201, 281] on icon "expand row" at bounding box center [201, 283] width 16 height 16
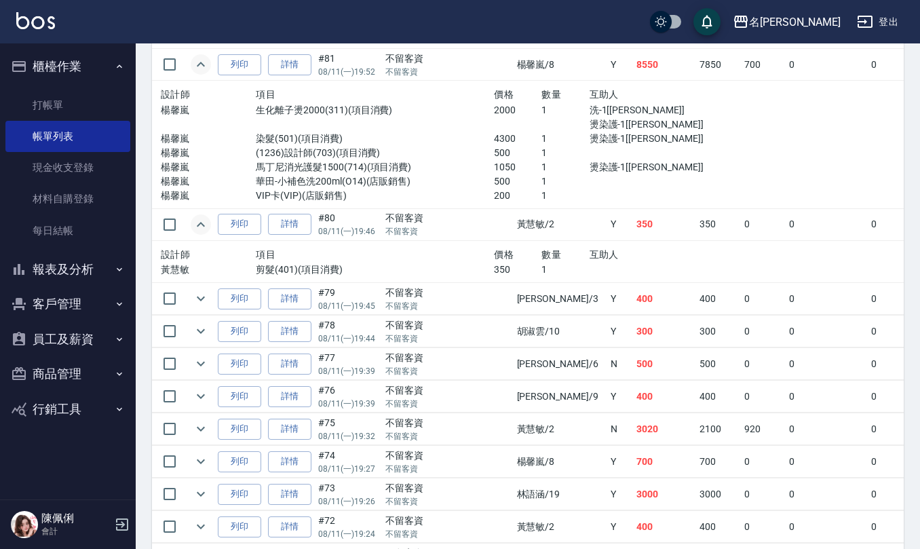
scroll to position [905, 0]
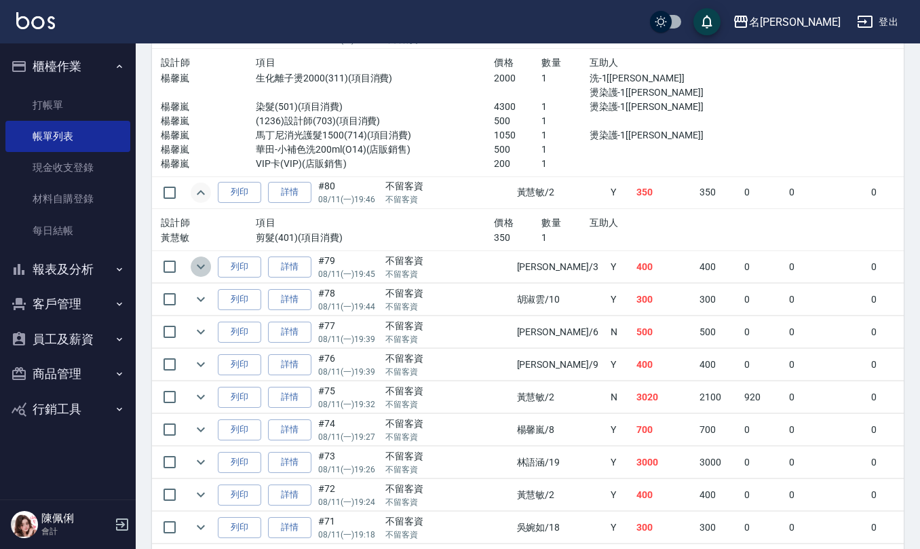
click at [202, 262] on button "expand row" at bounding box center [201, 267] width 20 height 20
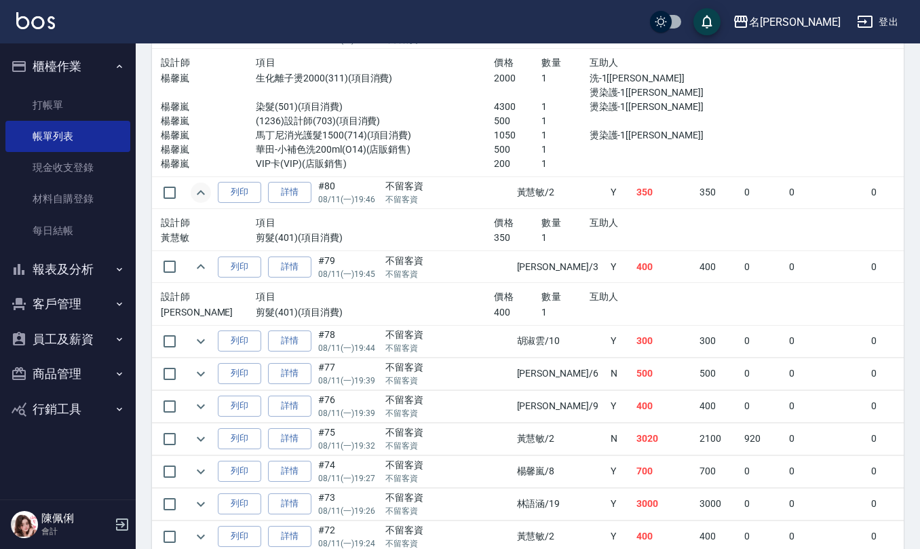
scroll to position [995, 0]
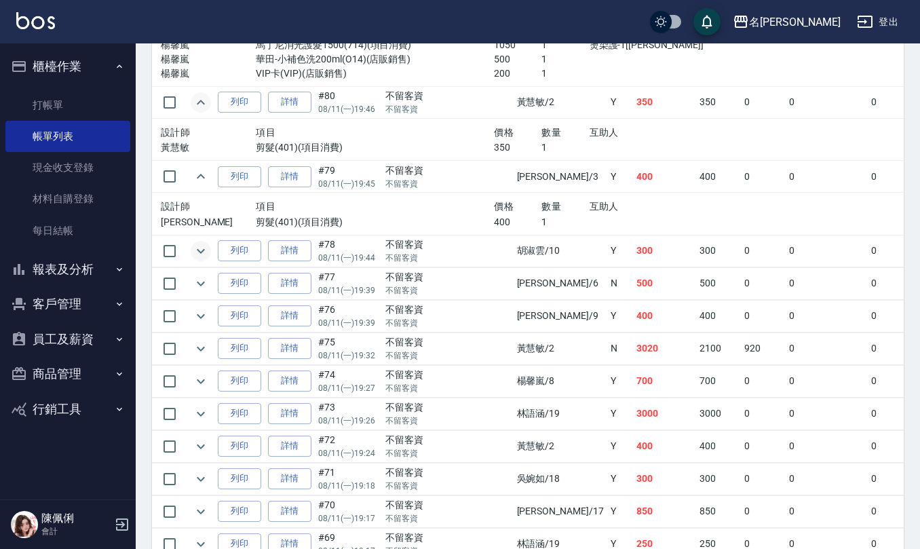
click at [201, 261] on button "expand row" at bounding box center [201, 251] width 20 height 20
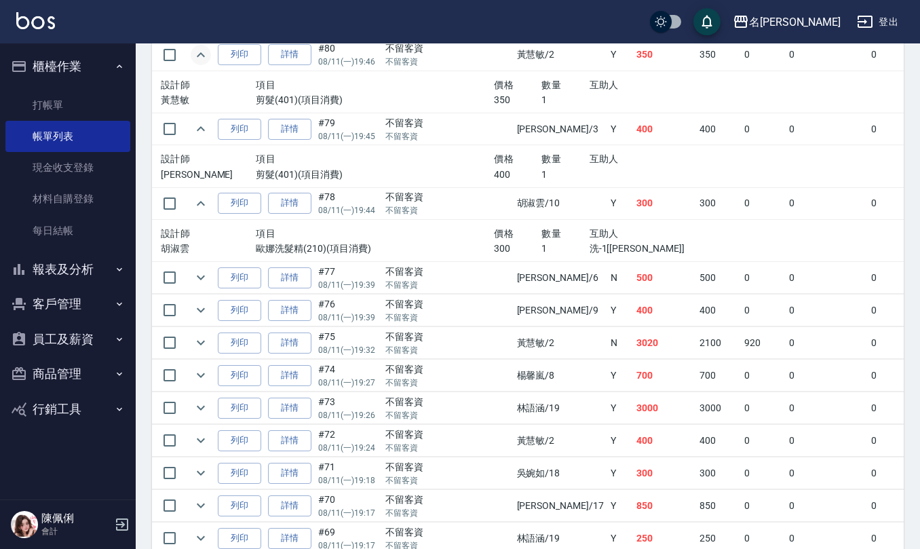
scroll to position [1086, 0]
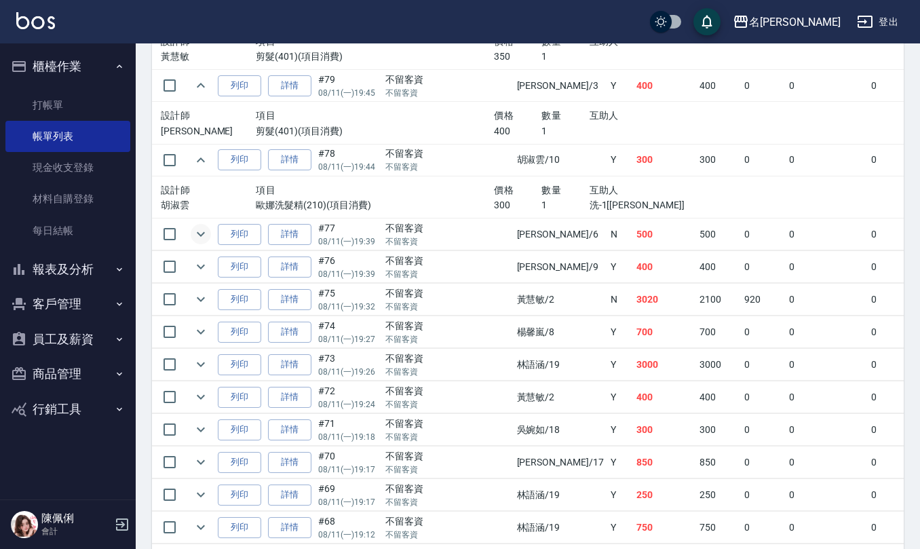
click at [196, 240] on icon "expand row" at bounding box center [201, 234] width 16 height 16
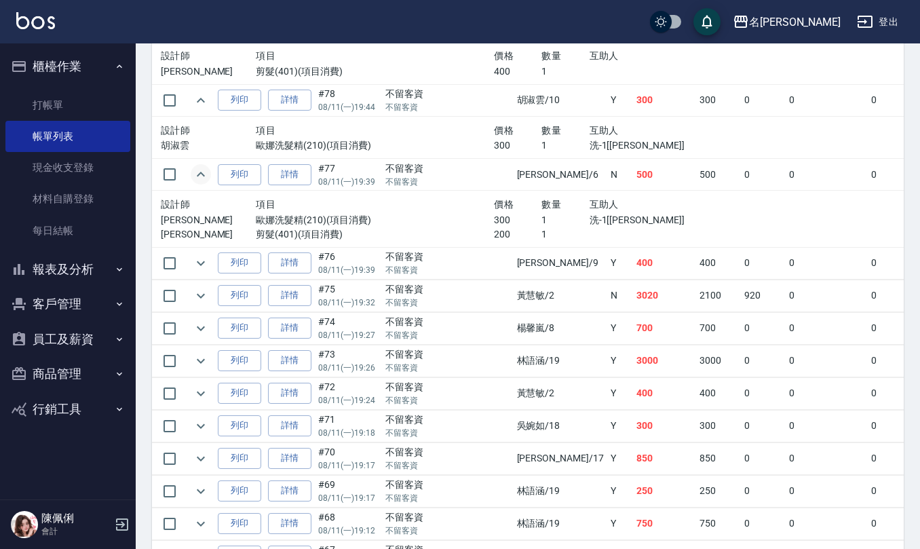
scroll to position [1176, 0]
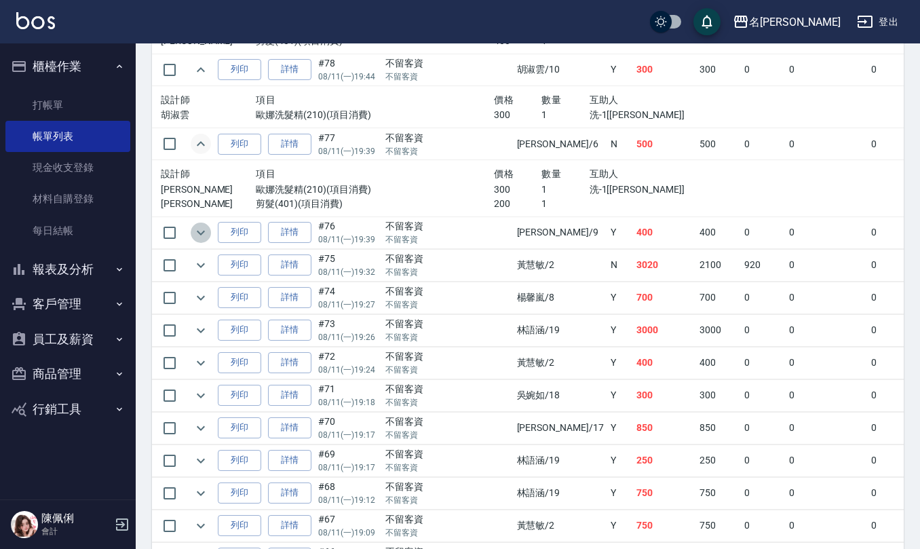
click at [207, 235] on icon "expand row" at bounding box center [201, 233] width 16 height 16
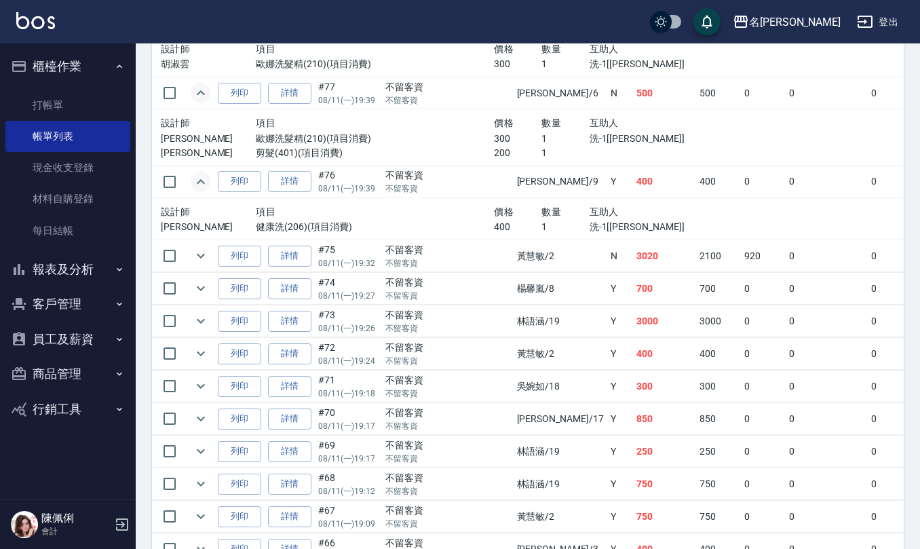
scroll to position [1267, 0]
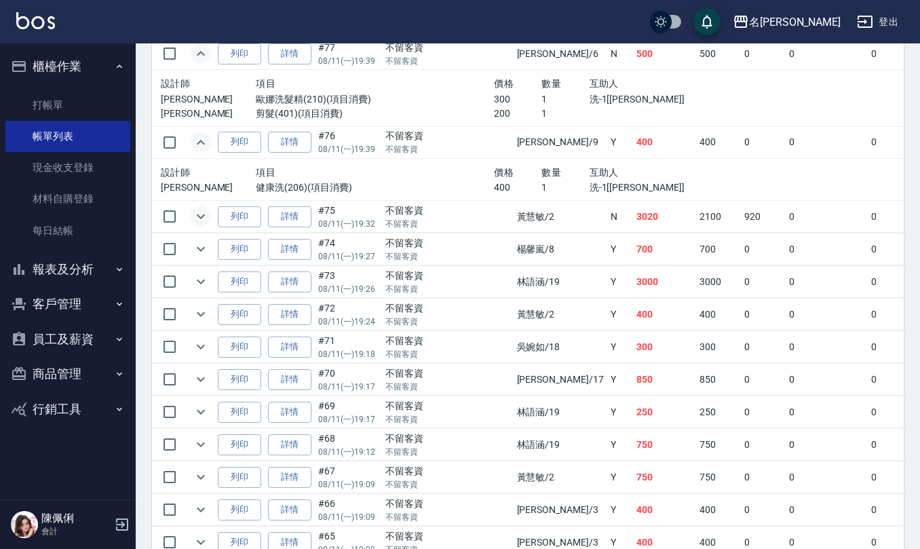
click at [201, 220] on icon "expand row" at bounding box center [201, 216] width 16 height 16
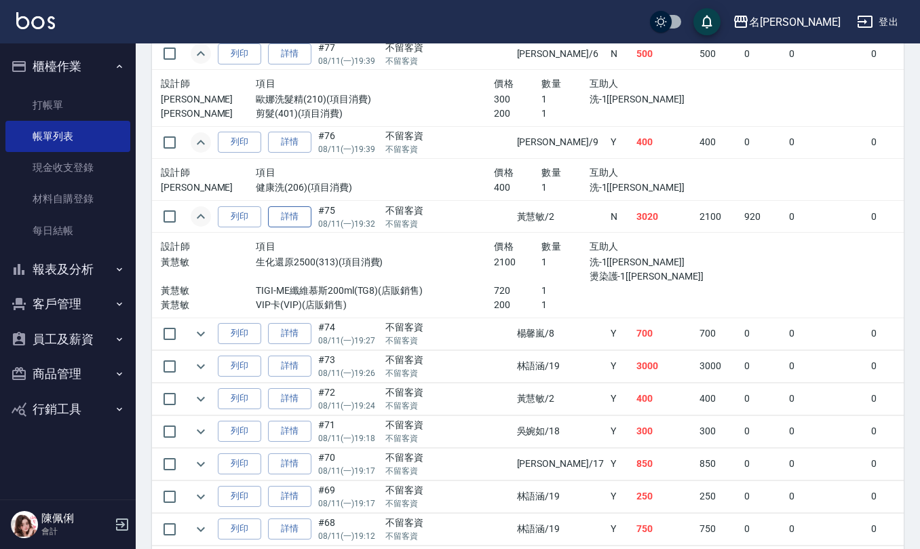
click at [297, 214] on link "詳情" at bounding box center [289, 216] width 43 height 21
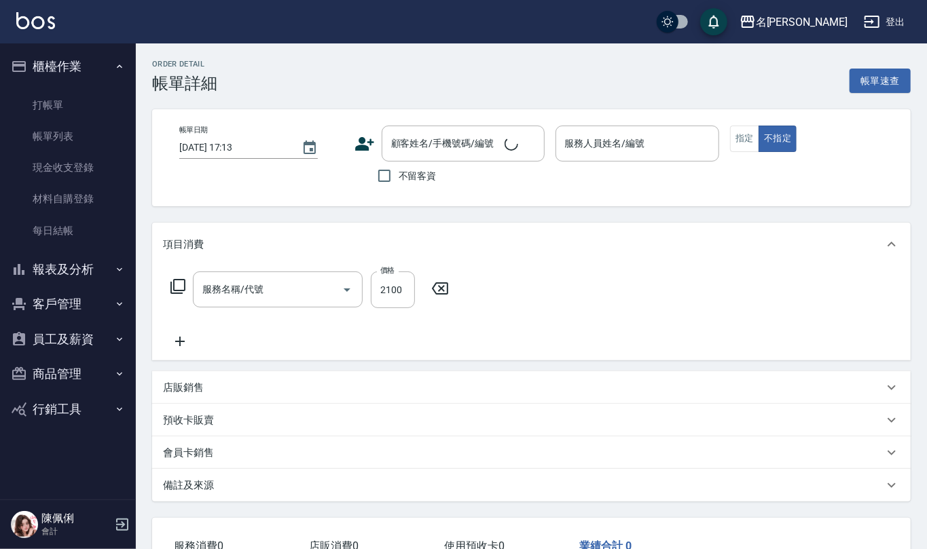
type input "[DATE] 19:32"
checkbox input "true"
type input "[PERSON_NAME]-2"
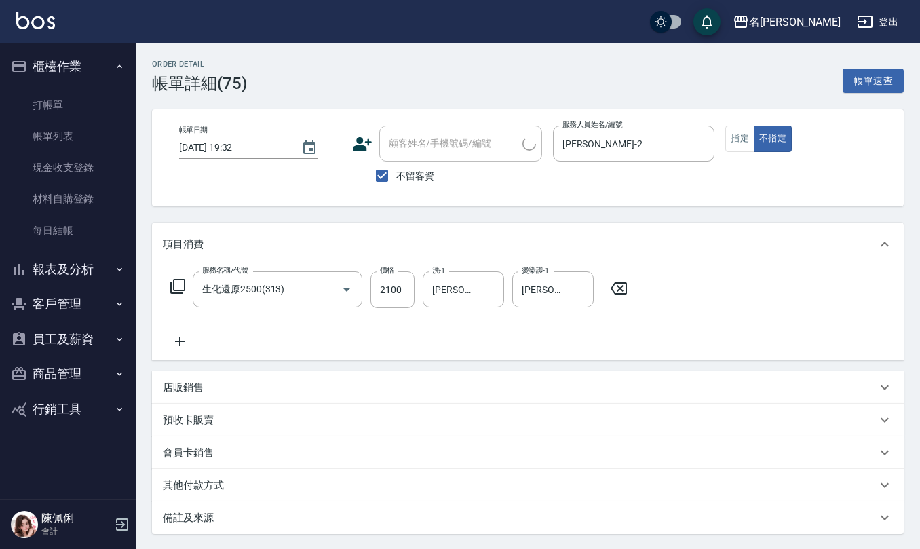
type input "生化還原2500(313)"
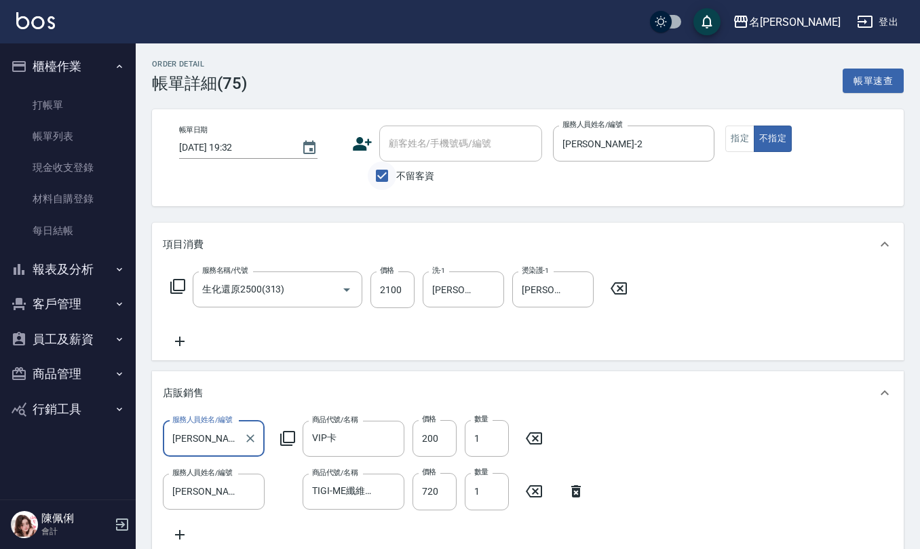
scroll to position [1, 0]
click at [386, 175] on input "不留客資" at bounding box center [382, 176] width 29 height 29
checkbox input "false"
click at [410, 144] on input "顧客姓名/手機號碼/編號" at bounding box center [451, 144] width 130 height 24
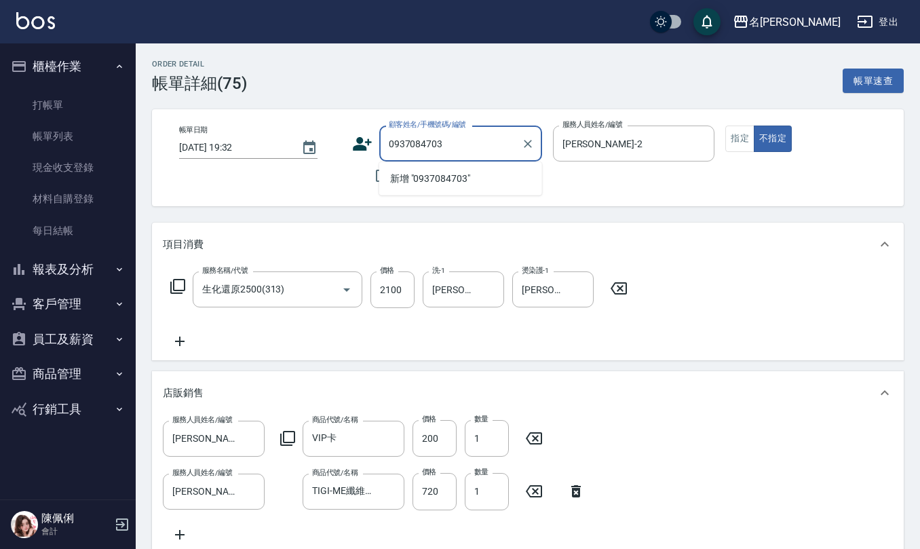
drag, startPoint x: 459, startPoint y: 133, endPoint x: 223, endPoint y: 158, distance: 237.5
click at [258, 136] on div "帳單日期 [DATE] 19:32 顧客姓名/手機號碼/編號 0937084703 顧客姓名/手機號碼/編號 不留客資 服務人員姓名/編號 [PERSON_N…" at bounding box center [528, 158] width 720 height 64
type input "0937084703"
click at [356, 143] on icon at bounding box center [362, 144] width 20 height 20
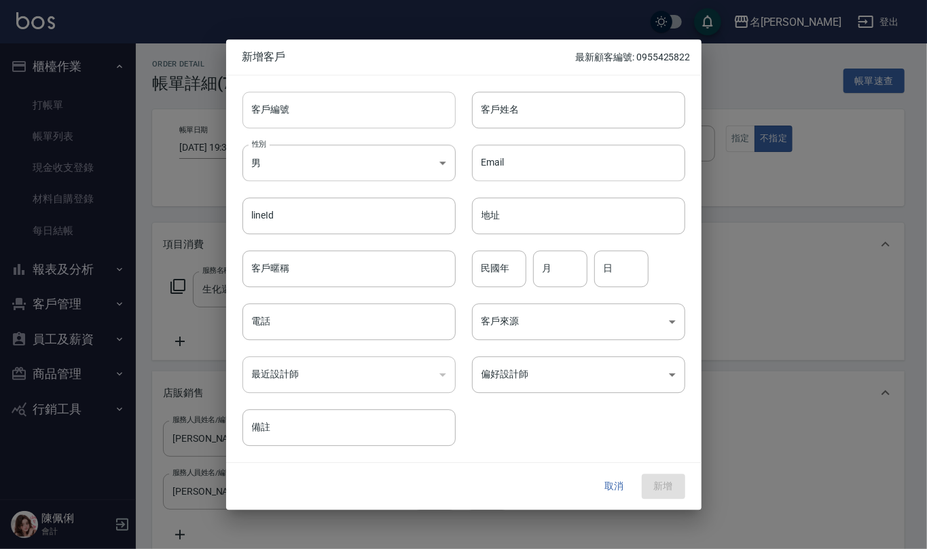
click at [384, 117] on input "客戶編號" at bounding box center [348, 110] width 213 height 37
paste input "0937084703"
type input "0937084703"
click at [346, 324] on input "電話" at bounding box center [348, 321] width 213 height 37
paste input "0937084703"
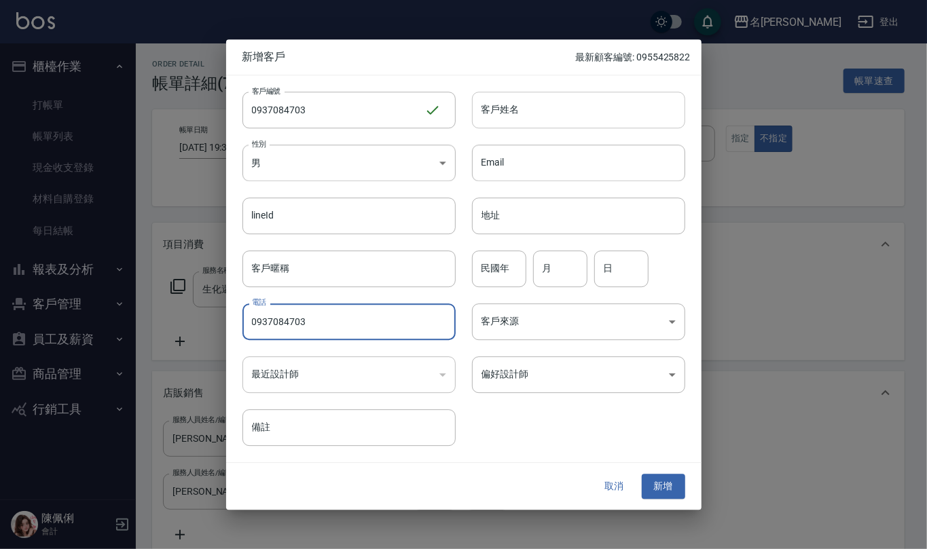
type input "0937084703"
click at [504, 118] on input "客戶姓名" at bounding box center [578, 110] width 213 height 37
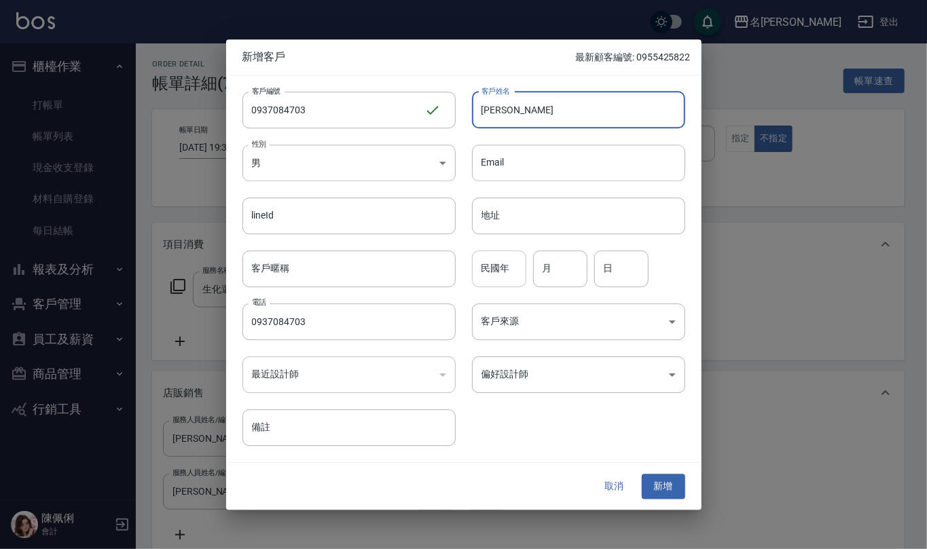
type input "[PERSON_NAME]"
click at [509, 265] on input "民國年" at bounding box center [499, 268] width 54 height 37
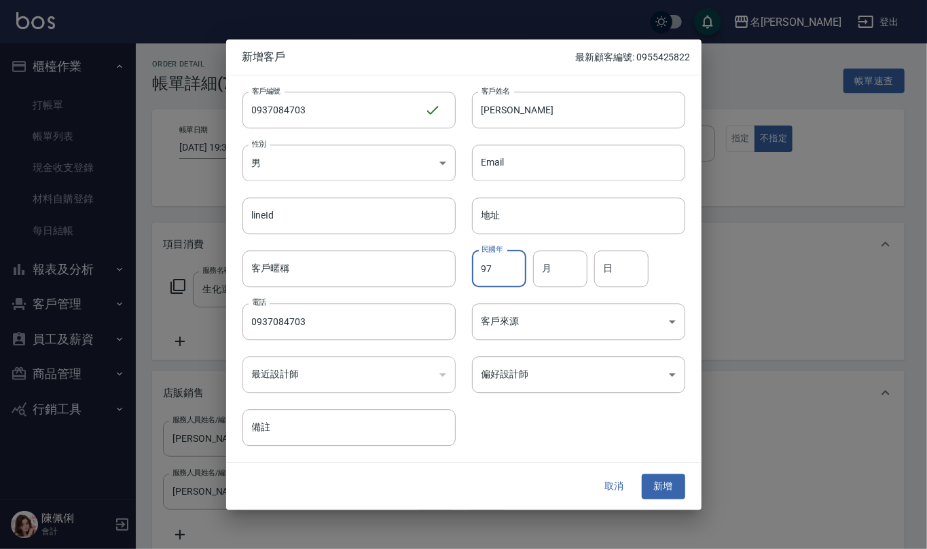
type input "97"
type input "1"
type input "3"
click at [672, 491] on button "新增" at bounding box center [662, 486] width 43 height 25
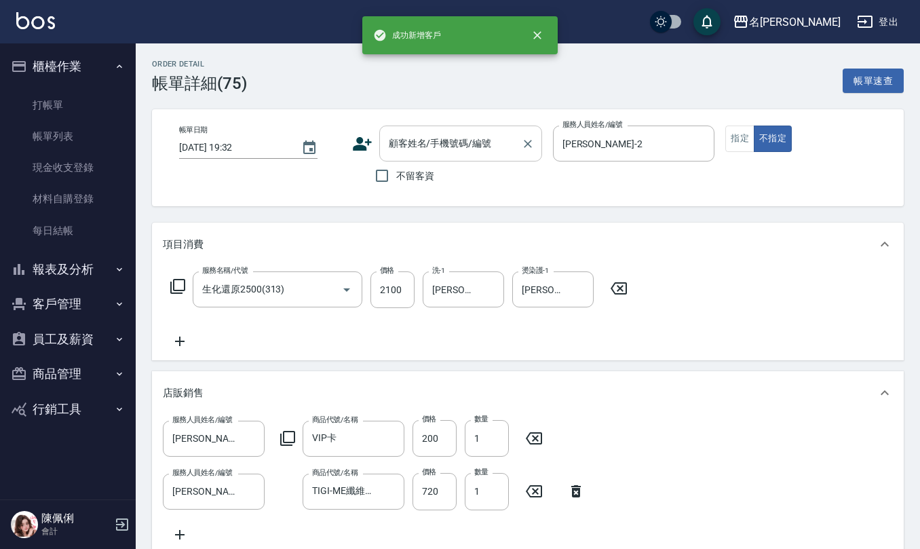
click at [437, 144] on input "顧客姓名/手機號碼/編號" at bounding box center [451, 144] width 130 height 24
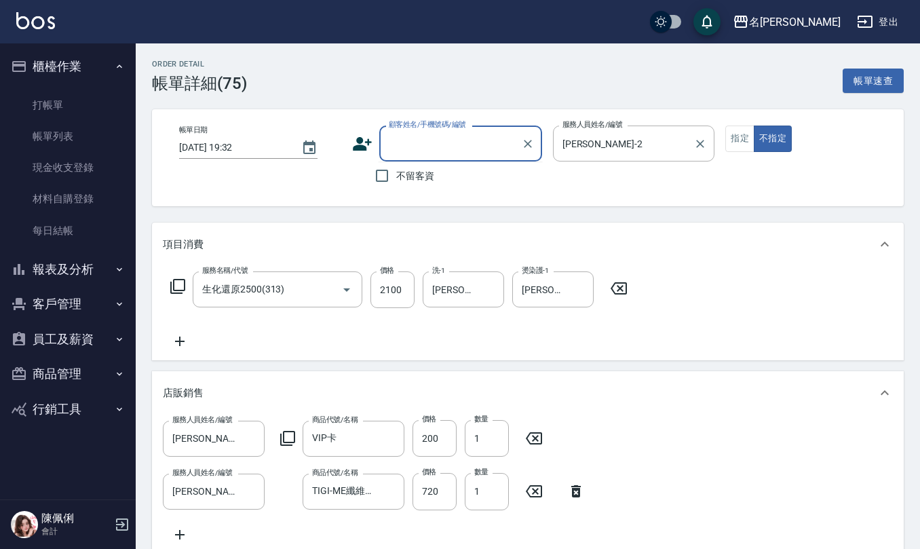
paste input "0937084703"
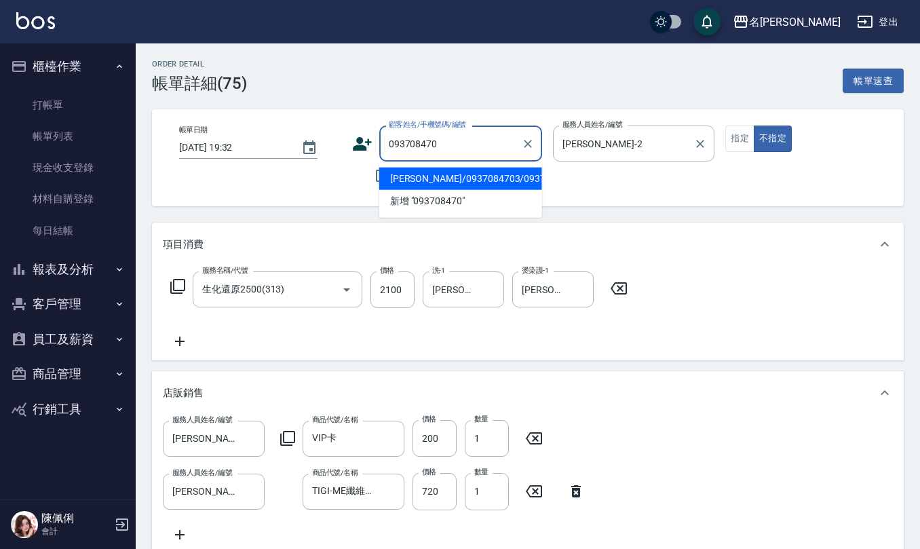
type input "[PERSON_NAME]/0937084703/0937084703"
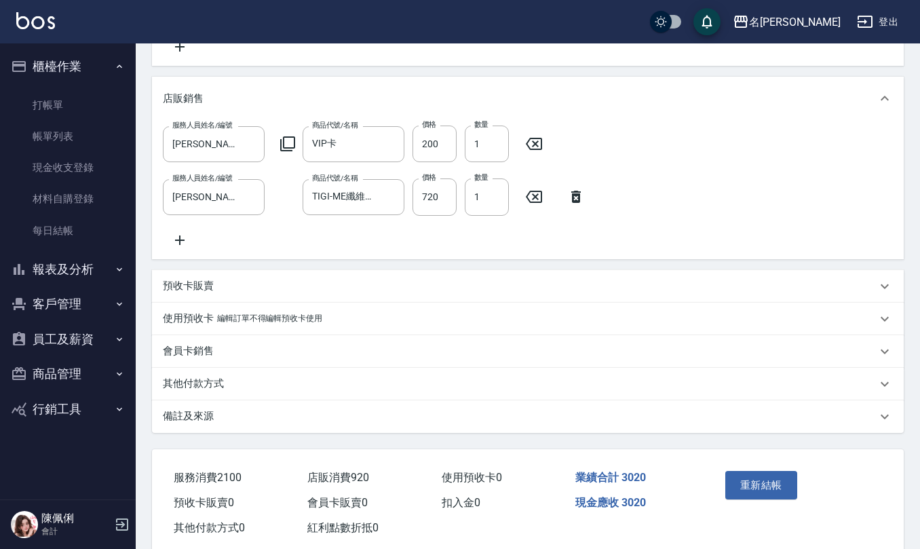
scroll to position [335, 0]
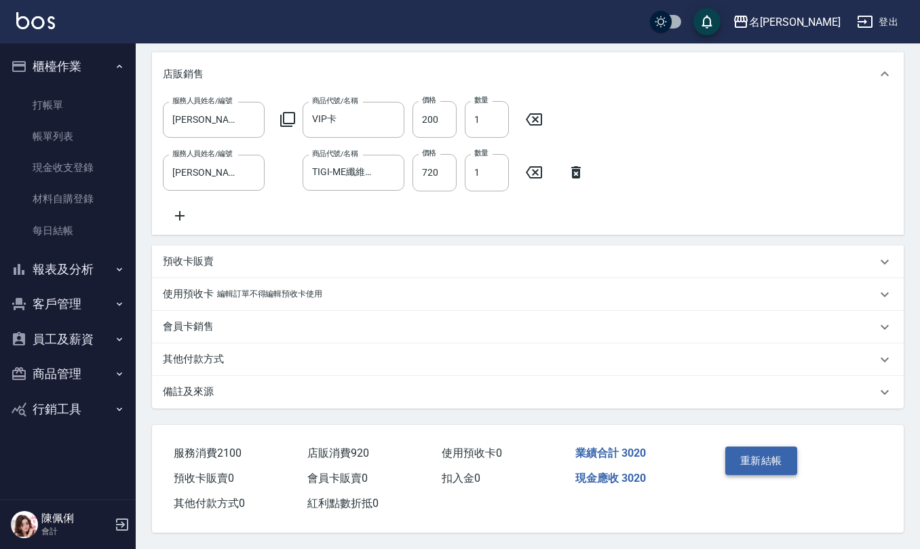
click at [755, 463] on button "重新結帳" at bounding box center [762, 461] width 72 height 29
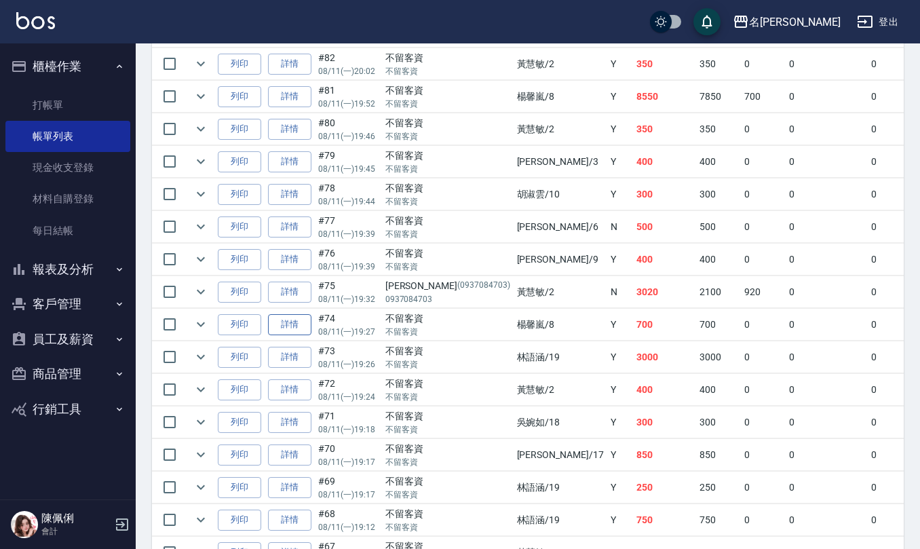
scroll to position [633, 0]
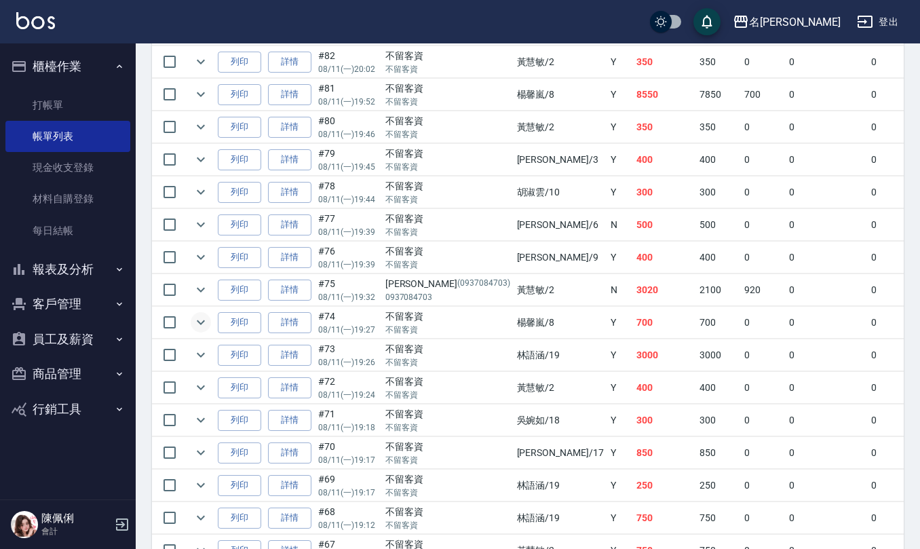
click at [205, 329] on icon "expand row" at bounding box center [201, 322] width 16 height 16
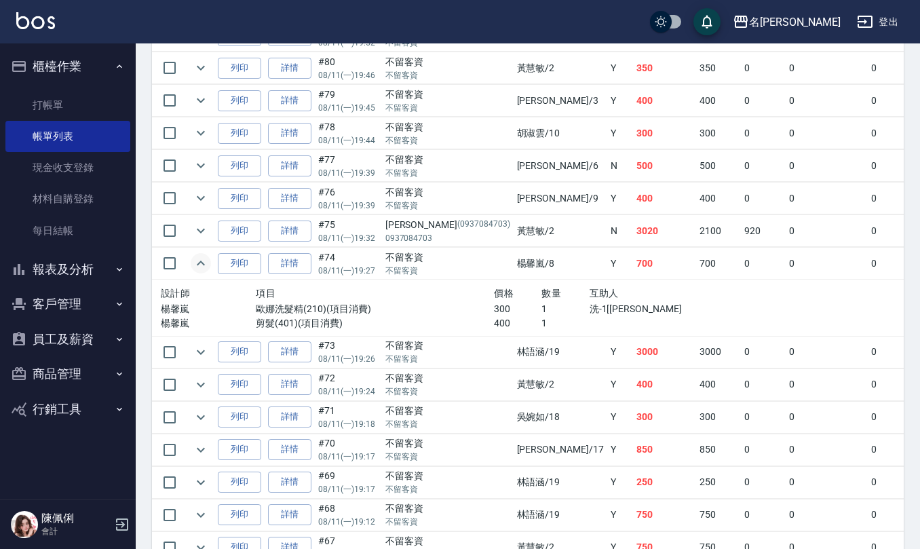
scroll to position [724, 0]
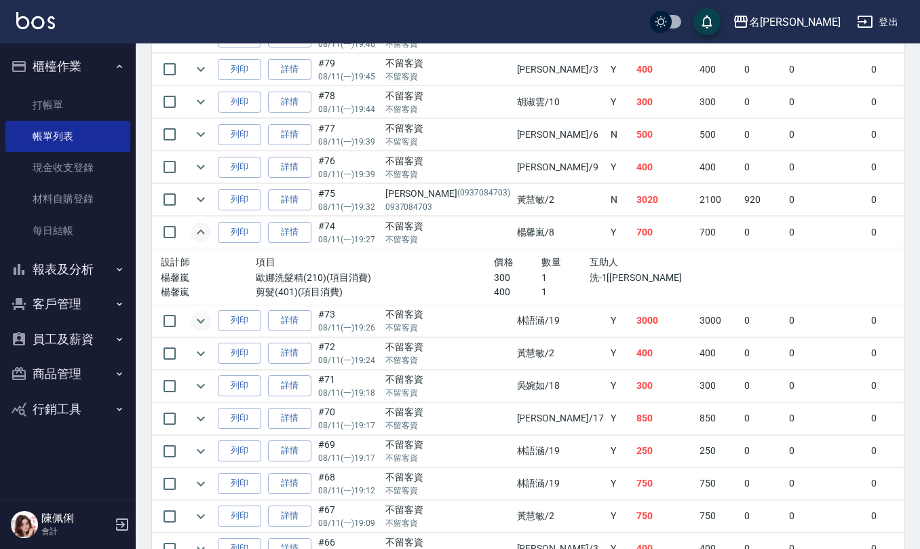
click at [202, 321] on icon "expand row" at bounding box center [201, 321] width 16 height 16
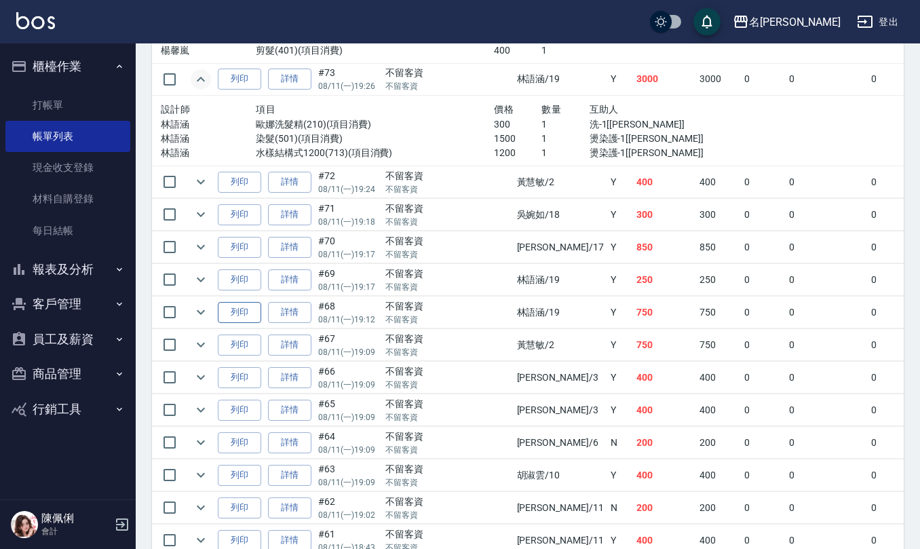
scroll to position [995, 0]
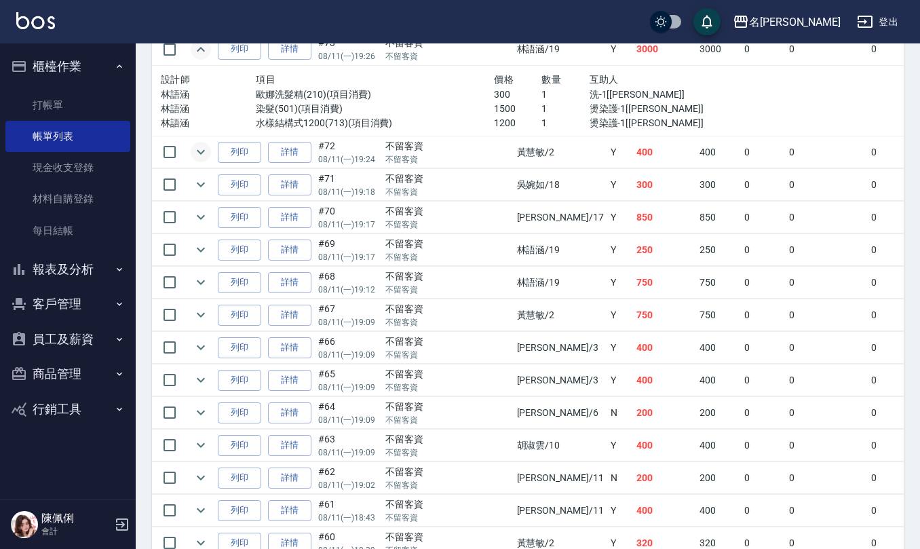
click at [200, 159] on icon "expand row" at bounding box center [201, 152] width 16 height 16
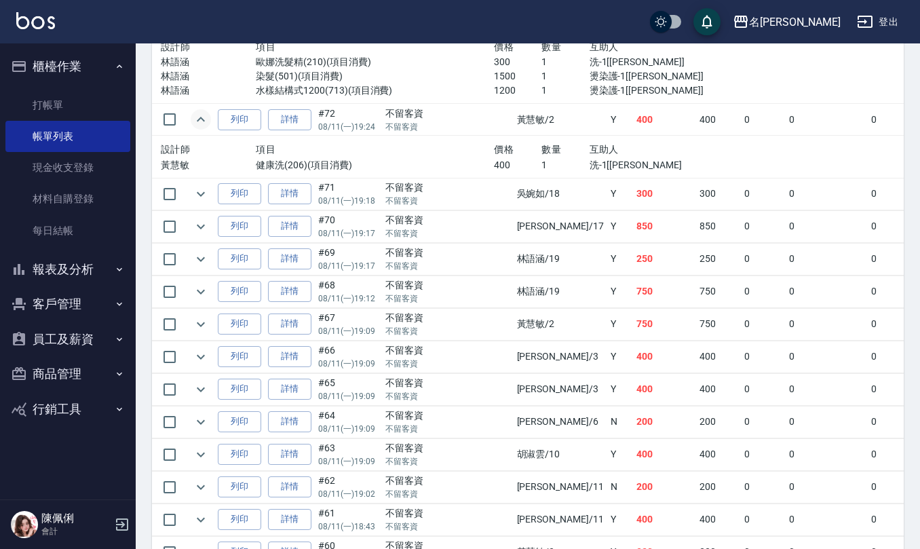
scroll to position [1086, 0]
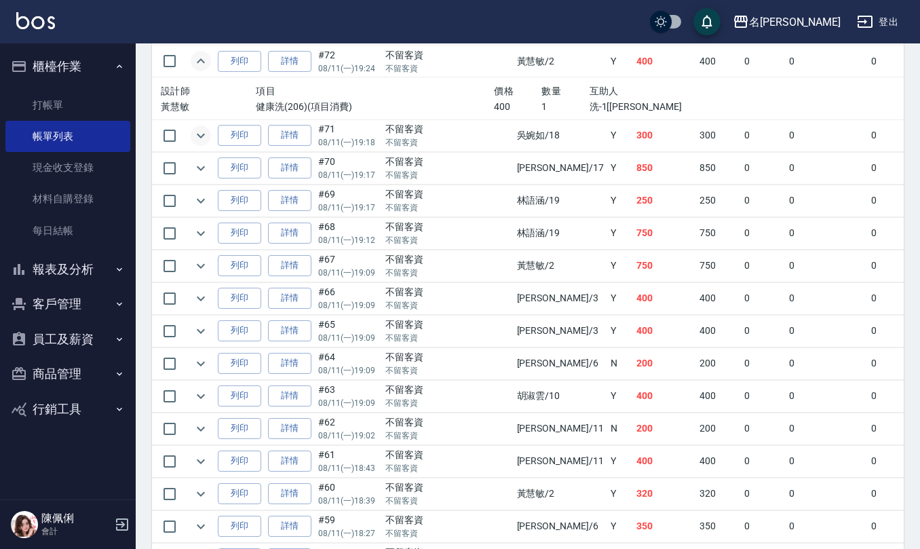
click at [204, 144] on icon "expand row" at bounding box center [201, 136] width 16 height 16
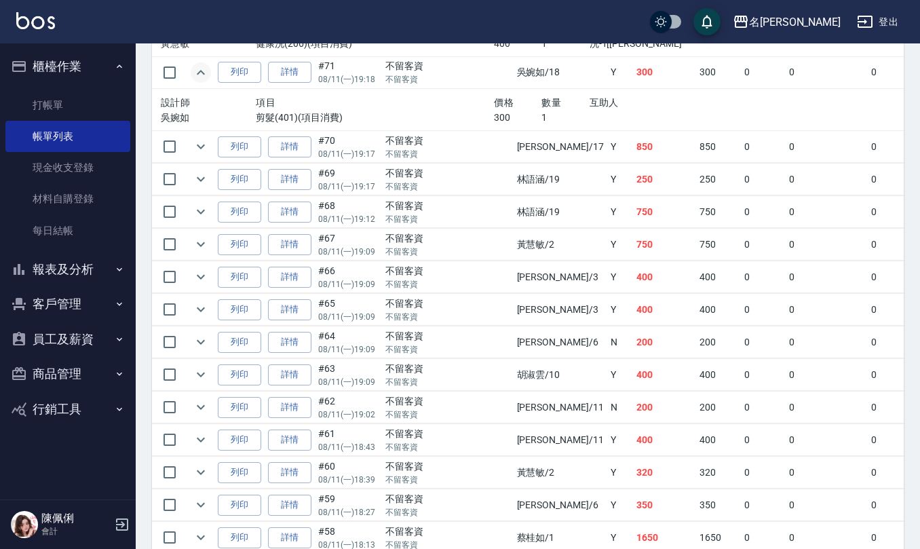
scroll to position [1176, 0]
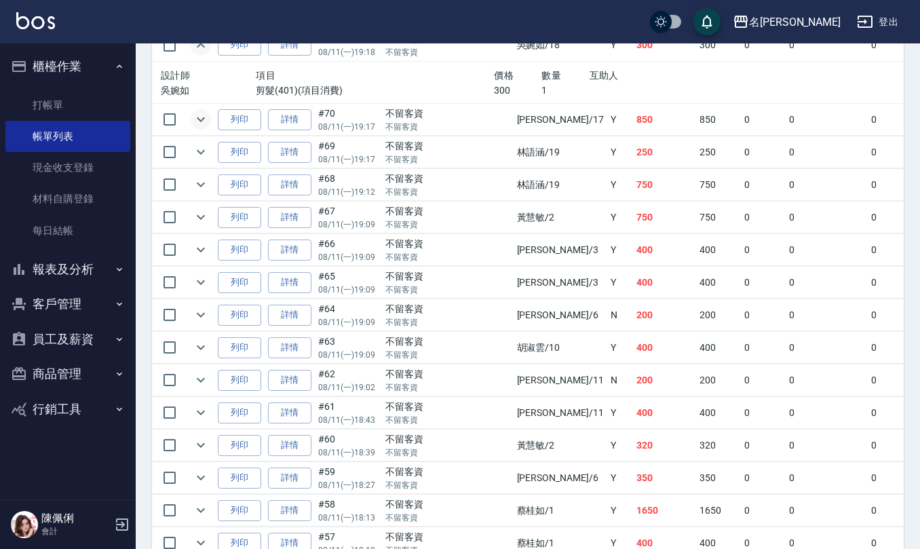
click at [193, 128] on icon "expand row" at bounding box center [201, 119] width 16 height 16
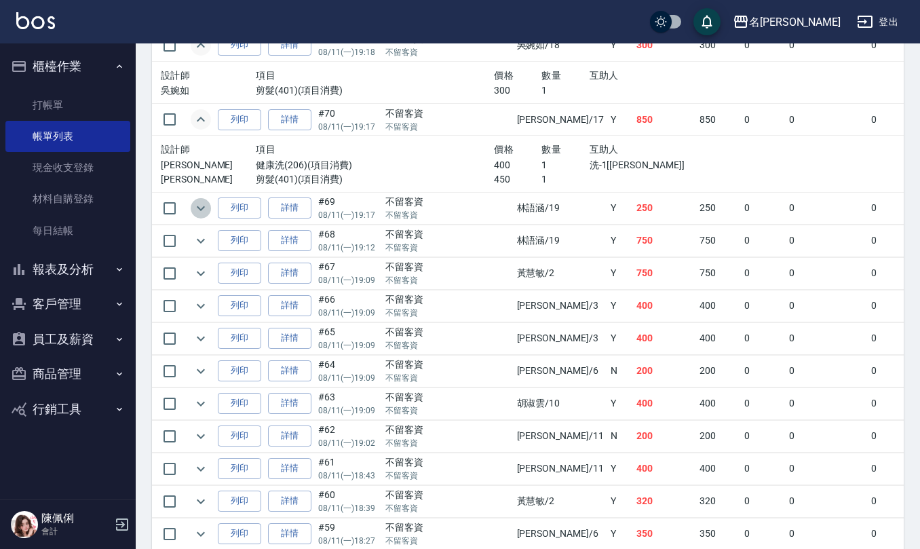
click at [201, 214] on icon "expand row" at bounding box center [201, 208] width 16 height 16
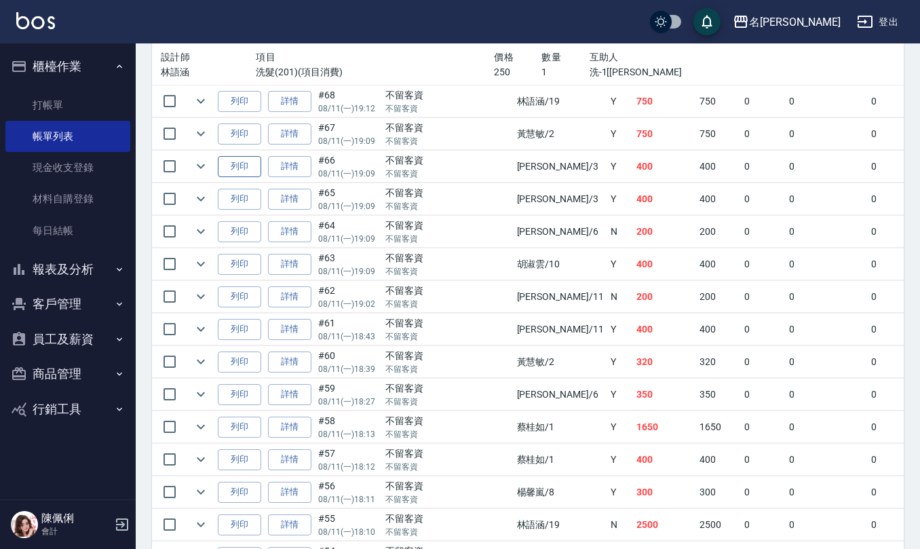
scroll to position [1267, 0]
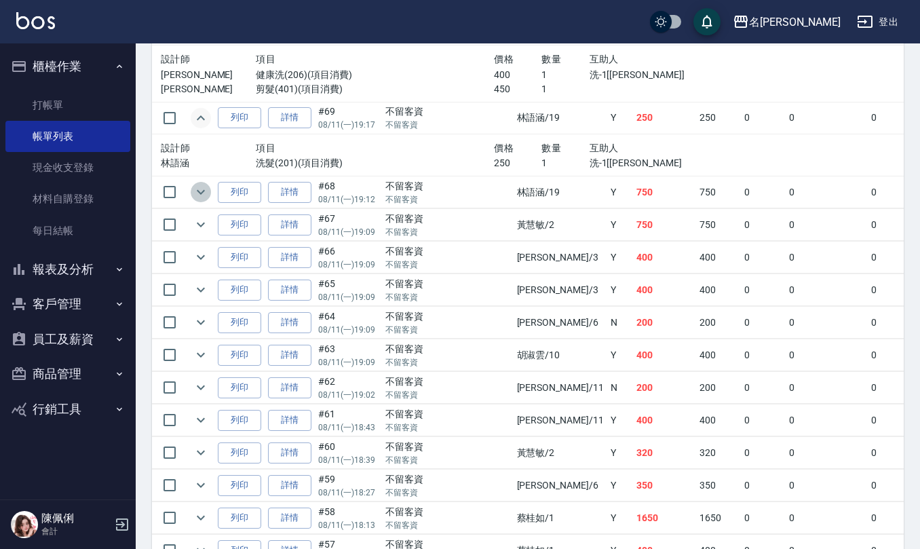
click at [207, 200] on icon "expand row" at bounding box center [201, 192] width 16 height 16
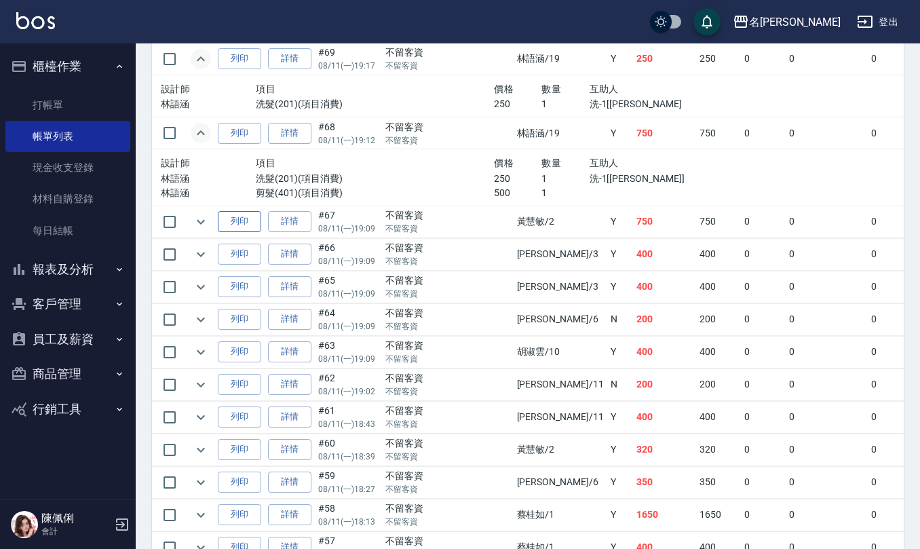
scroll to position [1358, 0]
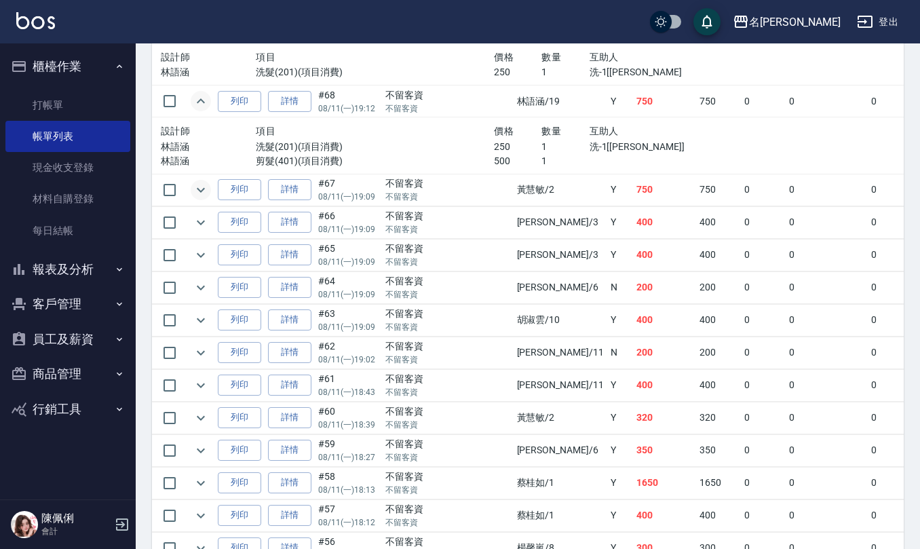
click at [201, 192] on icon "expand row" at bounding box center [201, 189] width 8 height 5
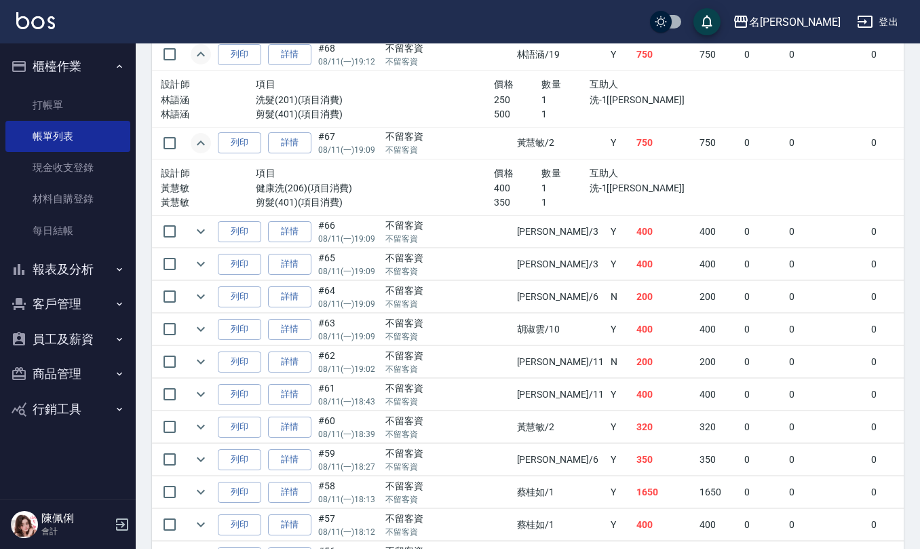
scroll to position [1448, 0]
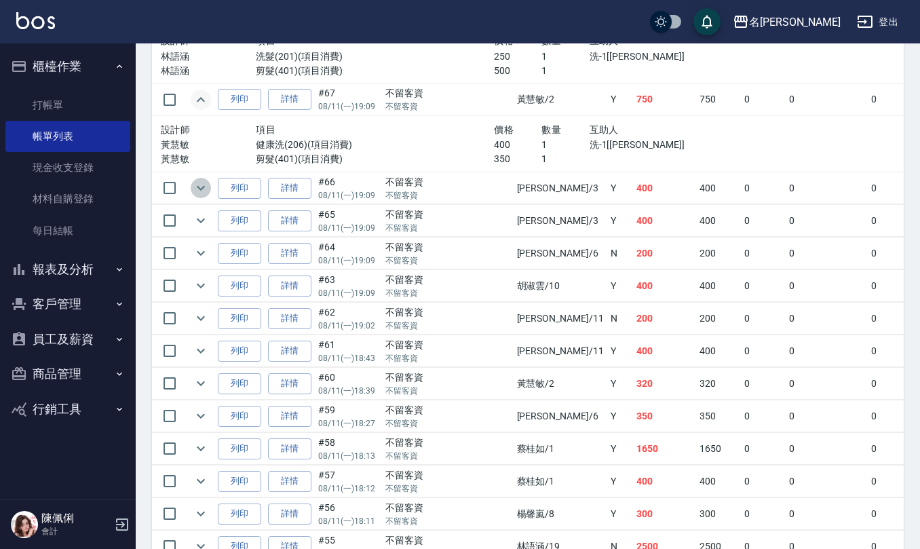
click at [199, 194] on icon "expand row" at bounding box center [201, 188] width 16 height 16
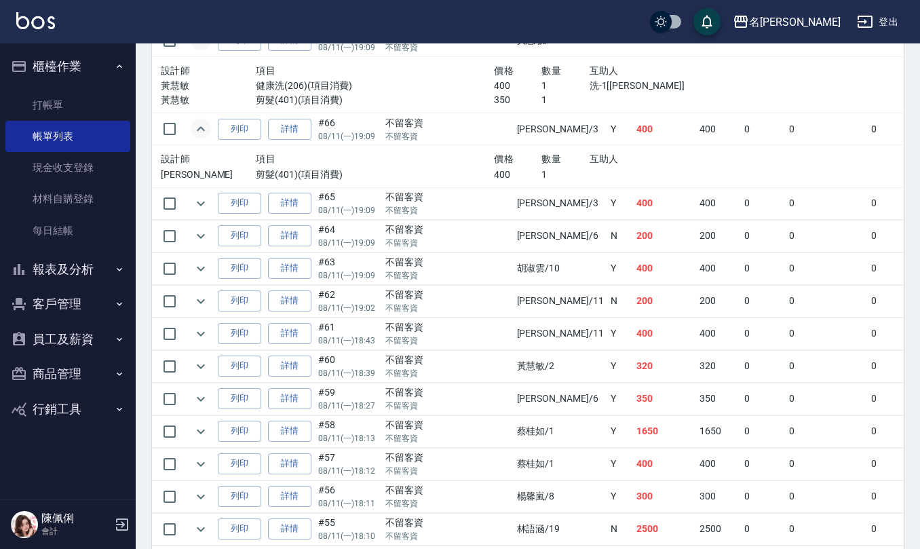
scroll to position [1538, 0]
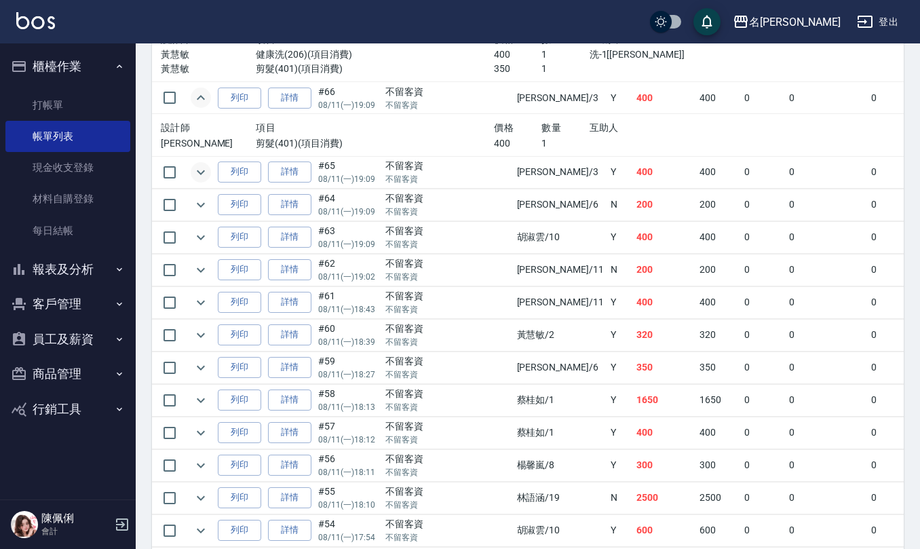
click at [197, 181] on icon "expand row" at bounding box center [201, 172] width 16 height 16
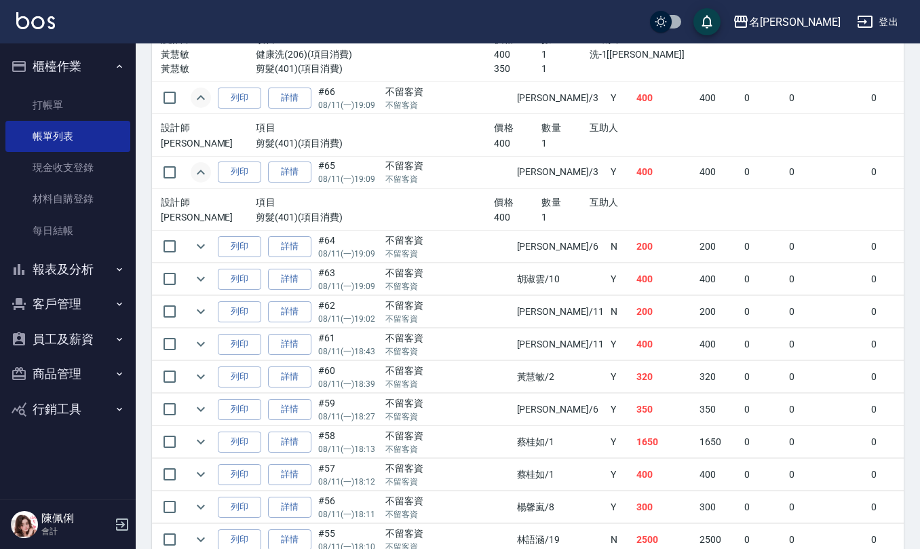
scroll to position [1629, 0]
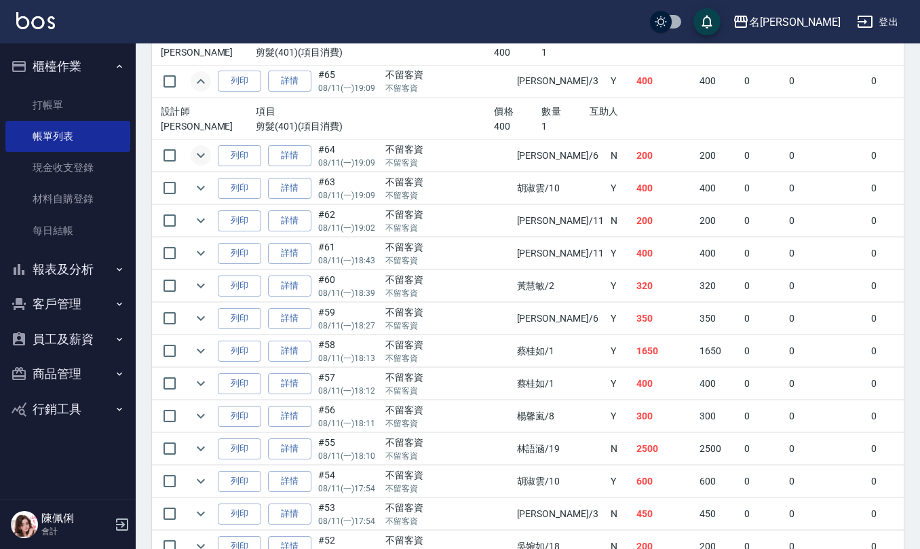
click at [197, 164] on icon "expand row" at bounding box center [201, 155] width 16 height 16
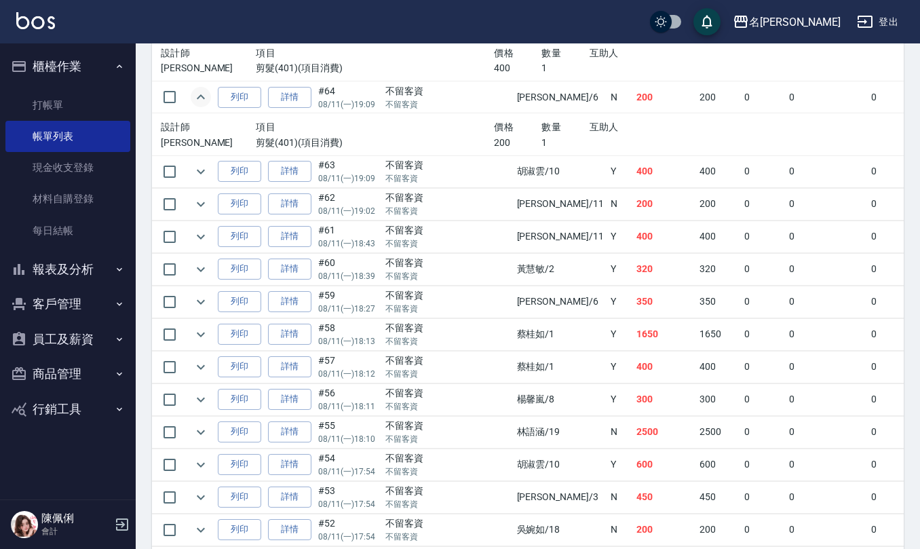
scroll to position [1719, 0]
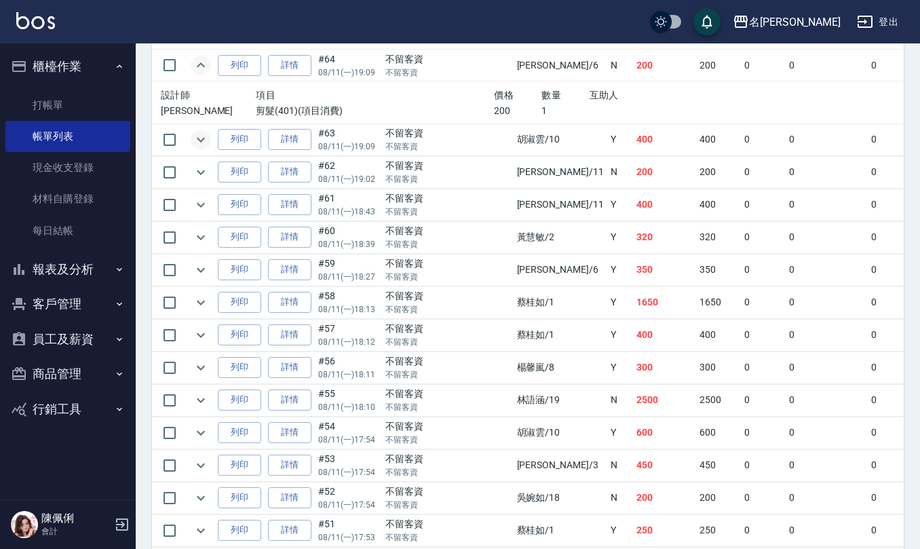
click at [201, 148] on icon "expand row" at bounding box center [201, 140] width 16 height 16
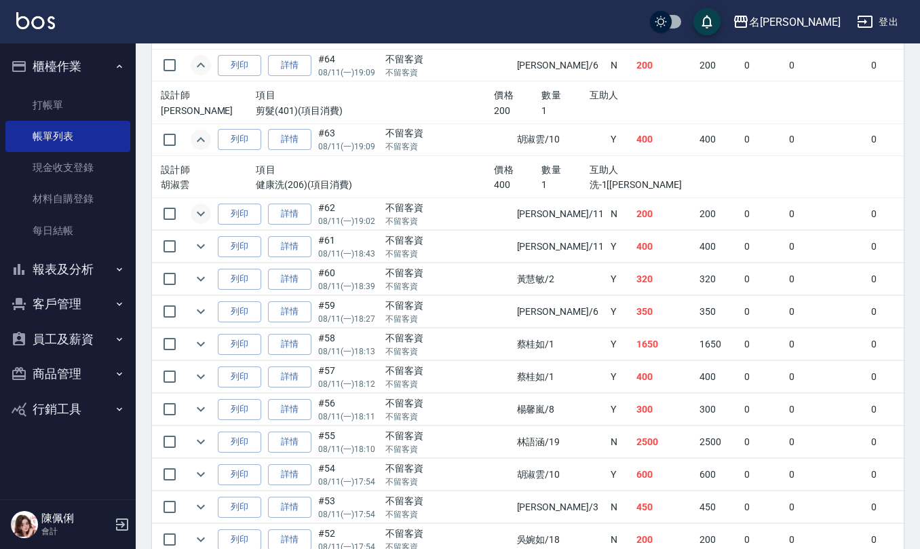
click at [200, 220] on icon "expand row" at bounding box center [201, 214] width 16 height 16
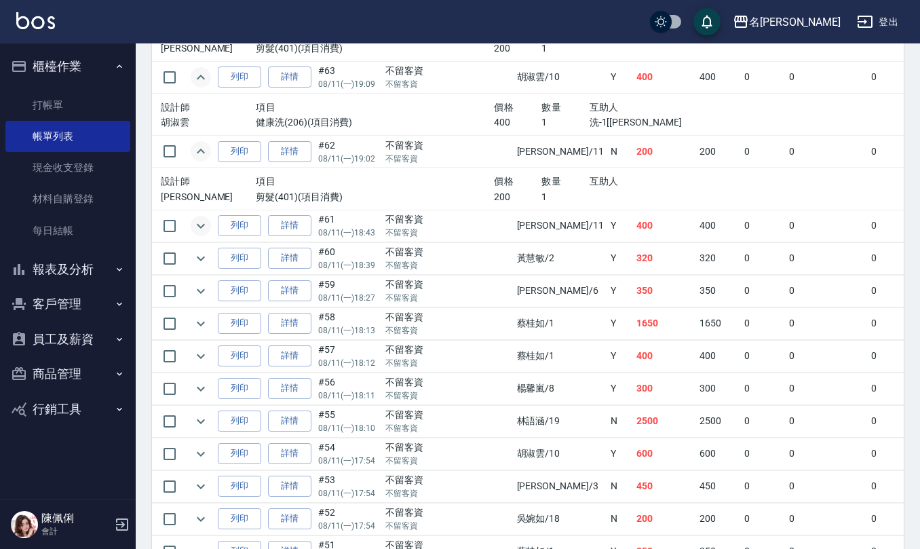
scroll to position [1810, 0]
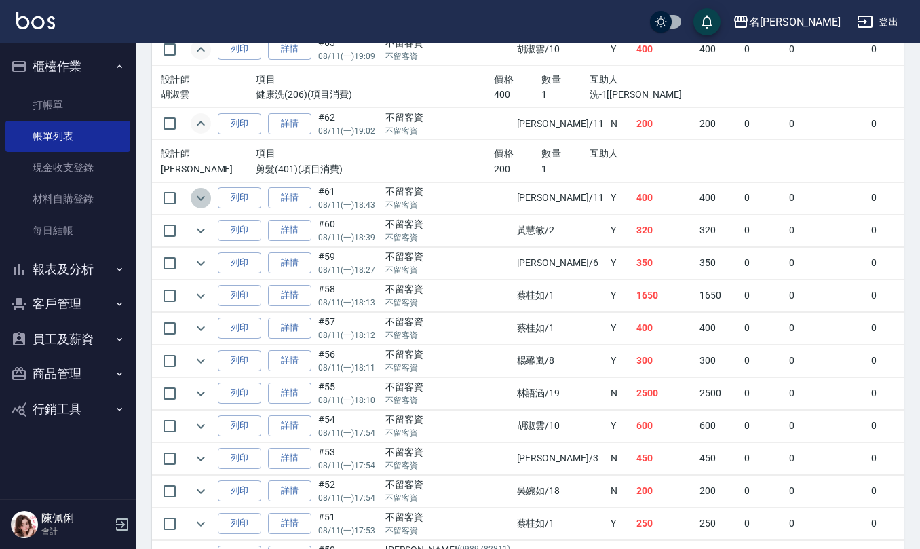
click at [191, 208] on button "expand row" at bounding box center [201, 198] width 20 height 20
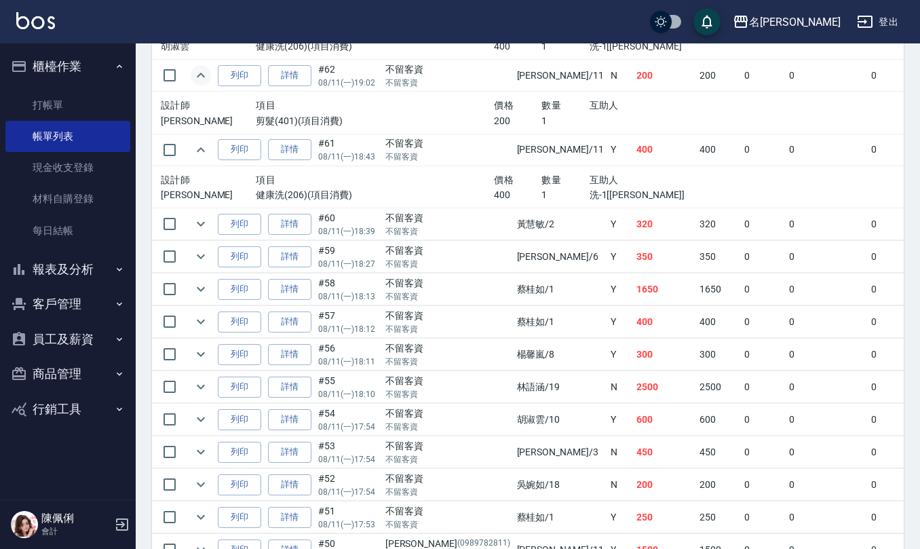
scroll to position [1901, 0]
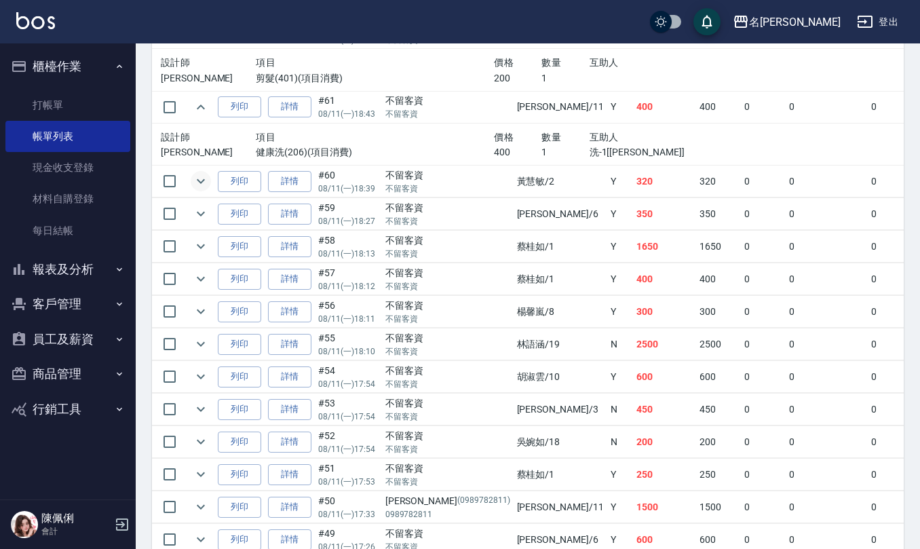
click at [204, 189] on icon "expand row" at bounding box center [201, 181] width 16 height 16
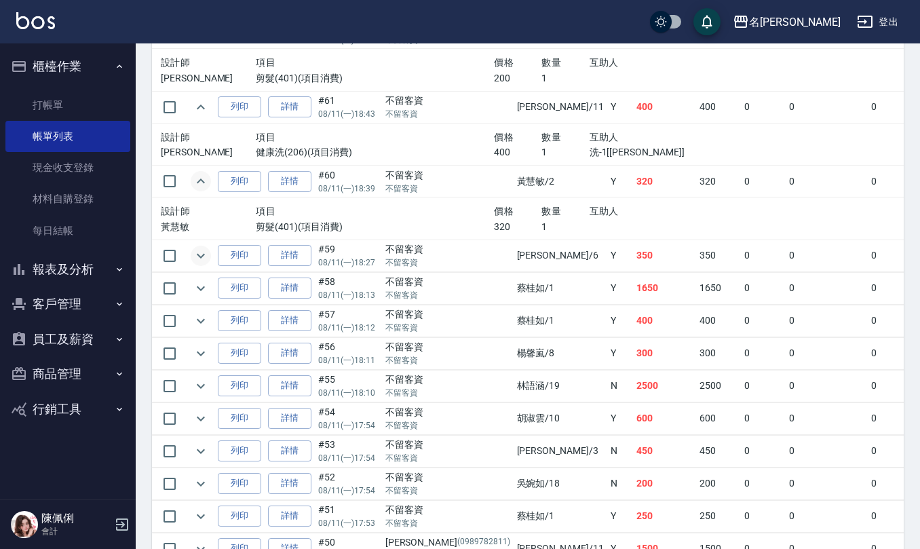
click at [202, 264] on icon "expand row" at bounding box center [201, 256] width 16 height 16
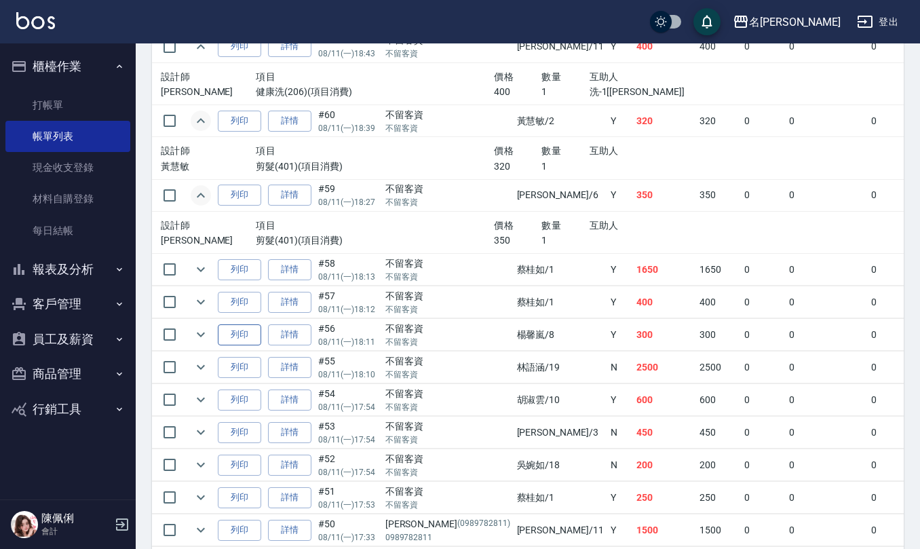
scroll to position [1991, 0]
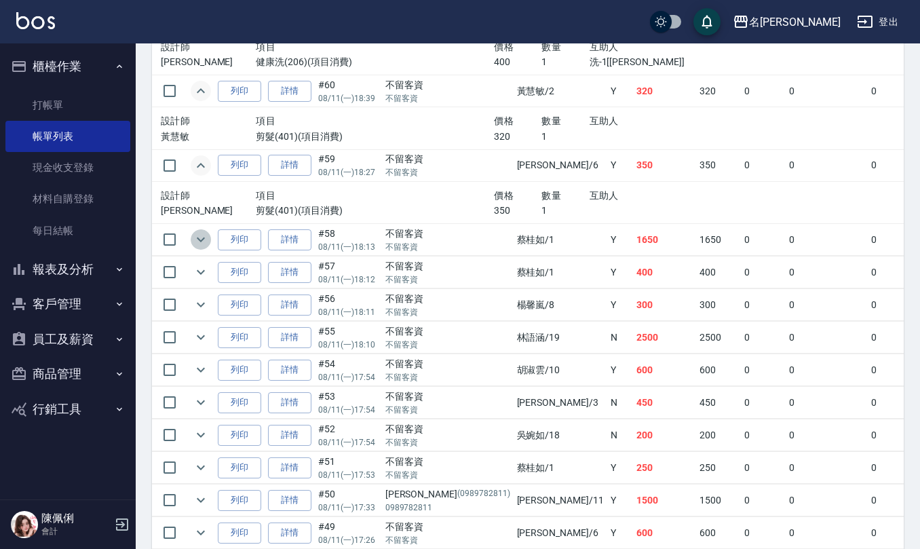
click at [202, 248] on icon "expand row" at bounding box center [201, 239] width 16 height 16
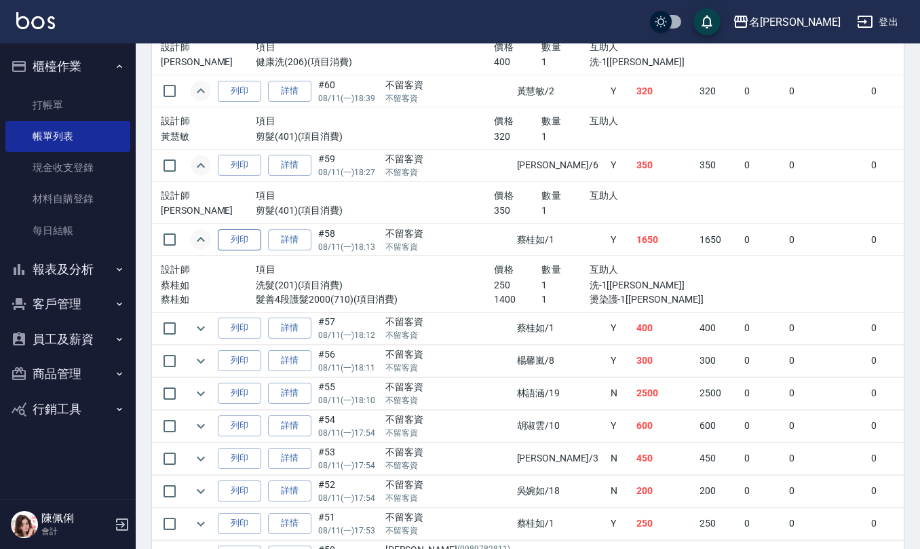
scroll to position [2081, 0]
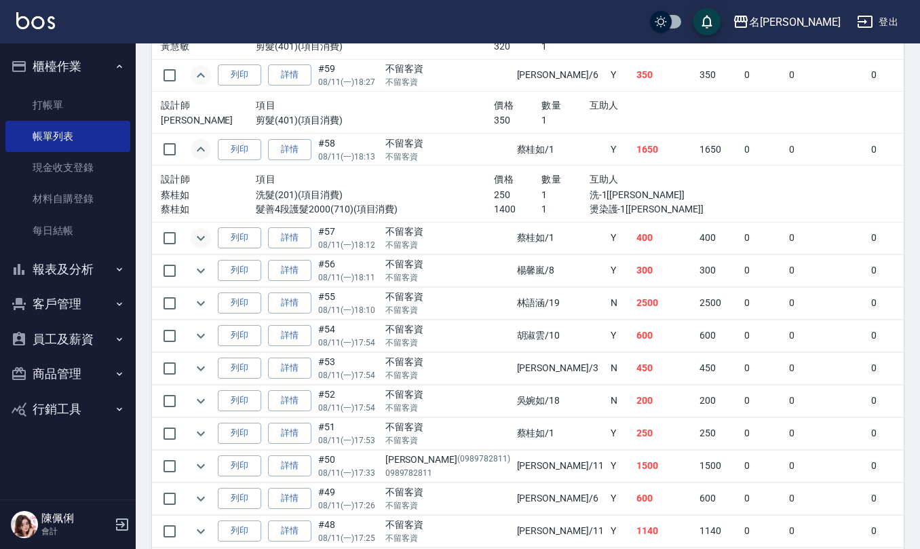
click at [204, 246] on icon "expand row" at bounding box center [201, 238] width 16 height 16
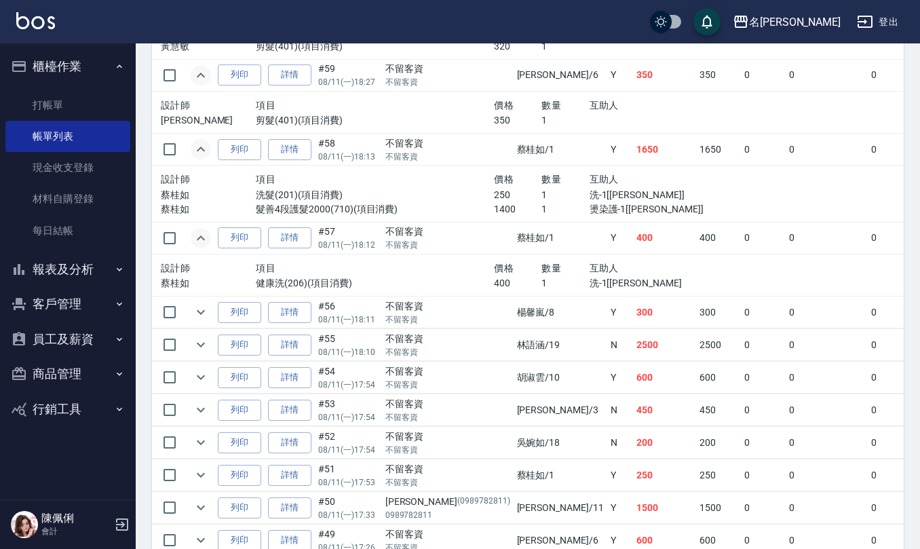
scroll to position [2172, 0]
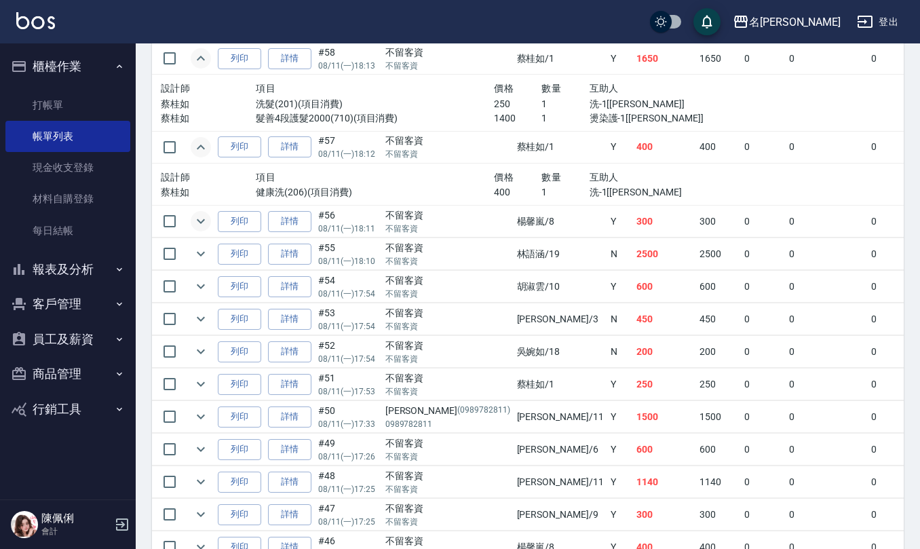
click at [196, 229] on icon "expand row" at bounding box center [201, 221] width 16 height 16
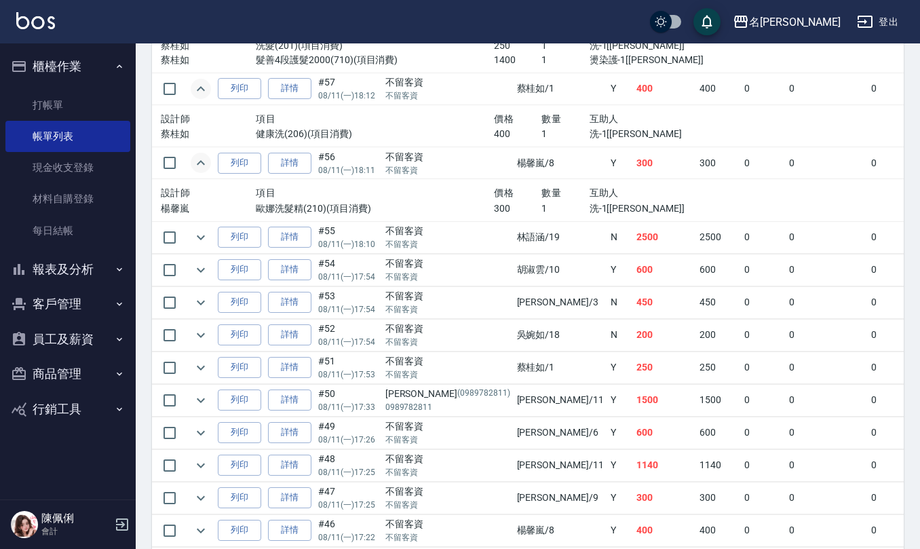
scroll to position [2262, 0]
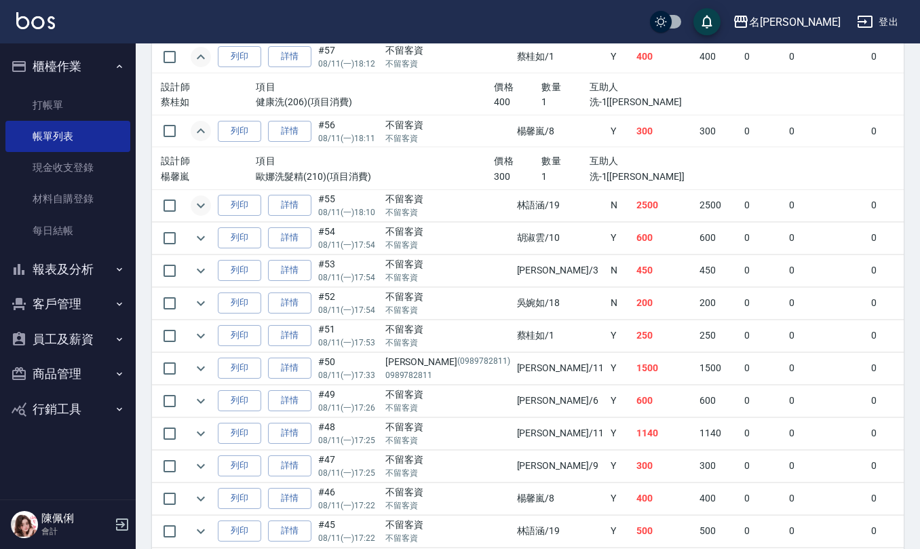
click at [204, 214] on icon "expand row" at bounding box center [201, 206] width 16 height 16
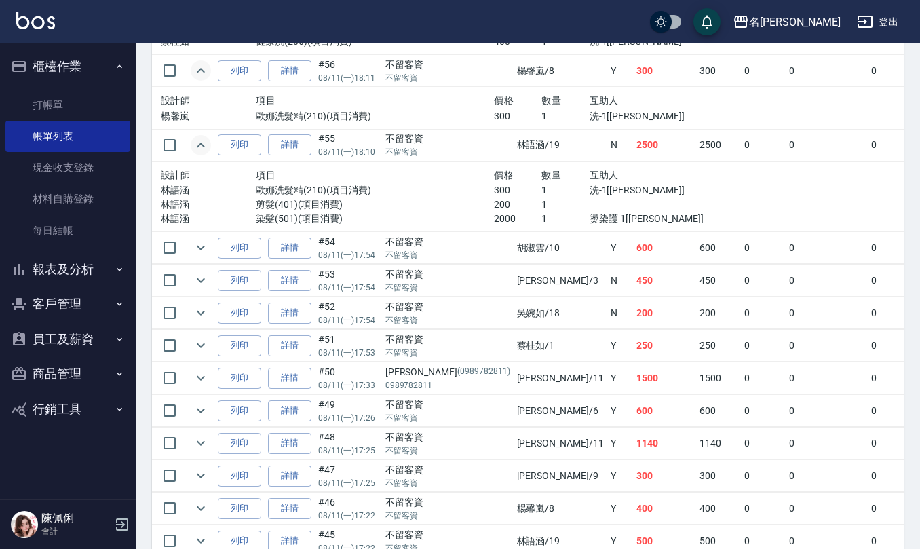
scroll to position [2353, 0]
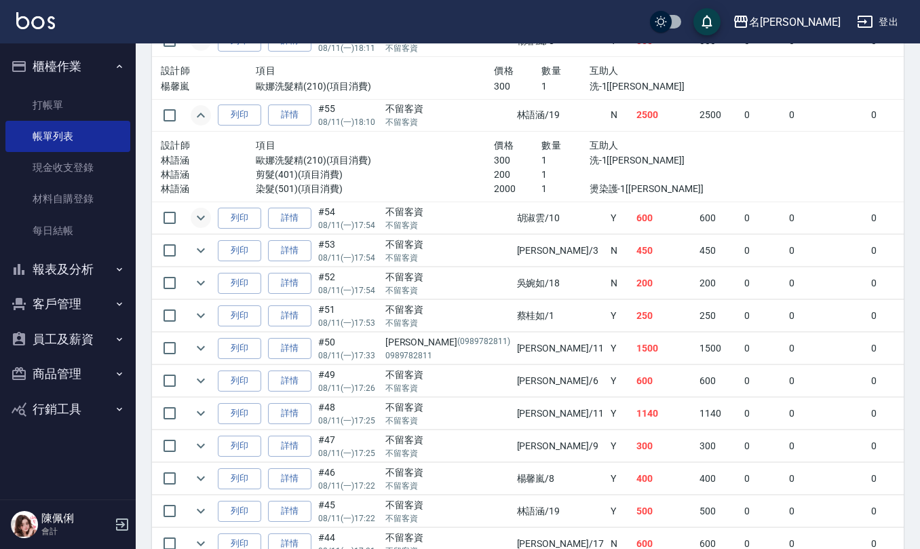
click at [199, 226] on icon "expand row" at bounding box center [201, 218] width 16 height 16
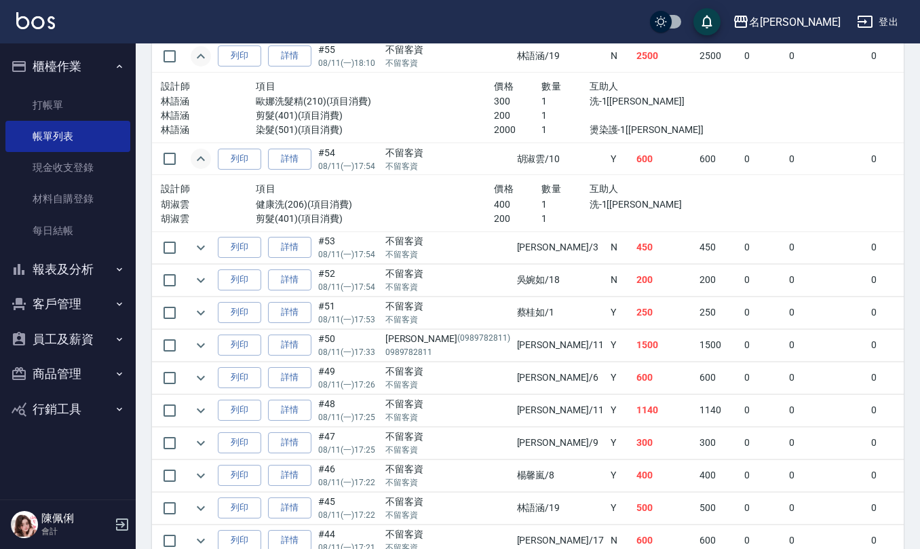
scroll to position [2444, 0]
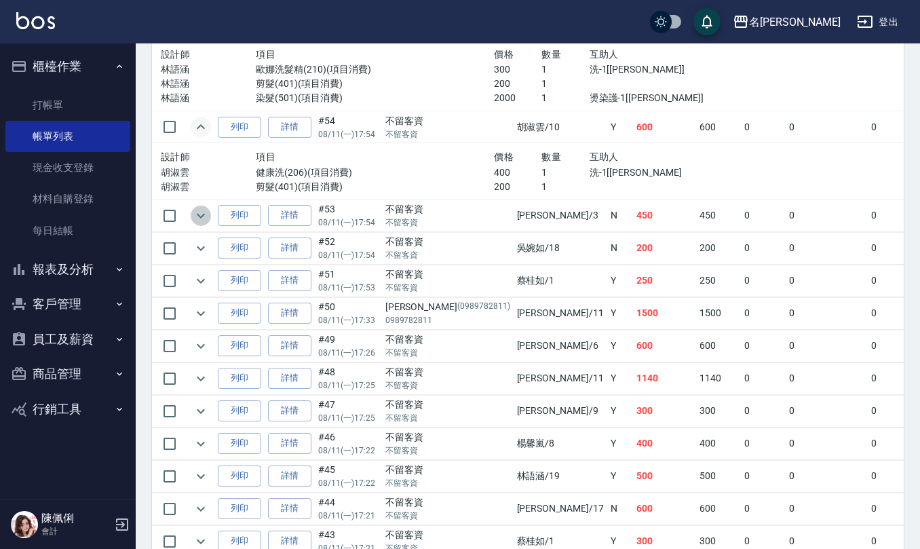
click at [200, 224] on icon "expand row" at bounding box center [201, 216] width 16 height 16
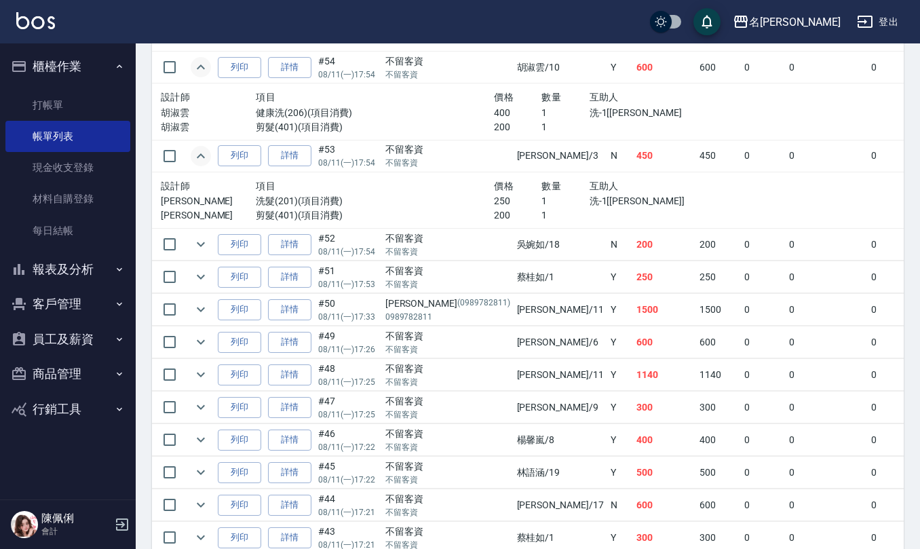
scroll to position [2534, 0]
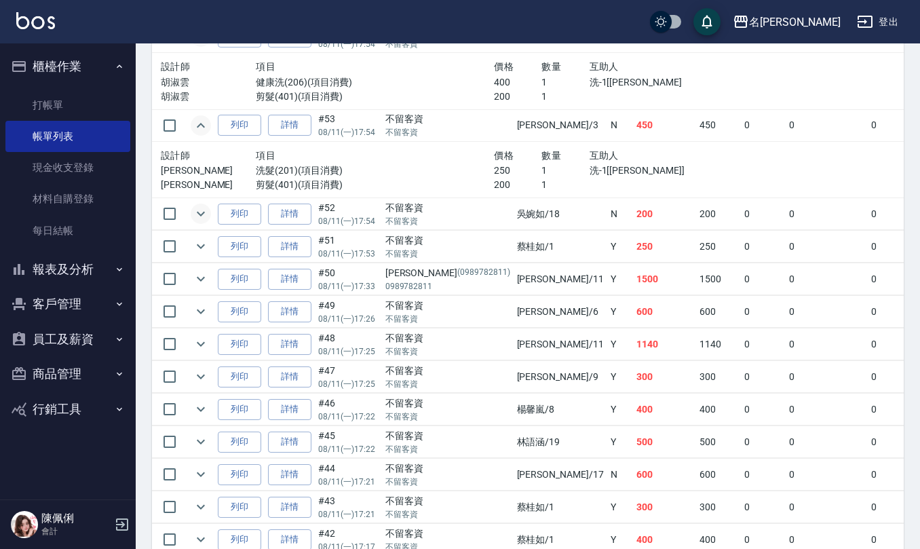
click at [202, 222] on icon "expand row" at bounding box center [201, 214] width 16 height 16
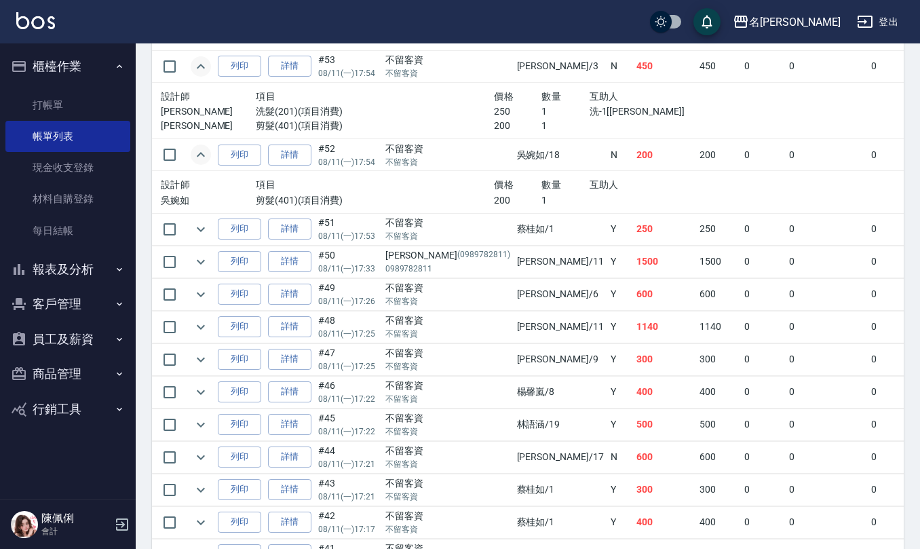
scroll to position [2624, 0]
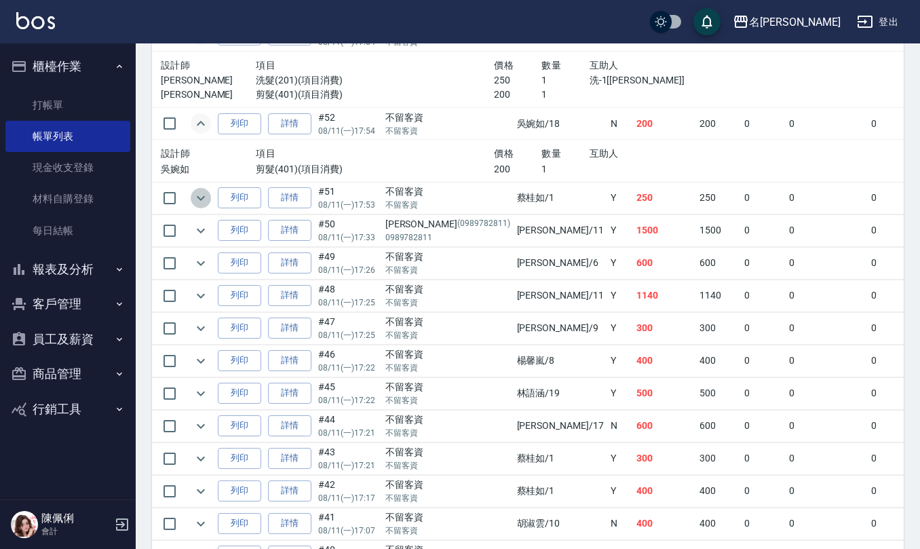
click at [198, 208] on button "expand row" at bounding box center [201, 198] width 20 height 20
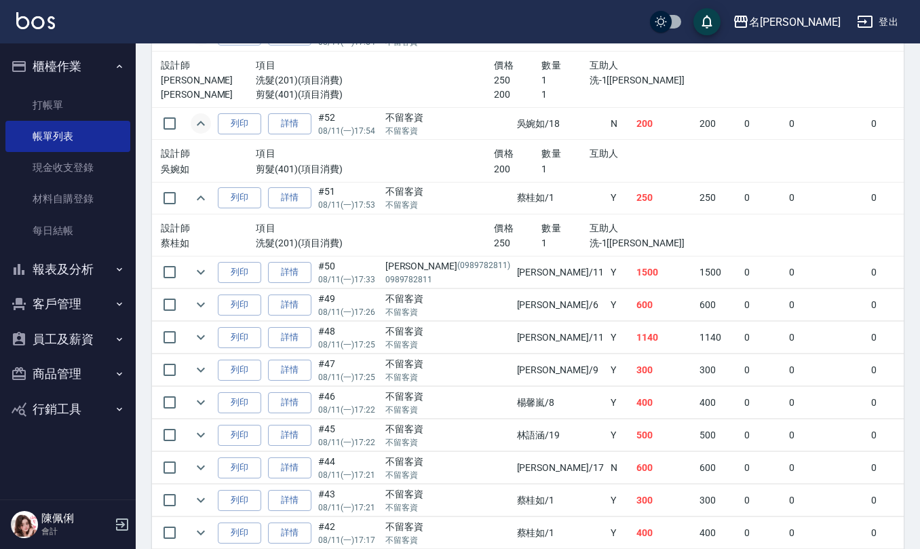
scroll to position [2715, 0]
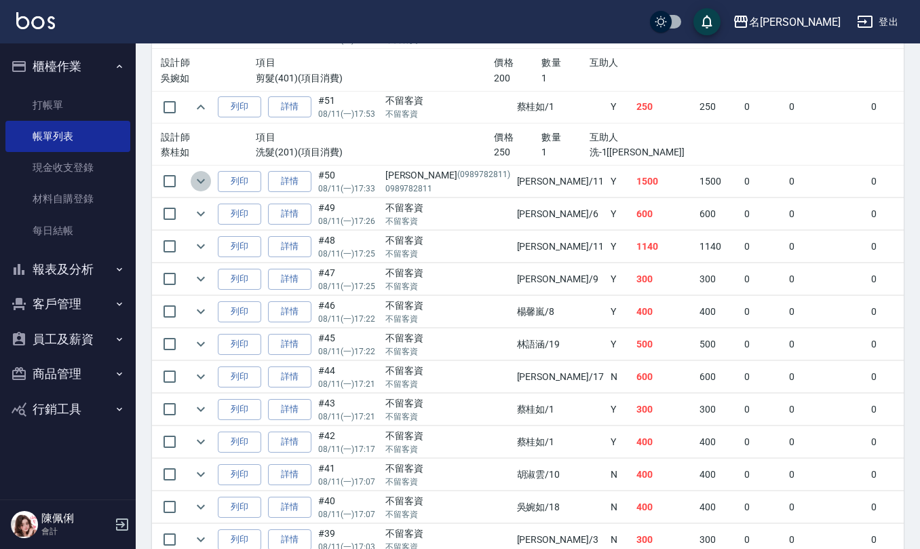
click at [202, 184] on icon "expand row" at bounding box center [201, 181] width 8 height 5
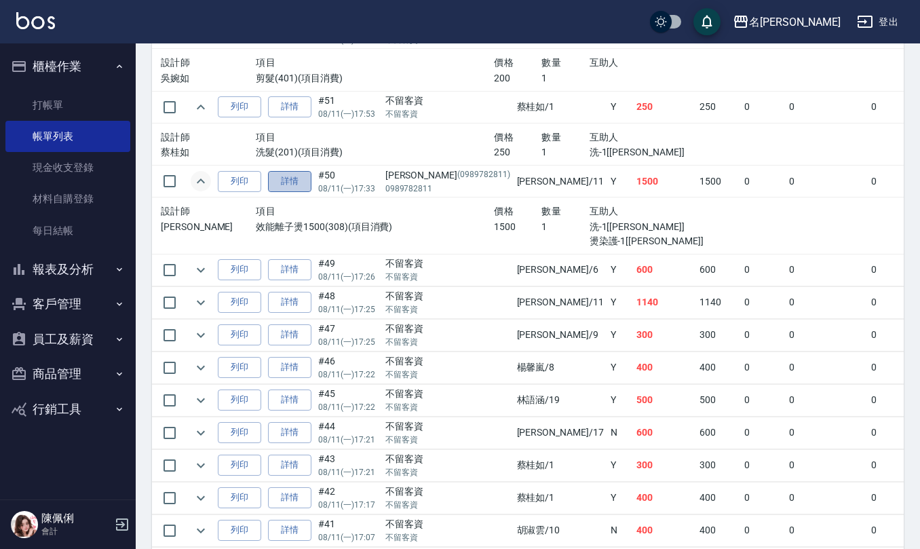
click at [278, 192] on link "詳情" at bounding box center [289, 181] width 43 height 21
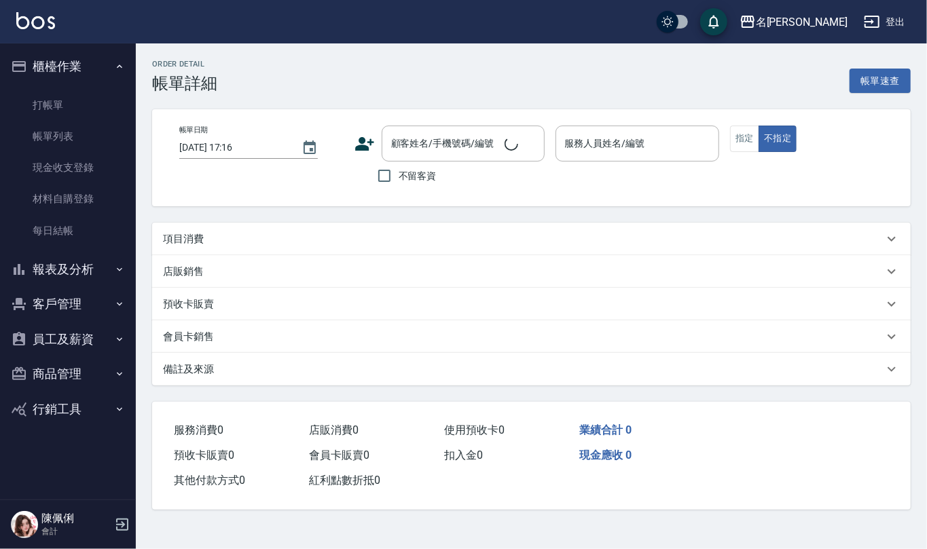
type input "[DATE] 17:33"
type input "[PERSON_NAME]橙-11"
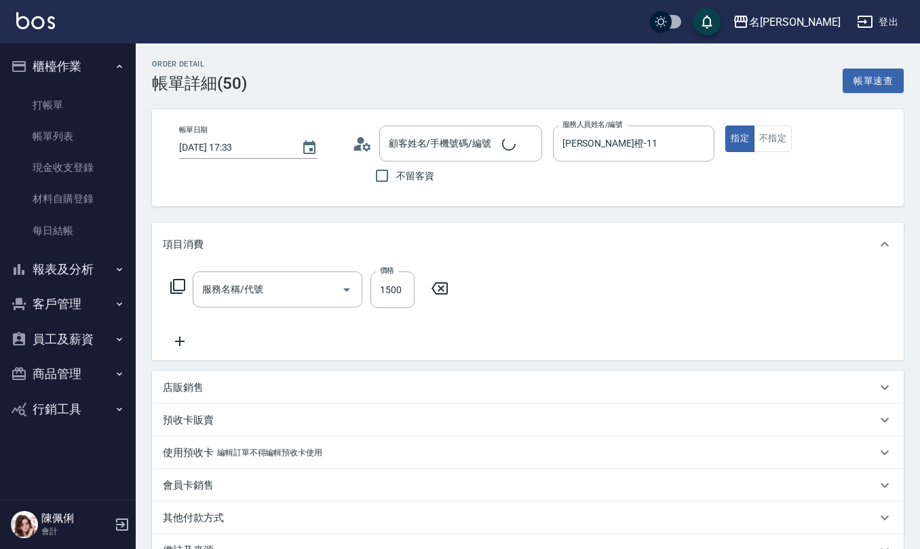
type input "[PERSON_NAME]/0989782811/0989782811"
type input "效能離子燙1500(308)"
click at [359, 145] on icon at bounding box center [358, 148] width 8 height 6
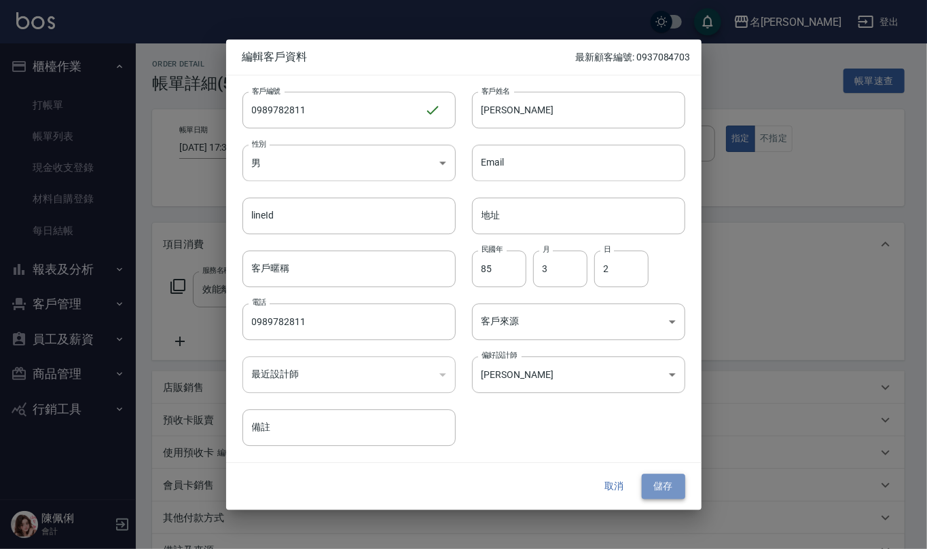
click at [674, 481] on button "儲存" at bounding box center [662, 486] width 43 height 25
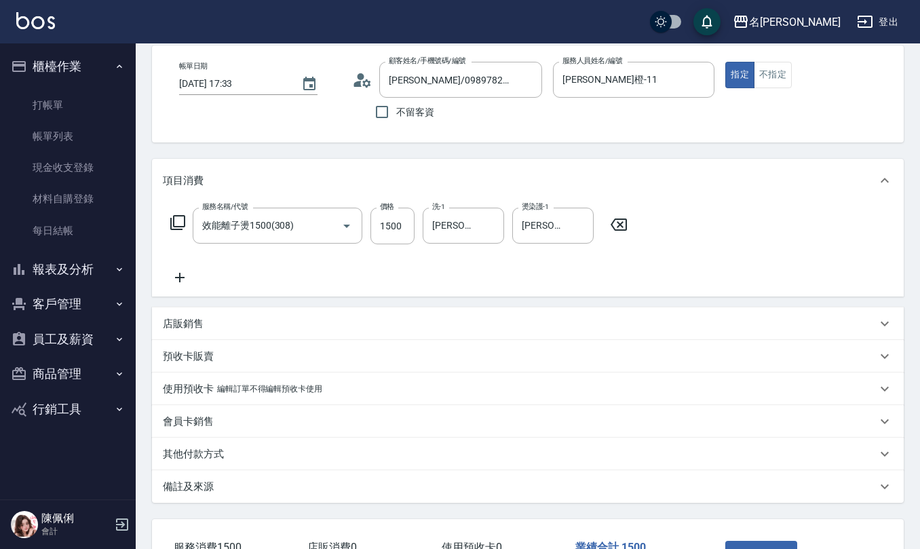
scroll to position [161, 0]
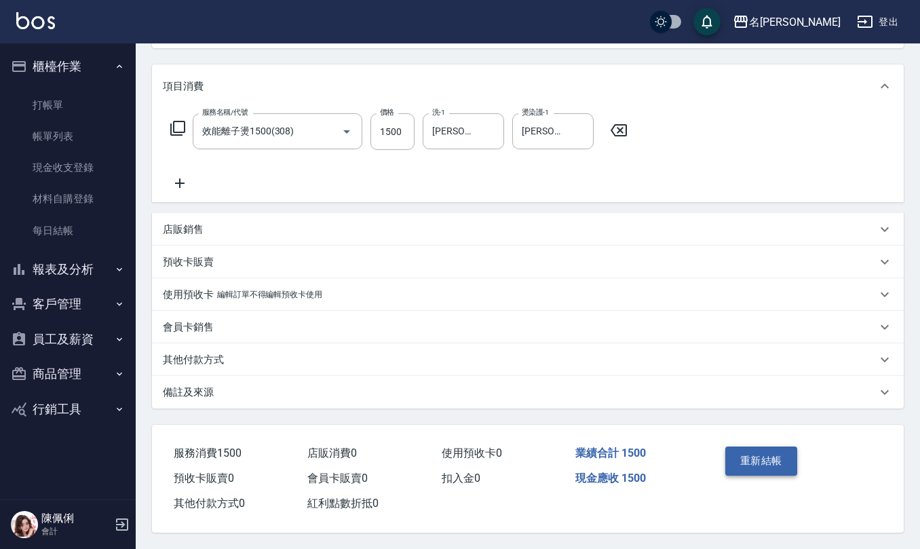
click at [769, 460] on button "重新結帳" at bounding box center [762, 461] width 72 height 29
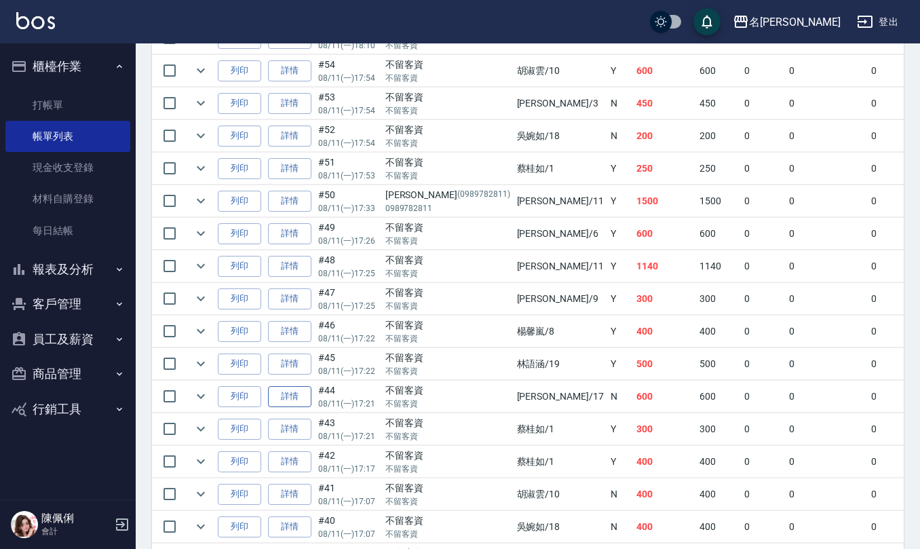
scroll to position [1538, 0]
click at [200, 240] on icon "expand row" at bounding box center [201, 232] width 16 height 16
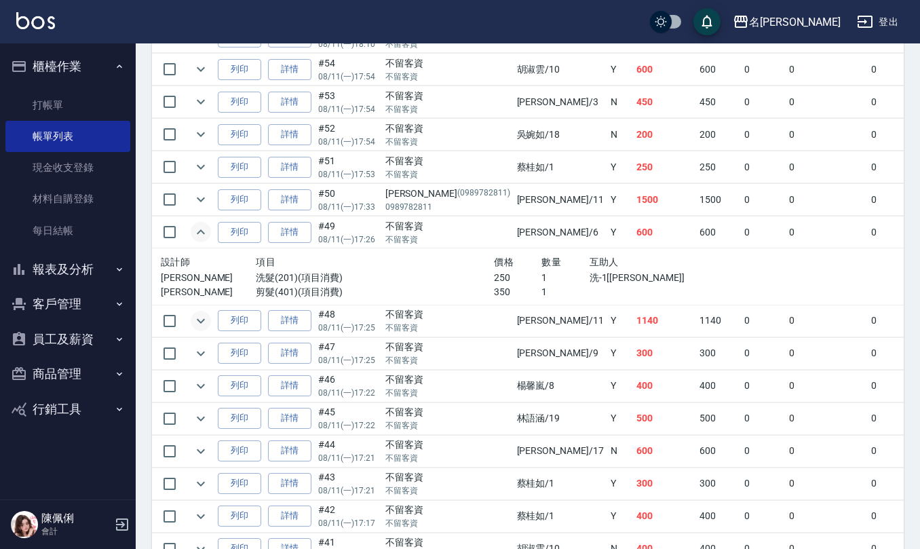
click at [201, 329] on icon "expand row" at bounding box center [201, 321] width 16 height 16
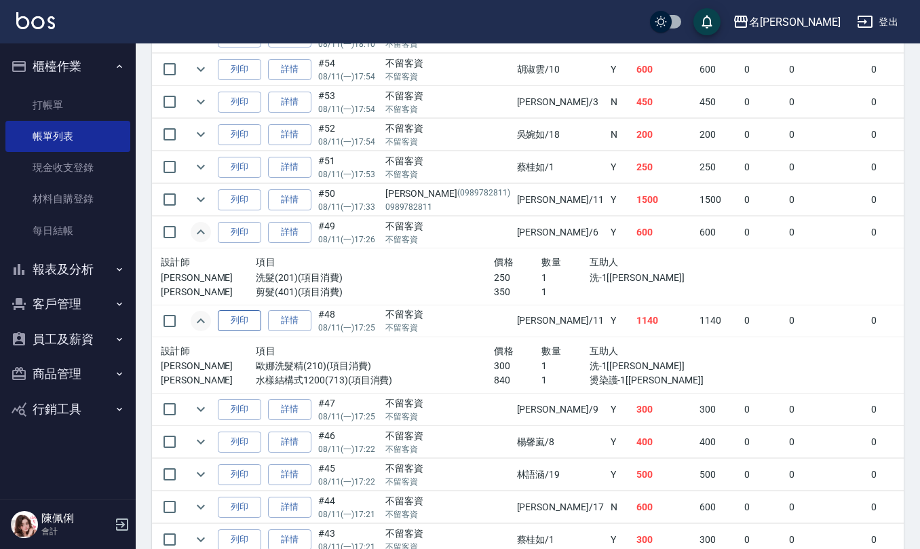
scroll to position [1629, 0]
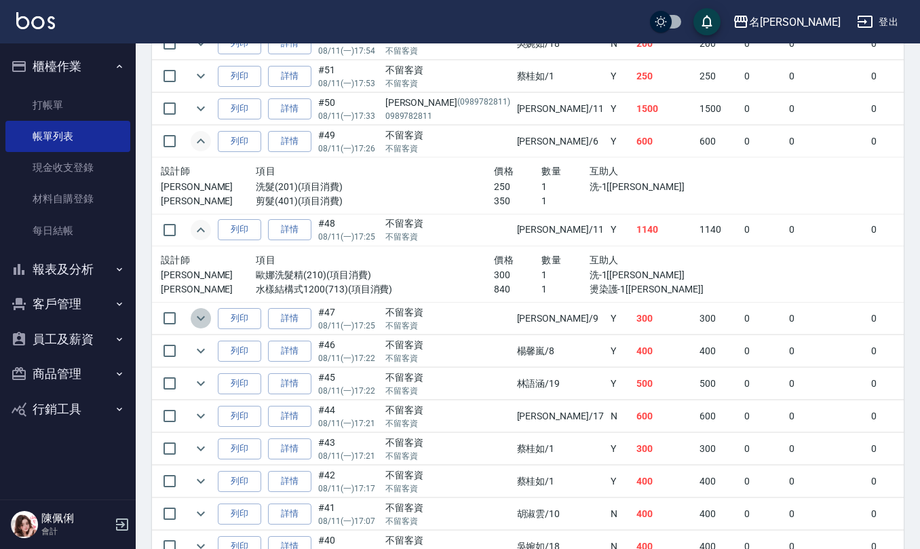
click at [201, 326] on icon "expand row" at bounding box center [201, 318] width 16 height 16
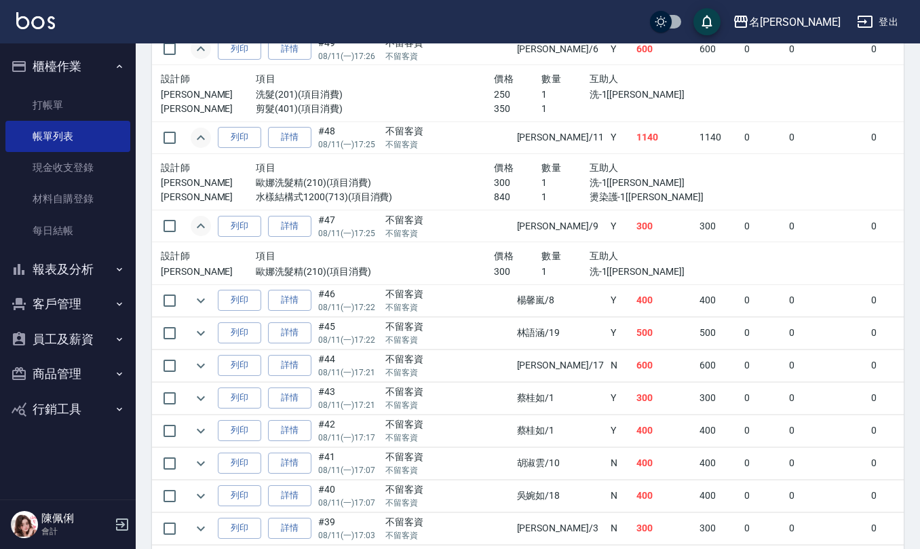
scroll to position [1810, 0]
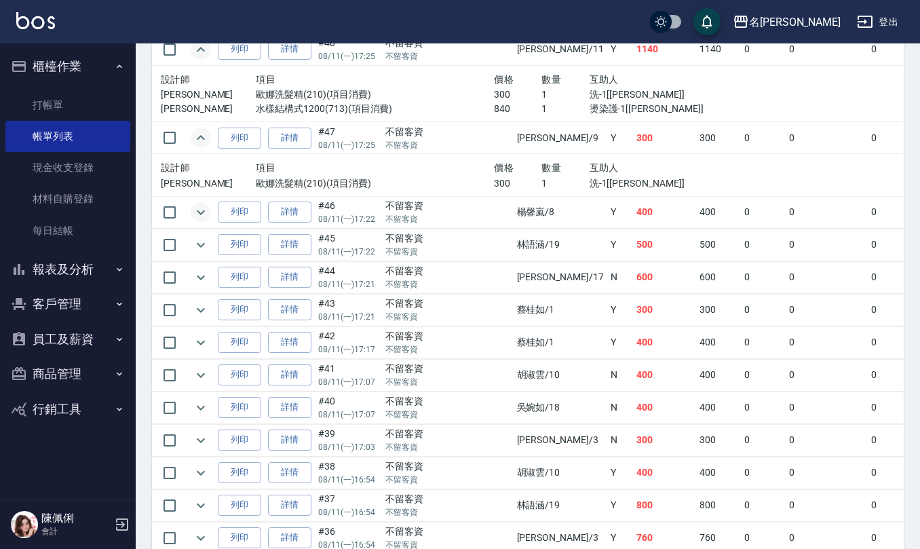
click at [199, 221] on icon "expand row" at bounding box center [201, 212] width 16 height 16
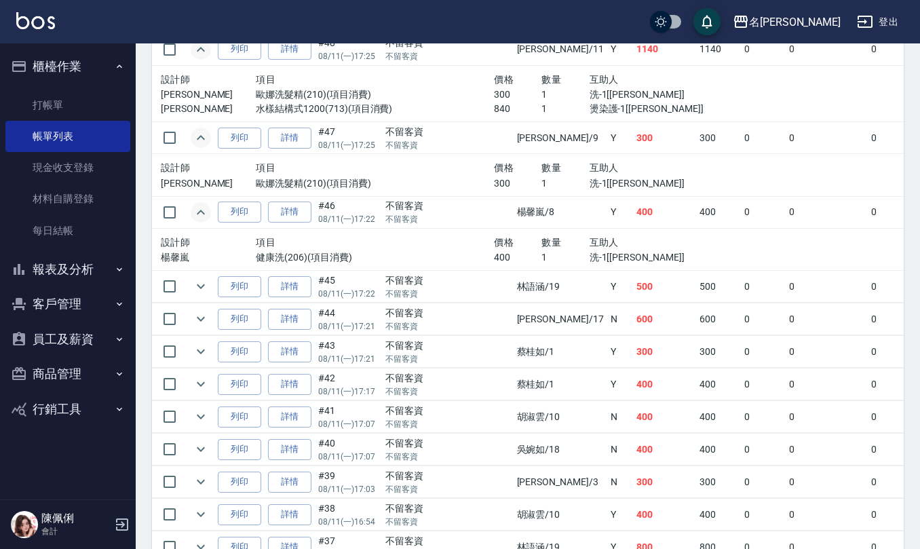
scroll to position [1901, 0]
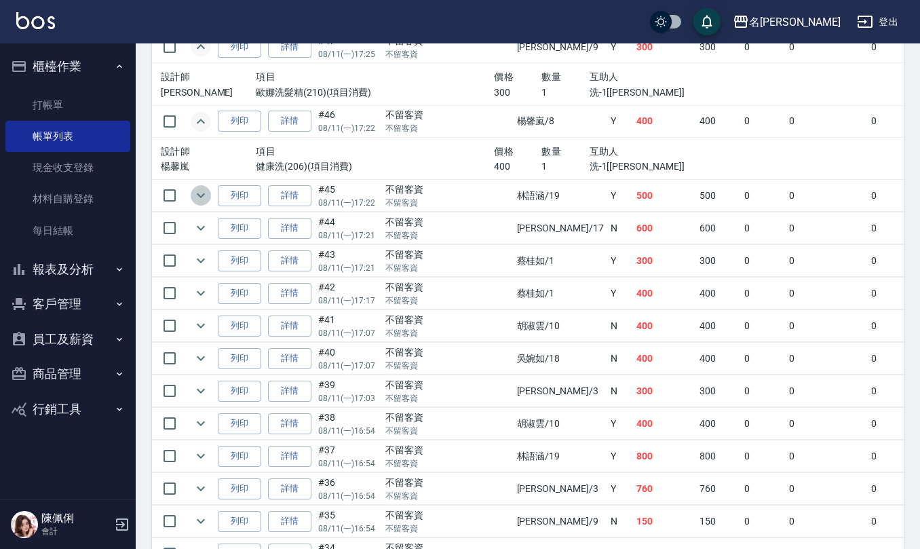
click at [202, 198] on icon "expand row" at bounding box center [201, 195] width 8 height 5
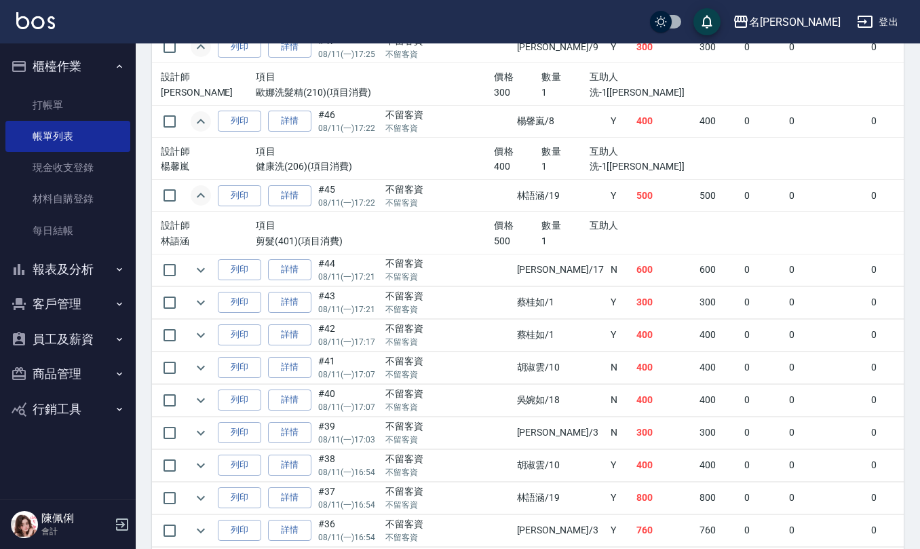
scroll to position [1991, 0]
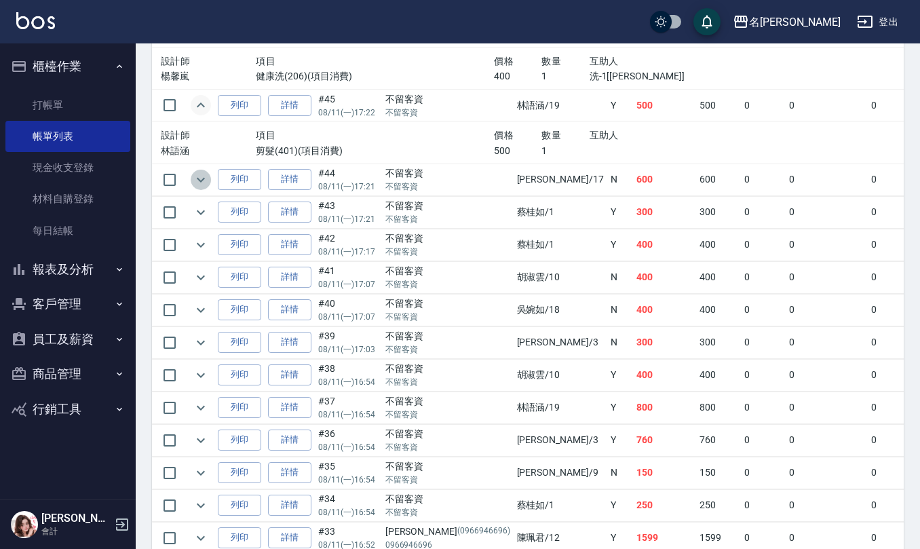
click at [199, 188] on icon "expand row" at bounding box center [201, 180] width 16 height 16
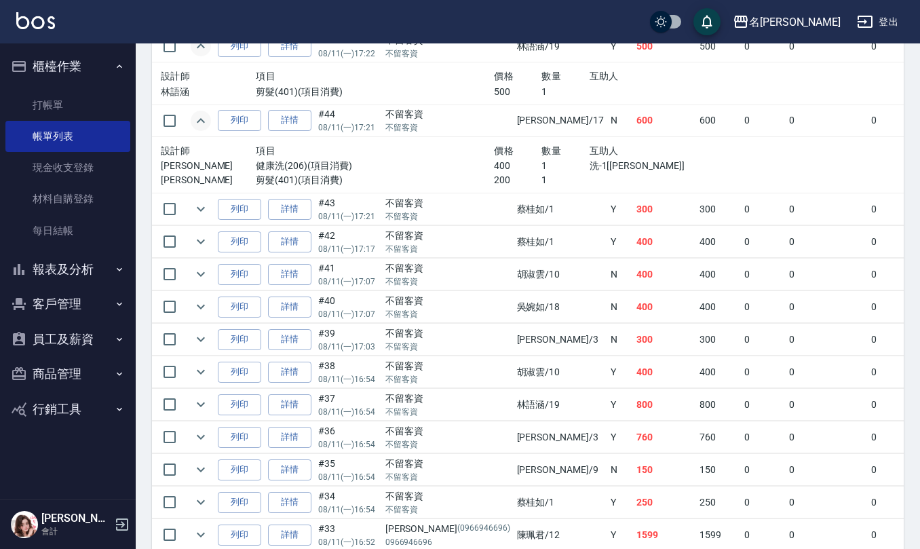
scroll to position [2081, 0]
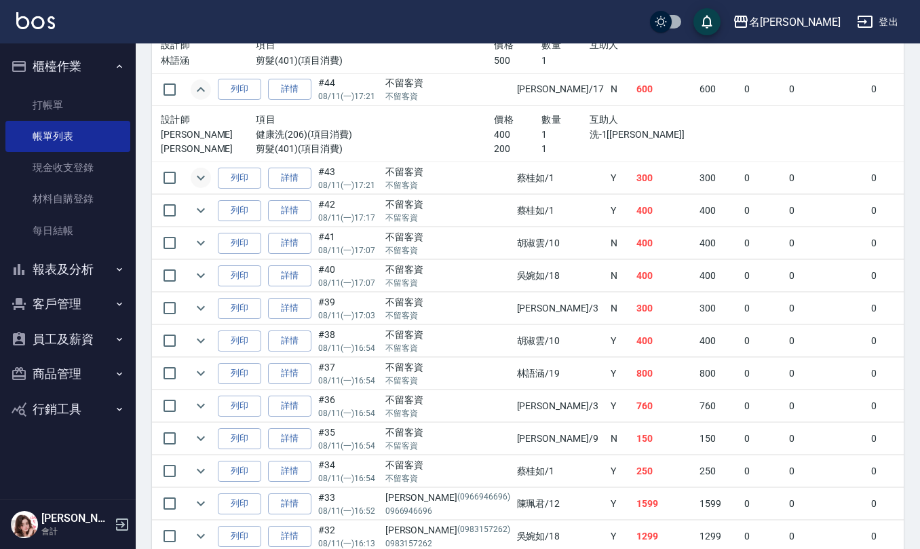
click at [195, 186] on icon "expand row" at bounding box center [201, 178] width 16 height 16
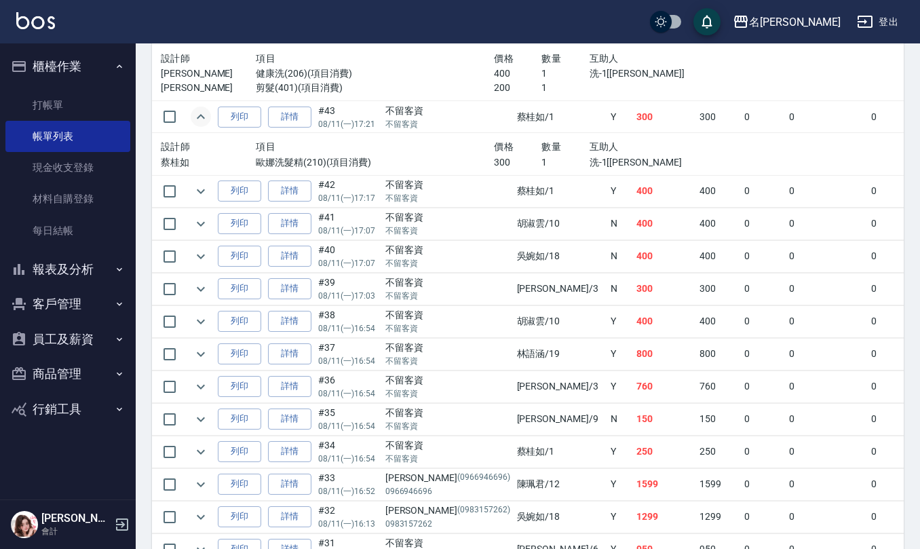
scroll to position [2172, 0]
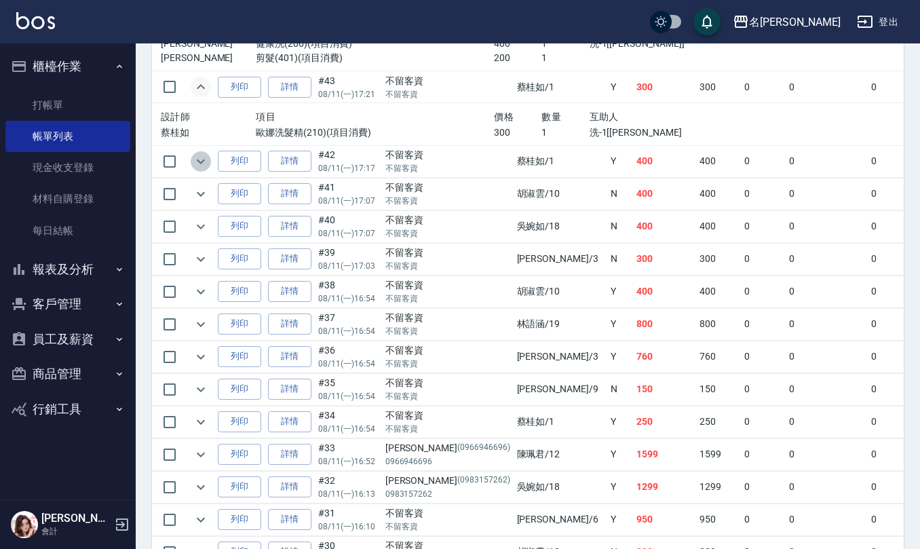
click at [202, 170] on icon "expand row" at bounding box center [201, 161] width 16 height 16
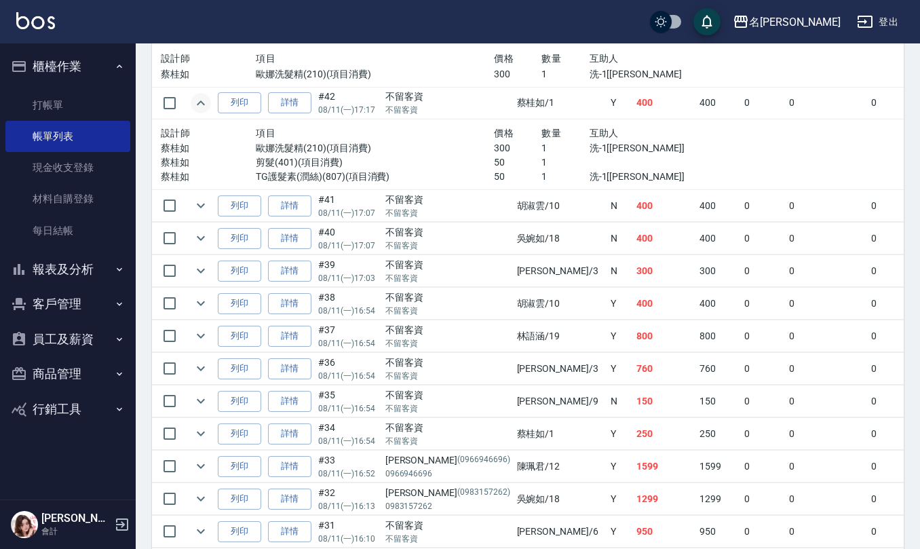
scroll to position [2262, 0]
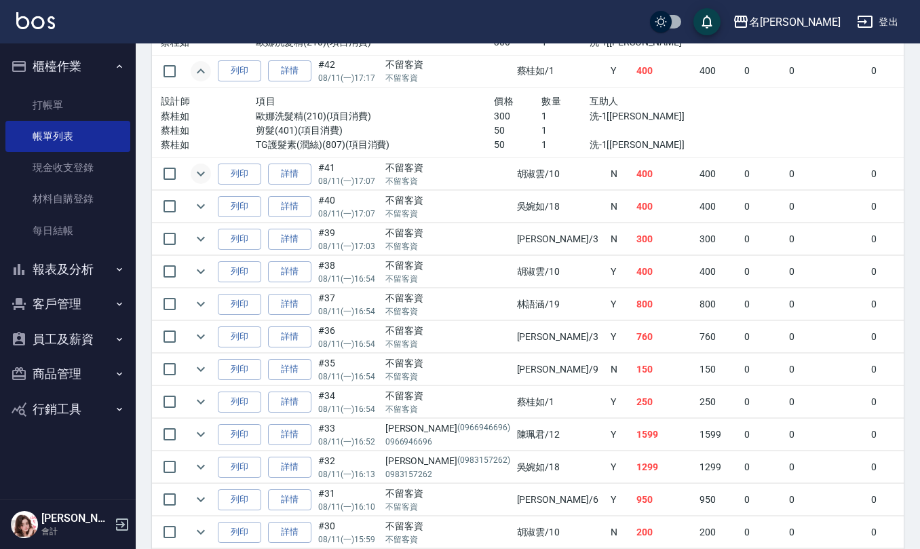
click at [201, 176] on icon "expand row" at bounding box center [201, 174] width 8 height 5
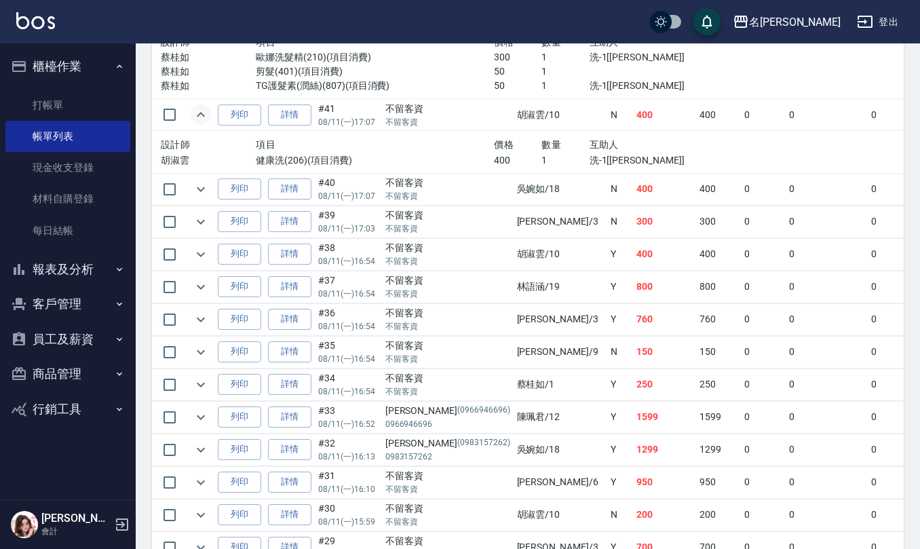
scroll to position [2353, 0]
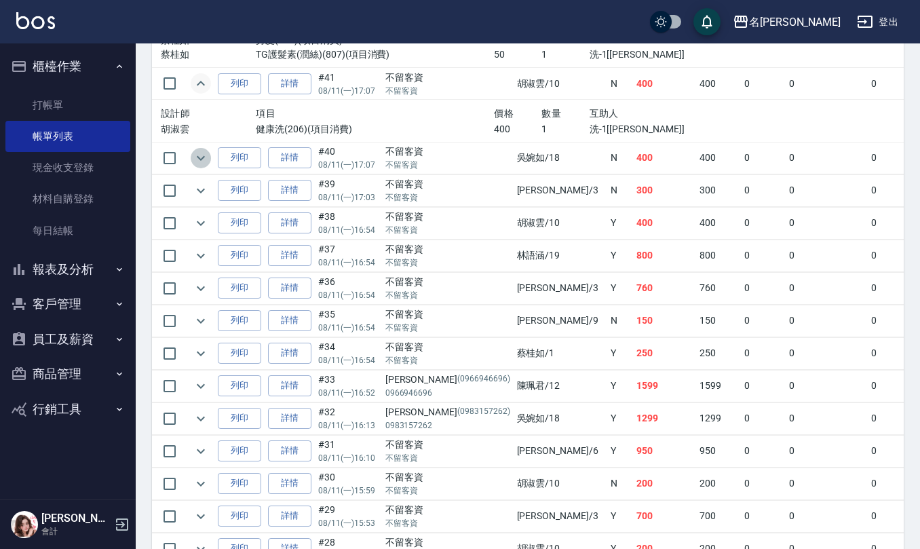
click at [204, 166] on icon "expand row" at bounding box center [201, 158] width 16 height 16
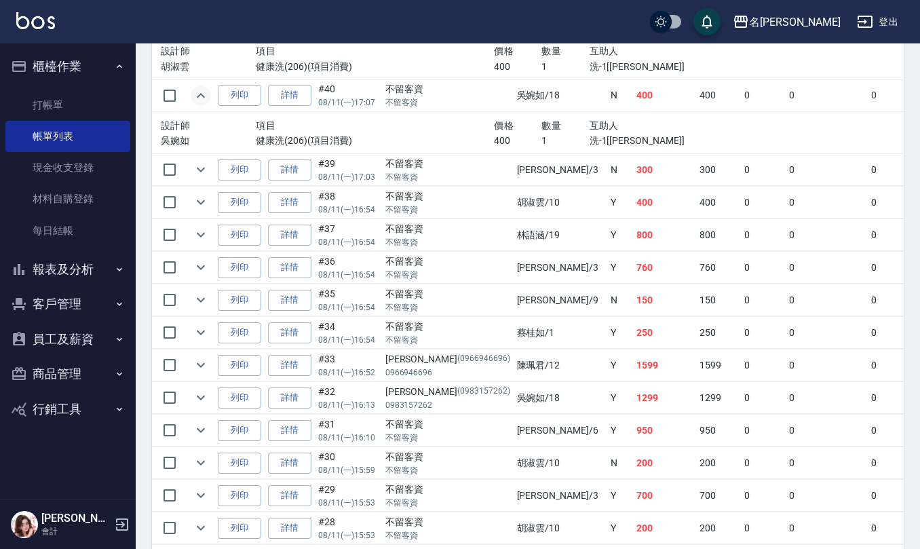
scroll to position [2444, 0]
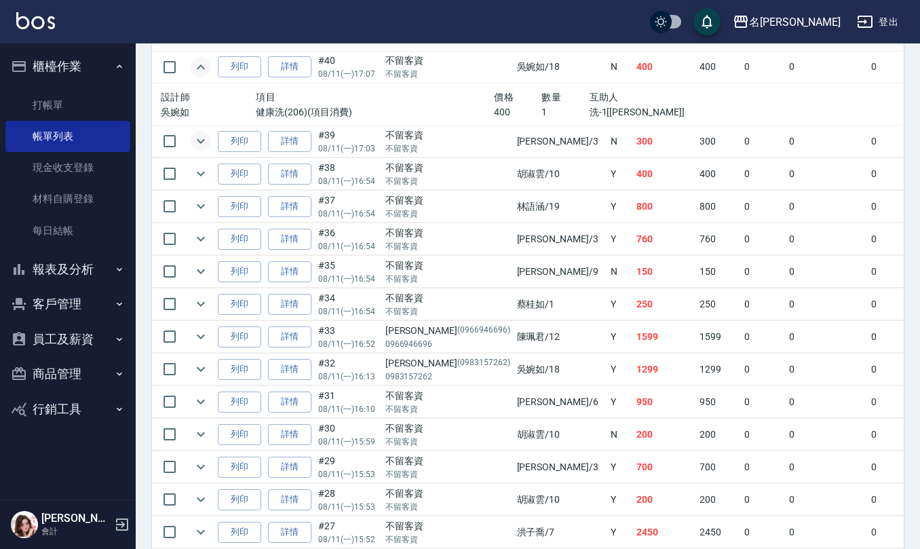
click at [198, 149] on icon "expand row" at bounding box center [201, 141] width 16 height 16
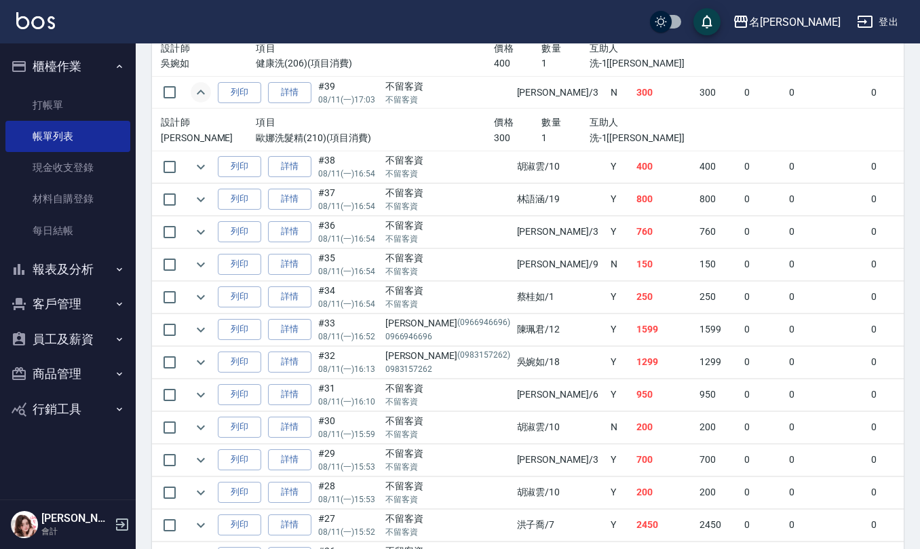
scroll to position [2534, 0]
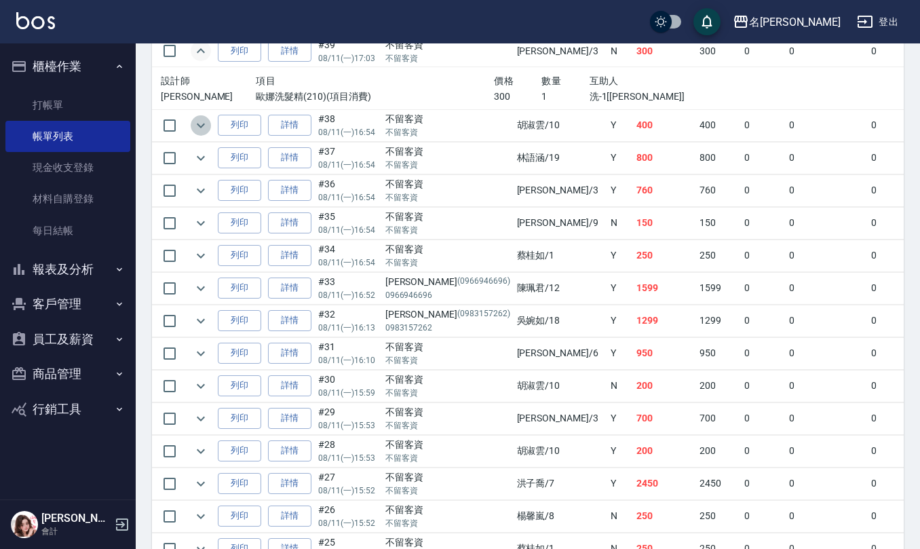
click at [207, 134] on icon "expand row" at bounding box center [201, 125] width 16 height 16
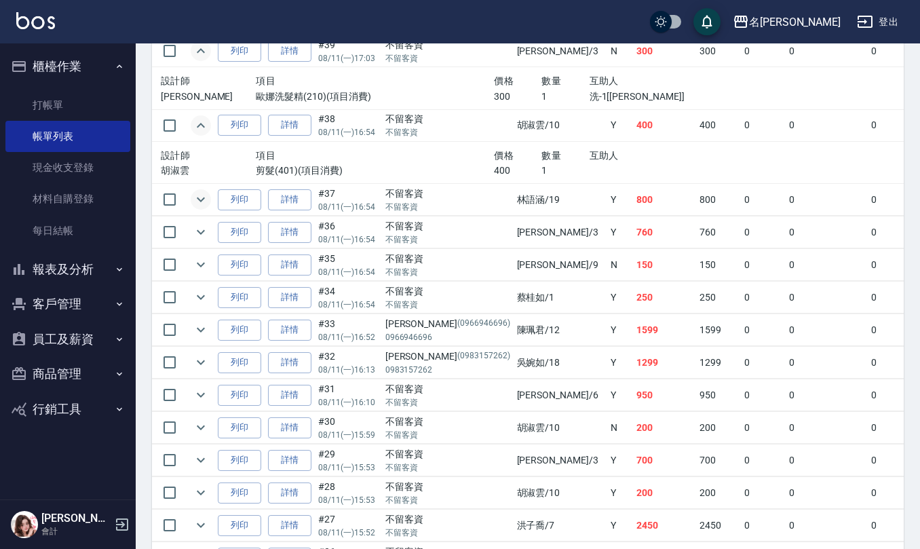
click at [204, 208] on icon "expand row" at bounding box center [201, 199] width 16 height 16
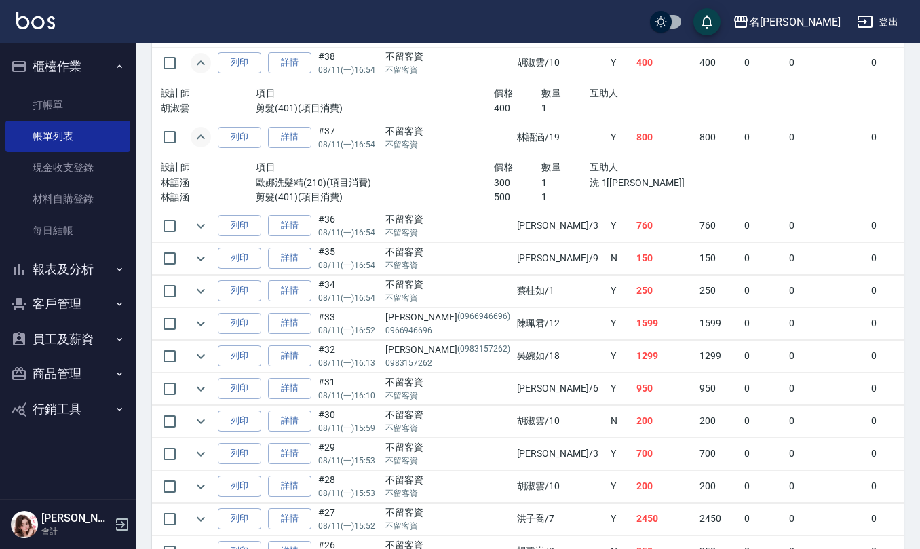
scroll to position [2624, 0]
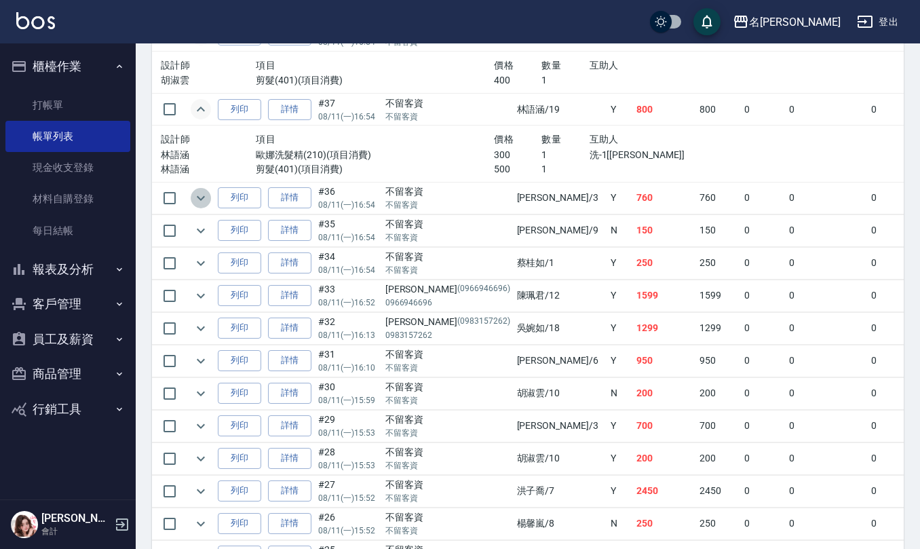
click at [200, 206] on icon "expand row" at bounding box center [201, 198] width 16 height 16
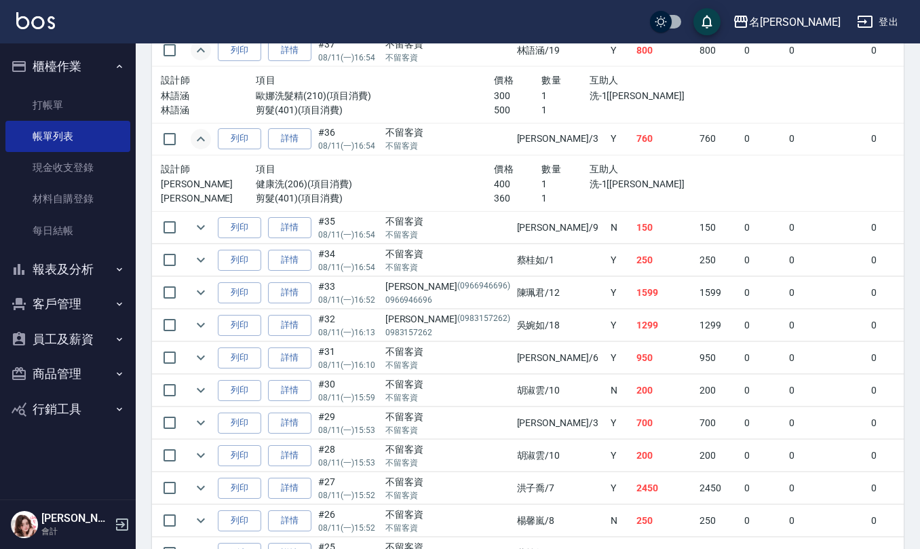
scroll to position [2715, 0]
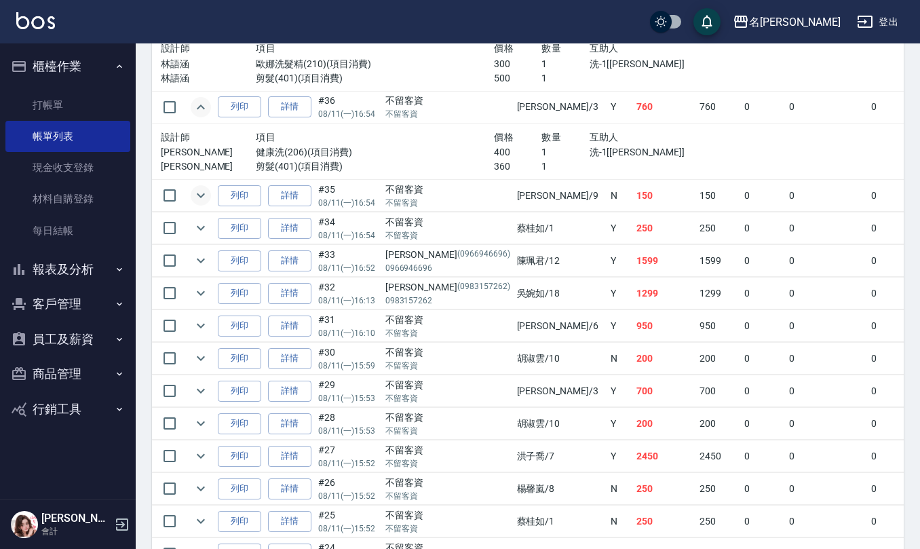
click at [198, 204] on icon "expand row" at bounding box center [201, 195] width 16 height 16
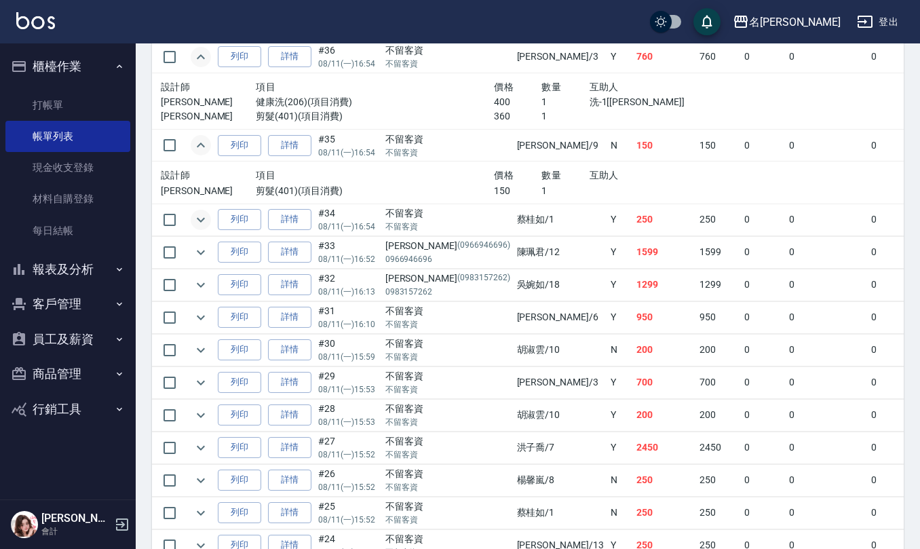
scroll to position [2805, 0]
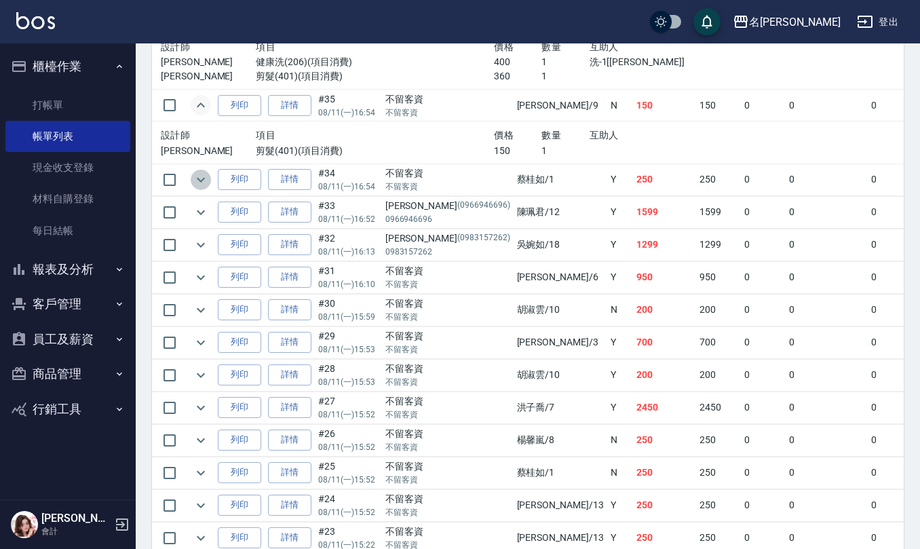
click at [202, 188] on icon "expand row" at bounding box center [201, 180] width 16 height 16
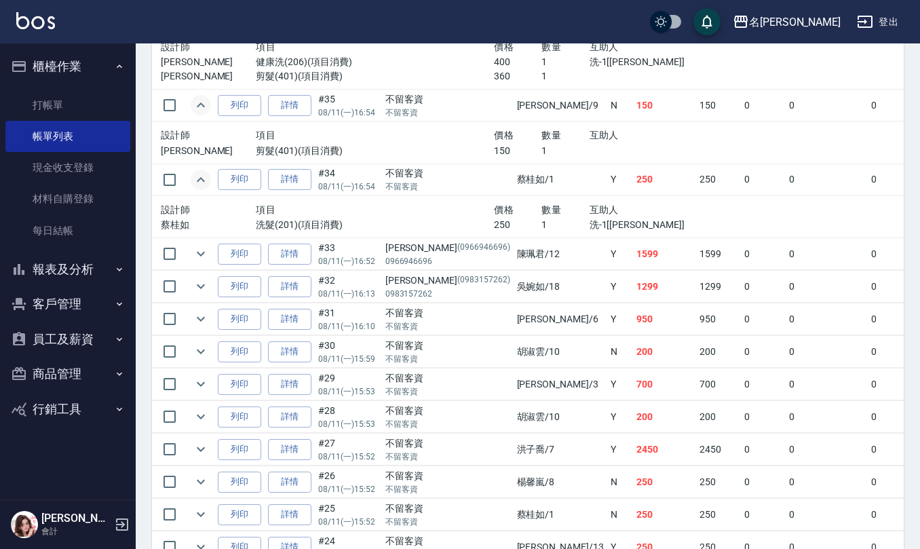
scroll to position [2896, 0]
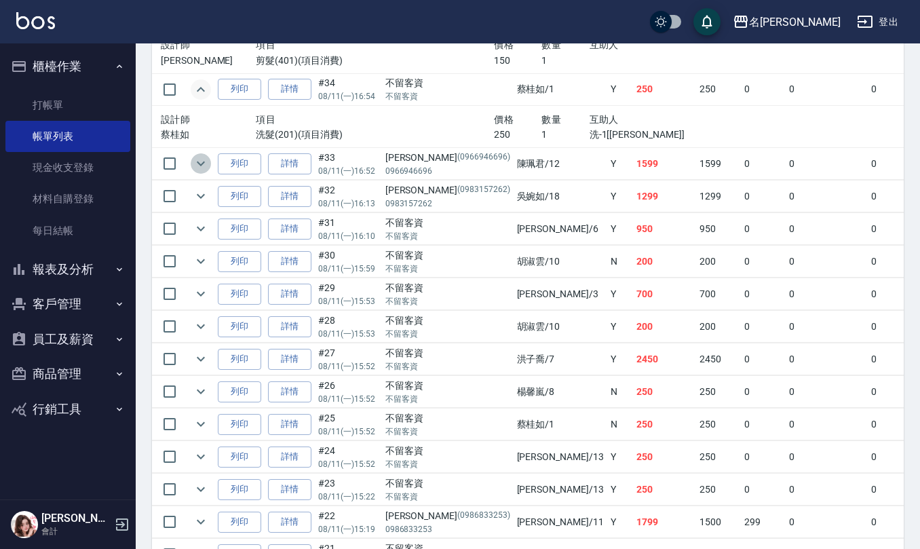
click at [204, 172] on icon "expand row" at bounding box center [201, 163] width 16 height 16
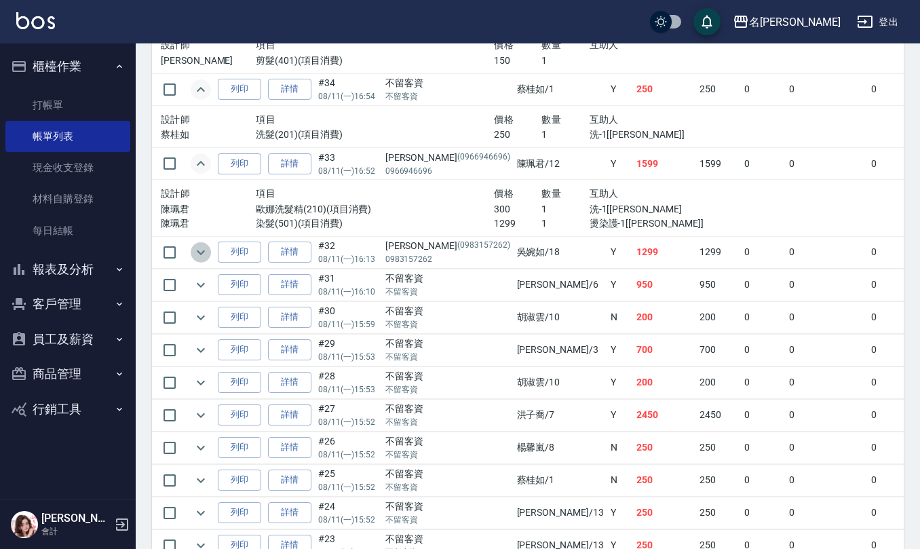
click at [202, 261] on icon "expand row" at bounding box center [201, 252] width 16 height 16
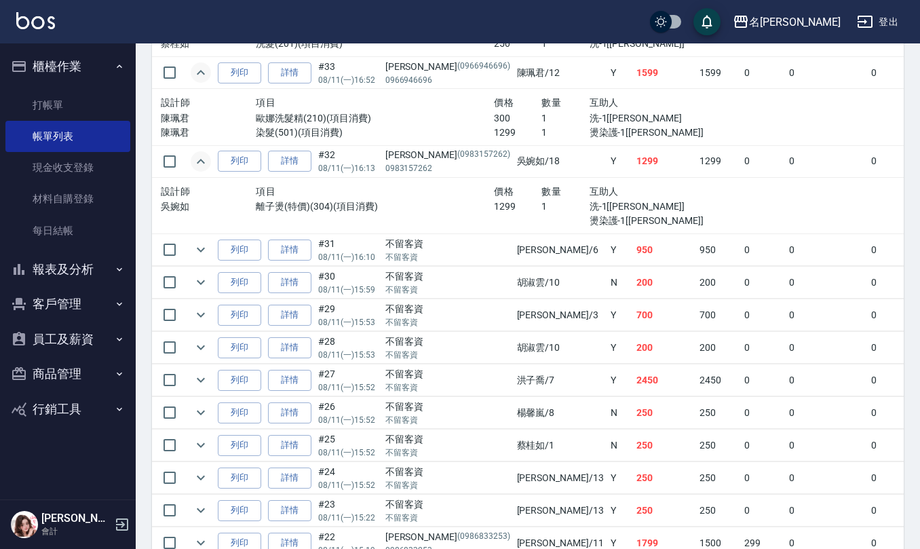
scroll to position [3077, 0]
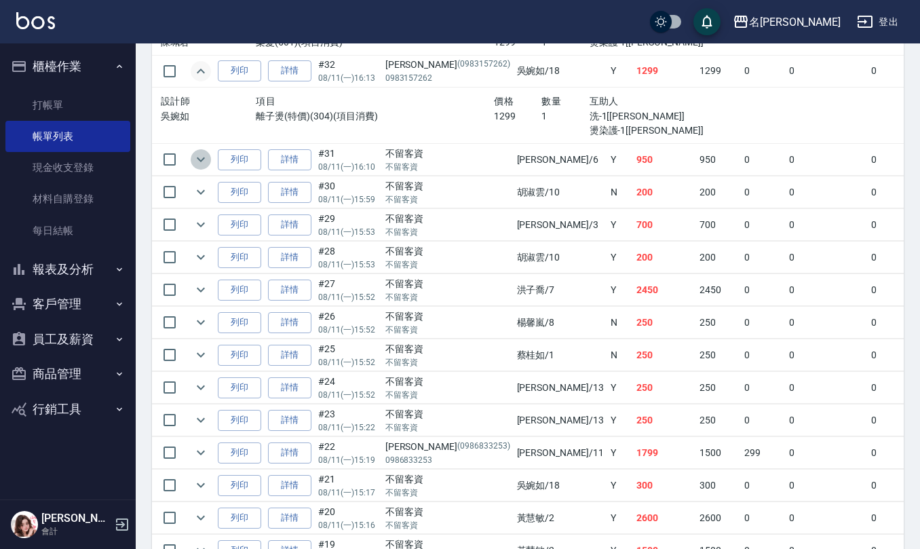
click at [202, 168] on icon "expand row" at bounding box center [201, 159] width 16 height 16
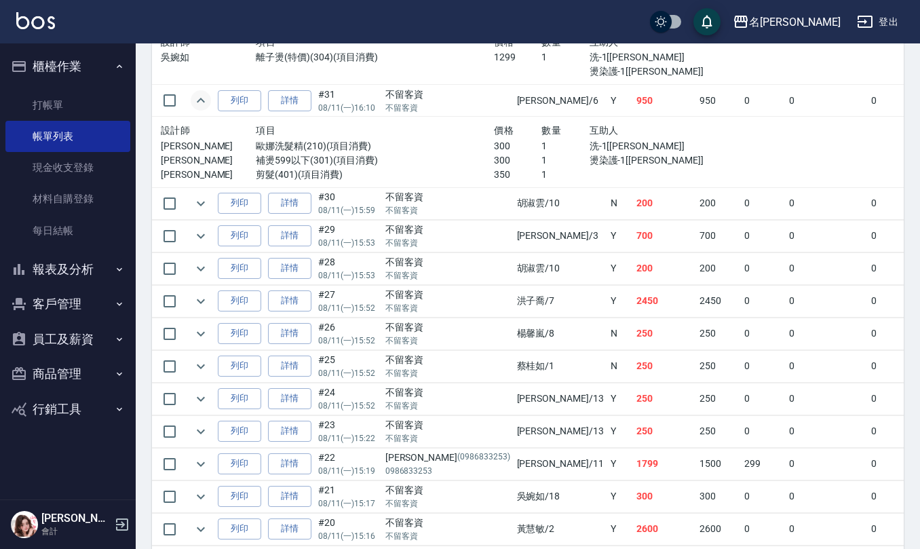
scroll to position [3167, 0]
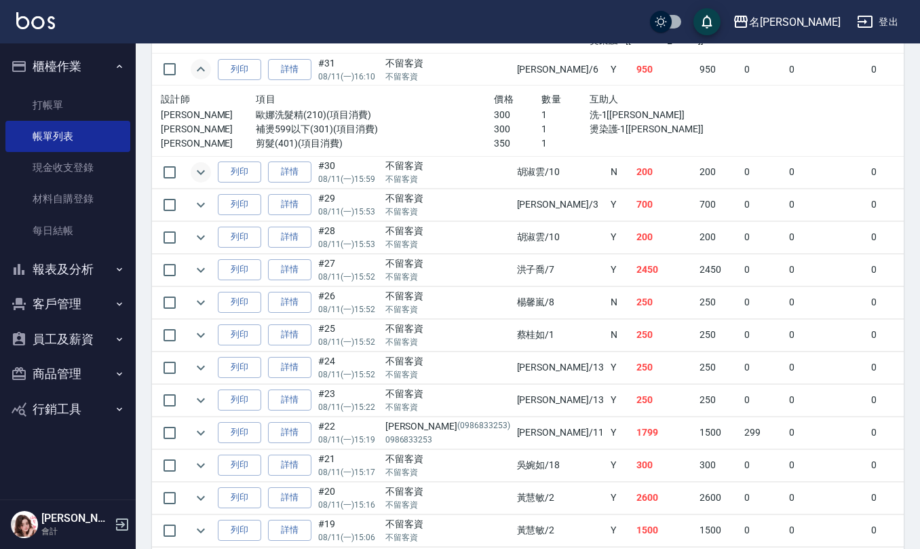
click at [197, 181] on icon "expand row" at bounding box center [201, 172] width 16 height 16
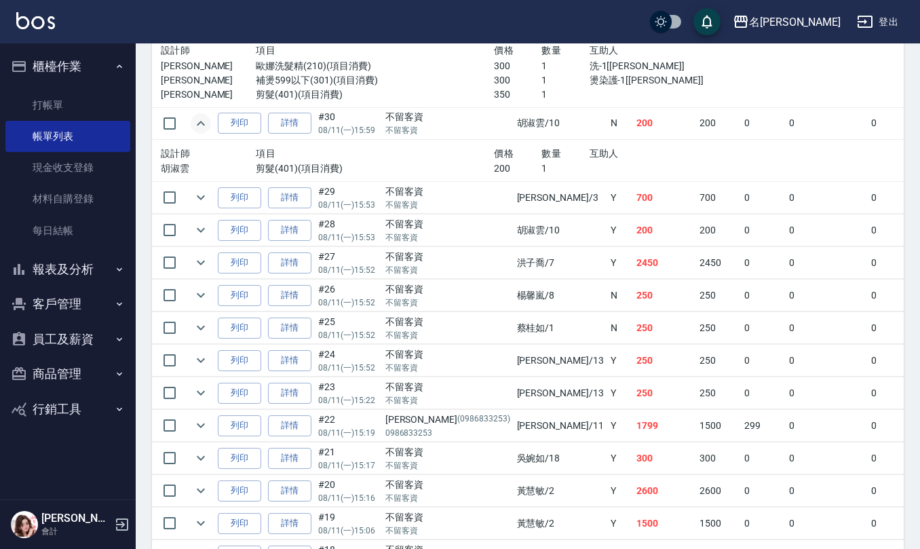
scroll to position [3258, 0]
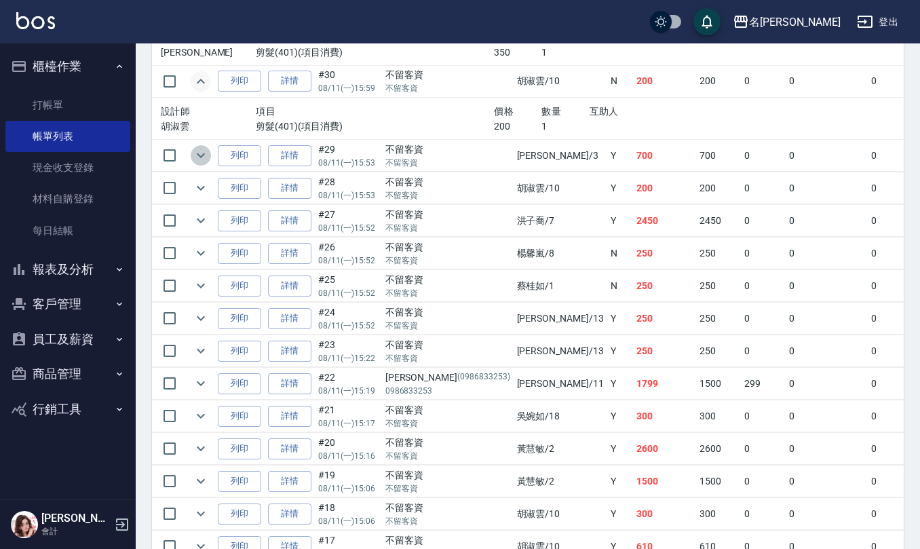
click at [199, 164] on icon "expand row" at bounding box center [201, 155] width 16 height 16
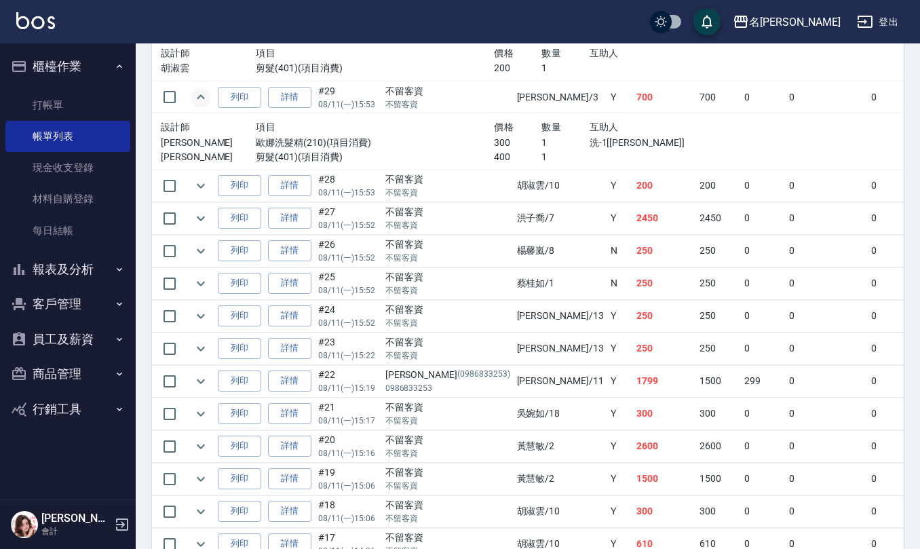
scroll to position [3348, 0]
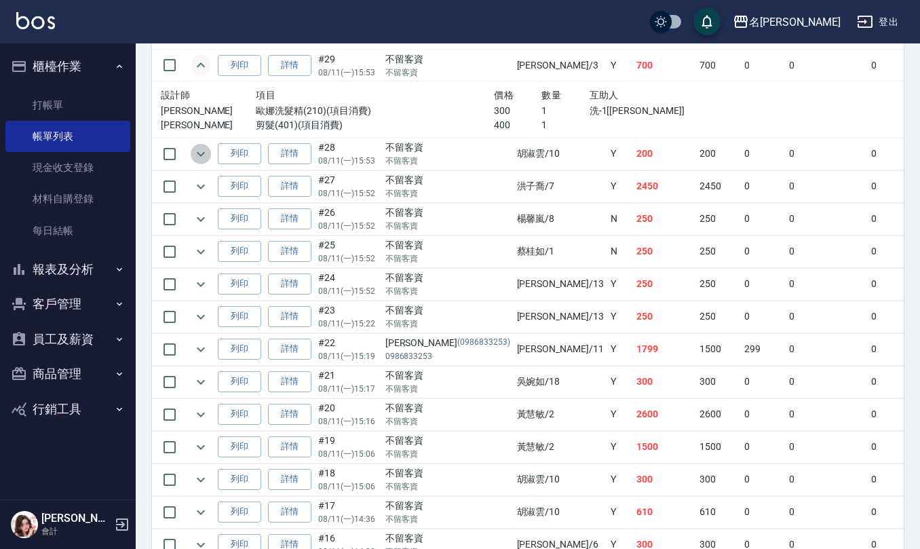
click at [204, 162] on icon "expand row" at bounding box center [201, 154] width 16 height 16
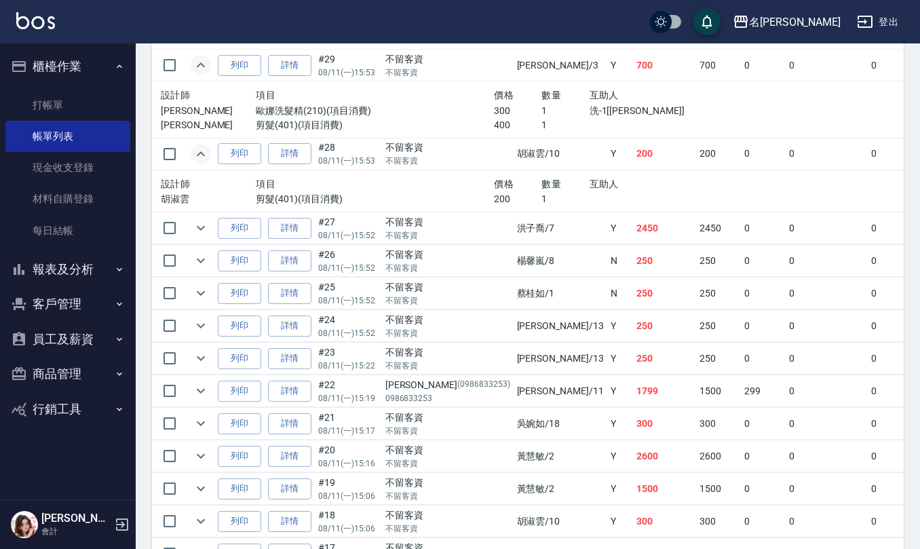
click at [209, 244] on td at bounding box center [200, 228] width 27 height 32
click at [202, 236] on icon "expand row" at bounding box center [201, 228] width 16 height 16
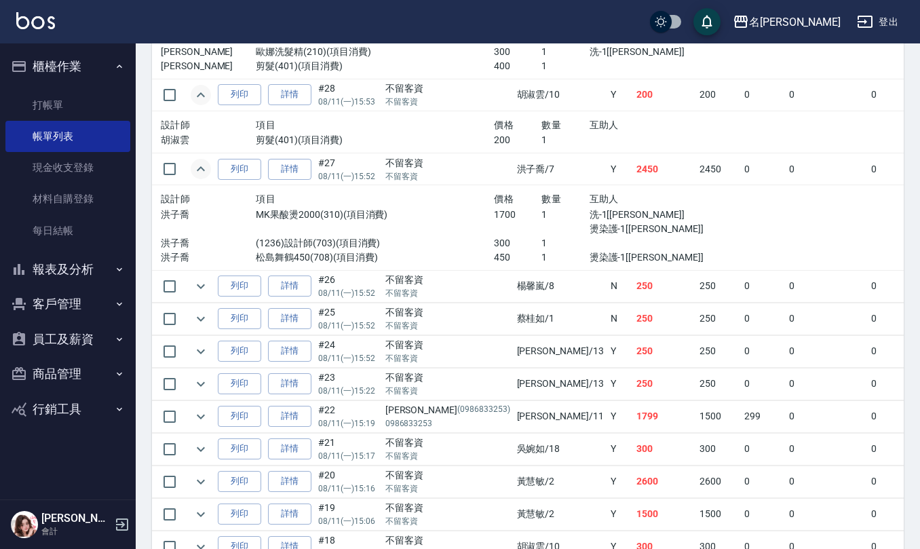
scroll to position [3439, 0]
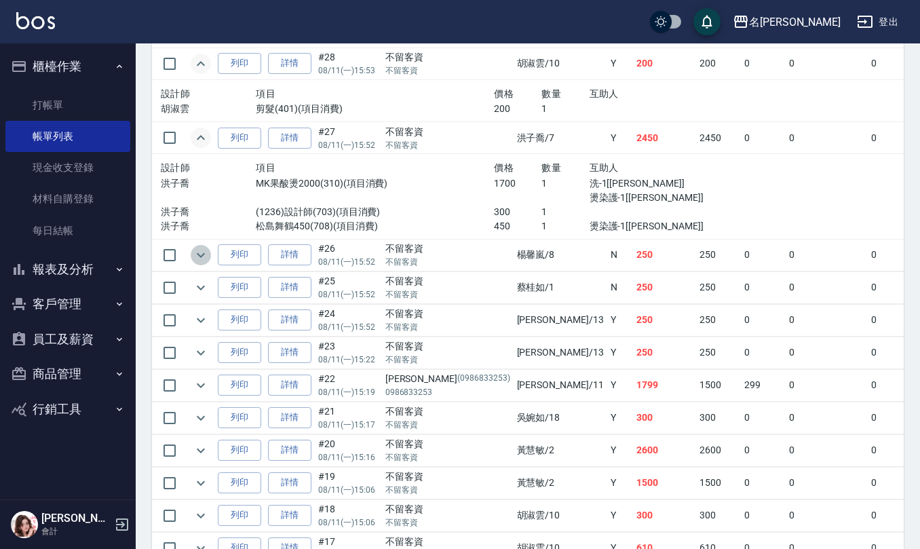
click at [201, 263] on icon "expand row" at bounding box center [201, 255] width 16 height 16
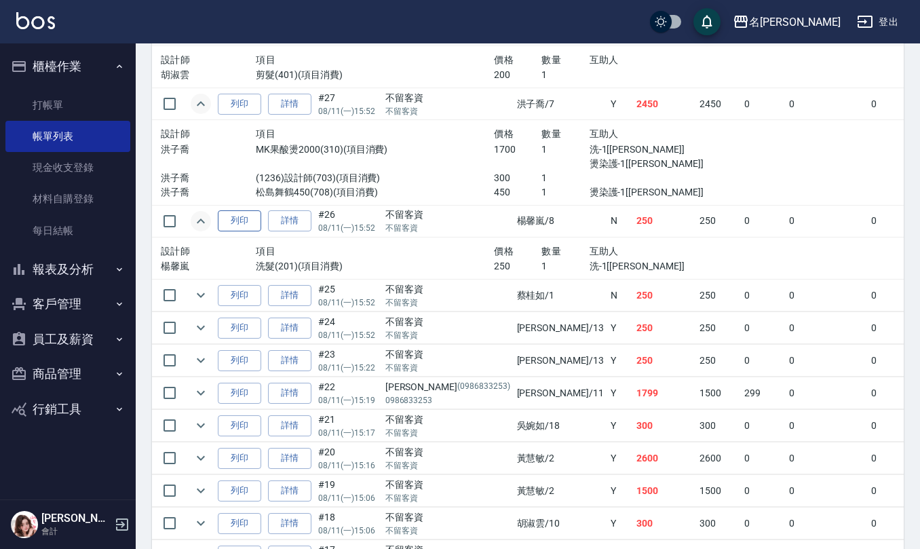
scroll to position [3530, 0]
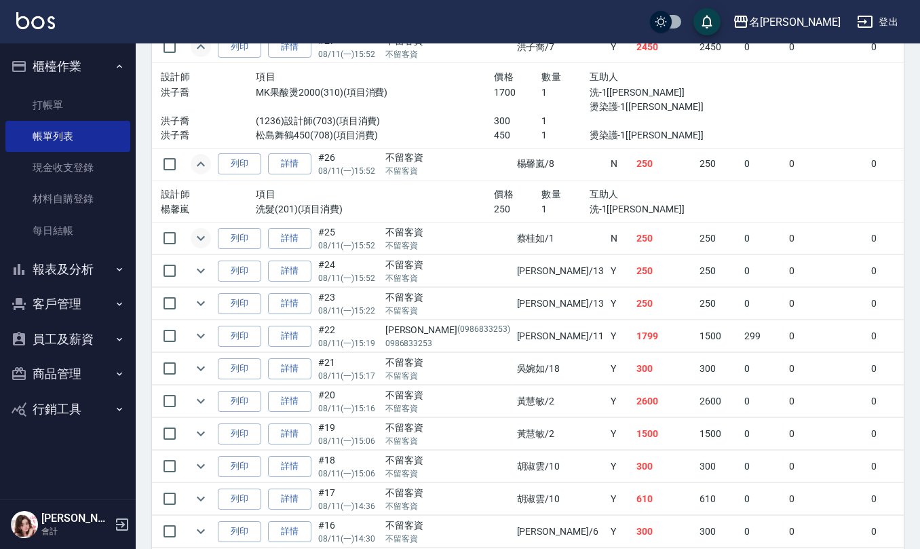
click at [204, 246] on icon "expand row" at bounding box center [201, 238] width 16 height 16
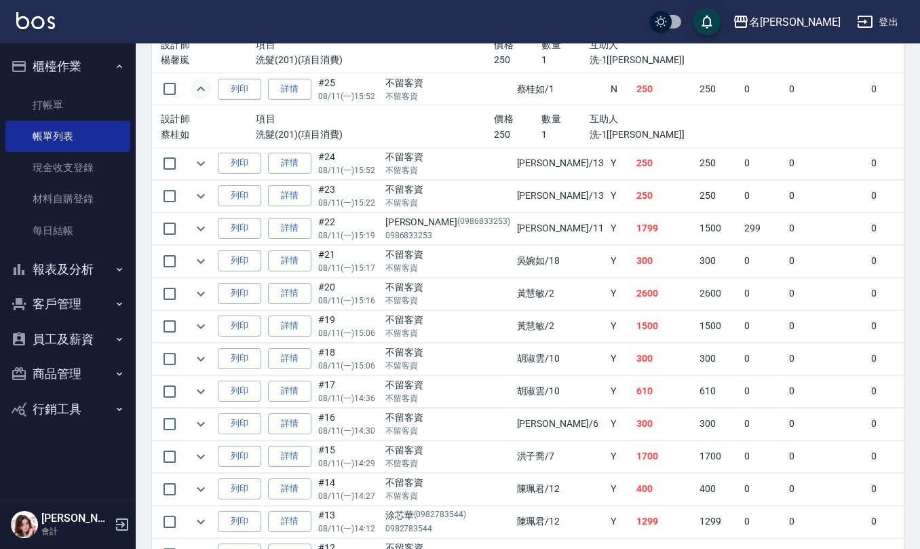
scroll to position [3710, 0]
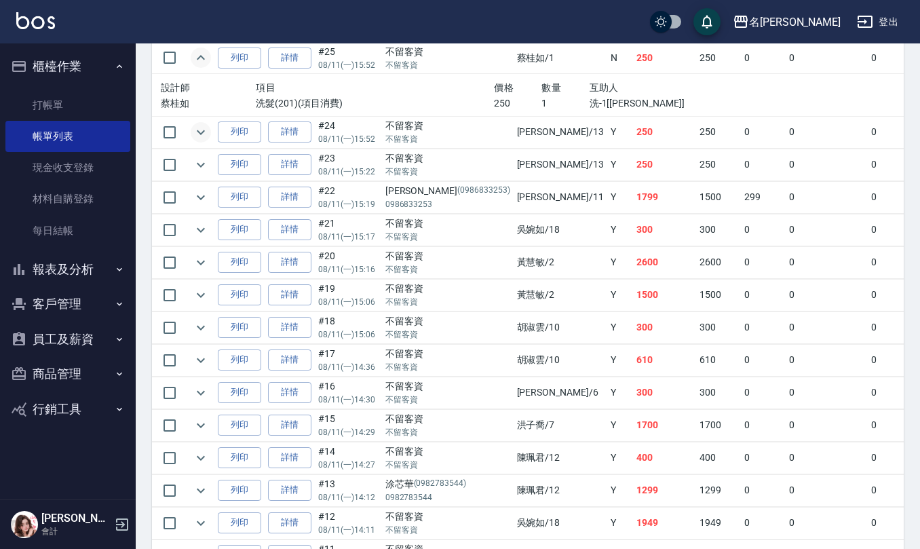
click at [196, 141] on icon "expand row" at bounding box center [201, 132] width 16 height 16
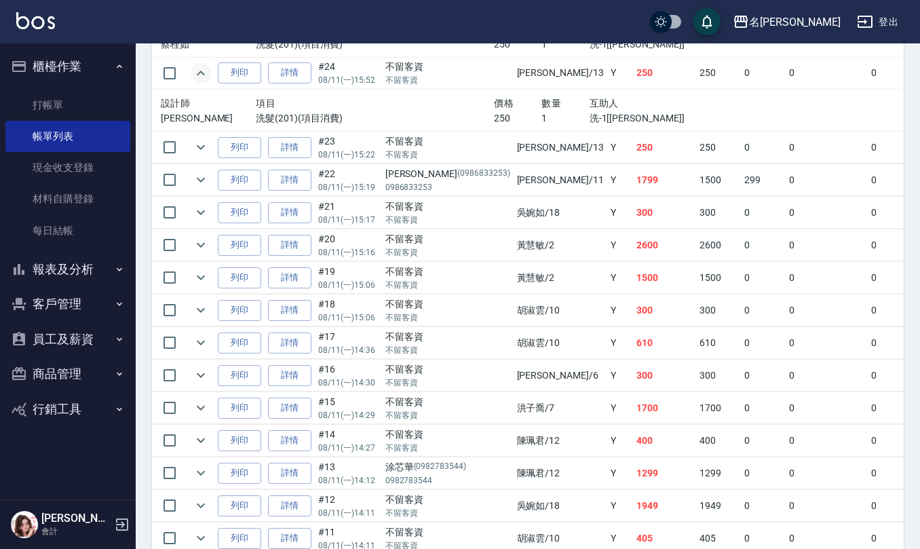
scroll to position [3801, 0]
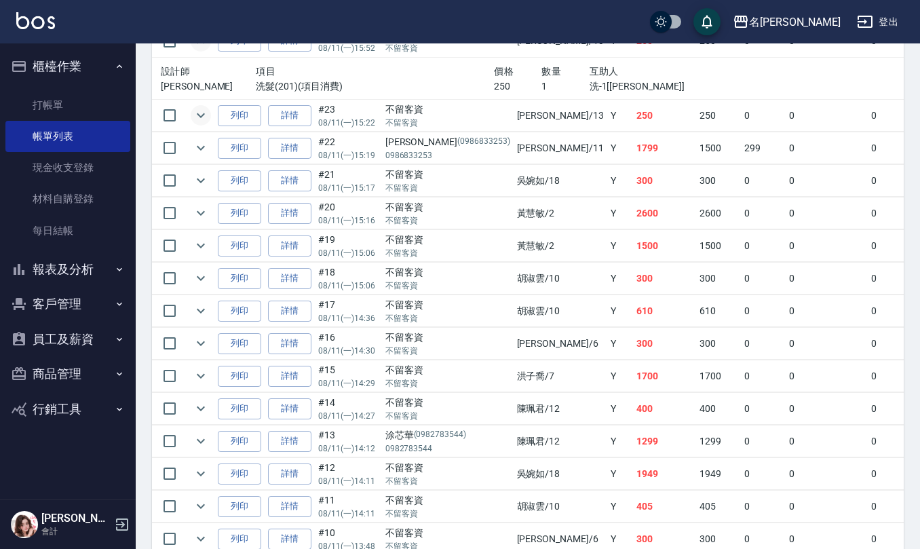
click at [198, 118] on icon "expand row" at bounding box center [201, 115] width 8 height 5
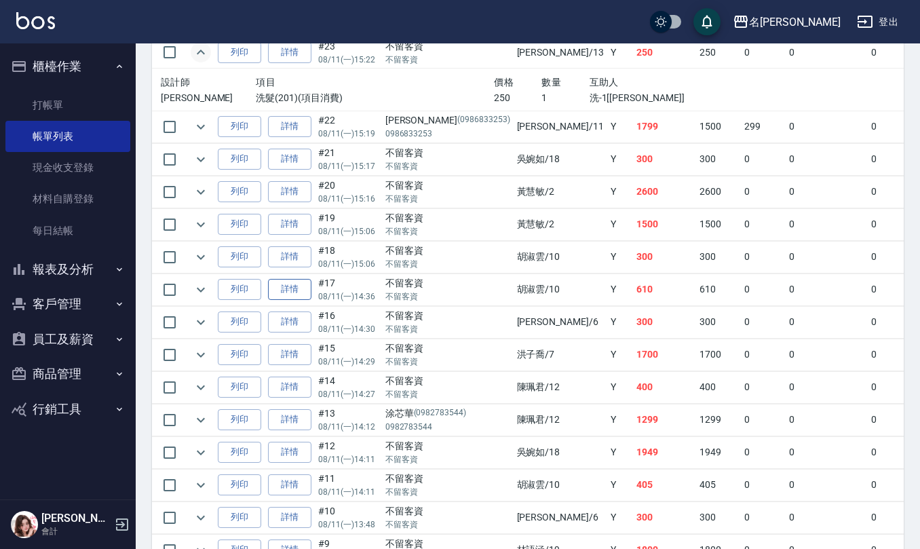
scroll to position [3891, 0]
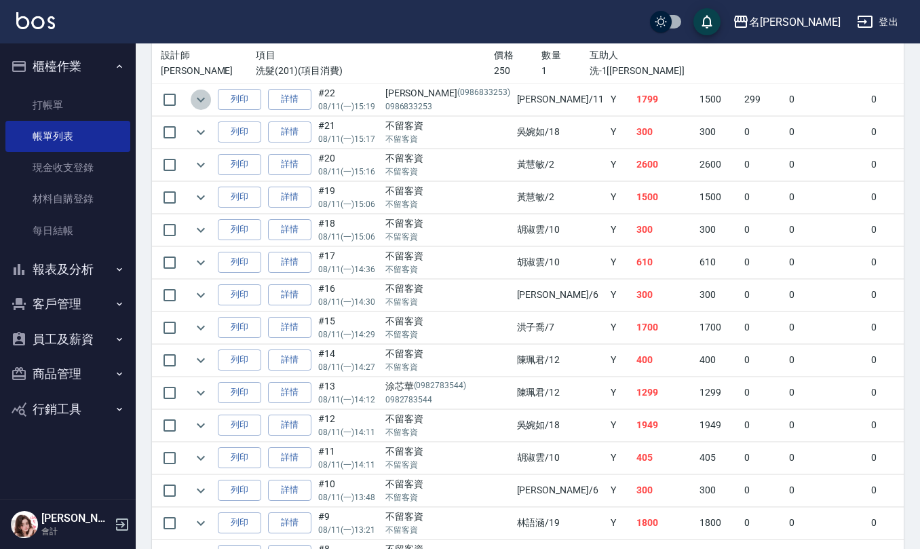
click at [200, 108] on icon "expand row" at bounding box center [201, 100] width 16 height 16
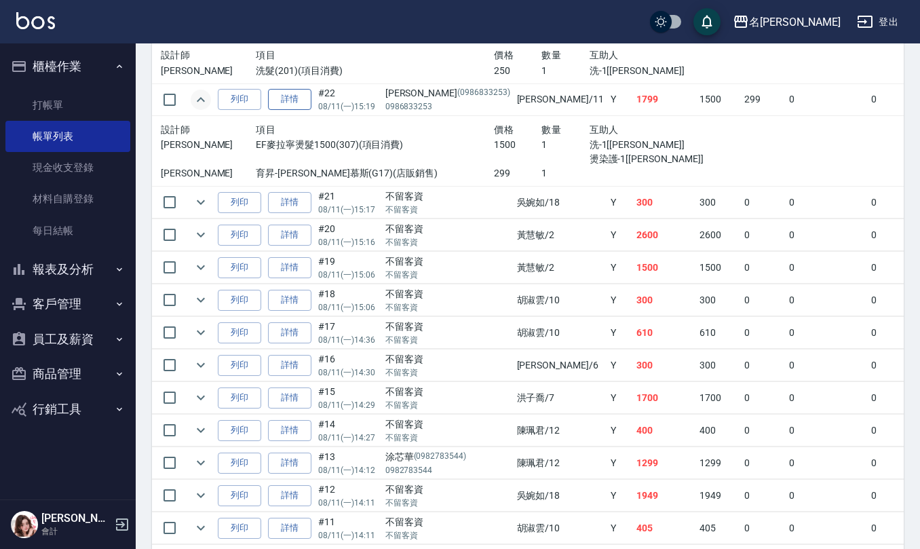
click at [301, 110] on link "詳情" at bounding box center [289, 99] width 43 height 21
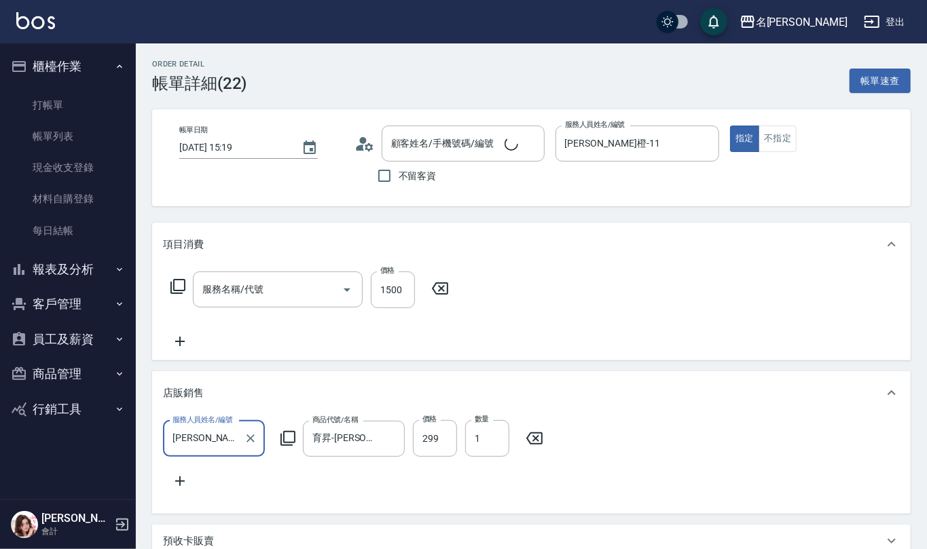
type input "2025/08/11 15:19"
type input "詹沛橙-11"
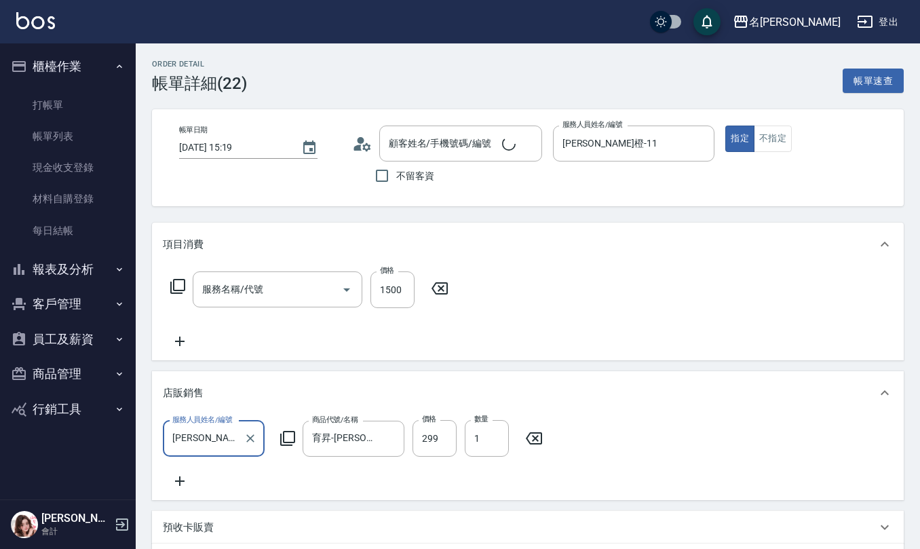
type input "EF麥拉寧燙髮1500(307)"
type input "李其樺/0986833253/0986833253"
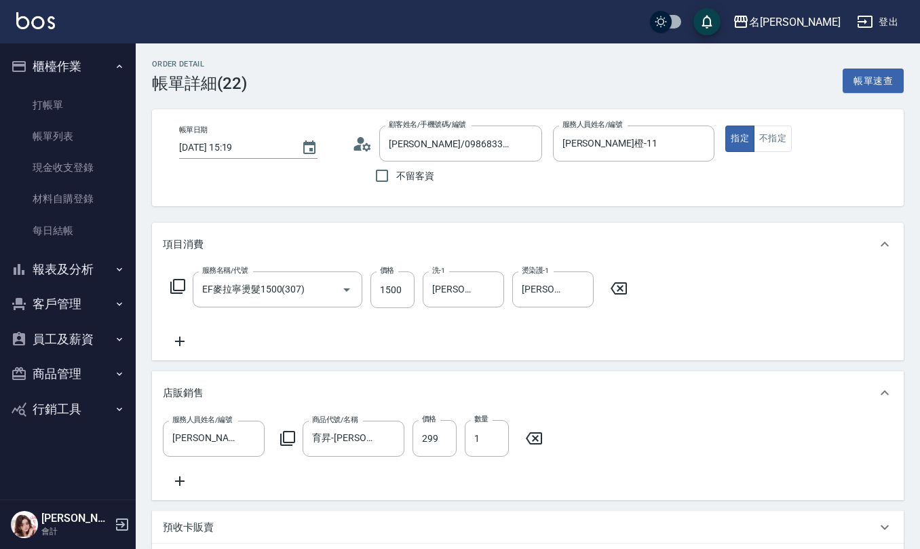
click at [358, 148] on icon at bounding box center [358, 148] width 8 height 6
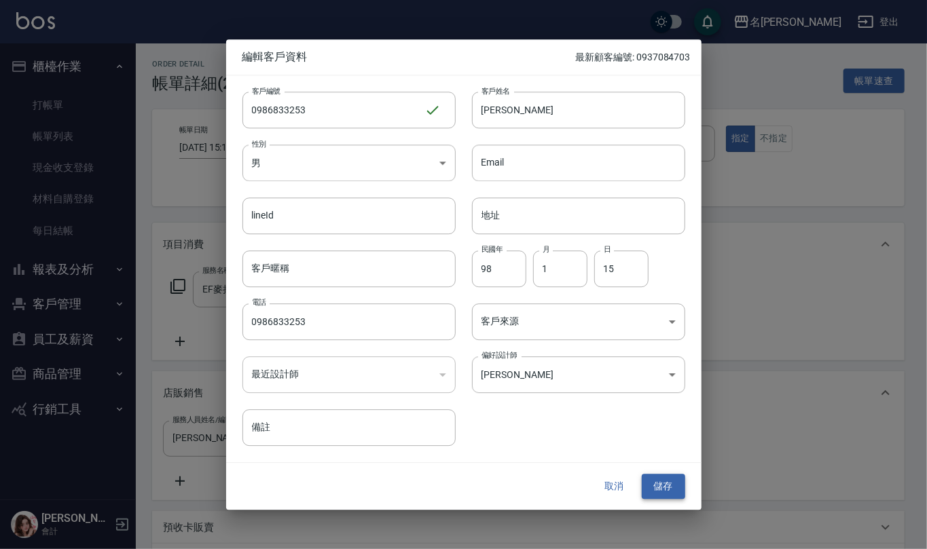
click at [667, 479] on button "儲存" at bounding box center [662, 486] width 43 height 25
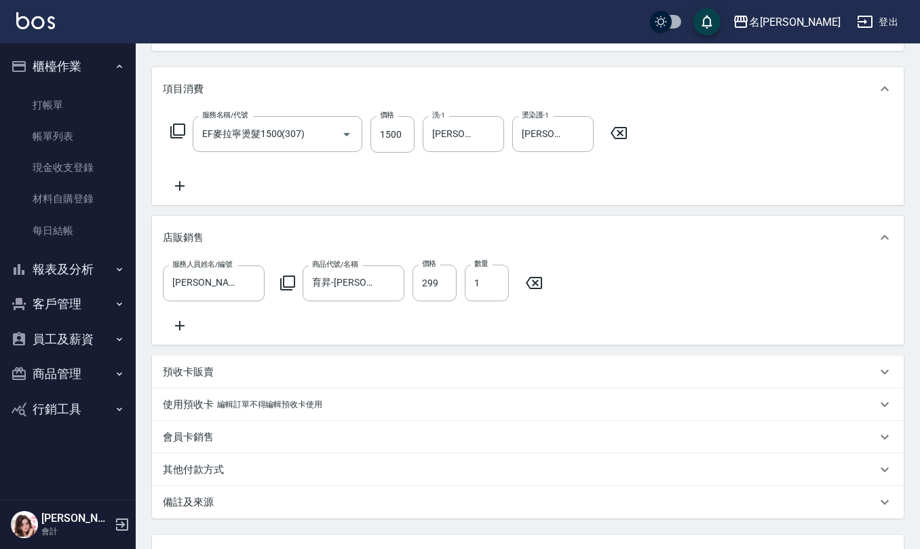
scroll to position [272, 0]
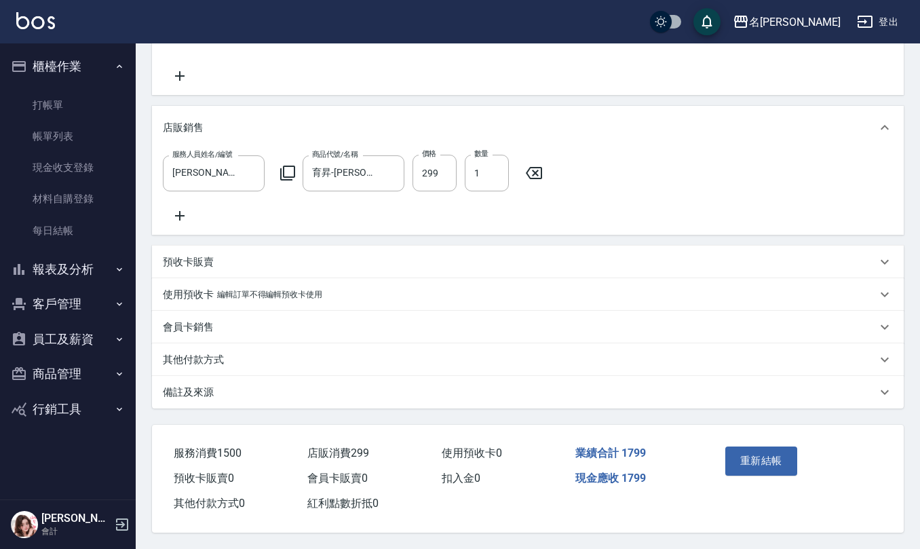
click at [221, 400] on div "備註及來源" at bounding box center [520, 393] width 714 height 14
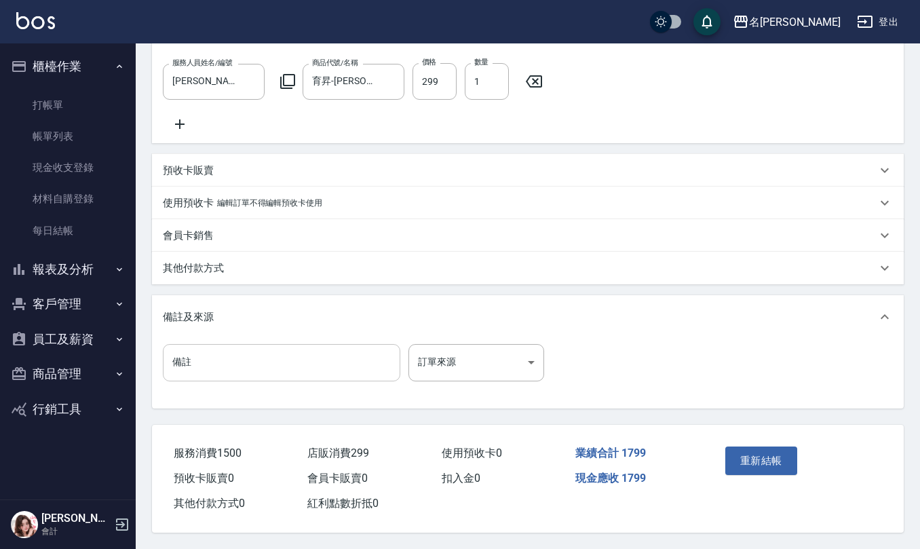
scroll to position [373, 0]
click at [284, 359] on input "備註" at bounding box center [282, 362] width 238 height 37
type input "p"
type input "快速p"
click at [764, 468] on button "重新結帳" at bounding box center [762, 461] width 72 height 29
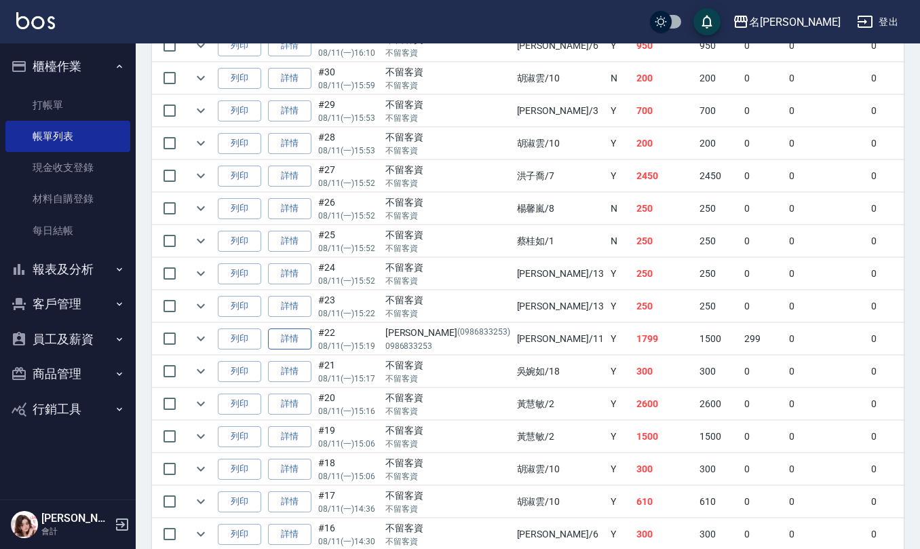
scroll to position [2444, 0]
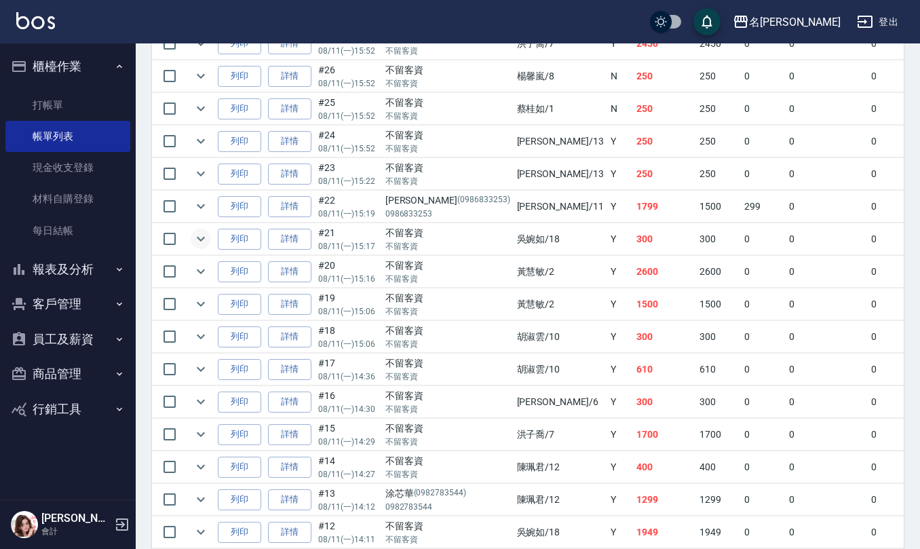
click at [193, 247] on icon "expand row" at bounding box center [201, 239] width 16 height 16
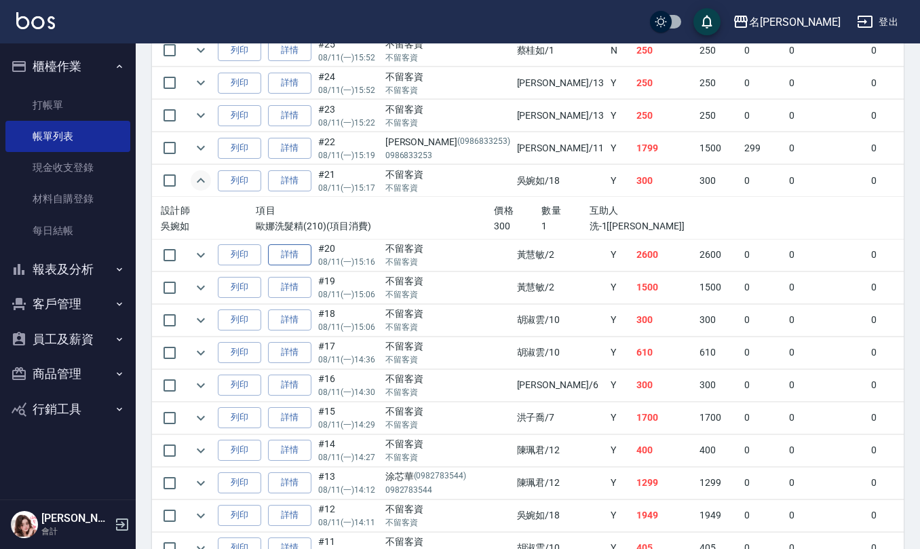
scroll to position [2534, 0]
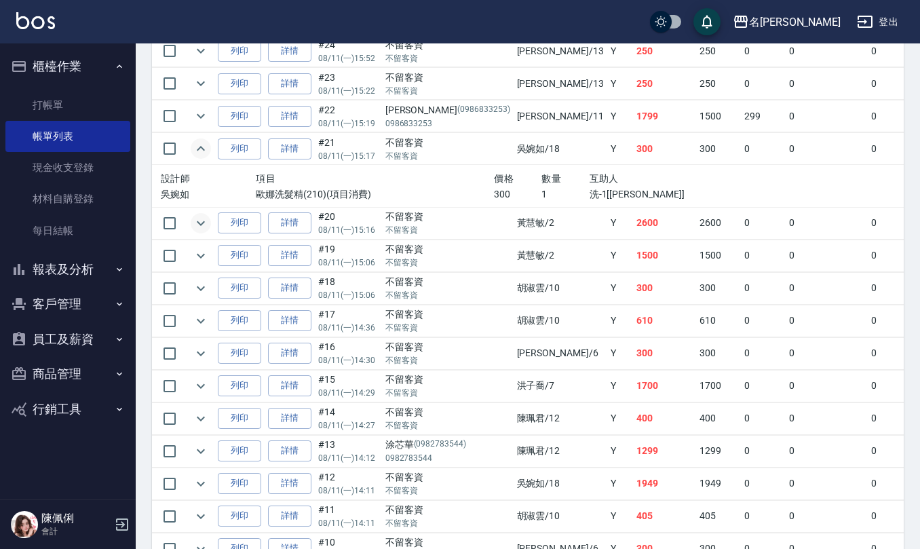
click at [209, 234] on button "expand row" at bounding box center [201, 223] width 20 height 20
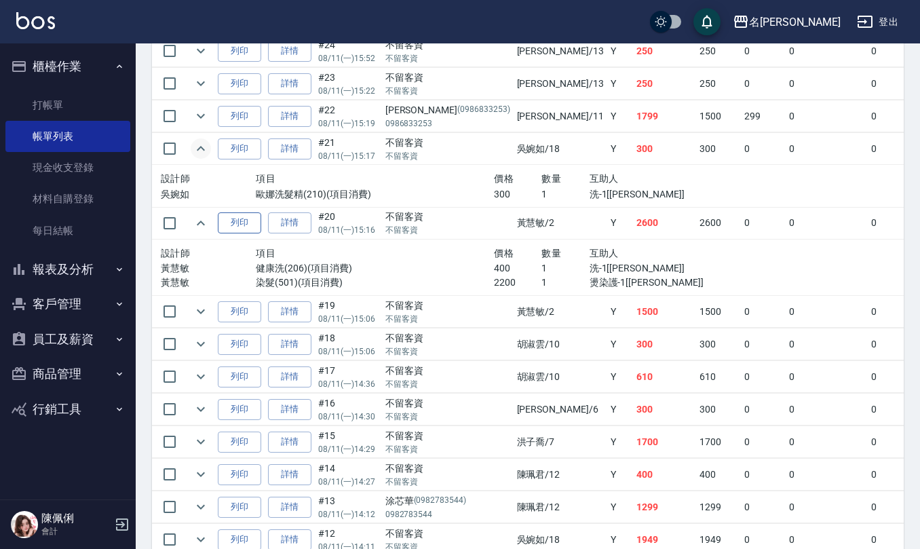
scroll to position [2624, 0]
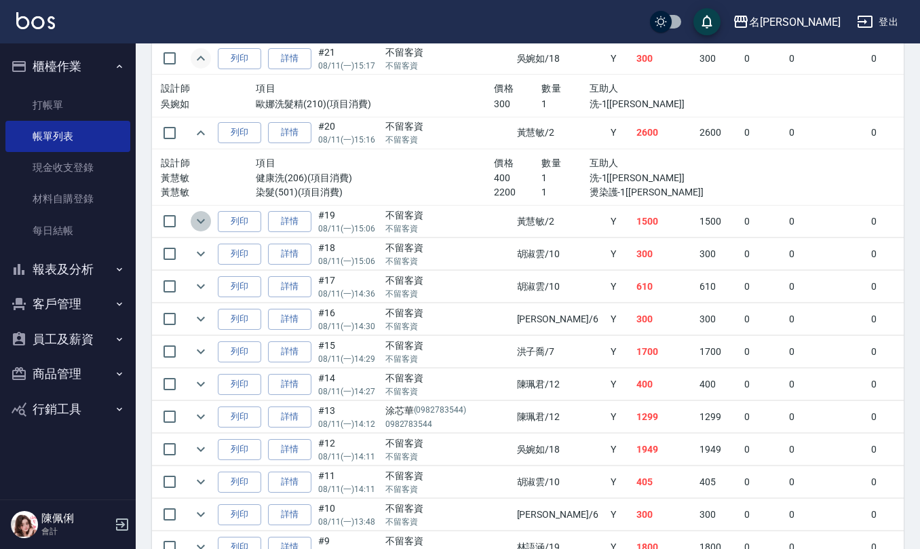
click at [205, 229] on icon "expand row" at bounding box center [201, 221] width 16 height 16
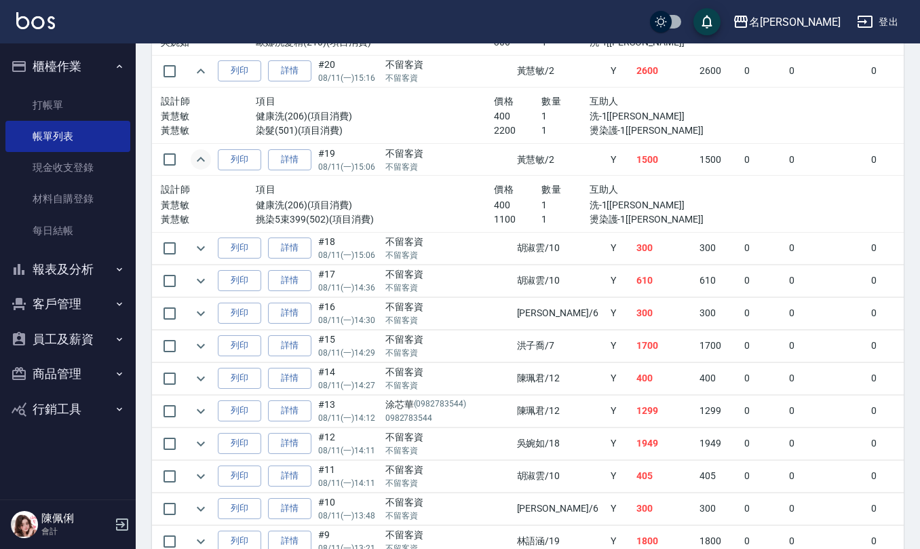
scroll to position [2715, 0]
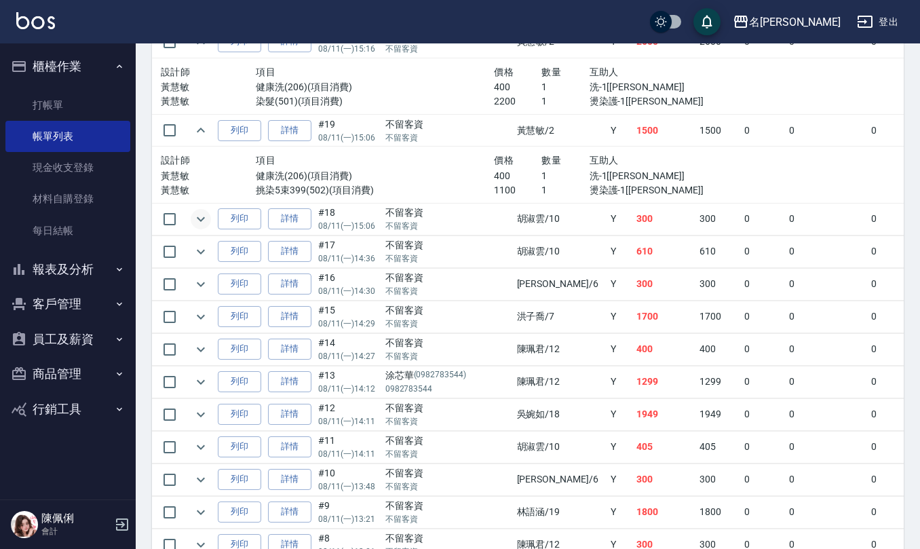
click at [202, 227] on icon "expand row" at bounding box center [201, 219] width 16 height 16
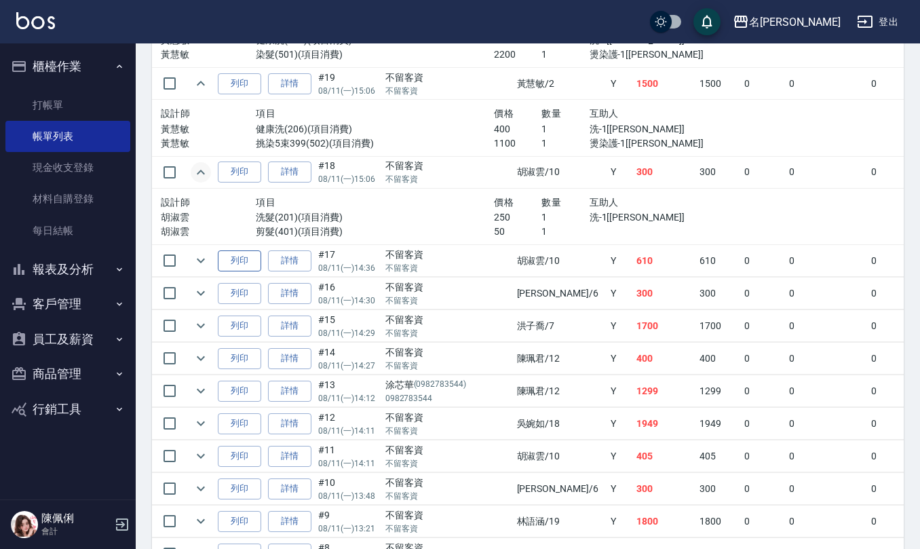
scroll to position [2805, 0]
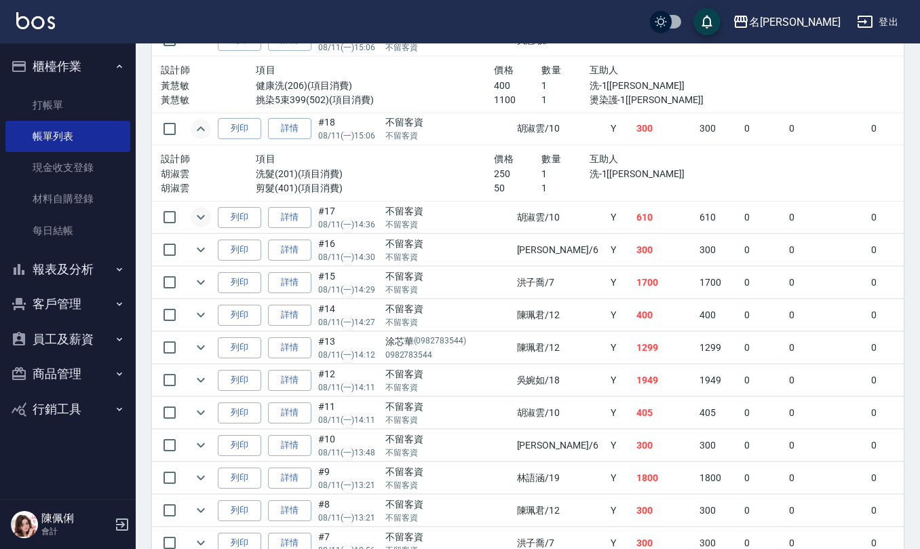
click at [205, 225] on icon "expand row" at bounding box center [201, 217] width 16 height 16
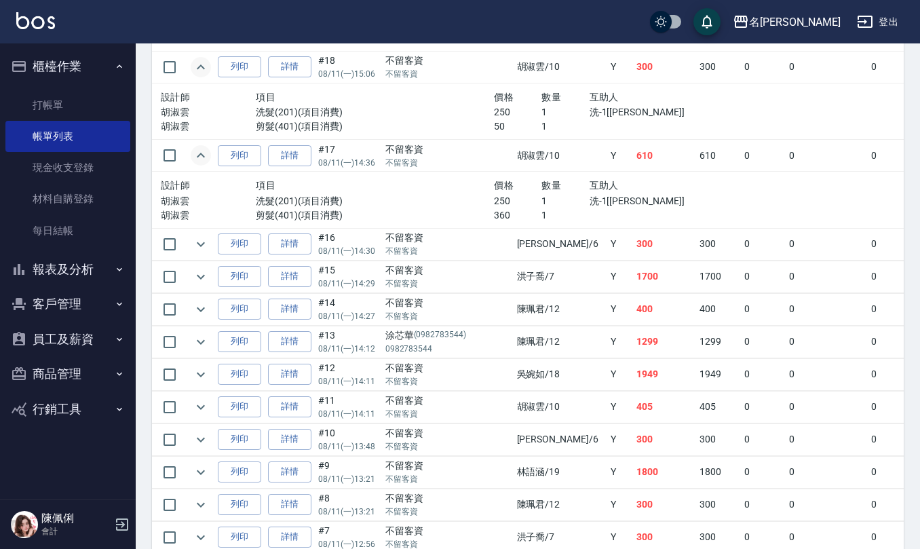
scroll to position [2896, 0]
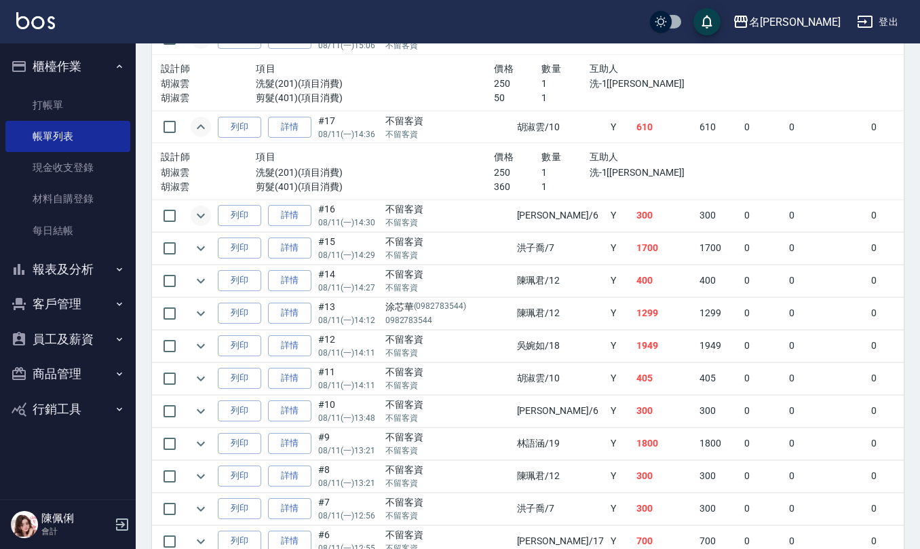
click at [204, 224] on icon "expand row" at bounding box center [201, 216] width 16 height 16
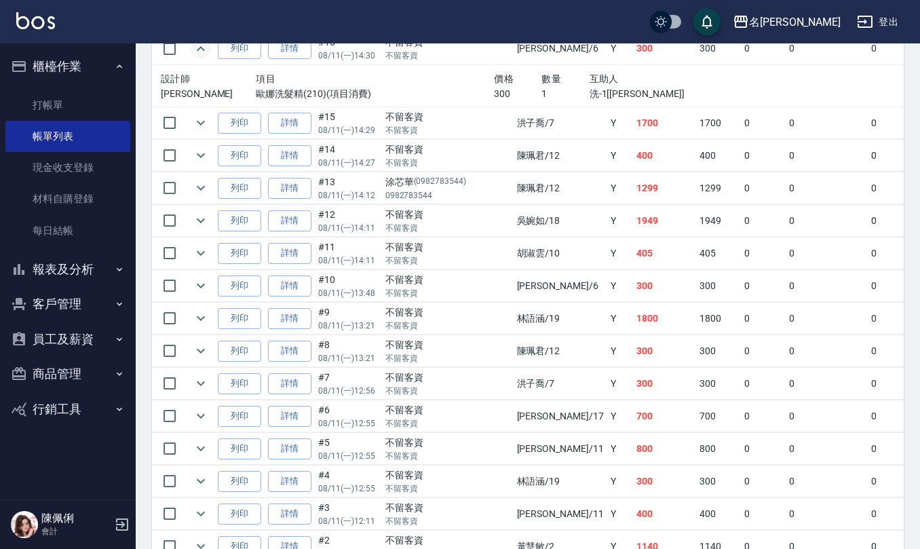
scroll to position [3077, 0]
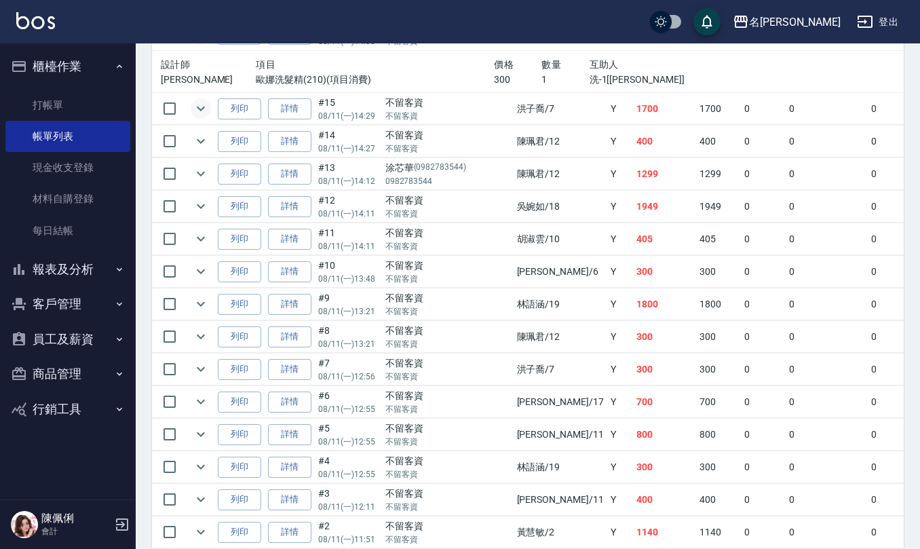
click at [202, 117] on icon "expand row" at bounding box center [201, 108] width 16 height 16
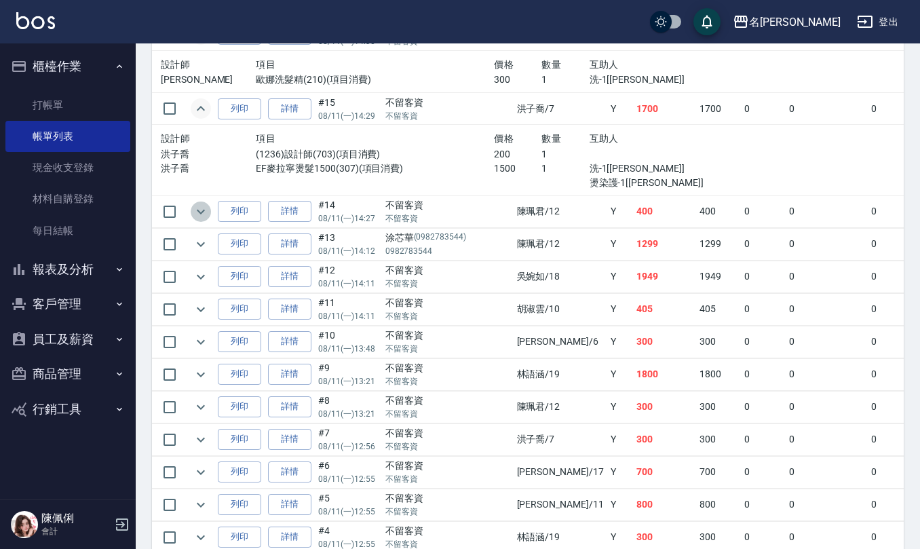
click at [200, 222] on button "expand row" at bounding box center [201, 212] width 20 height 20
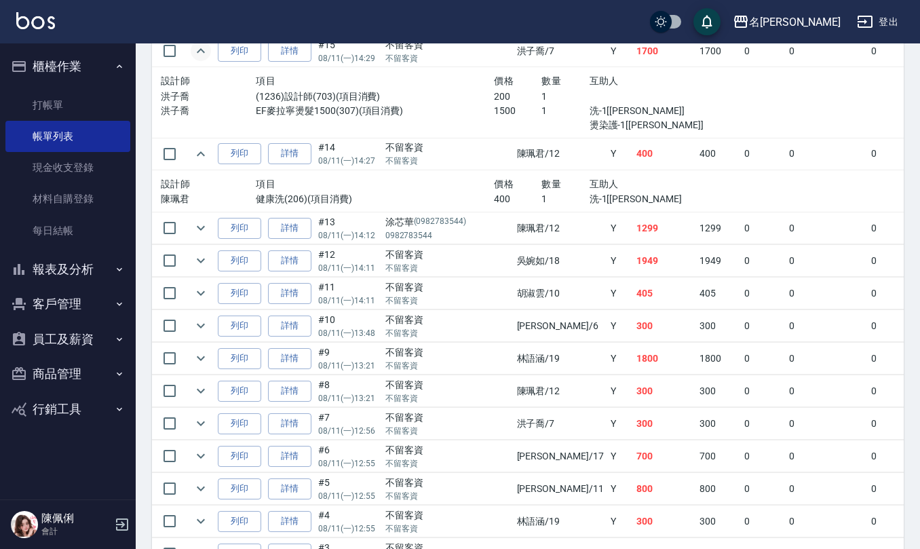
scroll to position [3167, 0]
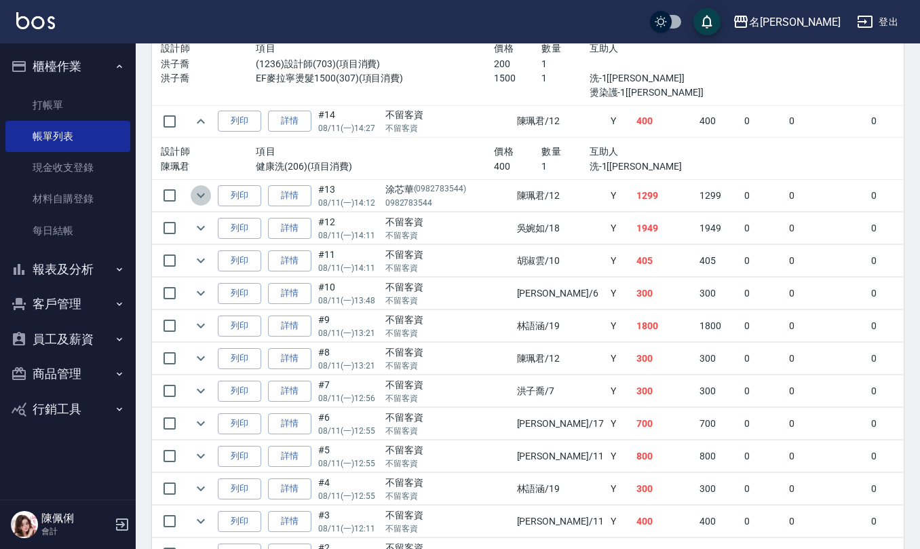
click at [207, 204] on icon "expand row" at bounding box center [201, 195] width 16 height 16
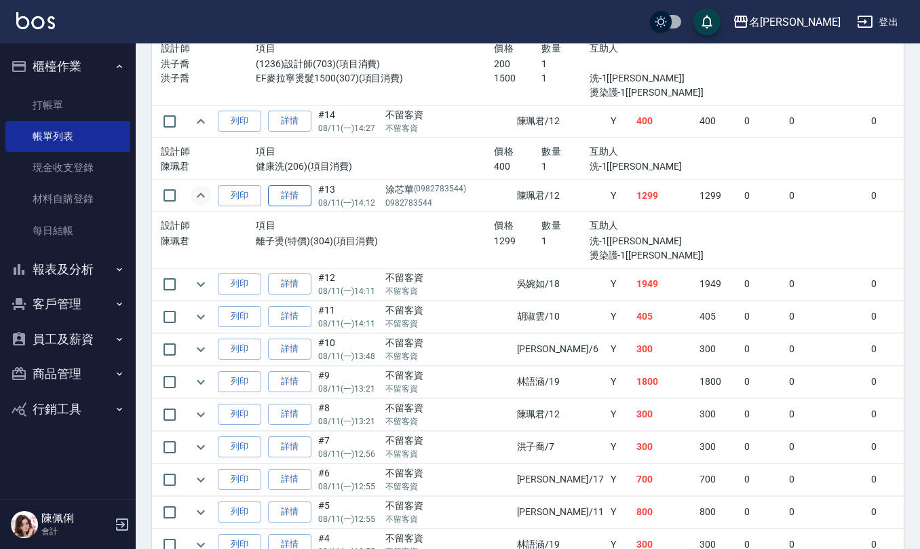
click at [286, 206] on link "詳情" at bounding box center [289, 195] width 43 height 21
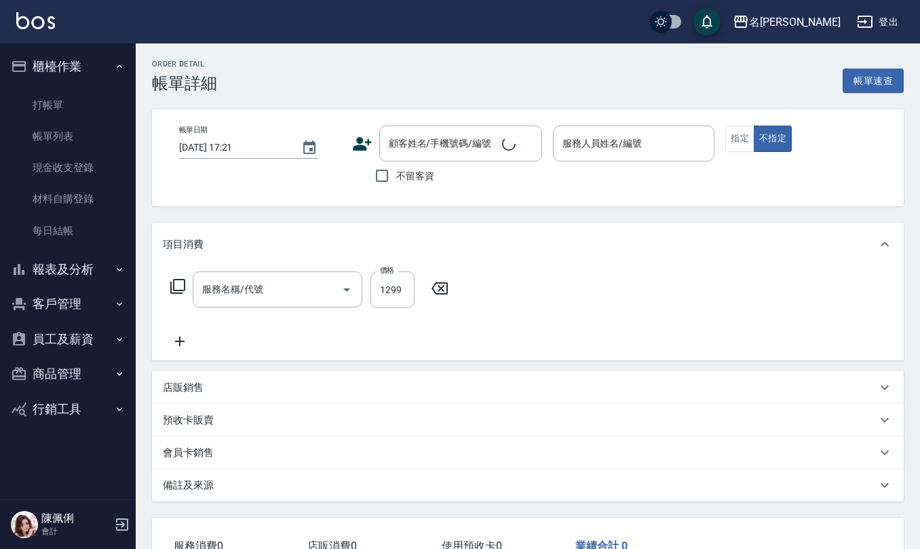
type input "2025/08/11 14:12"
type input "陳珮君-12"
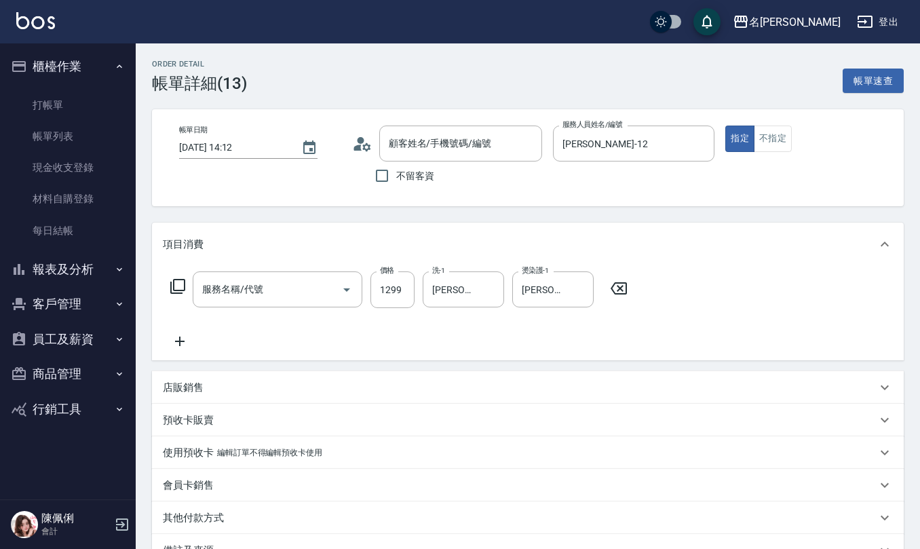
type input "離子燙(特價)(304)"
type input "涂芯華/0982783544/0982783544"
click at [361, 143] on circle at bounding box center [360, 140] width 7 height 7
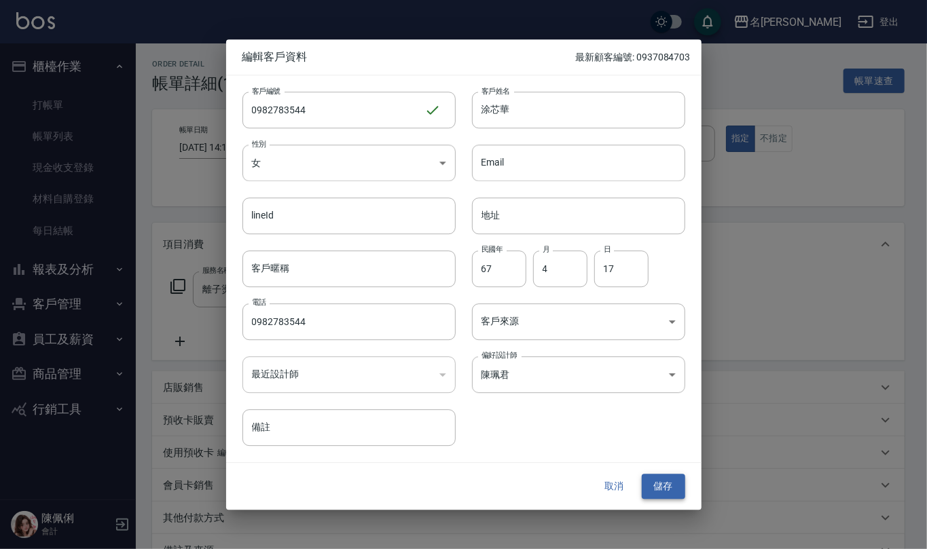
click at [662, 487] on button "儲存" at bounding box center [662, 486] width 43 height 25
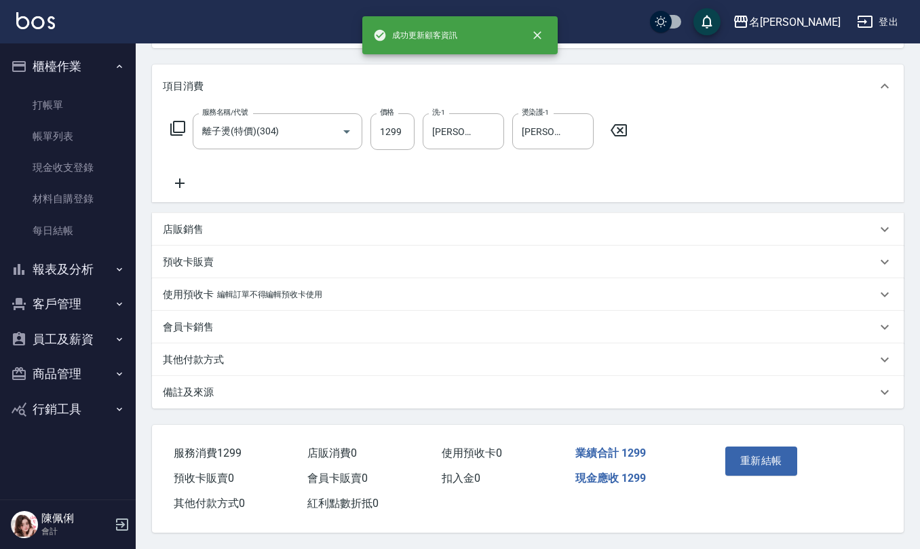
scroll to position [161, 0]
click at [206, 386] on p "備註及來源" at bounding box center [188, 393] width 51 height 14
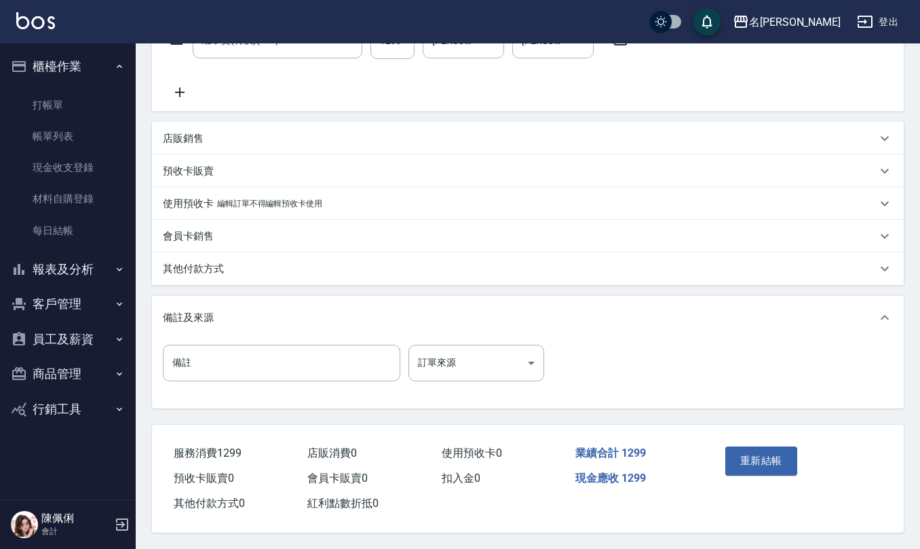
scroll to position [253, 0]
click at [284, 354] on input "備註" at bounding box center [282, 363] width 238 height 37
type input "口"
type input "調配p"
click at [737, 459] on button "重新結帳" at bounding box center [762, 461] width 72 height 29
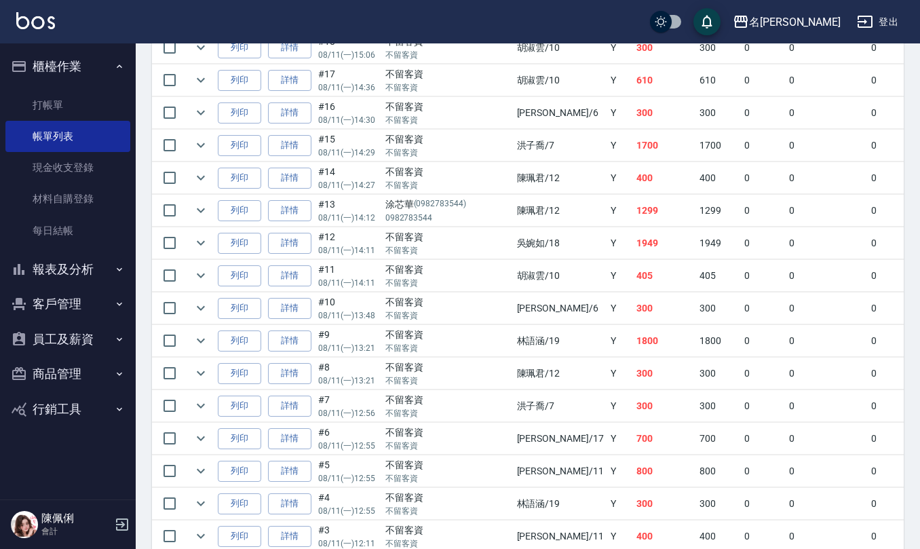
scroll to position [2727, 0]
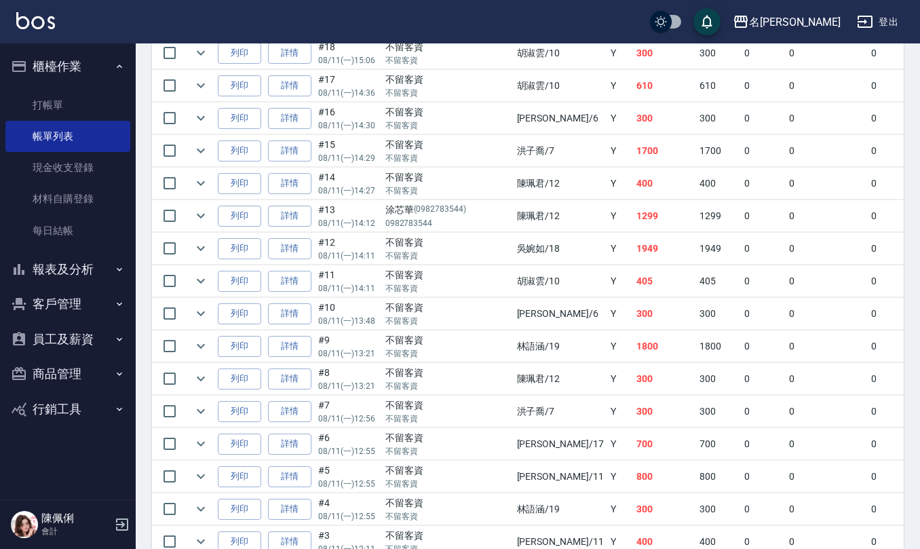
click at [189, 265] on td at bounding box center [200, 249] width 27 height 32
click at [204, 257] on icon "expand row" at bounding box center [201, 248] width 16 height 16
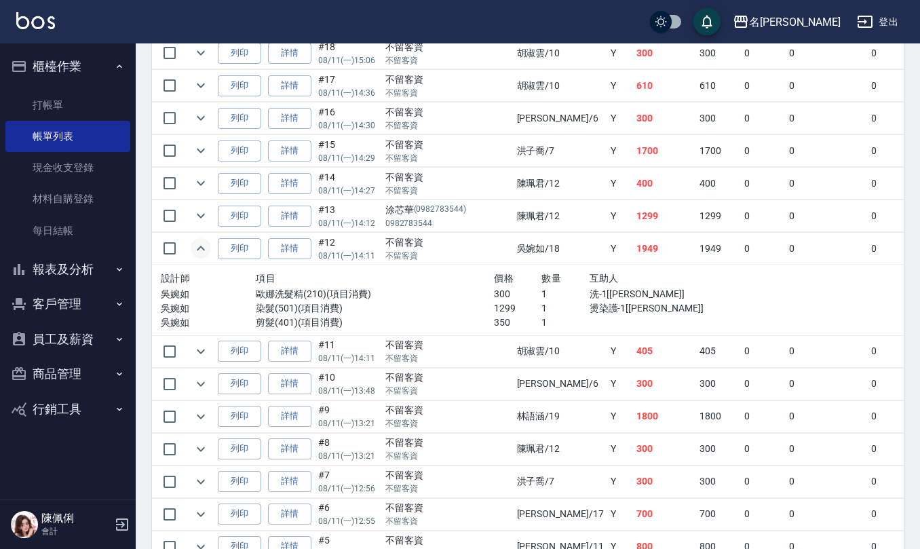
scroll to position [2818, 0]
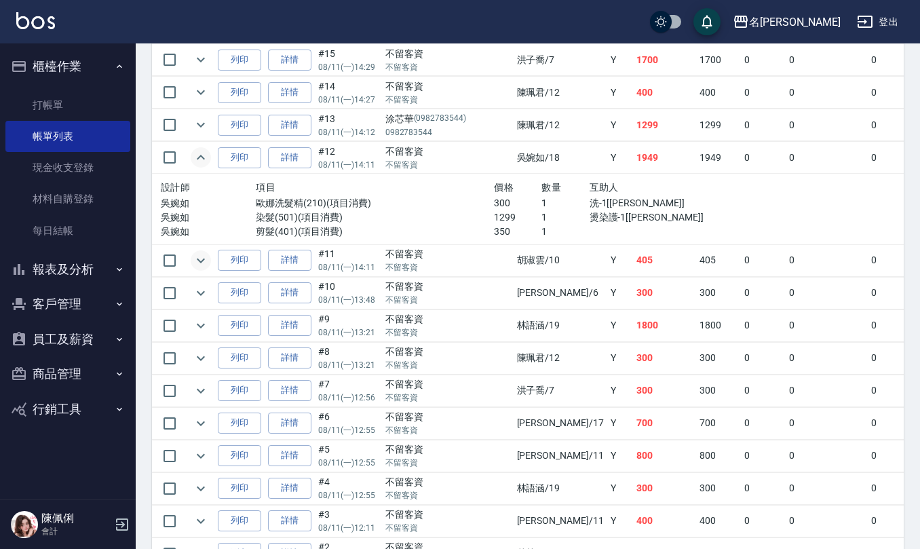
click at [202, 269] on icon "expand row" at bounding box center [201, 261] width 16 height 16
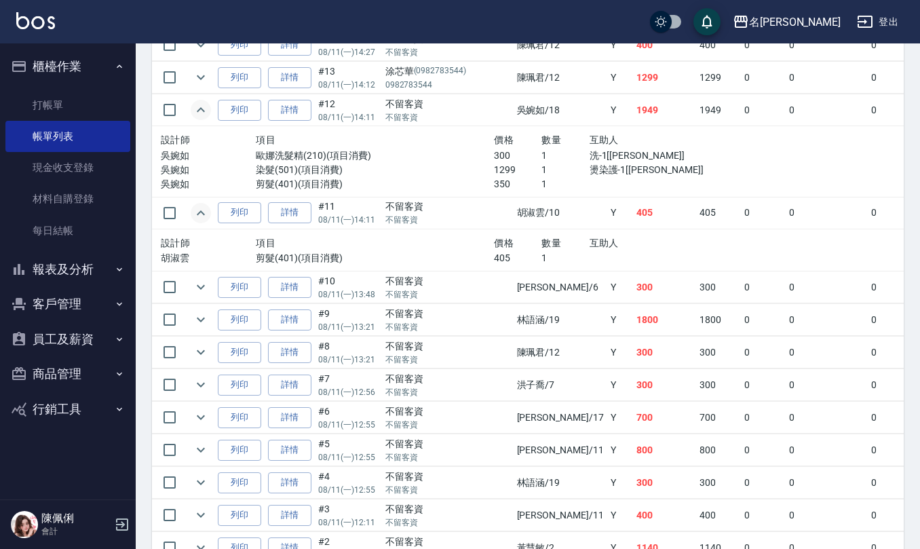
scroll to position [2909, 0]
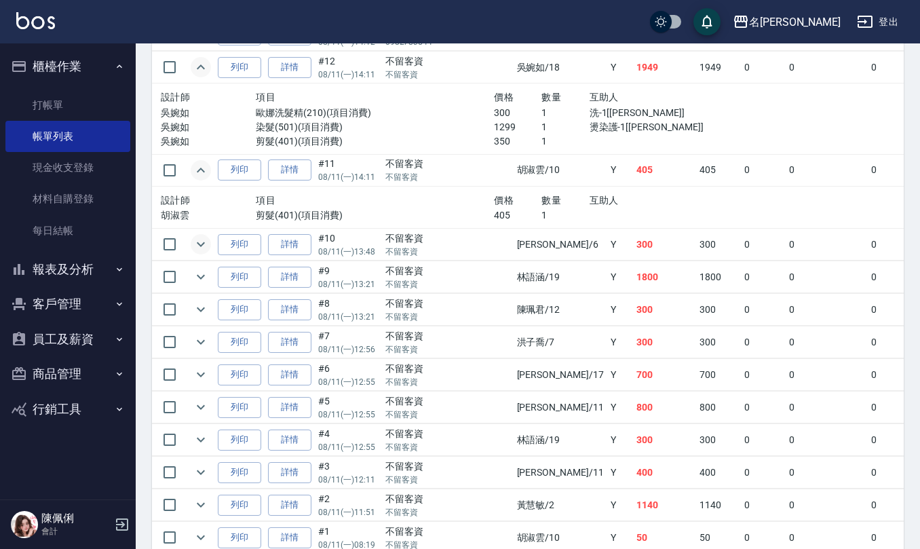
click at [204, 253] on icon "expand row" at bounding box center [201, 244] width 16 height 16
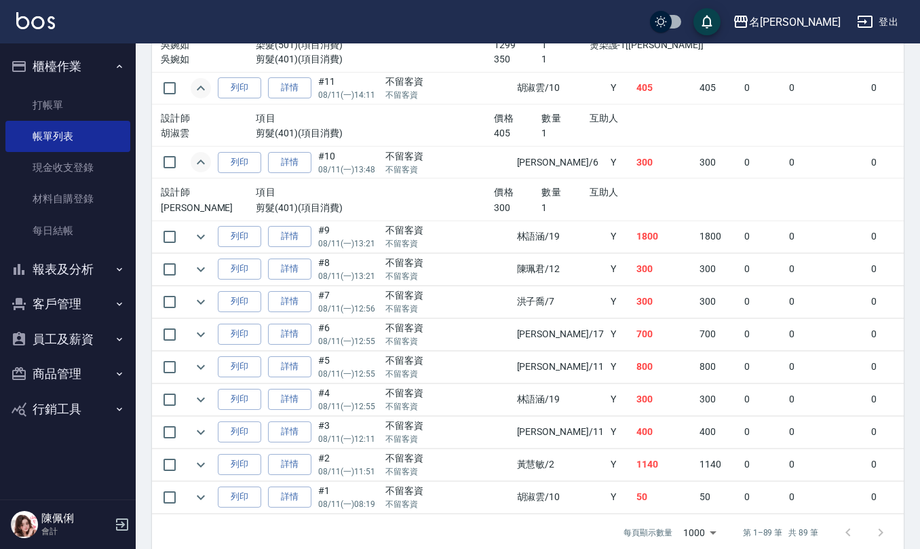
scroll to position [2999, 0]
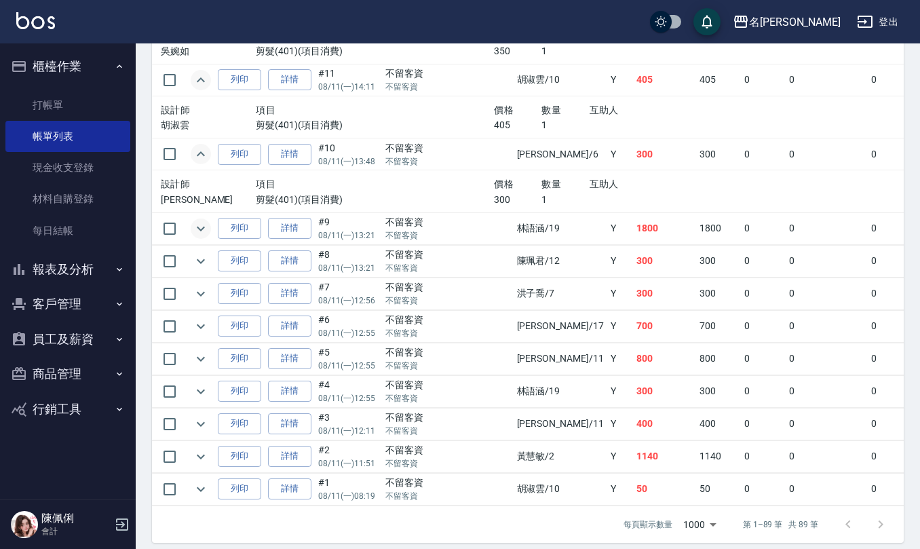
click at [200, 237] on icon "expand row" at bounding box center [201, 229] width 16 height 16
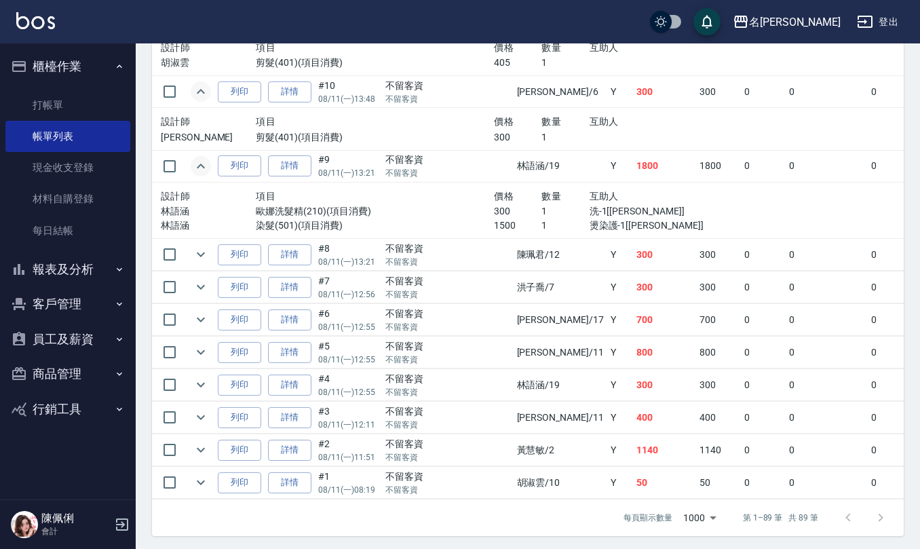
scroll to position [3118, 0]
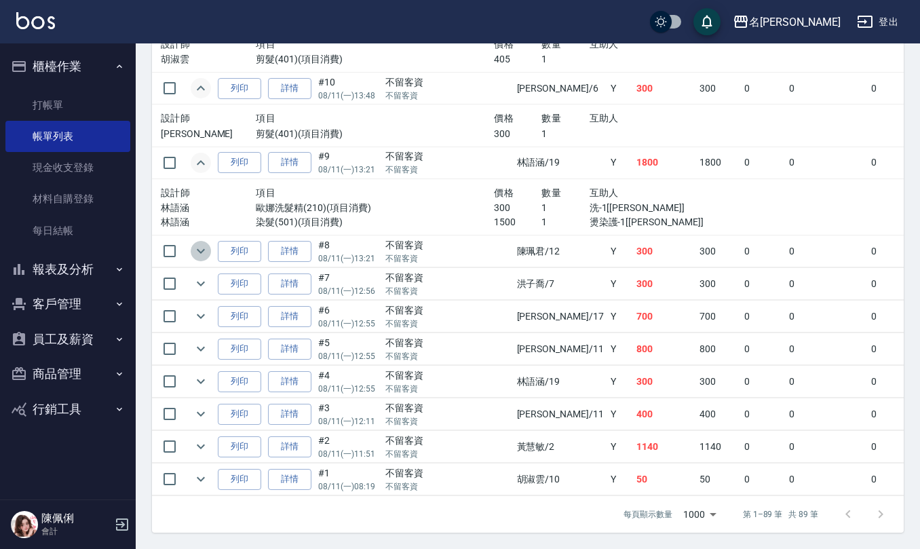
click at [199, 243] on icon "expand row" at bounding box center [201, 251] width 16 height 16
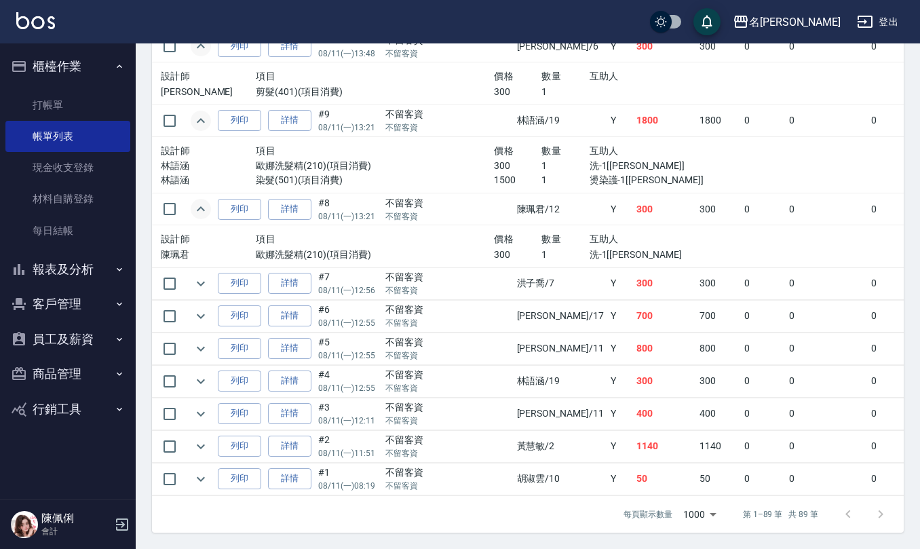
scroll to position [3160, 0]
click at [197, 276] on icon "expand row" at bounding box center [201, 284] width 16 height 16
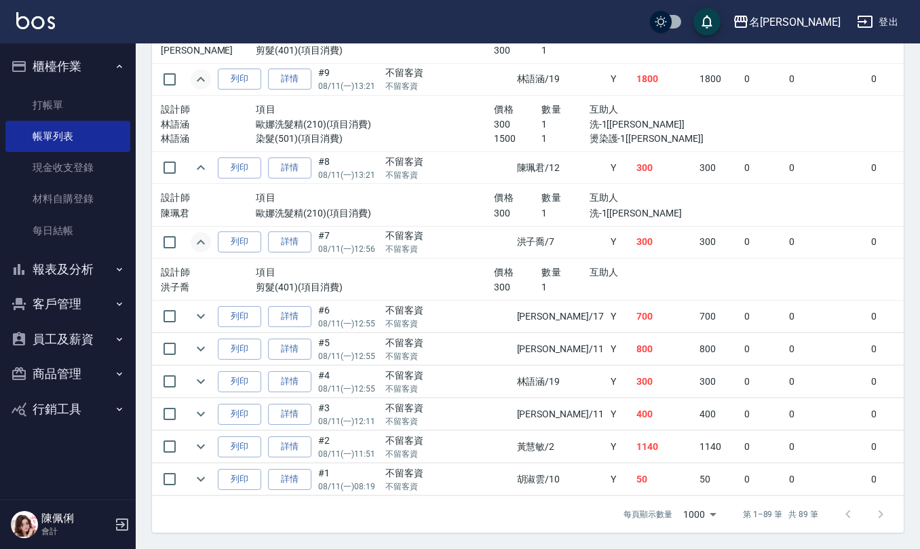
scroll to position [3202, 0]
click at [204, 314] on icon "expand row" at bounding box center [201, 316] width 8 height 5
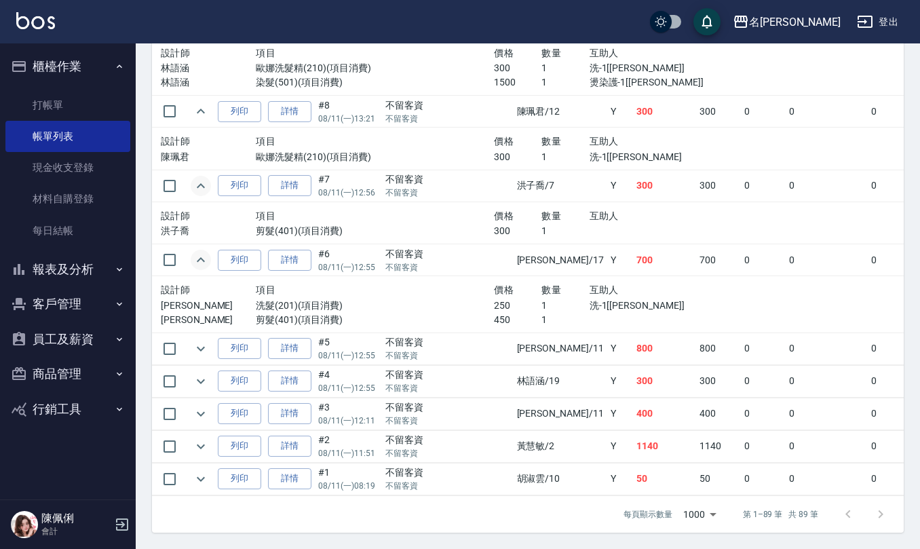
scroll to position [3258, 0]
click at [206, 341] on icon "expand row" at bounding box center [201, 349] width 16 height 16
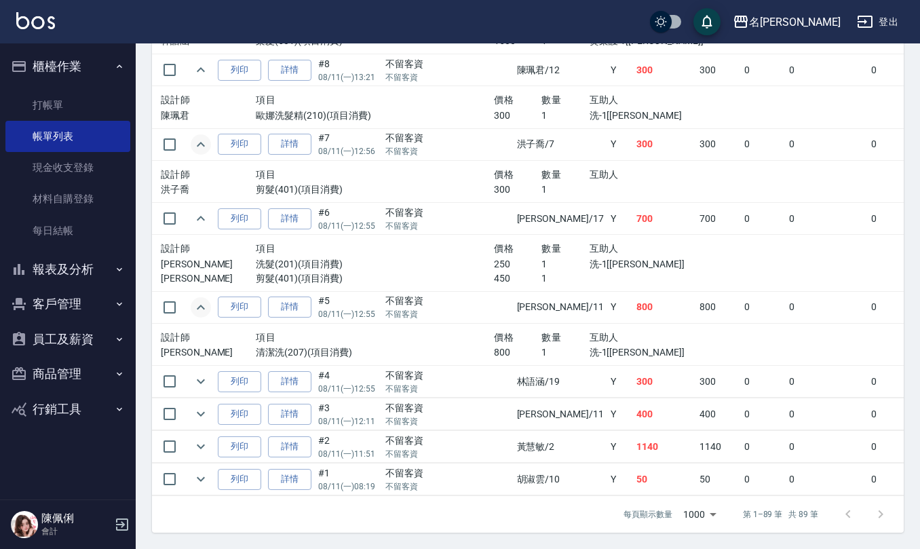
scroll to position [3300, 0]
click at [207, 373] on icon "expand row" at bounding box center [201, 381] width 16 height 16
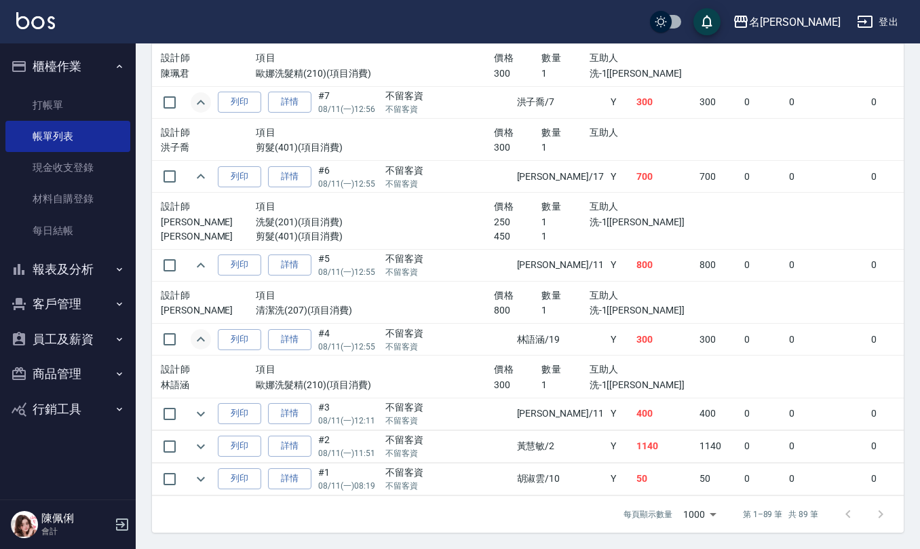
scroll to position [3342, 0]
click at [205, 406] on icon "expand row" at bounding box center [201, 414] width 16 height 16
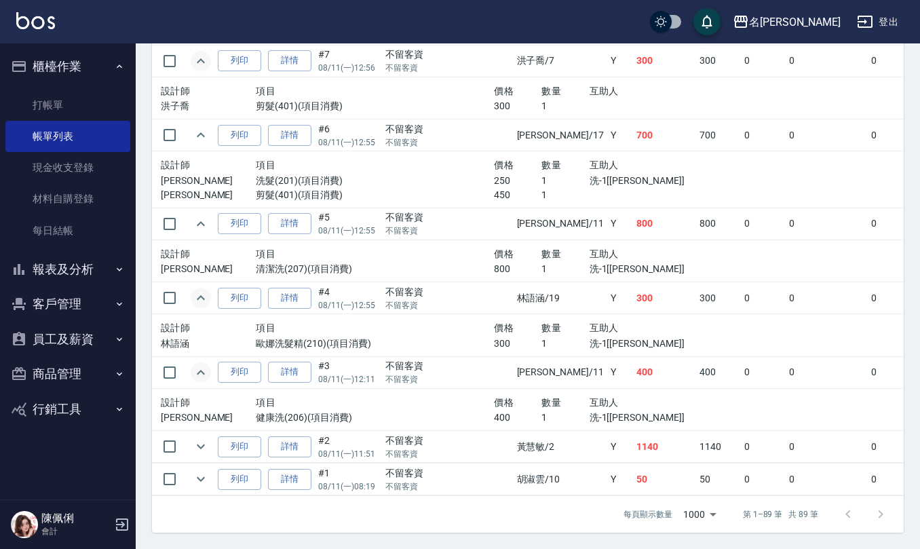
scroll to position [3384, 0]
click at [204, 438] on icon "expand row" at bounding box center [201, 446] width 16 height 16
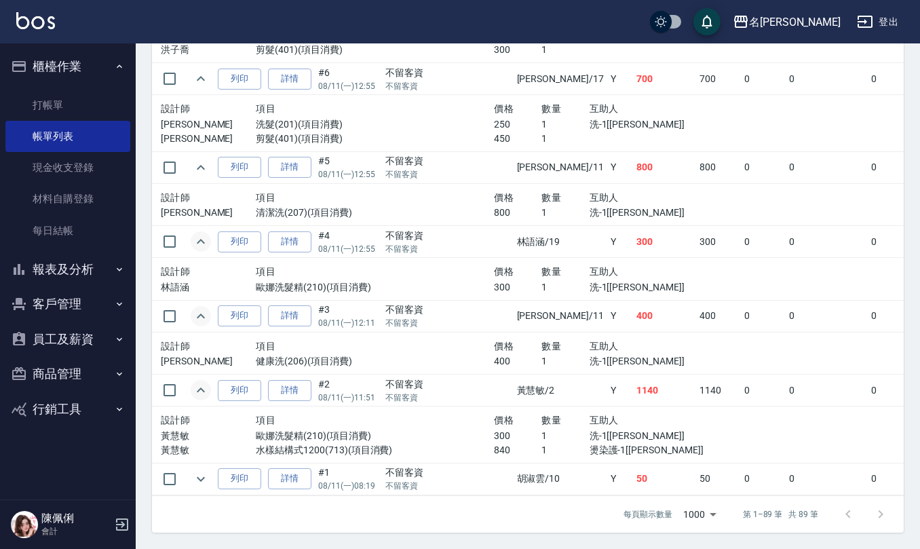
scroll to position [3440, 0]
click at [204, 471] on icon "expand row" at bounding box center [201, 479] width 16 height 16
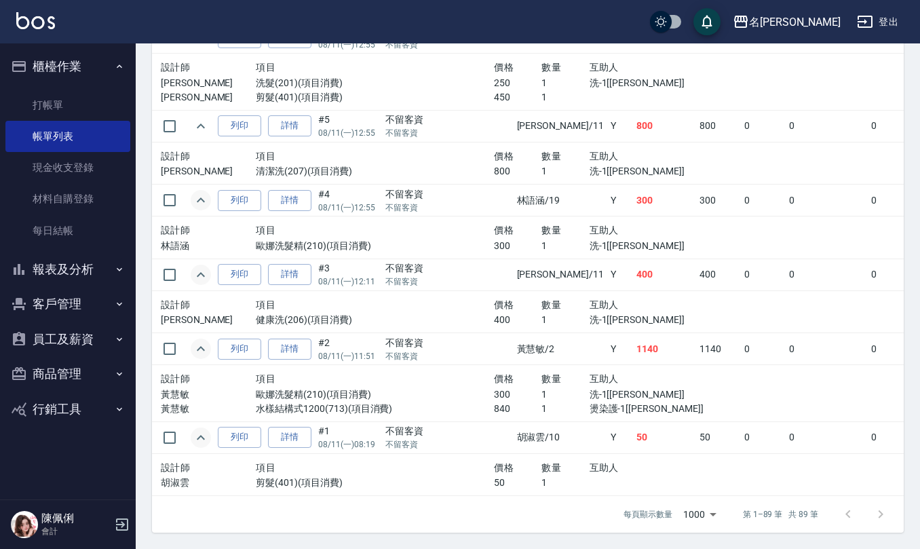
scroll to position [3481, 0]
click at [58, 231] on link "每日結帳" at bounding box center [67, 230] width 125 height 31
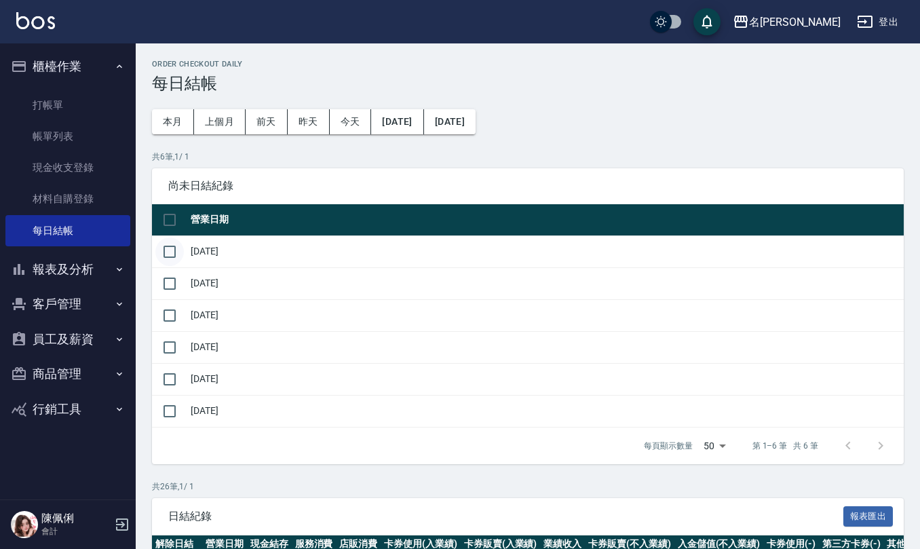
click at [169, 251] on input "checkbox" at bounding box center [169, 252] width 29 height 29
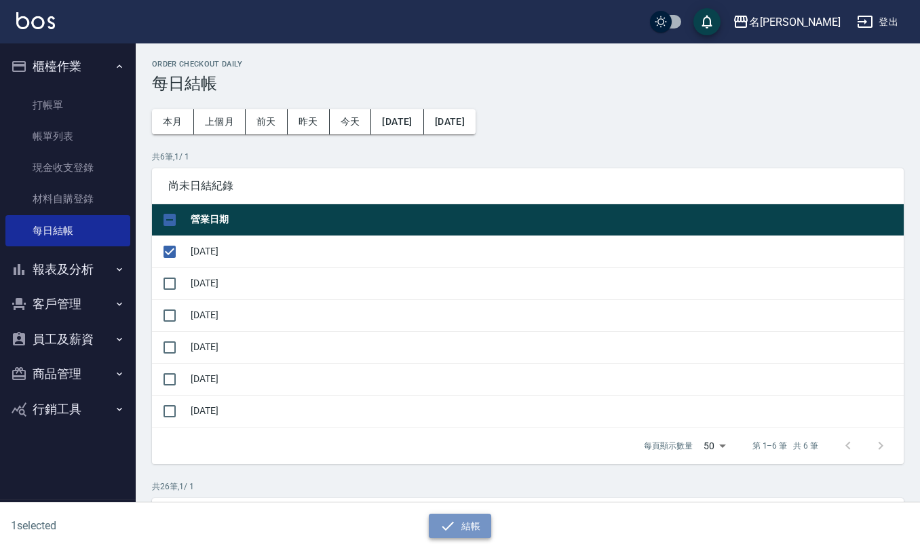
click at [453, 527] on icon "button" at bounding box center [448, 526] width 16 height 16
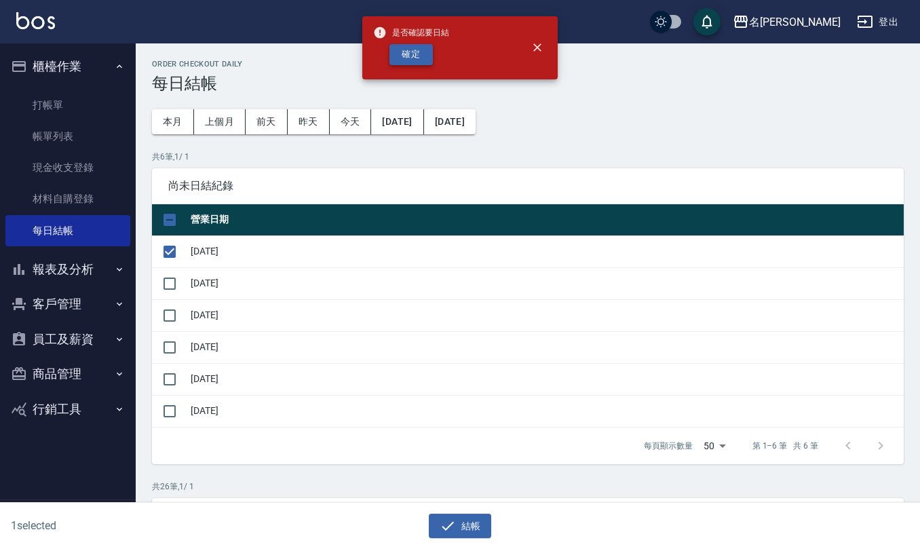
click at [405, 44] on button "確定" at bounding box center [411, 54] width 43 height 21
checkbox input "false"
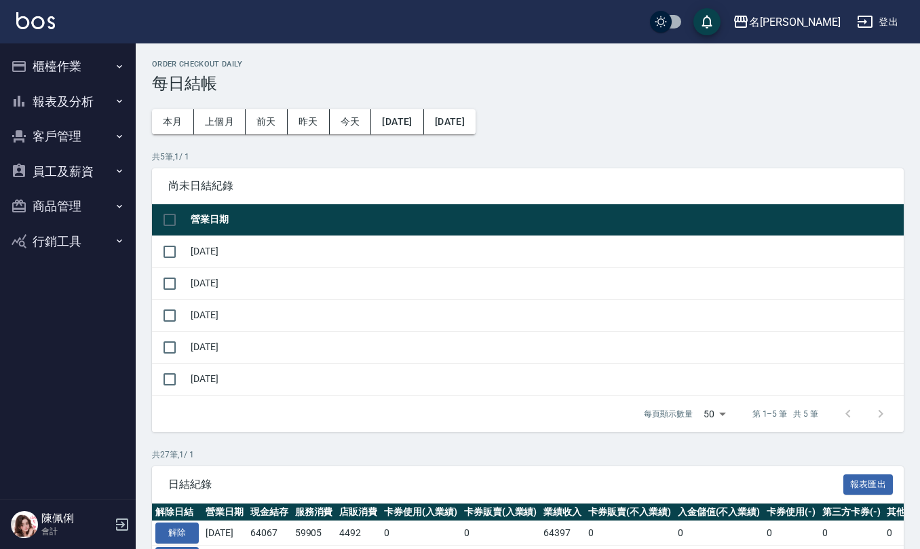
drag, startPoint x: 0, startPoint y: 0, endPoint x: 348, endPoint y: 155, distance: 380.4
click at [348, 155] on p "共 5 筆, 1 / 1" at bounding box center [528, 157] width 752 height 12
